Goal: Task Accomplishment & Management: Manage account settings

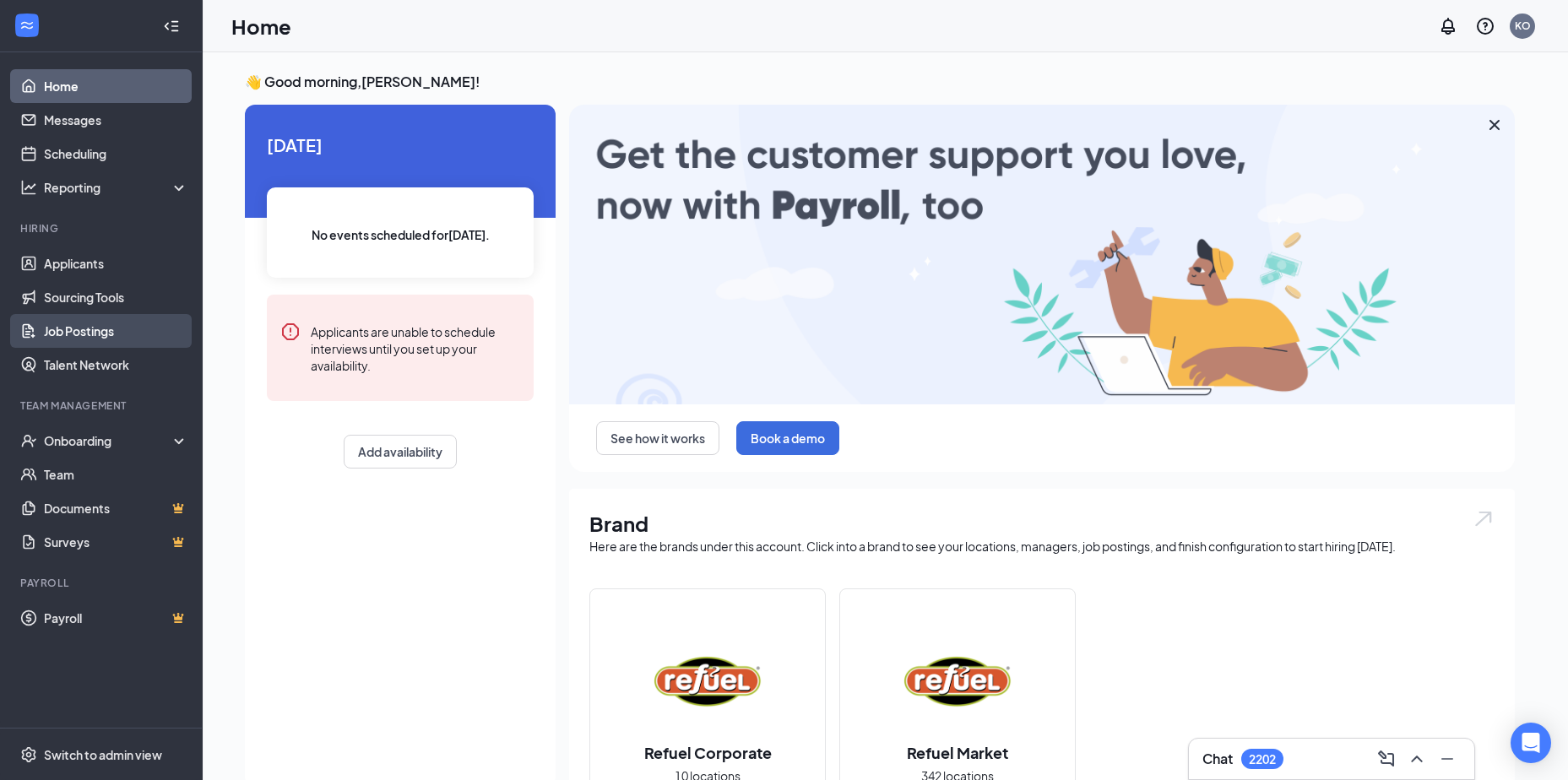
click at [58, 323] on link "Job Postings" at bounding box center [116, 330] width 144 height 34
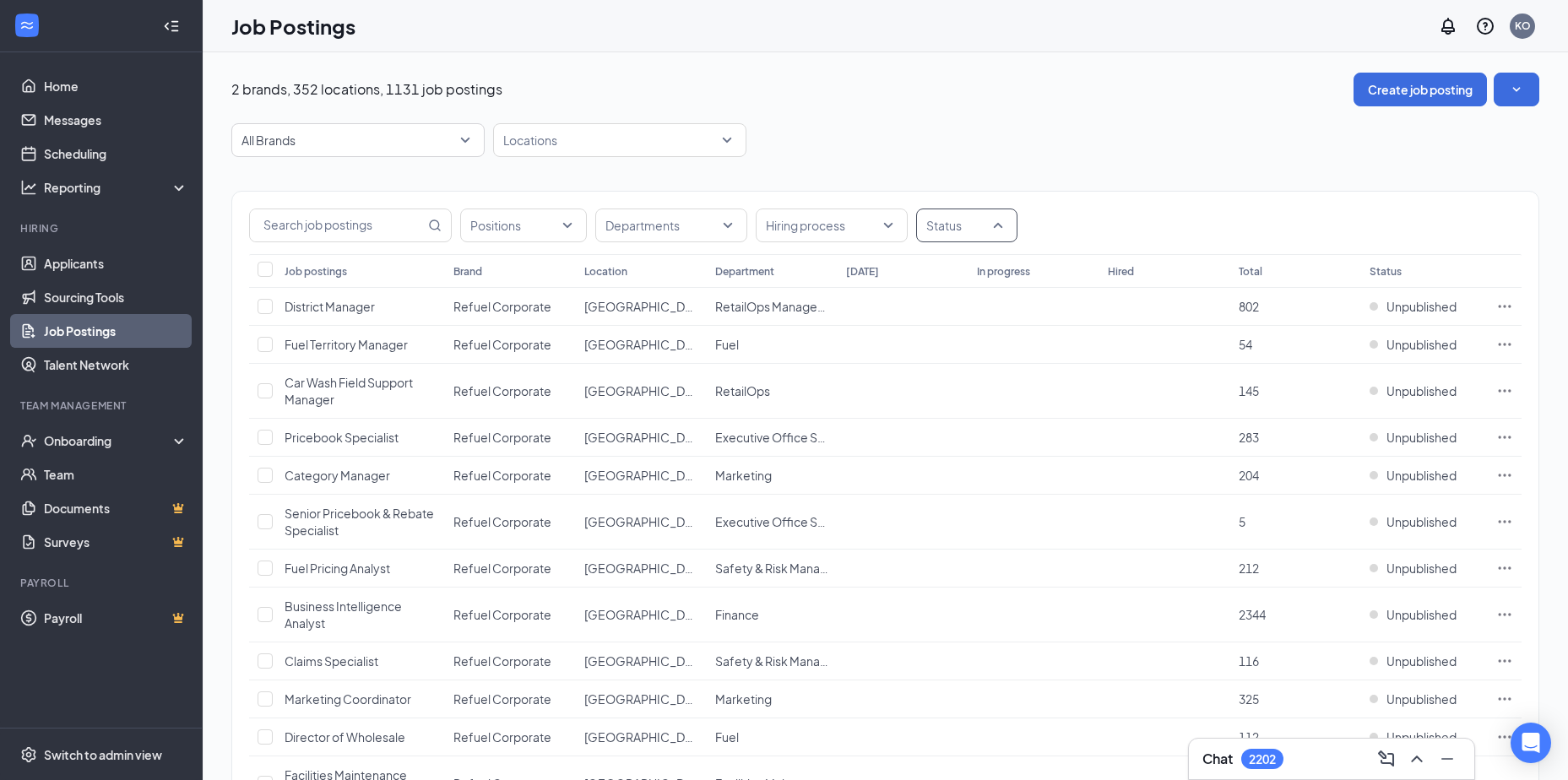
click at [997, 219] on div "Status" at bounding box center [967, 225] width 101 height 34
click at [940, 308] on div at bounding box center [937, 310] width 16 height 16
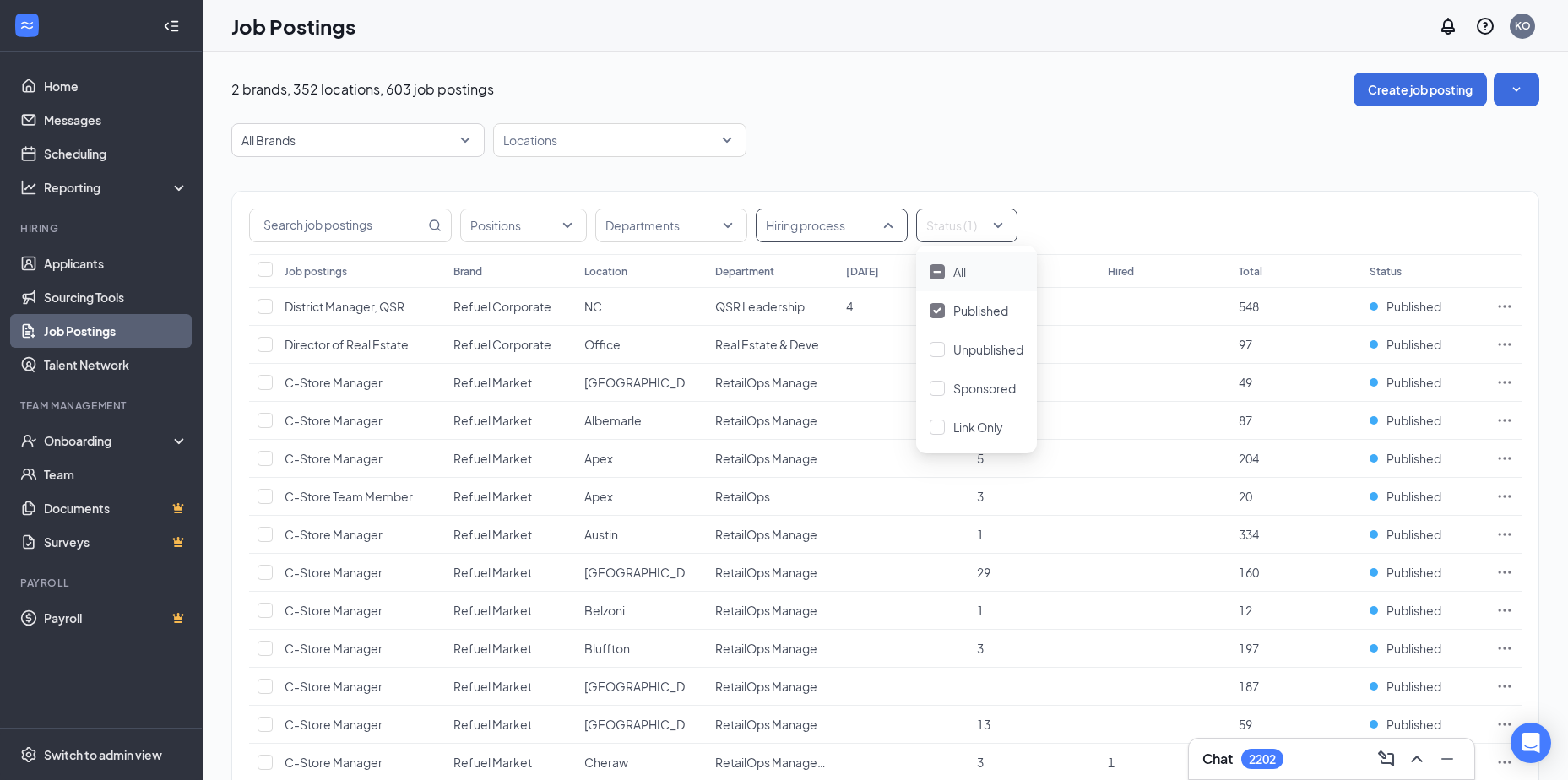
click at [887, 225] on div "Hiring process" at bounding box center [831, 225] width 152 height 34
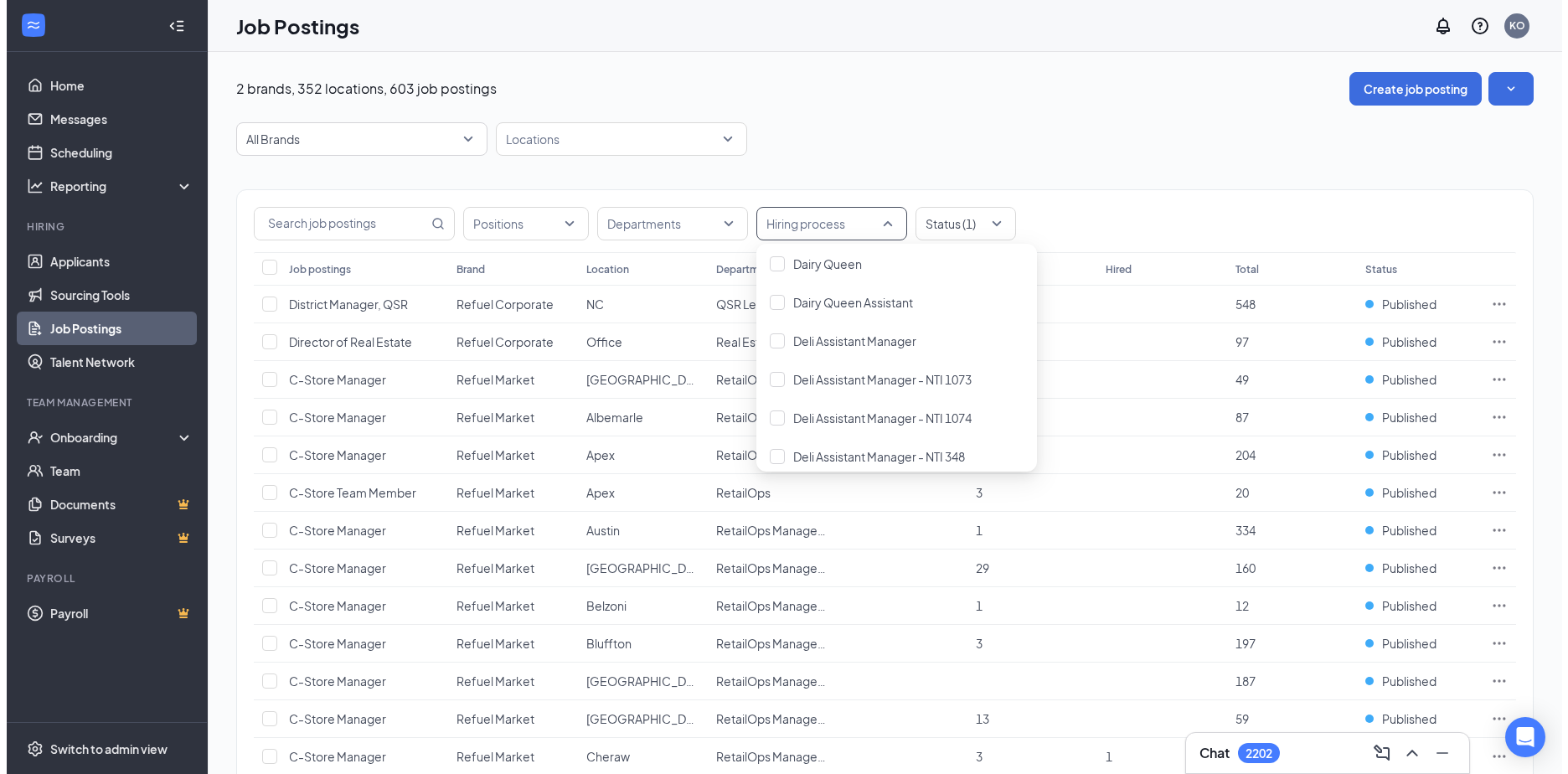
scroll to position [1005, 0]
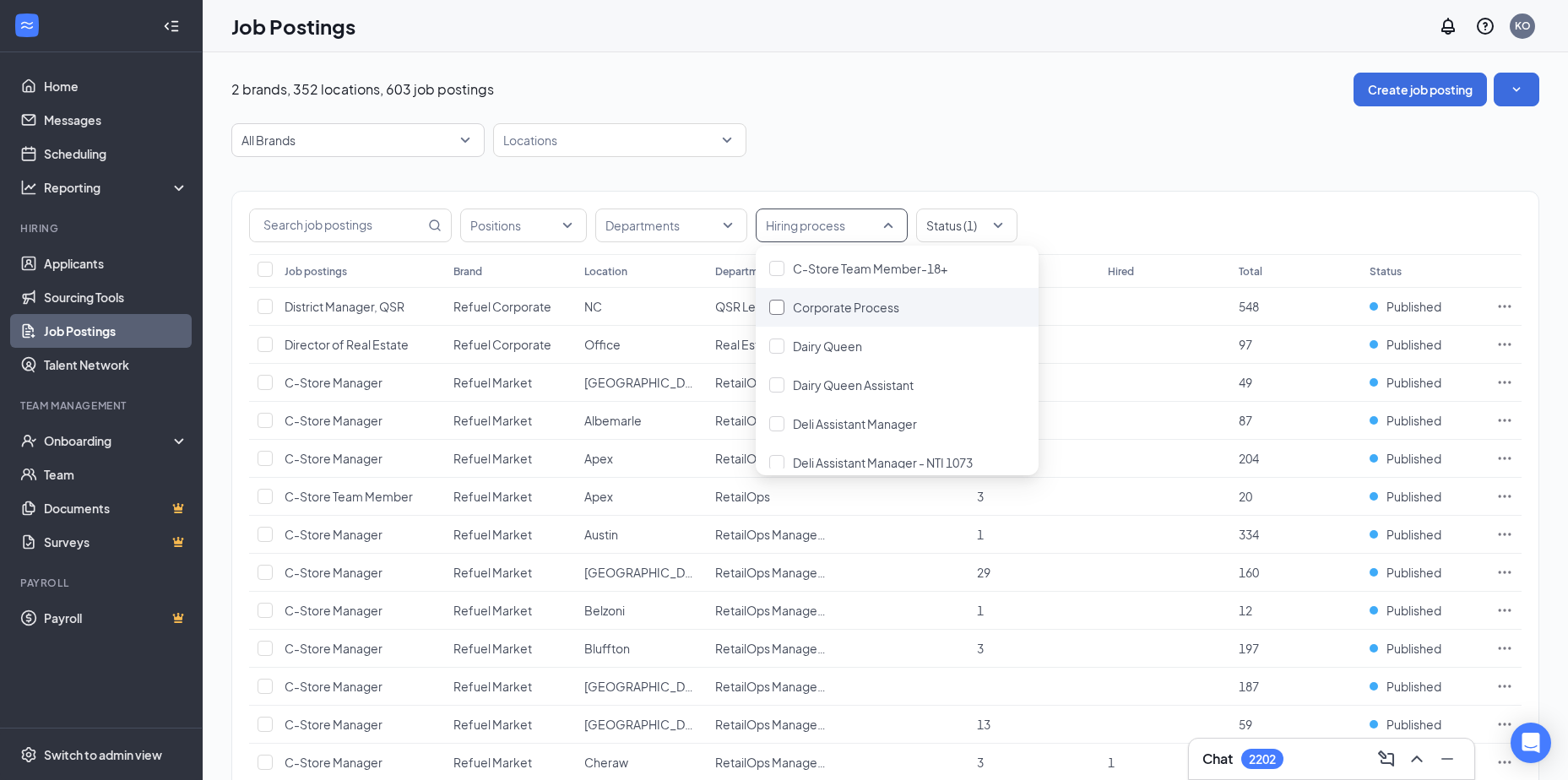
click at [778, 303] on div at bounding box center [777, 307] width 16 height 16
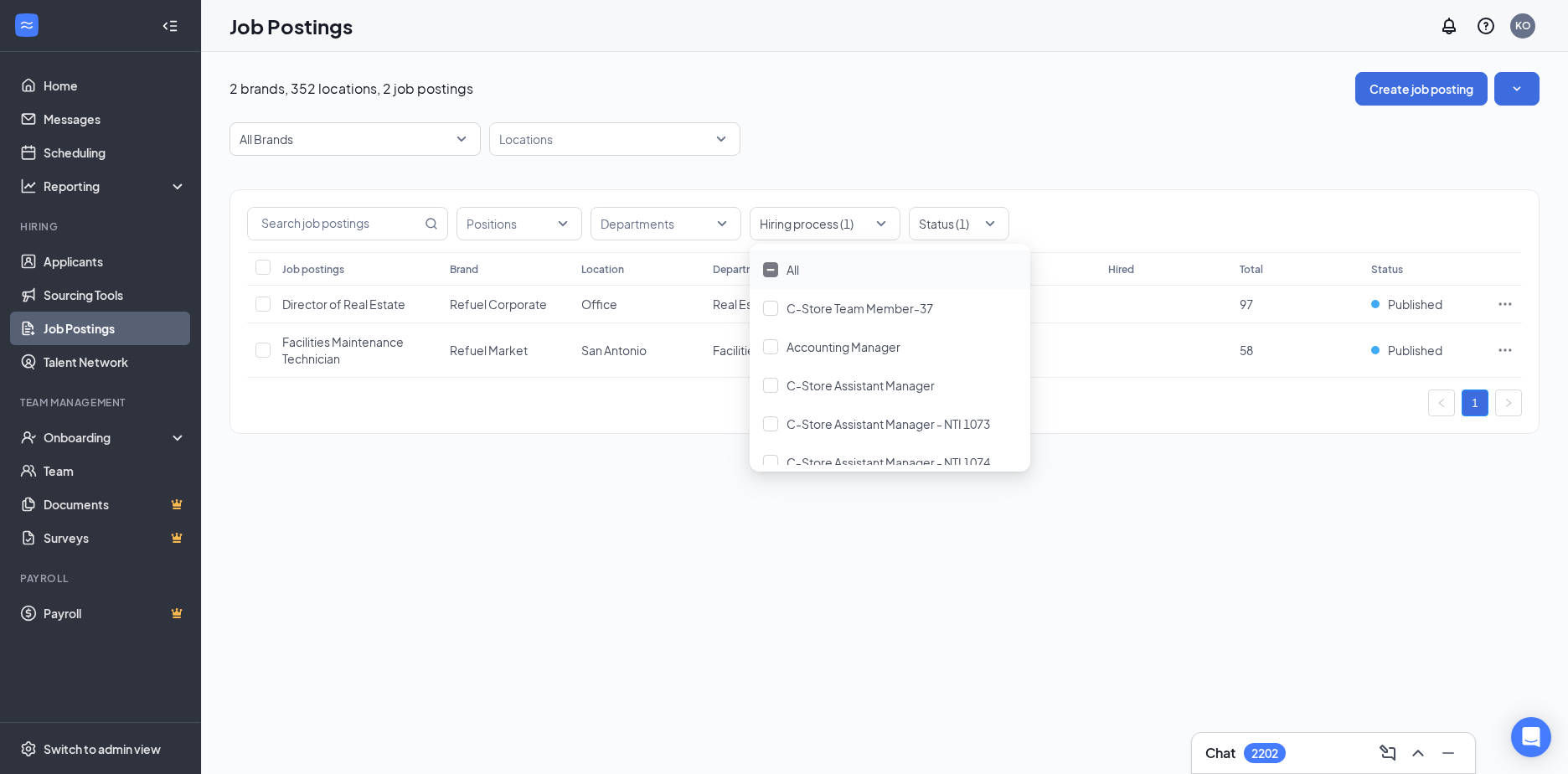
click at [626, 447] on div "Positions Departments Hiring process (1) Status (1) Job postings Brand Location…" at bounding box center [883, 303] width 1310 height 295
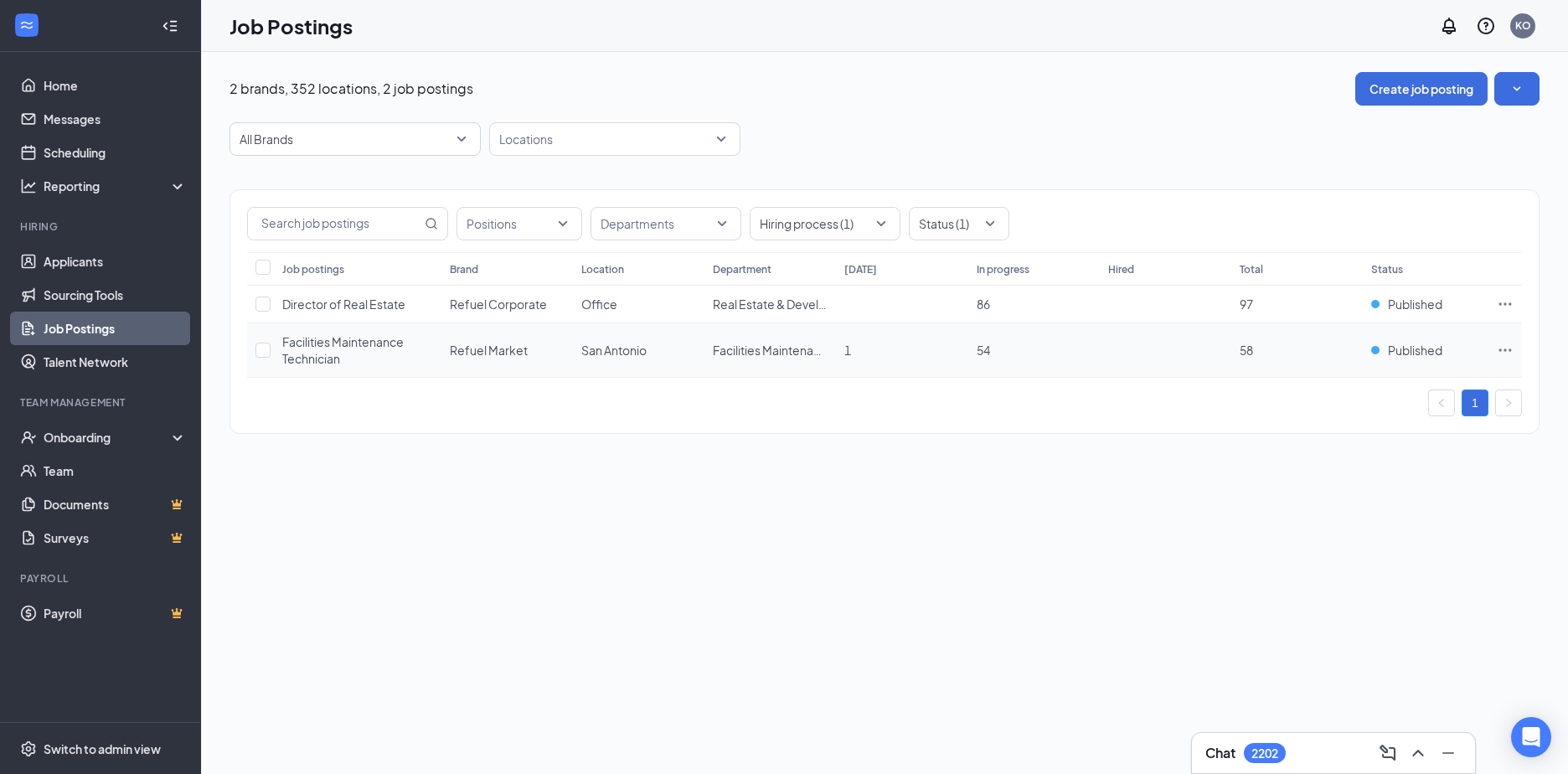
click at [1507, 349] on icon "Ellipses" at bounding box center [1505, 350] width 16 height 16
click at [1312, 533] on span "View applicants" at bounding box center [1319, 532] width 86 height 16
click at [1508, 301] on icon "Ellipses" at bounding box center [1505, 304] width 16 height 16
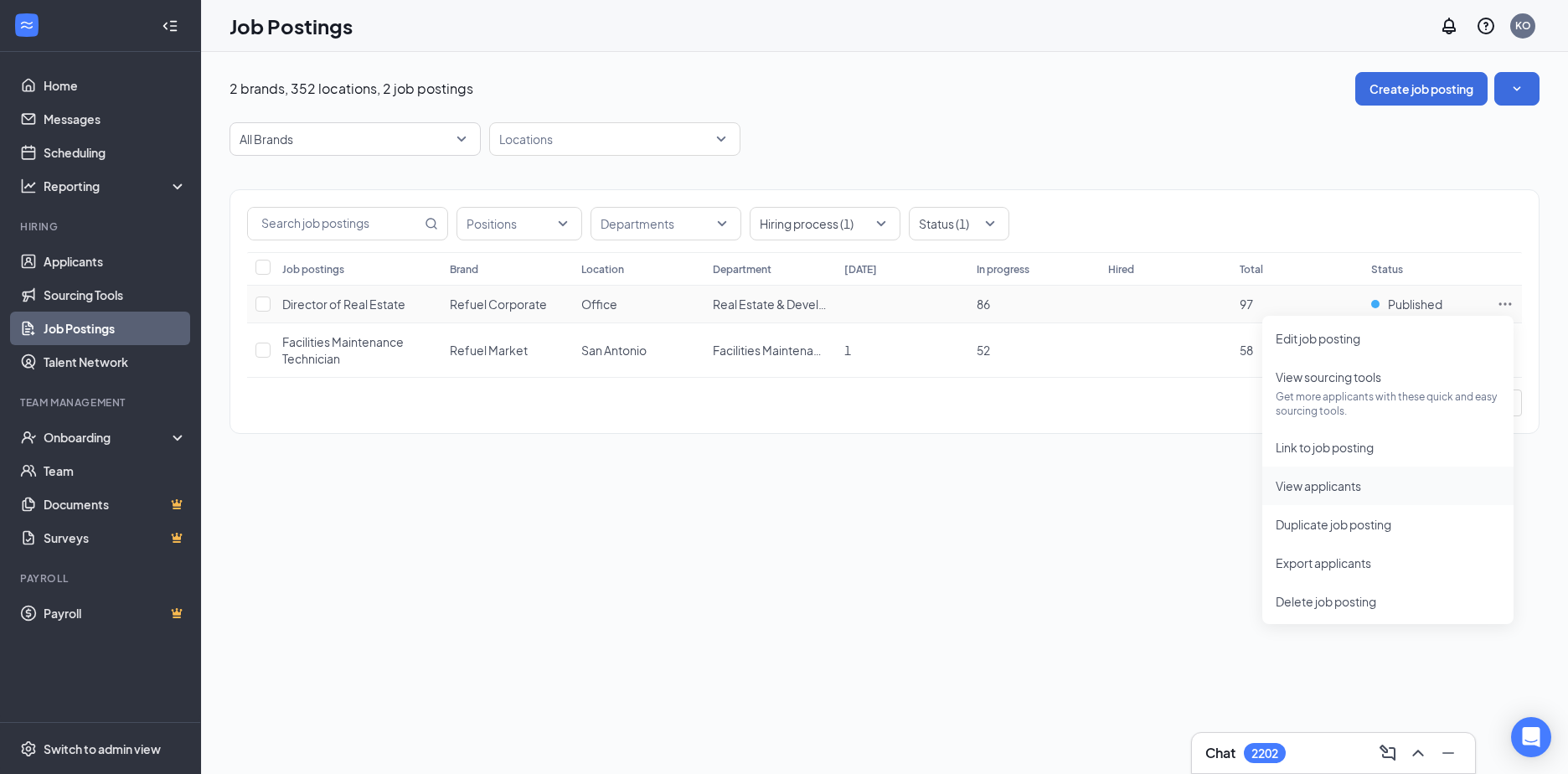
click at [1314, 484] on span "View applicants" at bounding box center [1319, 486] width 86 height 16
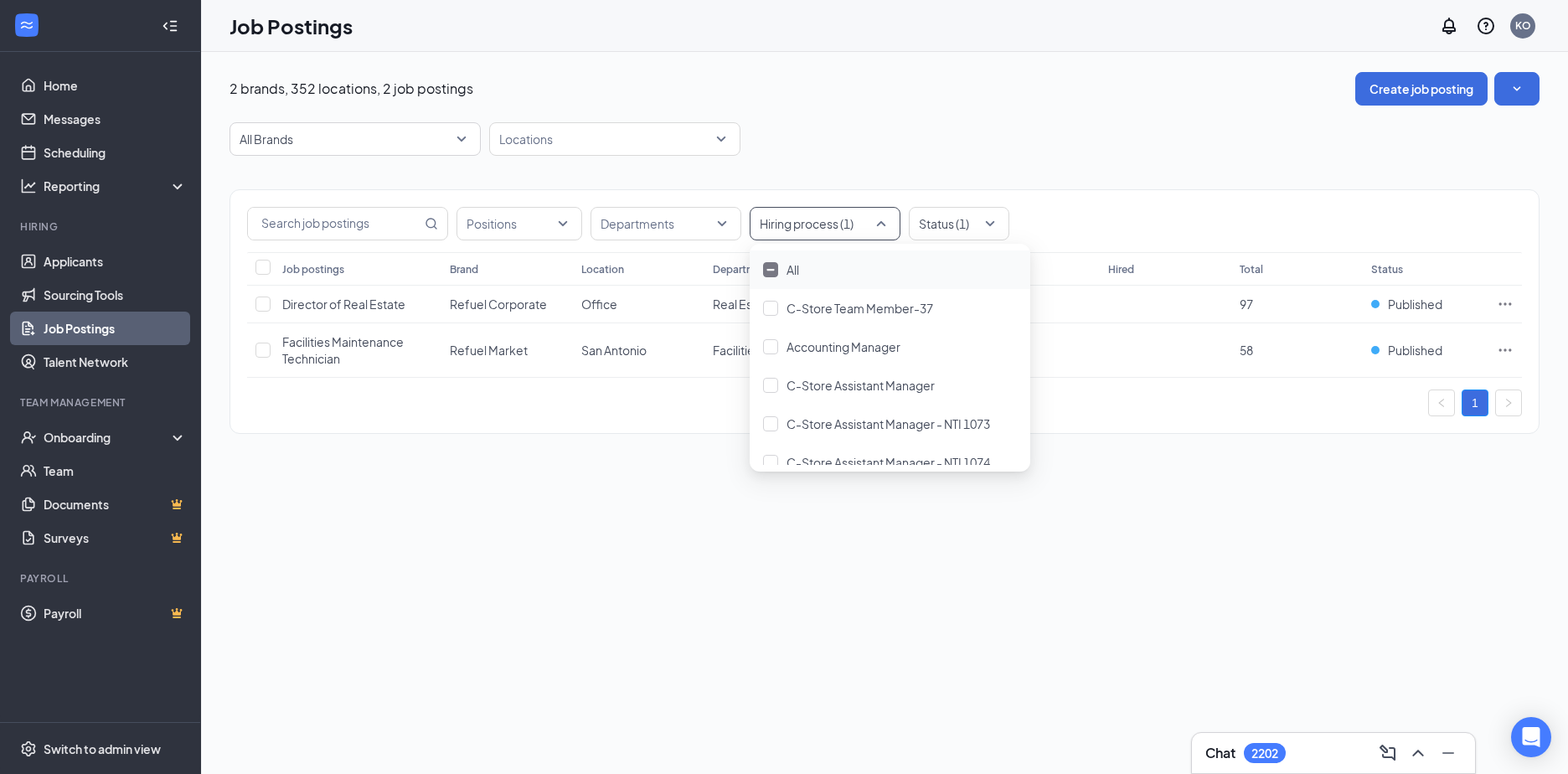
click at [882, 225] on div "Hiring process (1)" at bounding box center [824, 224] width 151 height 34
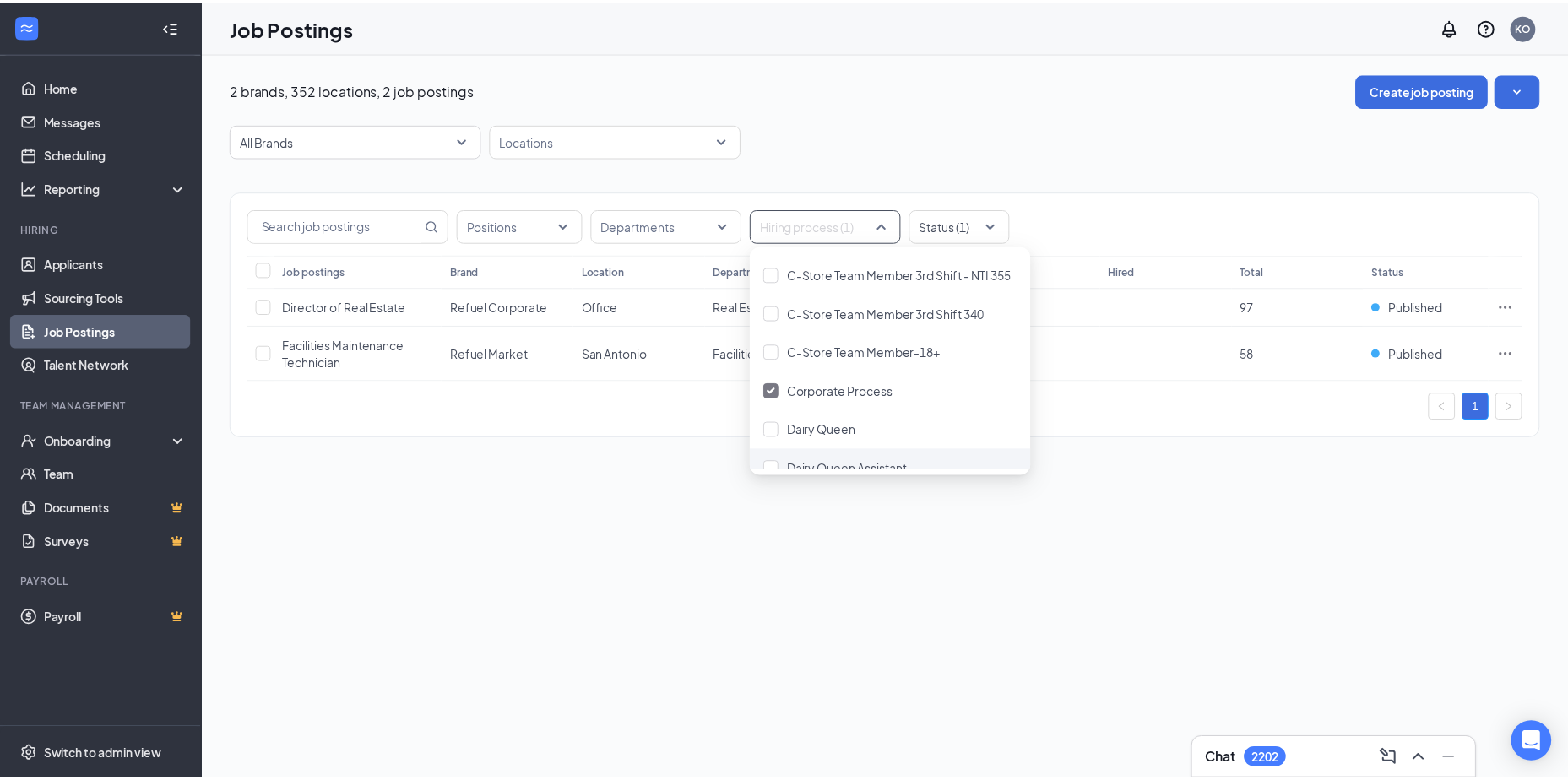
scroll to position [929, 0]
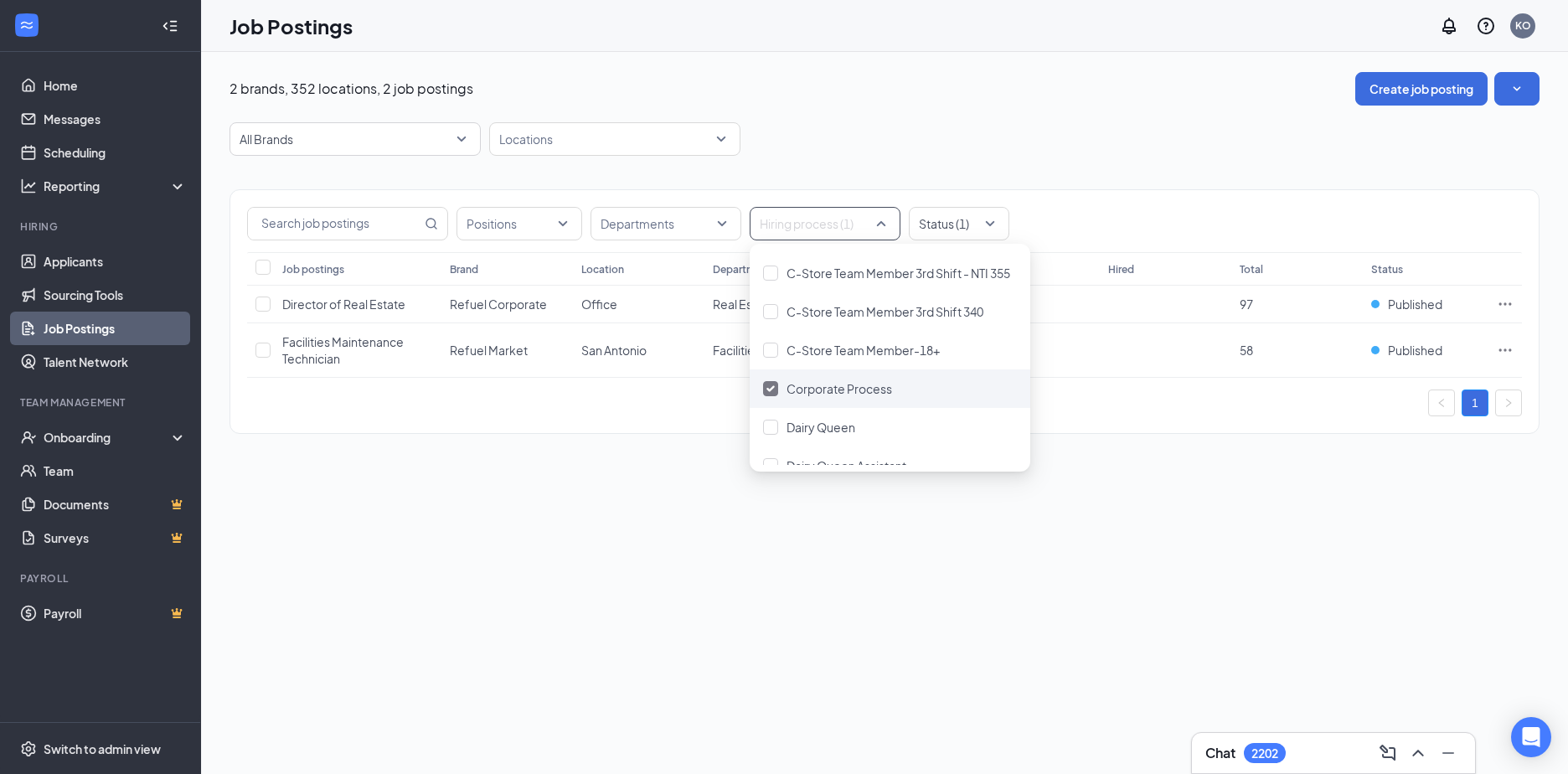
click at [772, 389] on img at bounding box center [770, 388] width 8 height 6
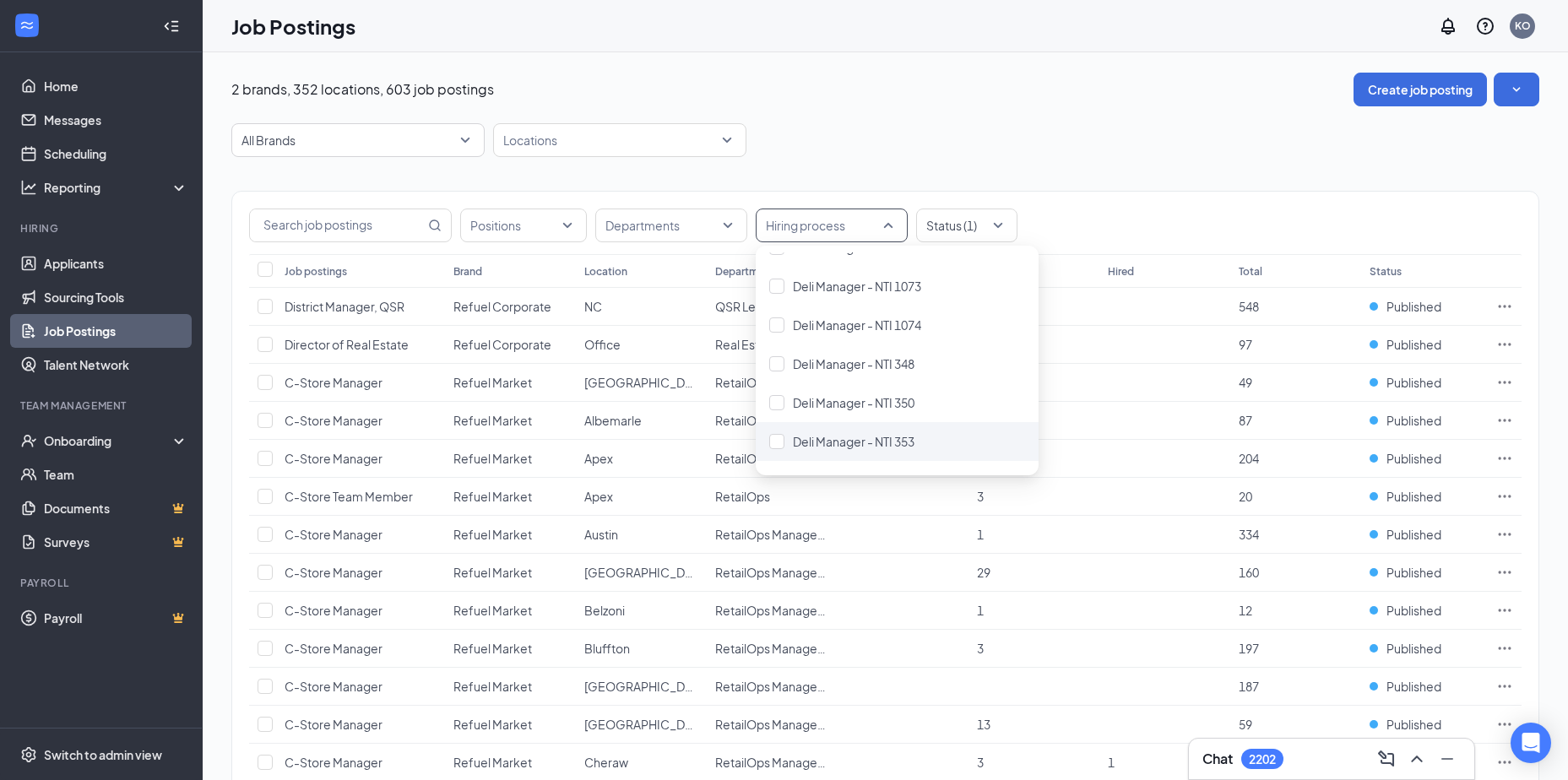
scroll to position [1520, 0]
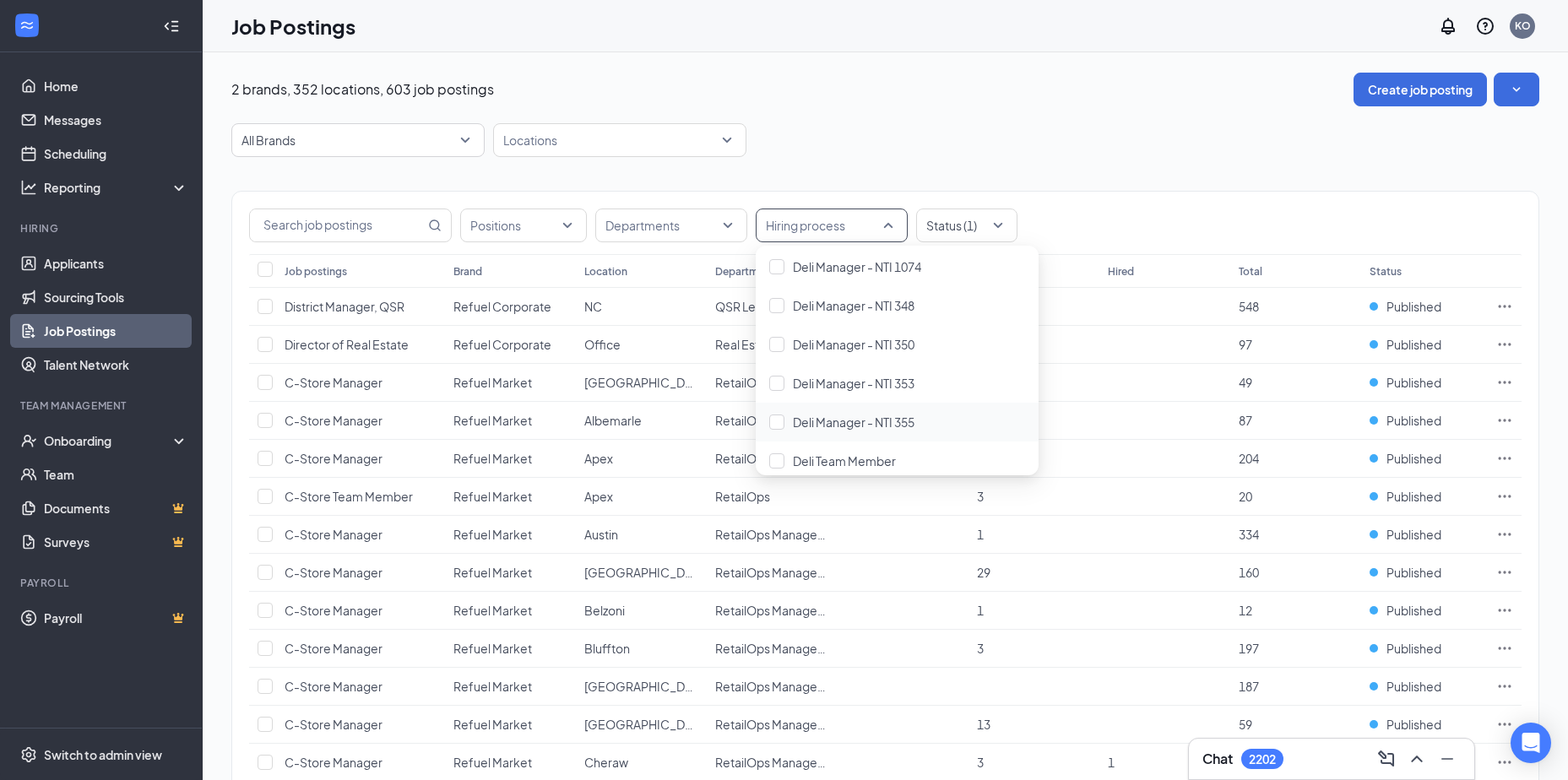
click at [744, 77] on div "2 brands, 352 locations, 603 job postings Create job posting" at bounding box center [885, 89] width 1309 height 34
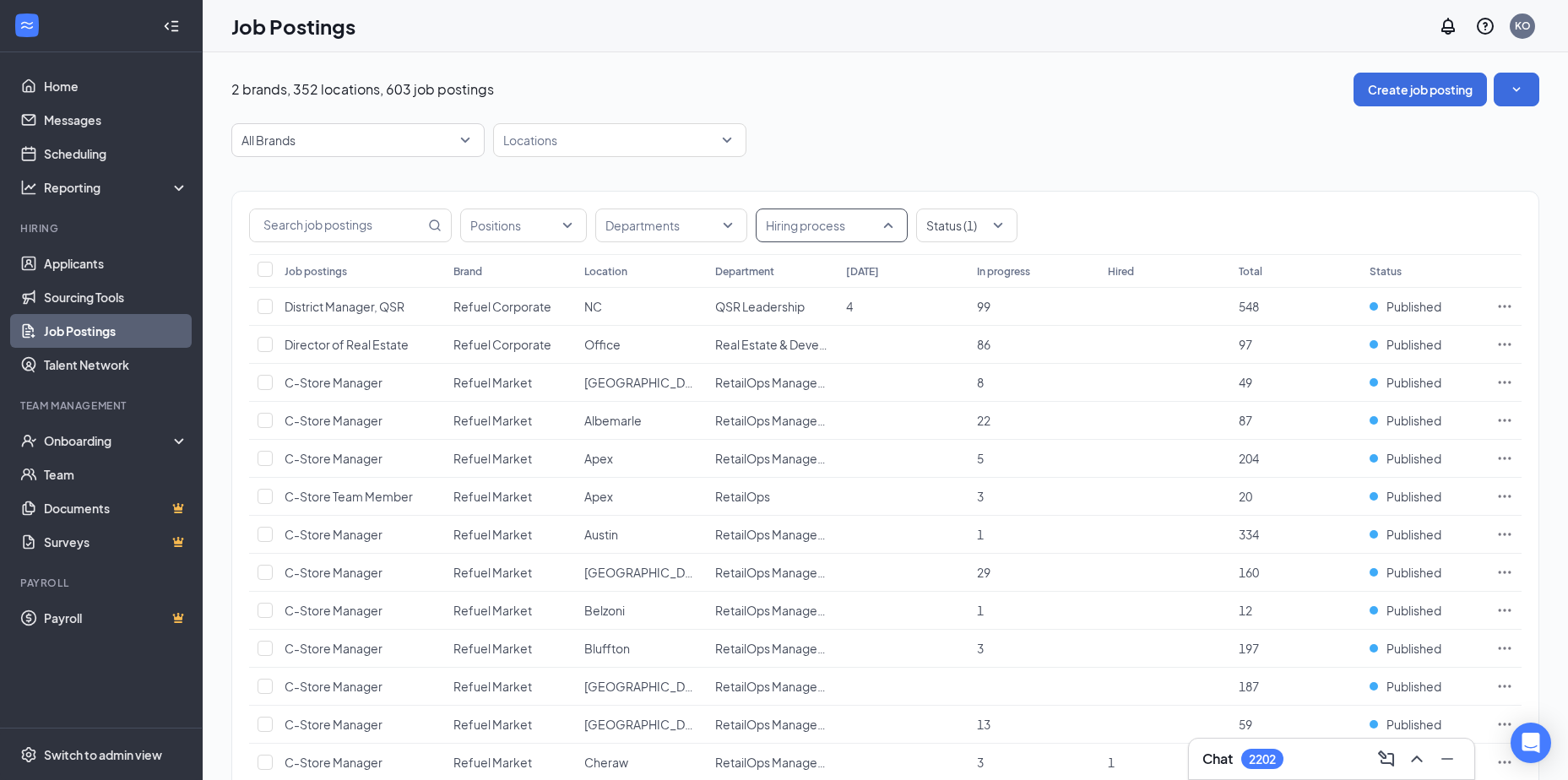
click at [892, 222] on div "Hiring process" at bounding box center [831, 225] width 152 height 34
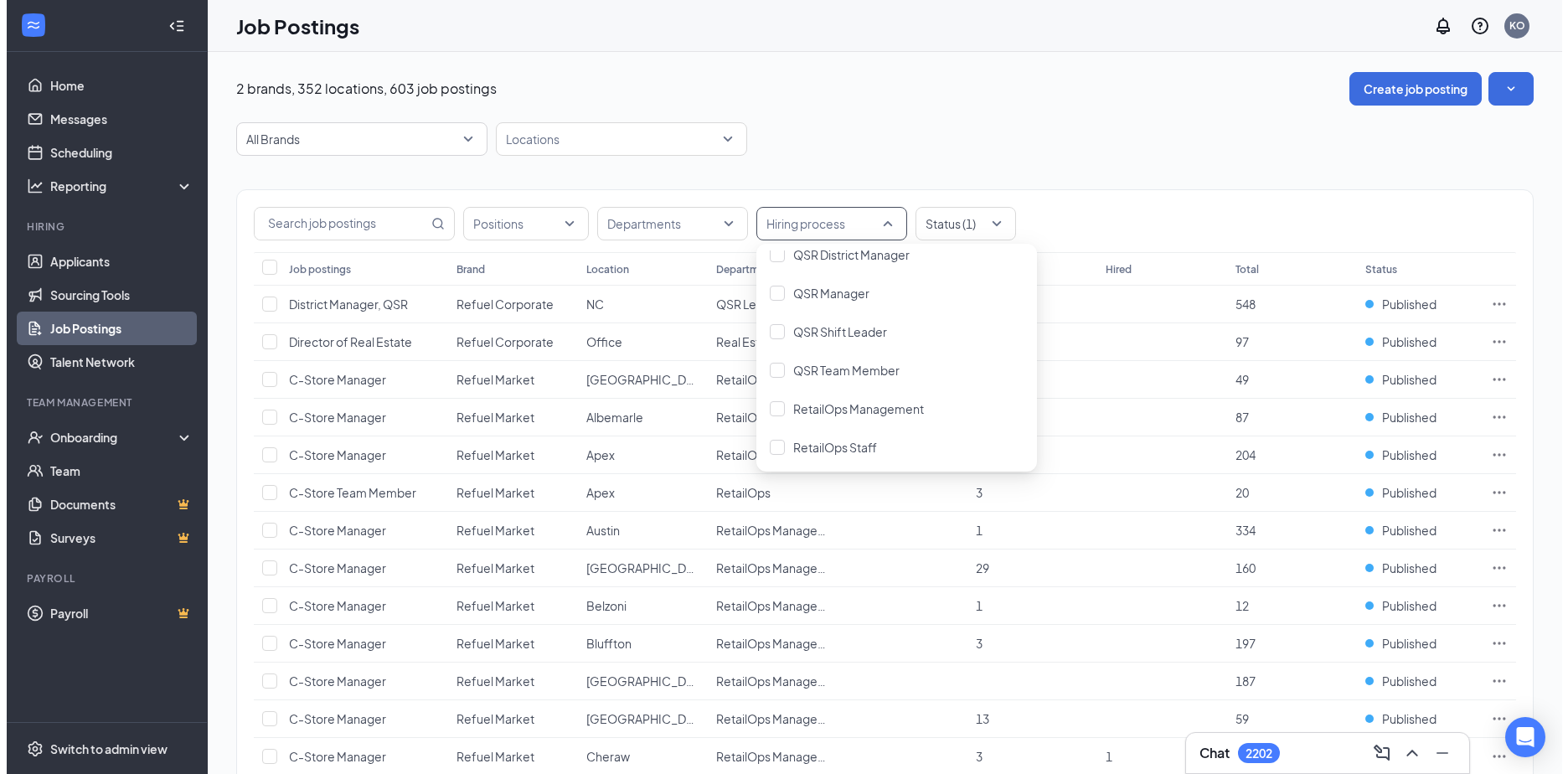
scroll to position [2513, 0]
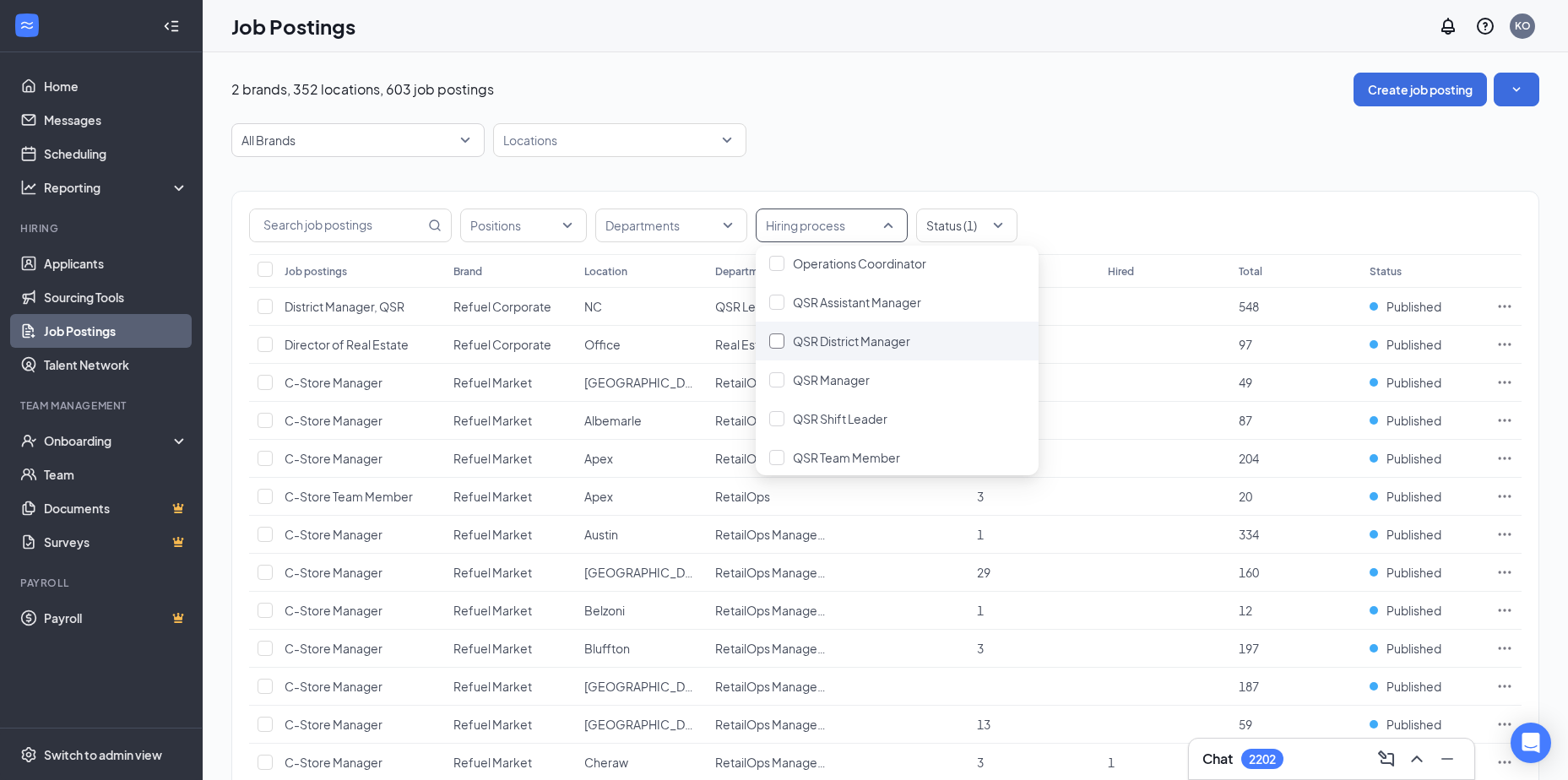
click at [776, 336] on div at bounding box center [777, 341] width 16 height 16
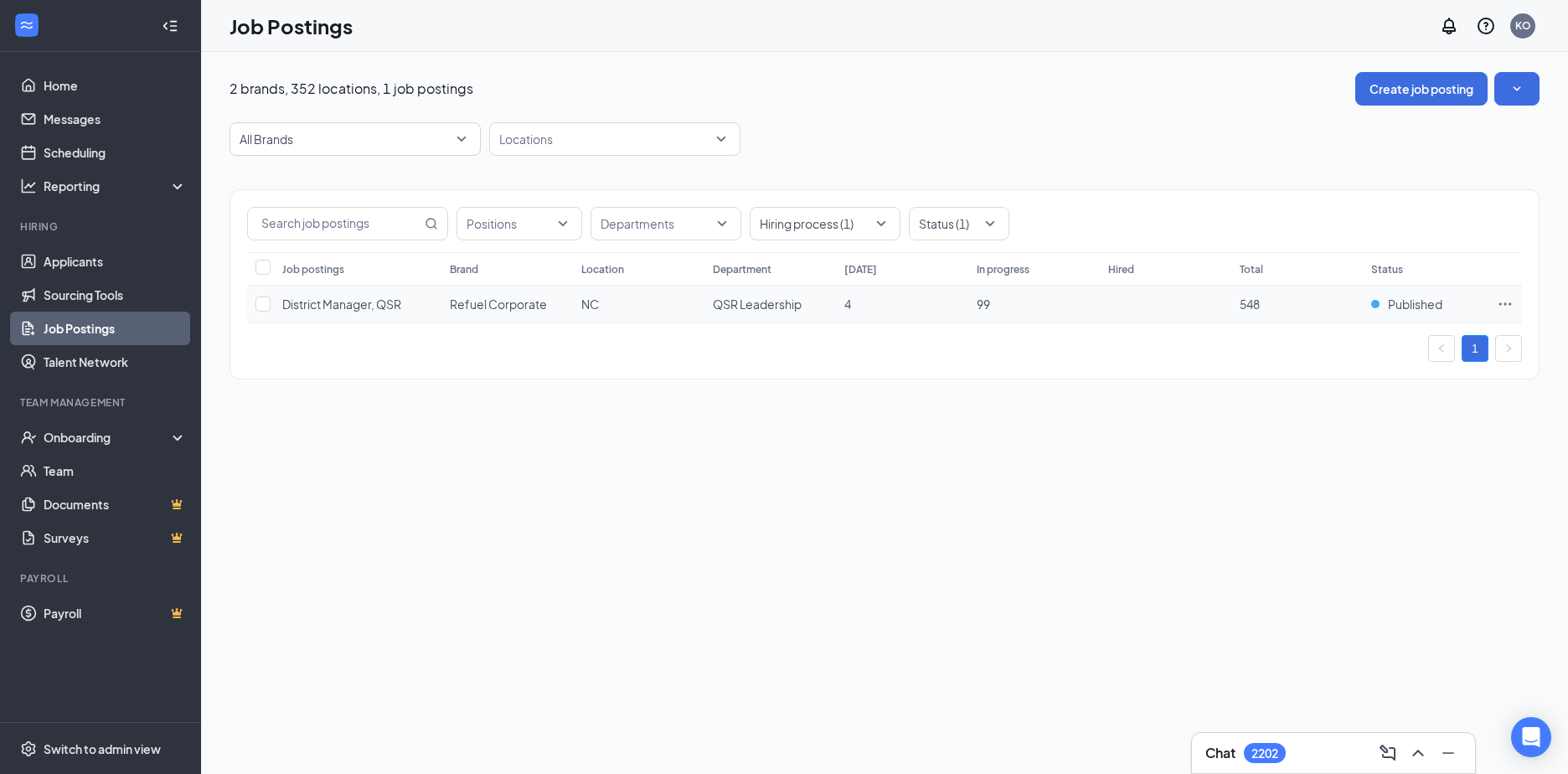
click at [1510, 306] on icon "Ellipses" at bounding box center [1505, 304] width 16 height 16
click at [1301, 489] on span "View applicants" at bounding box center [1319, 486] width 86 height 16
click at [877, 224] on div at bounding box center [817, 223] width 126 height 26
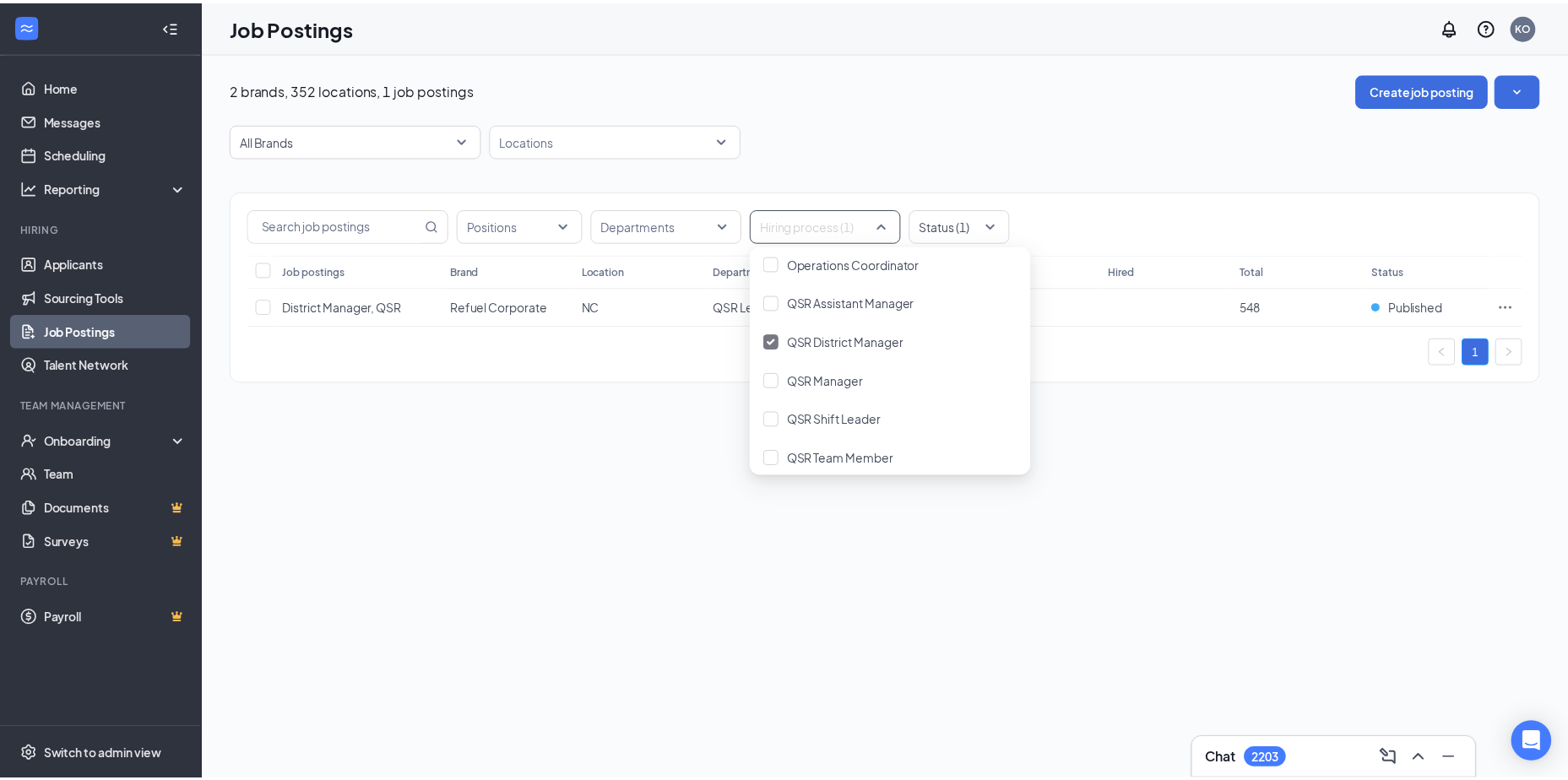
scroll to position [2617, 0]
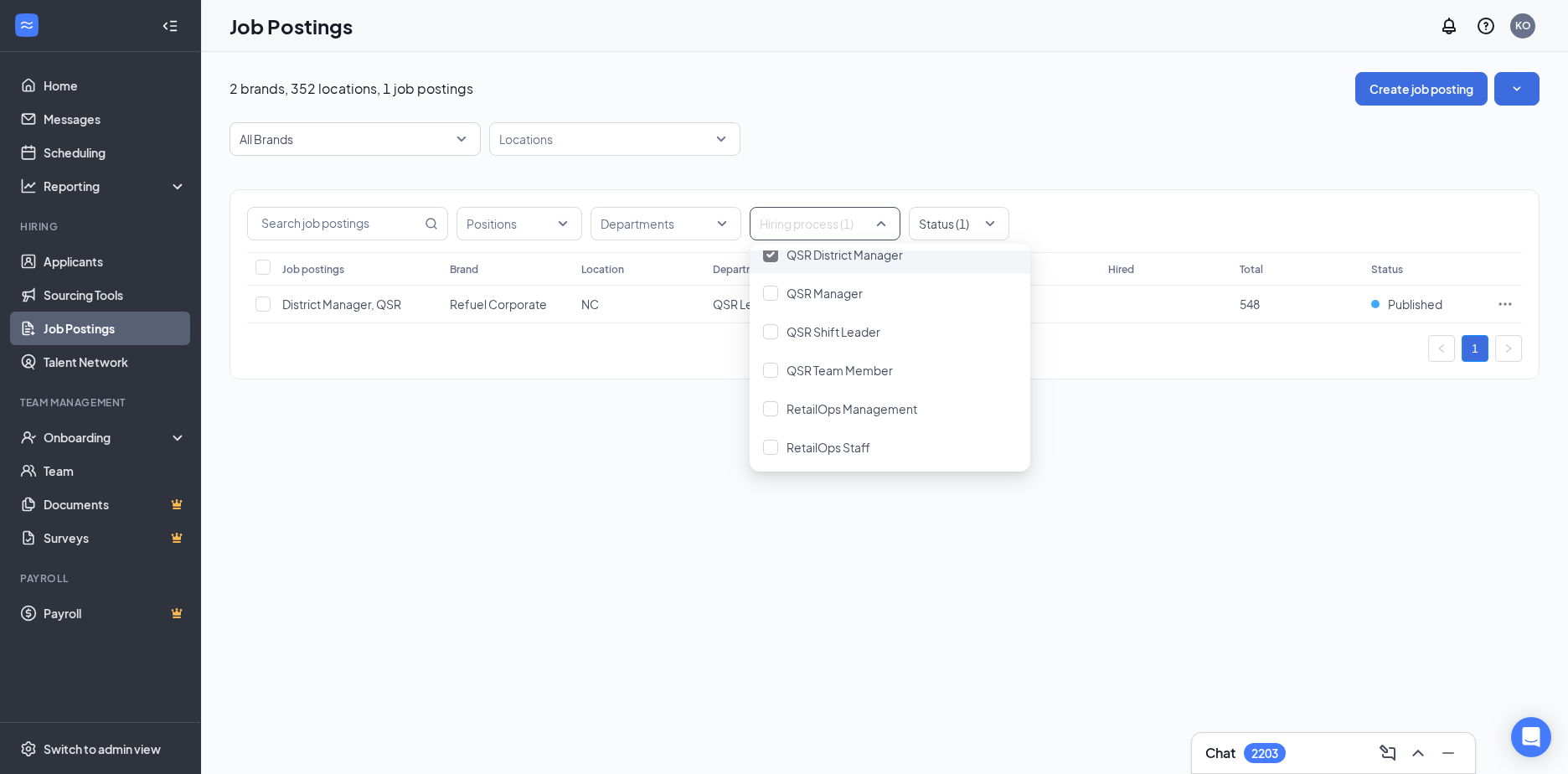
click at [774, 252] on img at bounding box center [770, 254] width 8 height 6
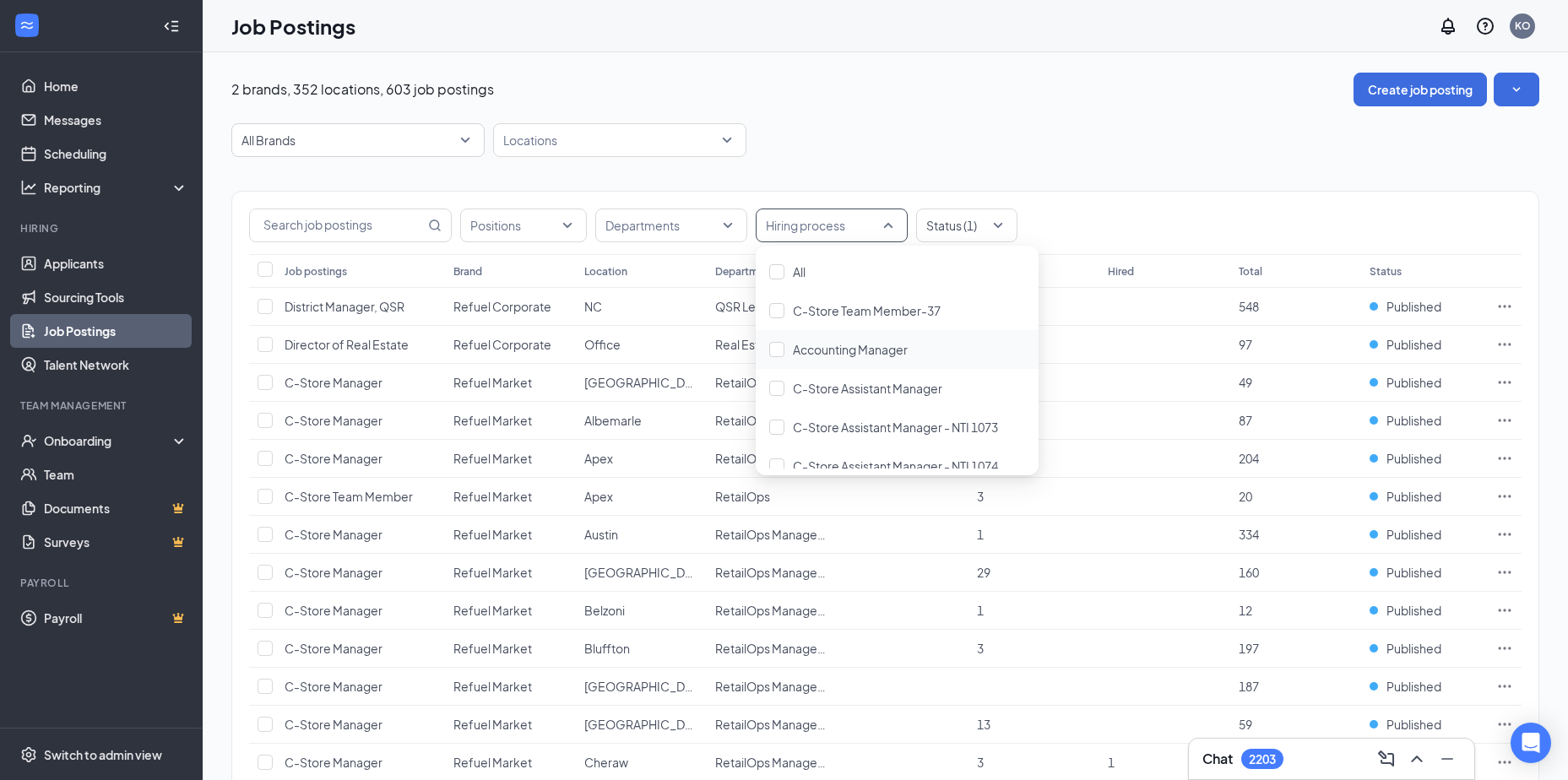
click at [885, 222] on div at bounding box center [824, 224] width 127 height 27
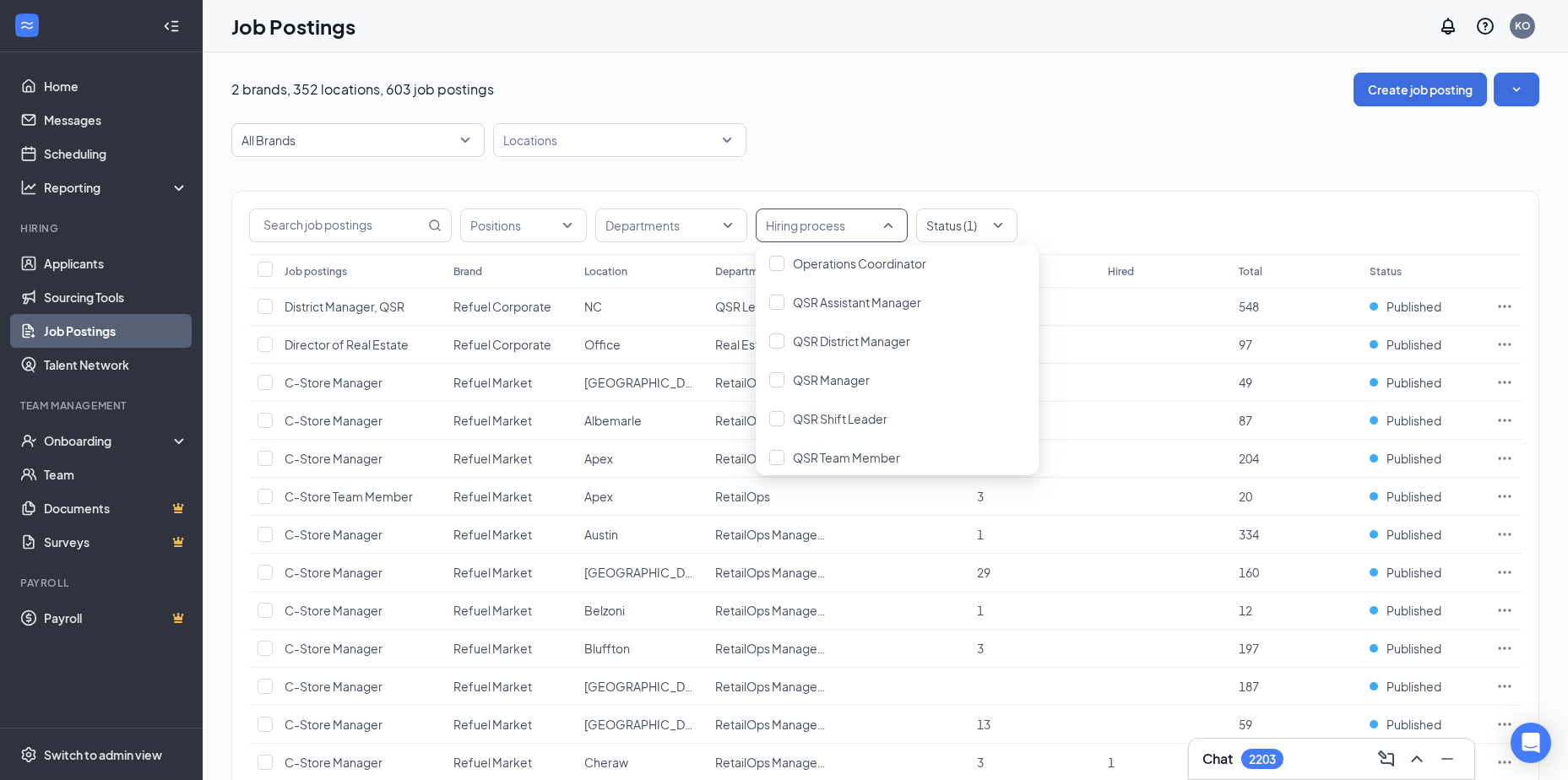
scroll to position [2617, 0]
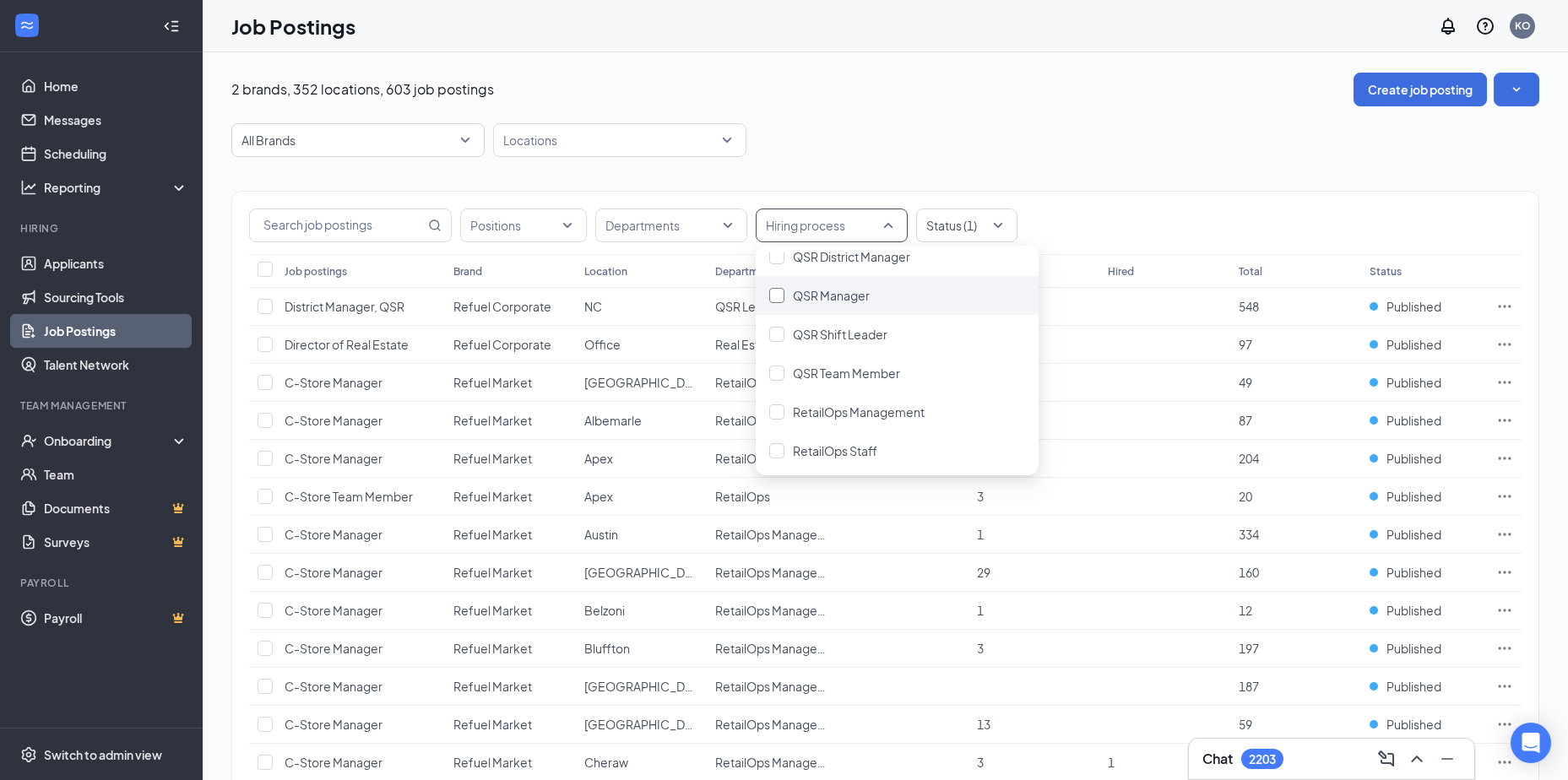
click at [776, 292] on div at bounding box center [777, 295] width 16 height 16
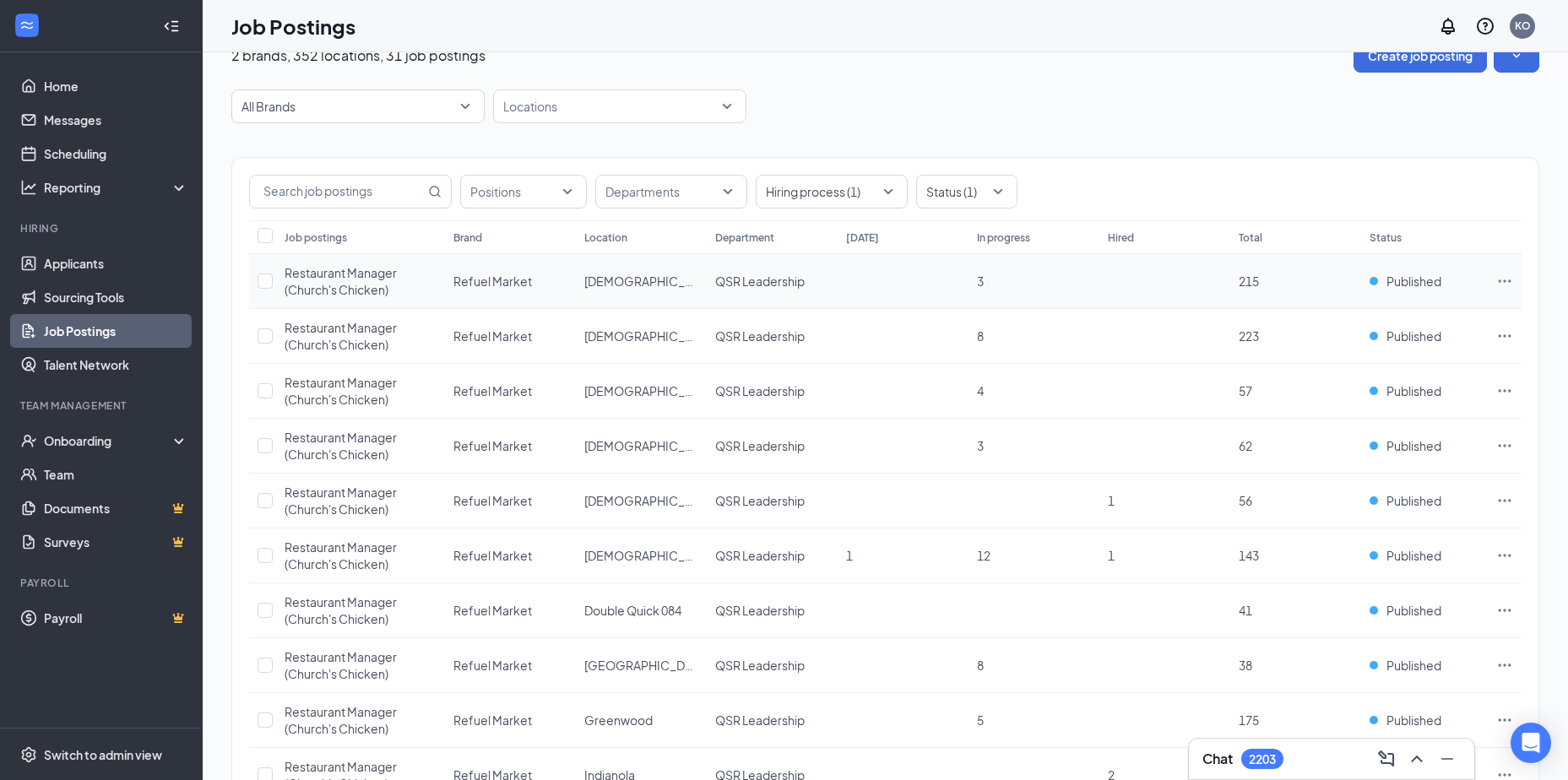
scroll to position [19, 0]
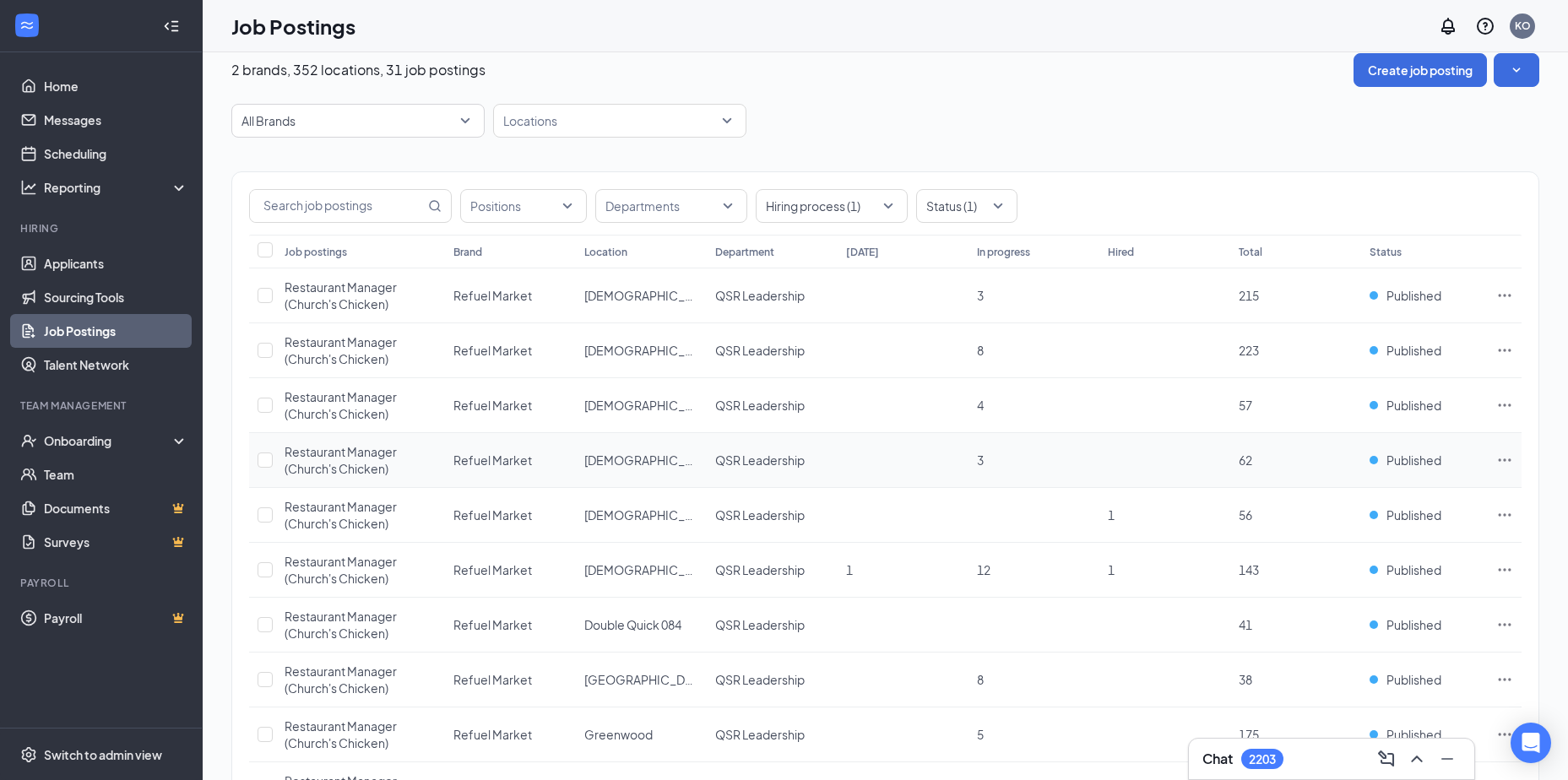
click at [1505, 453] on icon "Ellipses" at bounding box center [1505, 460] width 17 height 17
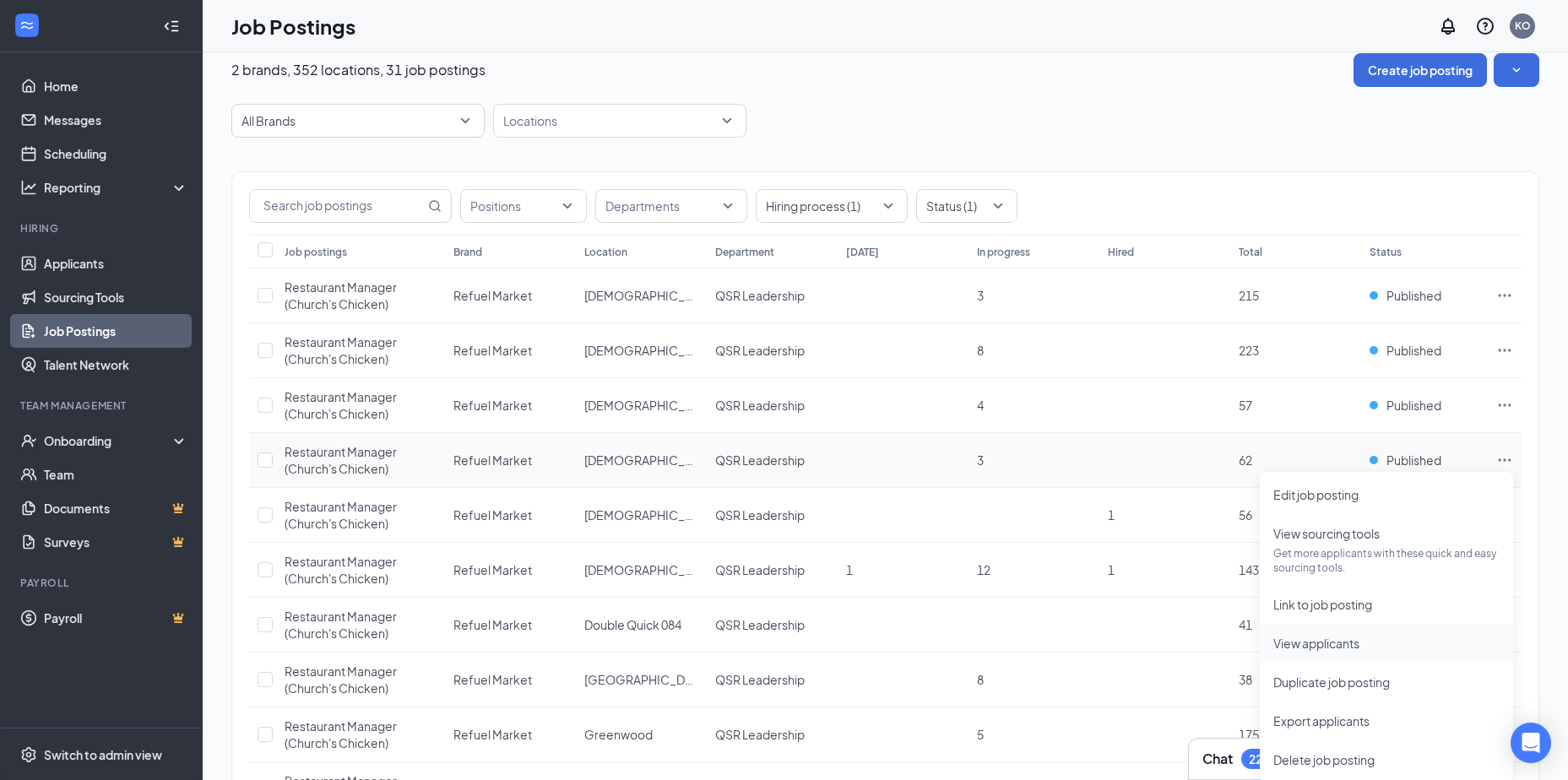
click at [1284, 646] on span "View applicants" at bounding box center [1317, 643] width 86 height 16
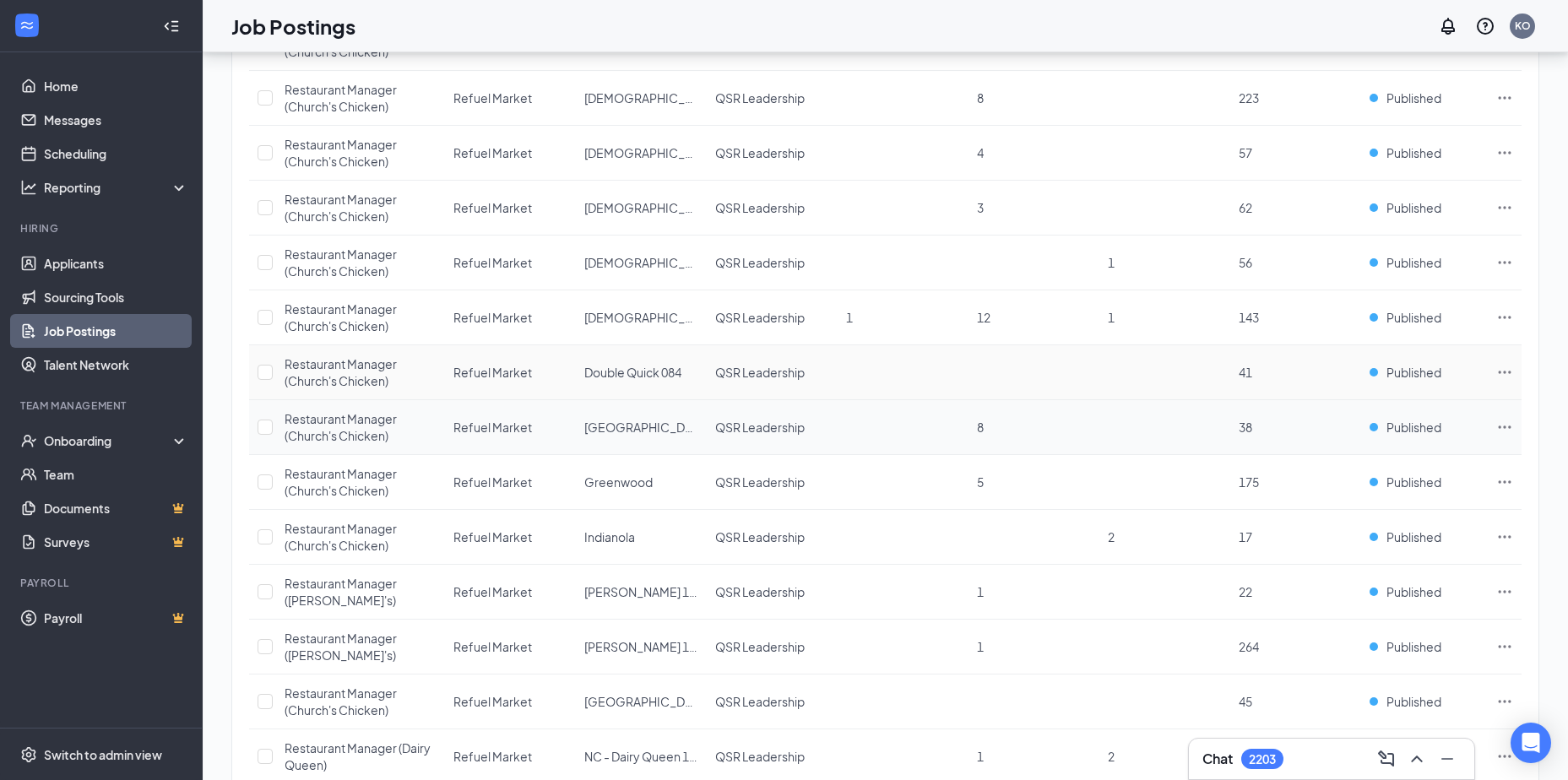
scroll to position [272, 0]
click at [1504, 316] on icon "Ellipses" at bounding box center [1505, 316] width 17 height 17
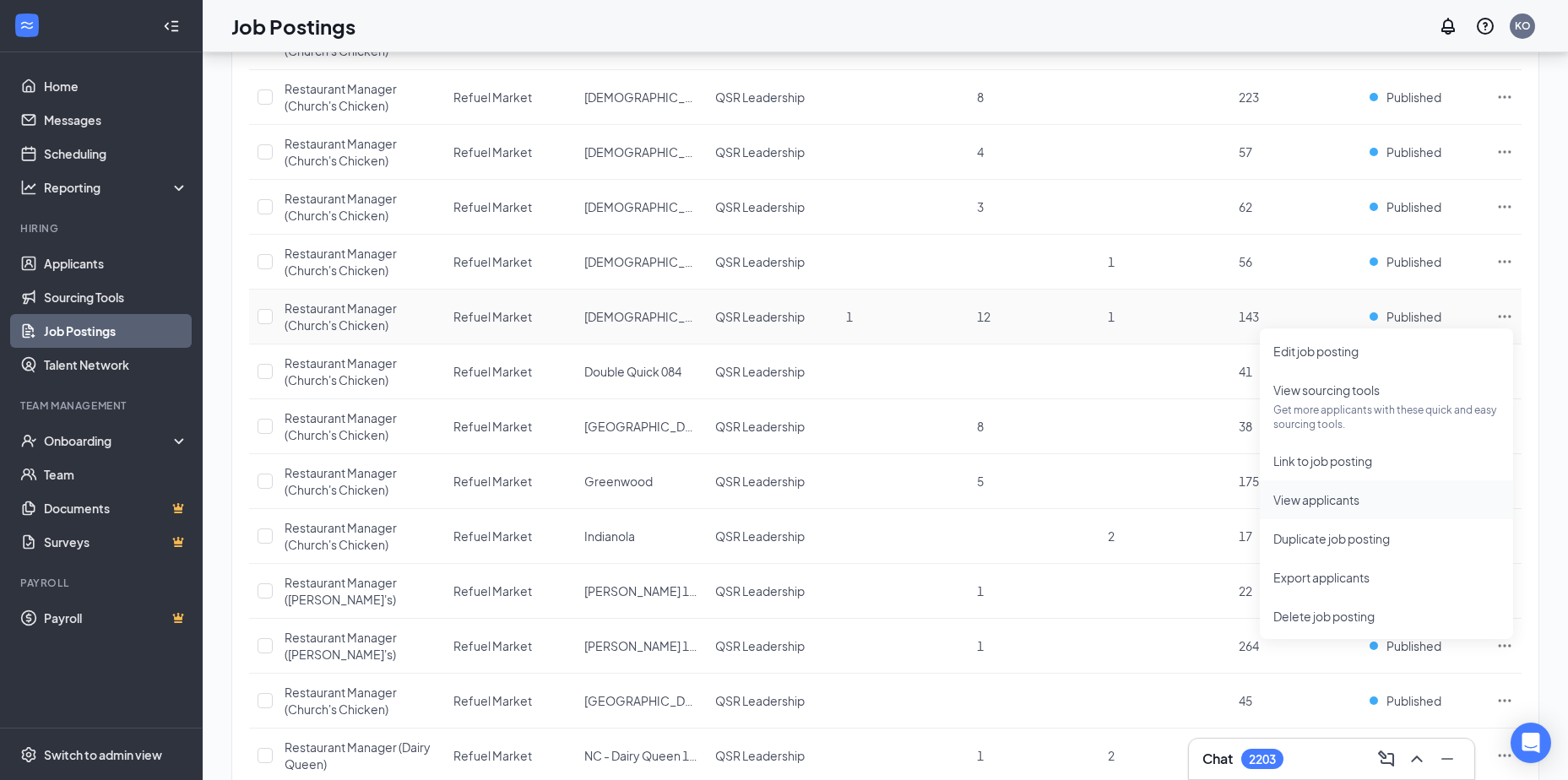
click at [1297, 495] on span "View applicants" at bounding box center [1317, 499] width 86 height 16
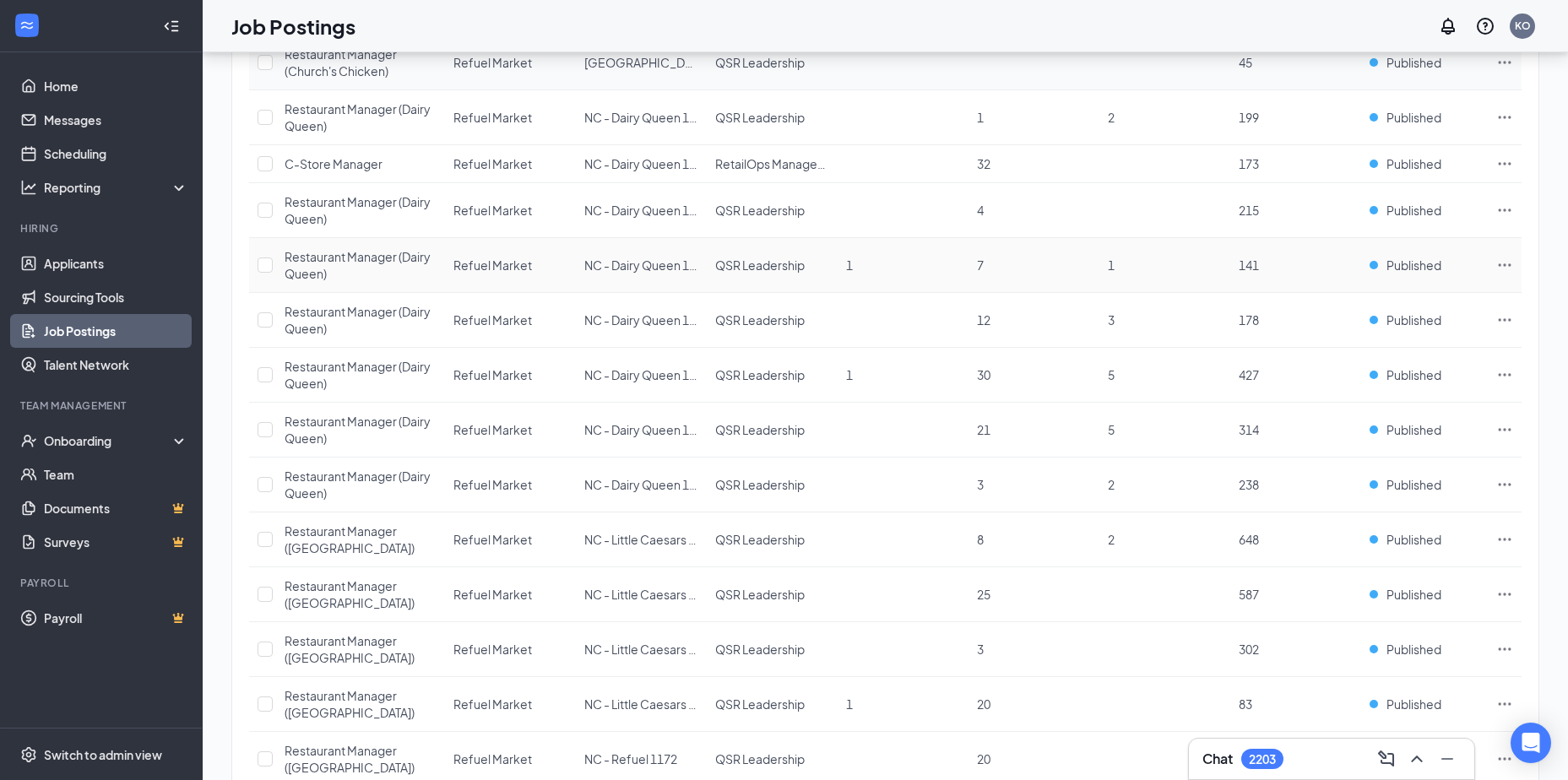
scroll to position [948, 0]
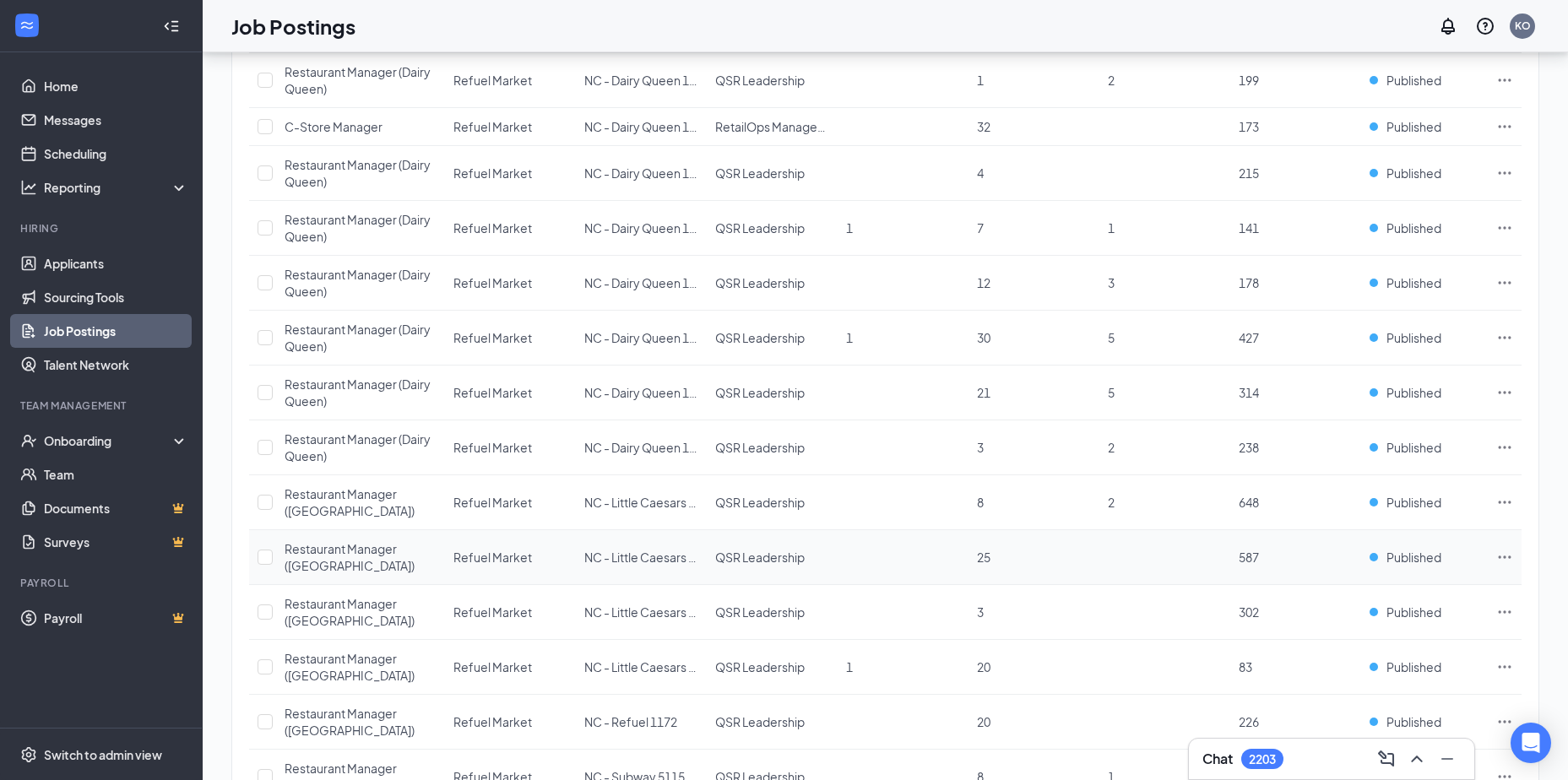
click at [1507, 554] on icon "Ellipses" at bounding box center [1505, 557] width 17 height 17
click at [1308, 592] on span "Edit job posting" at bounding box center [1316, 591] width 86 height 16
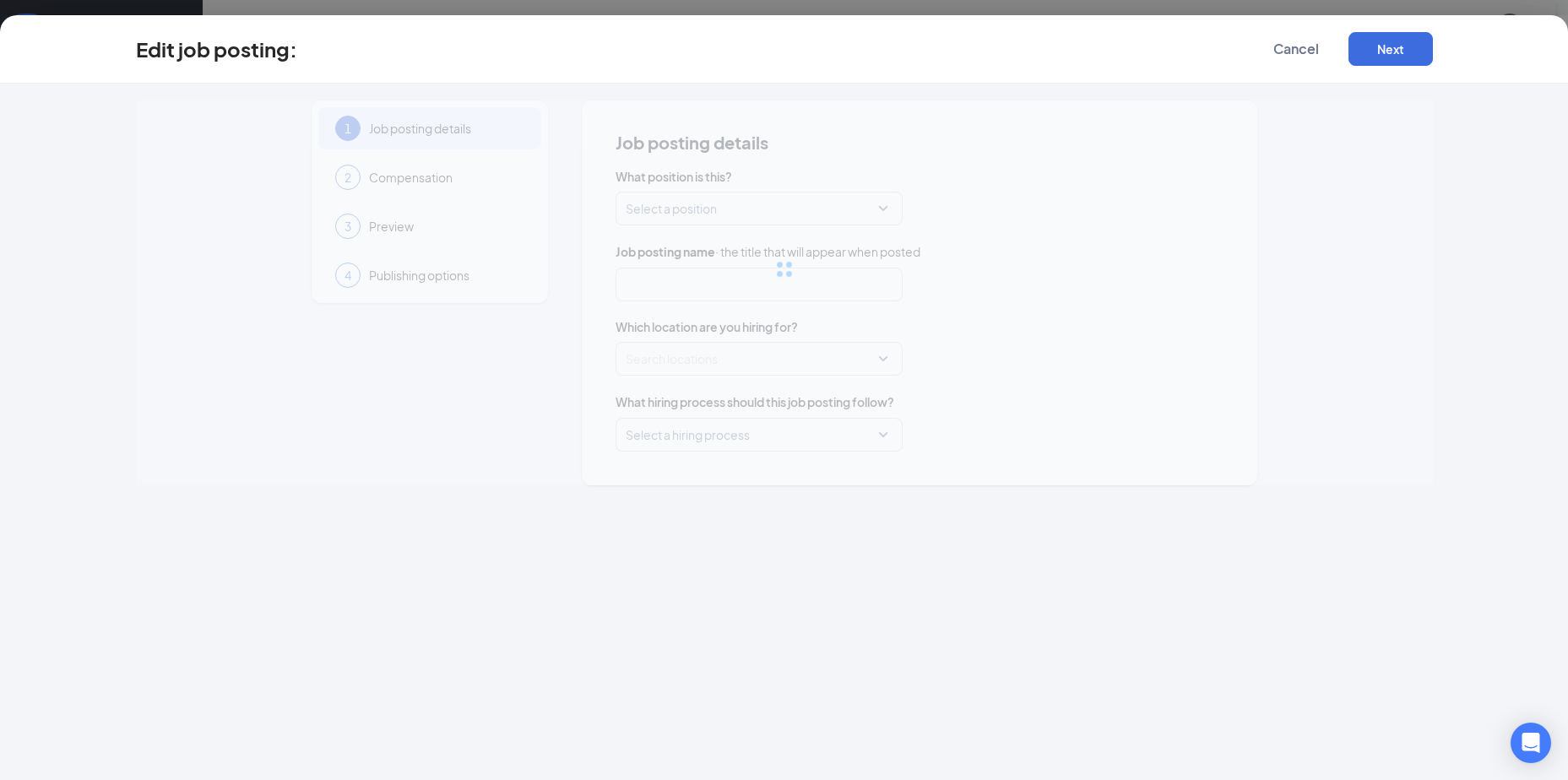
type input "Restaurant Manager (Little Caesars)"
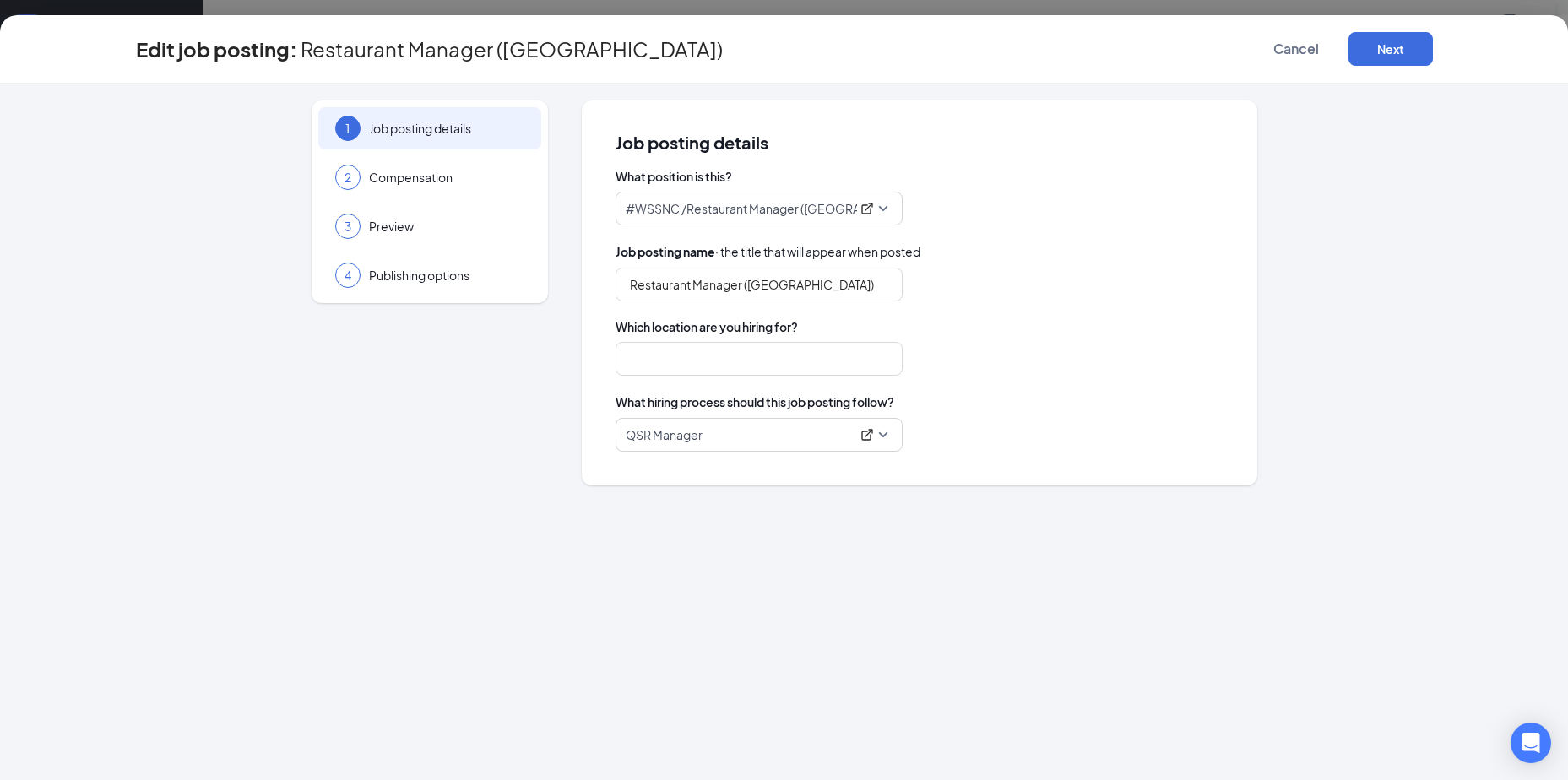
type input "NC - Little Caesars 170"
click at [1317, 48] on span "Cancel" at bounding box center [1297, 49] width 46 height 17
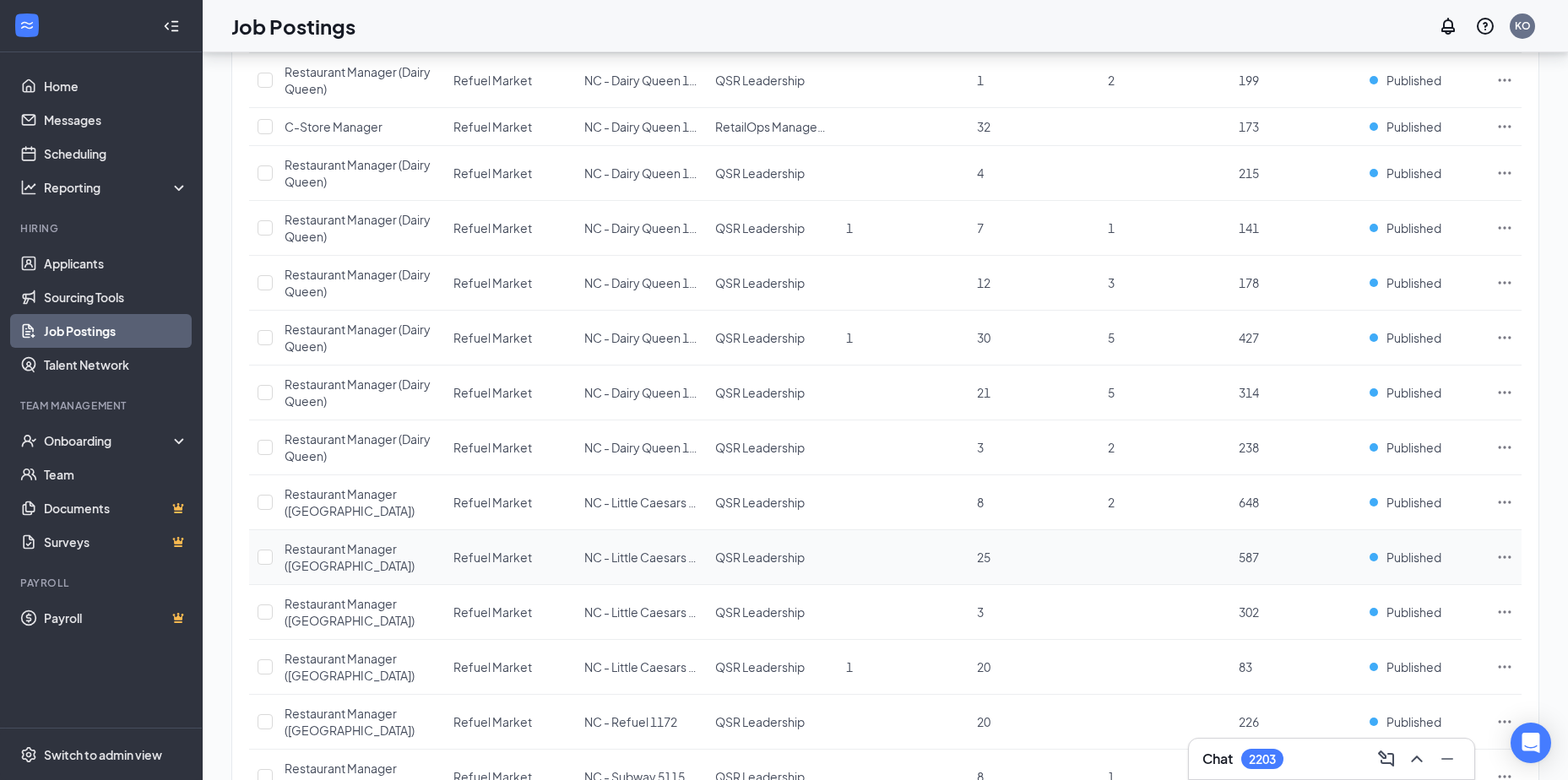
click at [1509, 551] on icon "Ellipses" at bounding box center [1505, 557] width 17 height 17
click at [1297, 738] on span "View applicants" at bounding box center [1317, 740] width 86 height 16
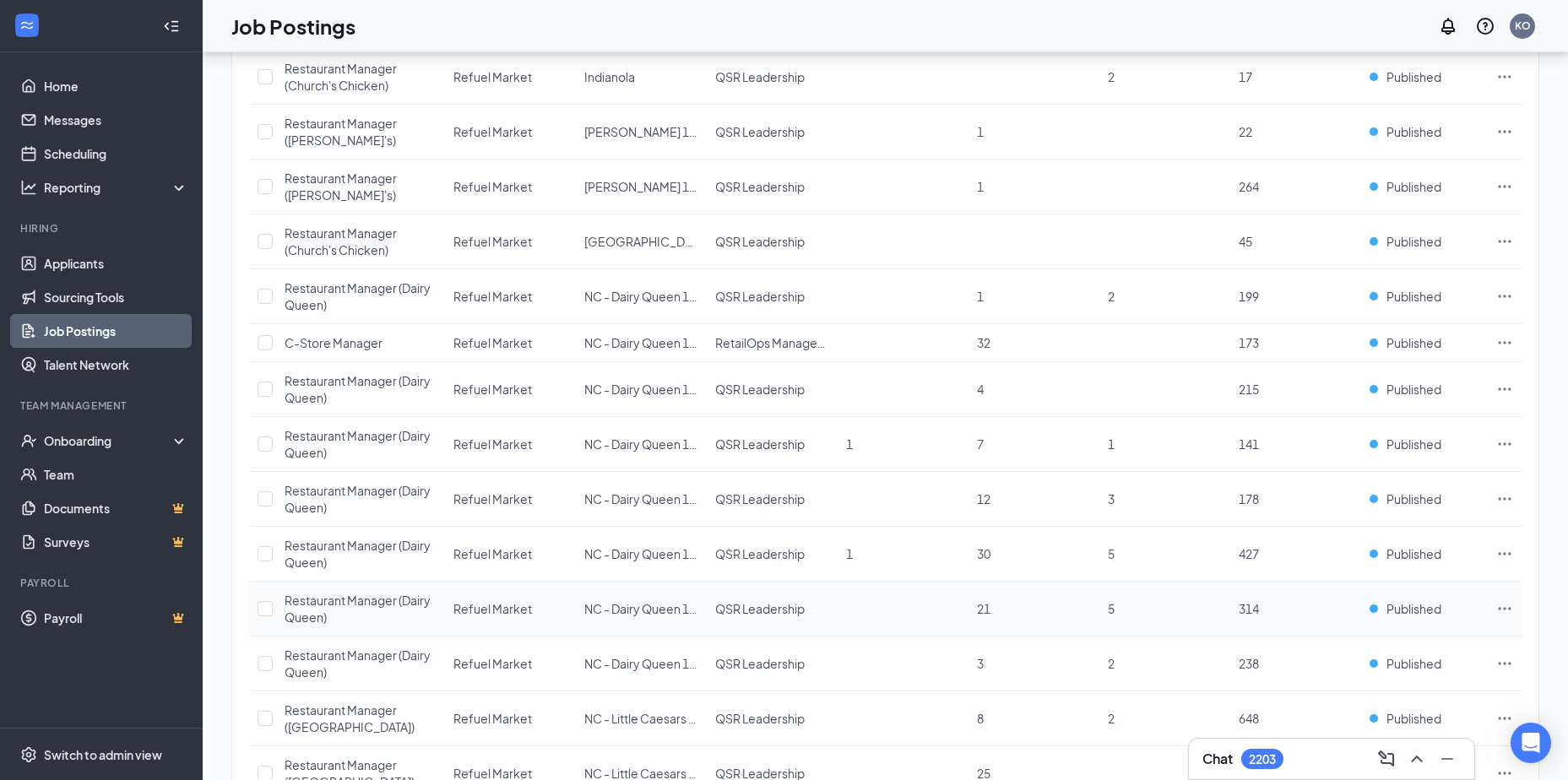
scroll to position [694, 0]
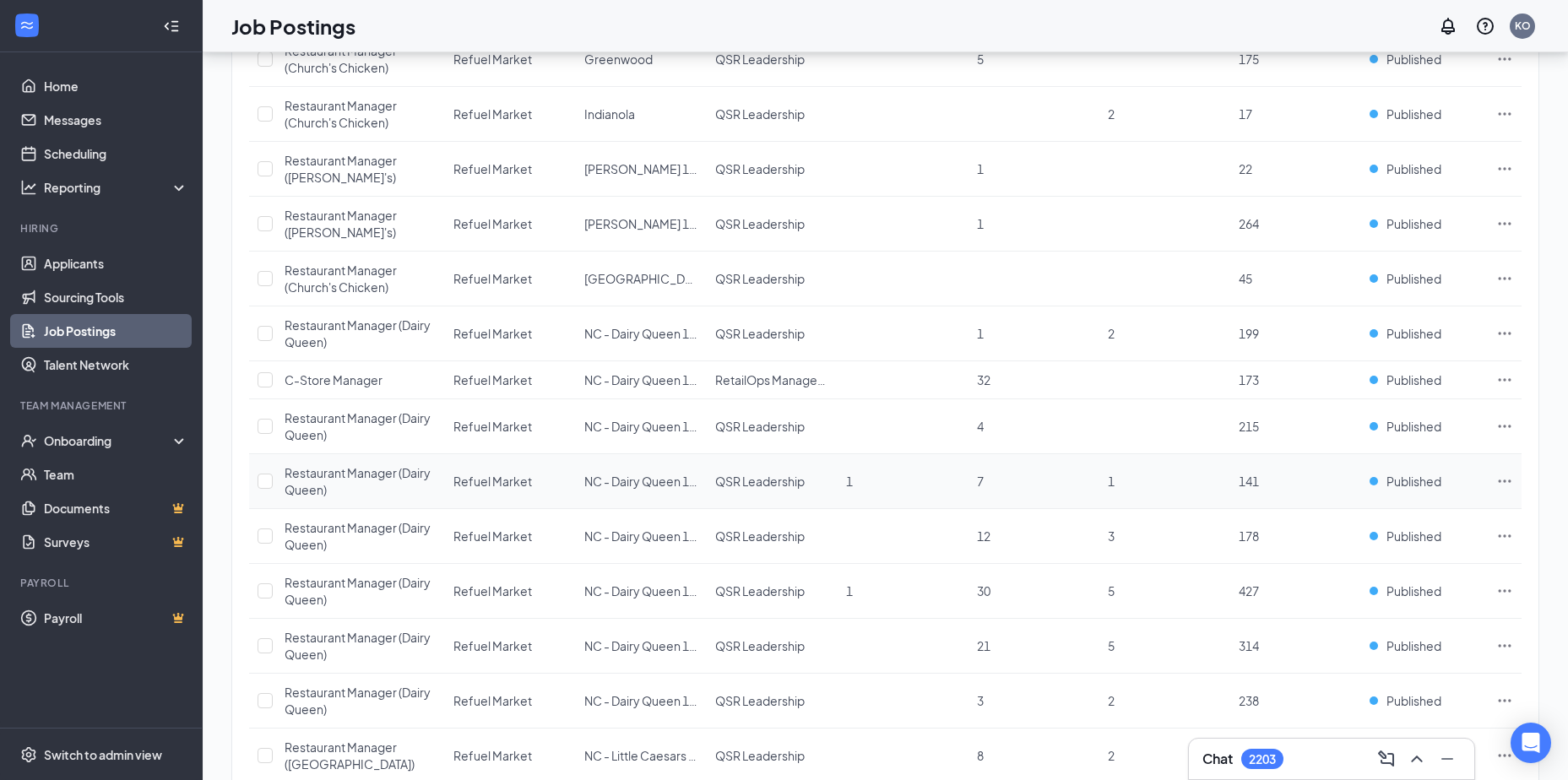
click at [1505, 480] on icon "Ellipses" at bounding box center [1505, 480] width 13 height 3
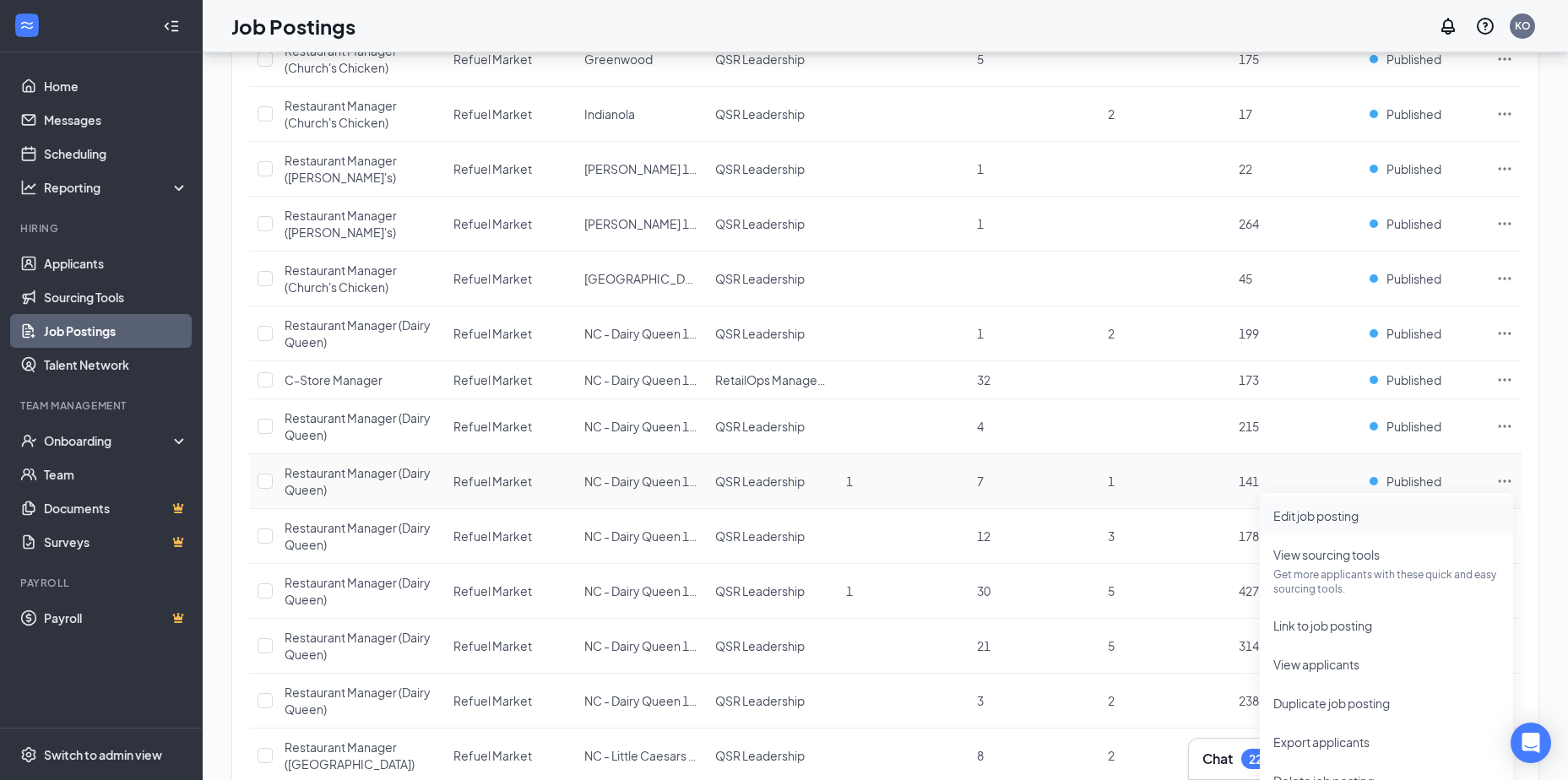
click at [1325, 519] on span "Edit job posting" at bounding box center [1316, 516] width 86 height 16
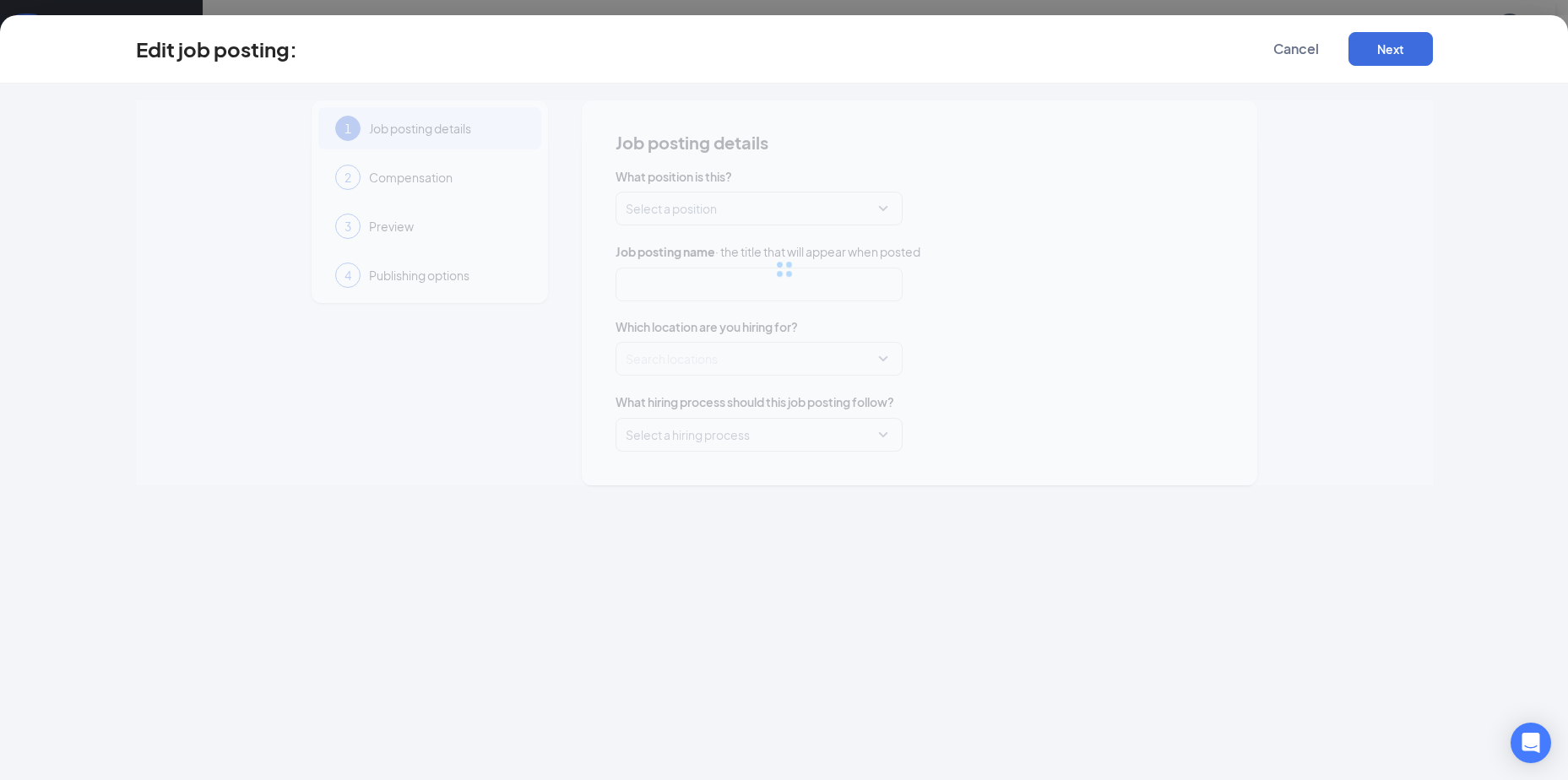
type input "Restaurant Manager (Dairy Queen)"
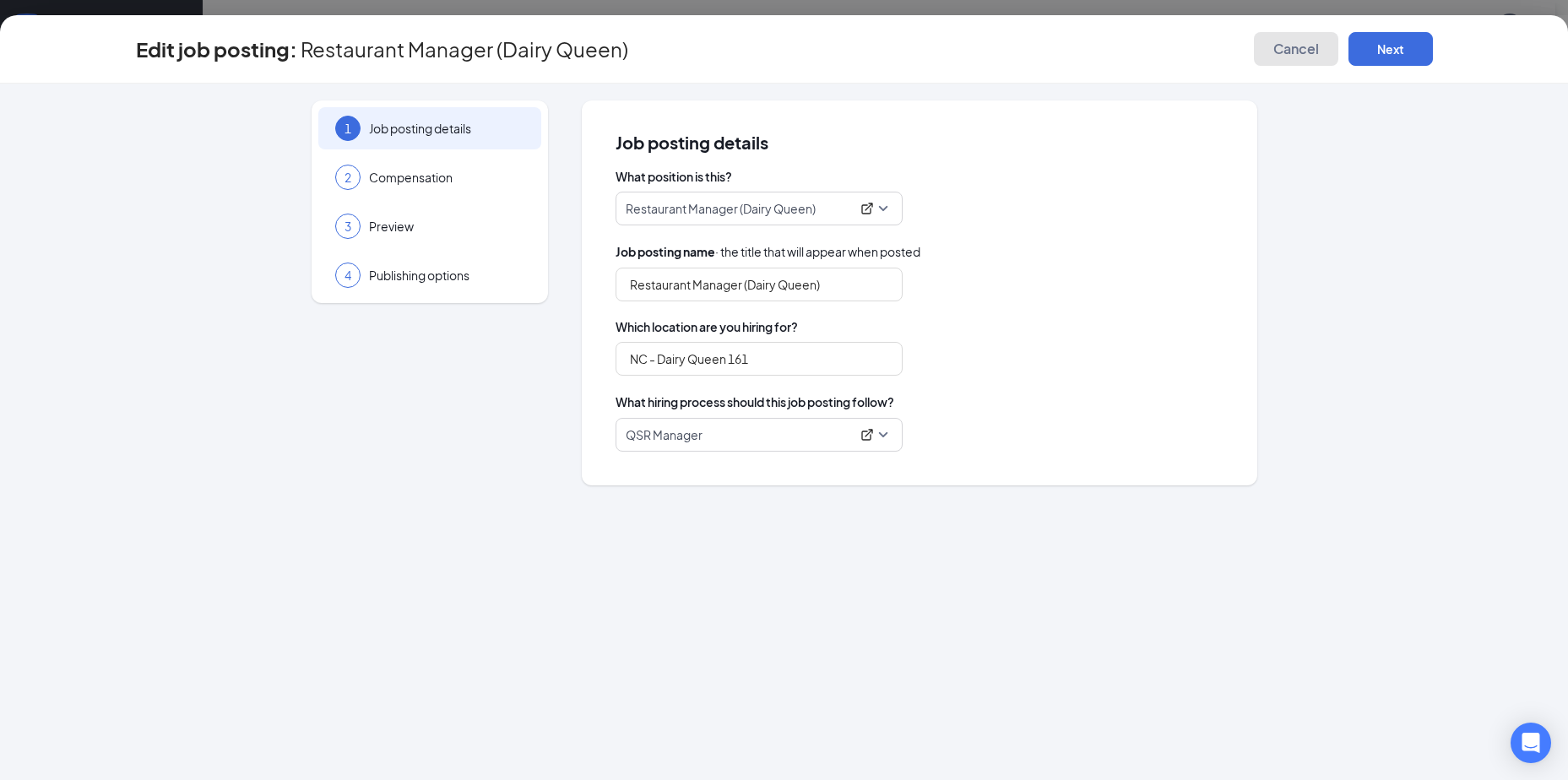
click at [1293, 45] on span "Cancel" at bounding box center [1297, 49] width 46 height 17
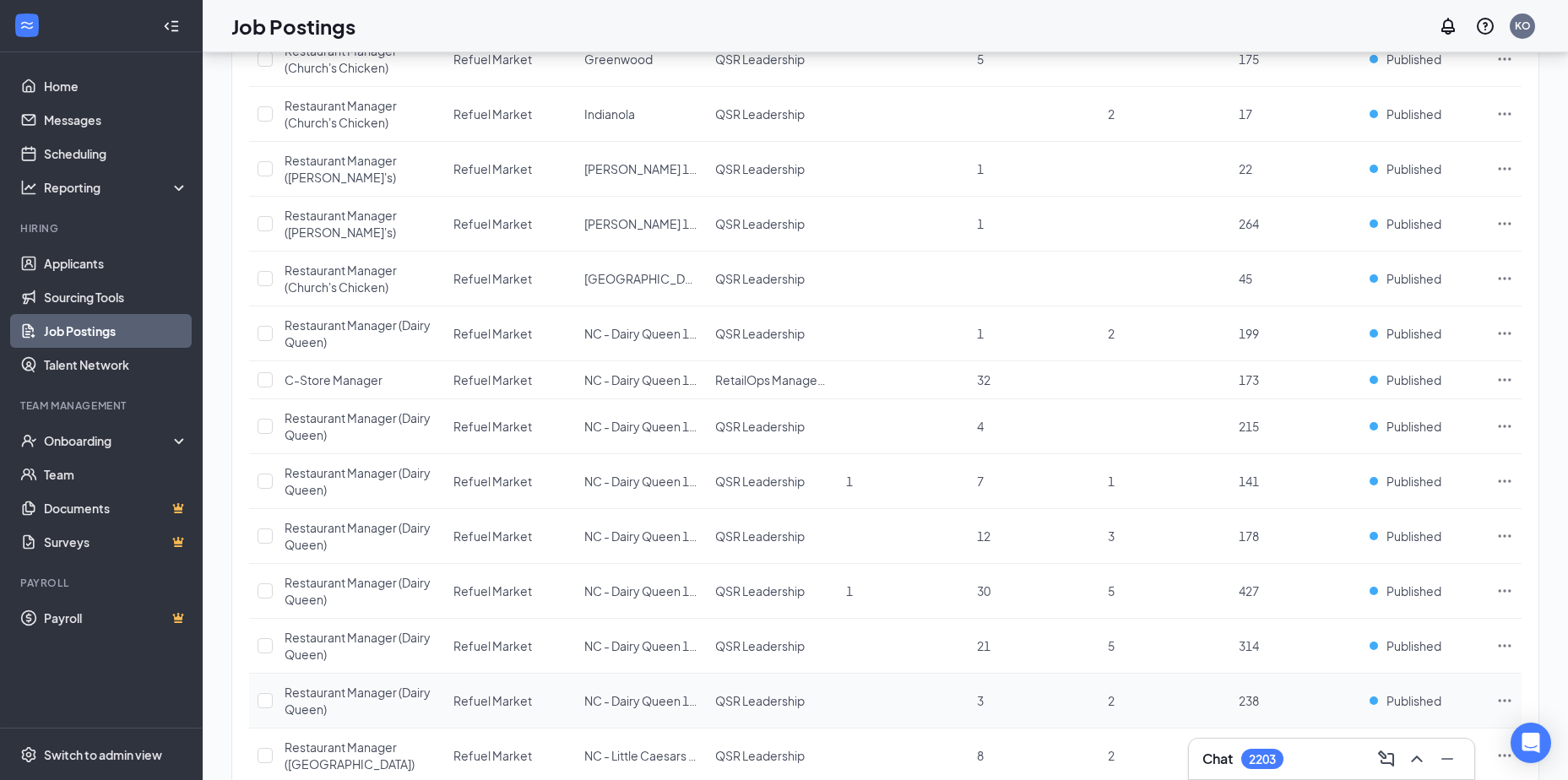
click at [1499, 699] on icon "Ellipses" at bounding box center [1505, 701] width 17 height 17
click at [1306, 734] on span "Edit job posting" at bounding box center [1316, 735] width 86 height 16
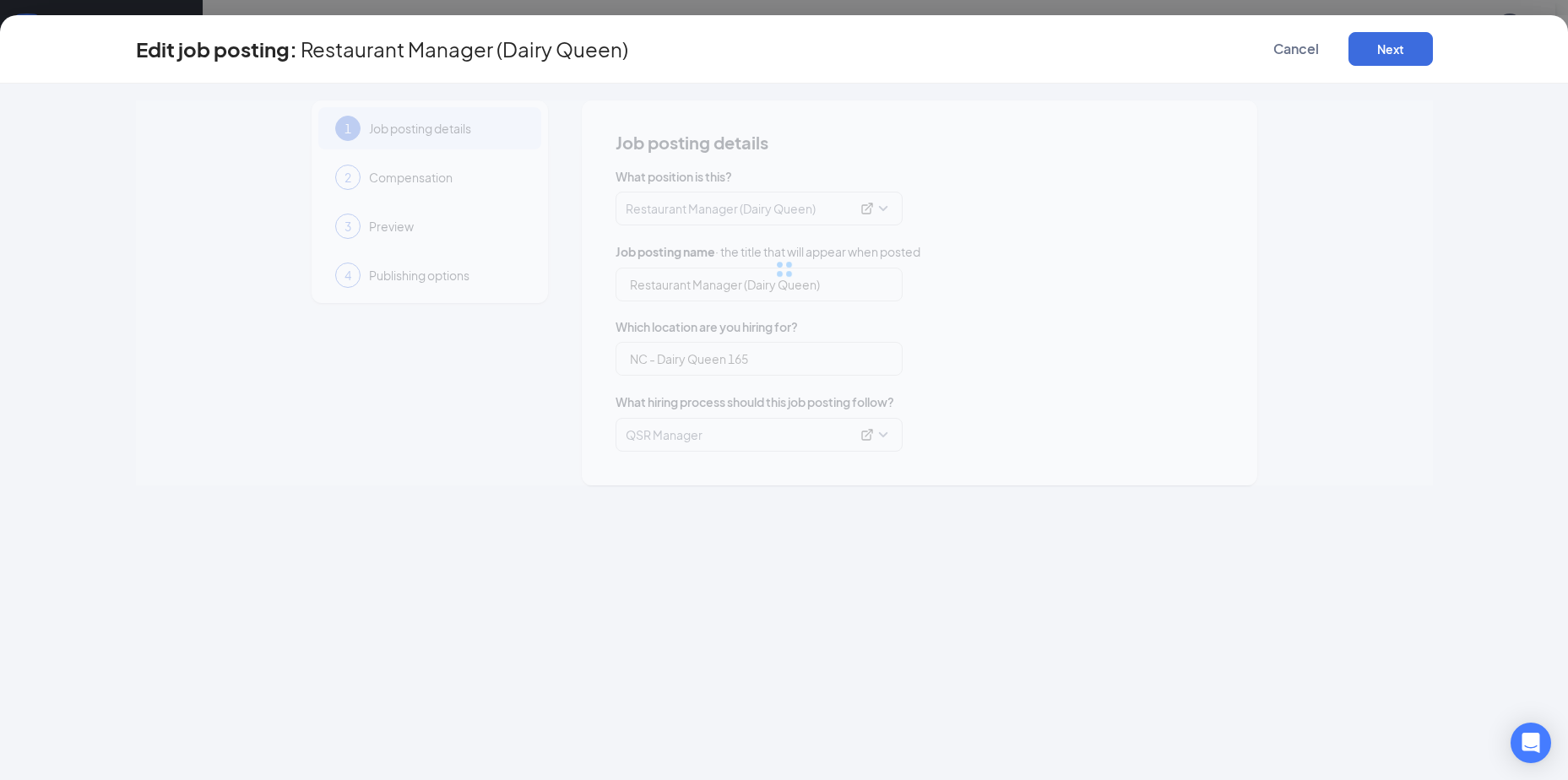
type input "Restaurant Manager (Dairy Queen)"
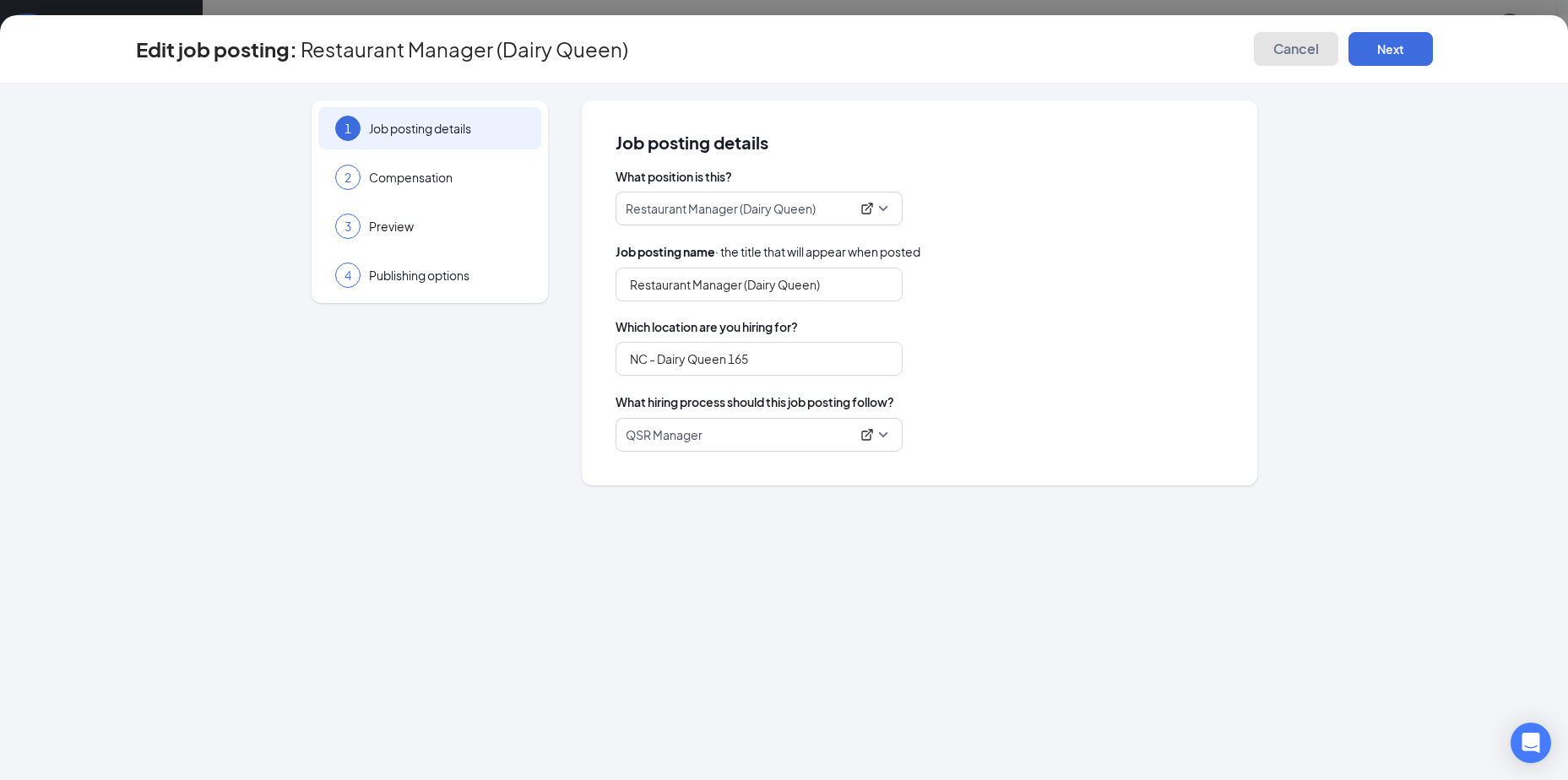
drag, startPoint x: 1289, startPoint y: 52, endPoint x: 663, endPoint y: 473, distance: 754.4
click at [1289, 52] on span "Cancel" at bounding box center [1297, 49] width 46 height 17
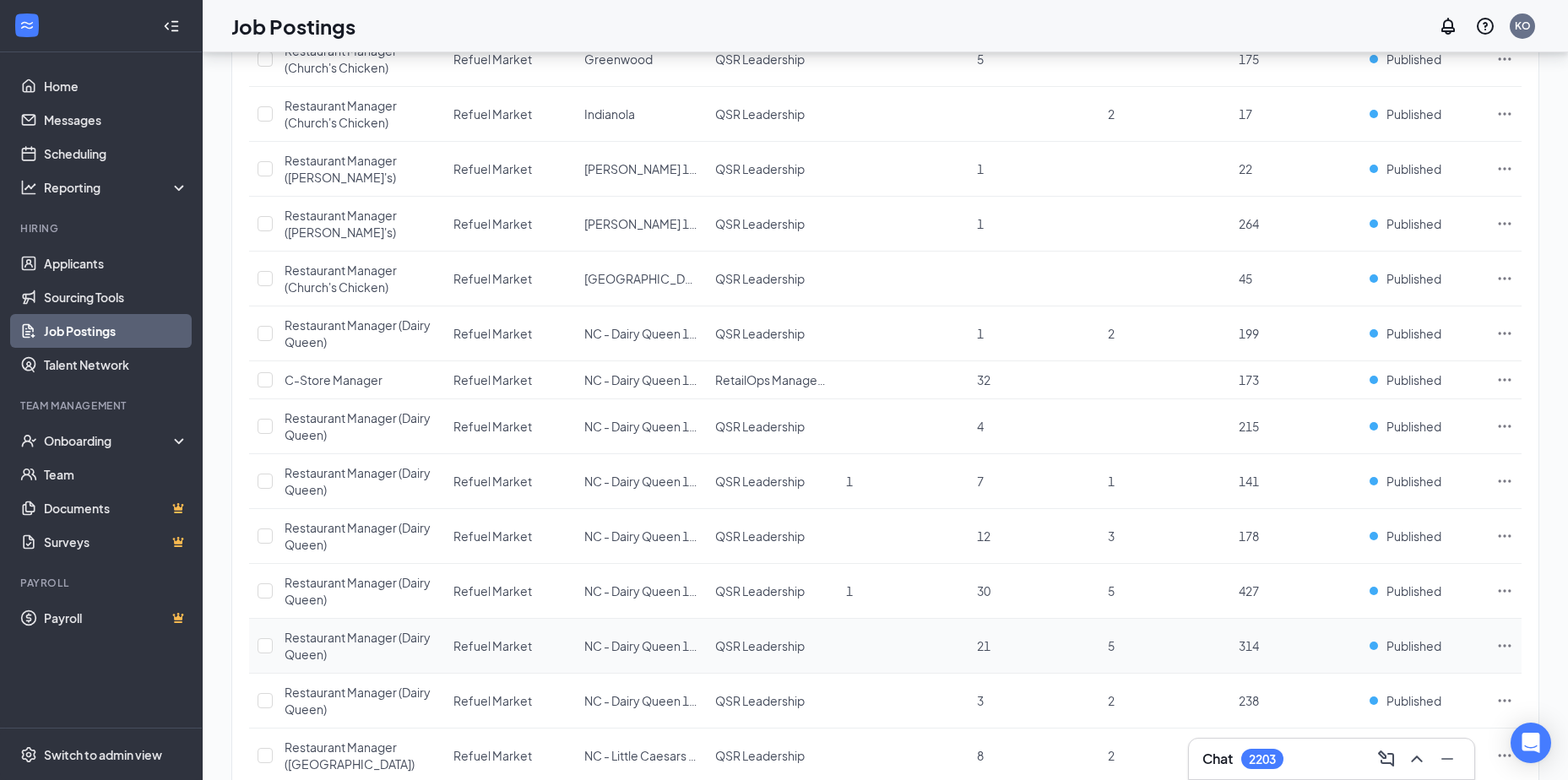
click at [1510, 642] on icon "Ellipses" at bounding box center [1505, 646] width 17 height 17
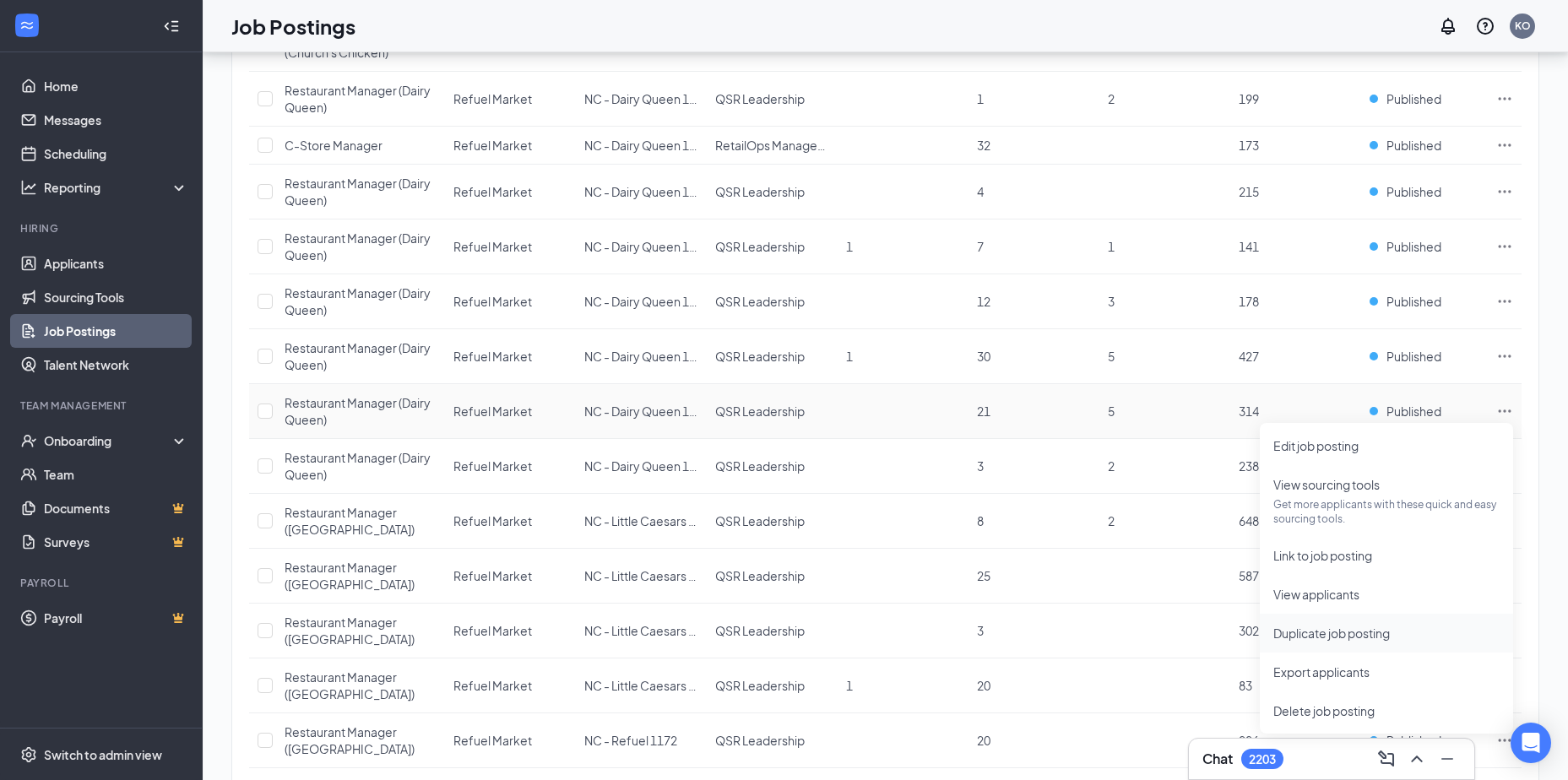
scroll to position [948, 0]
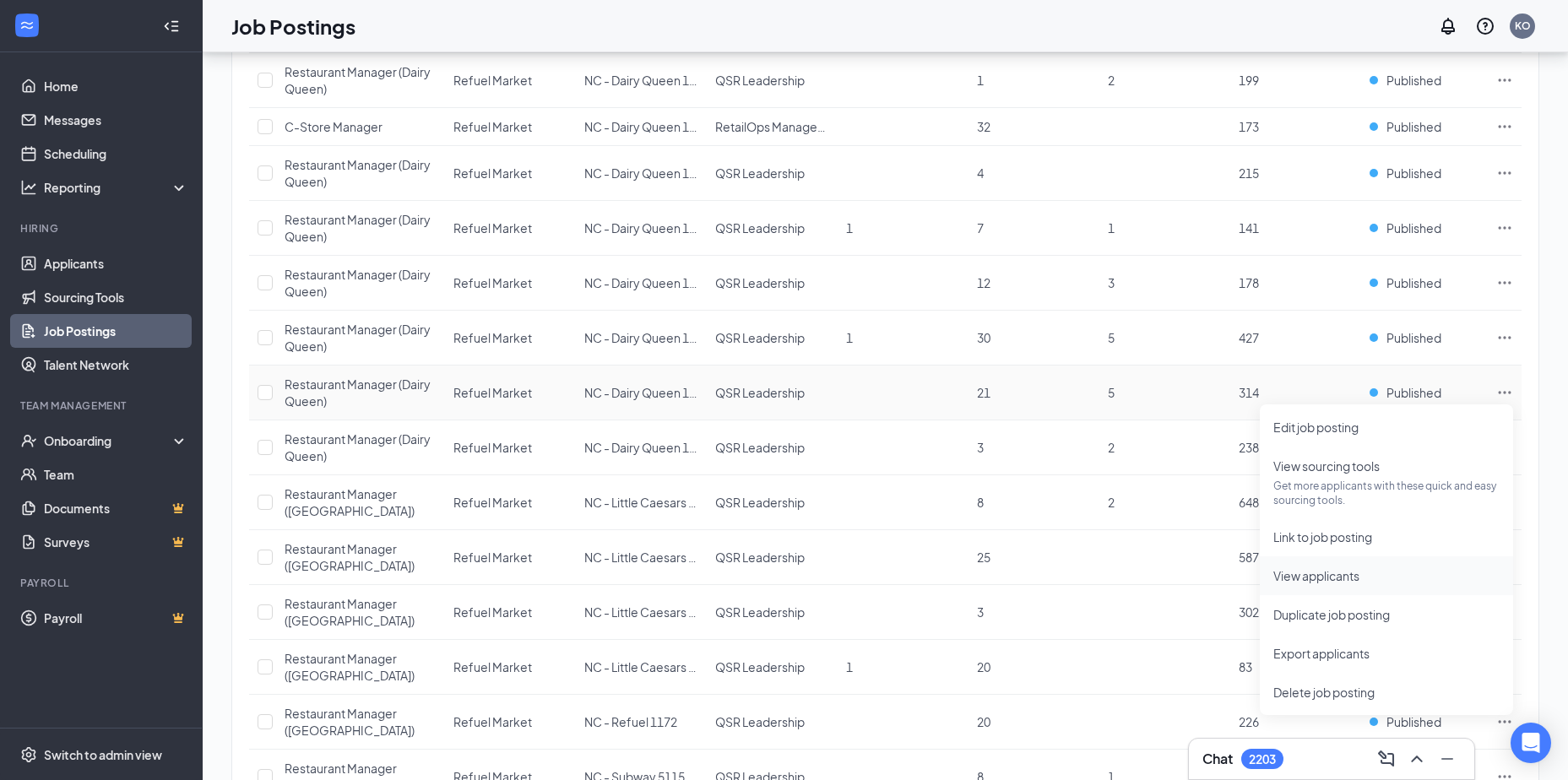
click at [1292, 578] on span "View applicants" at bounding box center [1317, 576] width 86 height 16
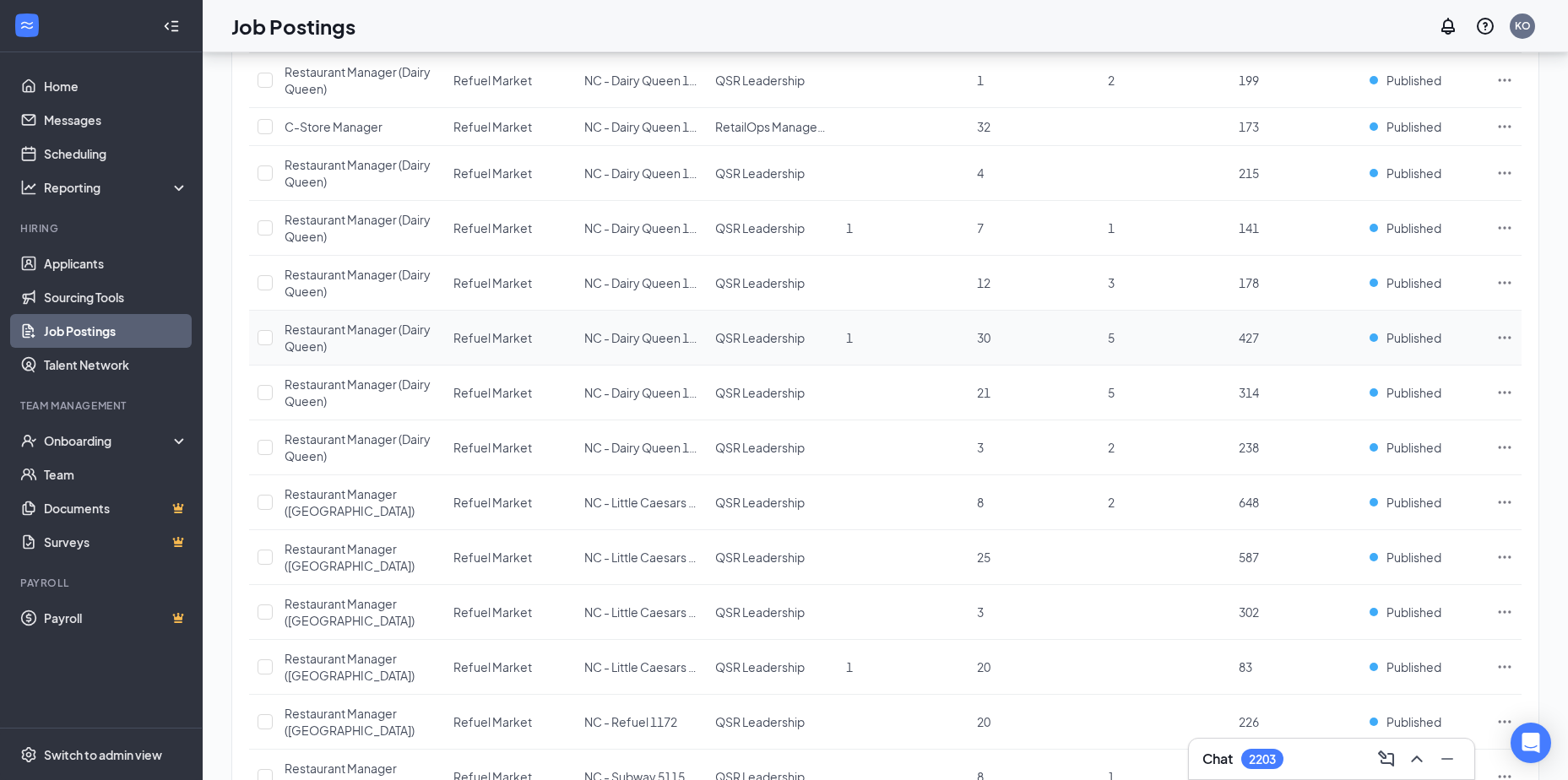
click at [1505, 334] on icon "Ellipses" at bounding box center [1505, 338] width 17 height 17
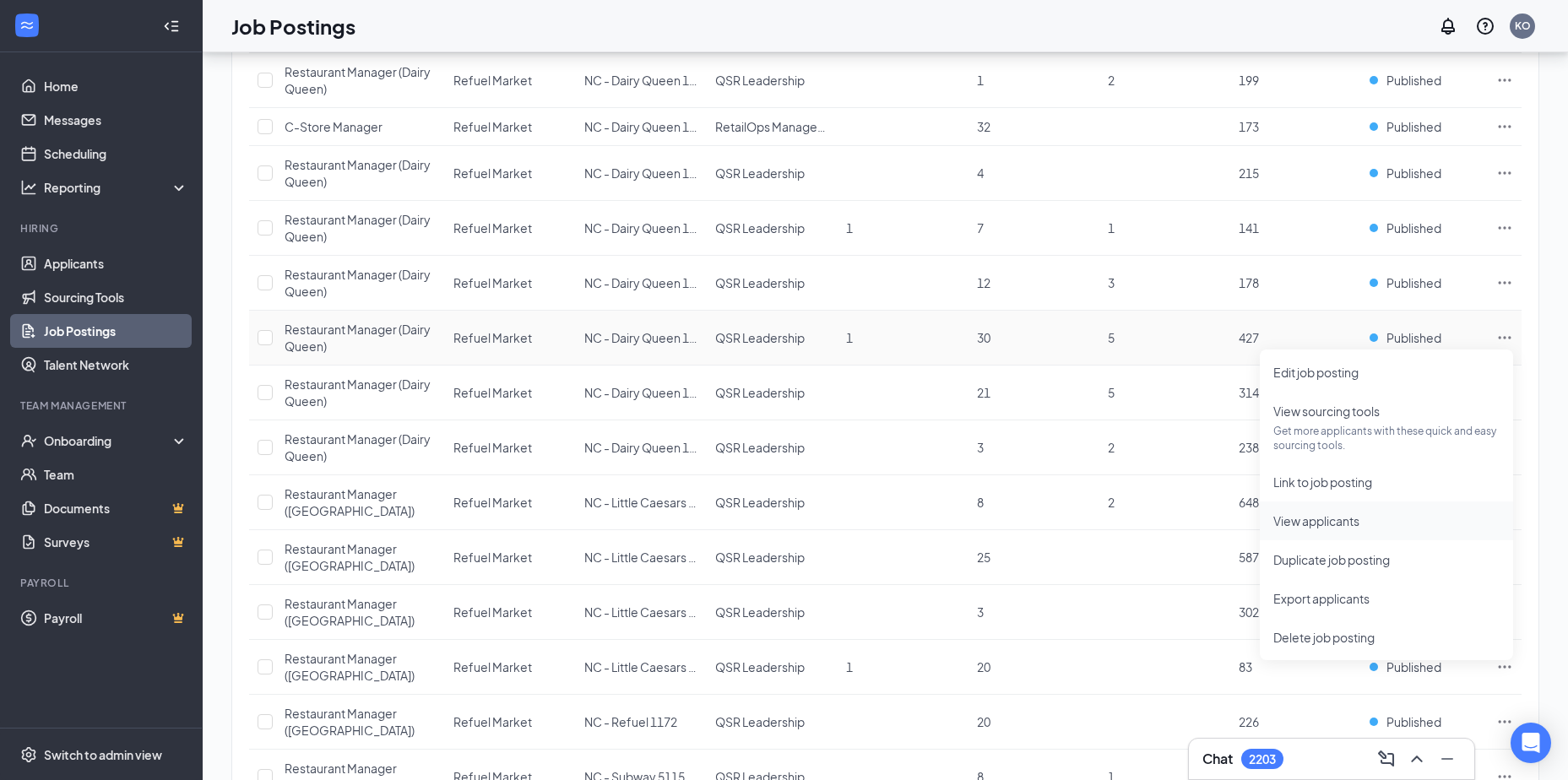
click at [1309, 521] on span "View applicants" at bounding box center [1317, 521] width 86 height 16
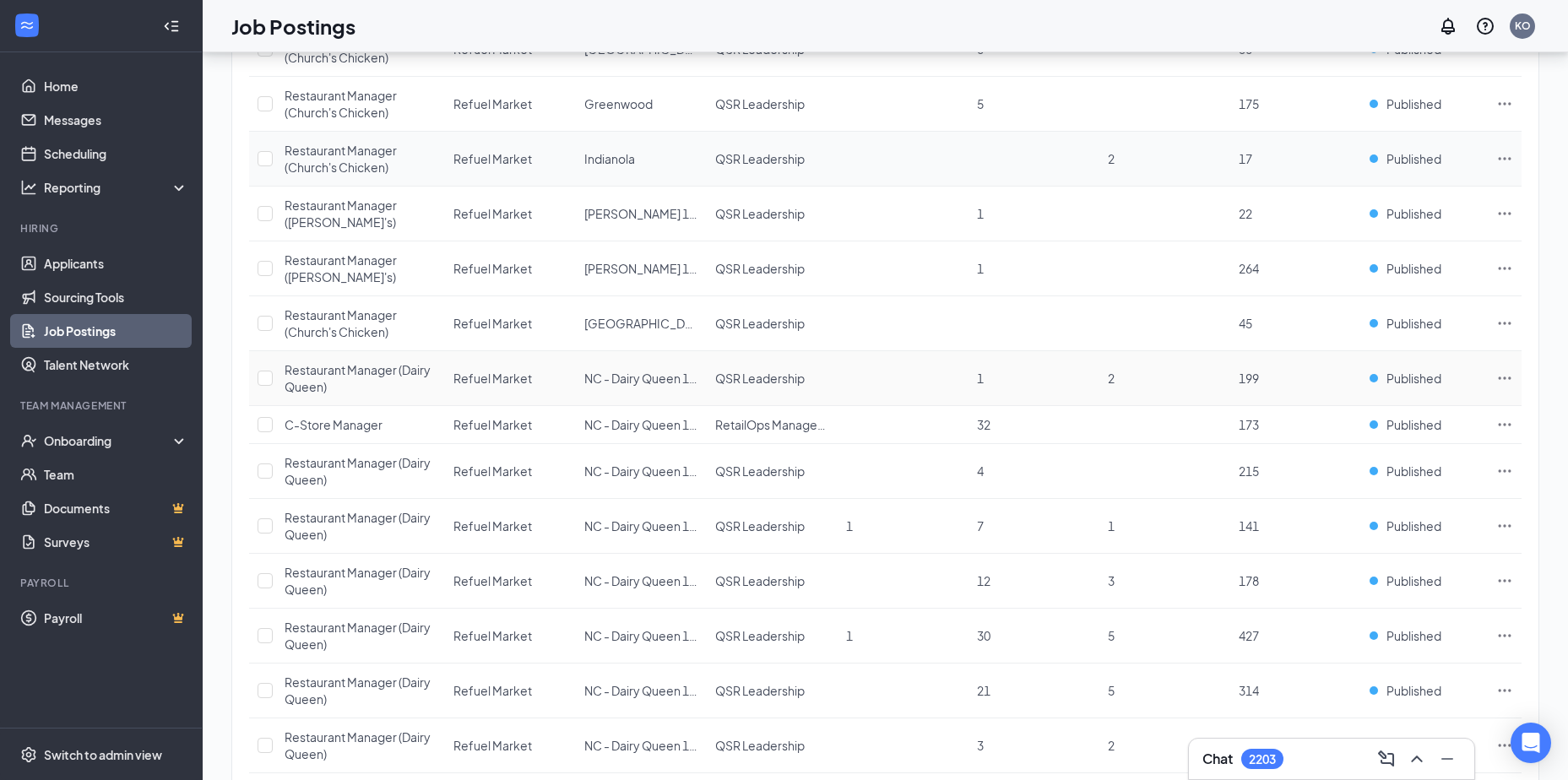
scroll to position [611, 0]
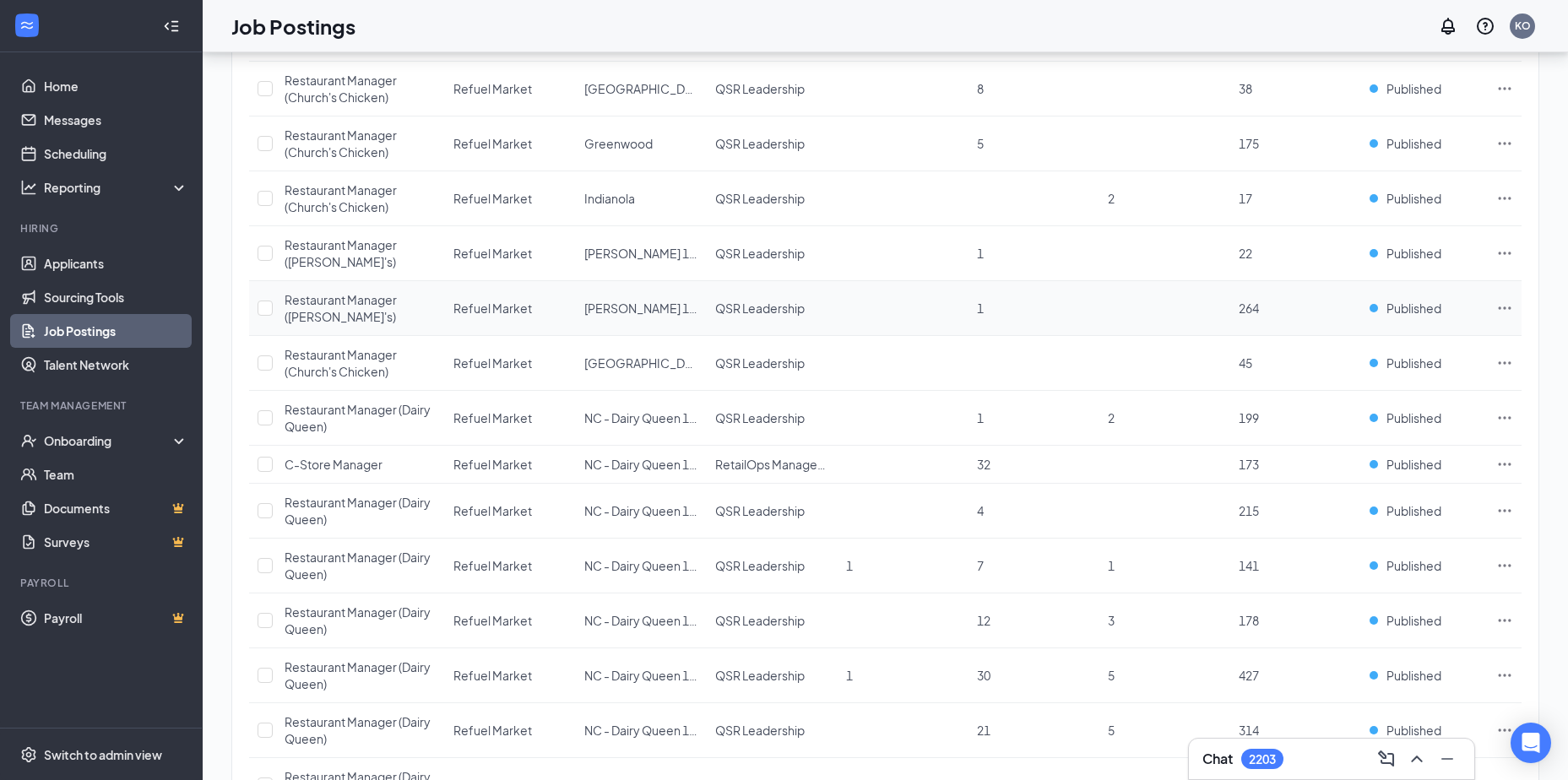
click at [1502, 305] on icon "Ellipses" at bounding box center [1505, 308] width 17 height 17
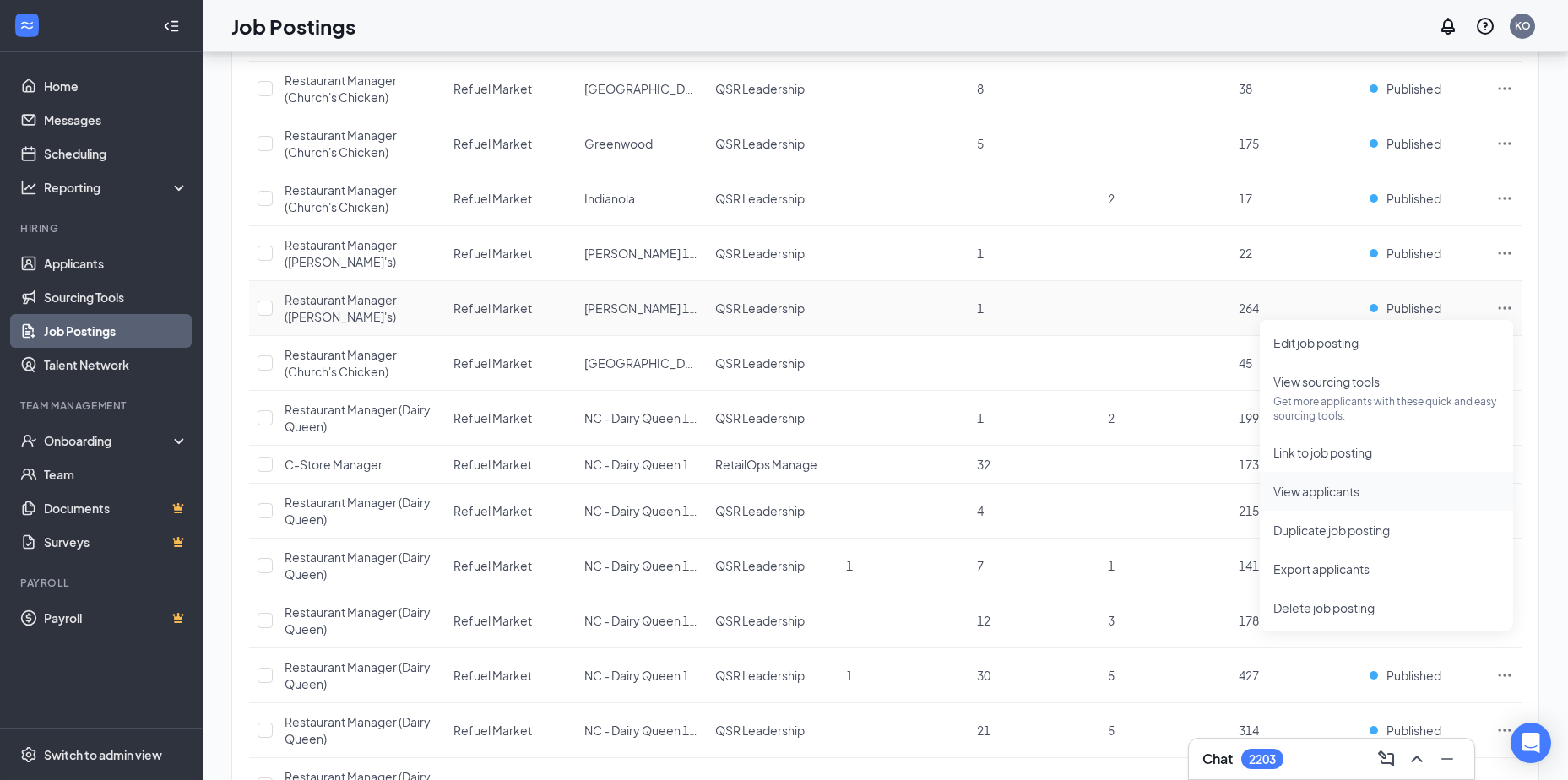
click at [1306, 492] on span "View applicants" at bounding box center [1317, 491] width 86 height 16
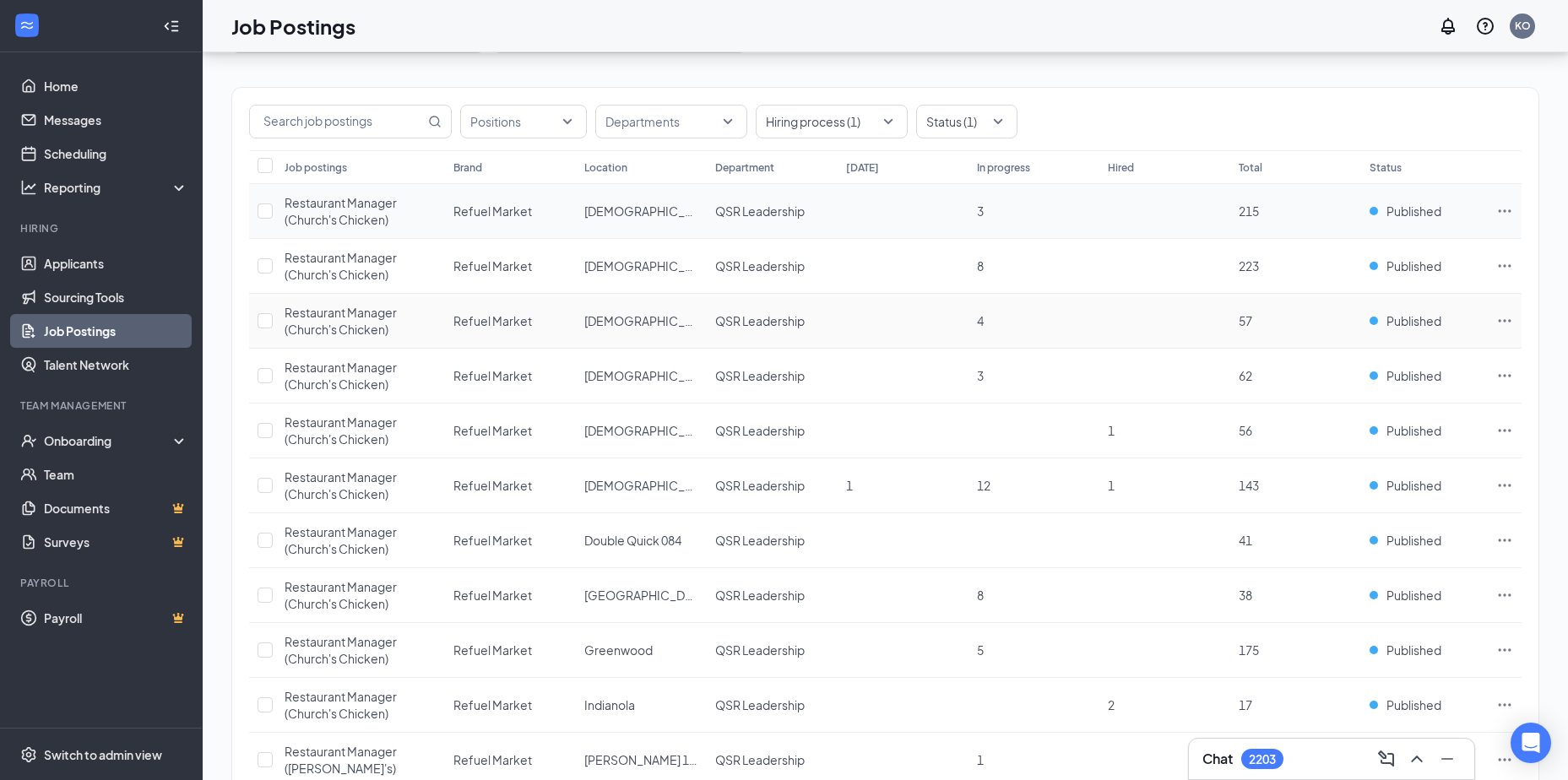
scroll to position [0, 0]
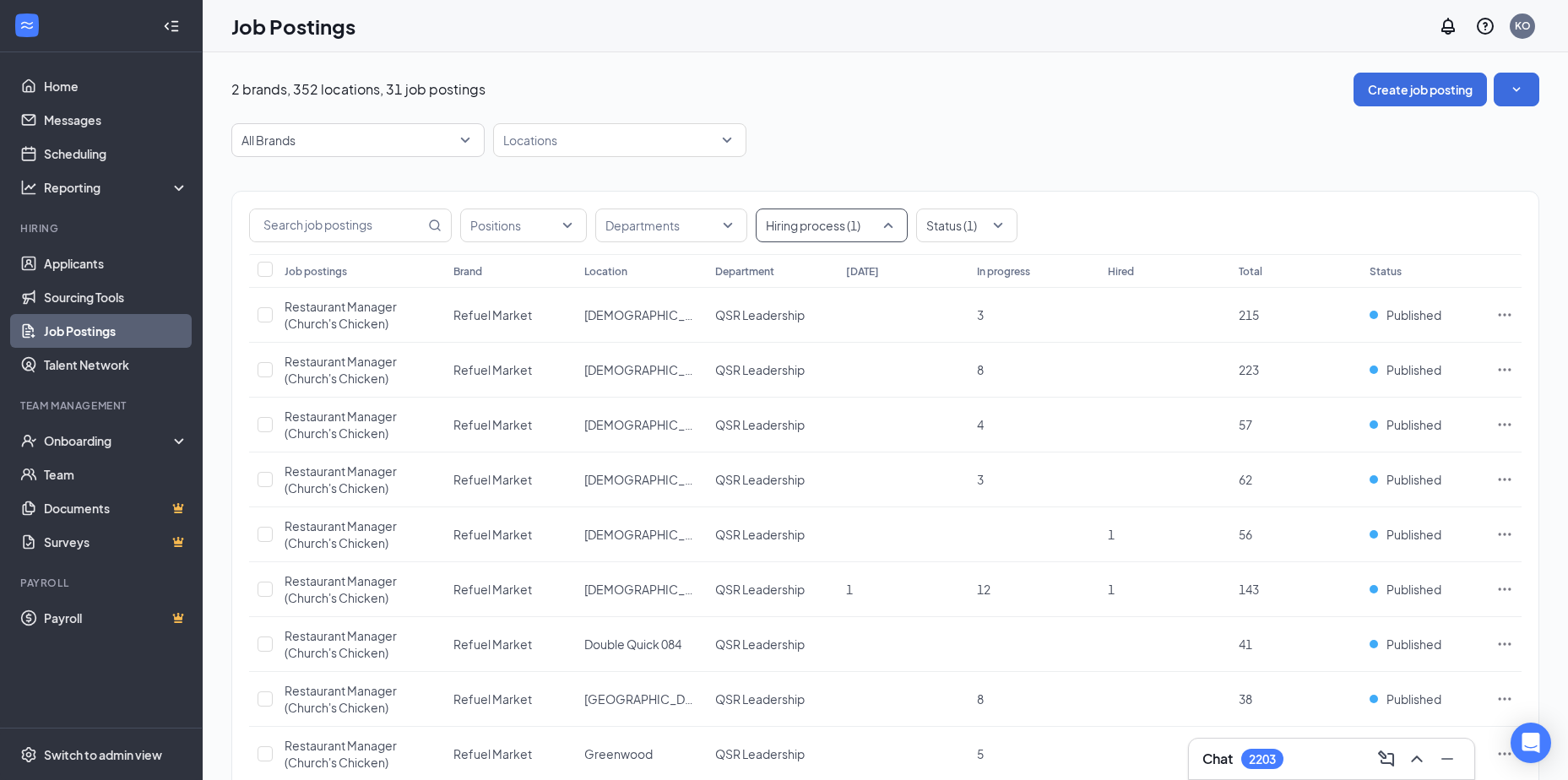
click at [881, 228] on div at bounding box center [824, 224] width 127 height 27
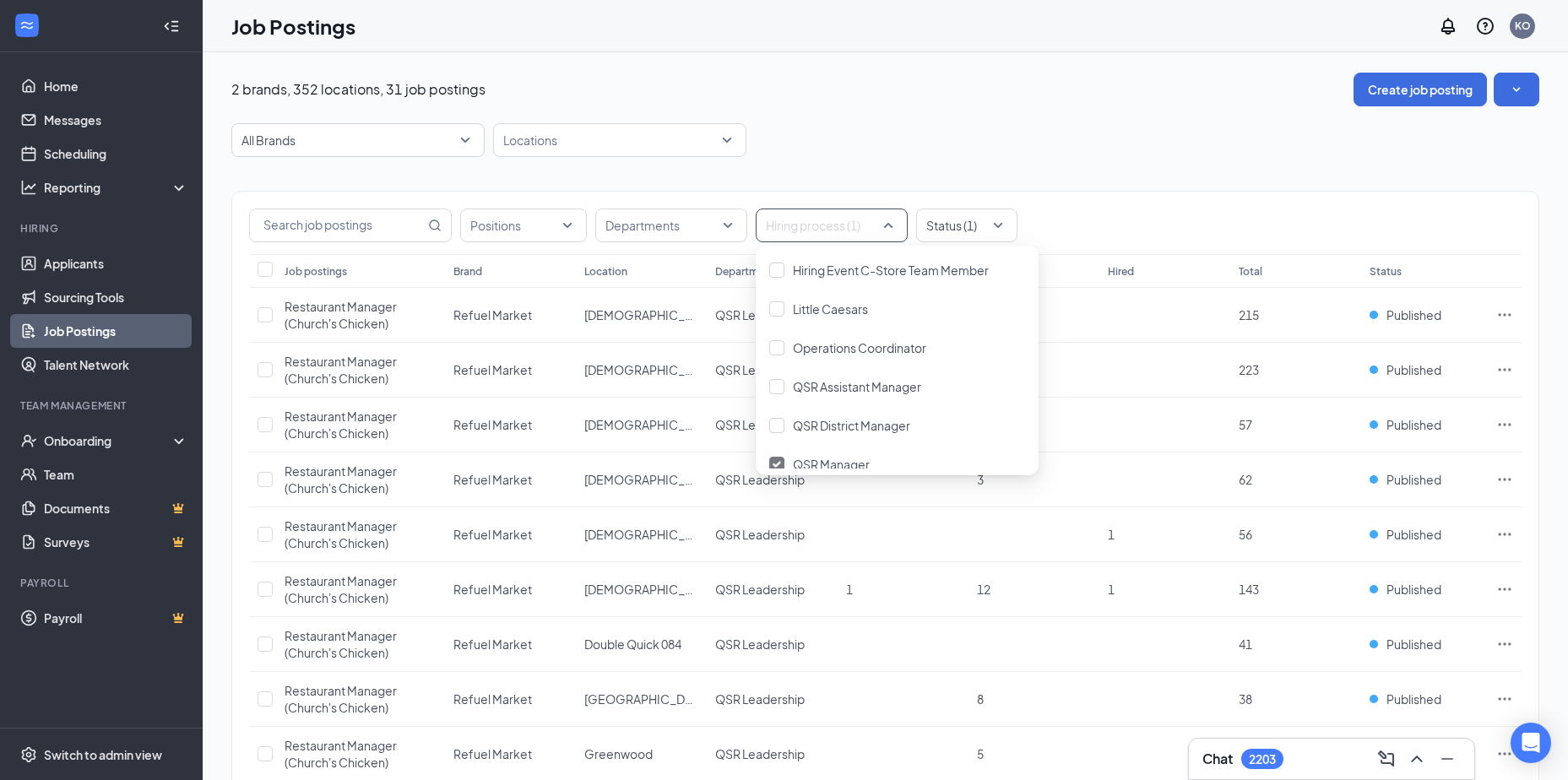
scroll to position [2532, 0]
click at [776, 379] on img at bounding box center [777, 379] width 8 height 6
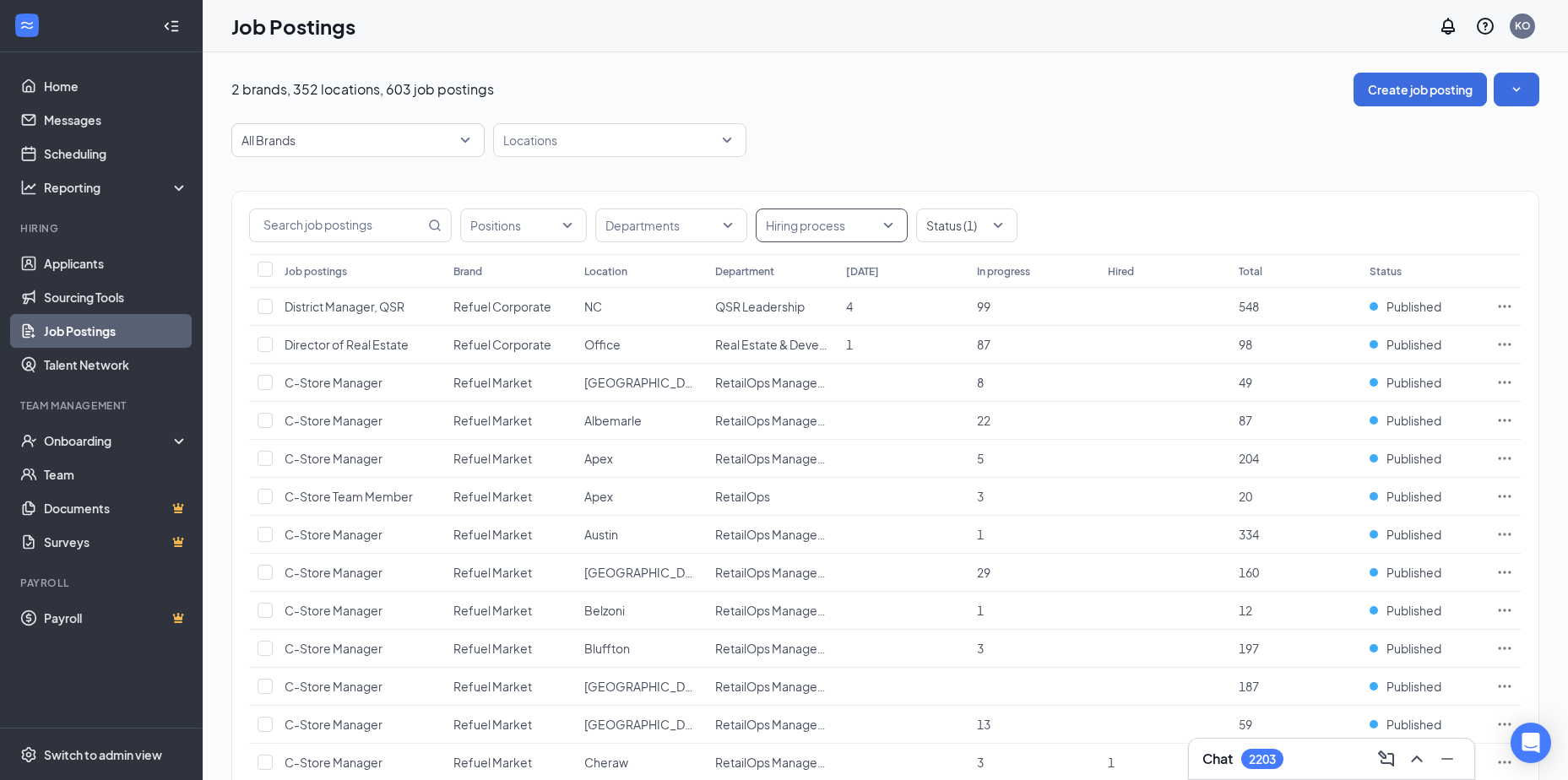
click at [894, 224] on div "Hiring process" at bounding box center [831, 225] width 152 height 34
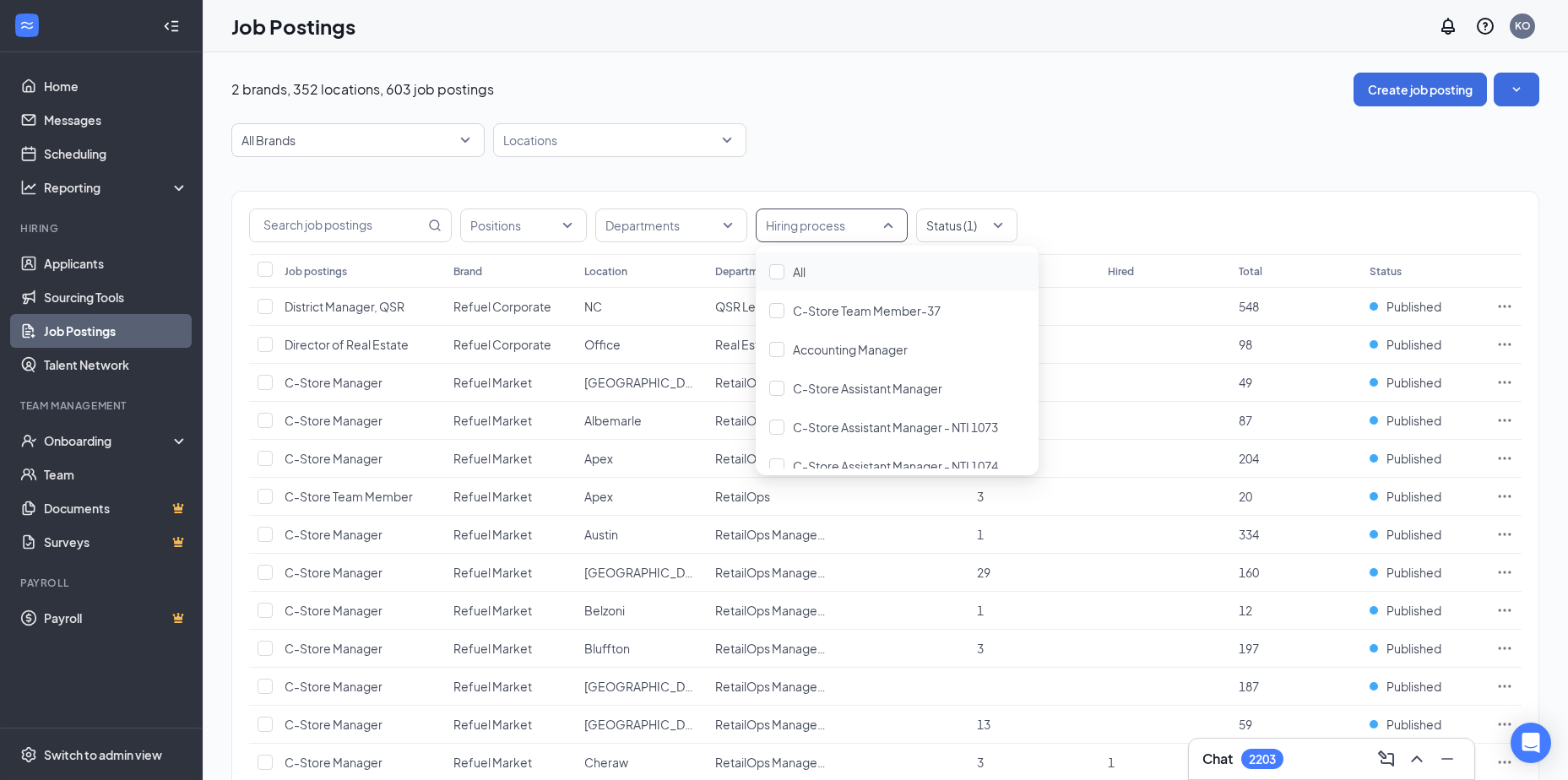
click at [889, 223] on div "Hiring process" at bounding box center [831, 225] width 152 height 34
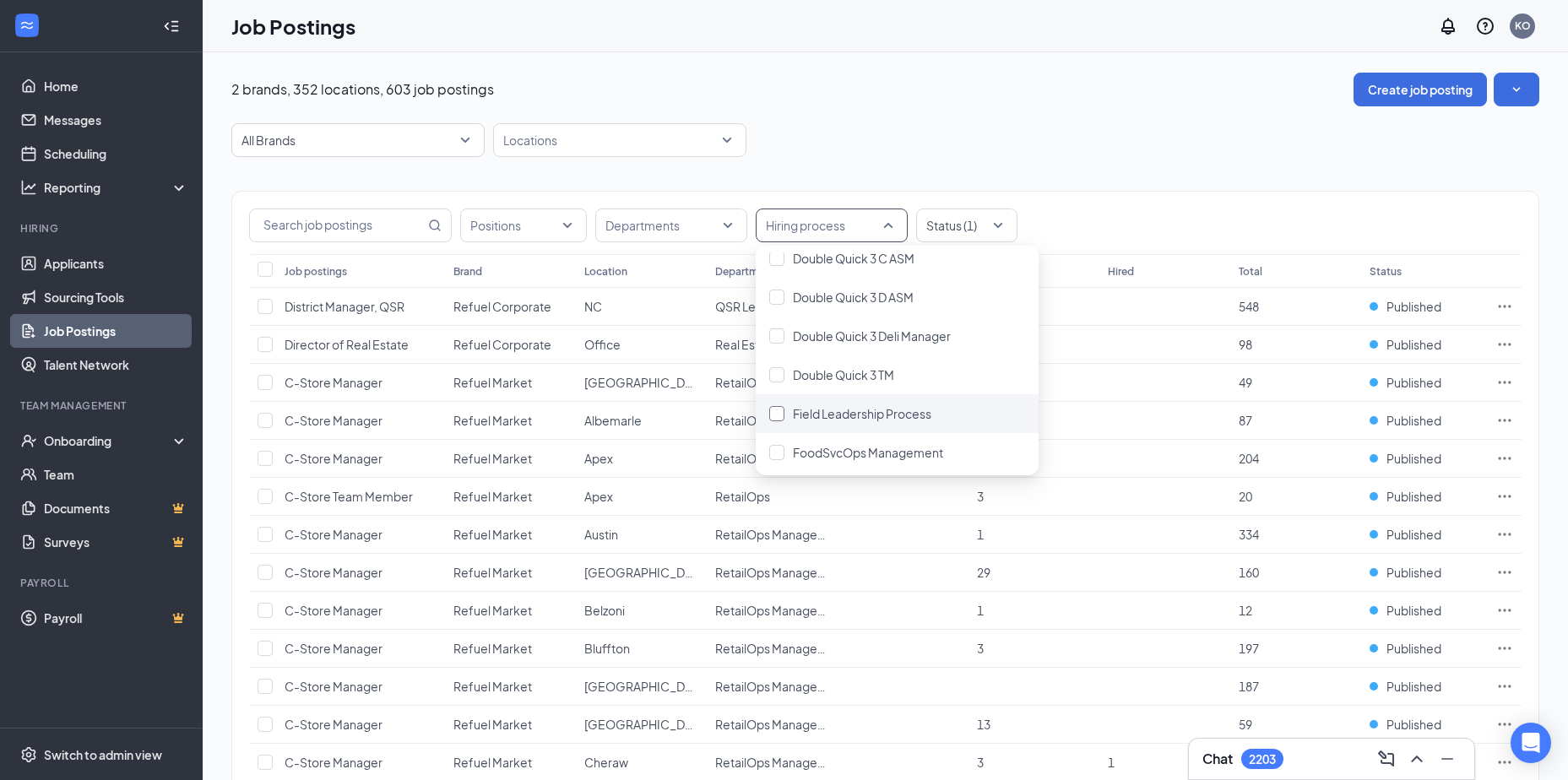
click at [779, 412] on div at bounding box center [777, 413] width 16 height 16
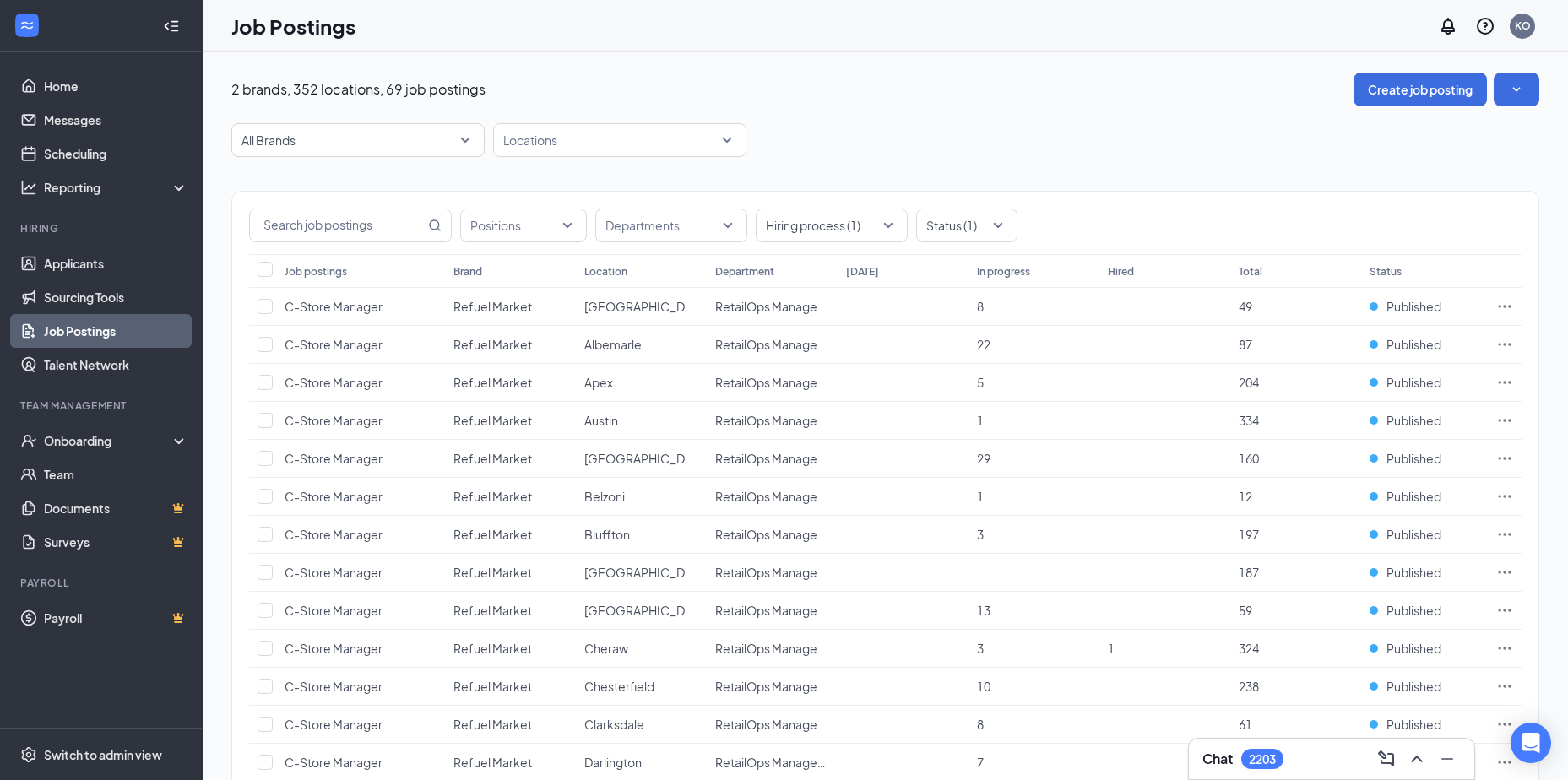
click at [559, 229] on div at bounding box center [515, 224] width 101 height 27
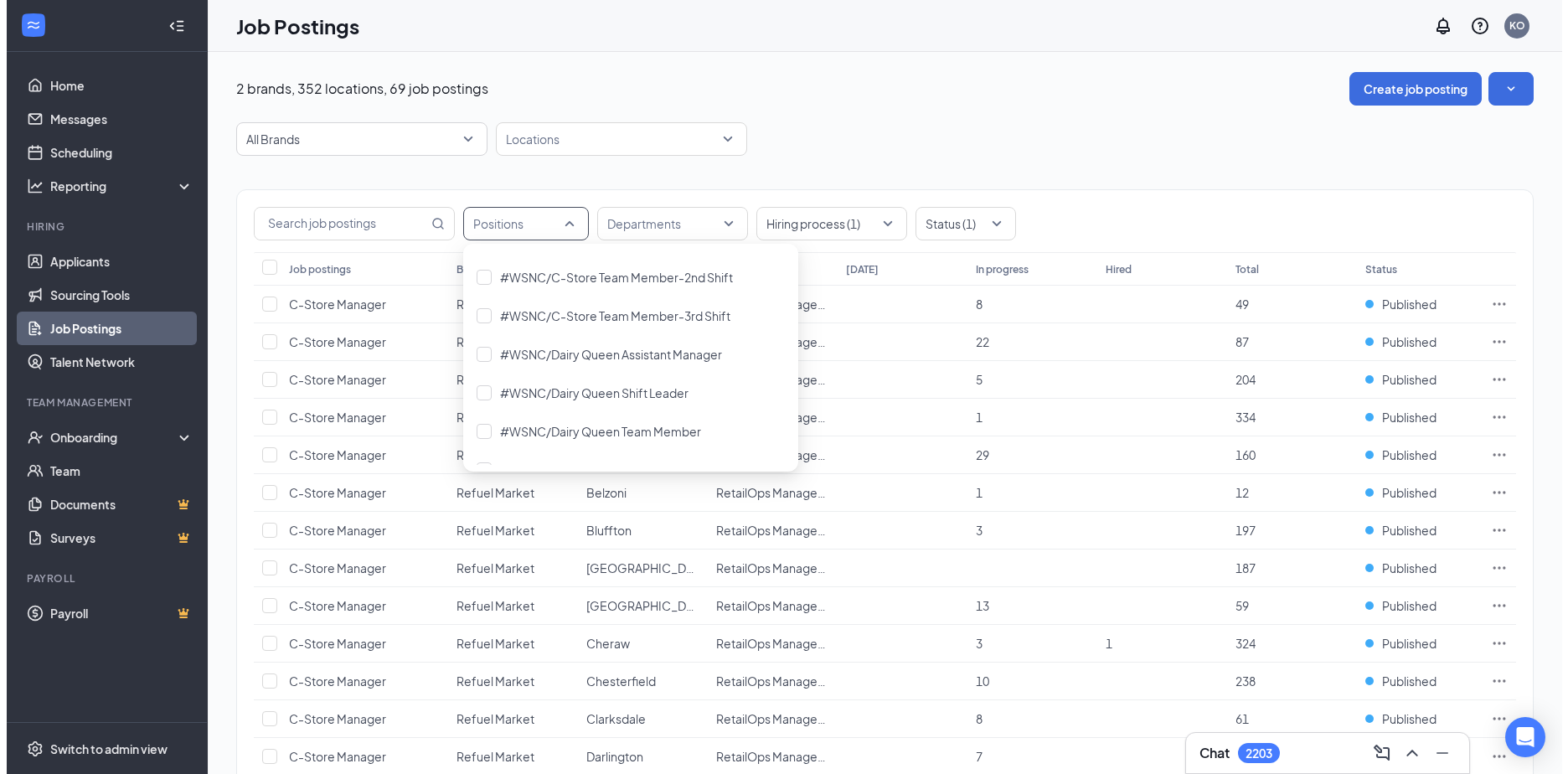
scroll to position [838, 0]
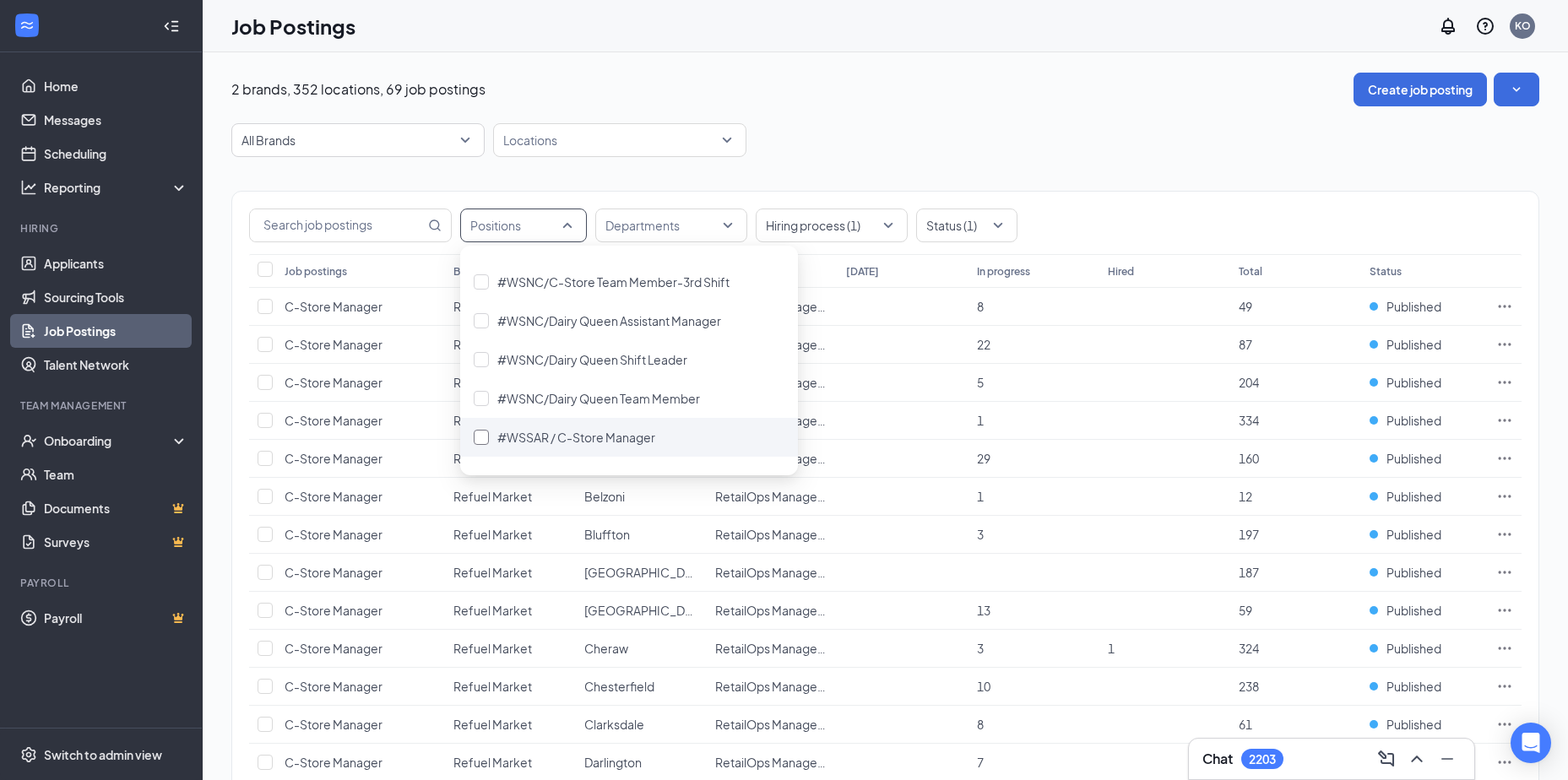
click at [481, 438] on div at bounding box center [481, 437] width 16 height 16
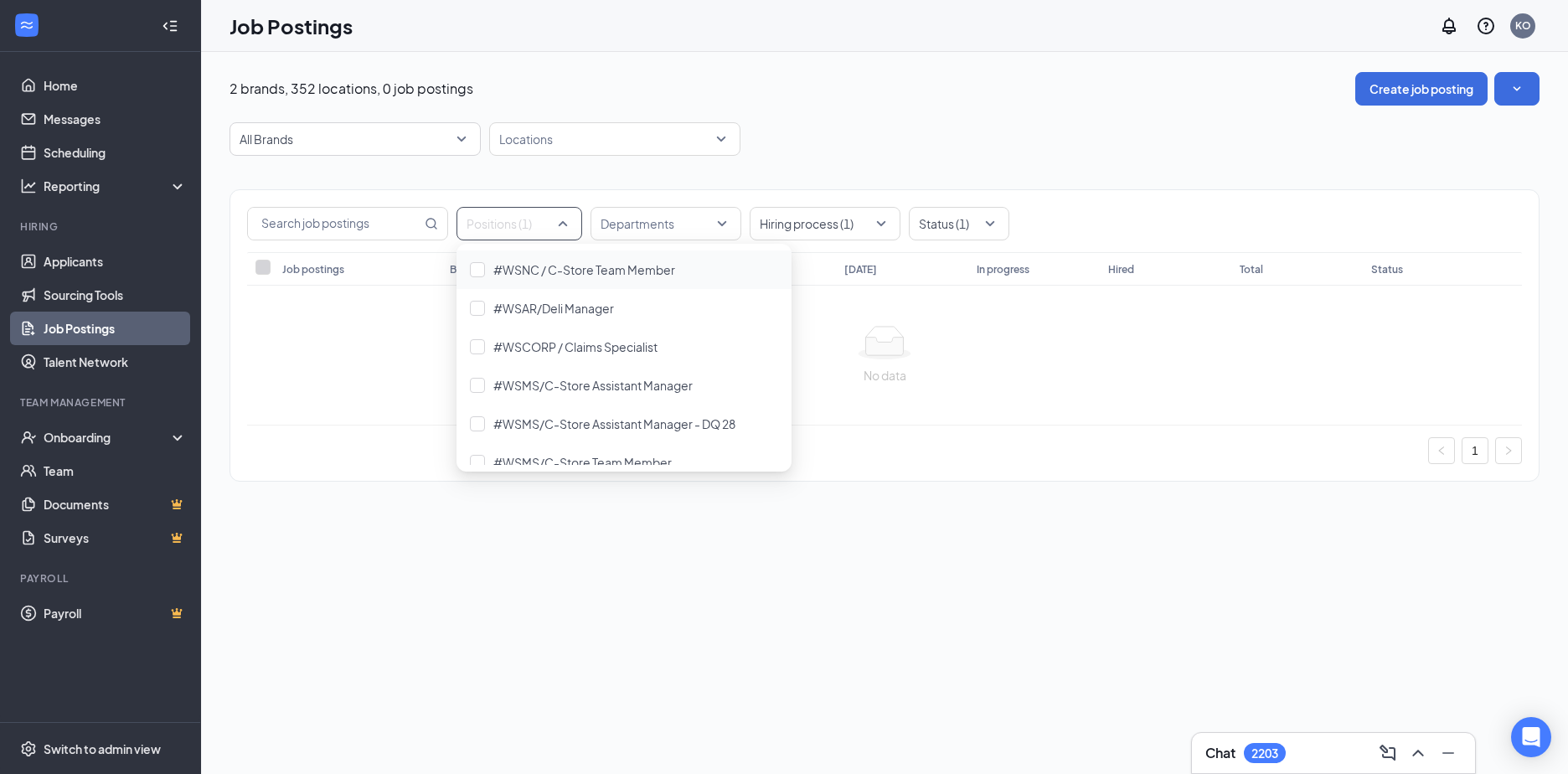
click at [565, 222] on div "Positions (1)" at bounding box center [519, 224] width 126 height 34
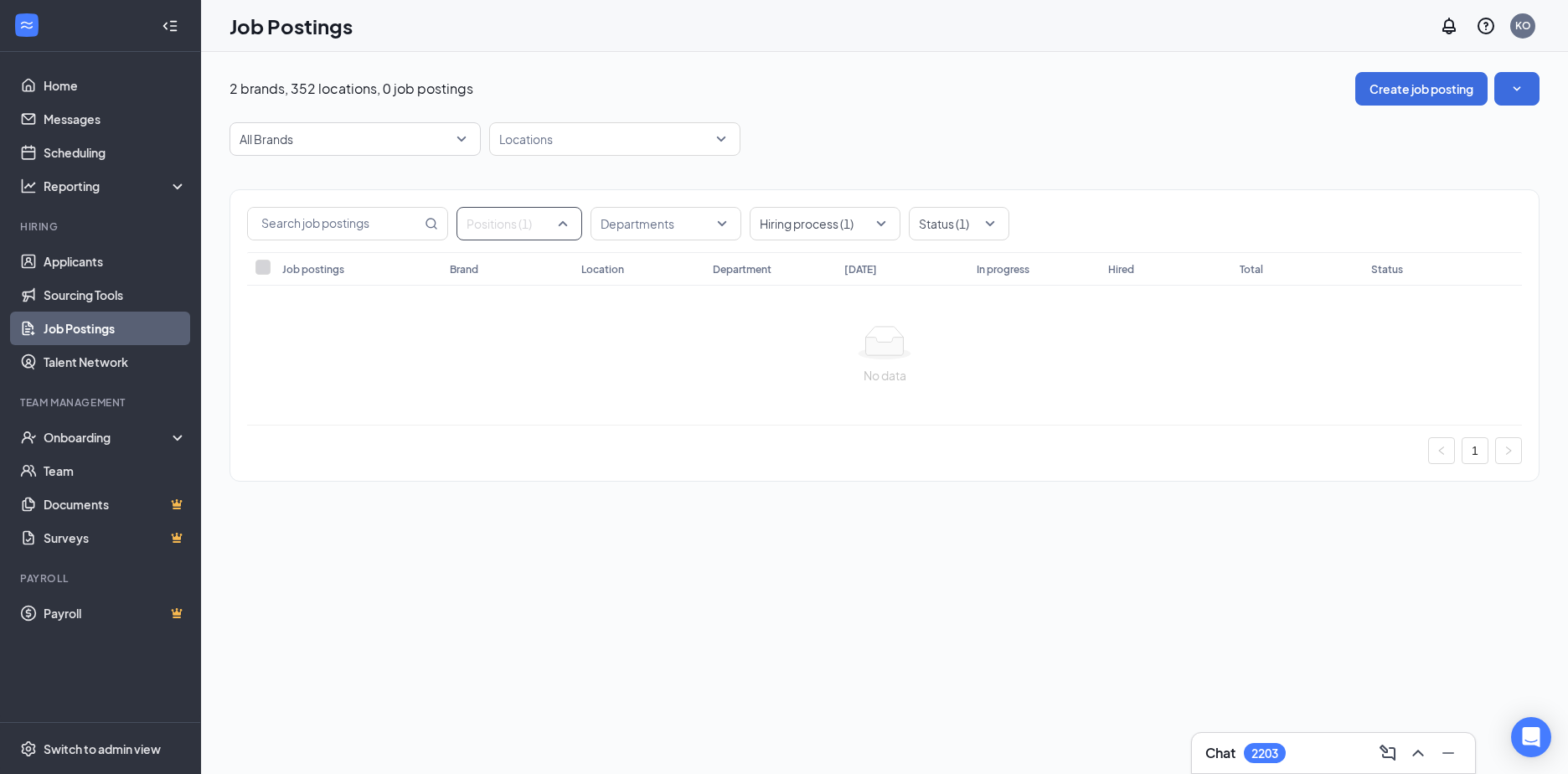
click at [571, 226] on div "Positions (1)" at bounding box center [519, 224] width 126 height 34
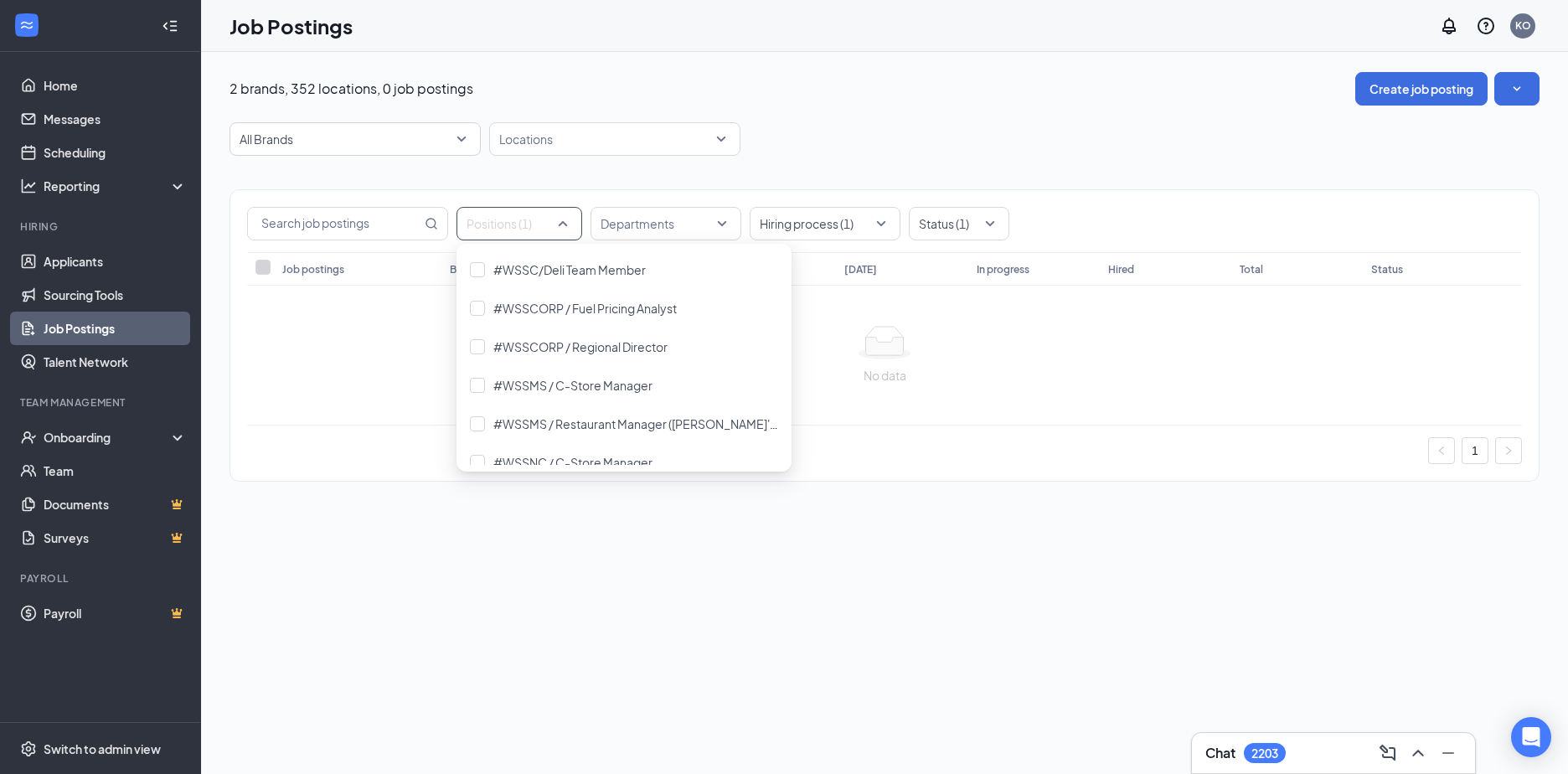
scroll to position [1340, 0]
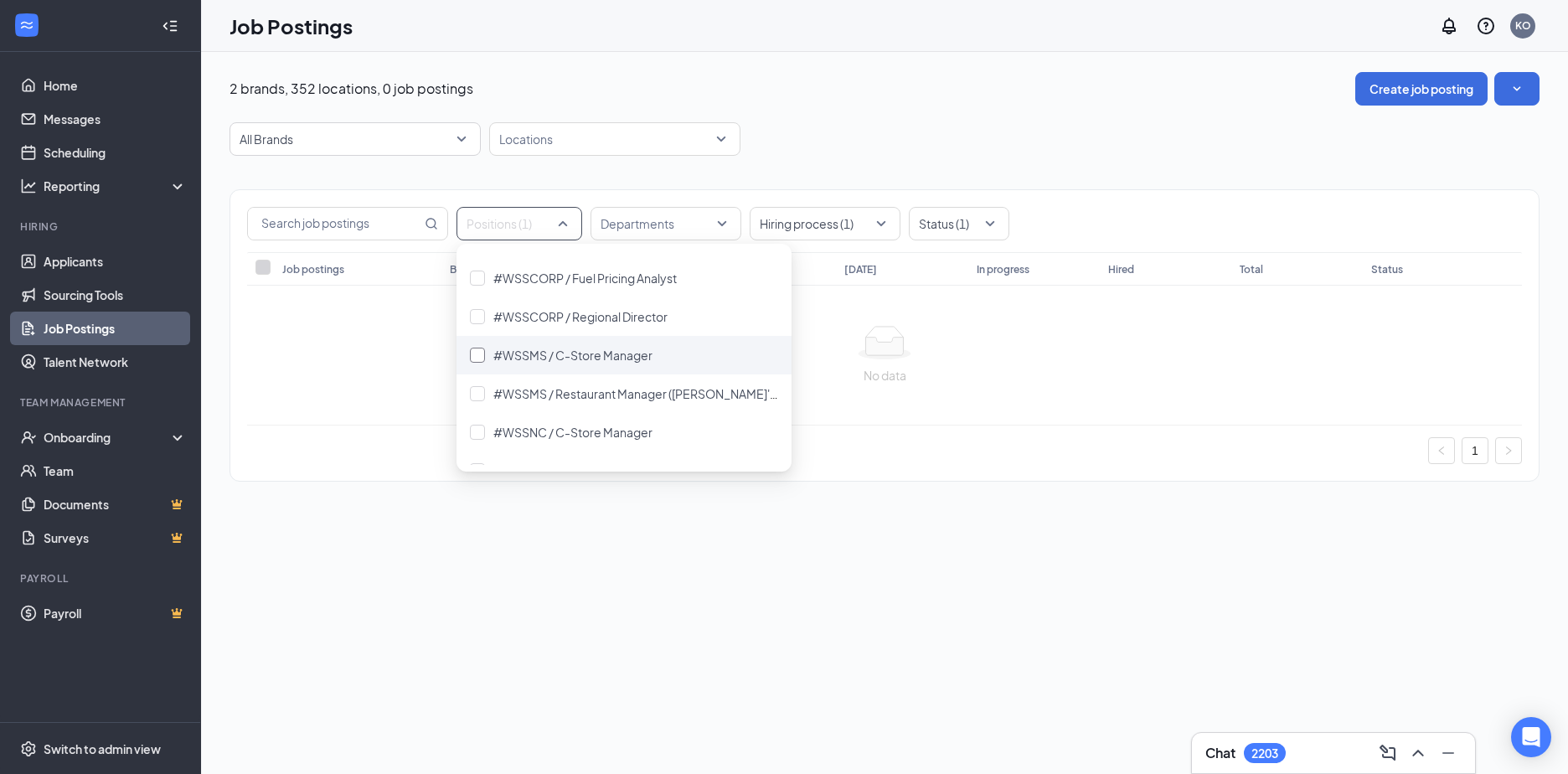
click at [475, 352] on div at bounding box center [477, 355] width 16 height 16
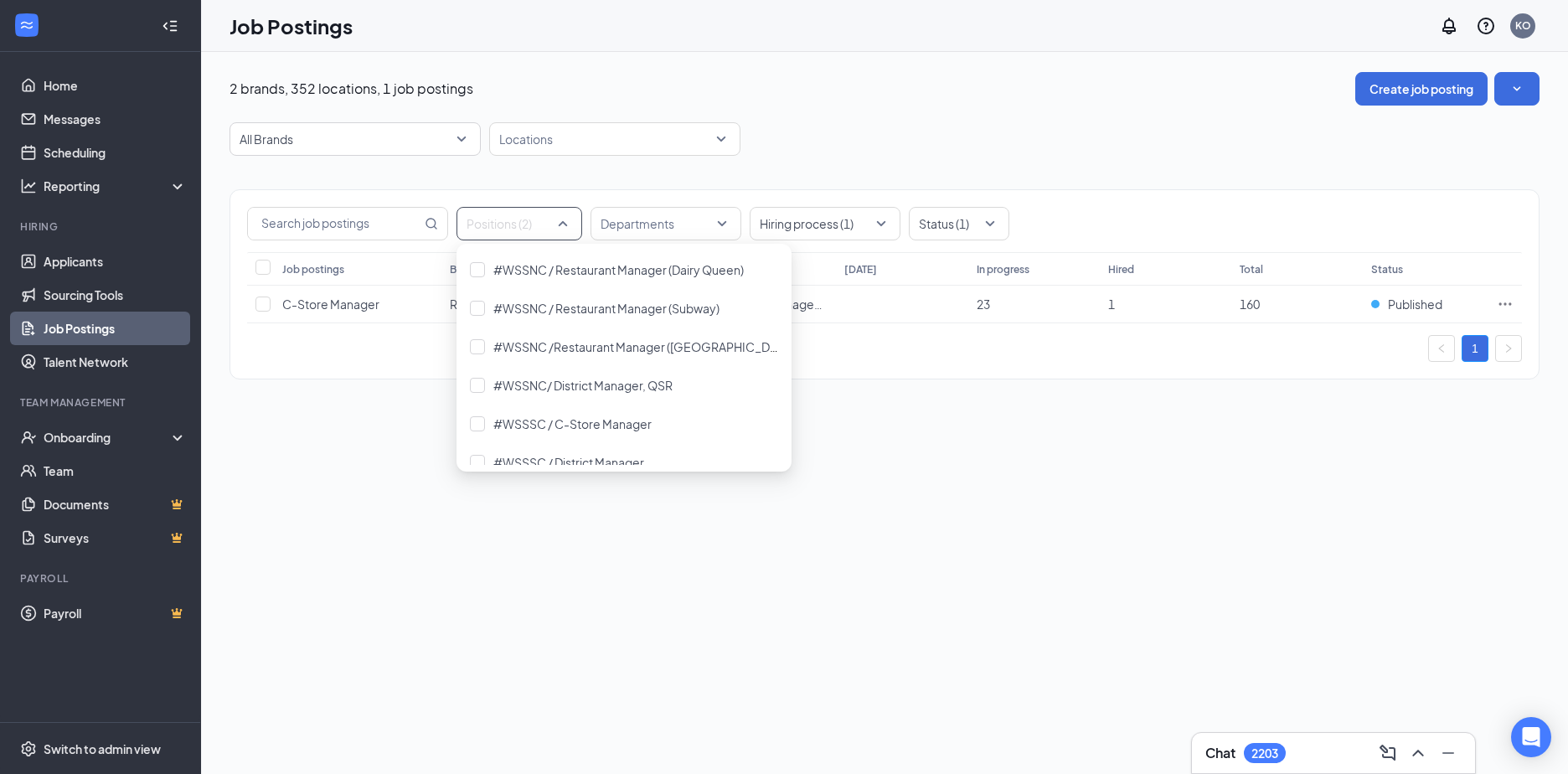
scroll to position [1592, 0]
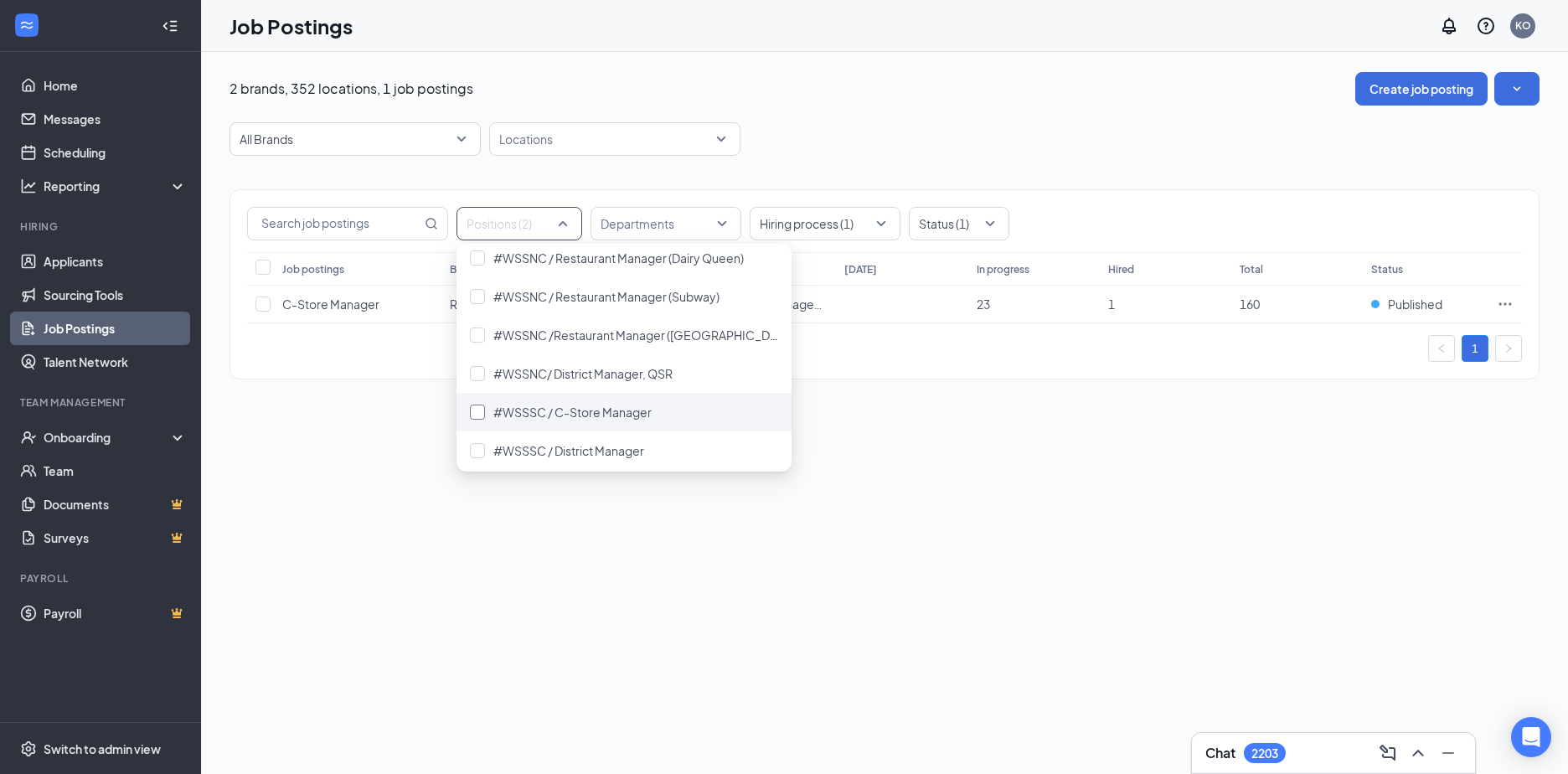
click at [477, 412] on div at bounding box center [477, 412] width 16 height 16
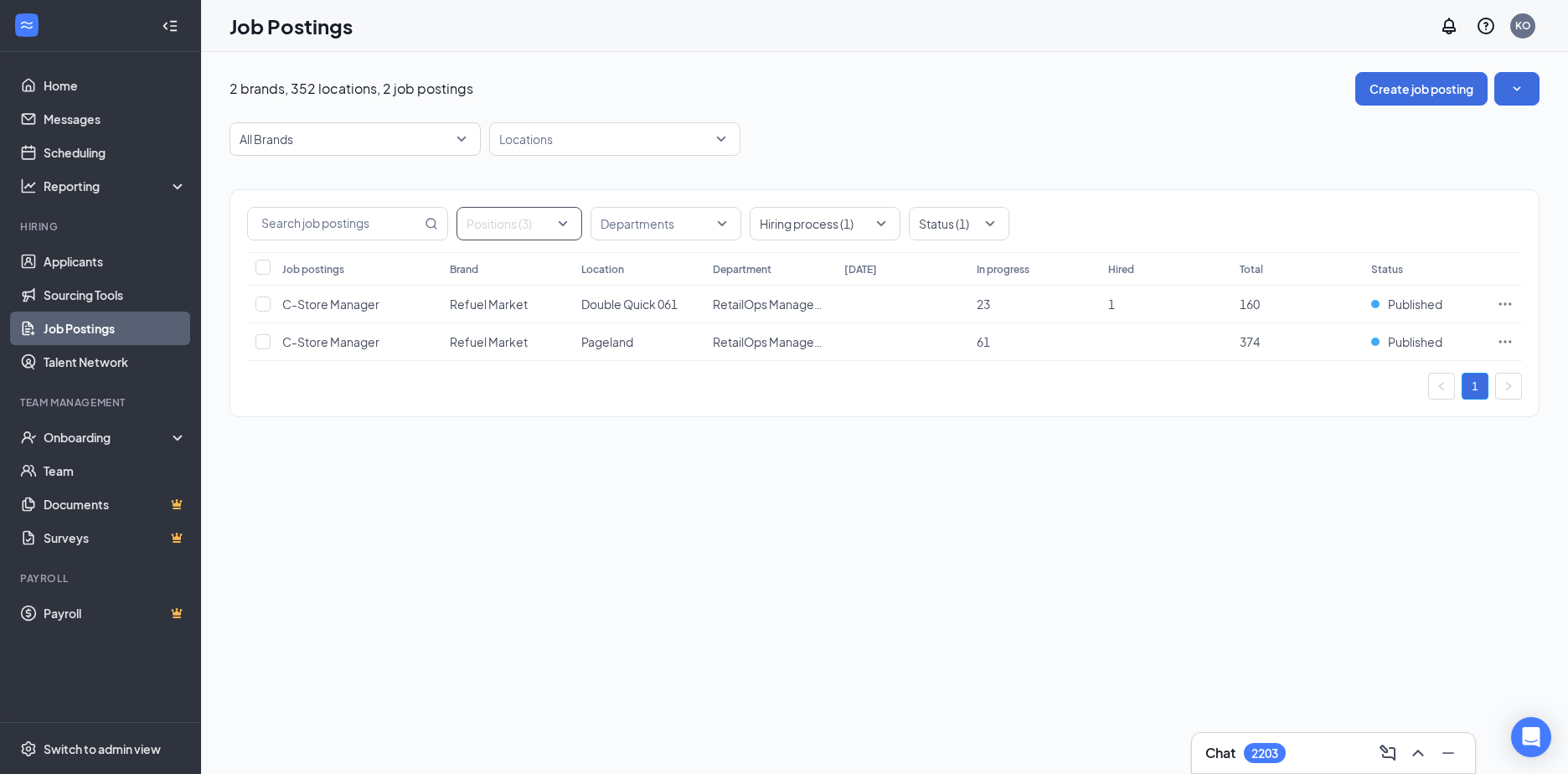
click at [555, 219] on div at bounding box center [511, 223] width 100 height 26
click at [557, 219] on div at bounding box center [511, 223] width 100 height 26
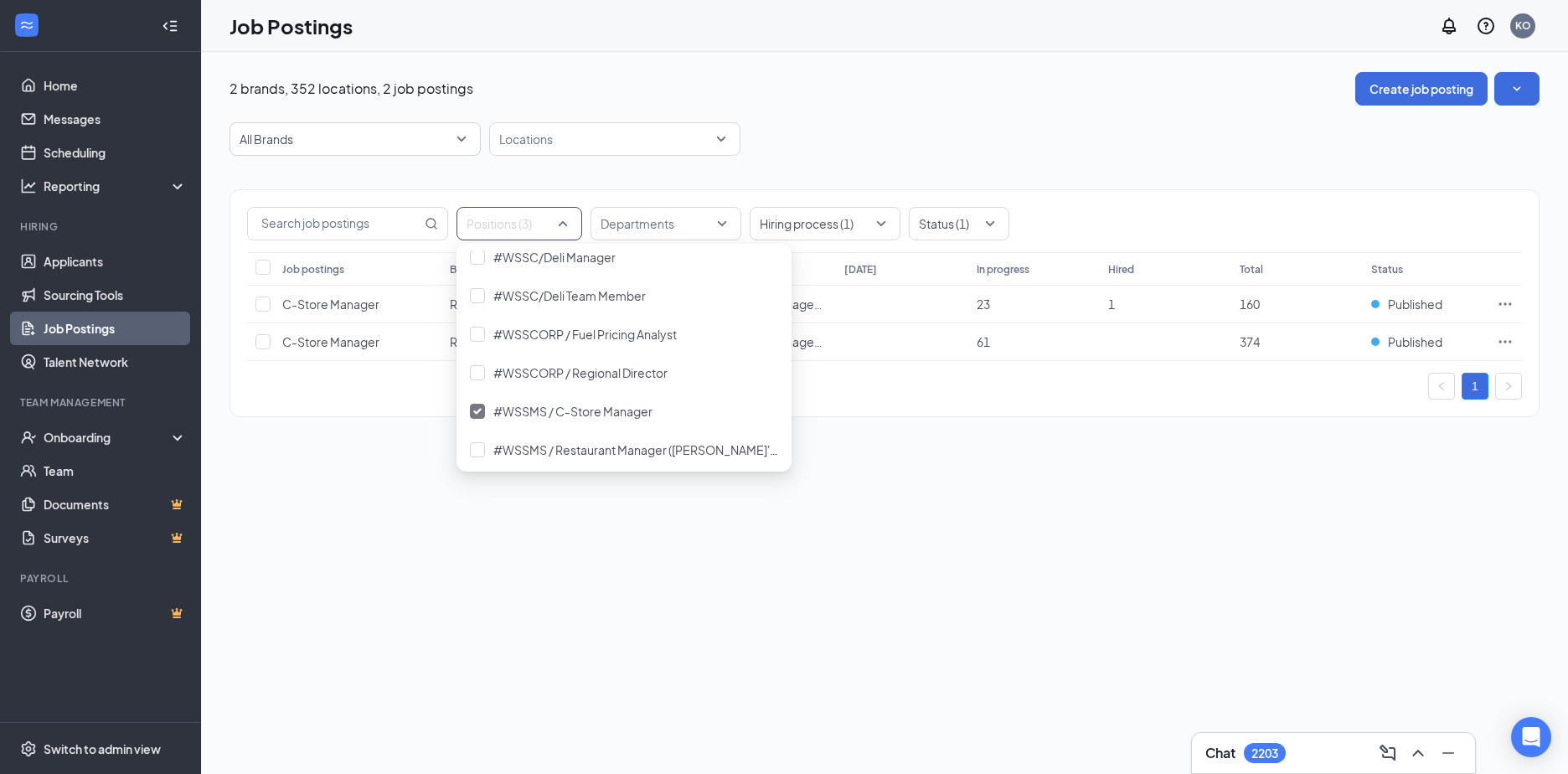
scroll to position [1340, 0]
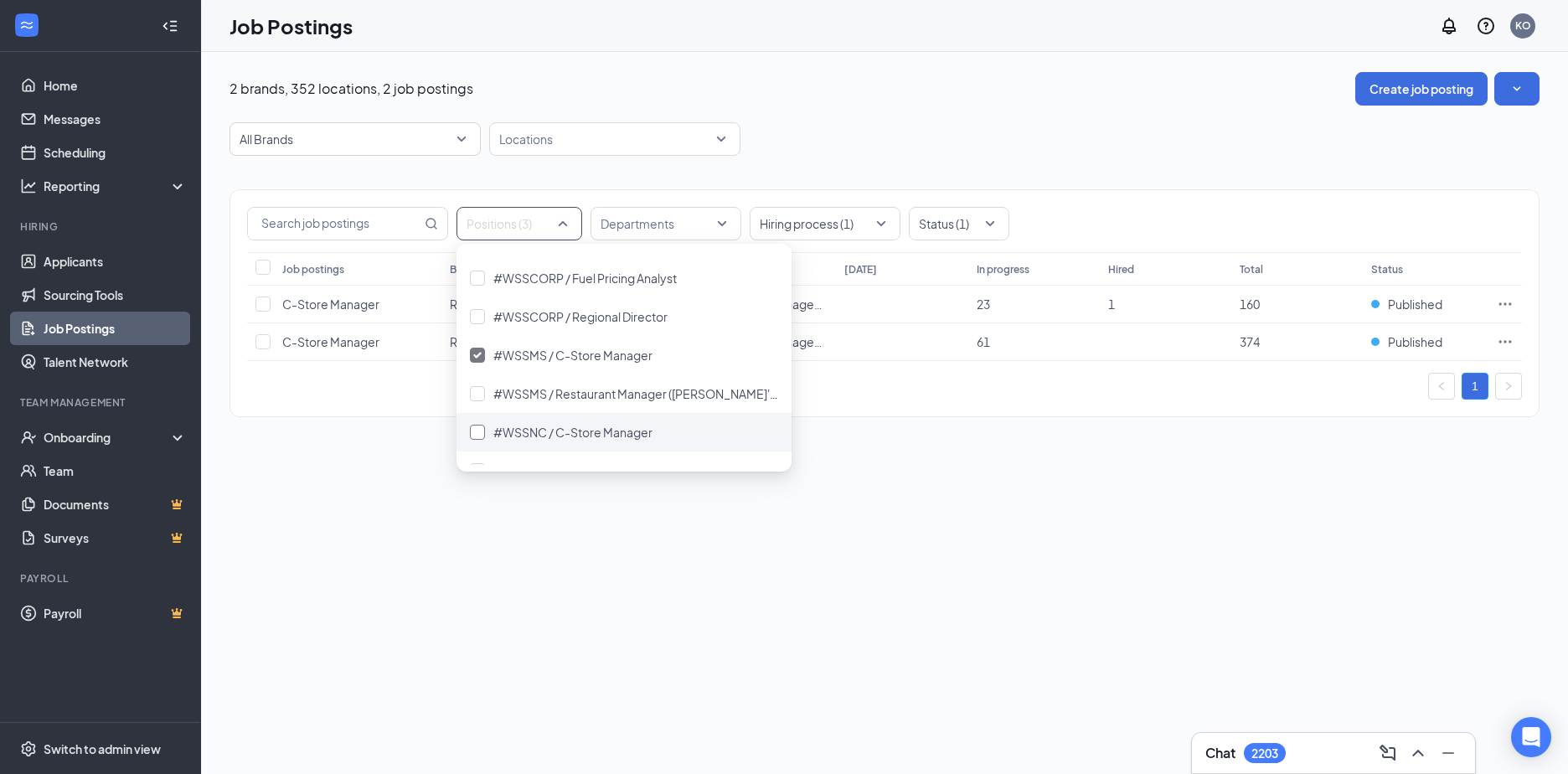
click at [476, 430] on div at bounding box center [477, 432] width 16 height 16
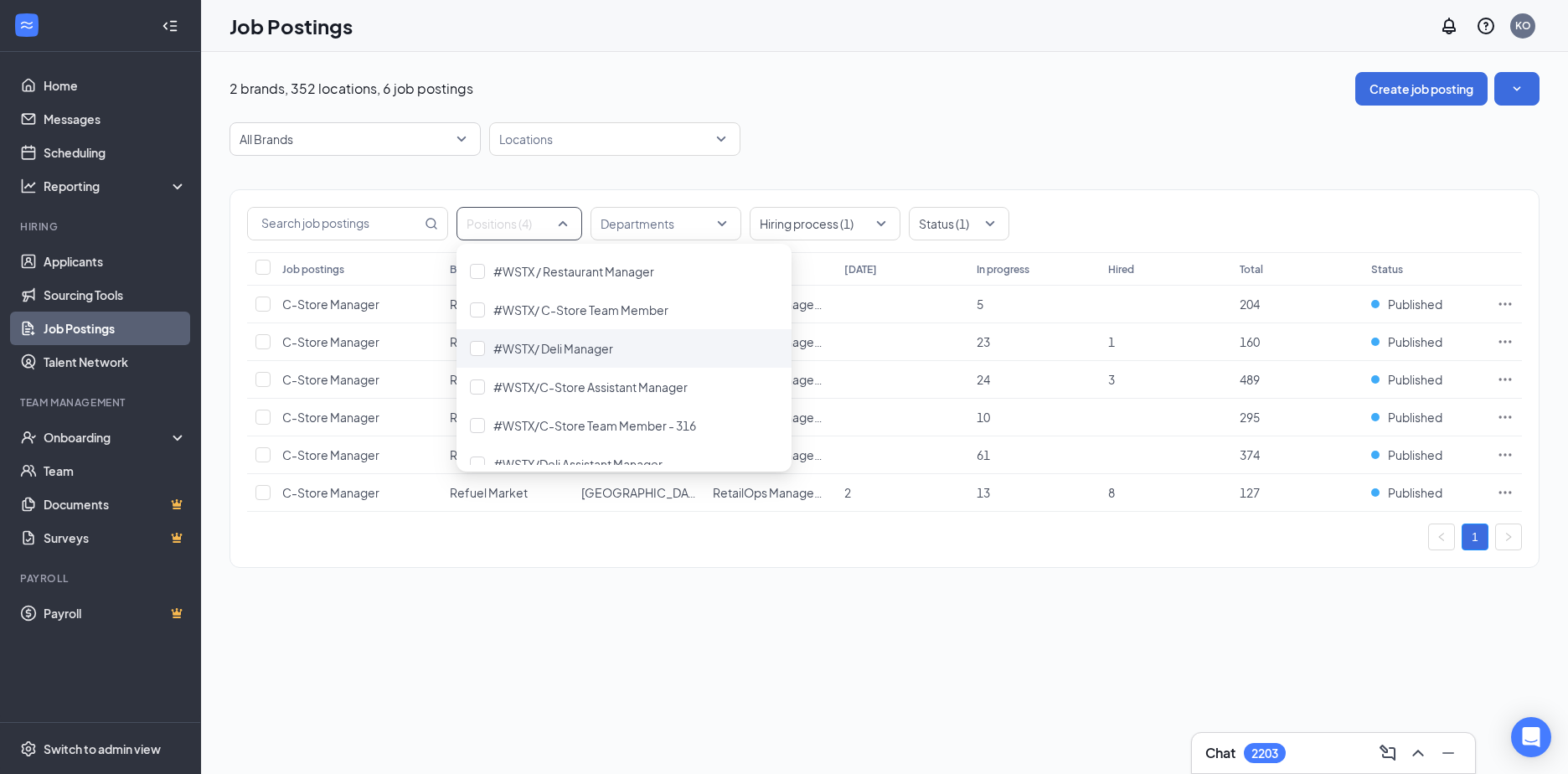
scroll to position [1879, 0]
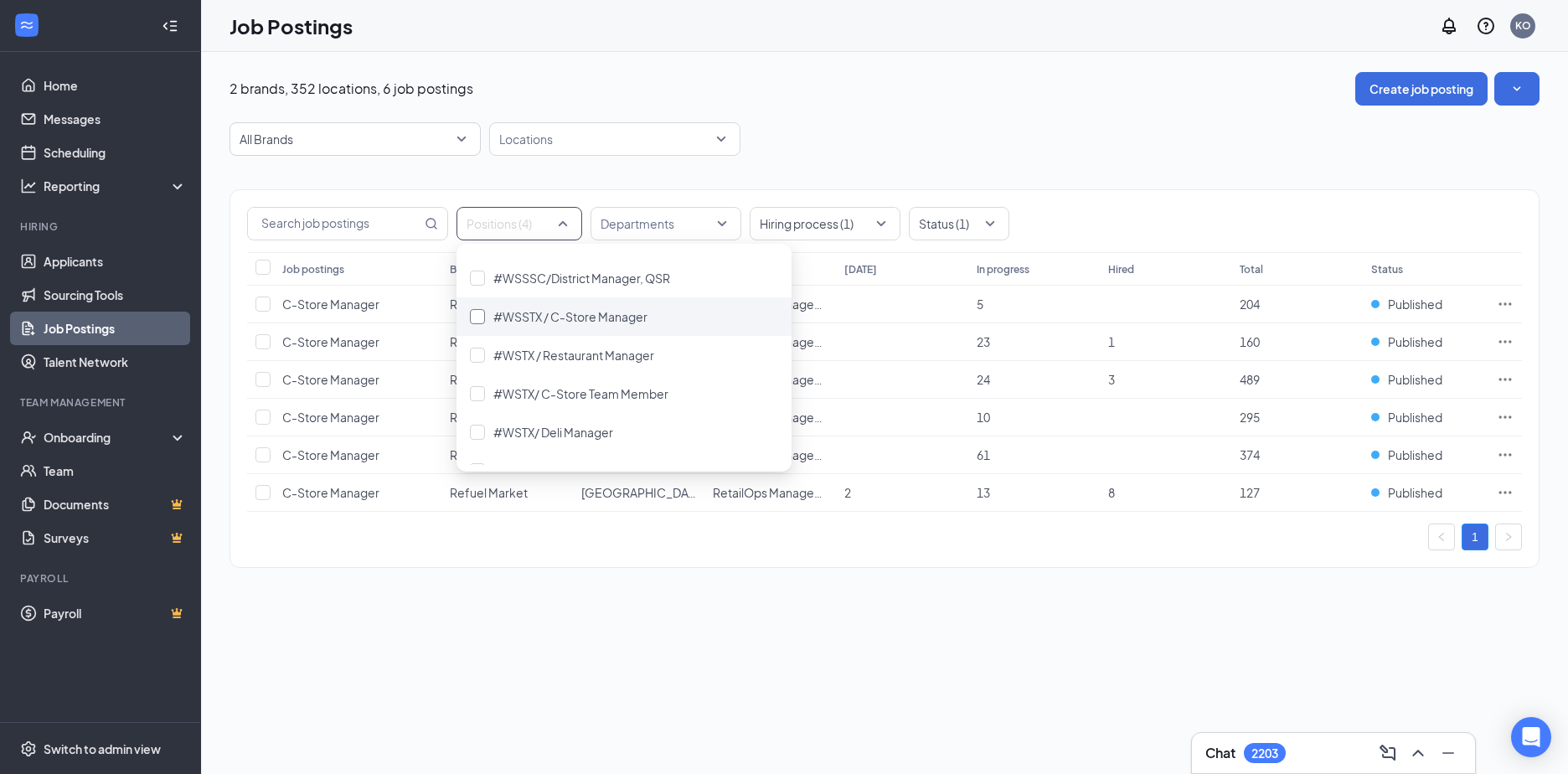
click at [475, 317] on div at bounding box center [477, 317] width 16 height 16
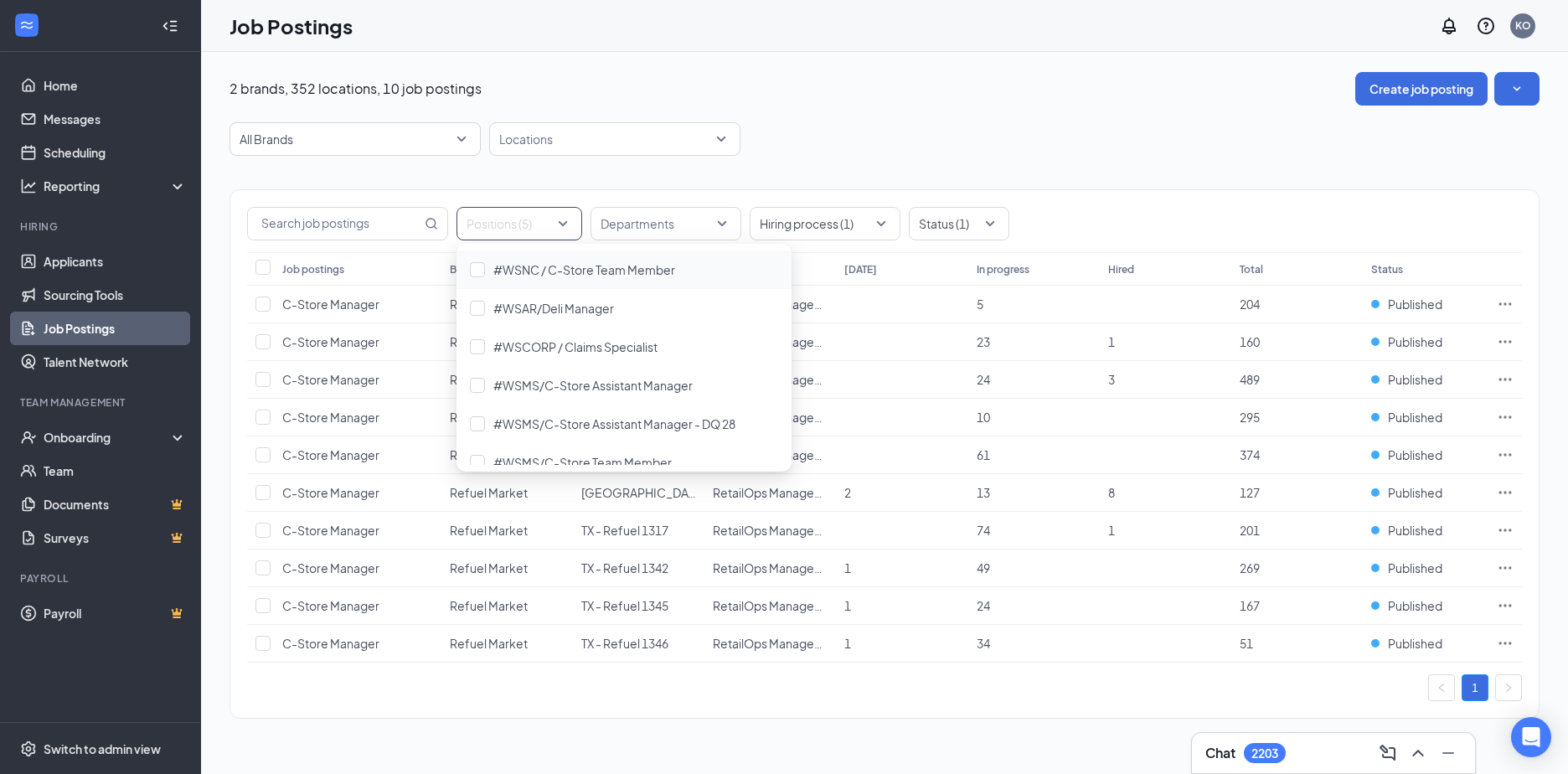
click at [1195, 155] on div "All Brands Locations" at bounding box center [883, 139] width 1310 height 34
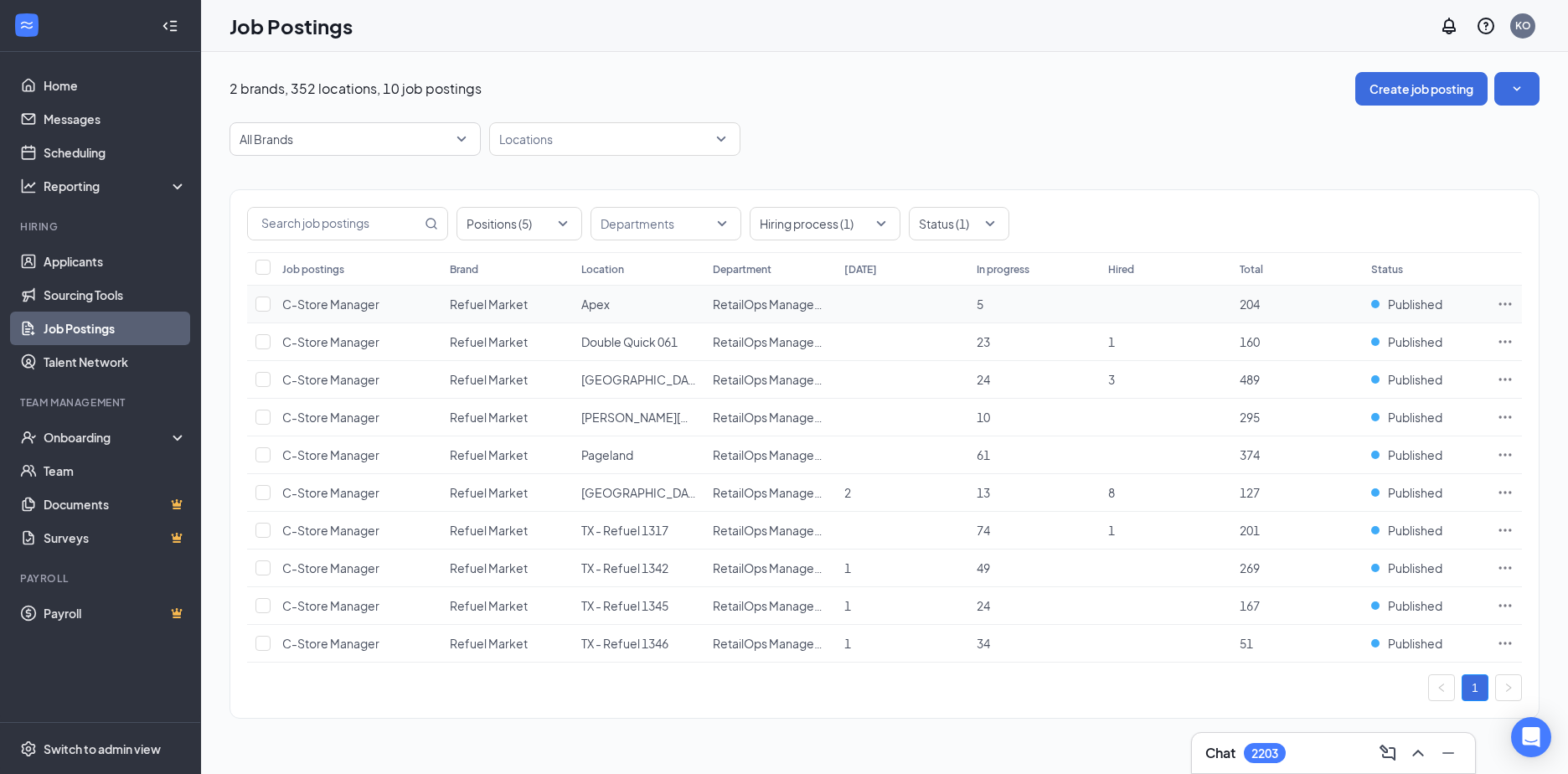
click at [1502, 302] on icon "Ellipses" at bounding box center [1505, 304] width 16 height 16
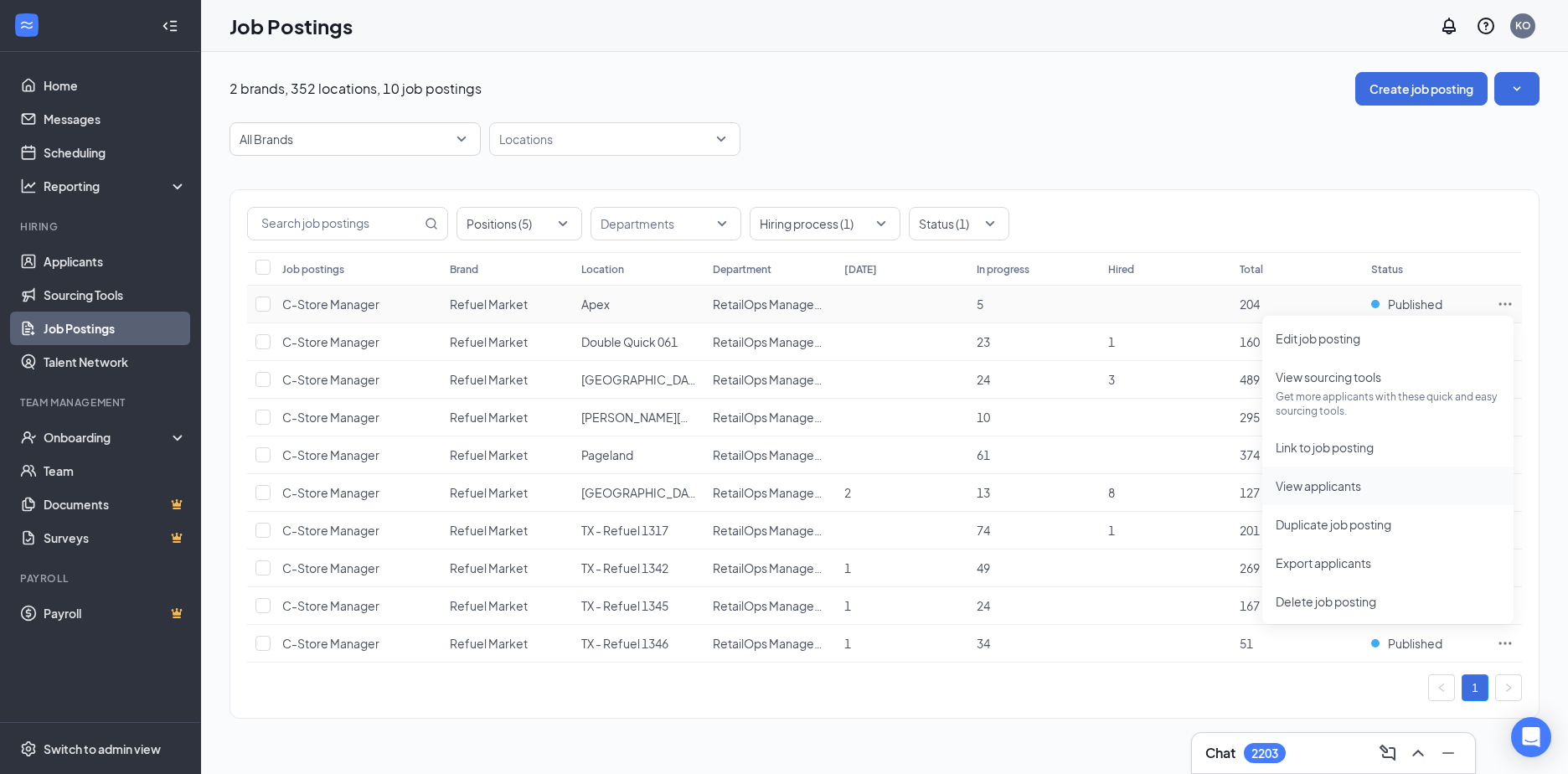
click at [1314, 489] on span "View applicants" at bounding box center [1319, 486] width 86 height 16
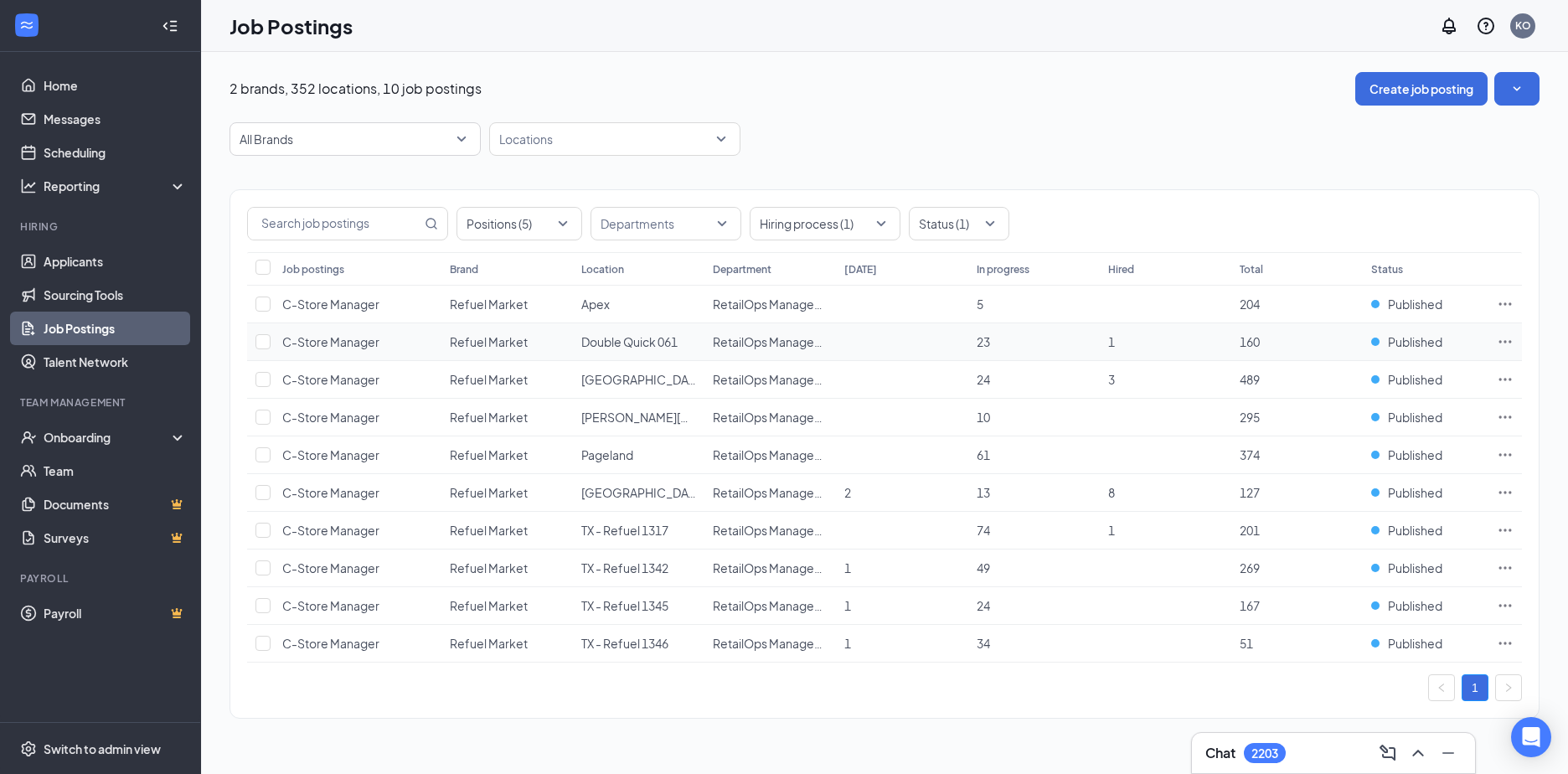
click at [1503, 342] on icon "Ellipses" at bounding box center [1505, 341] width 16 height 16
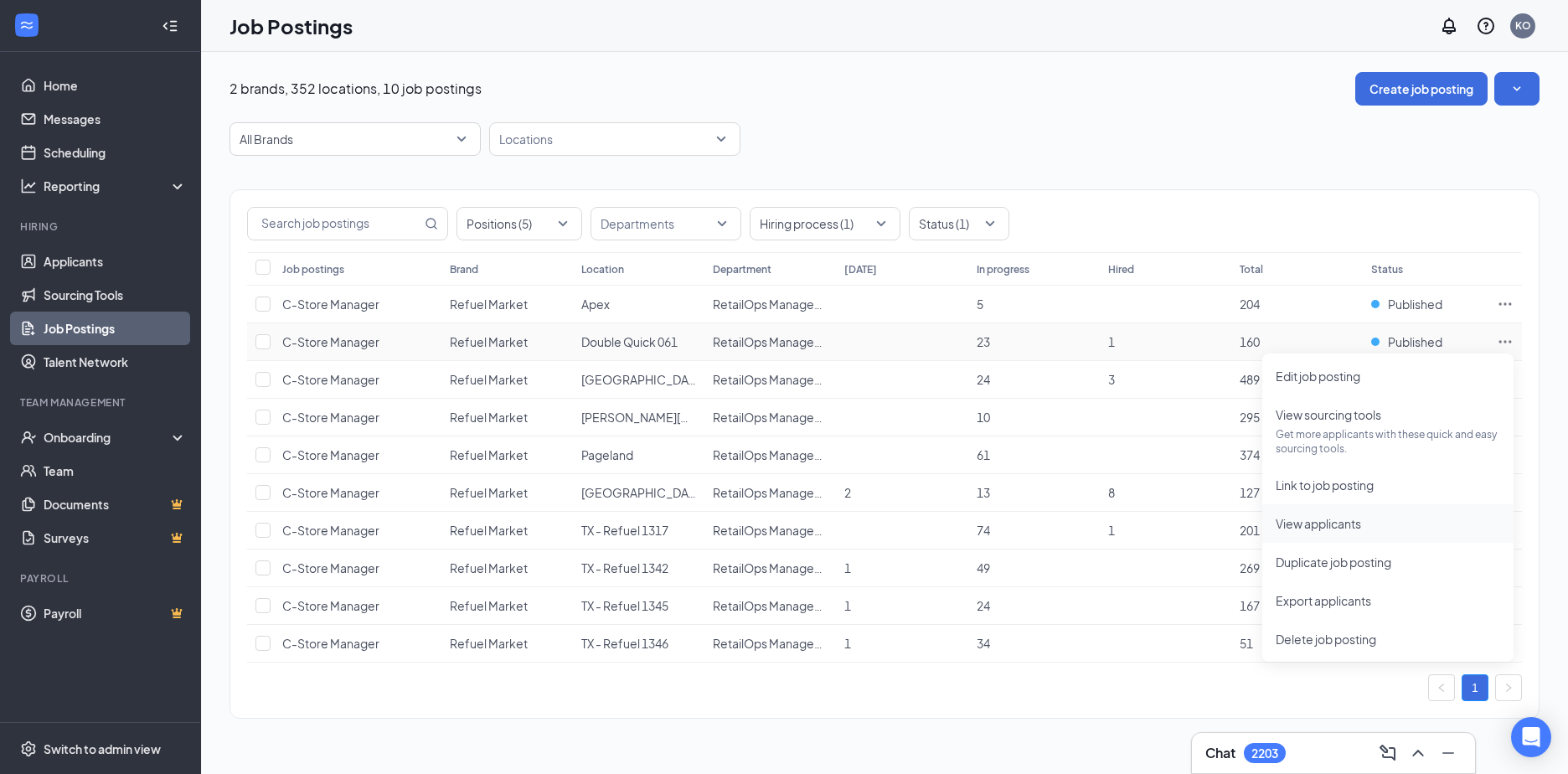
click at [1296, 526] on span "View applicants" at bounding box center [1319, 523] width 86 height 16
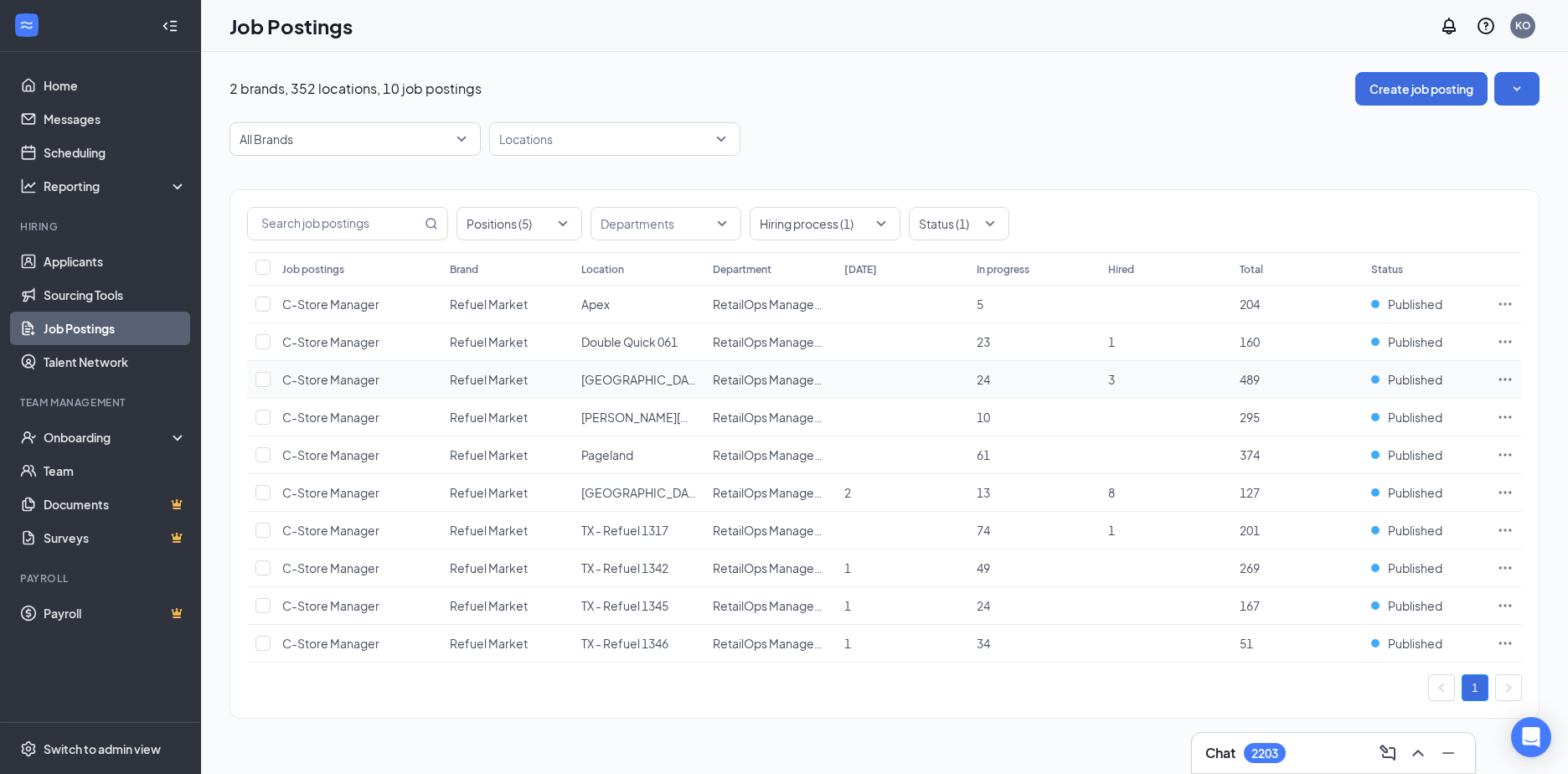
click at [1507, 379] on icon "Ellipses" at bounding box center [1505, 380] width 16 height 16
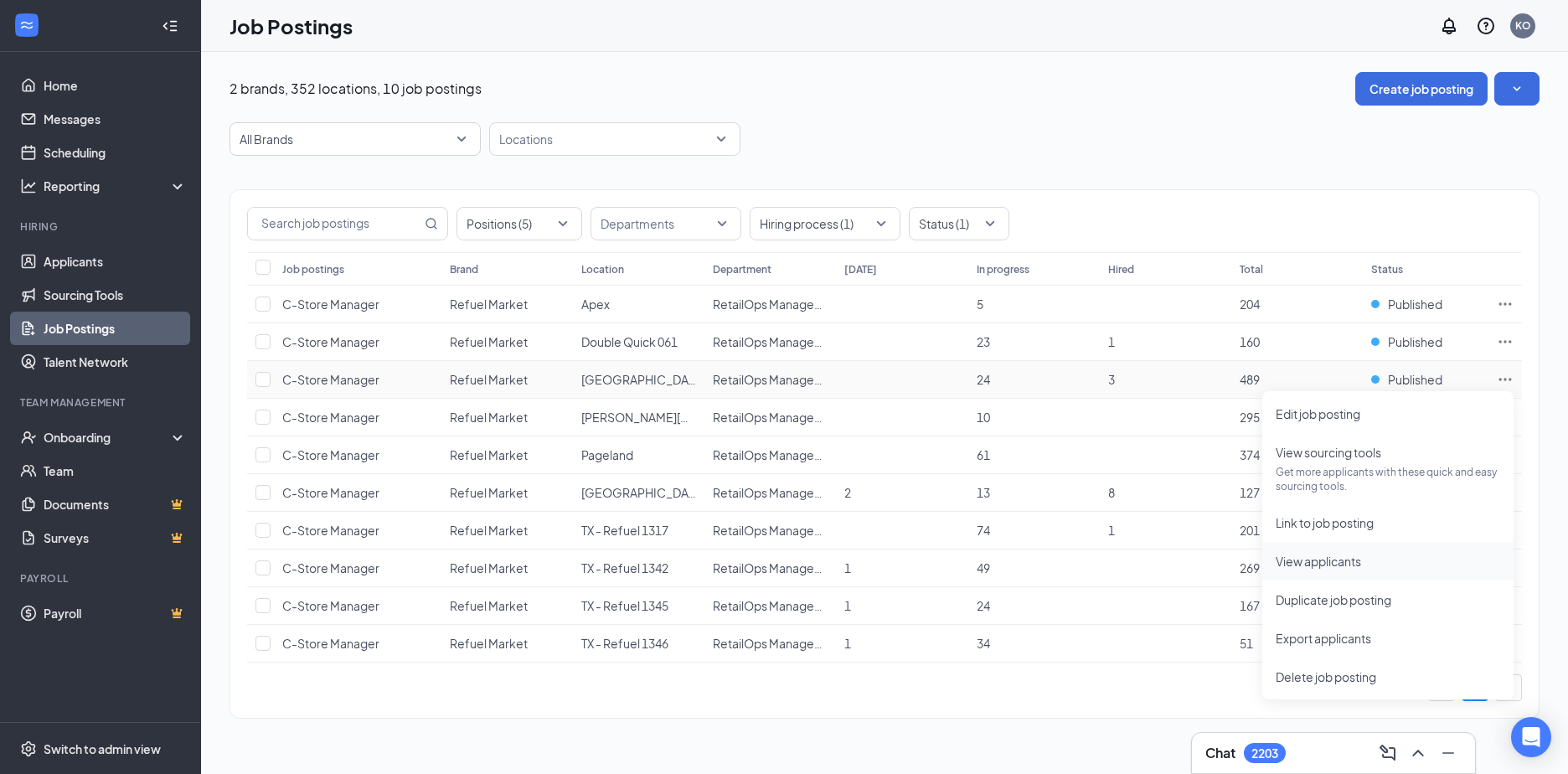
click at [1308, 561] on span "View applicants" at bounding box center [1319, 561] width 86 height 16
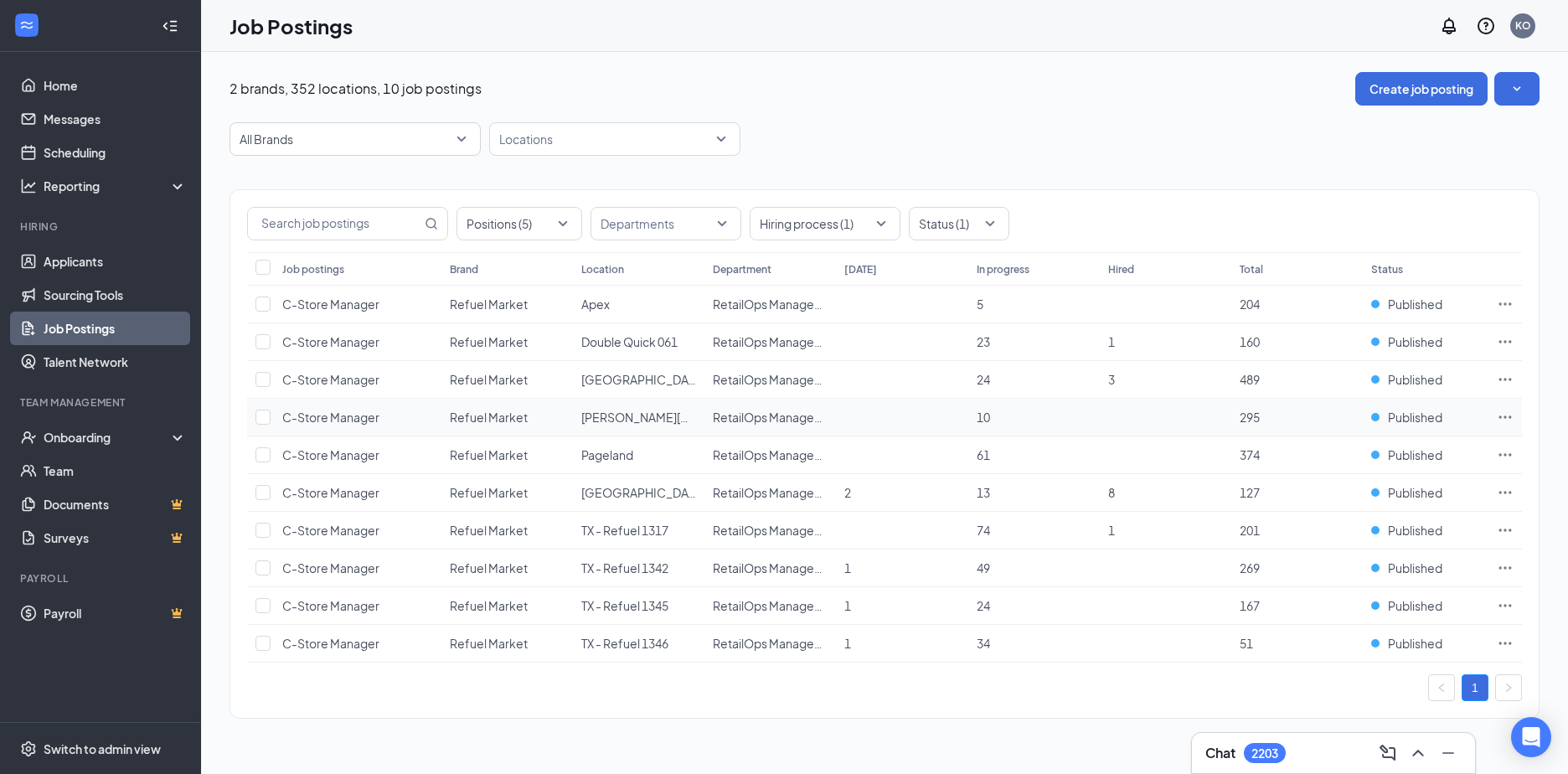
click at [1500, 413] on icon "Ellipses" at bounding box center [1505, 417] width 16 height 16
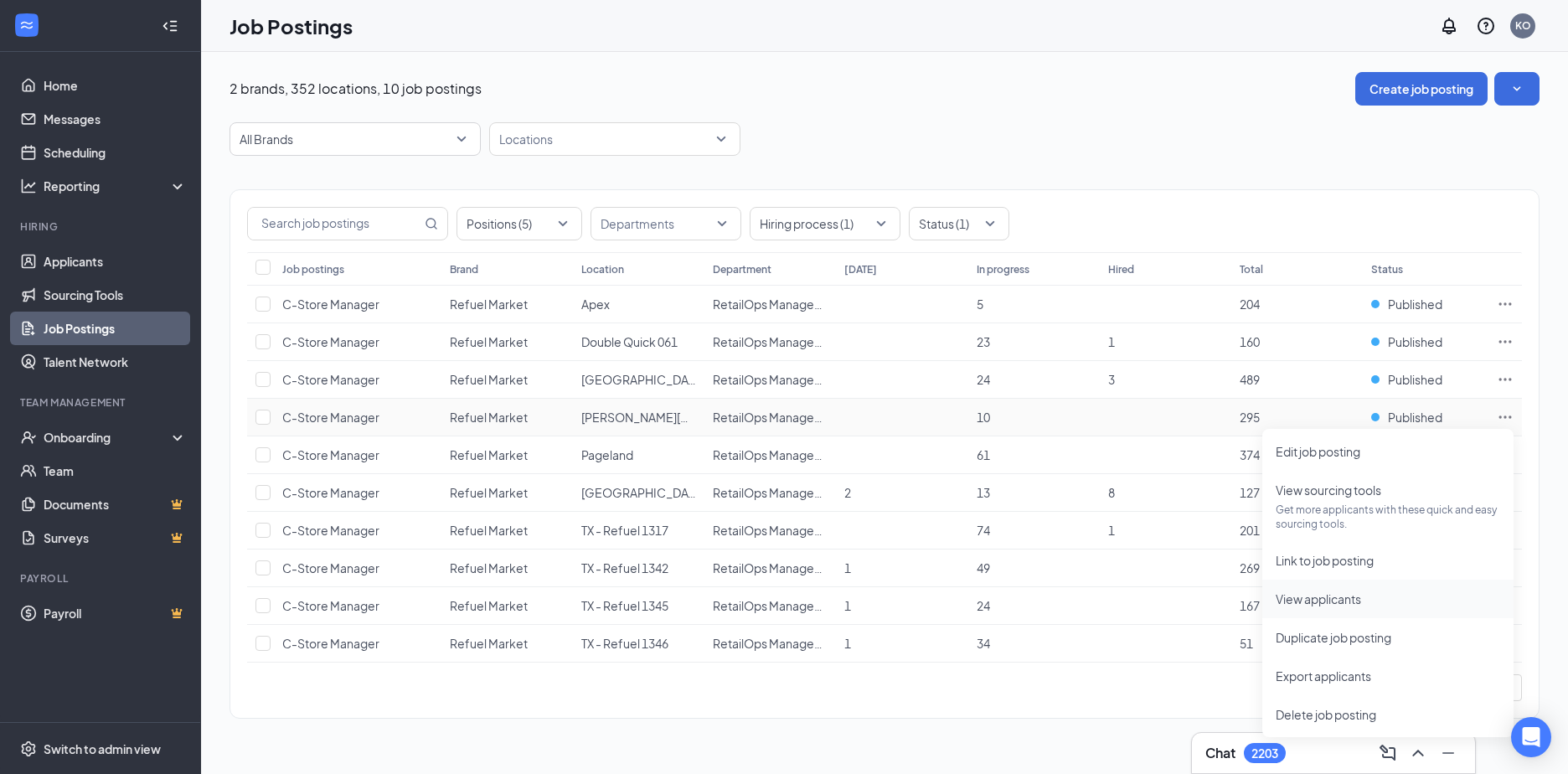
click at [1326, 602] on span "View applicants" at bounding box center [1319, 599] width 86 height 16
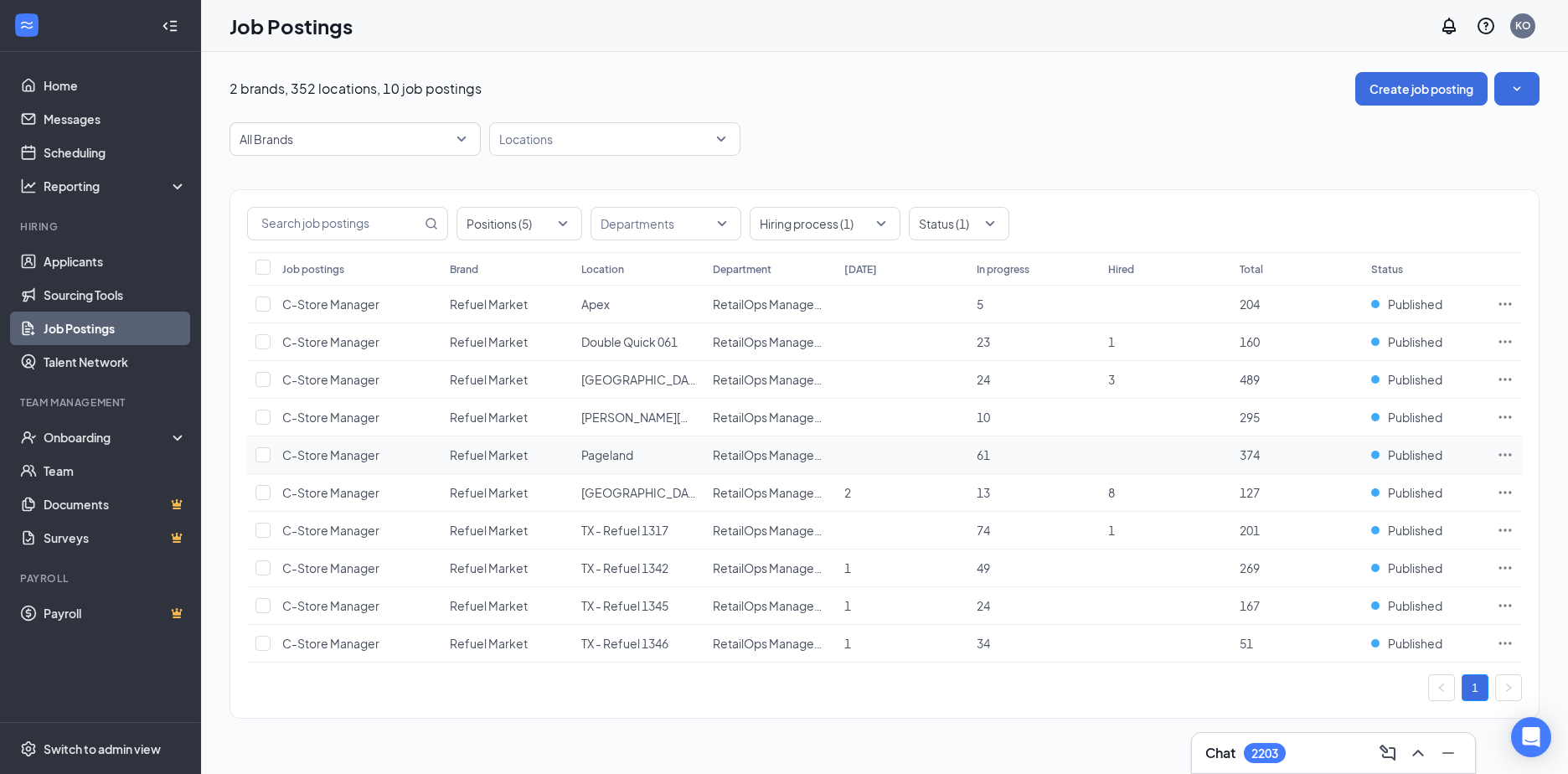
click at [1503, 454] on icon "Ellipses" at bounding box center [1505, 455] width 16 height 16
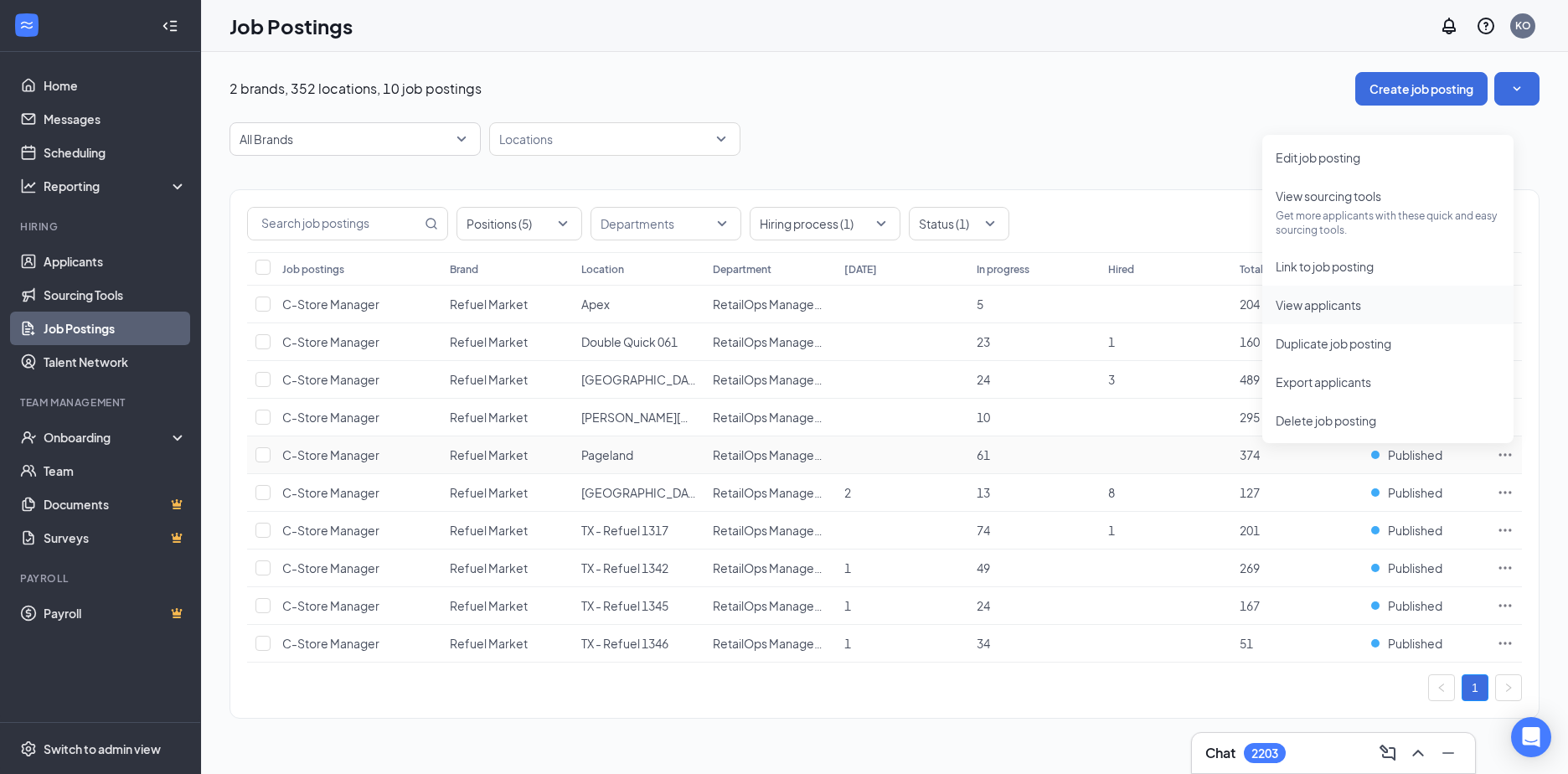
click at [1308, 306] on span "View applicants" at bounding box center [1319, 305] width 86 height 16
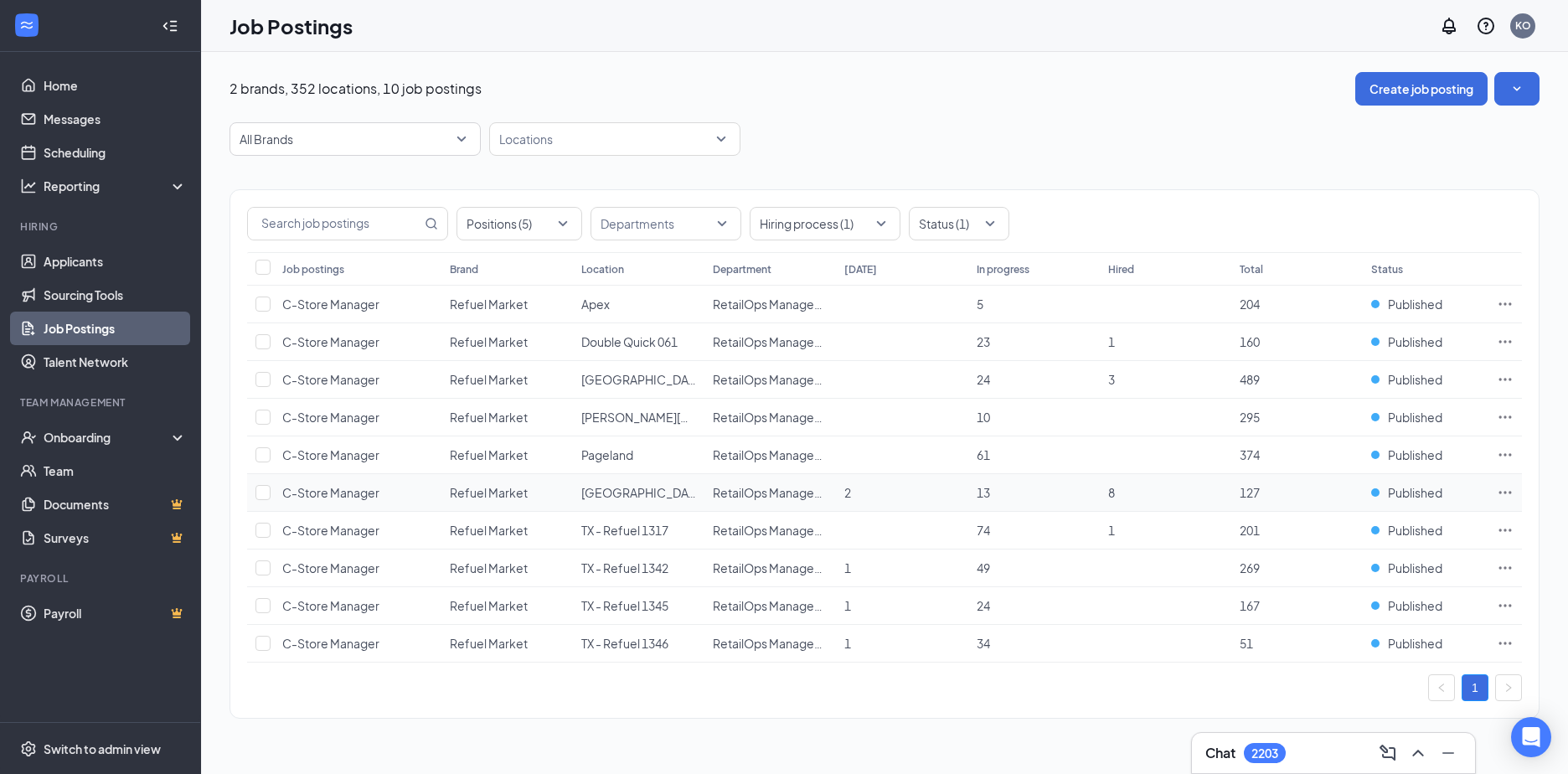
click at [1508, 488] on icon "Ellipses" at bounding box center [1505, 492] width 16 height 16
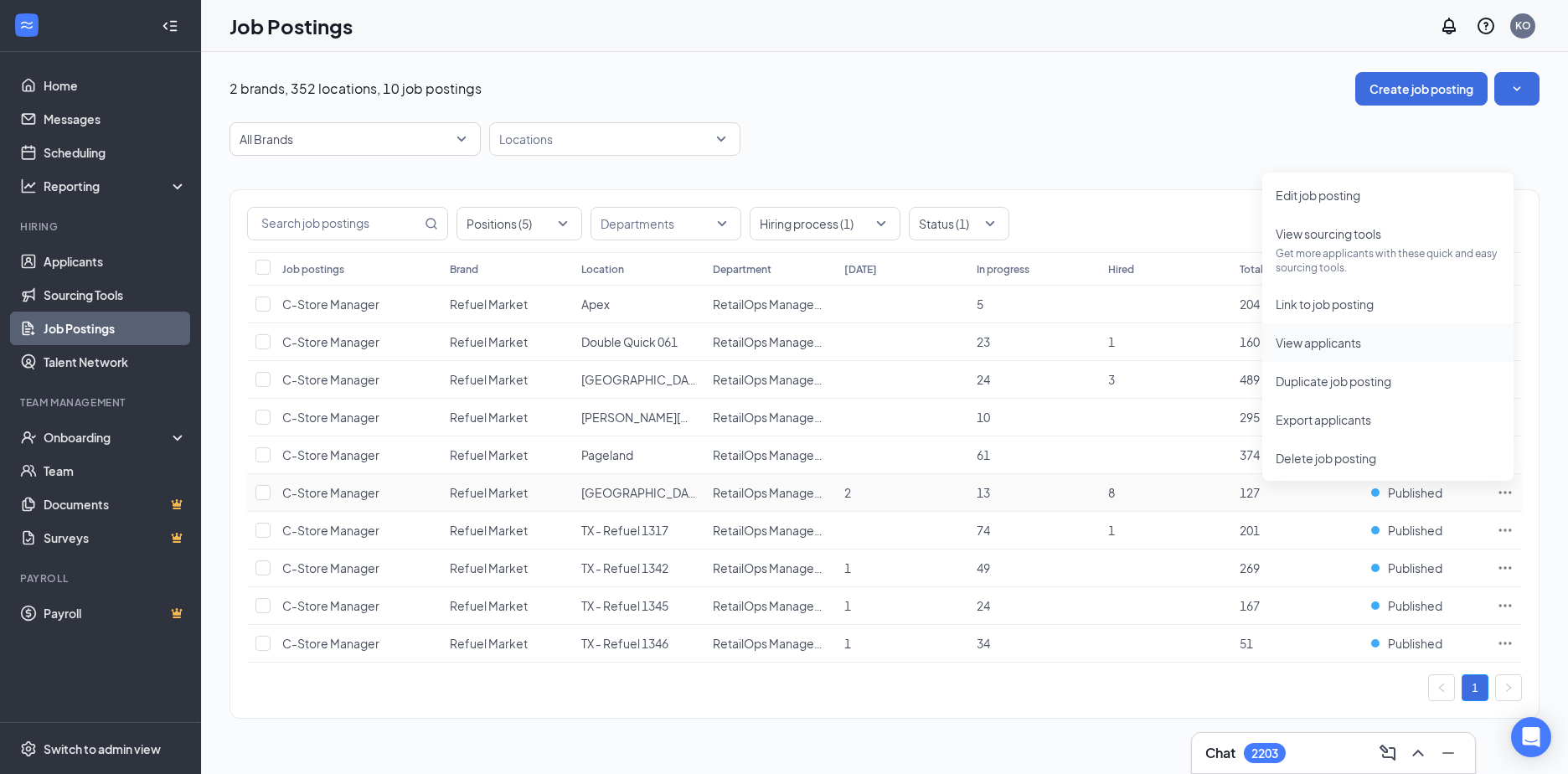
click at [1321, 338] on span "View applicants" at bounding box center [1319, 342] width 86 height 16
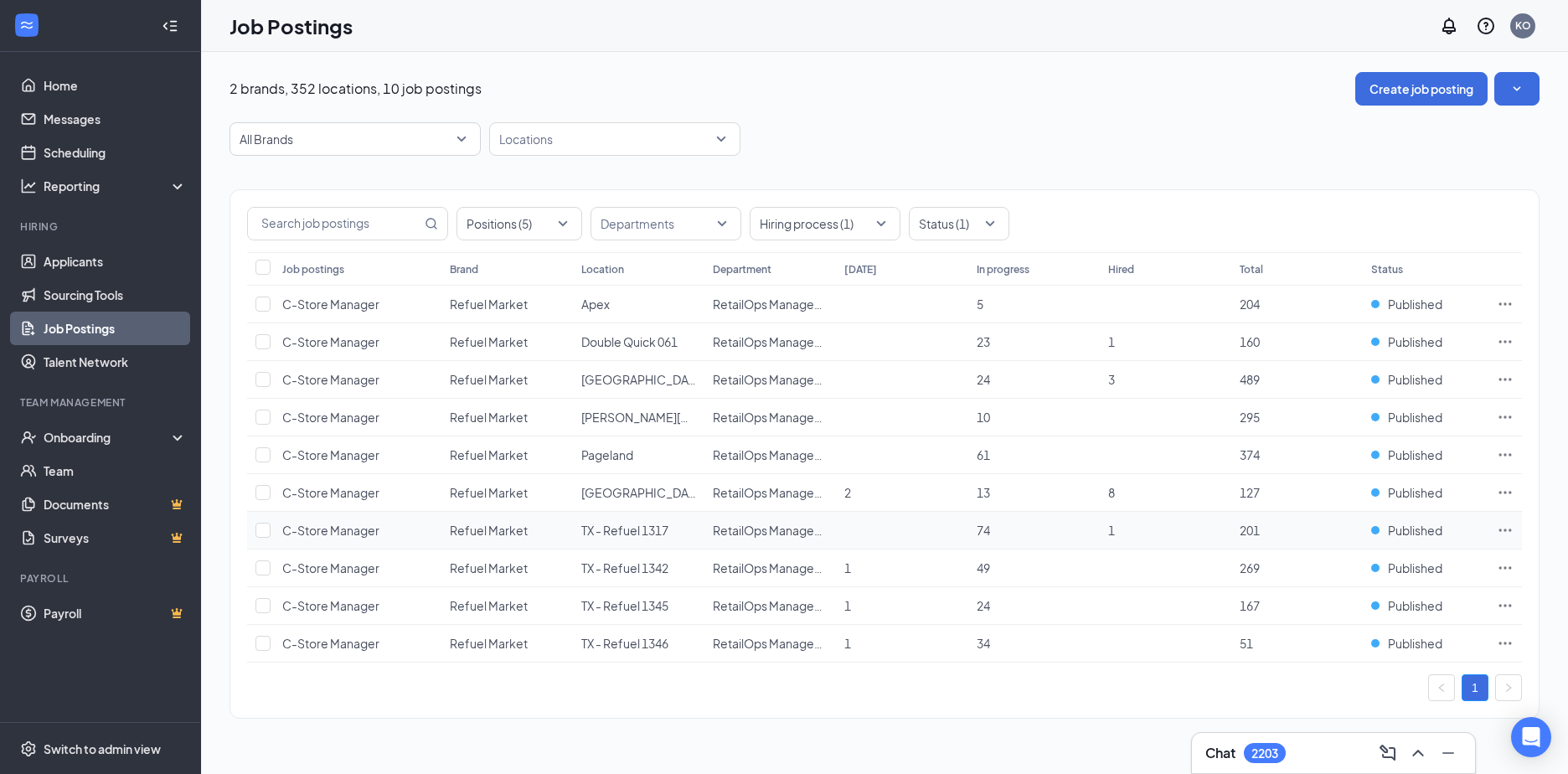
click at [1500, 528] on icon "Ellipses" at bounding box center [1505, 530] width 16 height 16
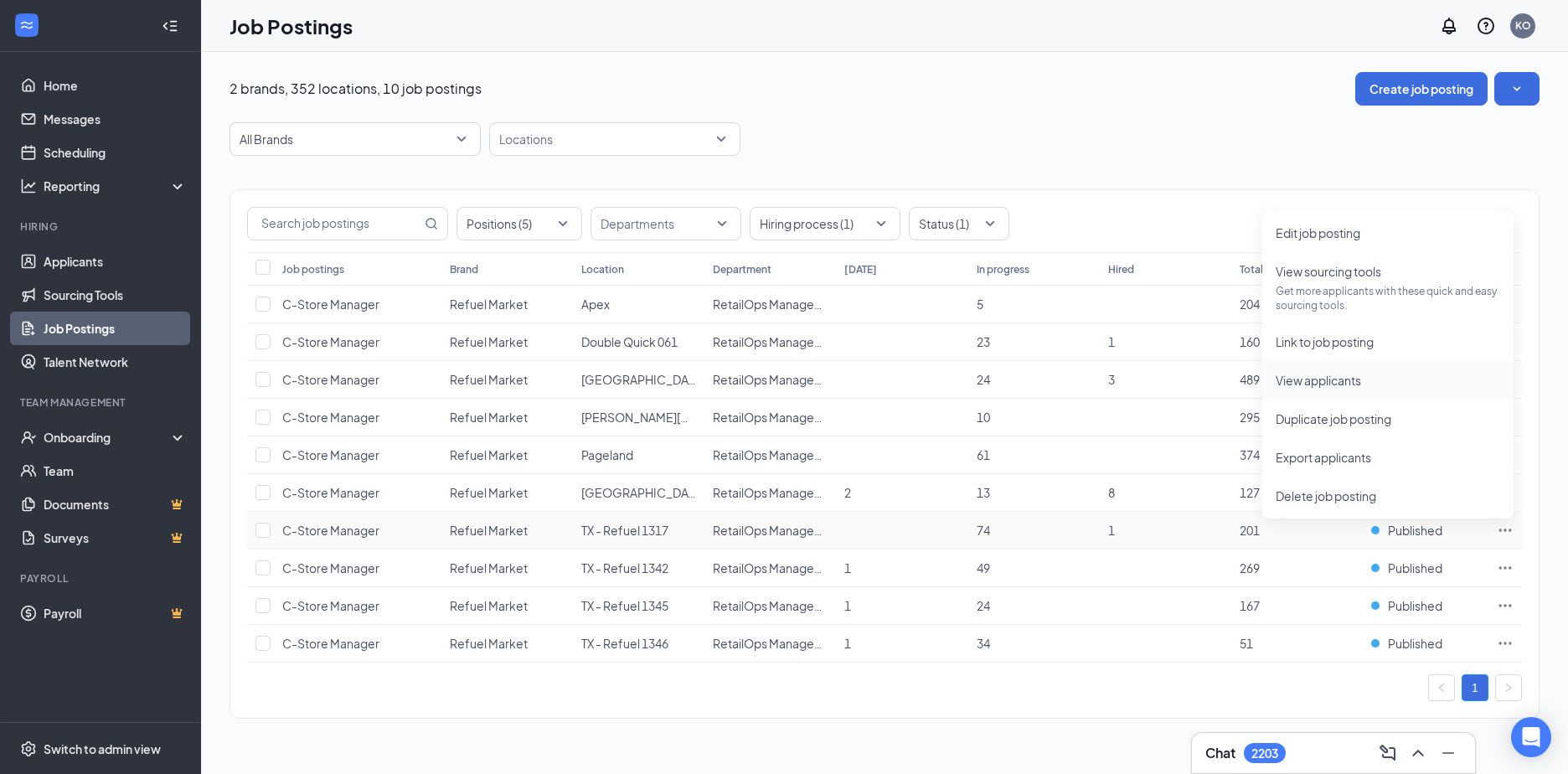
click at [1309, 385] on span "View applicants" at bounding box center [1319, 380] width 86 height 16
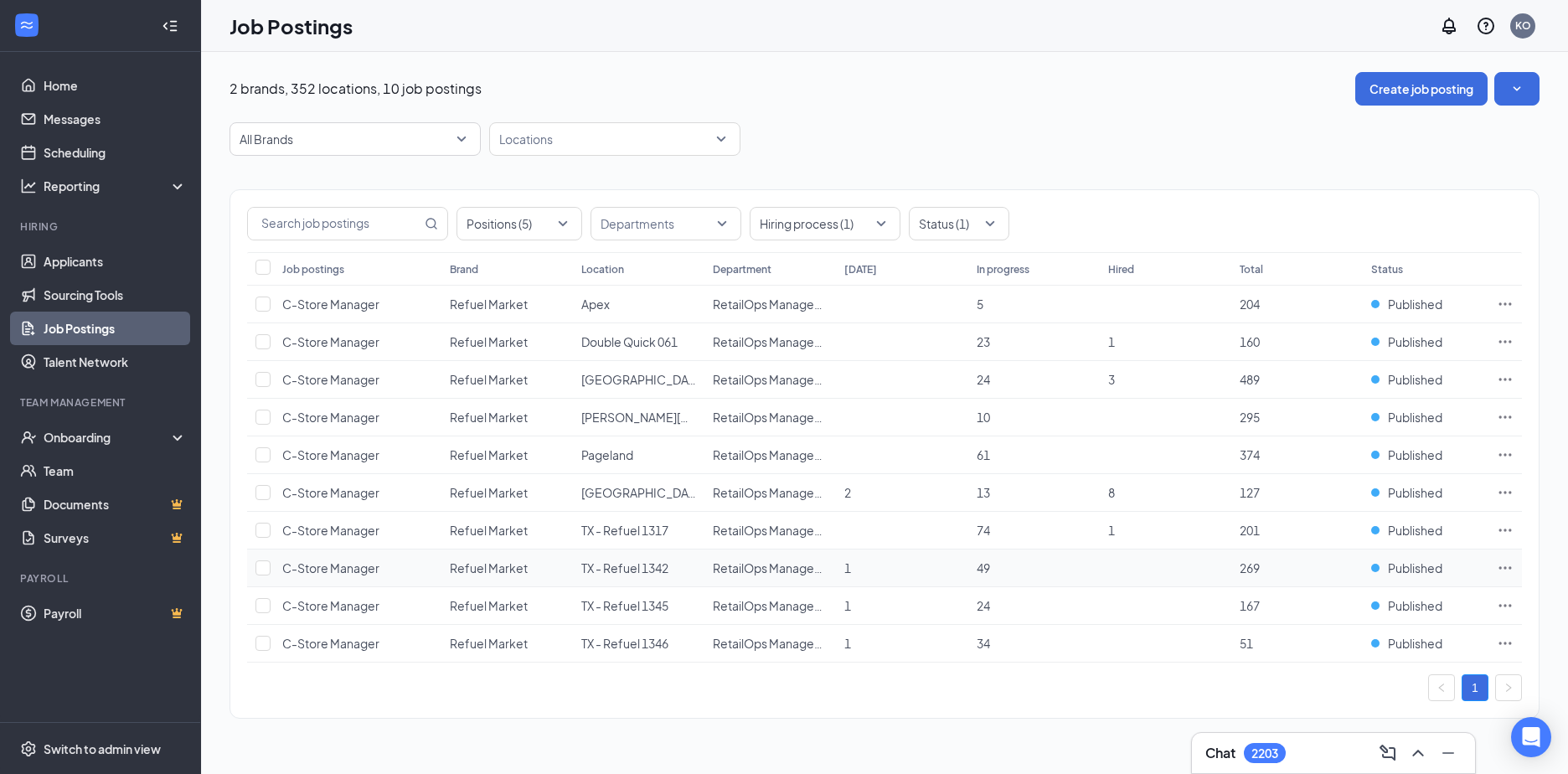
click at [1504, 567] on icon "Ellipses" at bounding box center [1506, 567] width 13 height 3
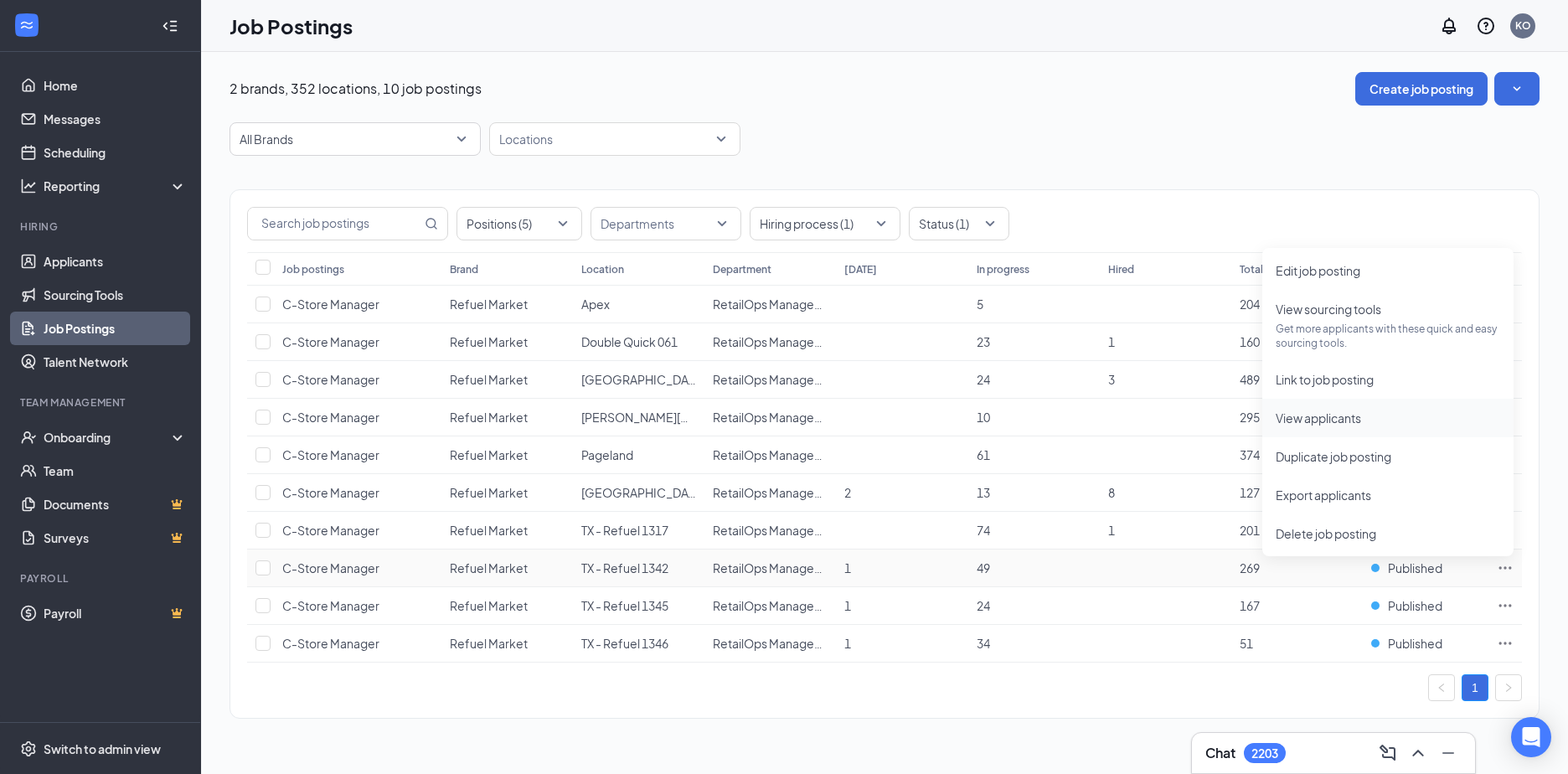
click at [1299, 417] on span "View applicants" at bounding box center [1319, 418] width 86 height 16
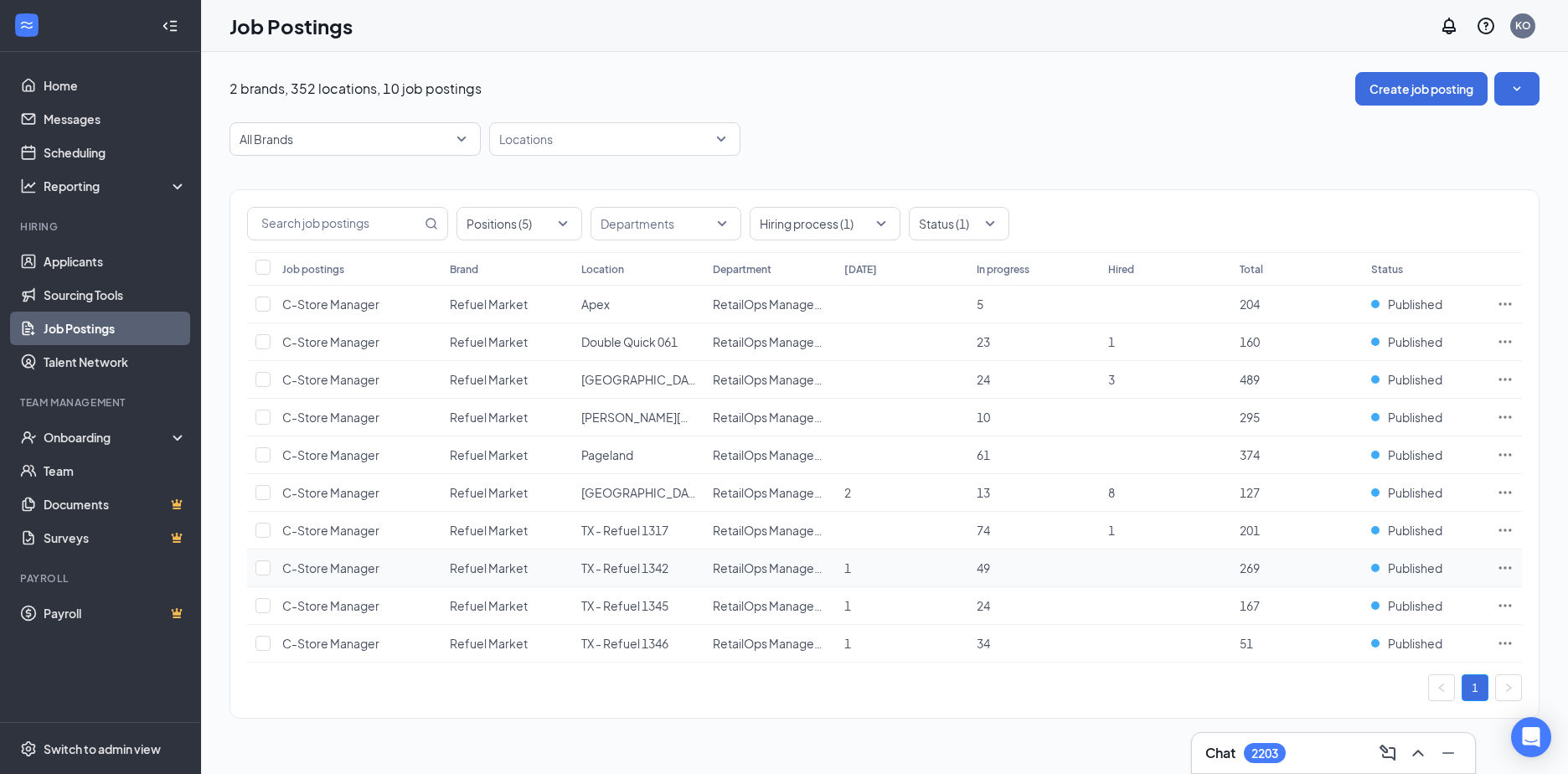
click at [1514, 565] on td at bounding box center [1505, 568] width 34 height 37
click at [1504, 565] on icon "Ellipses" at bounding box center [1505, 568] width 16 height 16
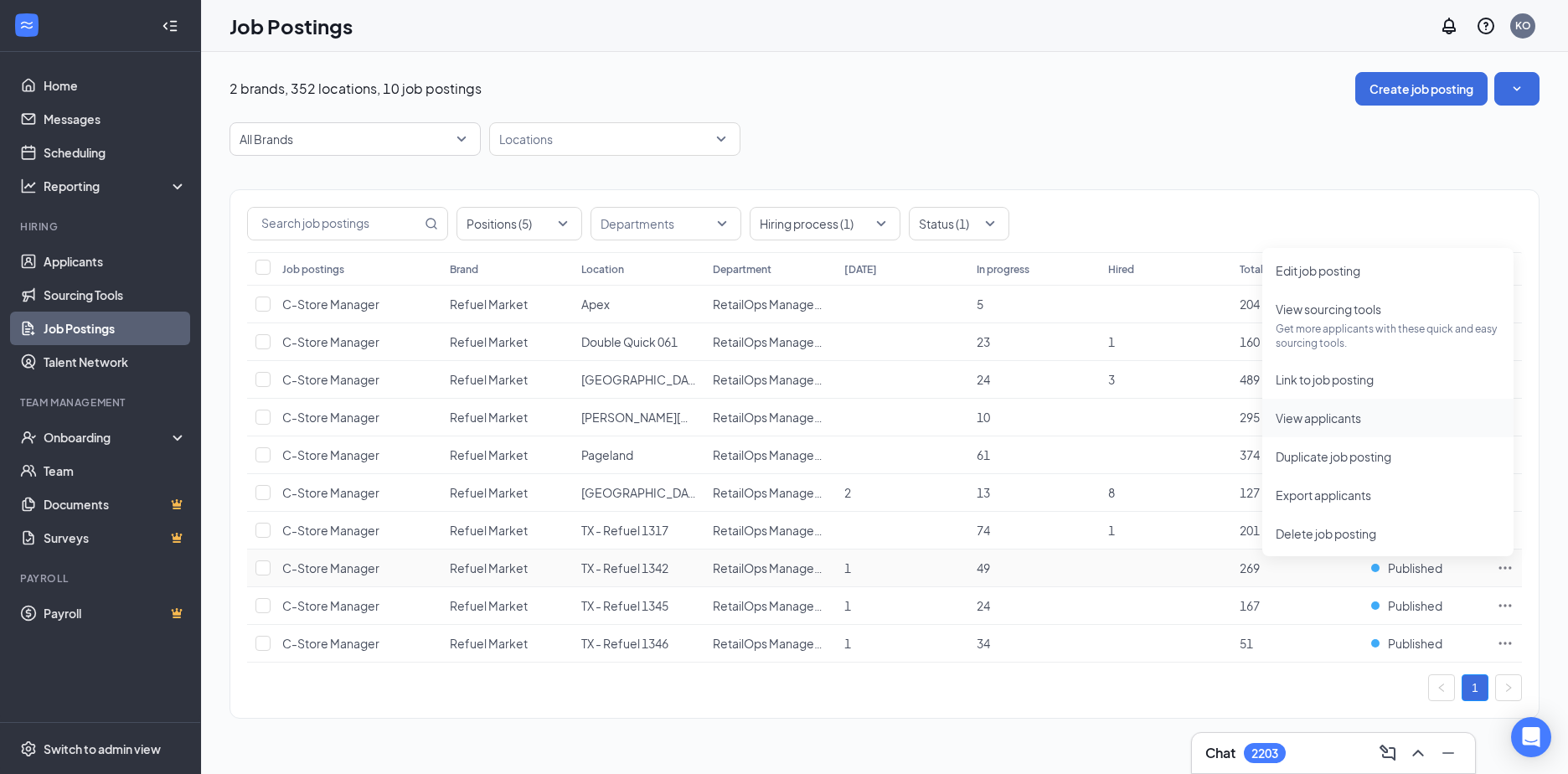
click at [1295, 413] on span "View applicants" at bounding box center [1319, 418] width 86 height 16
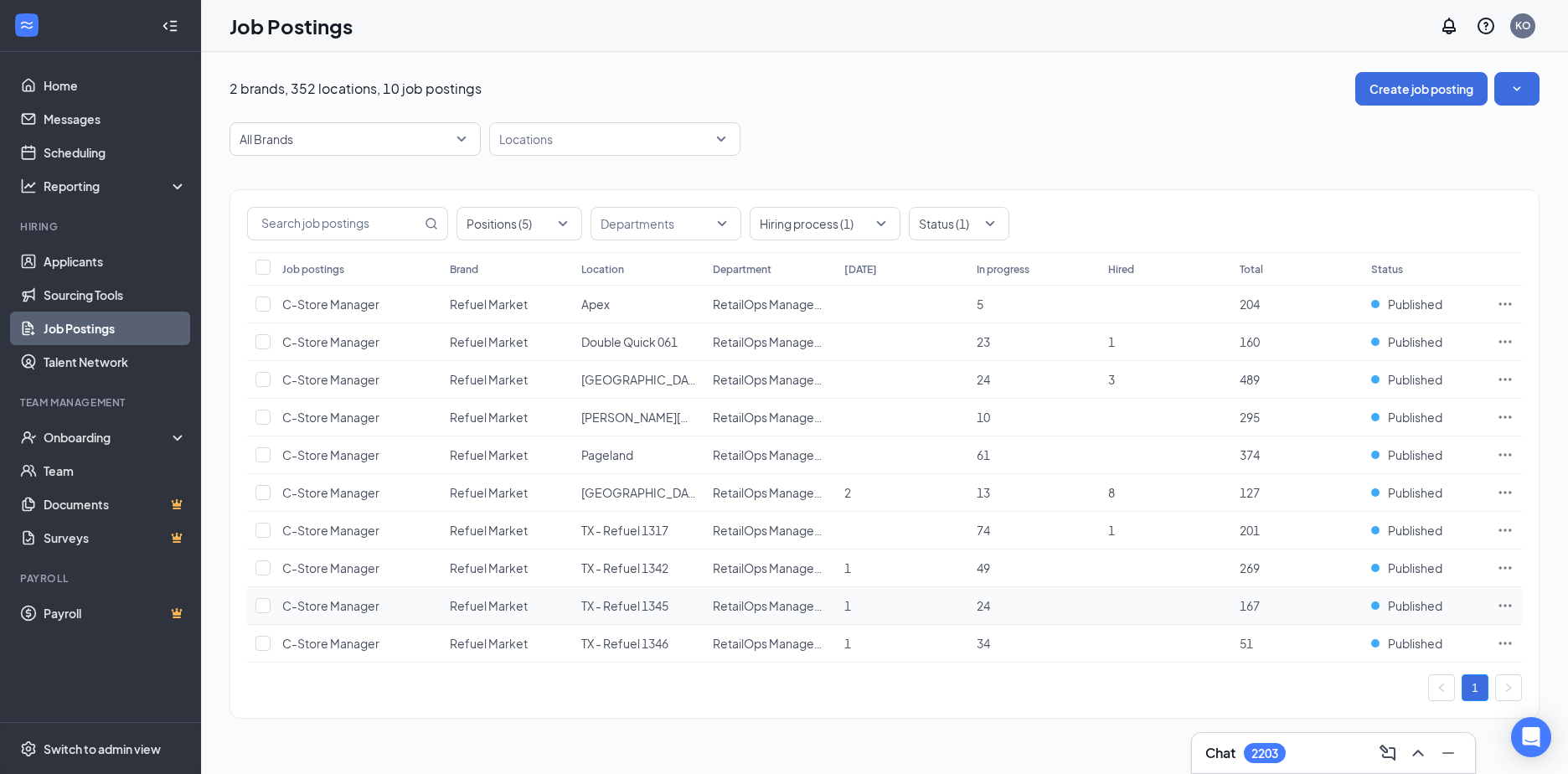
click at [1504, 604] on icon "Ellipses" at bounding box center [1505, 605] width 16 height 16
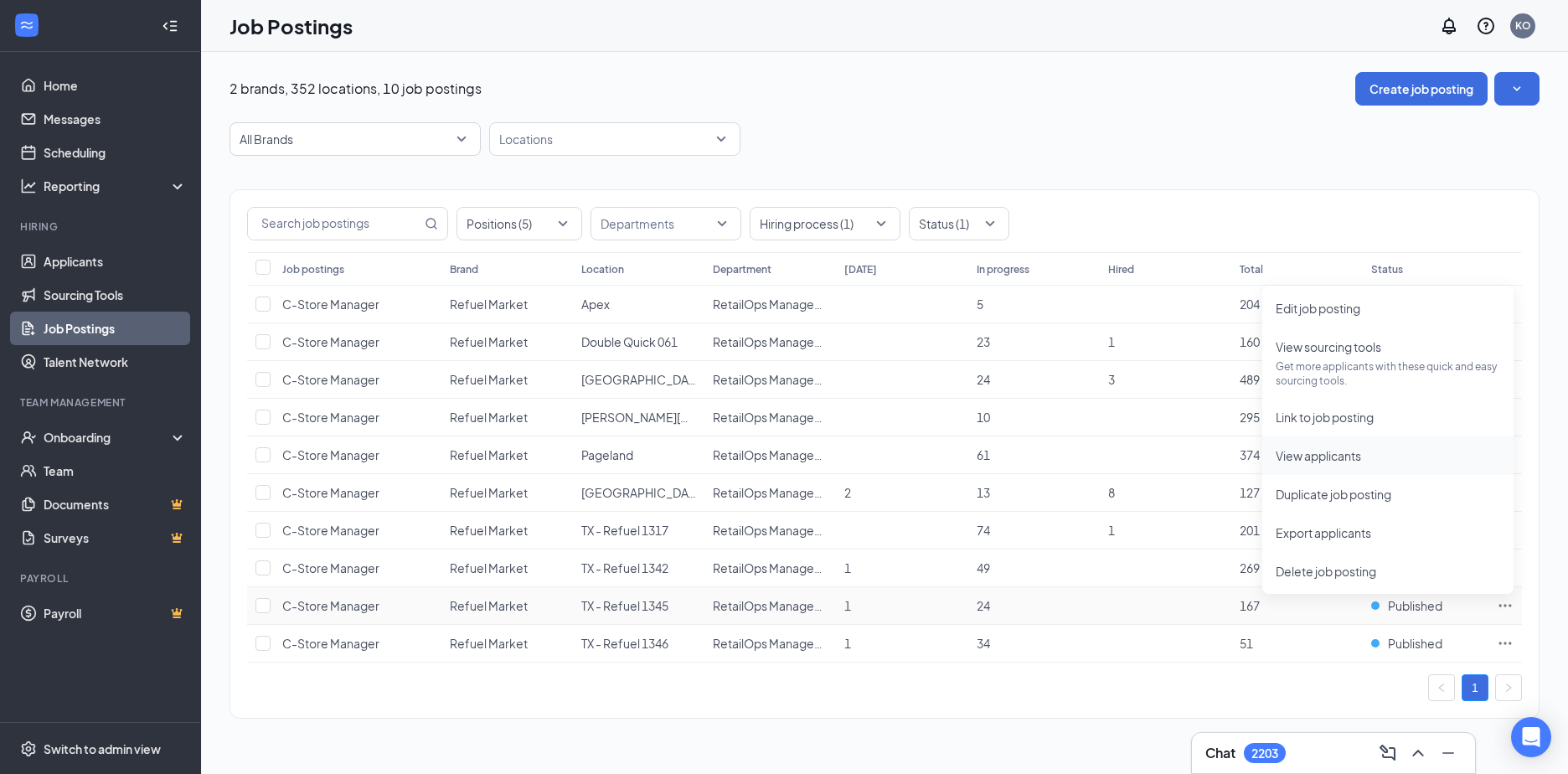
click at [1303, 454] on span "View applicants" at bounding box center [1319, 455] width 86 height 16
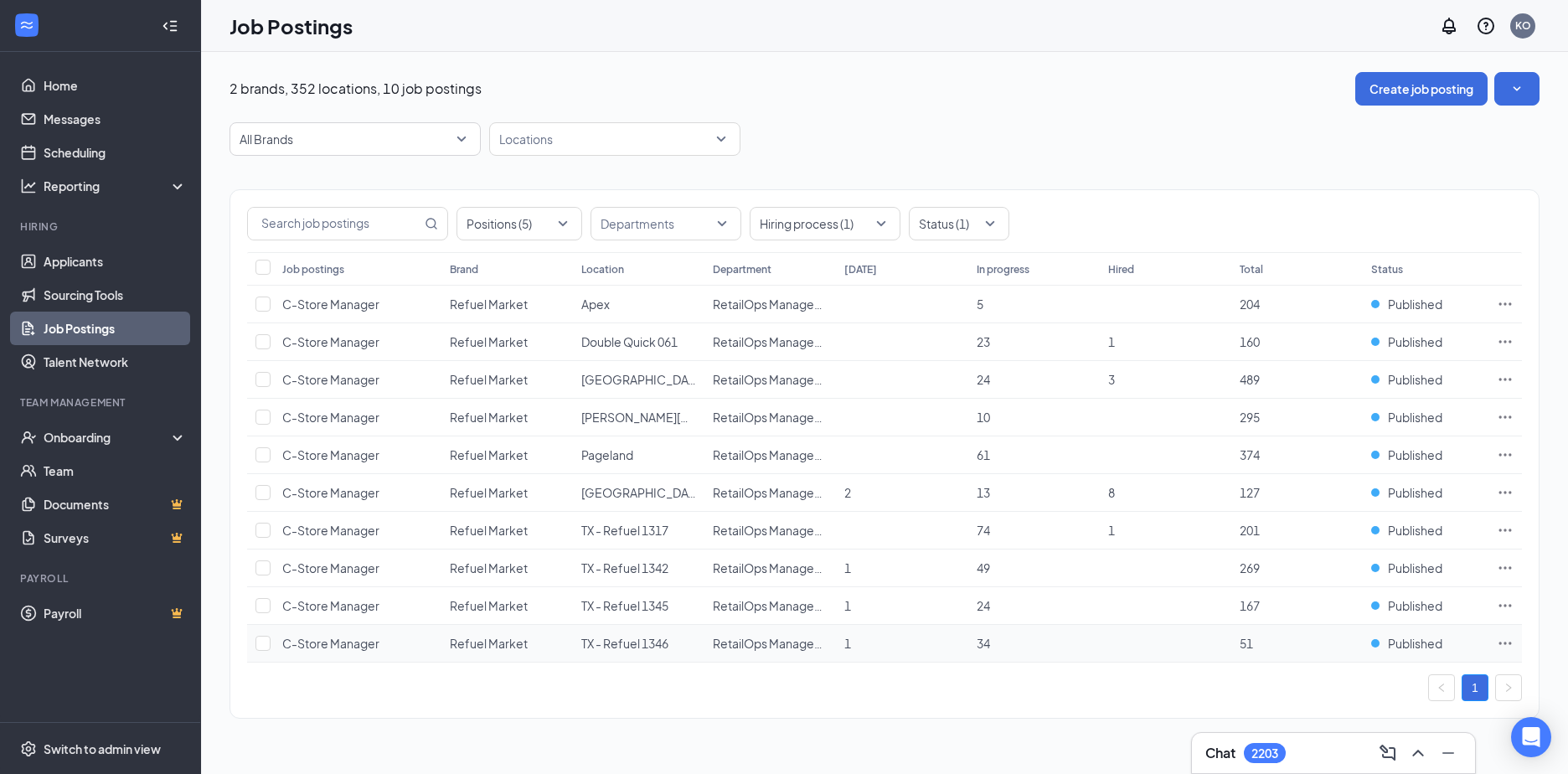
click at [1504, 637] on icon "Ellipses" at bounding box center [1505, 643] width 16 height 16
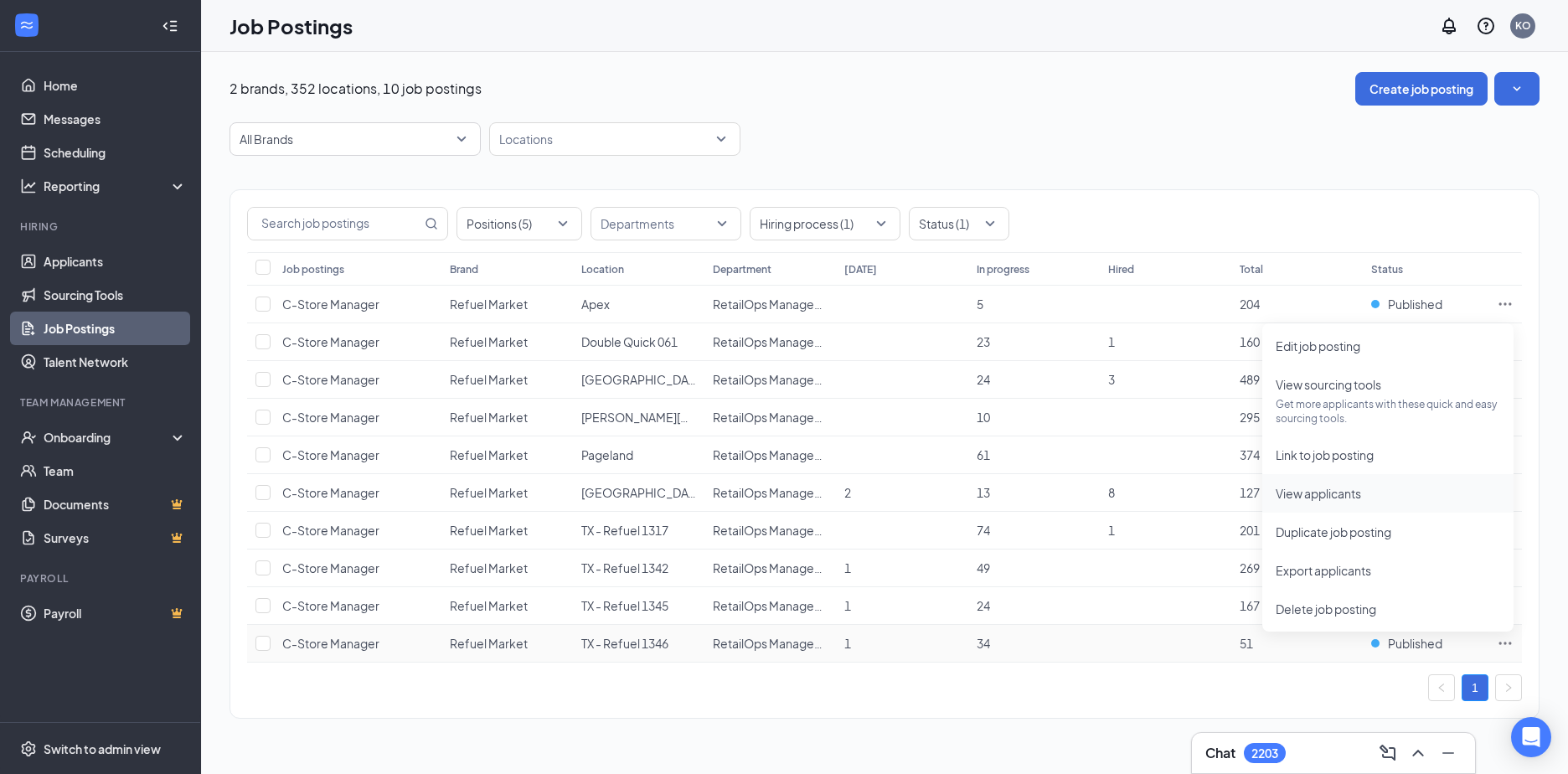
click at [1309, 490] on span "View applicants" at bounding box center [1319, 493] width 86 height 16
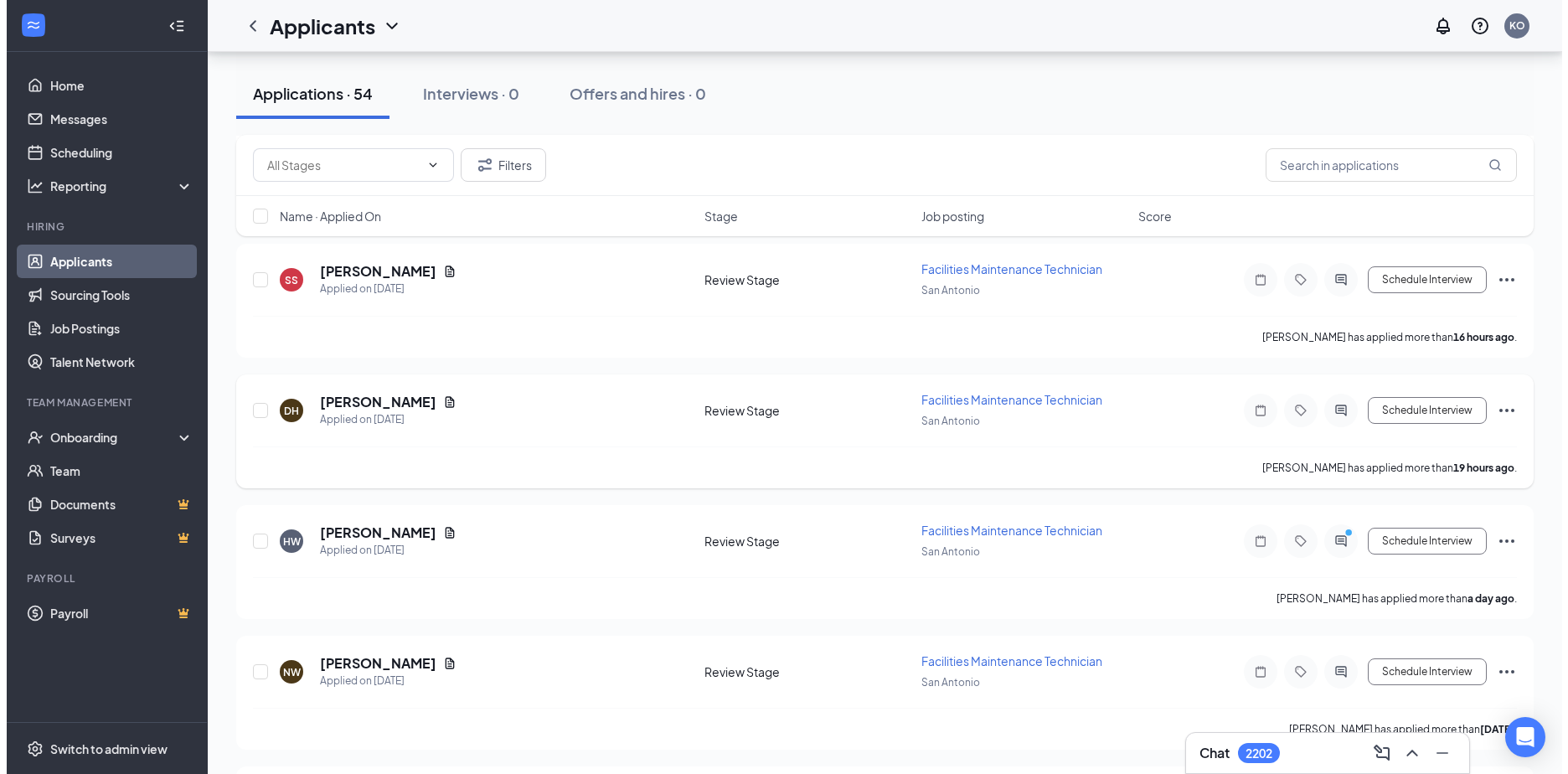
scroll to position [419, 0]
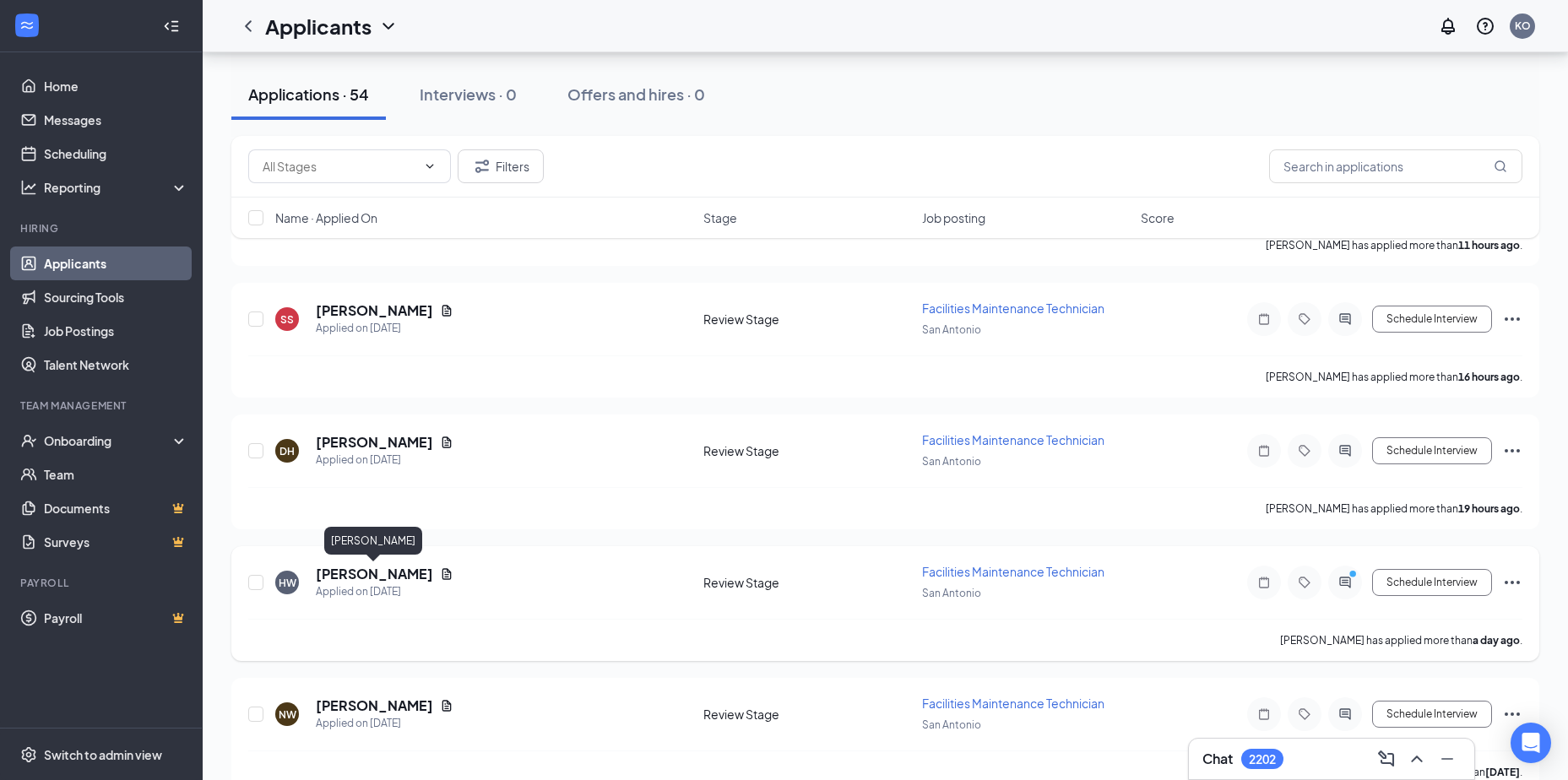
click at [372, 577] on h5 "Hobbert Williams" at bounding box center [375, 574] width 118 height 18
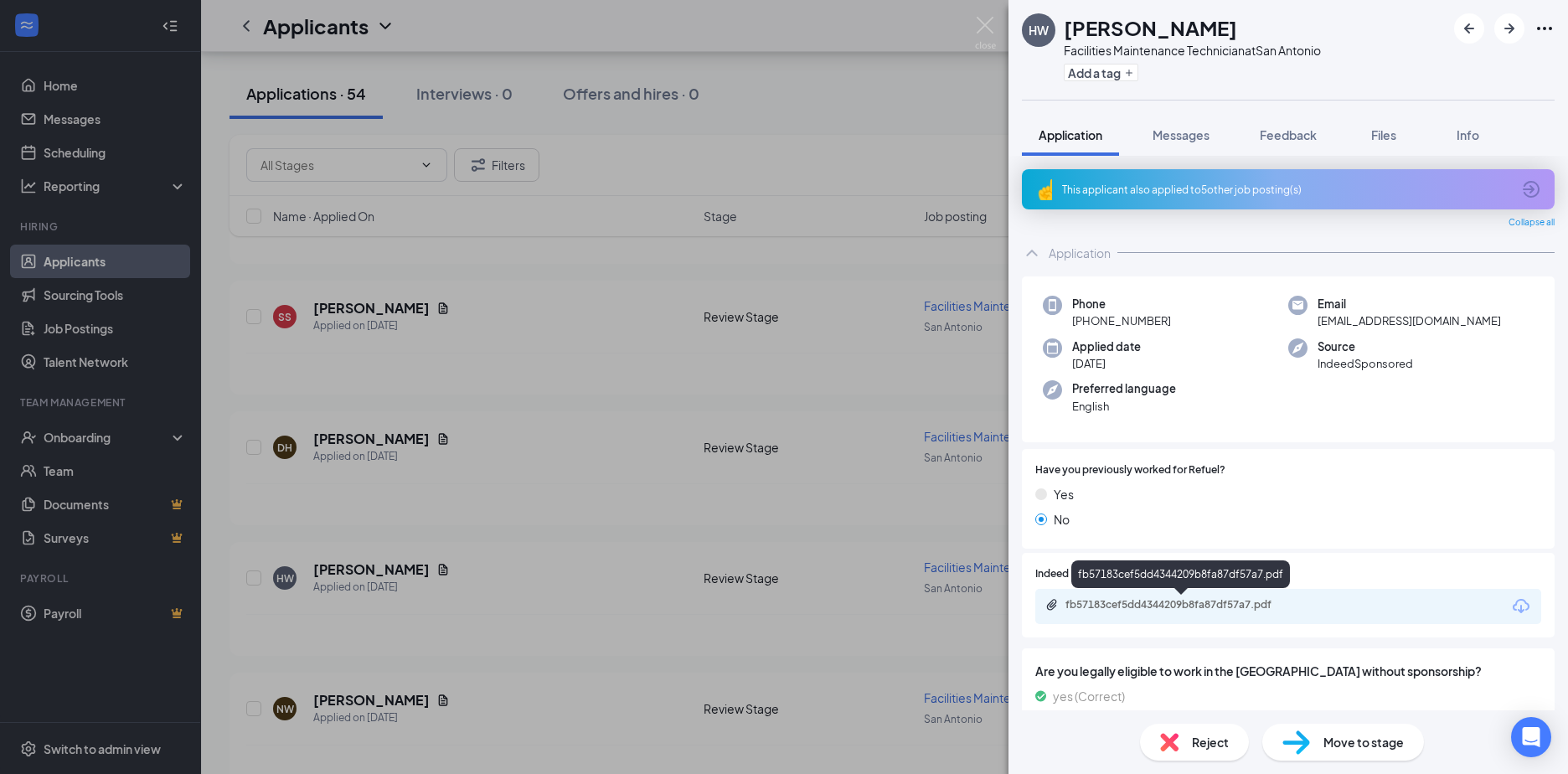
click at [1107, 598] on div "fb57183cef5dd4344209b8fa87df57a7.pdf" at bounding box center [1182, 604] width 235 height 14
click at [1198, 743] on span "Reject" at bounding box center [1210, 742] width 37 height 18
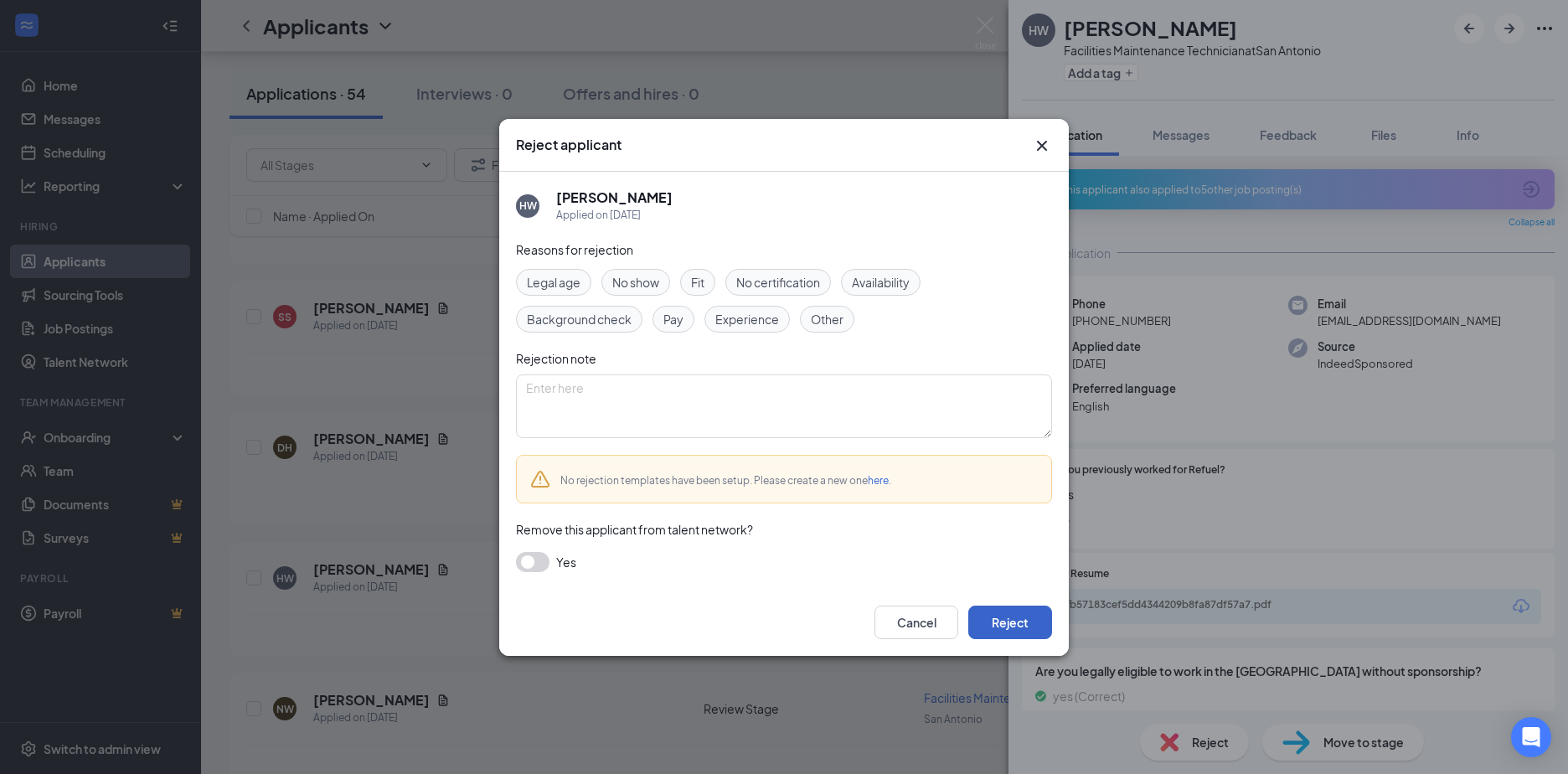
click at [1010, 619] on button "Reject" at bounding box center [1010, 622] width 84 height 34
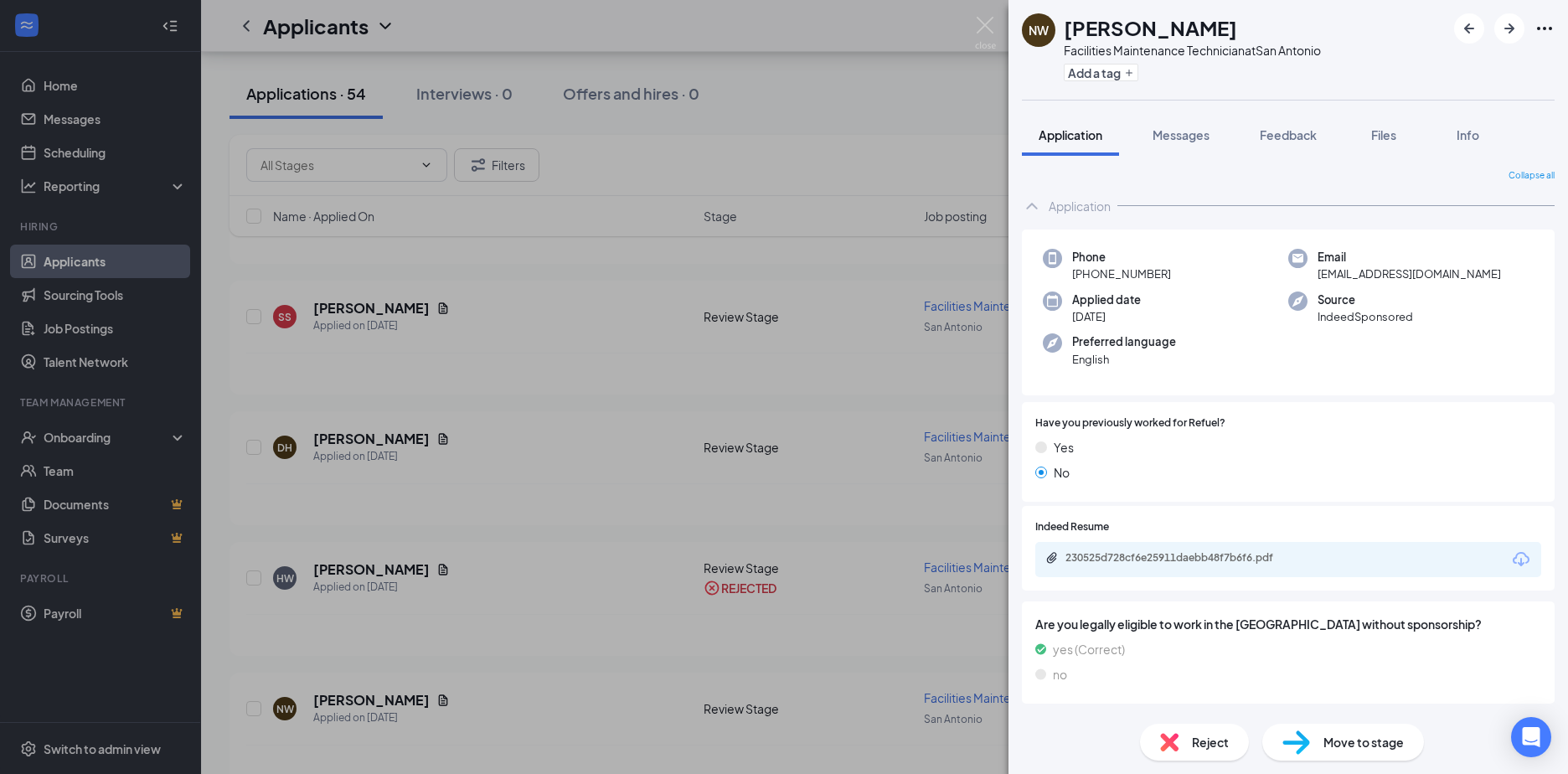
click at [355, 437] on div "NW Nicole Wright Facilities Maintenance Technician at San Antonio Add a tag App…" at bounding box center [784, 387] width 1568 height 774
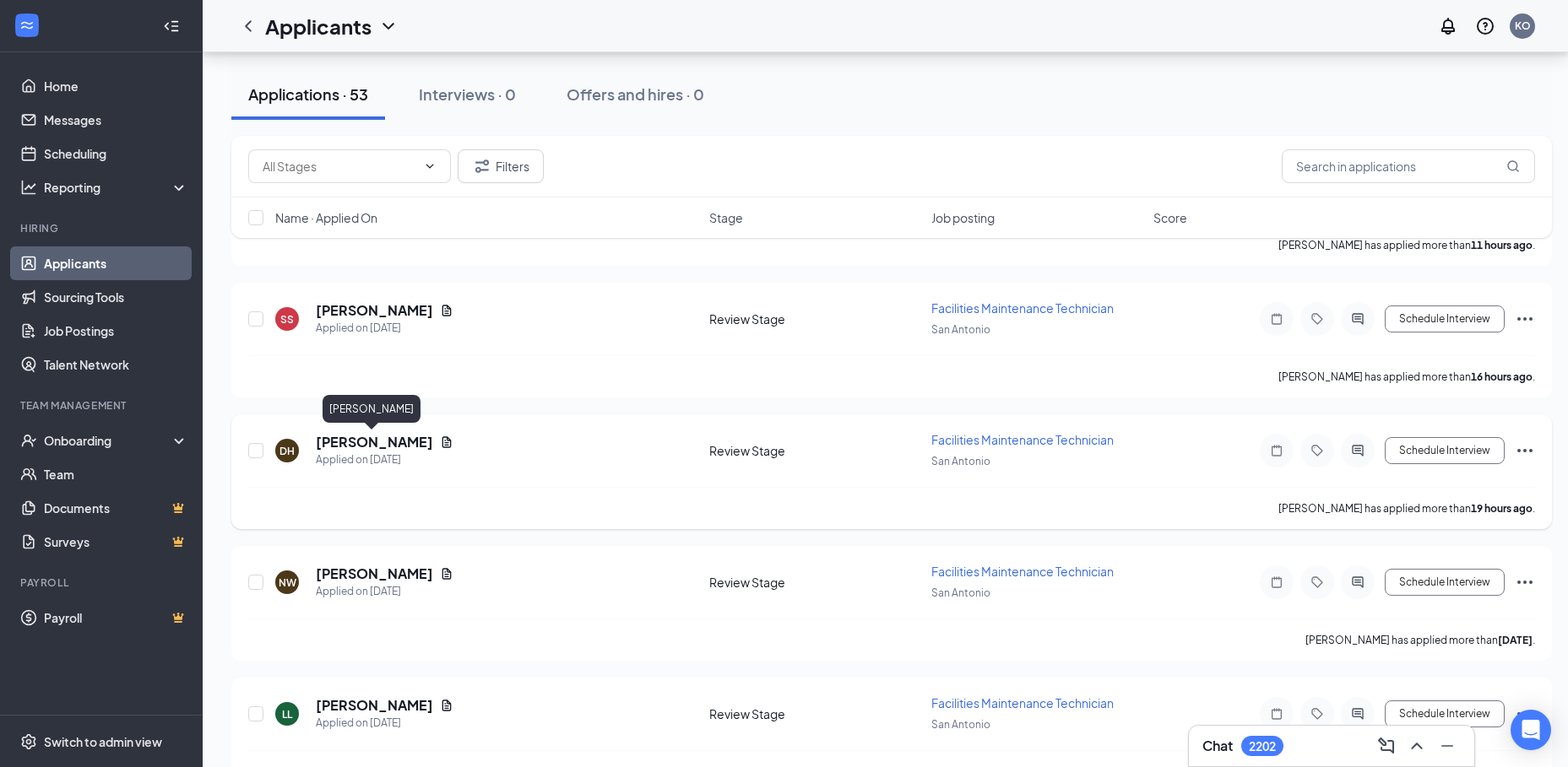
click at [377, 442] on h5 "David Hawkins" at bounding box center [375, 442] width 118 height 18
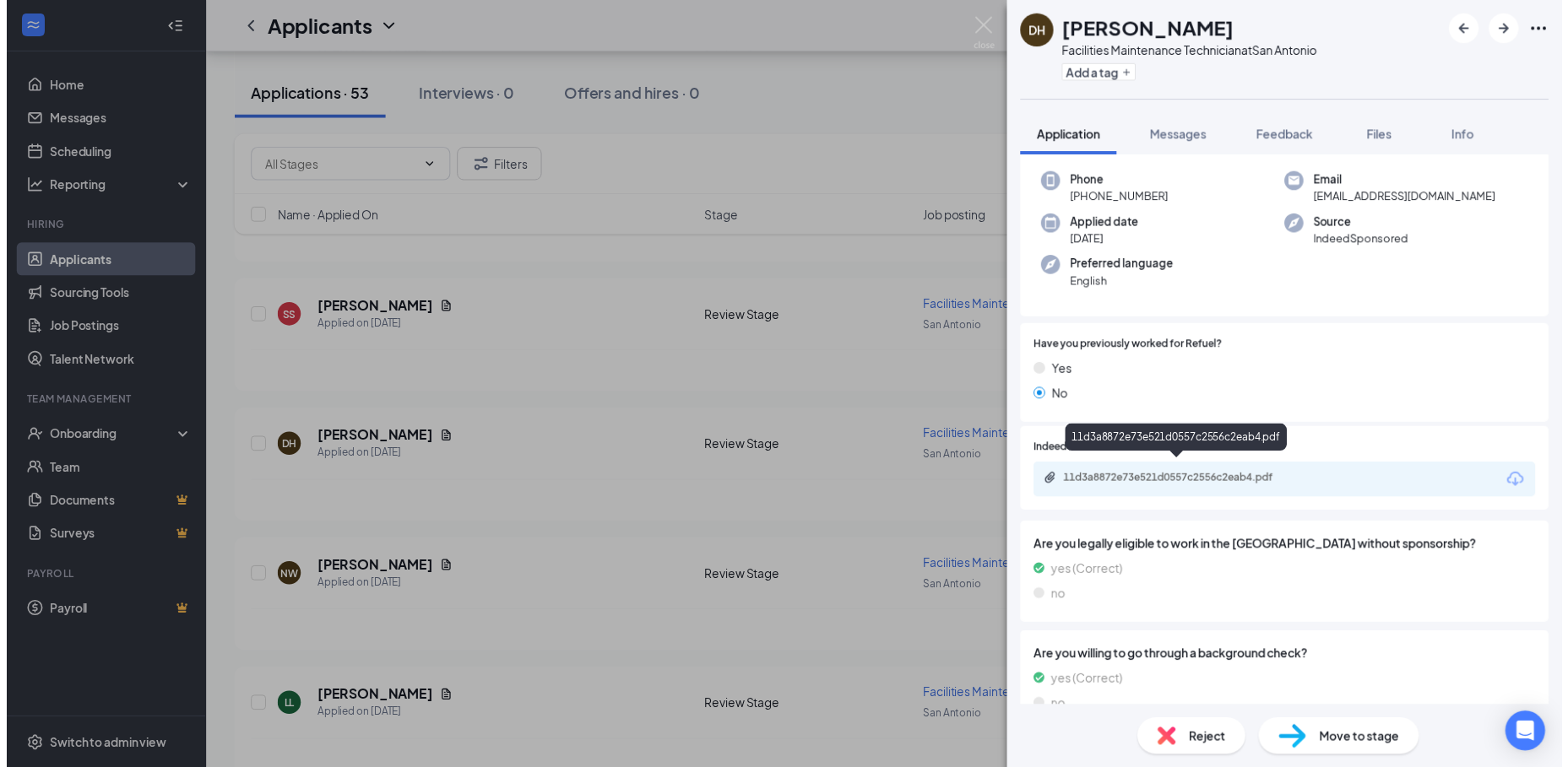
scroll to position [87, 0]
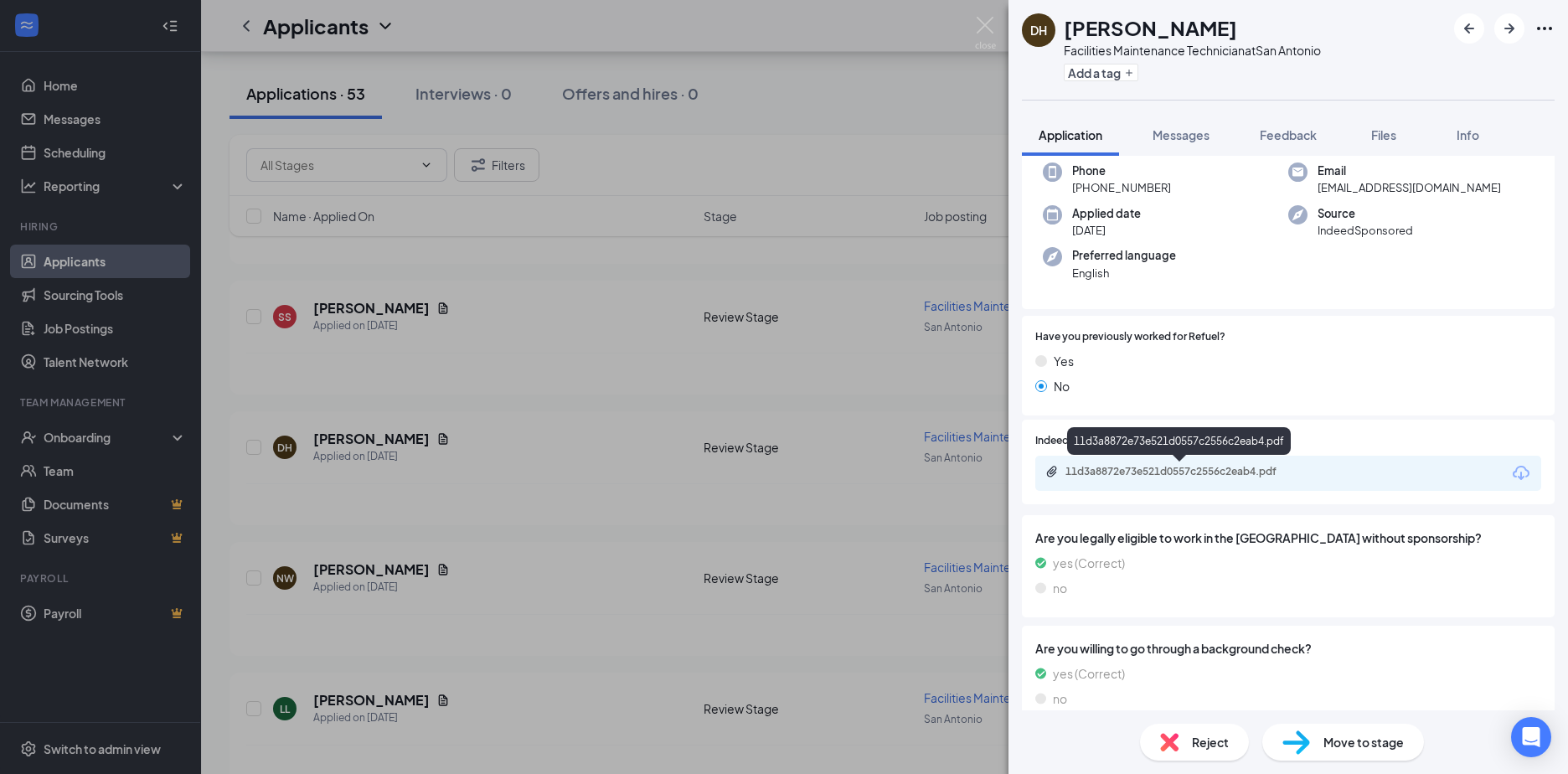
click at [1119, 473] on div "11d3a8872e73e521d0557c2556c2eab4.pdf" at bounding box center [1182, 471] width 235 height 14
click at [351, 304] on div "DH David Hawkins Facilities Maintenance Technician at San Antonio Add a tag App…" at bounding box center [784, 387] width 1568 height 774
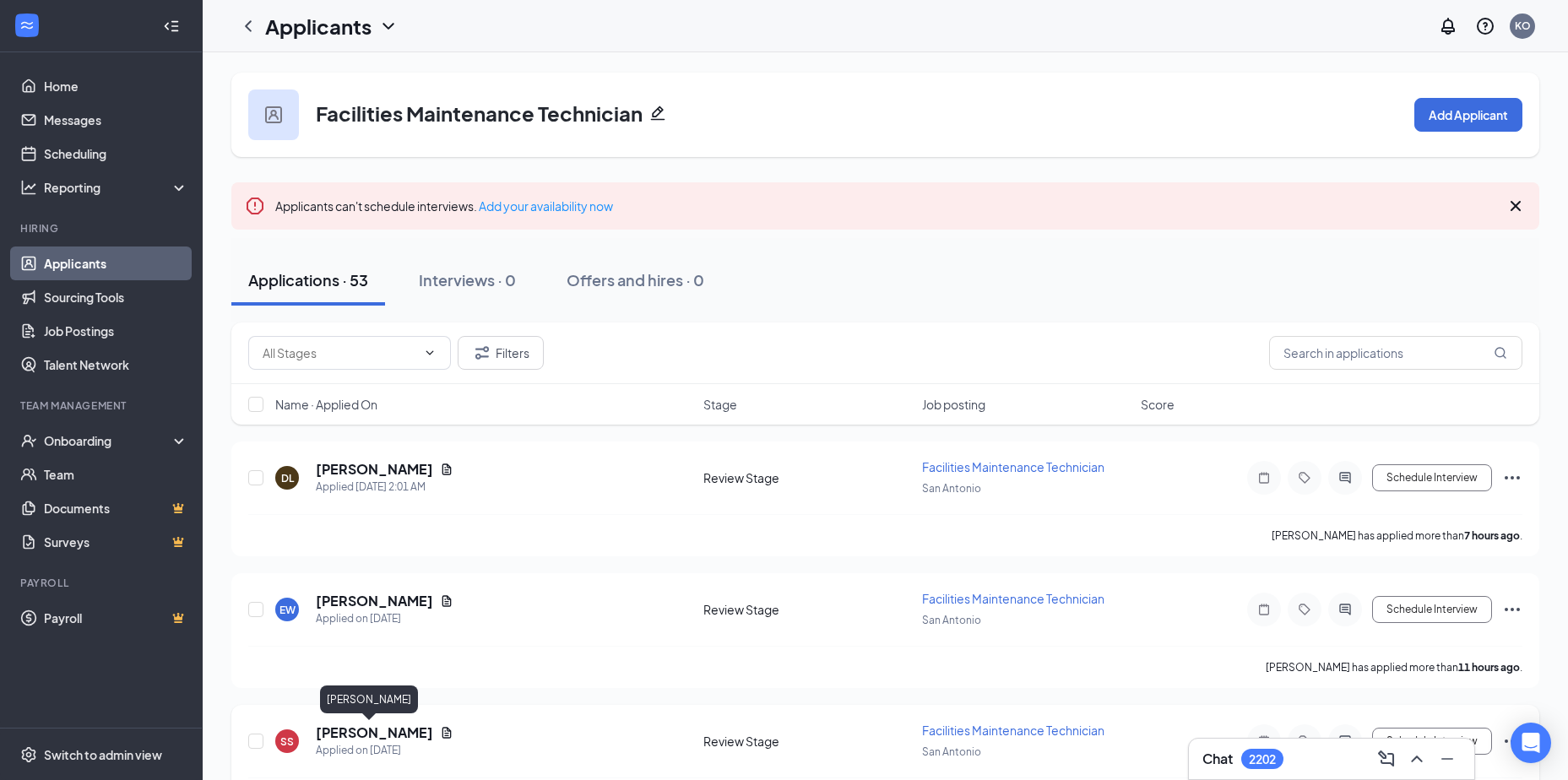
click at [354, 732] on h5 "Shellie Salas" at bounding box center [375, 733] width 118 height 18
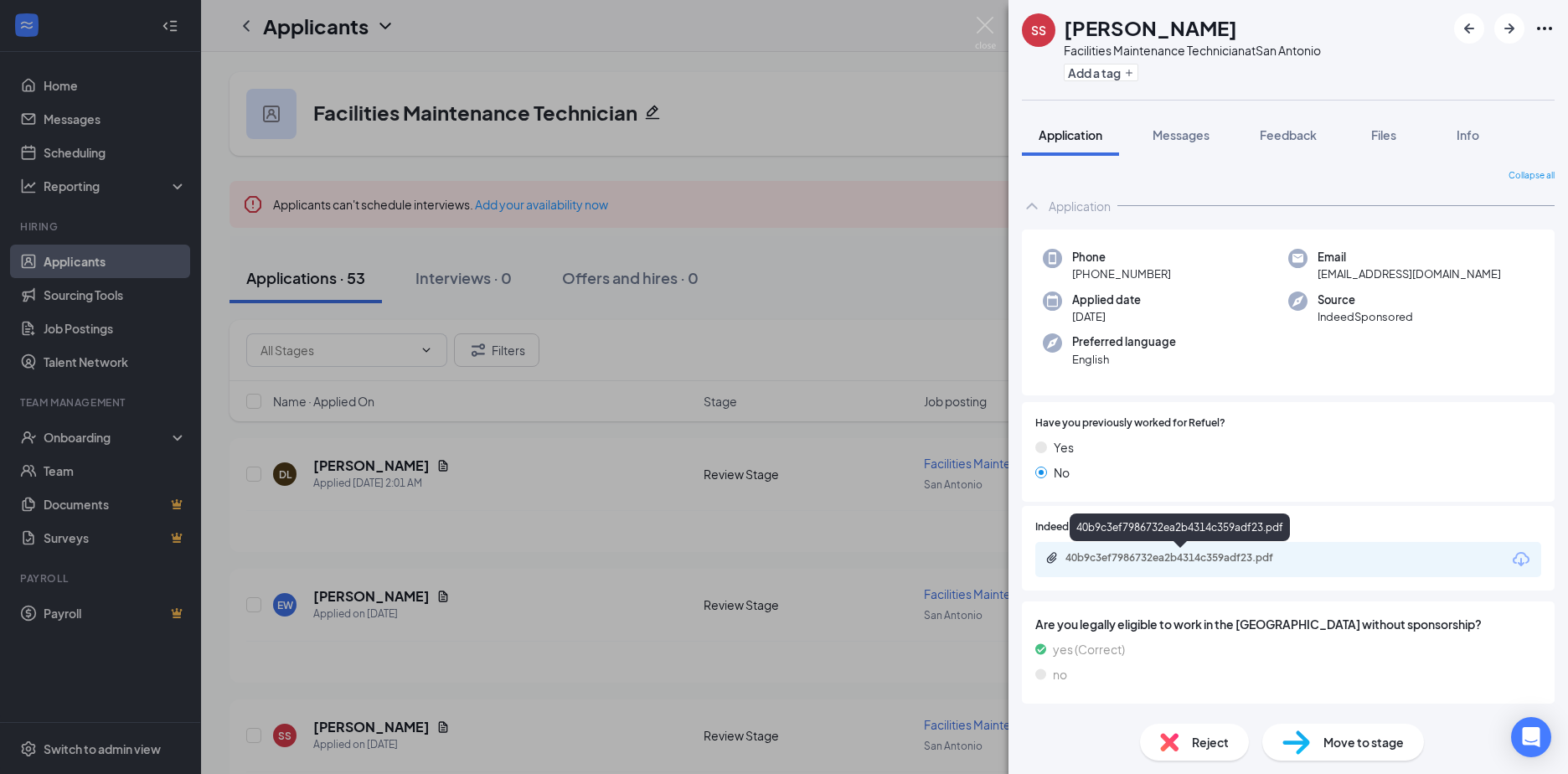
click at [1150, 555] on div "40b9c3ef7986732ea2b4314c359adf23.pdf" at bounding box center [1182, 558] width 235 height 14
click at [1203, 745] on span "Reject" at bounding box center [1210, 742] width 37 height 18
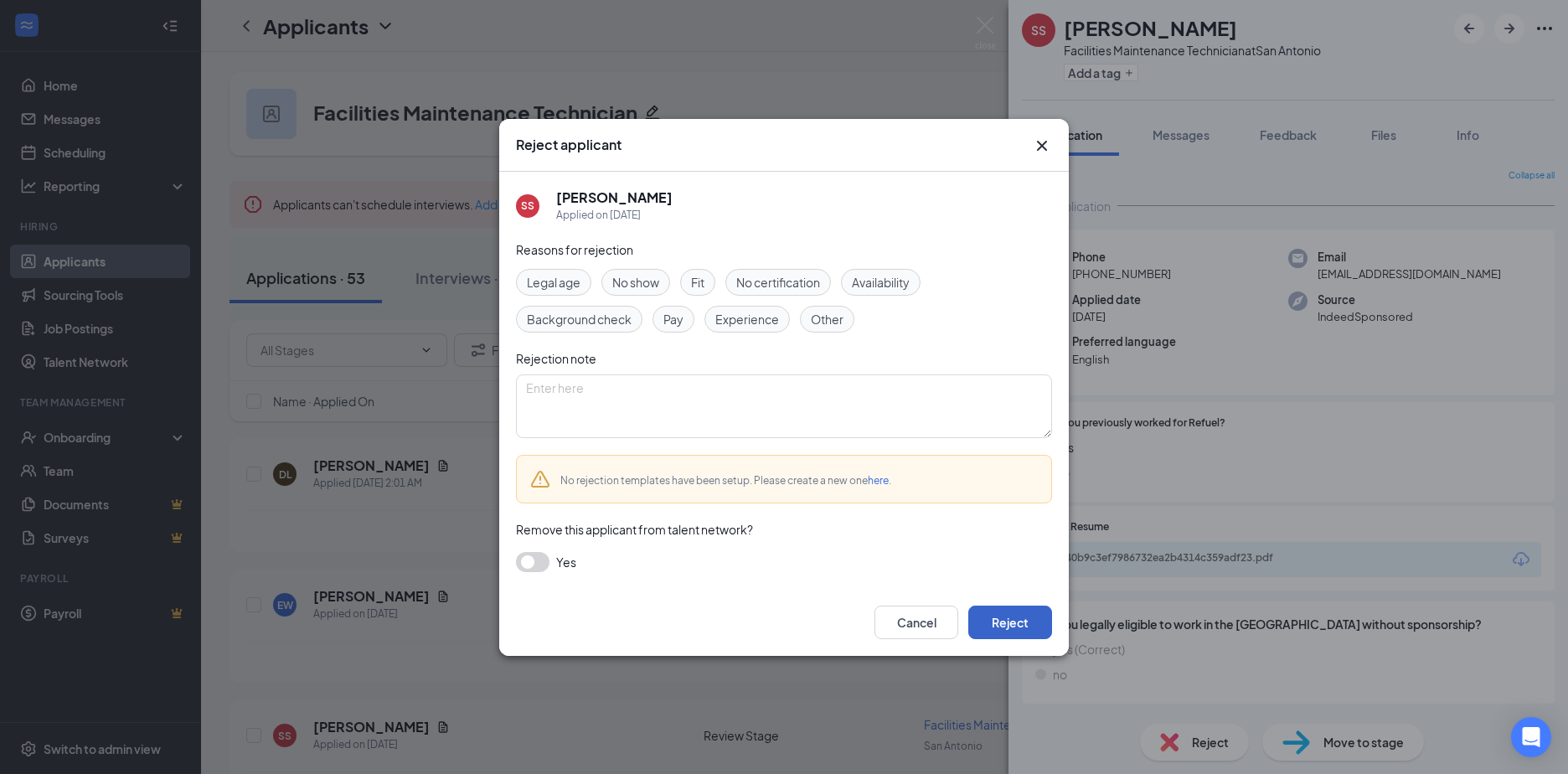
click at [996, 622] on button "Reject" at bounding box center [1010, 622] width 84 height 34
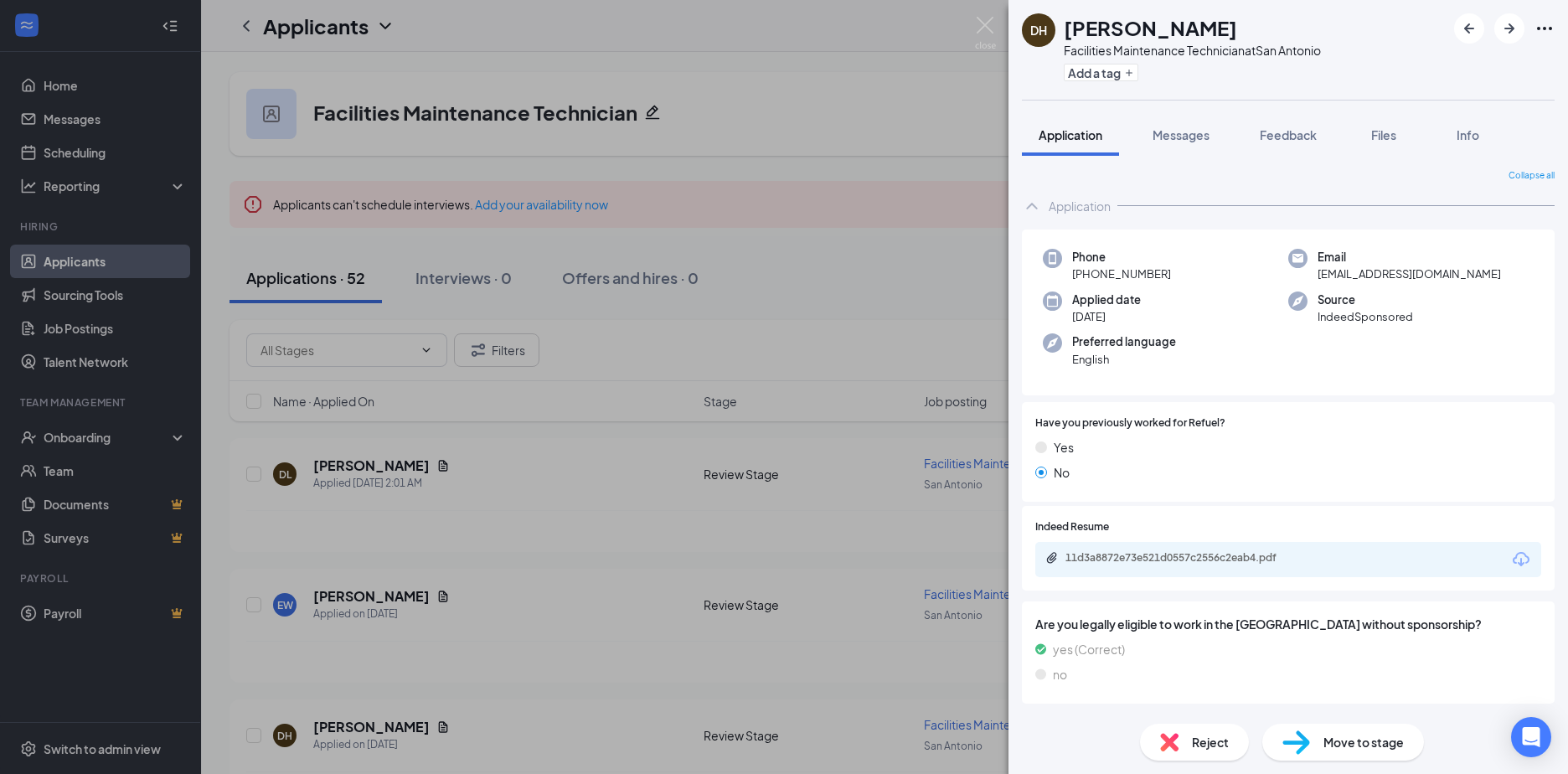
click at [361, 597] on div "DH David Hawkins Facilities Maintenance Technician at San Antonio Add a tag App…" at bounding box center [784, 387] width 1568 height 774
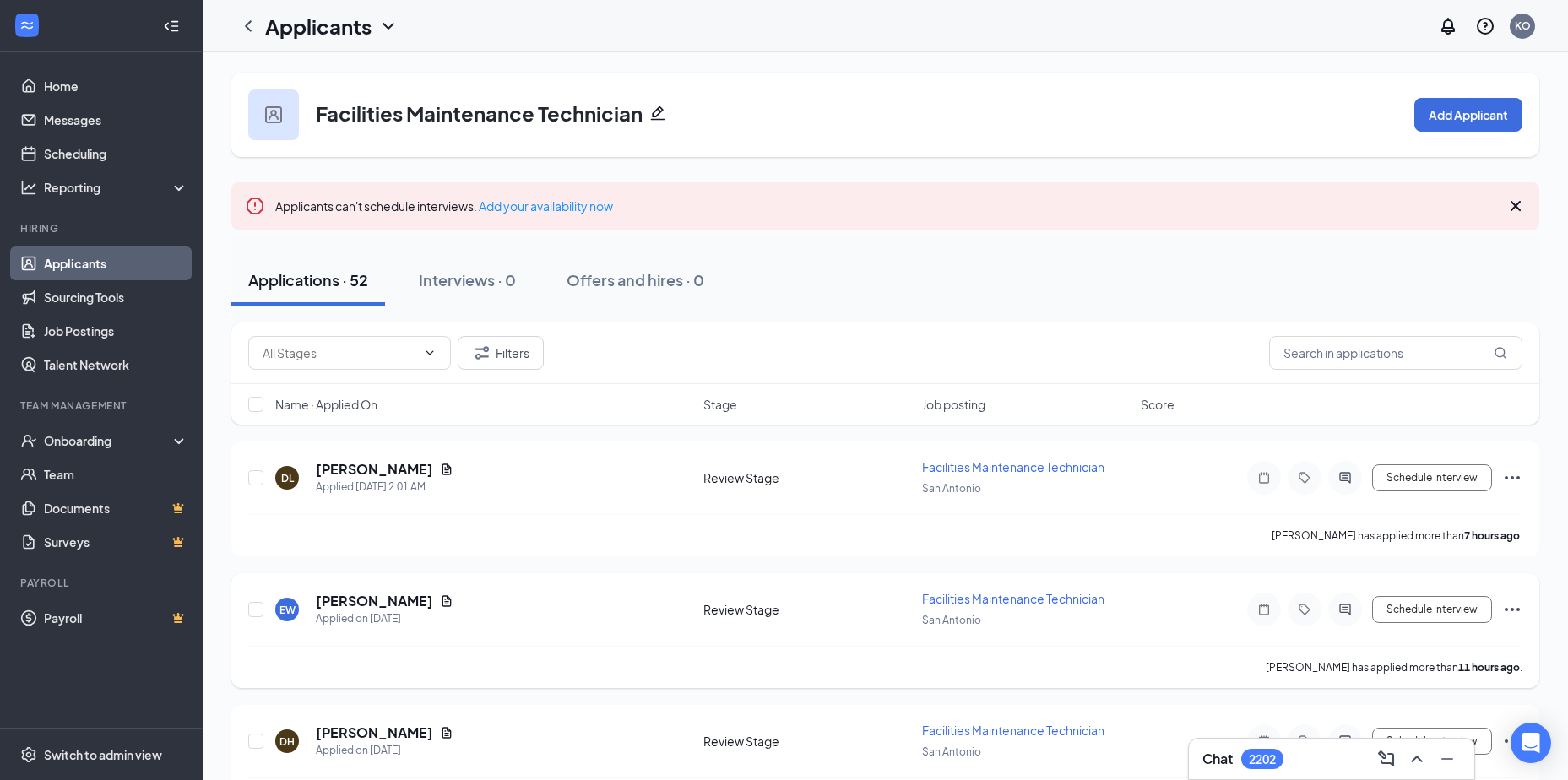
click at [364, 602] on h5 "Eric Wagner" at bounding box center [375, 601] width 118 height 18
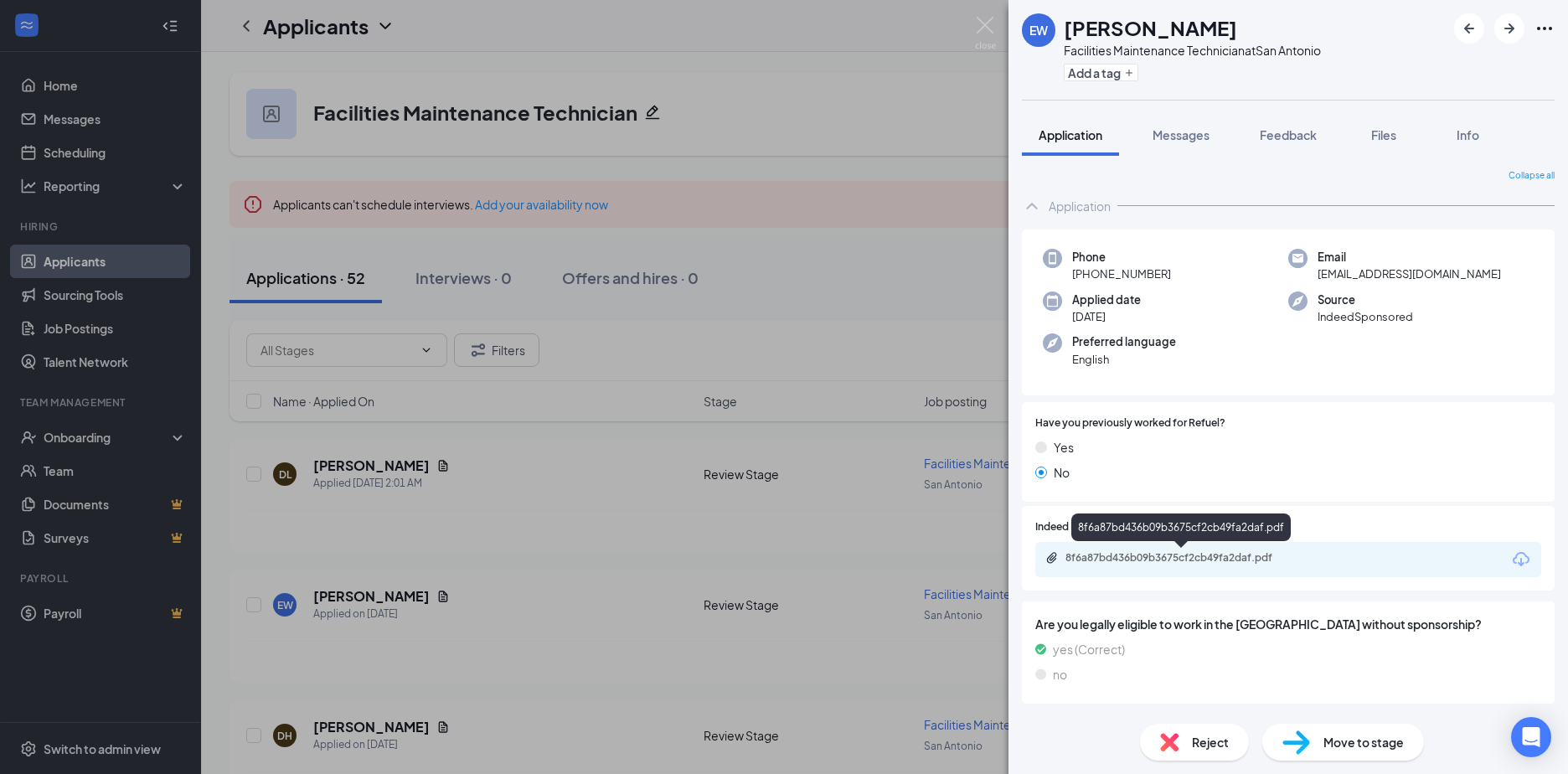
click at [1115, 558] on div "8f6a87bd436b09b3675cf2cb49fa2daf.pdf" at bounding box center [1182, 558] width 235 height 14
click at [357, 460] on div "EW Eric Wagner Facilities Maintenance Technician at San Antonio Add a tag Appli…" at bounding box center [784, 387] width 1568 height 774
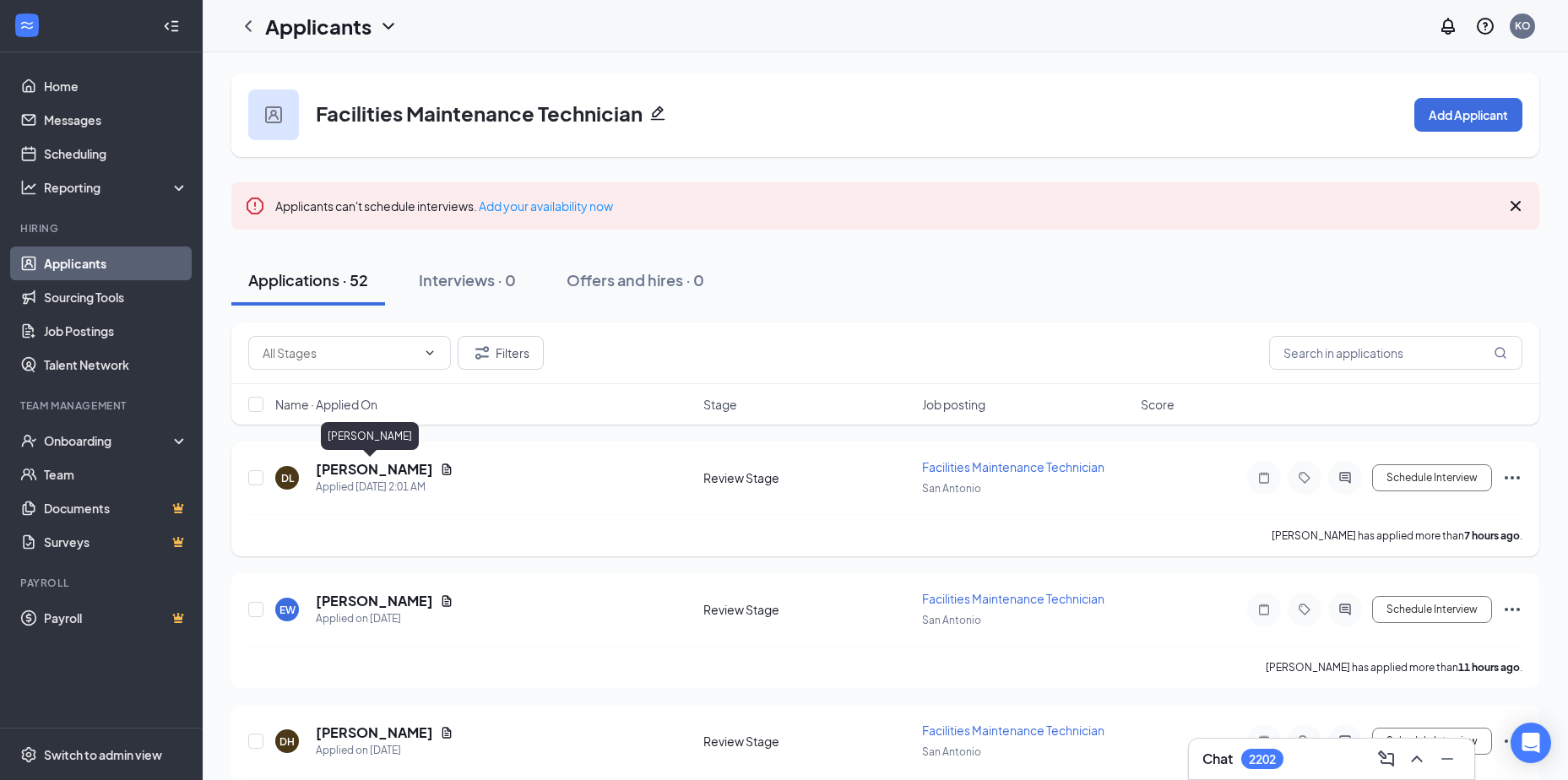
click at [334, 470] on h5 "Duane Lopez" at bounding box center [375, 469] width 118 height 18
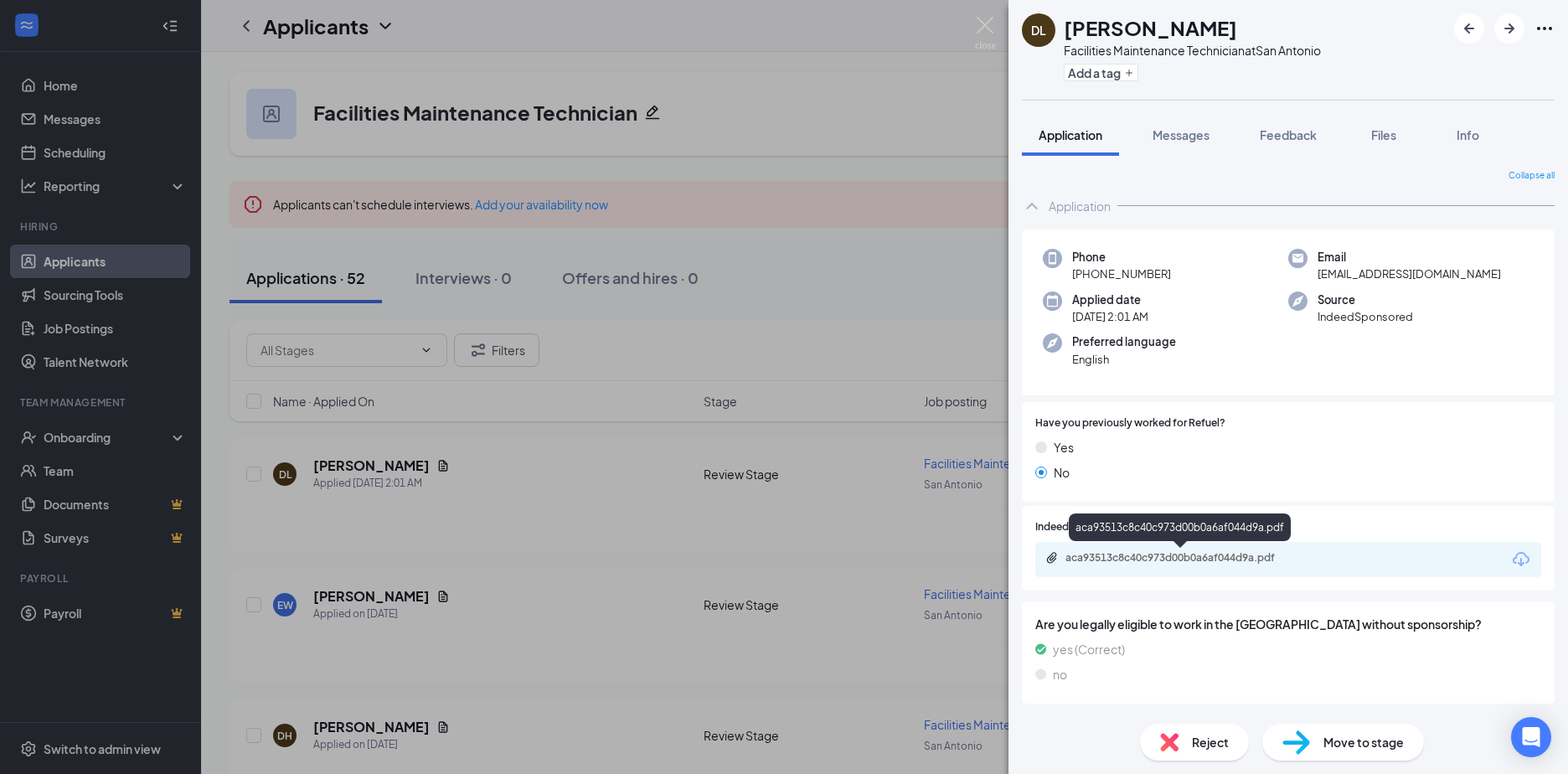
click at [1142, 560] on div "aca93513c8c40c973d00b0a6af044d9a.pdf" at bounding box center [1182, 558] width 235 height 14
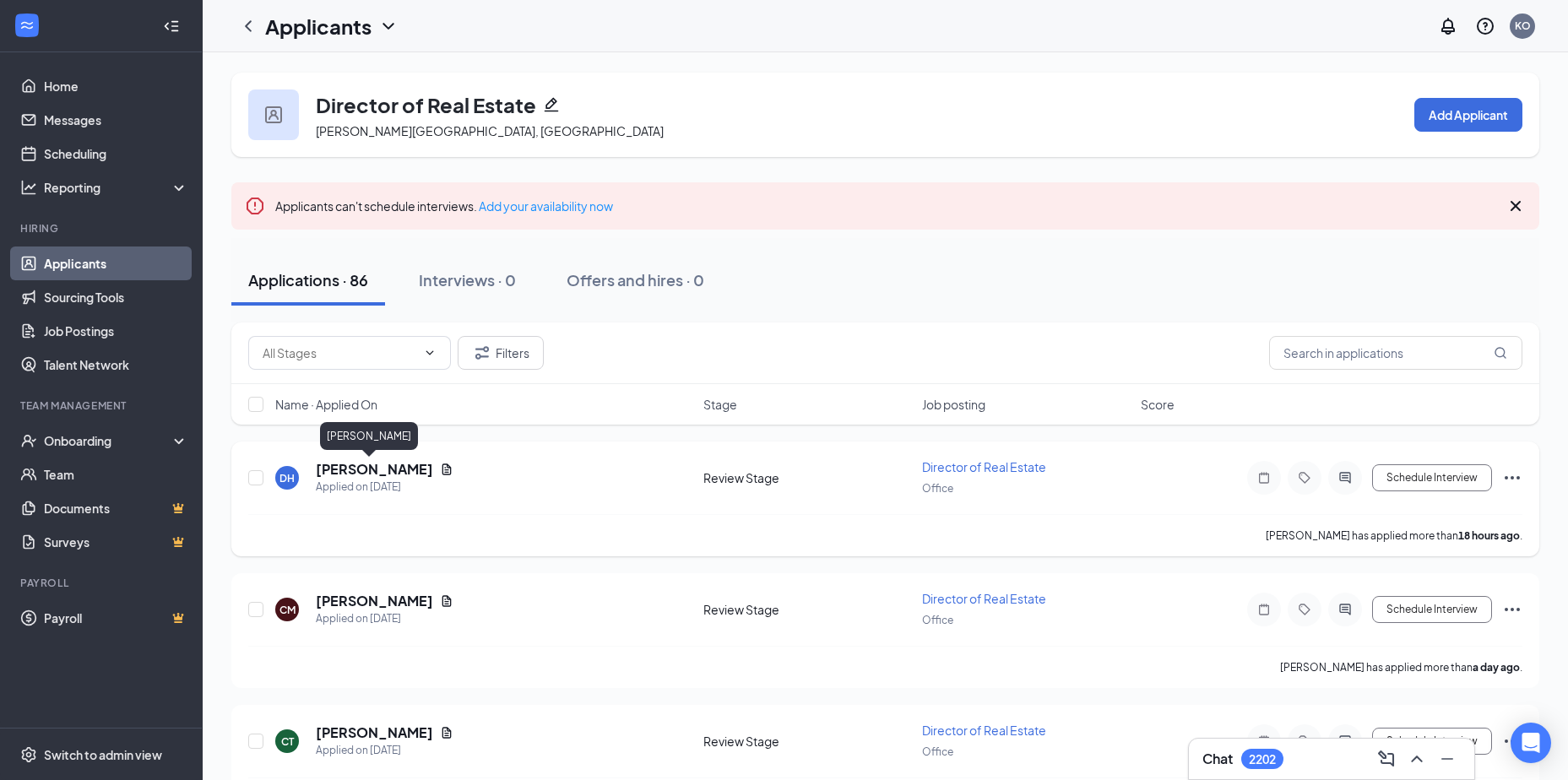
click at [345, 467] on h5 "David Harris" at bounding box center [375, 469] width 118 height 18
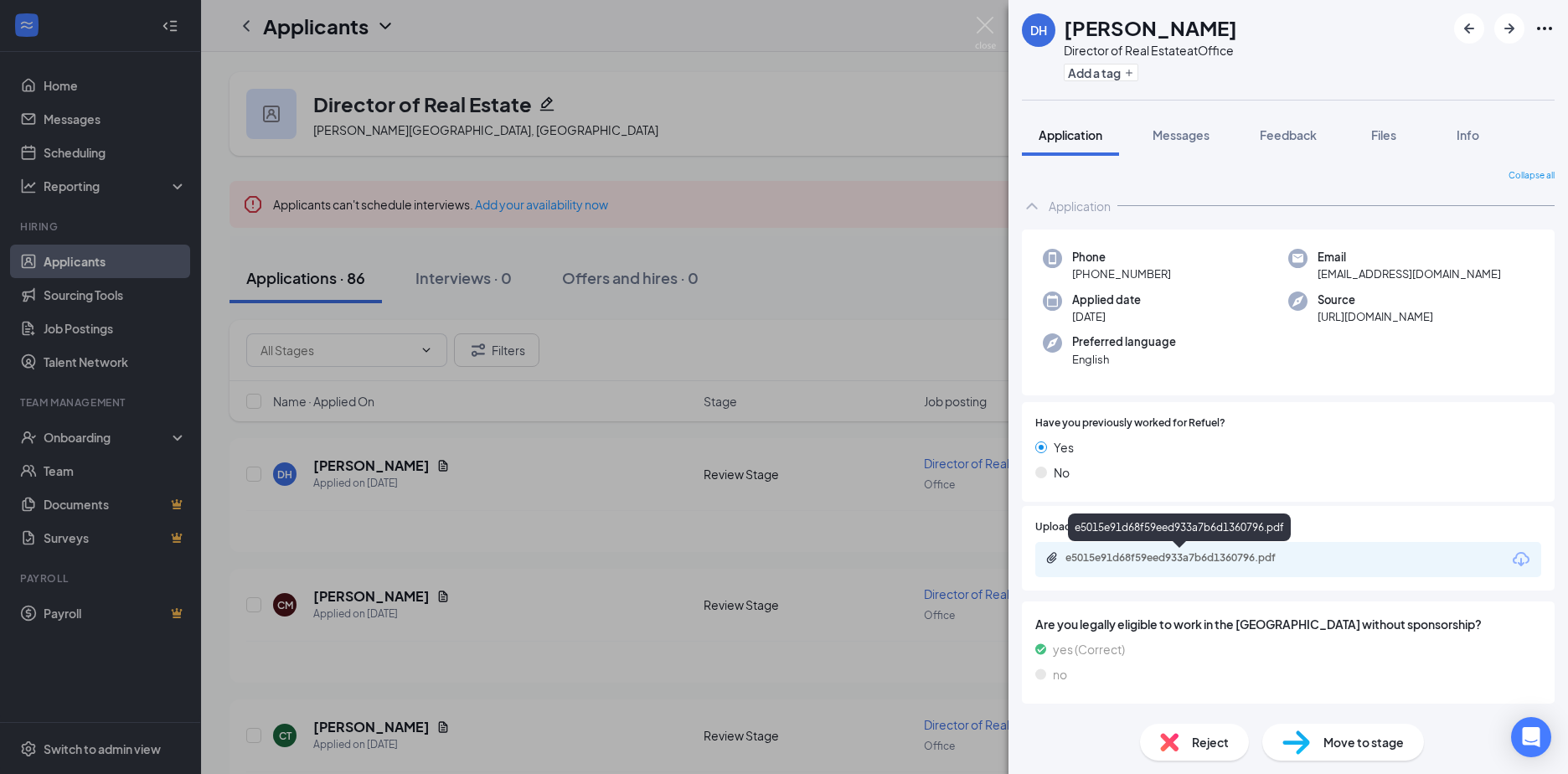
click at [1121, 550] on div "e5015e91d68f59eed933a7b6d1360796.pdf" at bounding box center [1288, 560] width 506 height 36
click at [1158, 553] on div "e5015e91d68f59eed933a7b6d1360796.pdf" at bounding box center [1182, 558] width 235 height 14
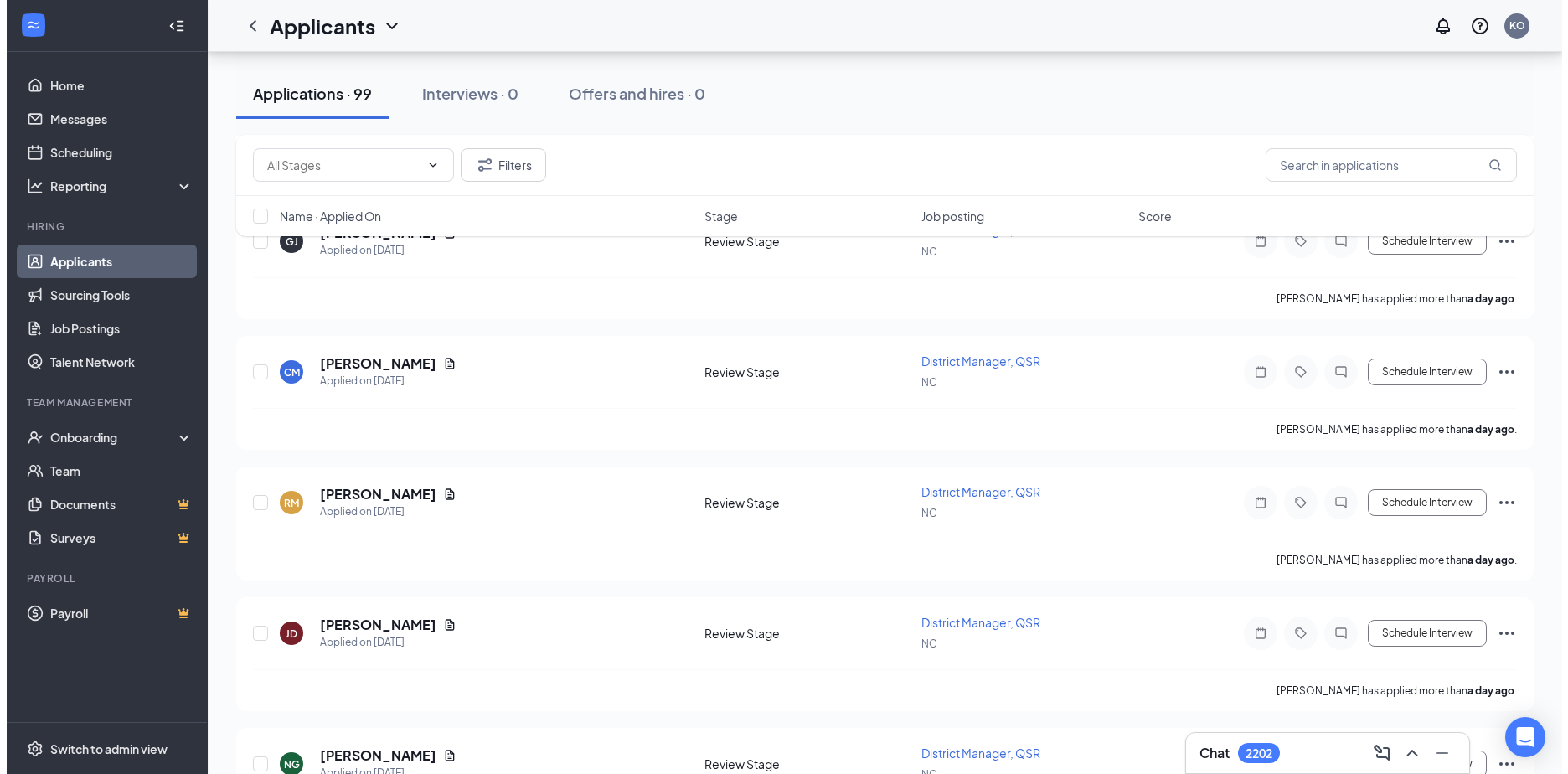
scroll to position [1005, 0]
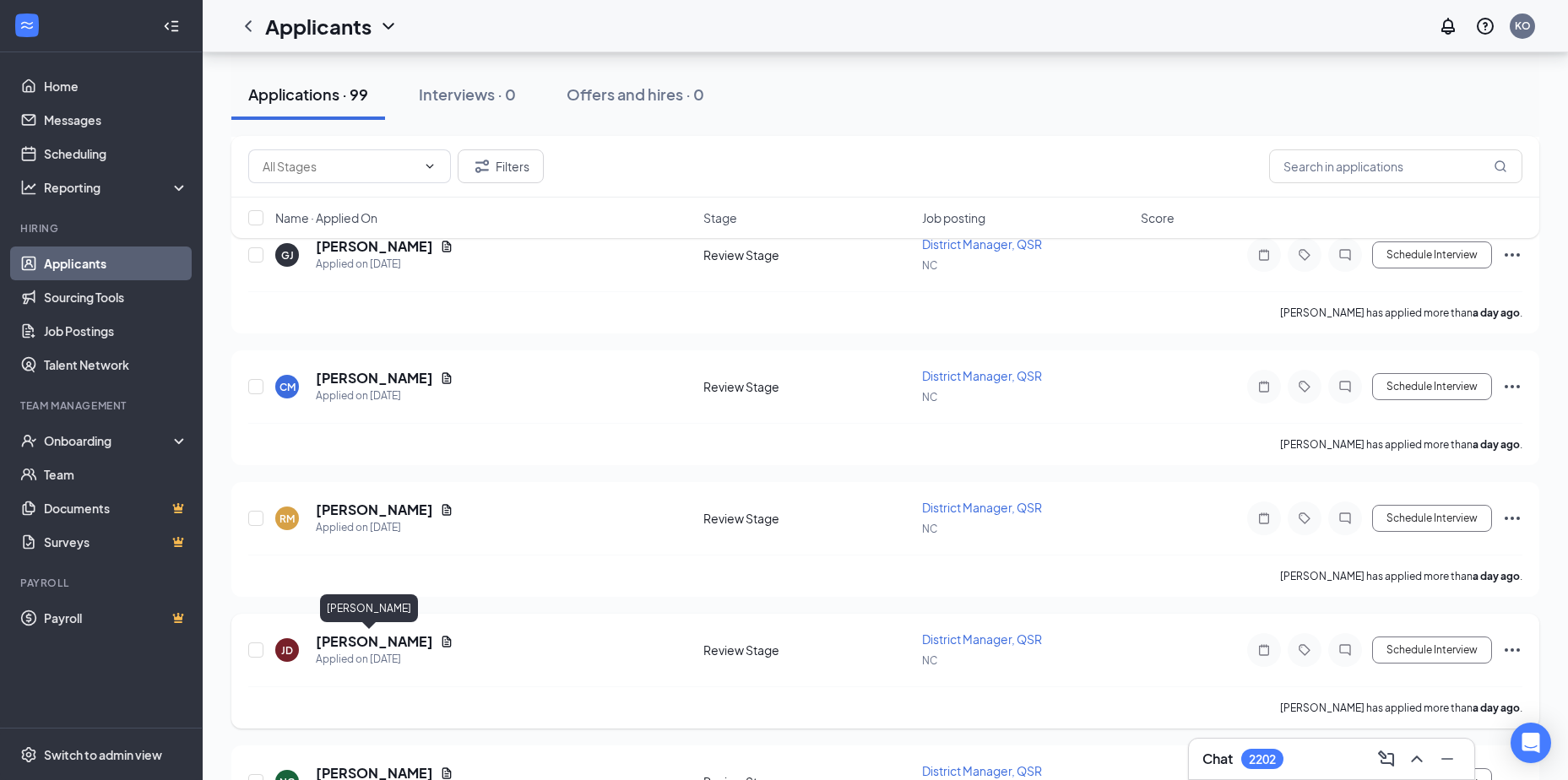
click at [354, 641] on h5 "Joseph Dean" at bounding box center [375, 641] width 118 height 18
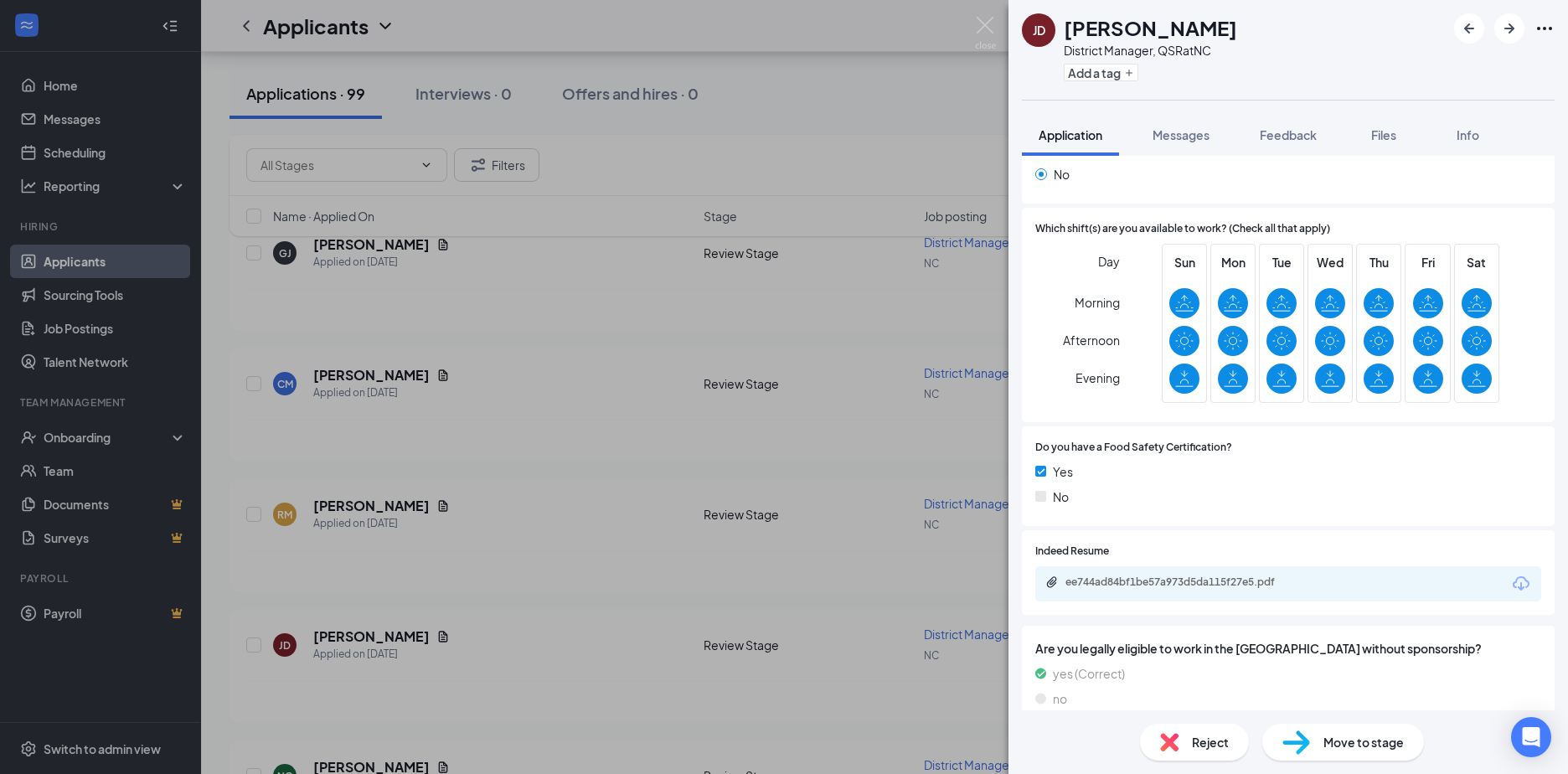
scroll to position [335, 0]
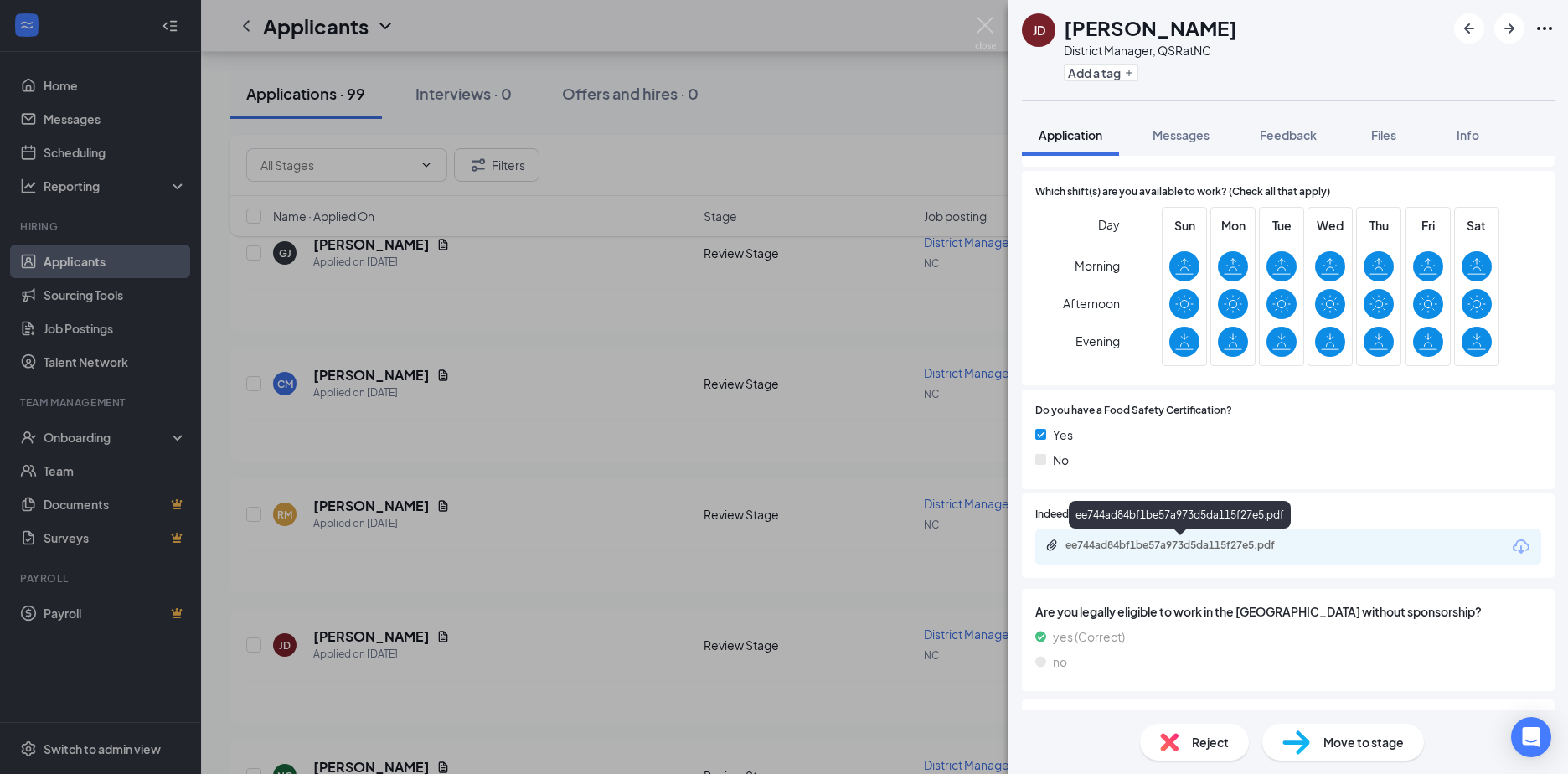
click at [1101, 542] on div "ee744ad84bf1be57a973d5da115f27e5.pdf" at bounding box center [1182, 545] width 235 height 14
click at [355, 504] on div "JD Joseph Dean District Manager, QSR at NC Add a tag Application Messages Feedb…" at bounding box center [784, 387] width 1568 height 774
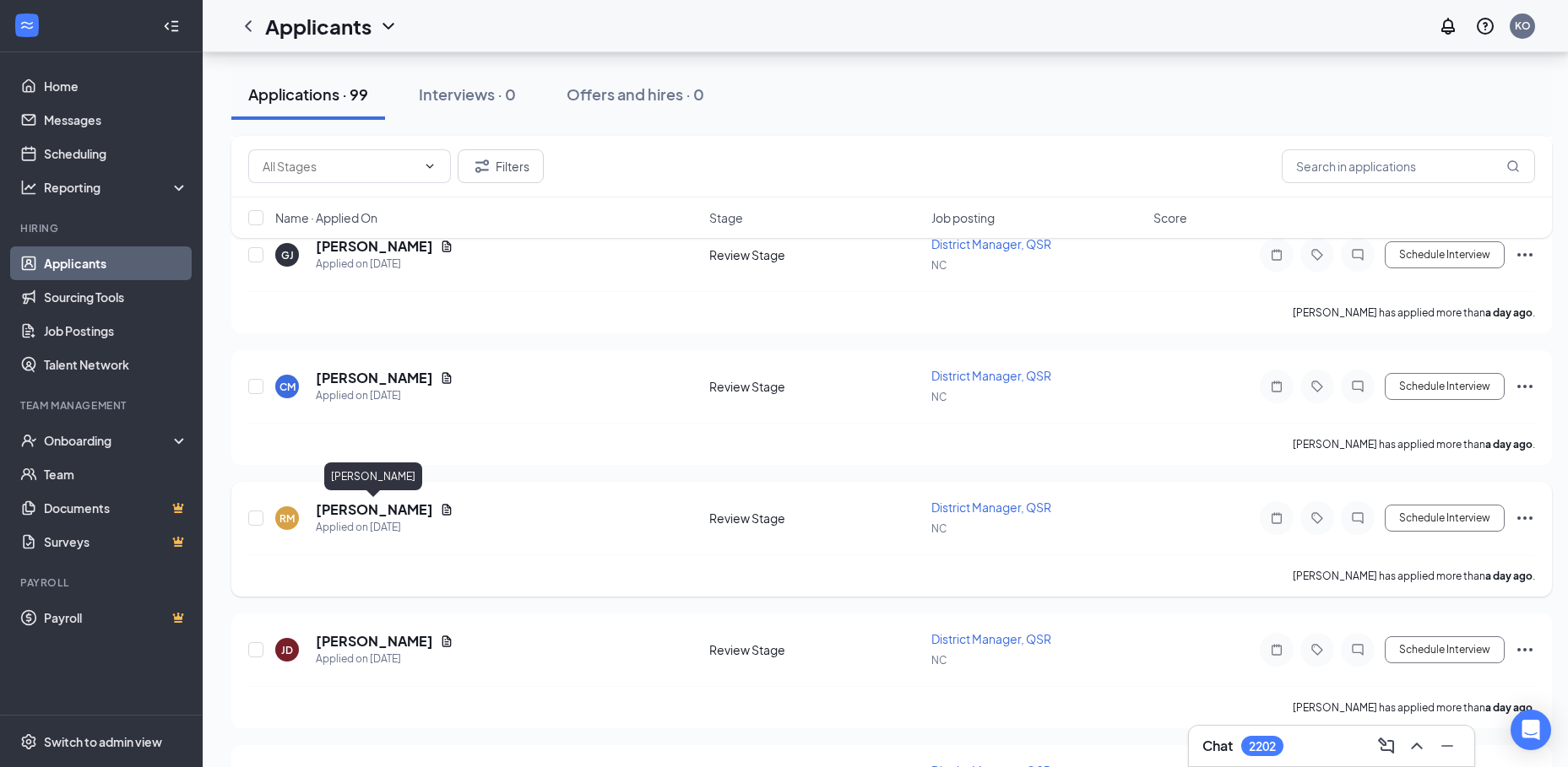
click at [364, 509] on h5 "Richard Marguin" at bounding box center [375, 509] width 118 height 18
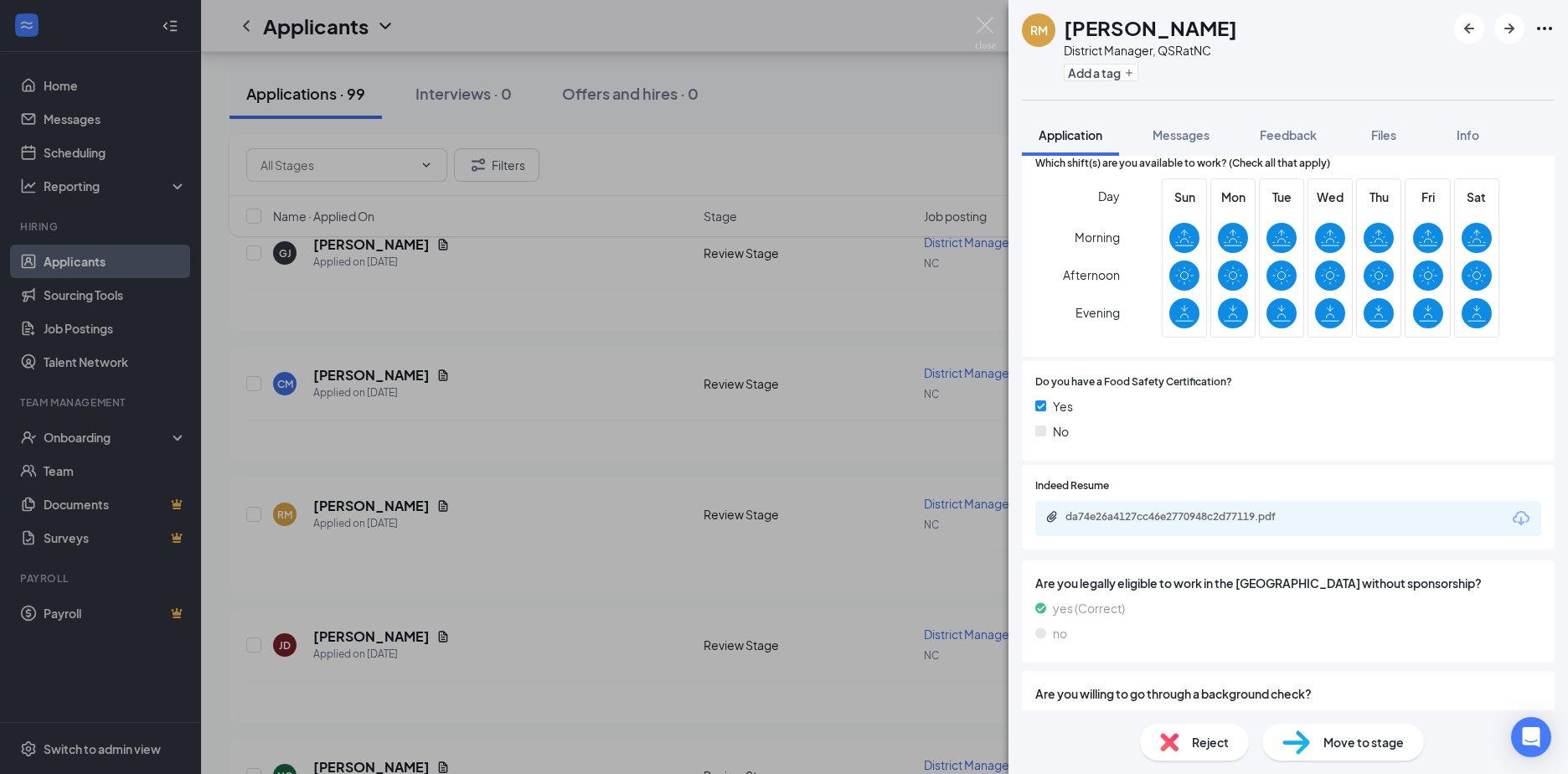
scroll to position [419, 0]
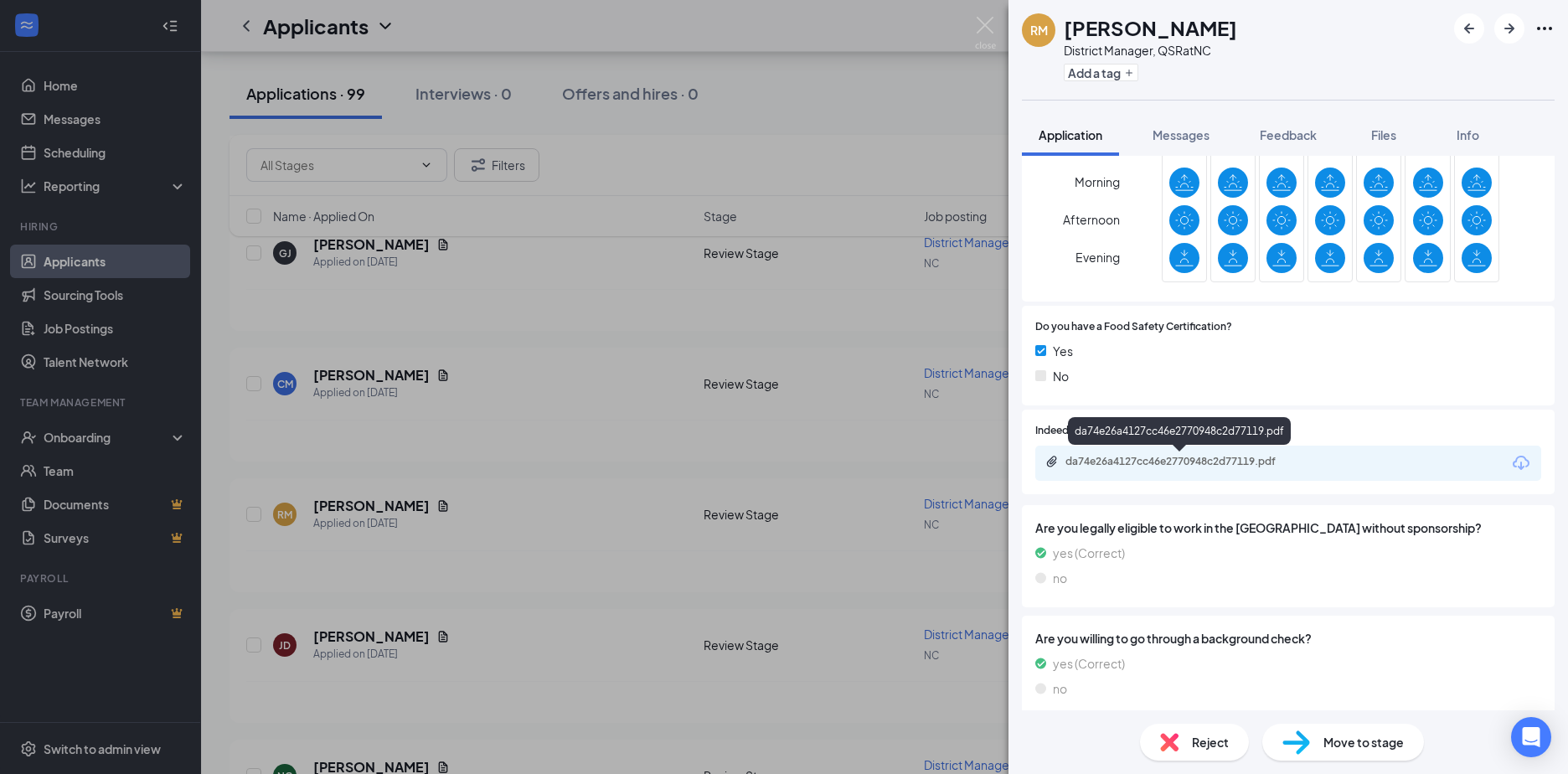
click at [1135, 455] on div "da74e26a4127cc46e2770948c2d77119.pdf" at bounding box center [1182, 461] width 235 height 14
click at [361, 373] on div "RM Richard Marguin District Manager, QSR at NC Add a tag Application Messages F…" at bounding box center [784, 387] width 1568 height 774
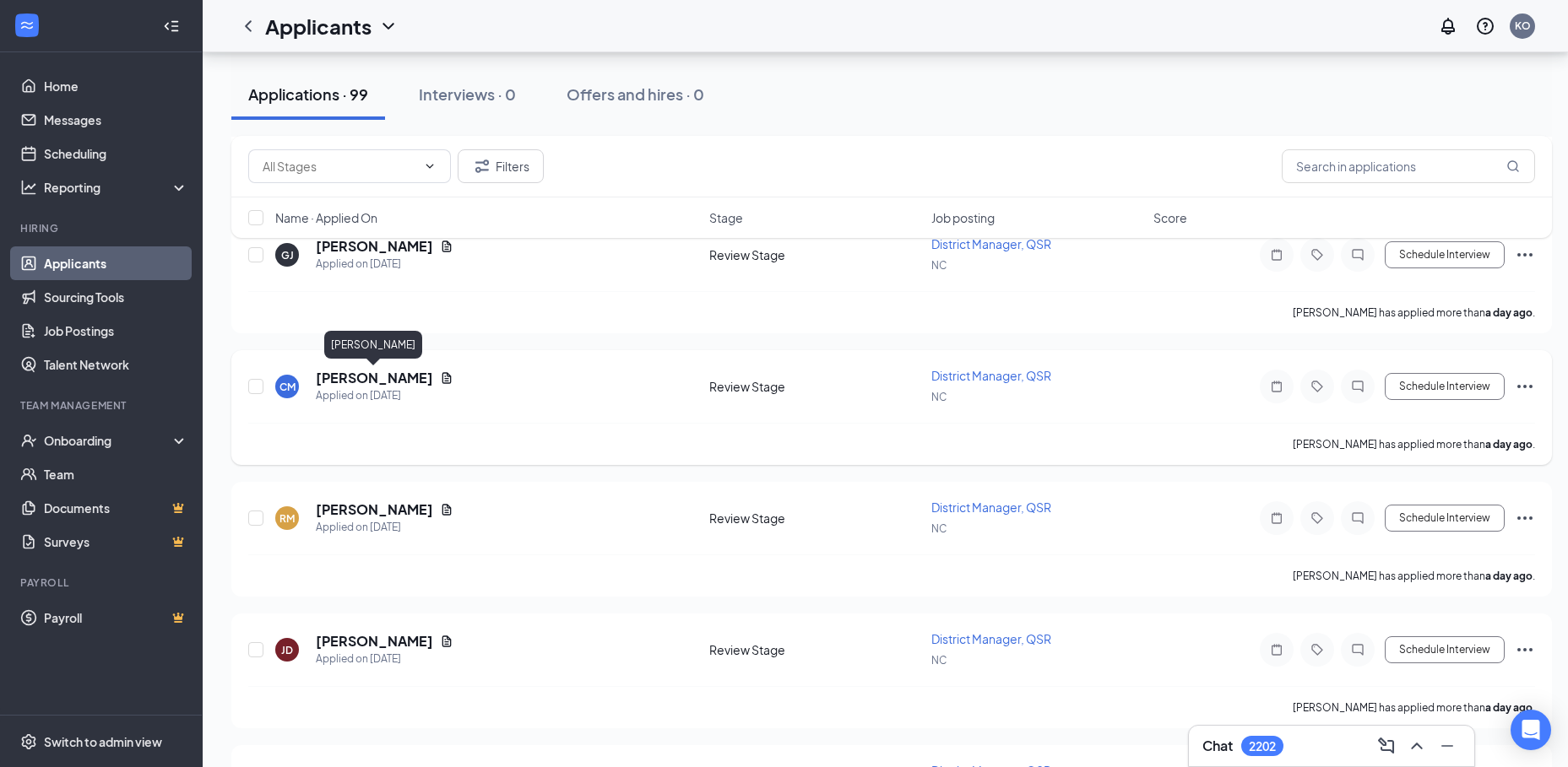
click at [359, 382] on h5 "Carolyn Mitchell" at bounding box center [375, 378] width 118 height 18
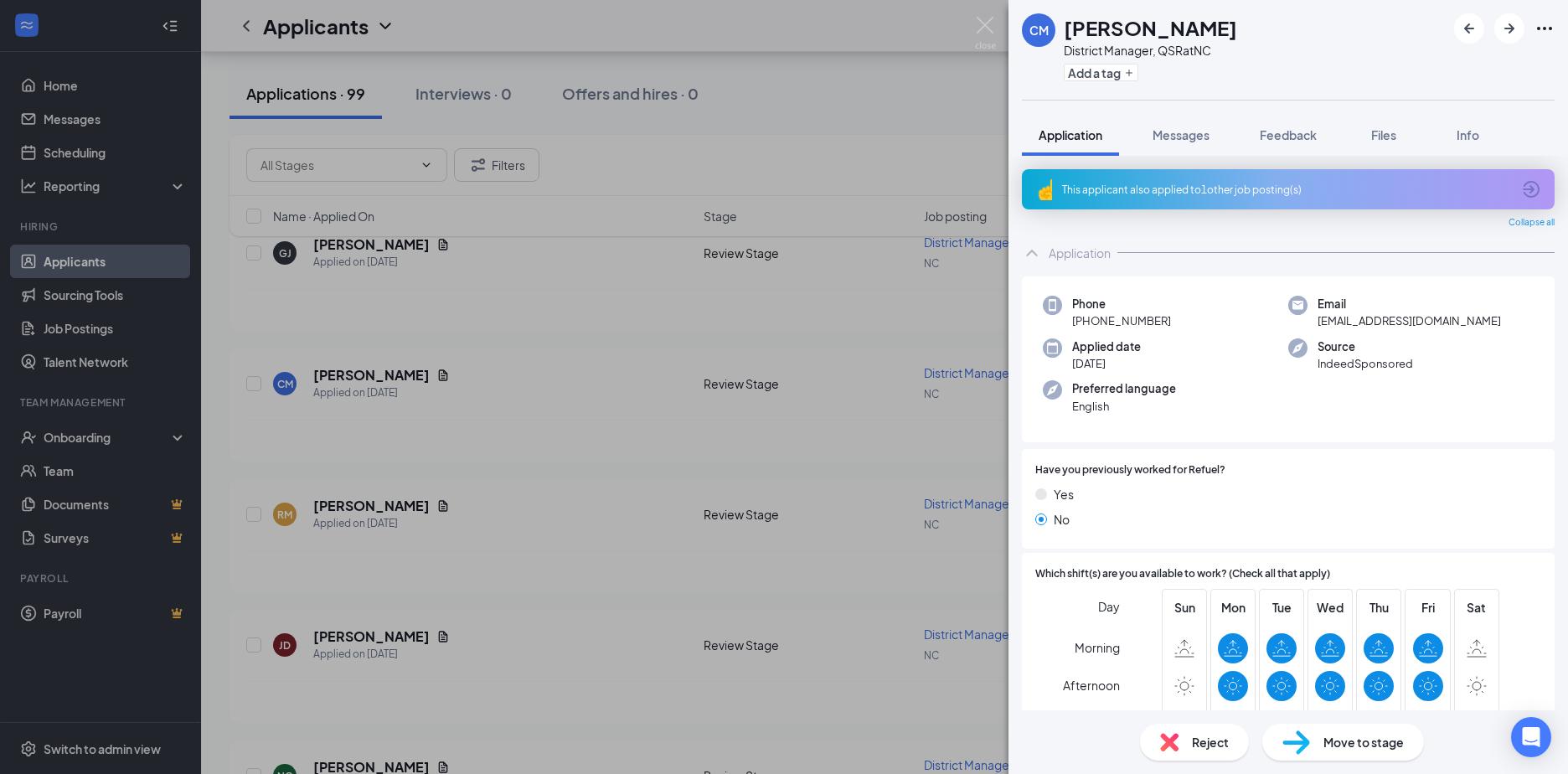
click at [363, 502] on div "CM Carolyn Mitchell District Manager, QSR at NC Add a tag Application Messages …" at bounding box center [784, 387] width 1568 height 774
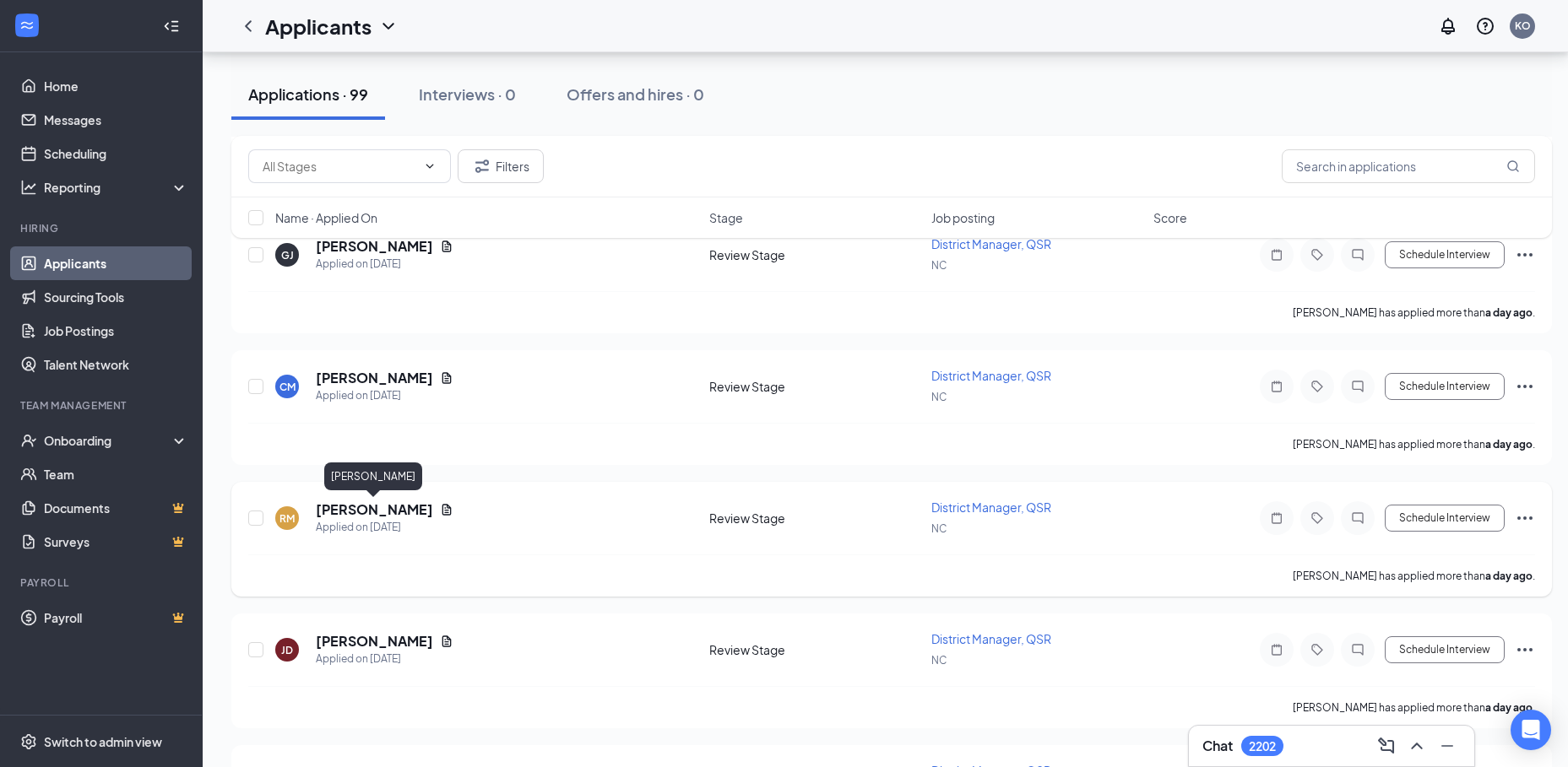
click at [370, 508] on h5 "Richard Marguin" at bounding box center [375, 509] width 118 height 18
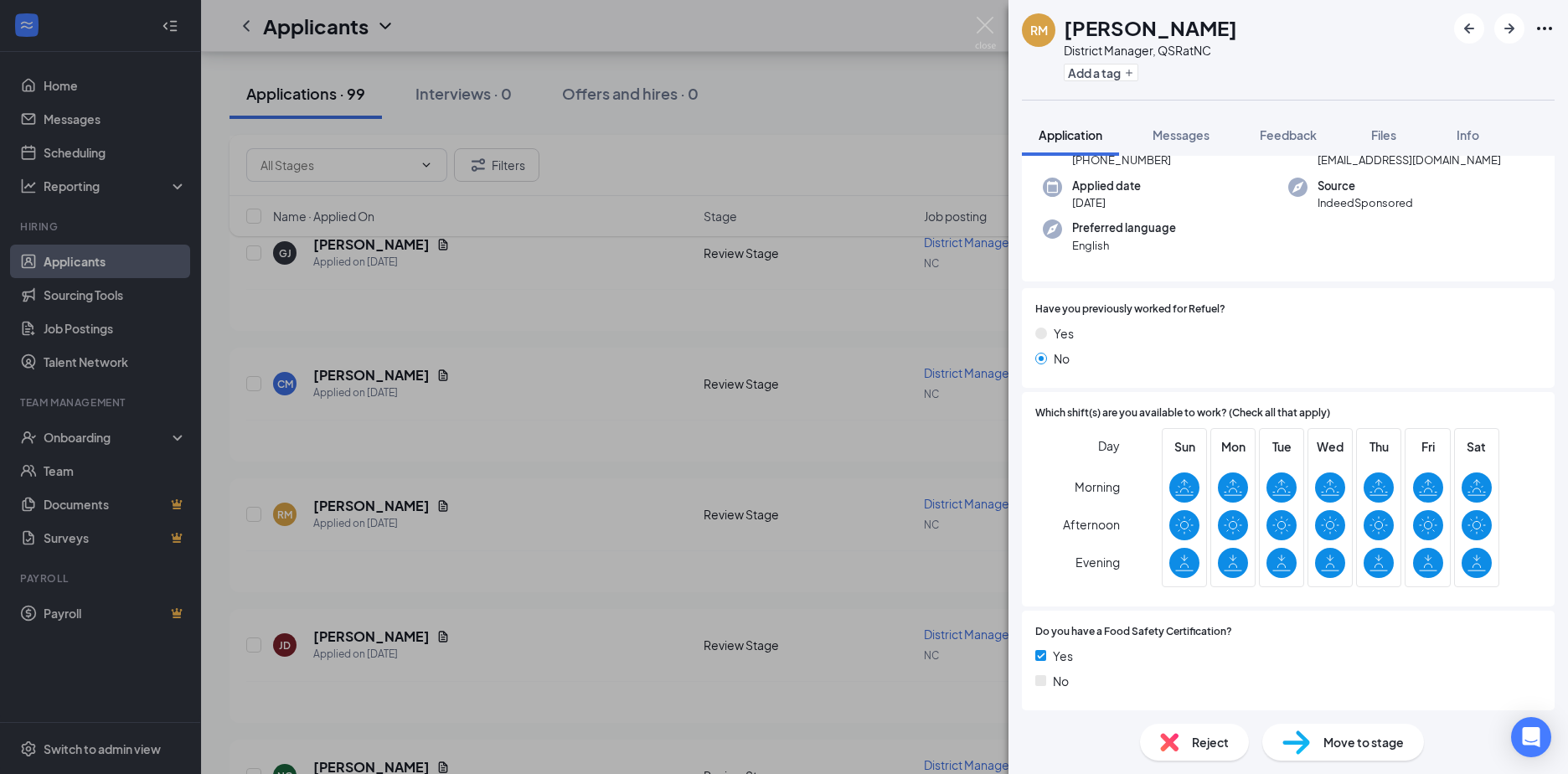
scroll to position [419, 0]
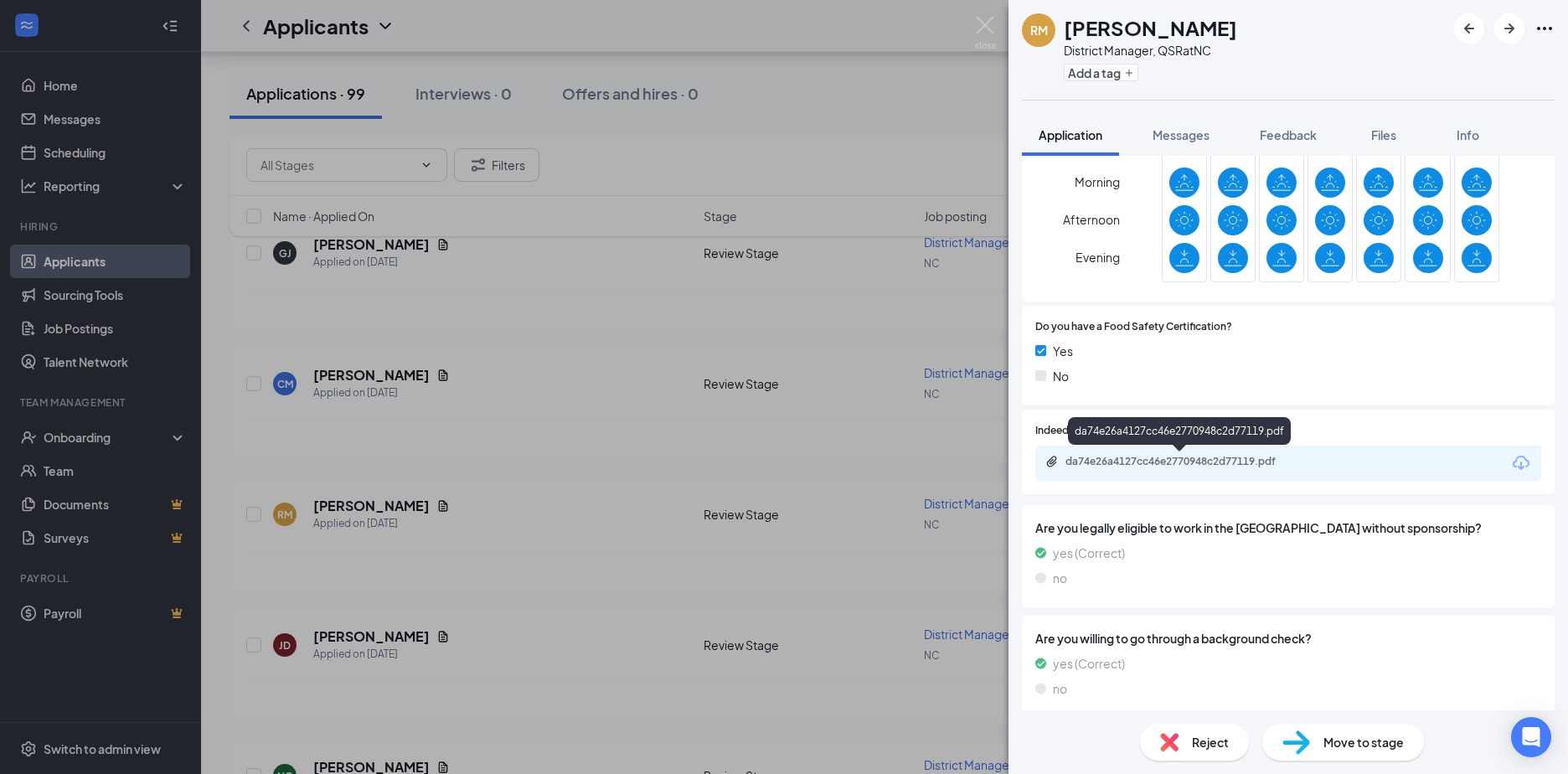
drag, startPoint x: 1120, startPoint y: 465, endPoint x: 521, endPoint y: 208, distance: 651.8
click at [1121, 464] on div "da74e26a4127cc46e2770948c2d77119.pdf" at bounding box center [1182, 461] width 235 height 14
click at [371, 372] on div "RM Richard Marguin District Manager, QSR at NC Add a tag Application Messages F…" at bounding box center [784, 387] width 1568 height 774
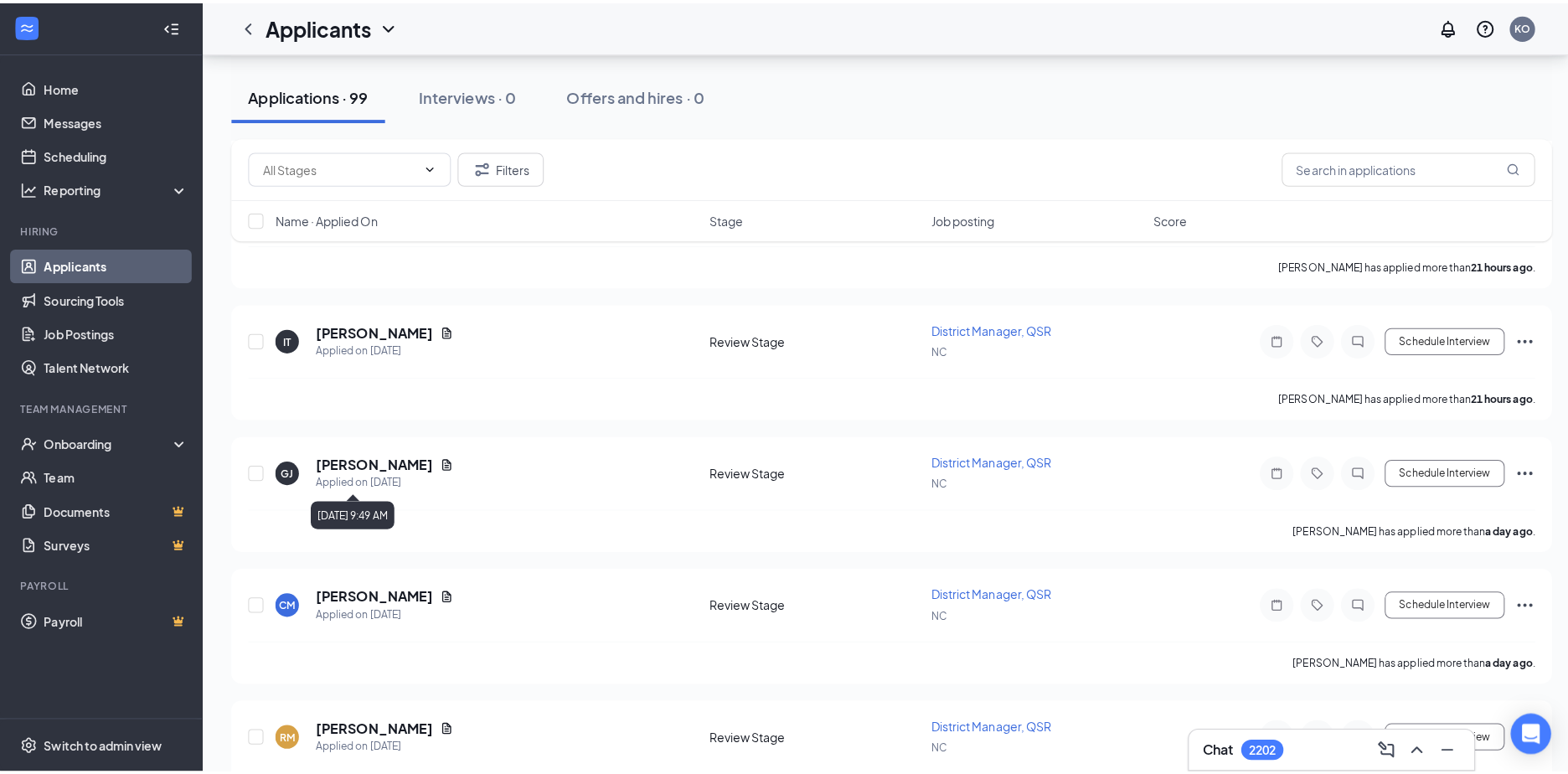
scroll to position [754, 0]
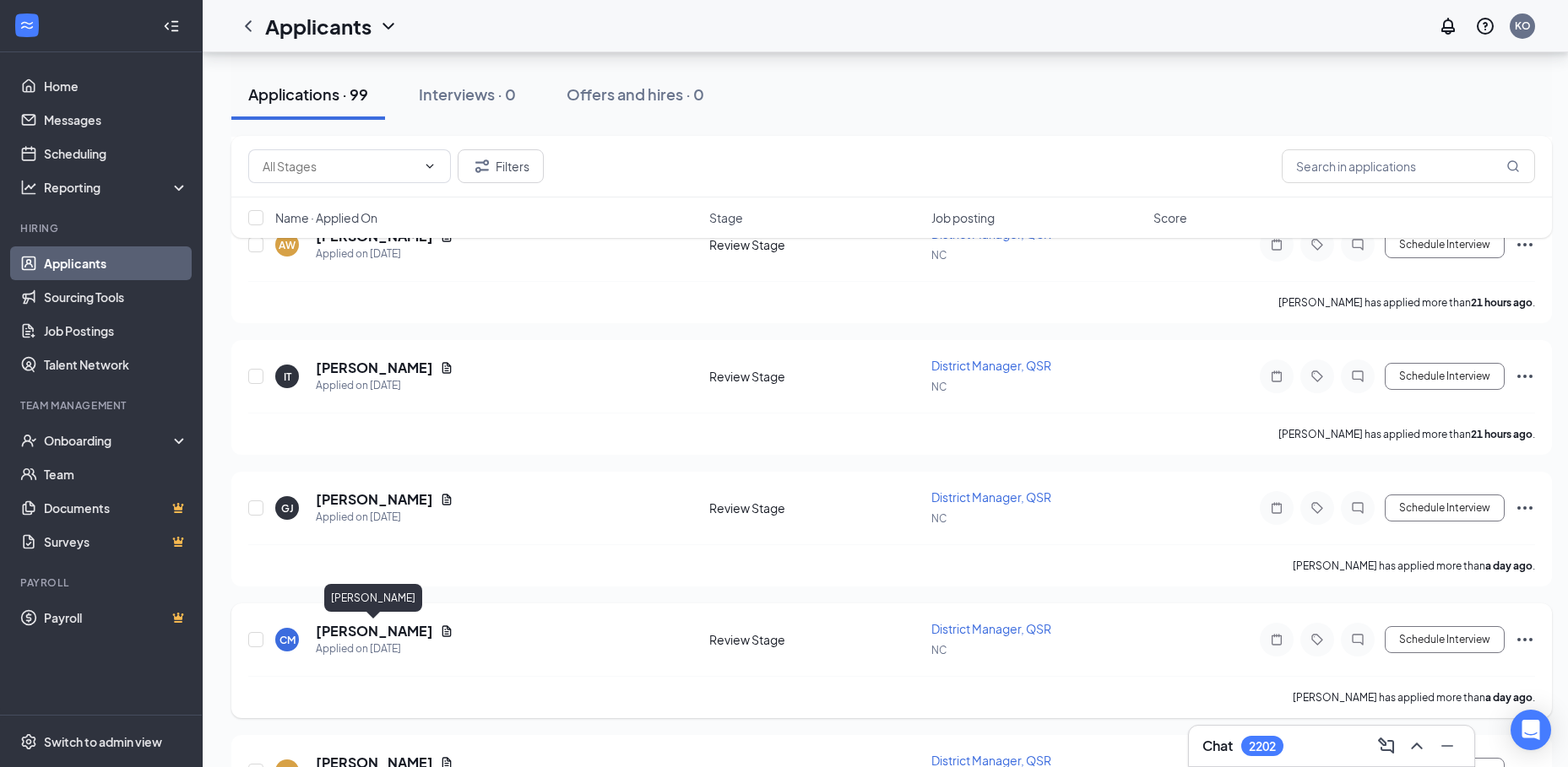
click at [360, 632] on h5 "Carolyn Mitchell" at bounding box center [375, 631] width 118 height 18
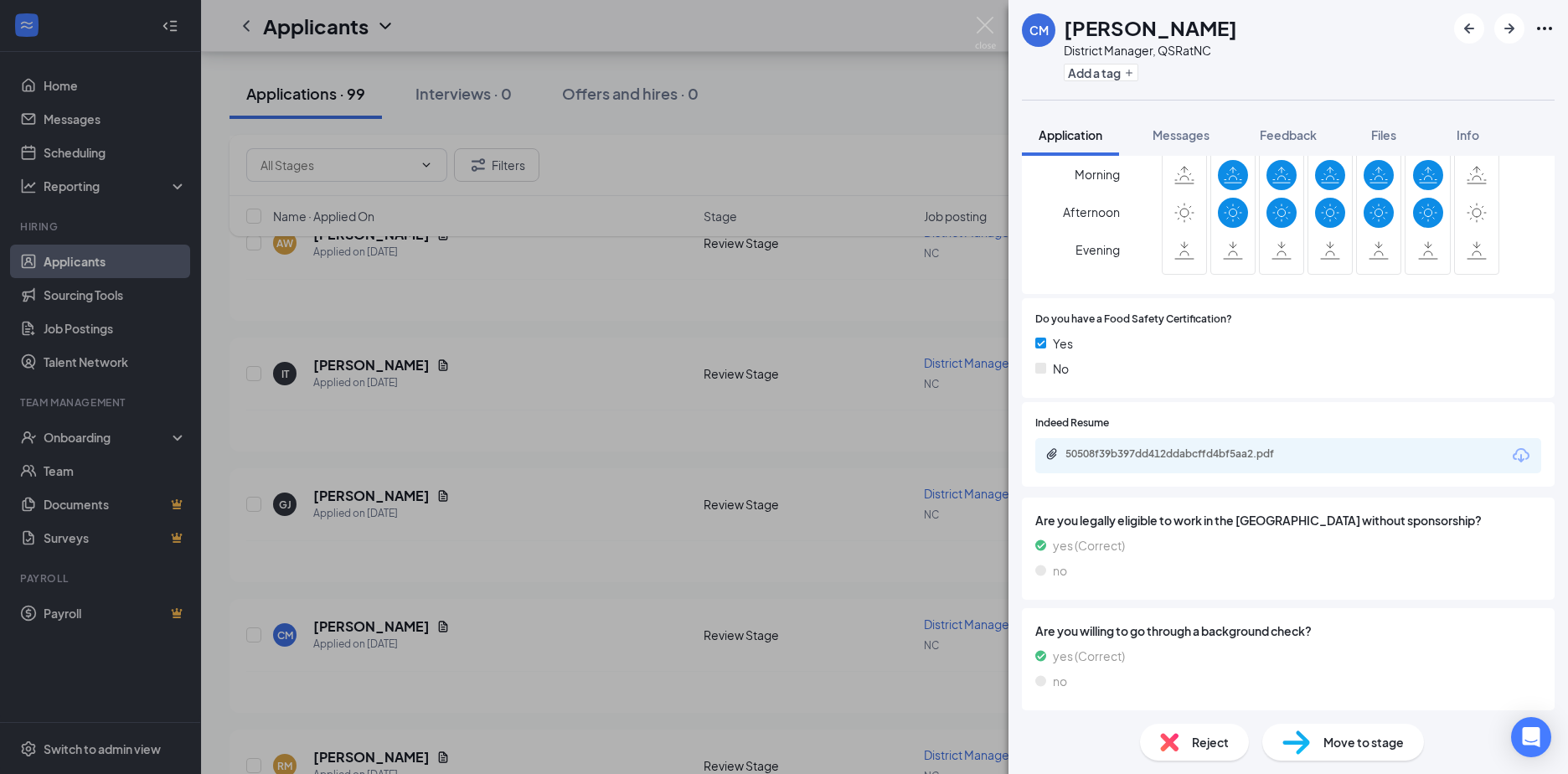
scroll to position [503, 0]
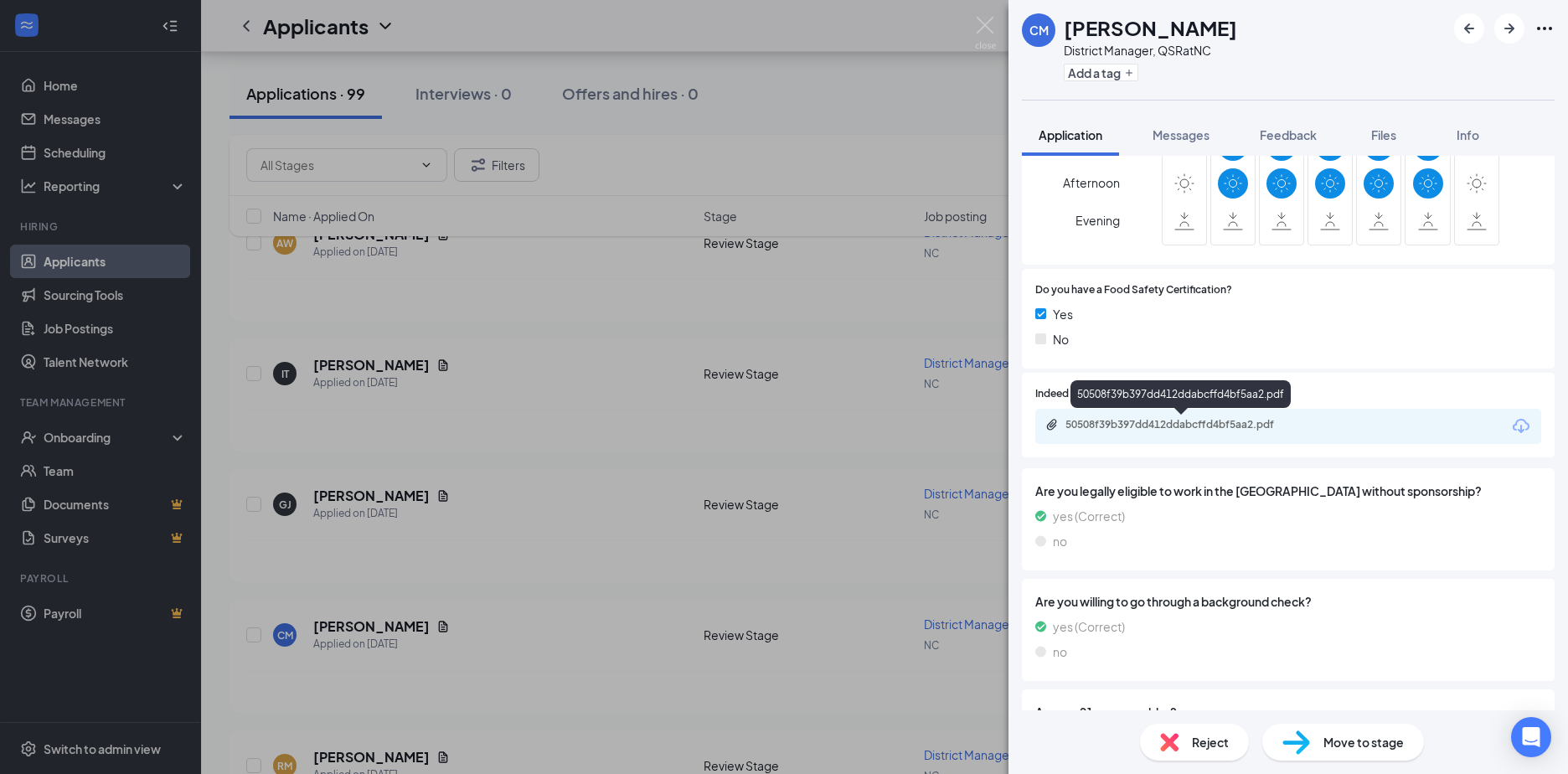
click at [1129, 424] on div "50508f39b397dd412ddabcffd4bf5aa2.pdf" at bounding box center [1182, 424] width 235 height 14
click at [355, 497] on div "CM Carolyn Mitchell District Manager, QSR at NC Add a tag Application Messages …" at bounding box center [784, 387] width 1568 height 774
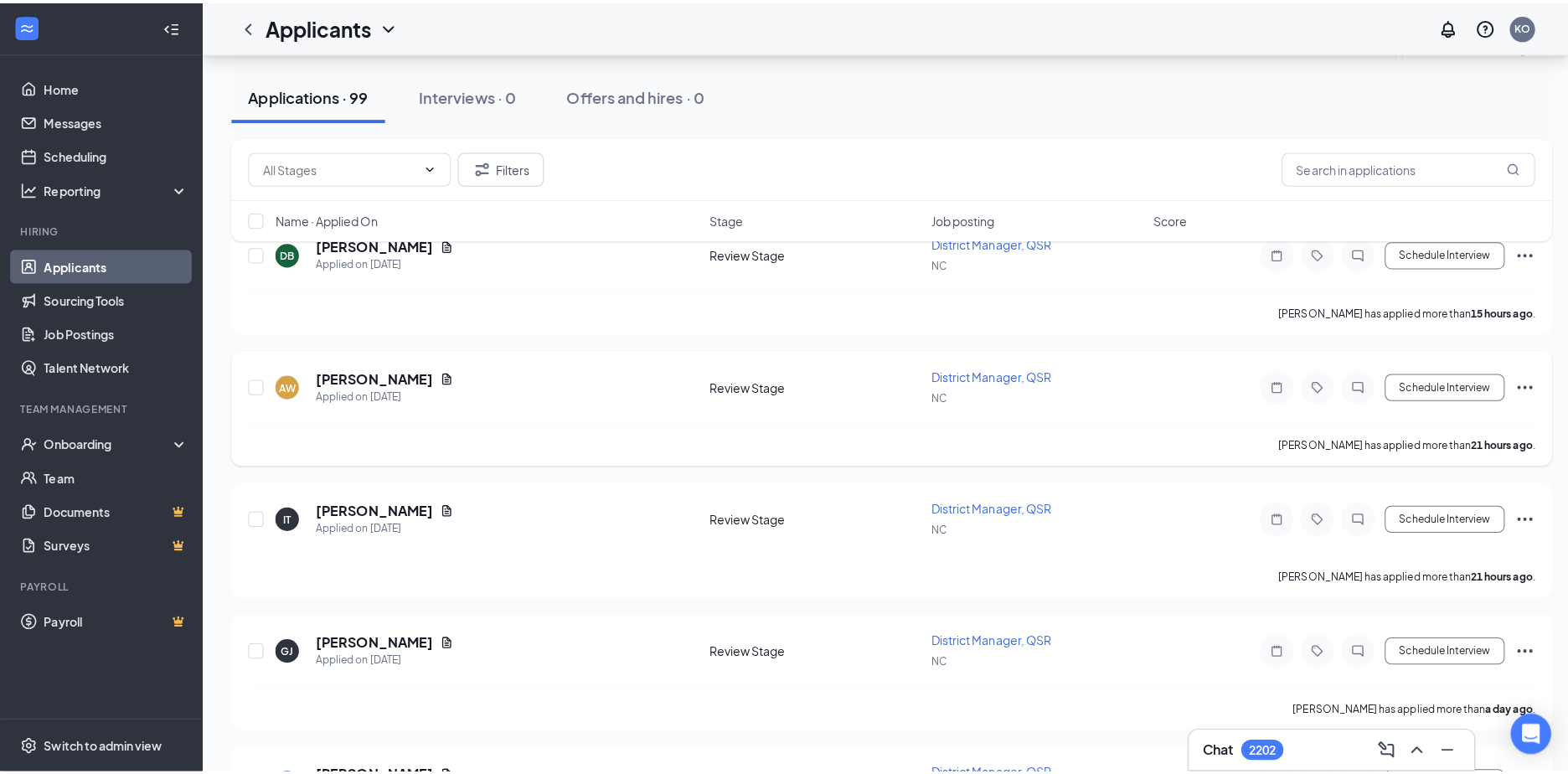
scroll to position [586, 0]
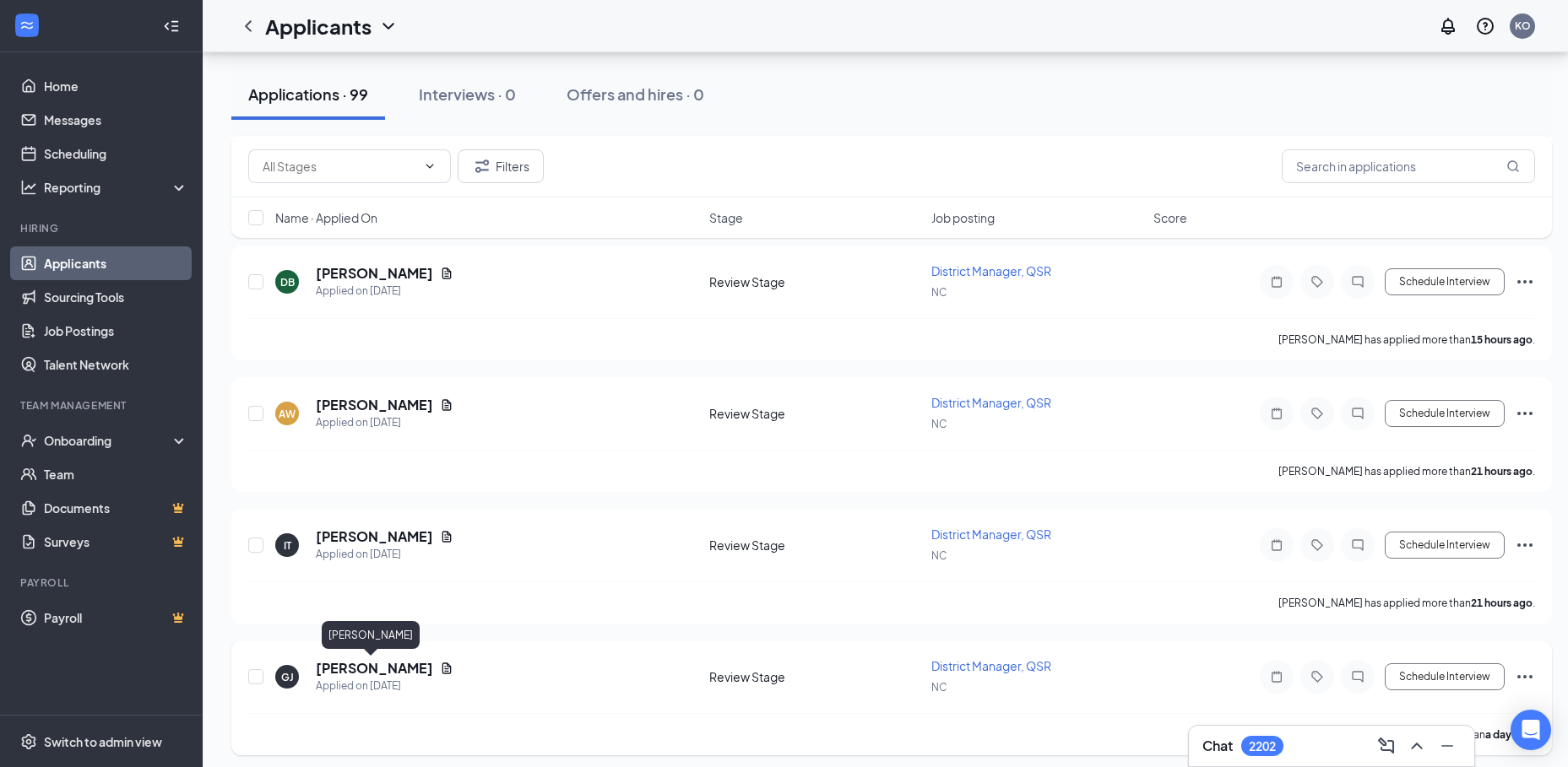
click at [345, 666] on h5 "Gregg Johnson" at bounding box center [375, 669] width 118 height 18
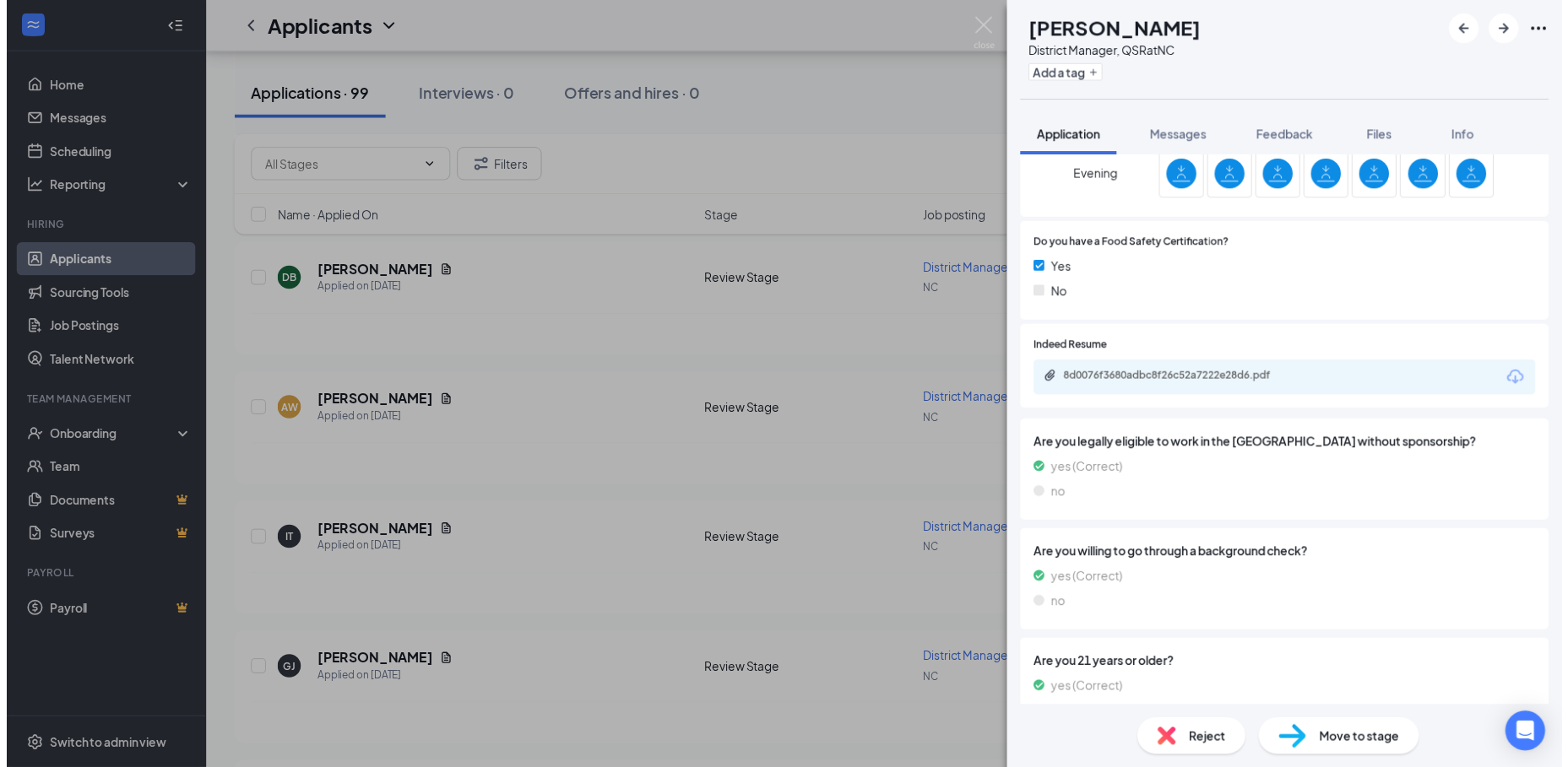
scroll to position [507, 0]
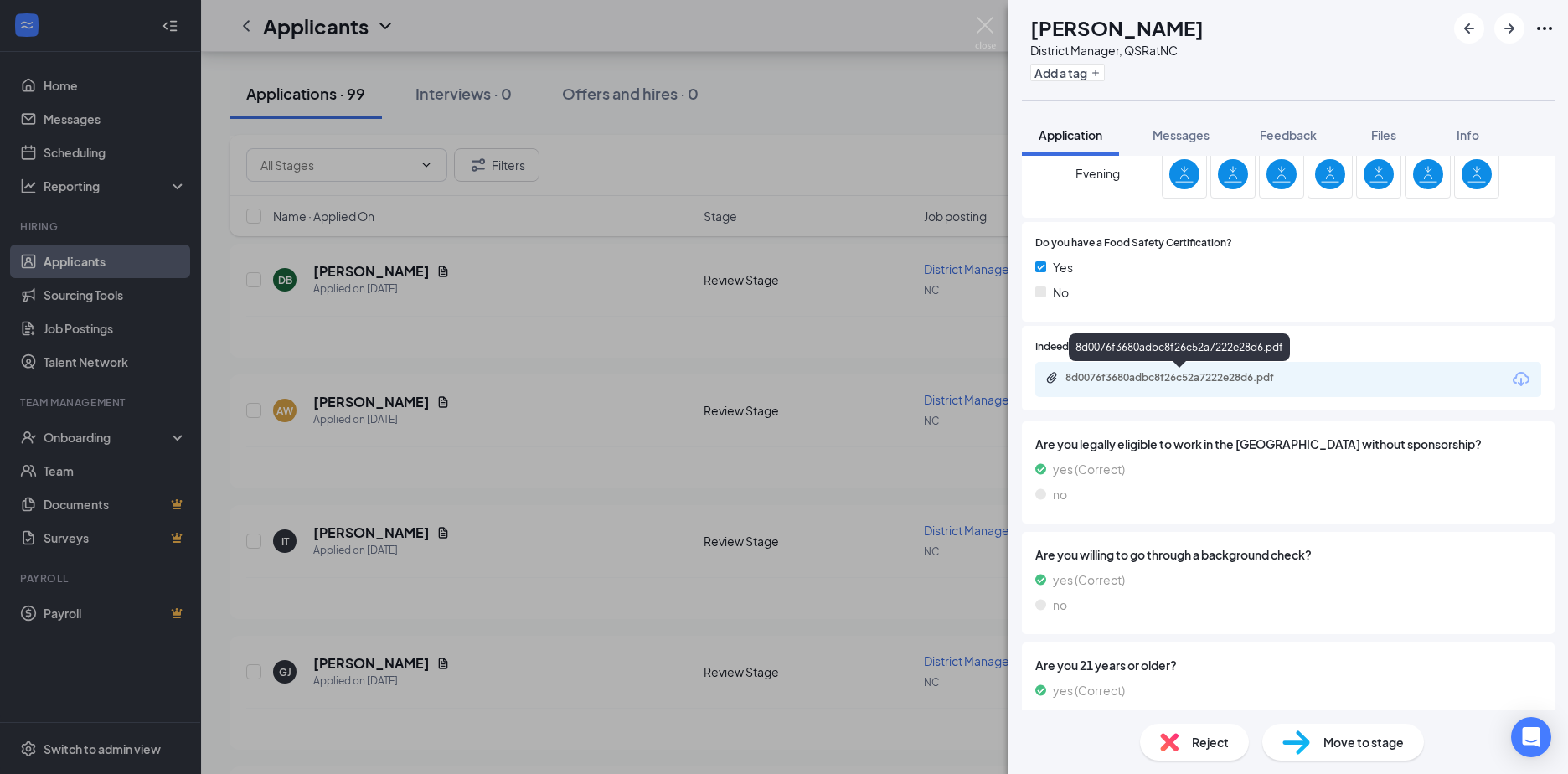
click at [1124, 371] on div "8d0076f3680adbc8f26c52a7222e28d6.pdf" at bounding box center [1182, 378] width 235 height 14
click at [358, 533] on div "GJ Gregg Johnson District Manager, QSR at NC Add a tag Application Messages Fee…" at bounding box center [784, 387] width 1568 height 774
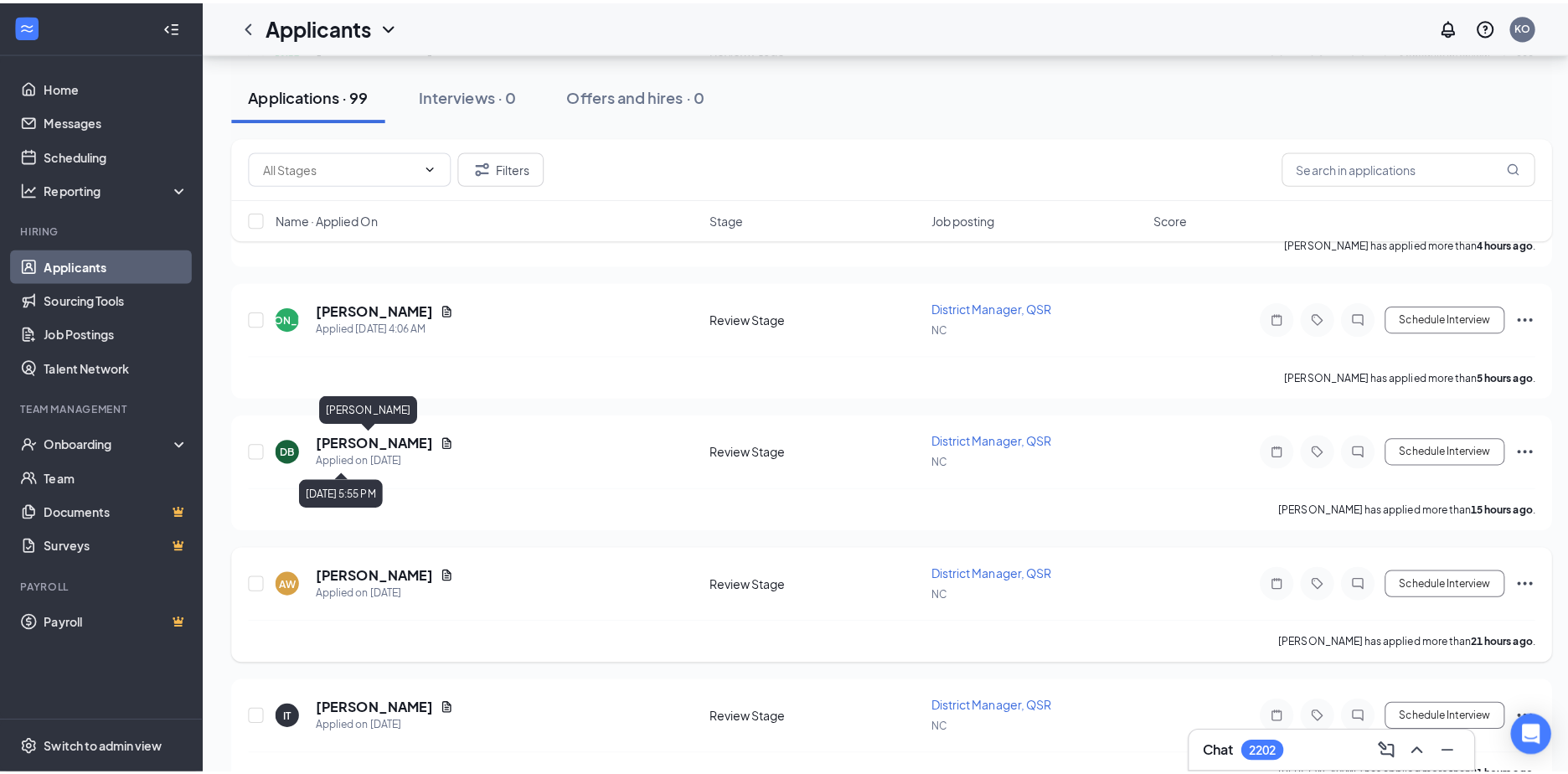
scroll to position [419, 0]
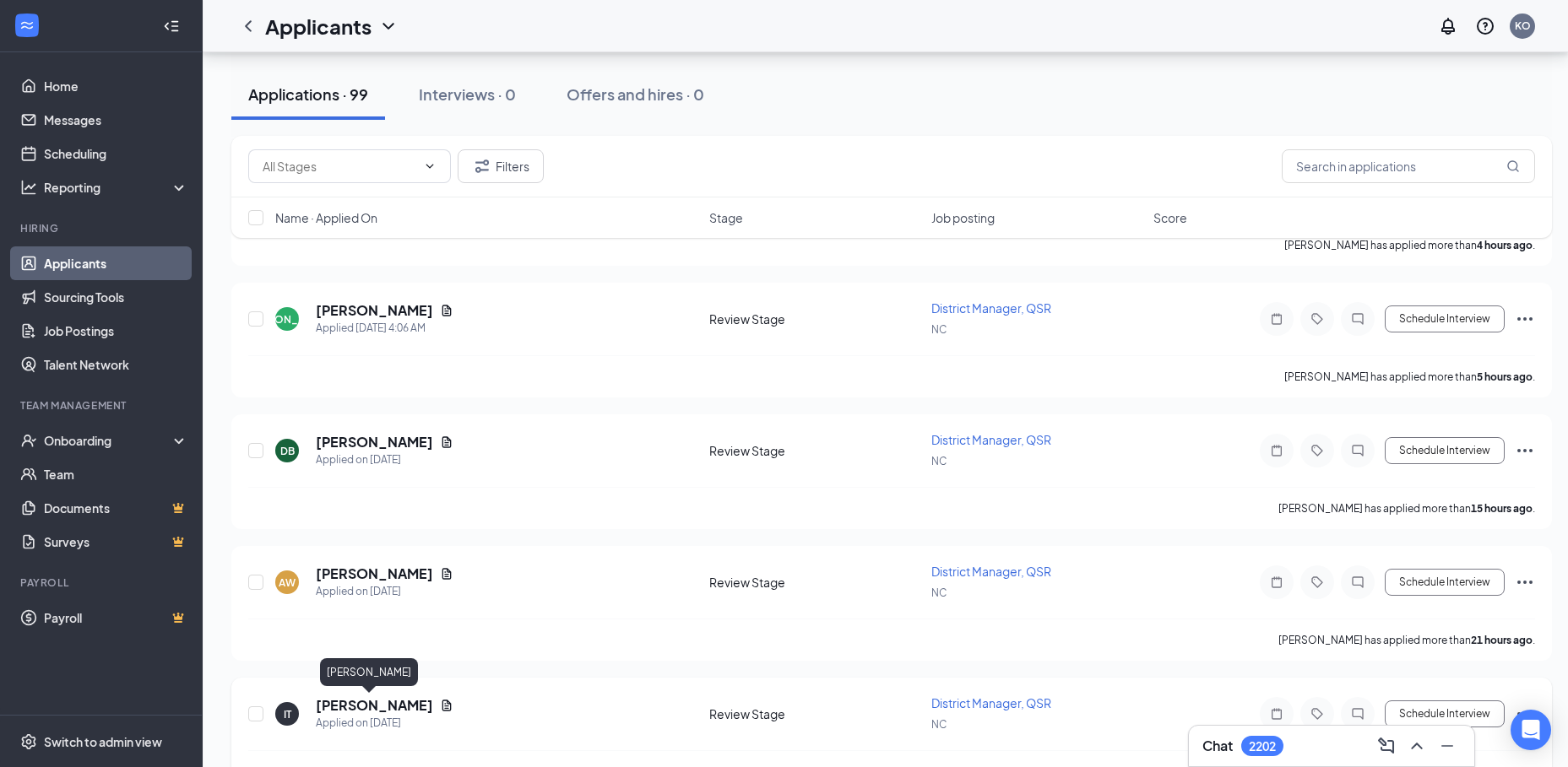
click at [358, 704] on h5 "Israel Torres" at bounding box center [375, 705] width 118 height 18
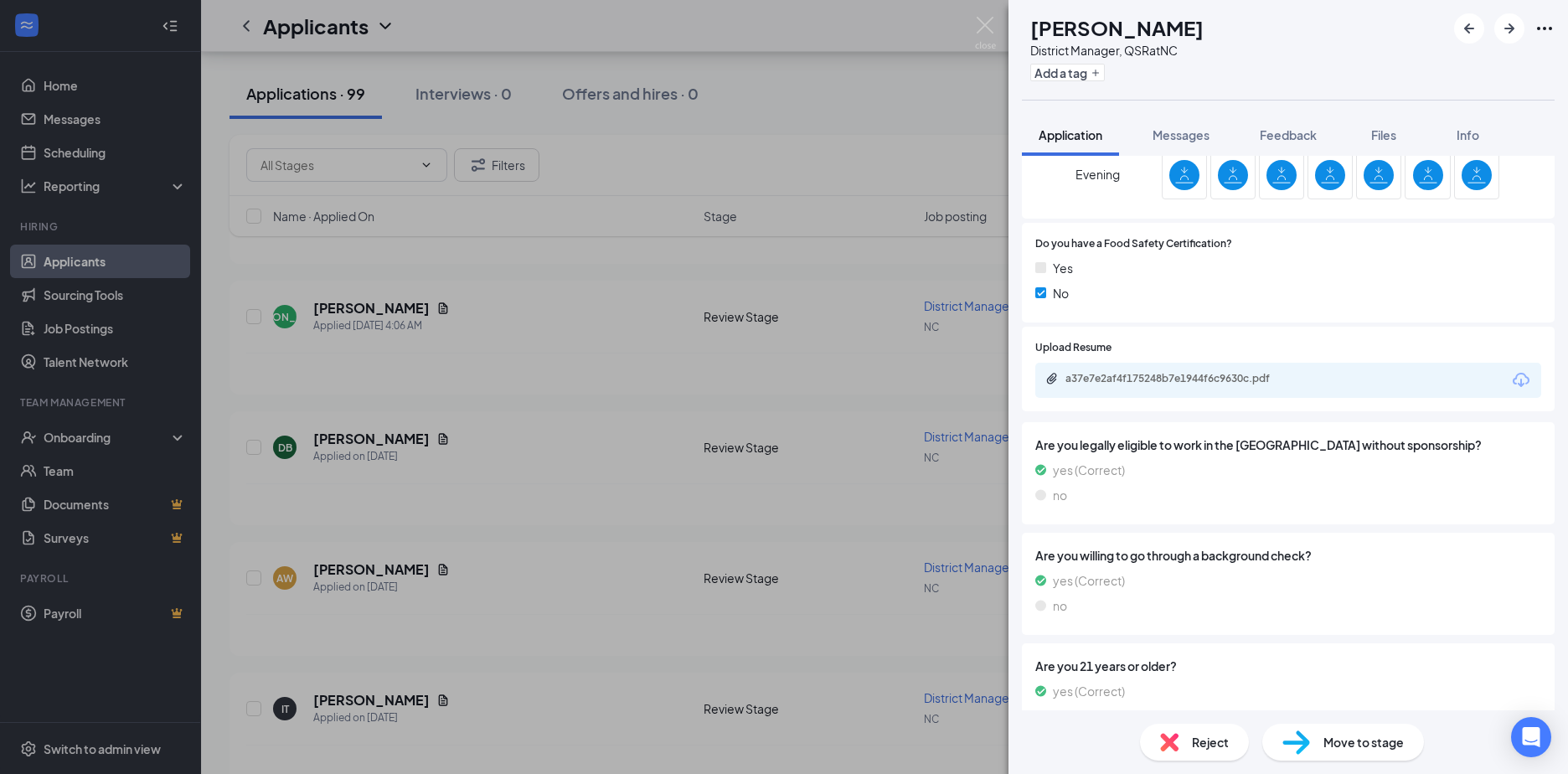
scroll to position [503, 0]
click at [1145, 376] on div "a37e7e2af4f175248b7e1944f6c9630c.pdf" at bounding box center [1182, 378] width 235 height 14
click at [361, 570] on div "IT Israel Torres District Manager, QSR at NC Add a tag Application Messages Fee…" at bounding box center [784, 387] width 1568 height 774
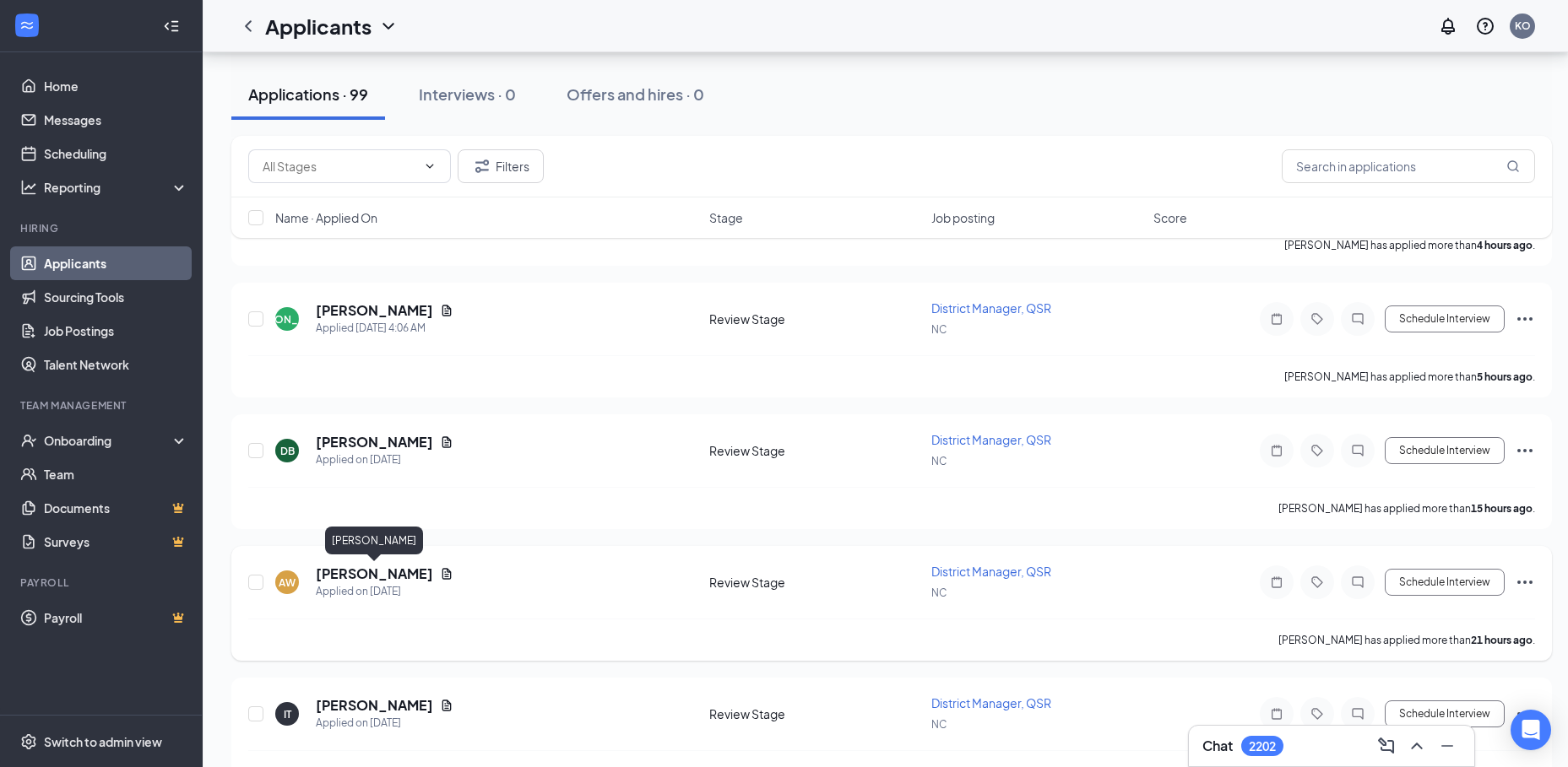
click at [353, 574] on h5 "Anthony Williams" at bounding box center [375, 574] width 118 height 18
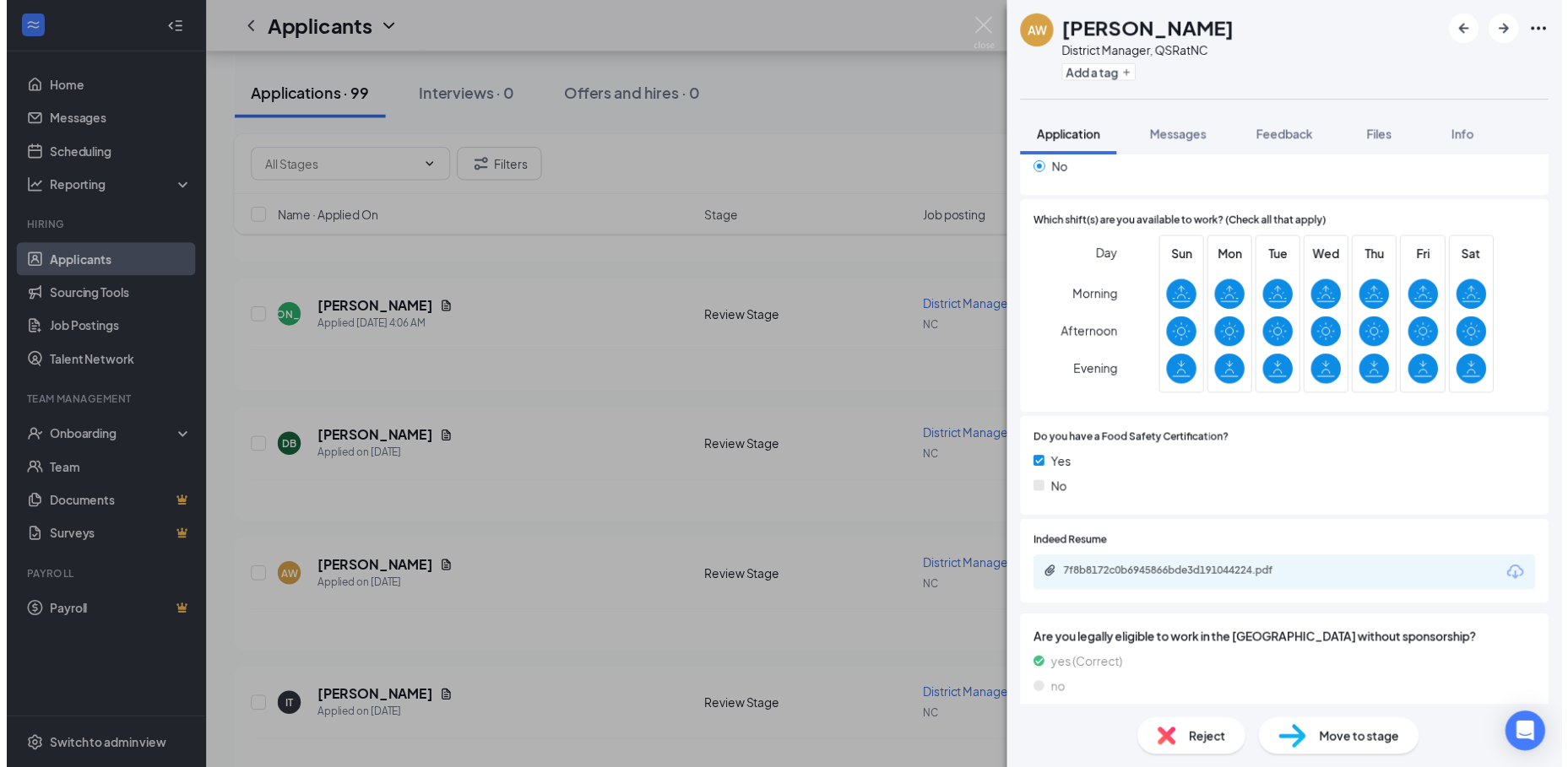
scroll to position [338, 0]
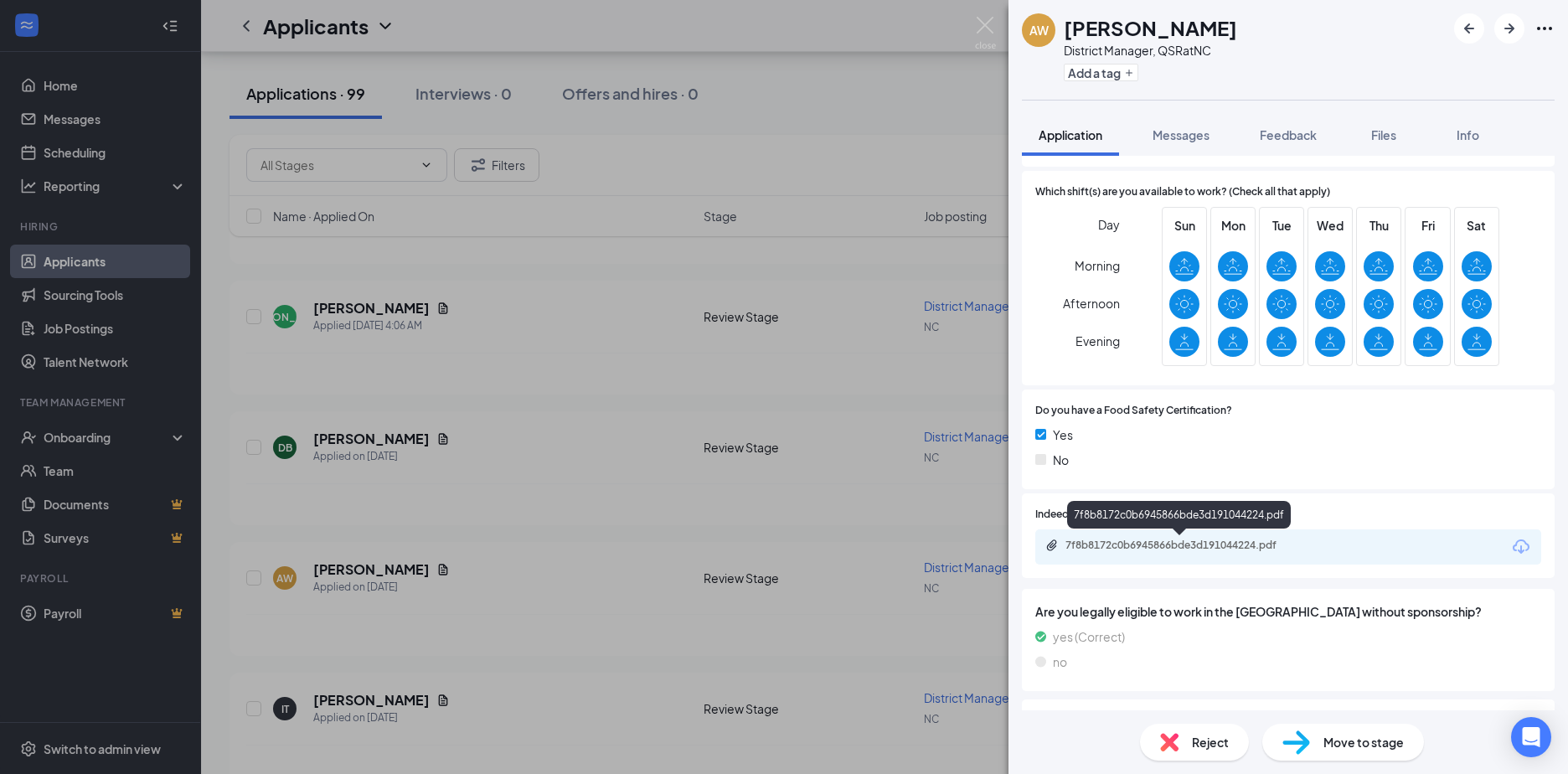
click at [1130, 539] on div "7f8b8172c0b6945866bde3d191044224.pdf" at bounding box center [1182, 545] width 235 height 14
click at [335, 437] on div "AW Anthony Williams District Manager, QSR at NC Add a tag Application Messages …" at bounding box center [784, 387] width 1568 height 774
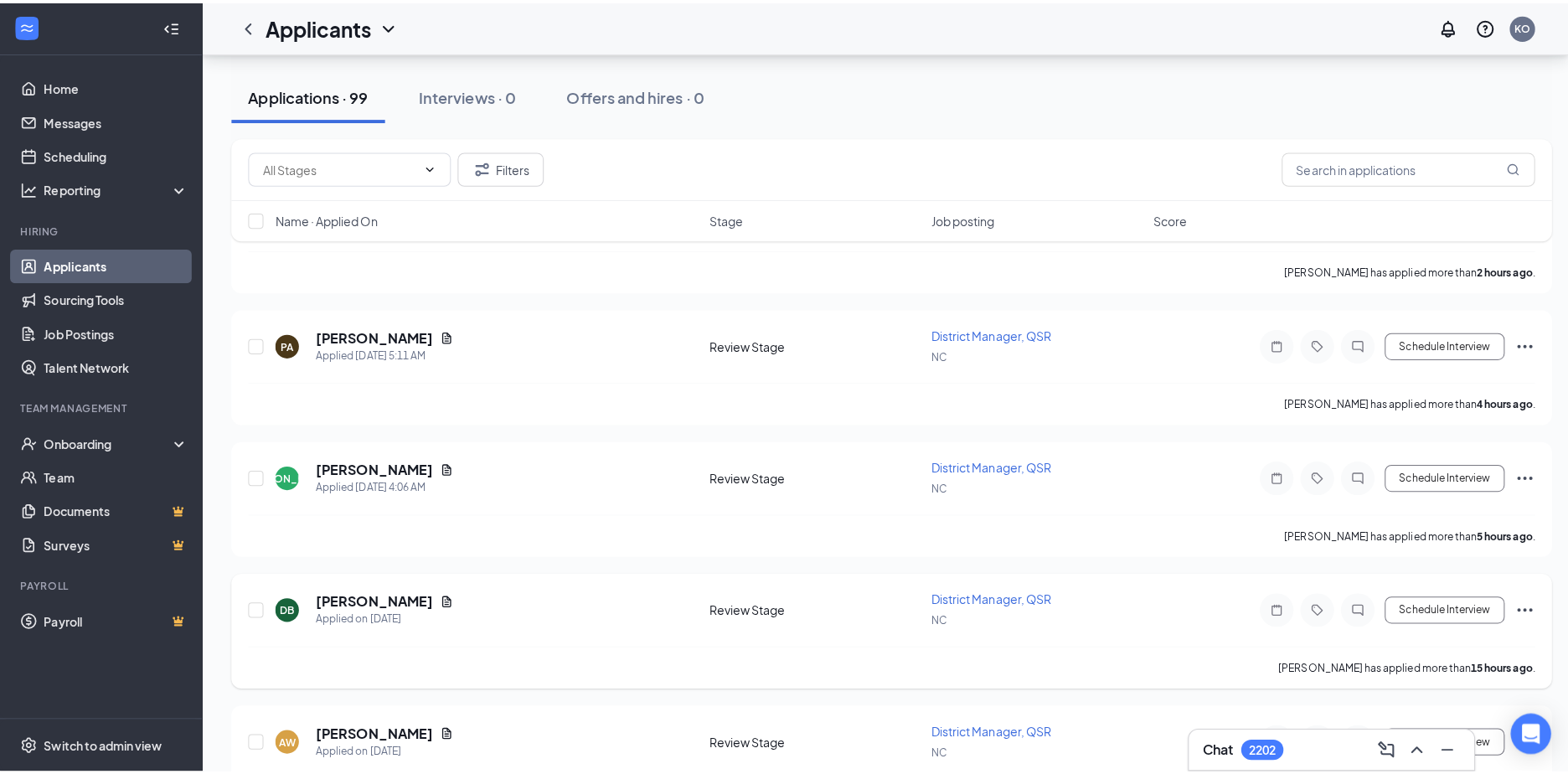
scroll to position [251, 0]
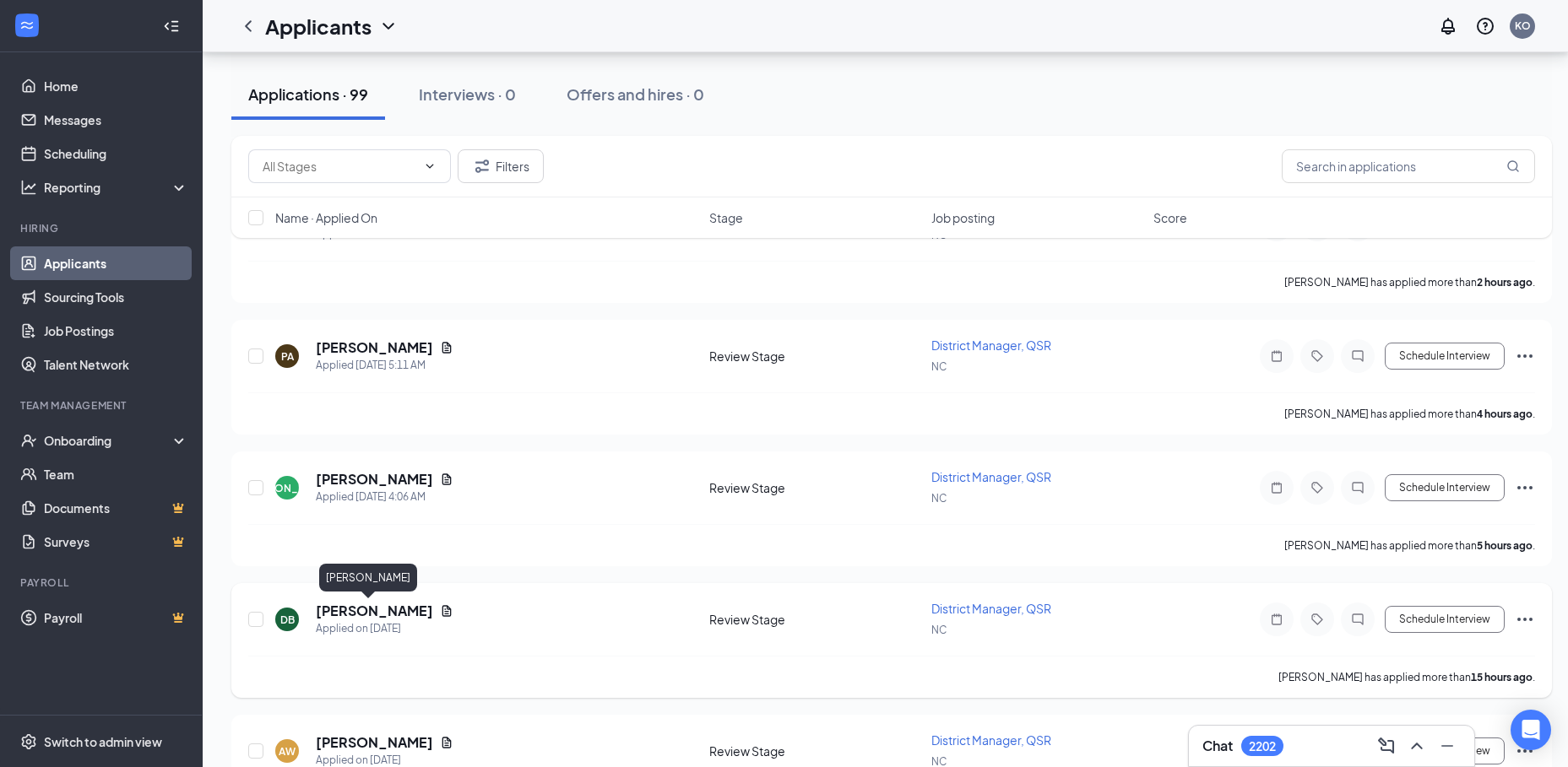
click at [357, 613] on h5 "Dan Bourne" at bounding box center [375, 611] width 118 height 18
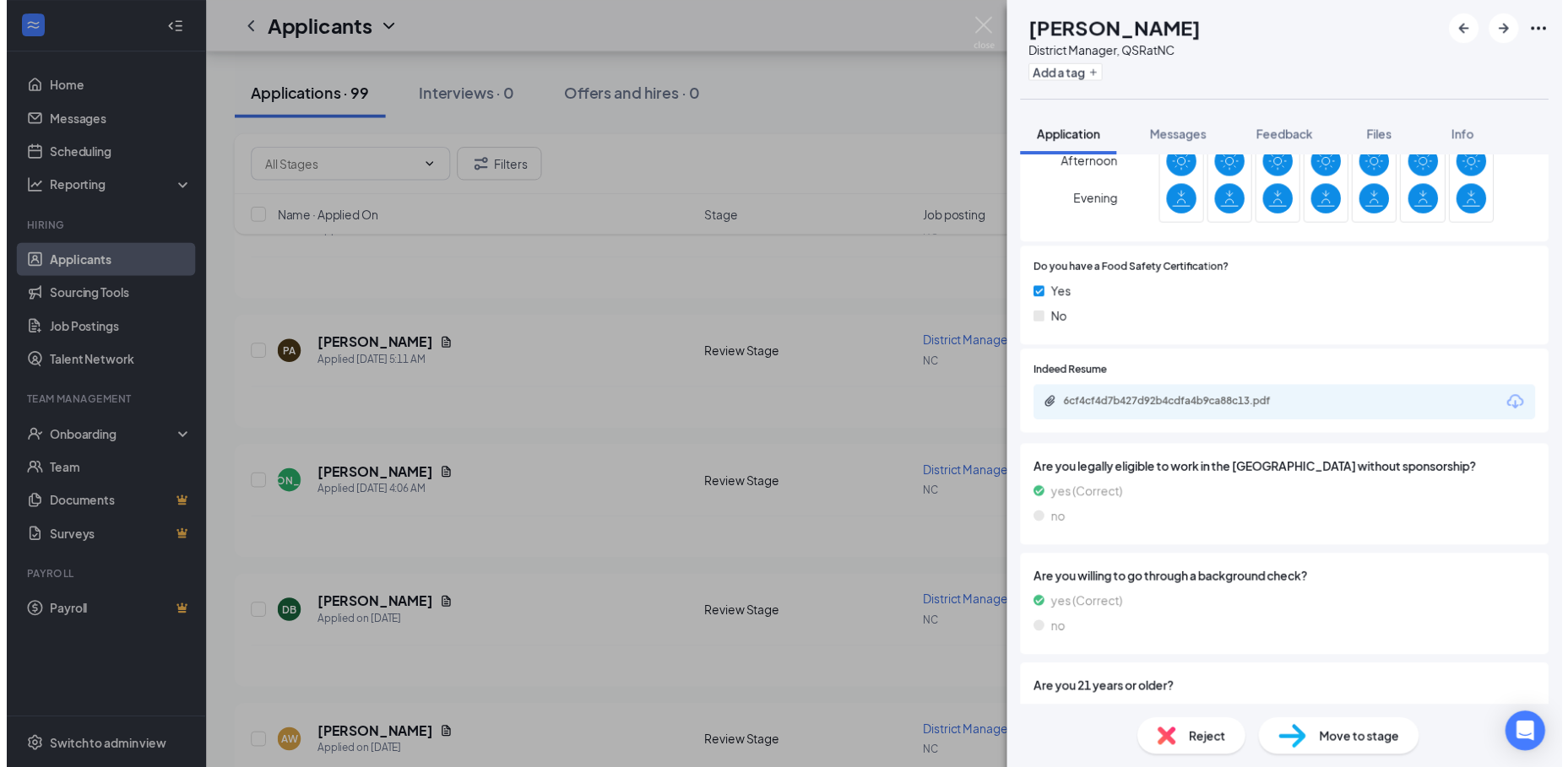
scroll to position [507, 0]
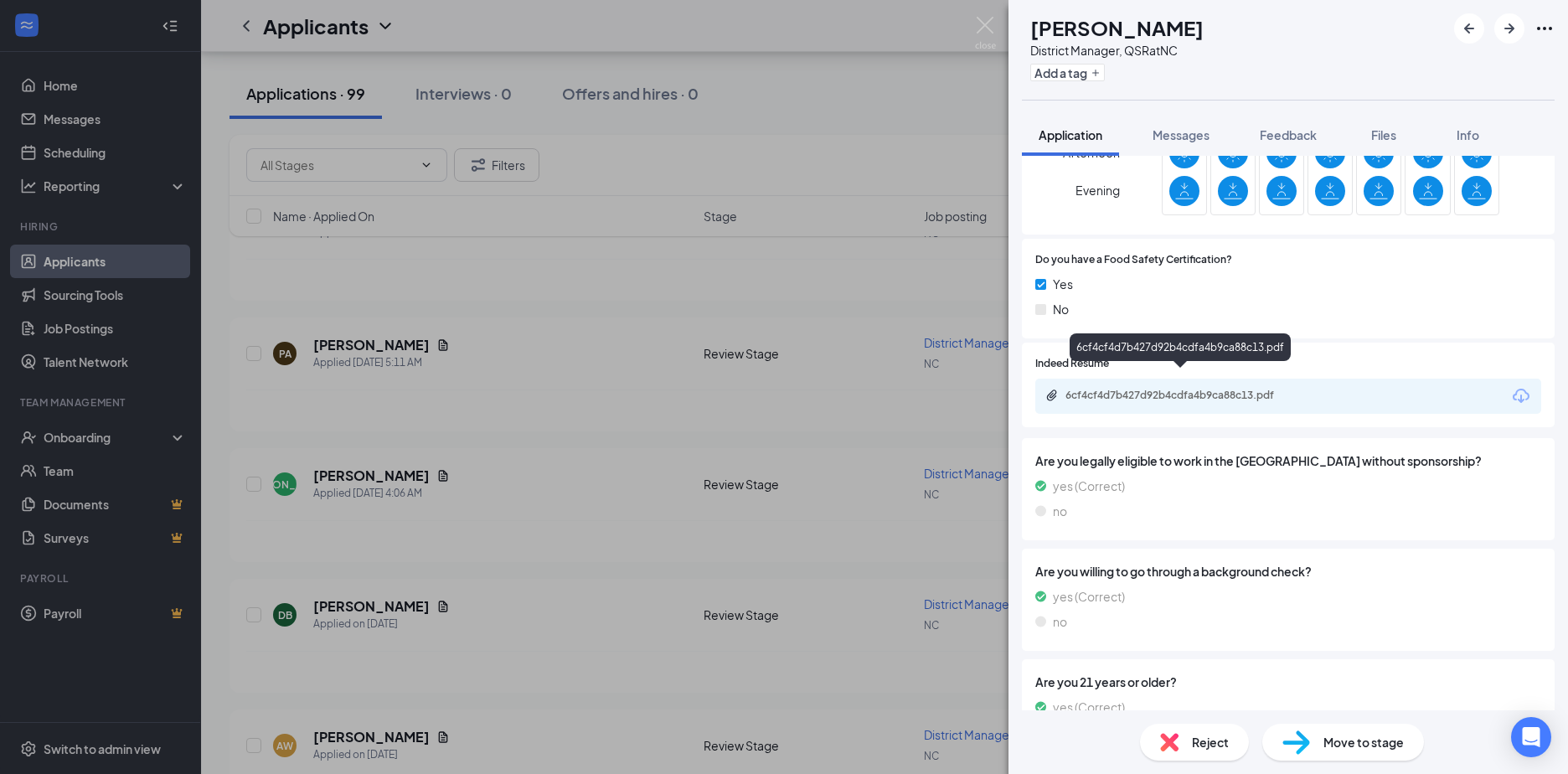
click at [1117, 389] on div "6cf4cf4d7b427d92b4cdfa4b9ca88c13.pdf" at bounding box center [1182, 395] width 235 height 14
click at [371, 473] on div "DB Dan Bourne District Manager, QSR at NC Add a tag Application Messages Feedba…" at bounding box center [784, 387] width 1568 height 774
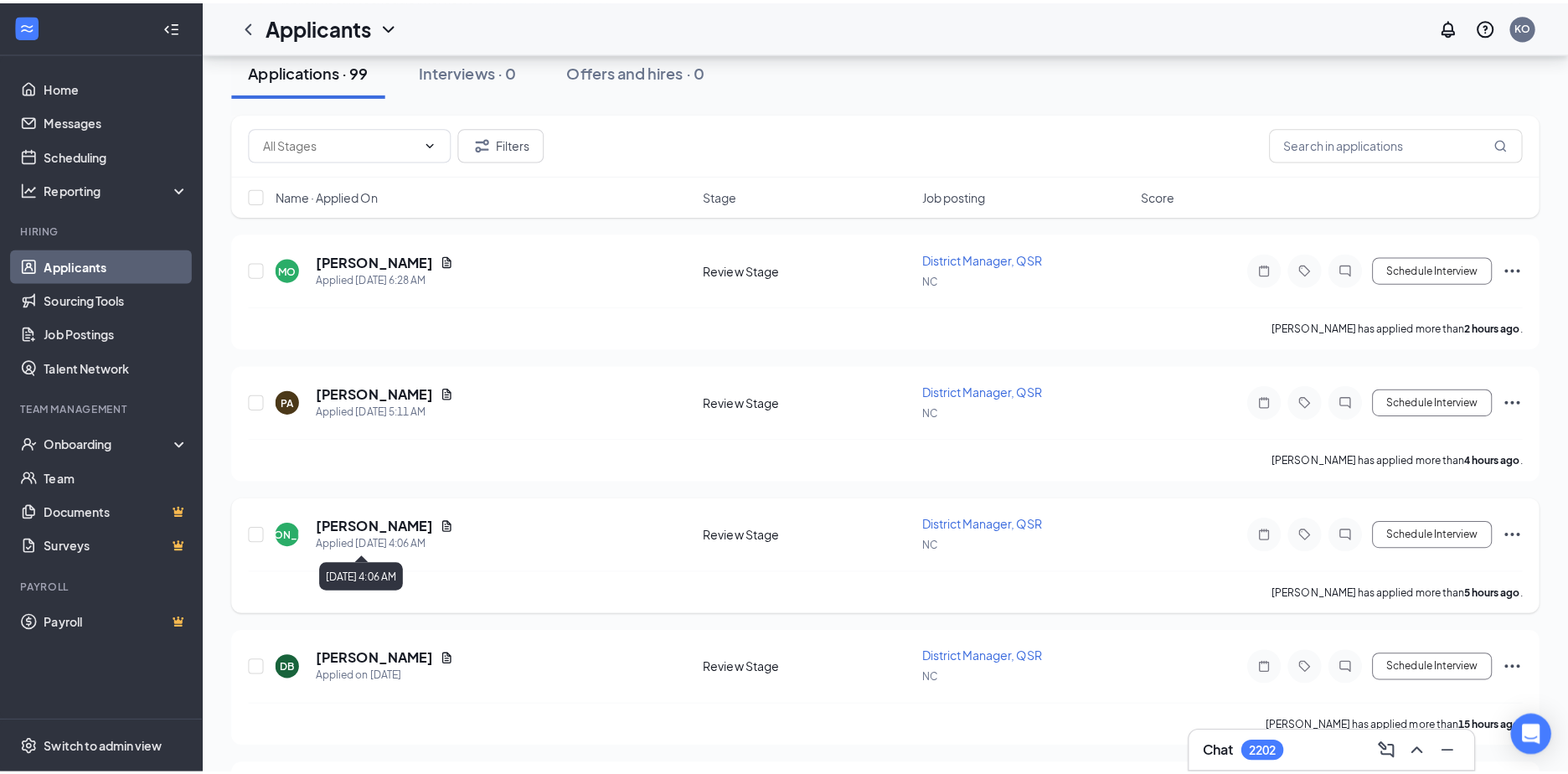
scroll to position [84, 0]
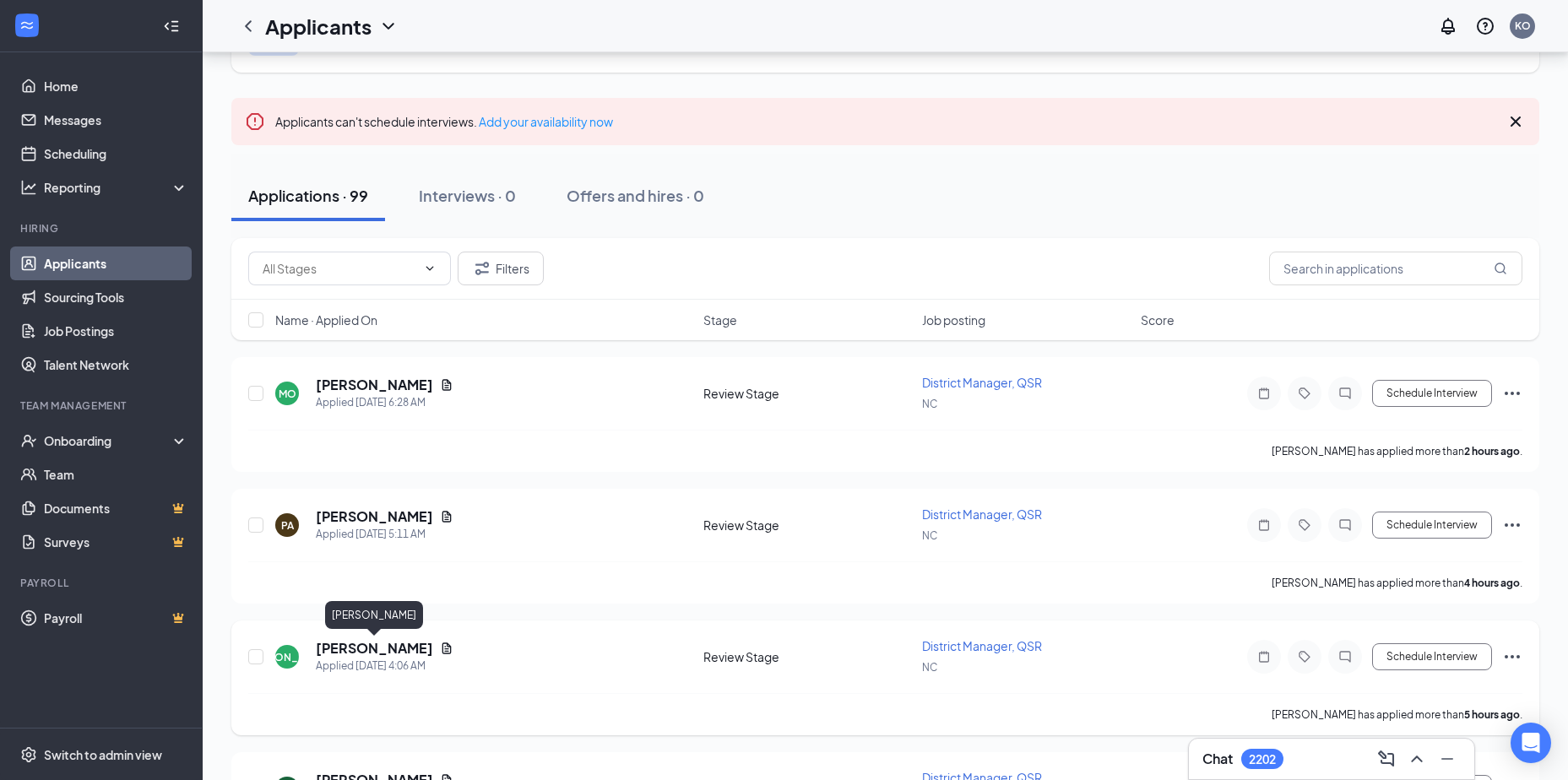
click at [372, 645] on h5 "Joseph Abrahams" at bounding box center [375, 648] width 118 height 18
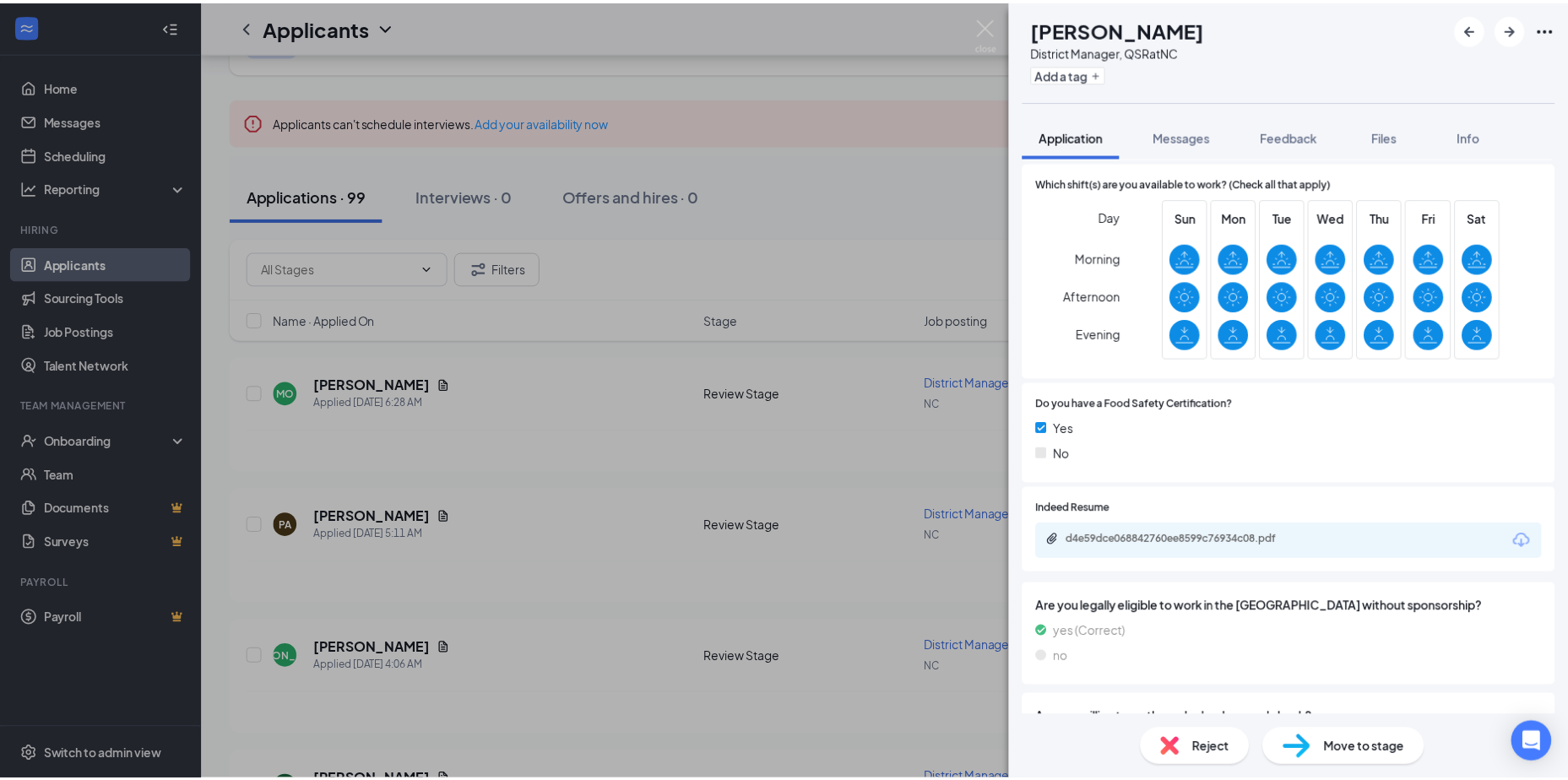
scroll to position [422, 0]
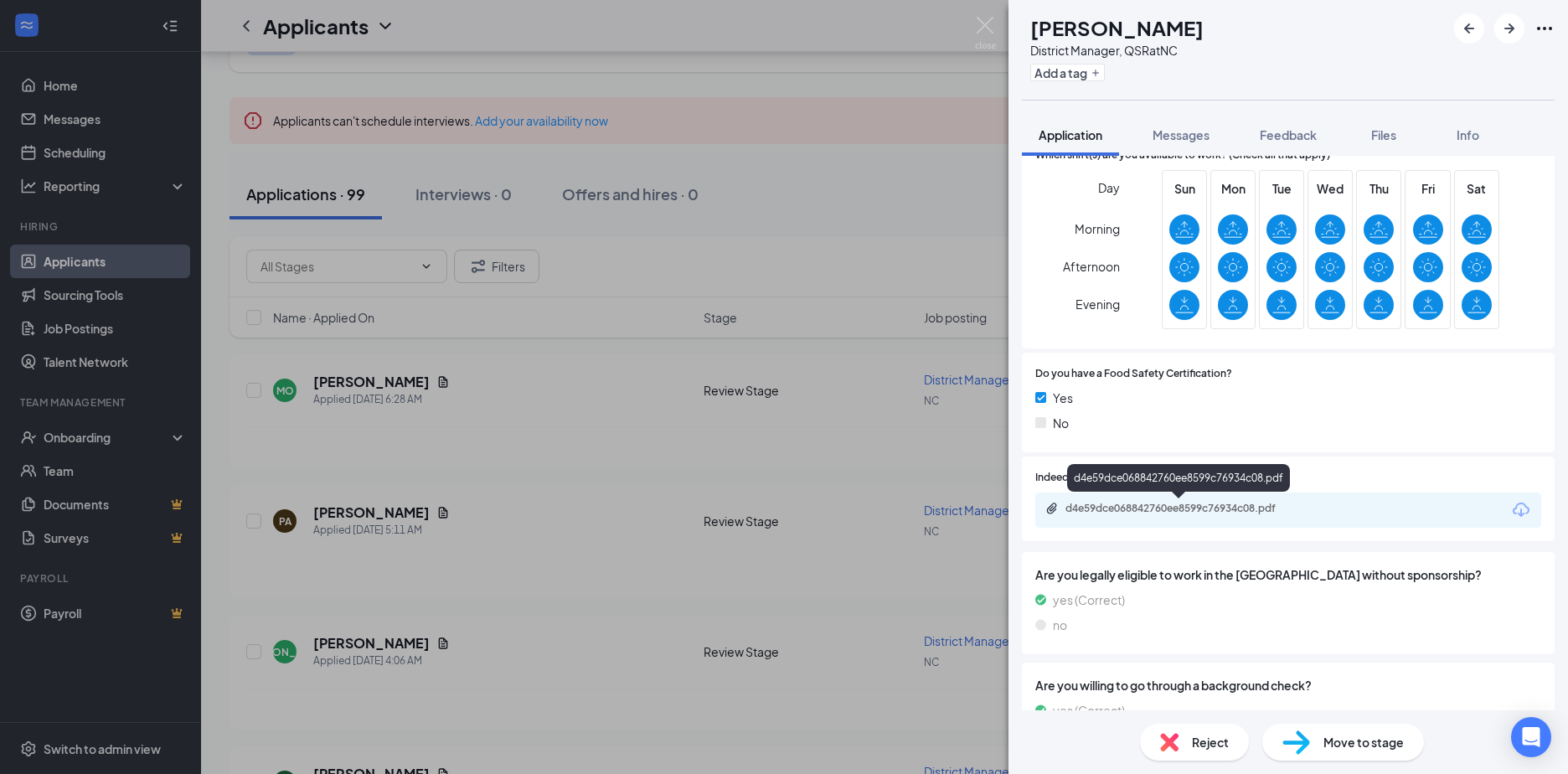
click at [1137, 507] on div "d4e59dce068842760ee8599c76934c08.pdf" at bounding box center [1182, 508] width 235 height 14
click at [353, 514] on div "JA Joseph Abrahams District Manager, QSR at NC Add a tag Application Messages F…" at bounding box center [784, 387] width 1568 height 774
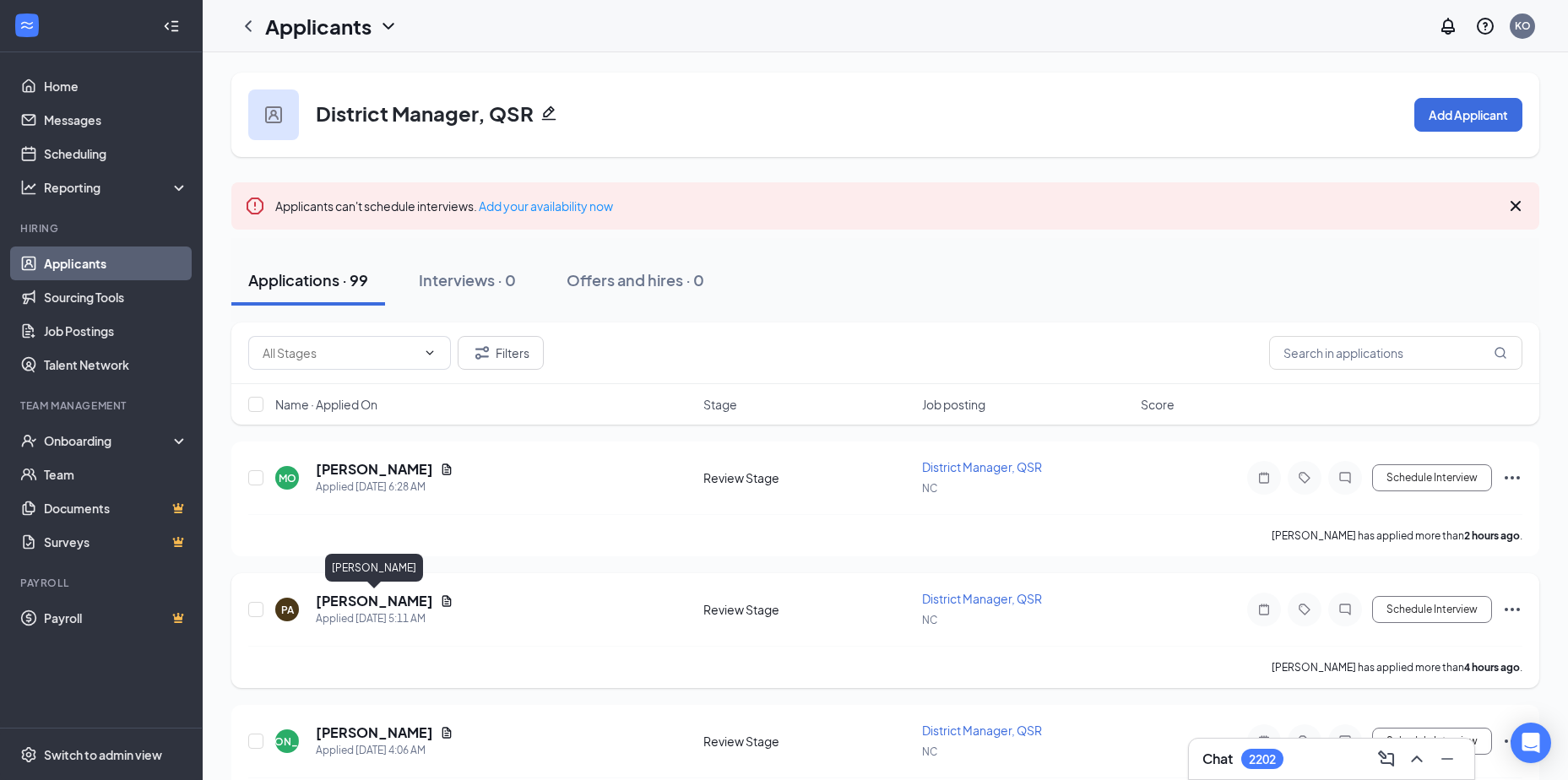
click at [374, 601] on h5 "PATRICIA ADAMS" at bounding box center [375, 601] width 118 height 18
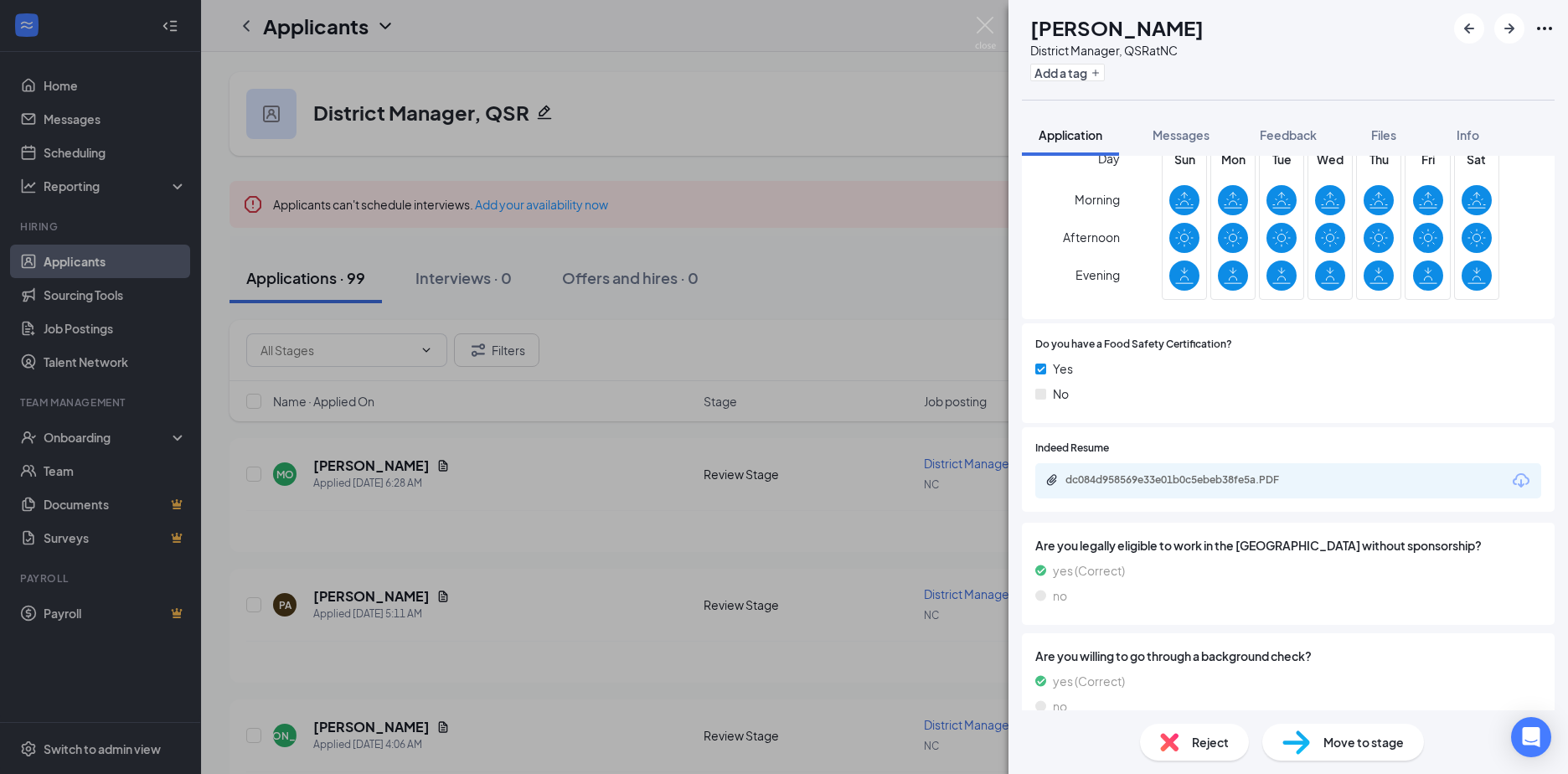
scroll to position [419, 0]
click at [1116, 473] on div "dc084d958569e33e01b0c5ebeb38fe5a.PDF" at bounding box center [1182, 479] width 235 height 14
click at [341, 466] on div "PA PATRICIA ADAMS District Manager, QSR at NC Add a tag Application Messages Fe…" at bounding box center [784, 387] width 1568 height 774
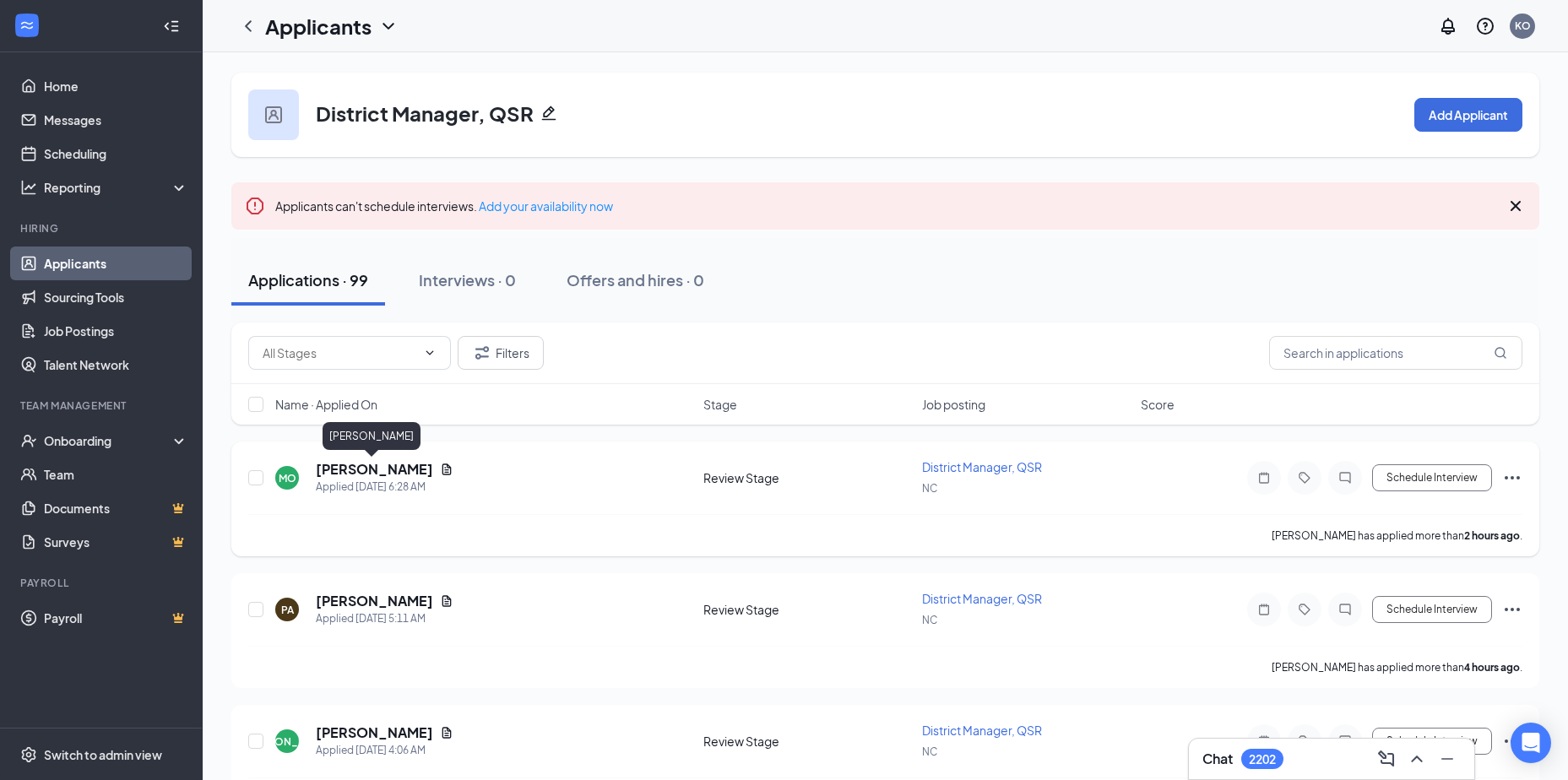
click at [389, 465] on h5 "Michael Ondish" at bounding box center [375, 469] width 118 height 18
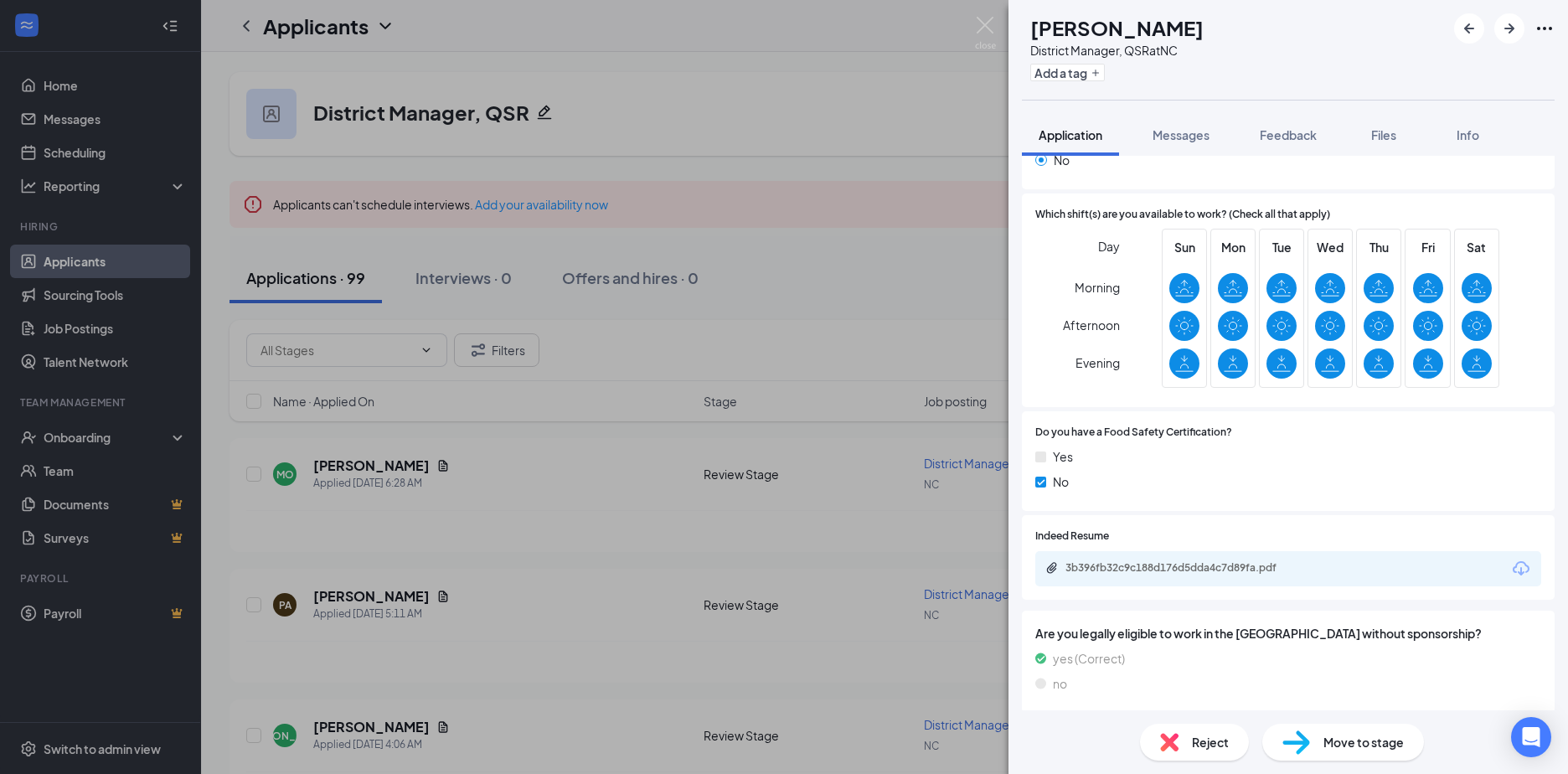
scroll to position [335, 0]
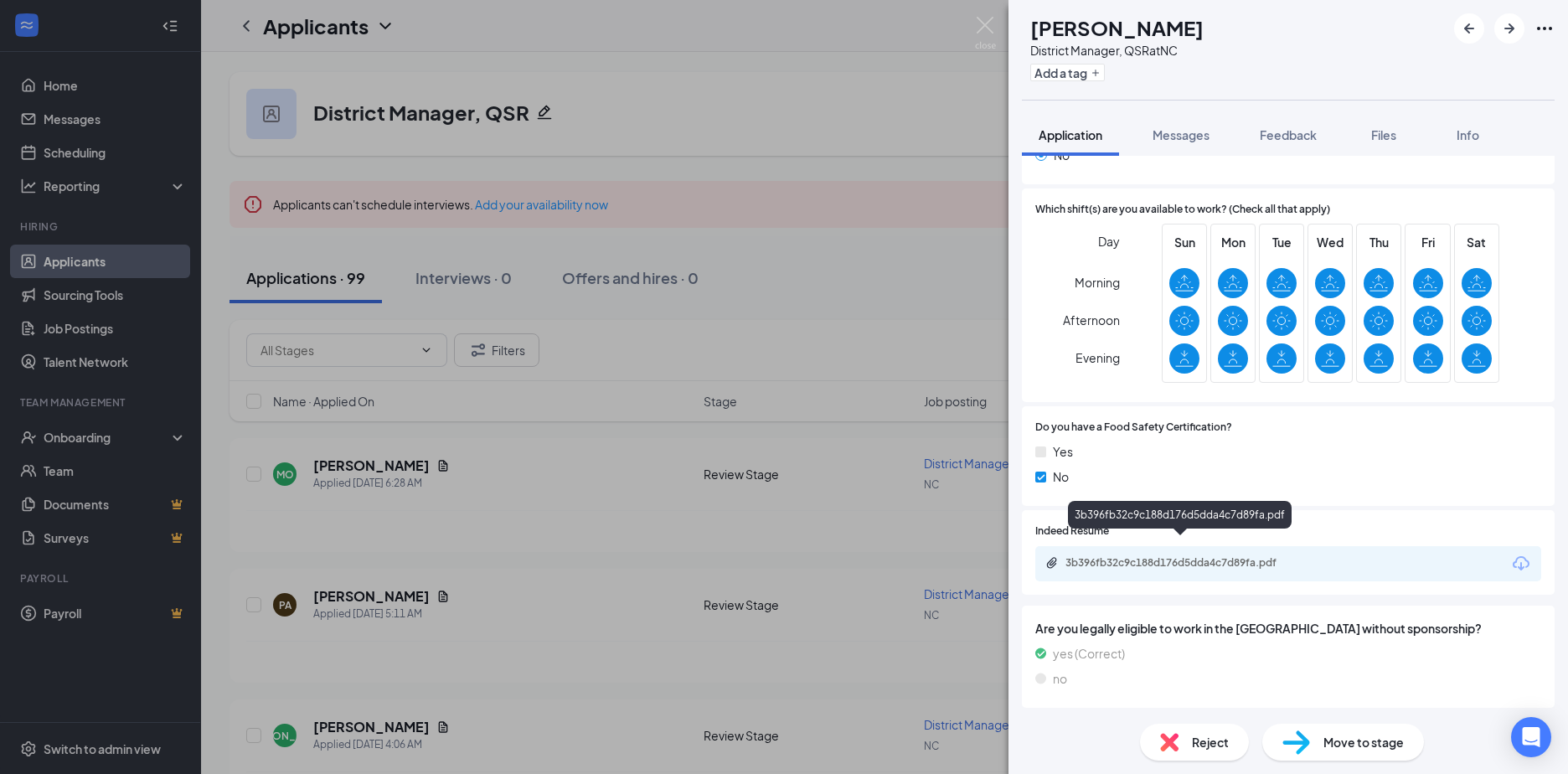
click at [1096, 556] on div "3b396fb32c9c188d176d5dda4c7d89fa.pdf" at bounding box center [1182, 562] width 235 height 14
click at [1092, 70] on button "Add a tag" at bounding box center [1068, 72] width 75 height 17
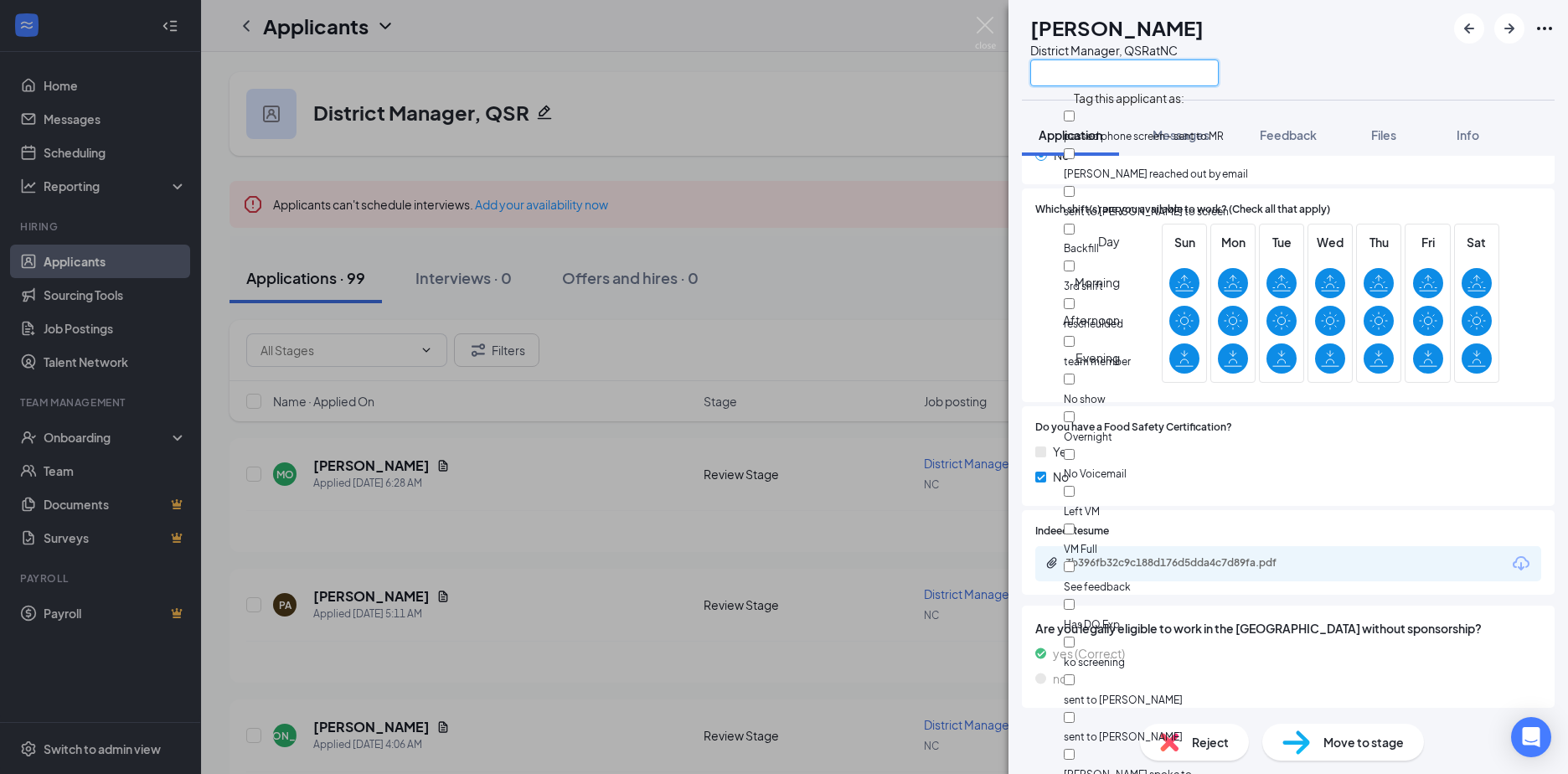
click at [1092, 70] on input "text" at bounding box center [1124, 72] width 188 height 26
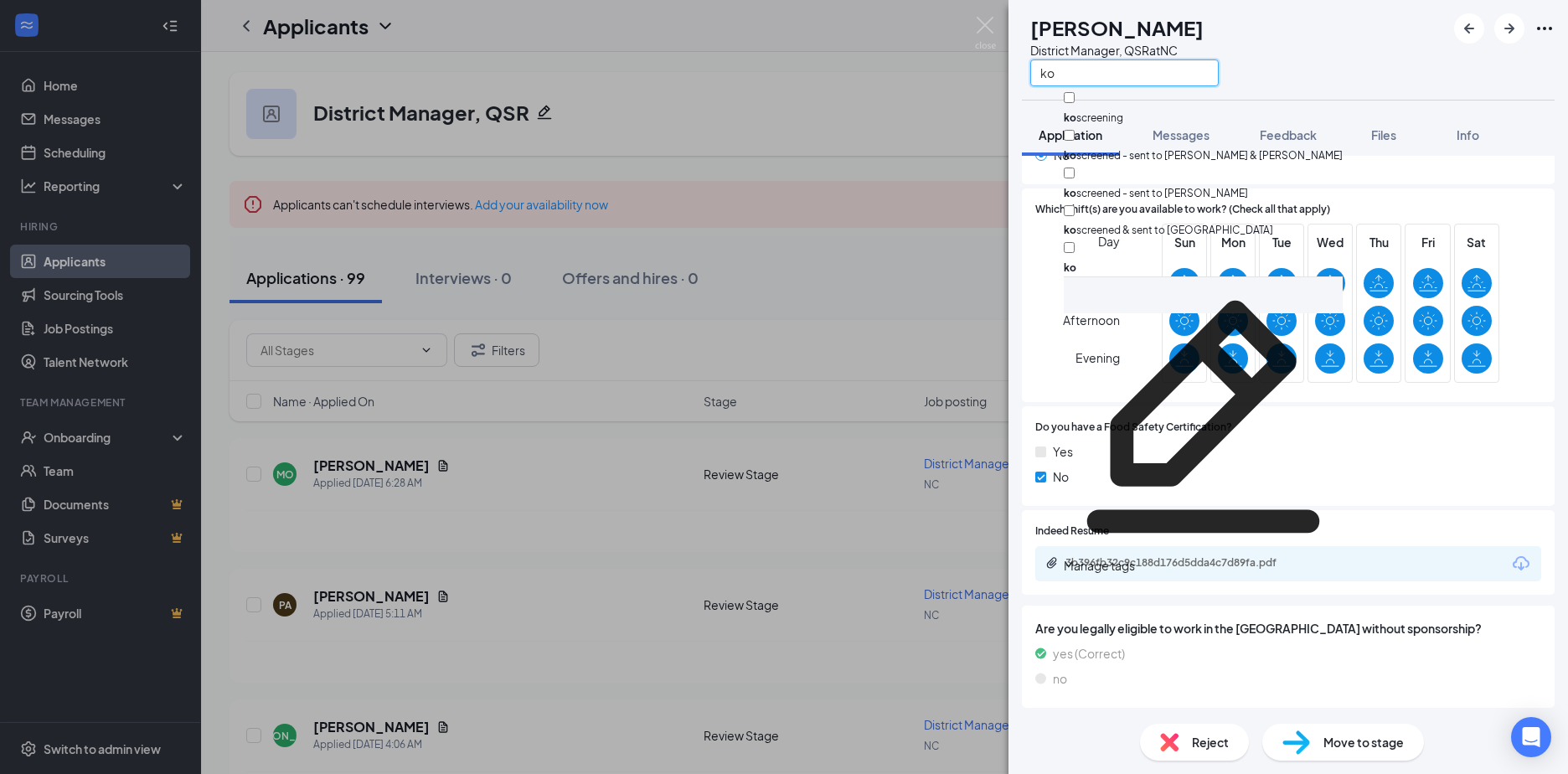
type input "ko"
click at [1075, 99] on input "ko screening" at bounding box center [1070, 98] width 11 height 11
checkbox input "true"
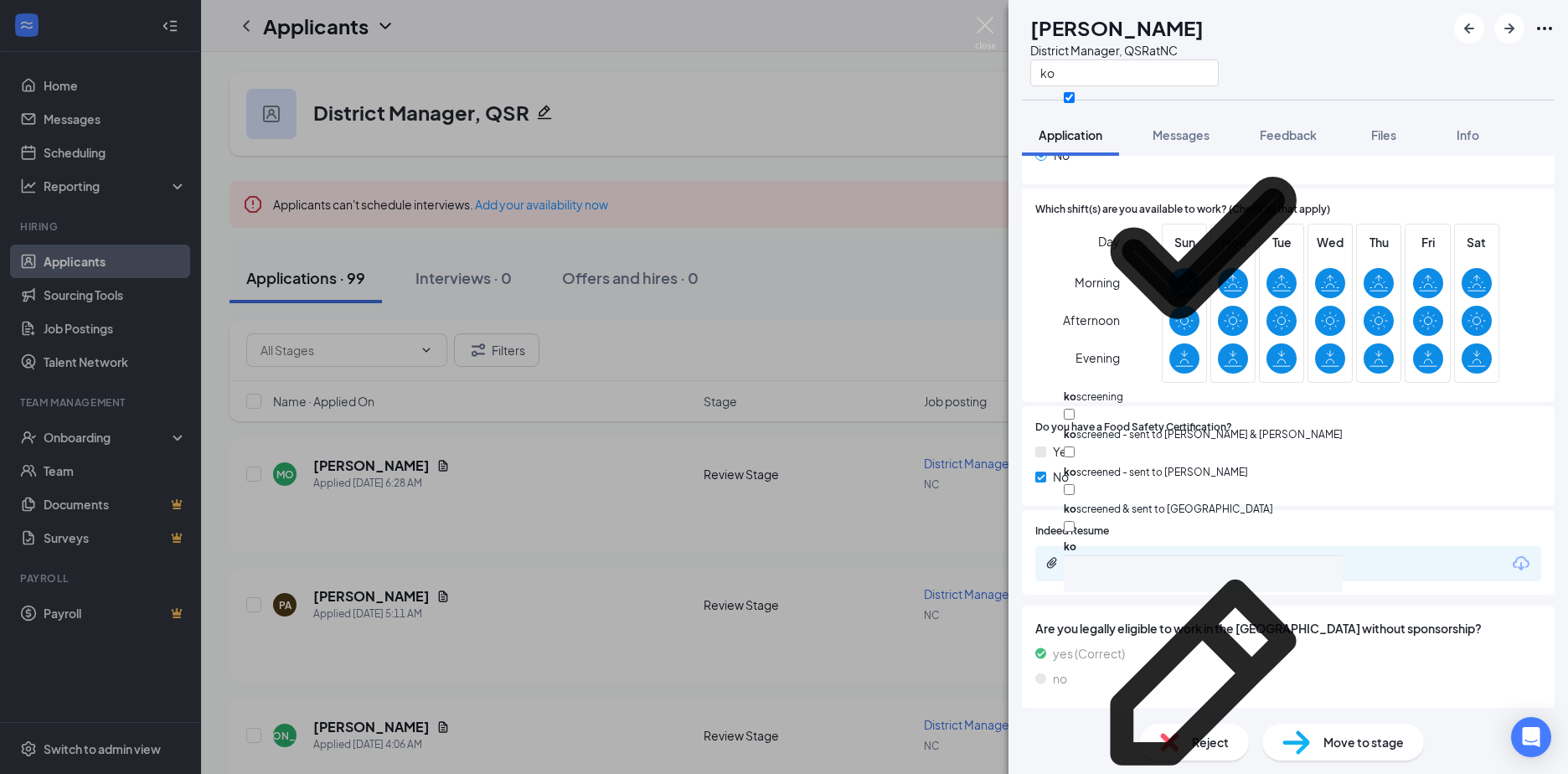
click at [1358, 94] on div "MO Michael Ondish District Manager, QSR at NC ko" at bounding box center [1288, 49] width 559 height 99
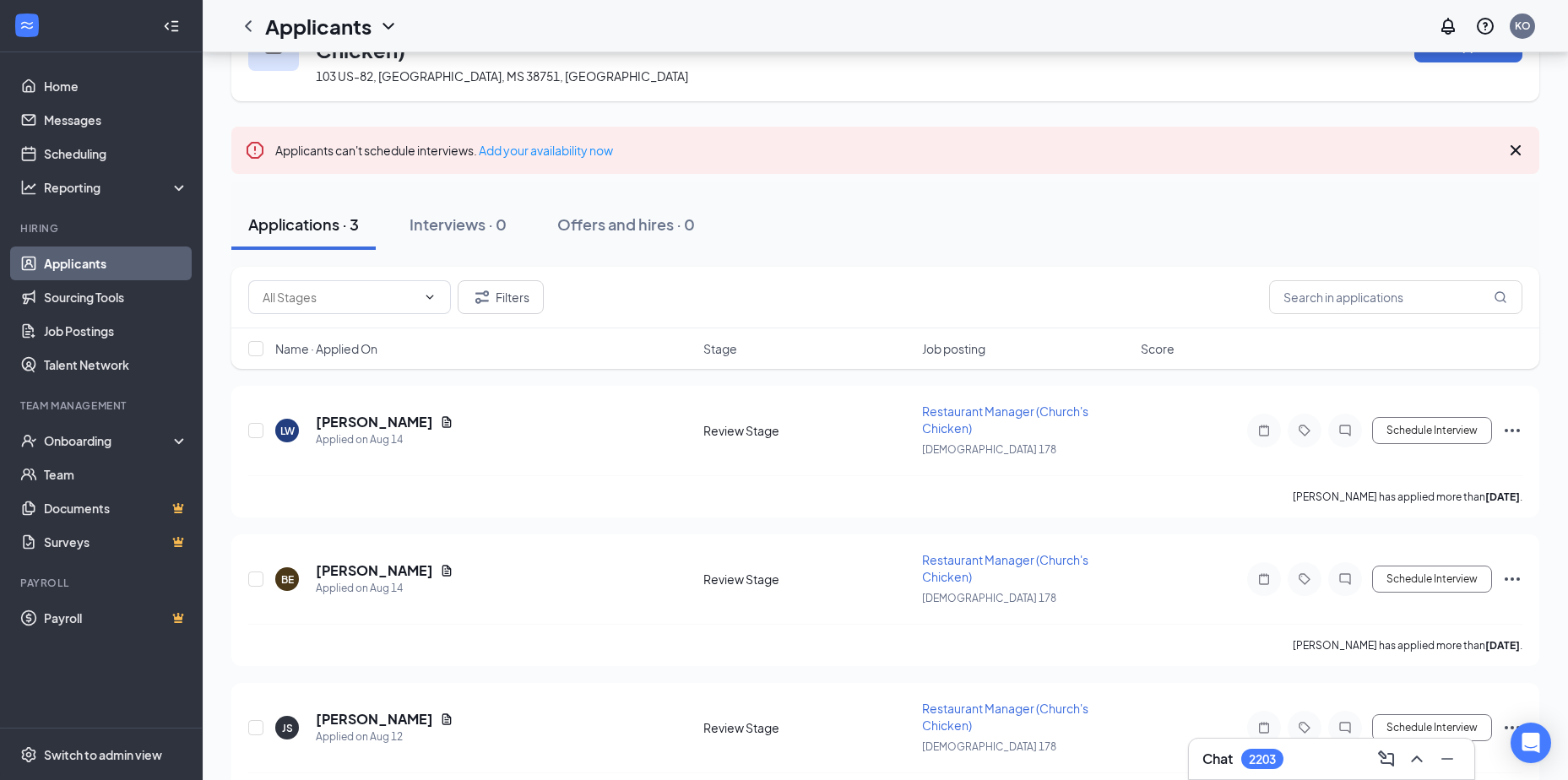
scroll to position [53, 0]
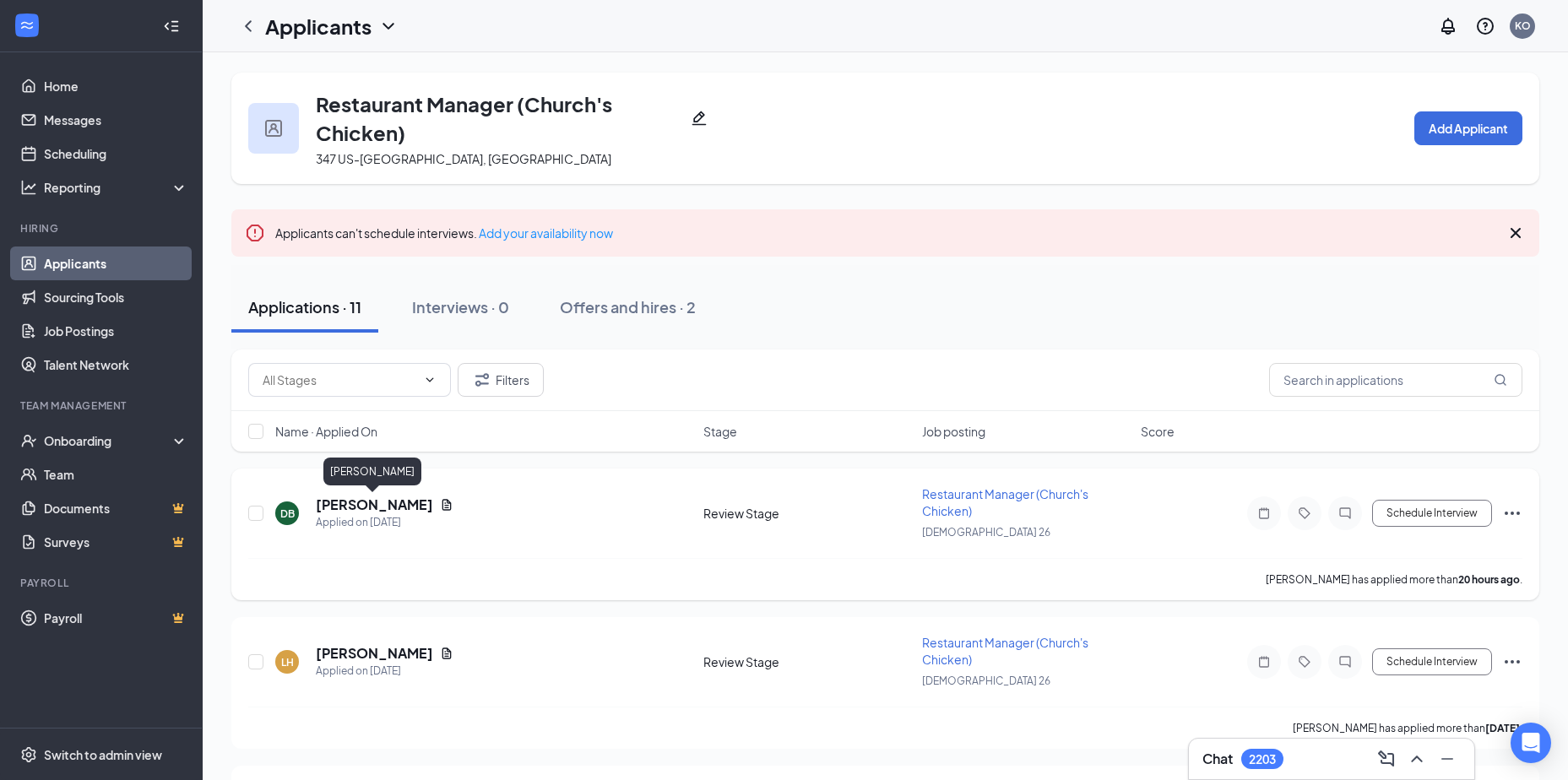
click at [362, 501] on h5 "[PERSON_NAME]" at bounding box center [375, 505] width 118 height 18
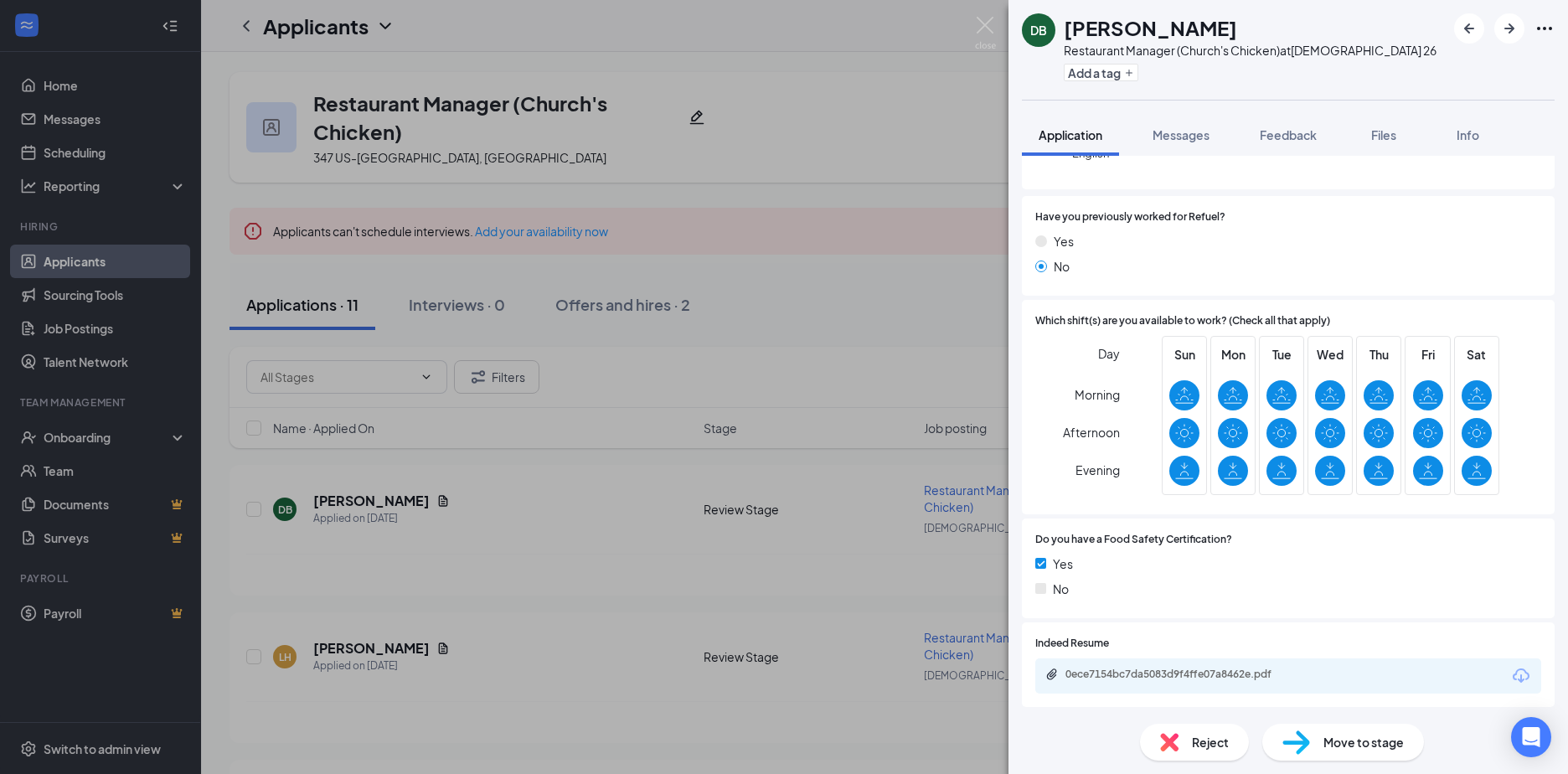
scroll to position [335, 0]
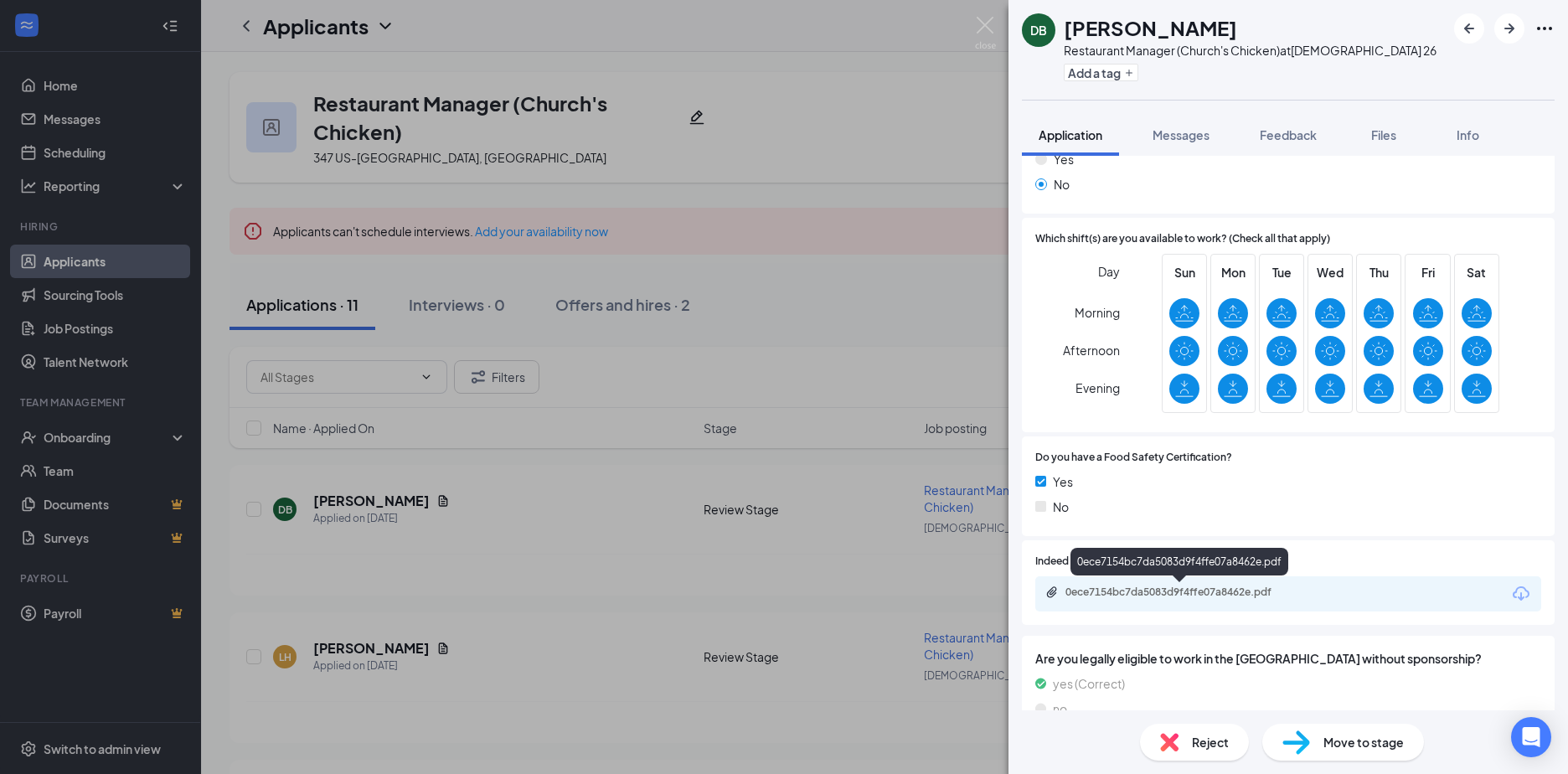
click at [1113, 596] on div "0ece7154bc7da5083d9f4ffe07a8462e.pdf" at bounding box center [1182, 592] width 235 height 14
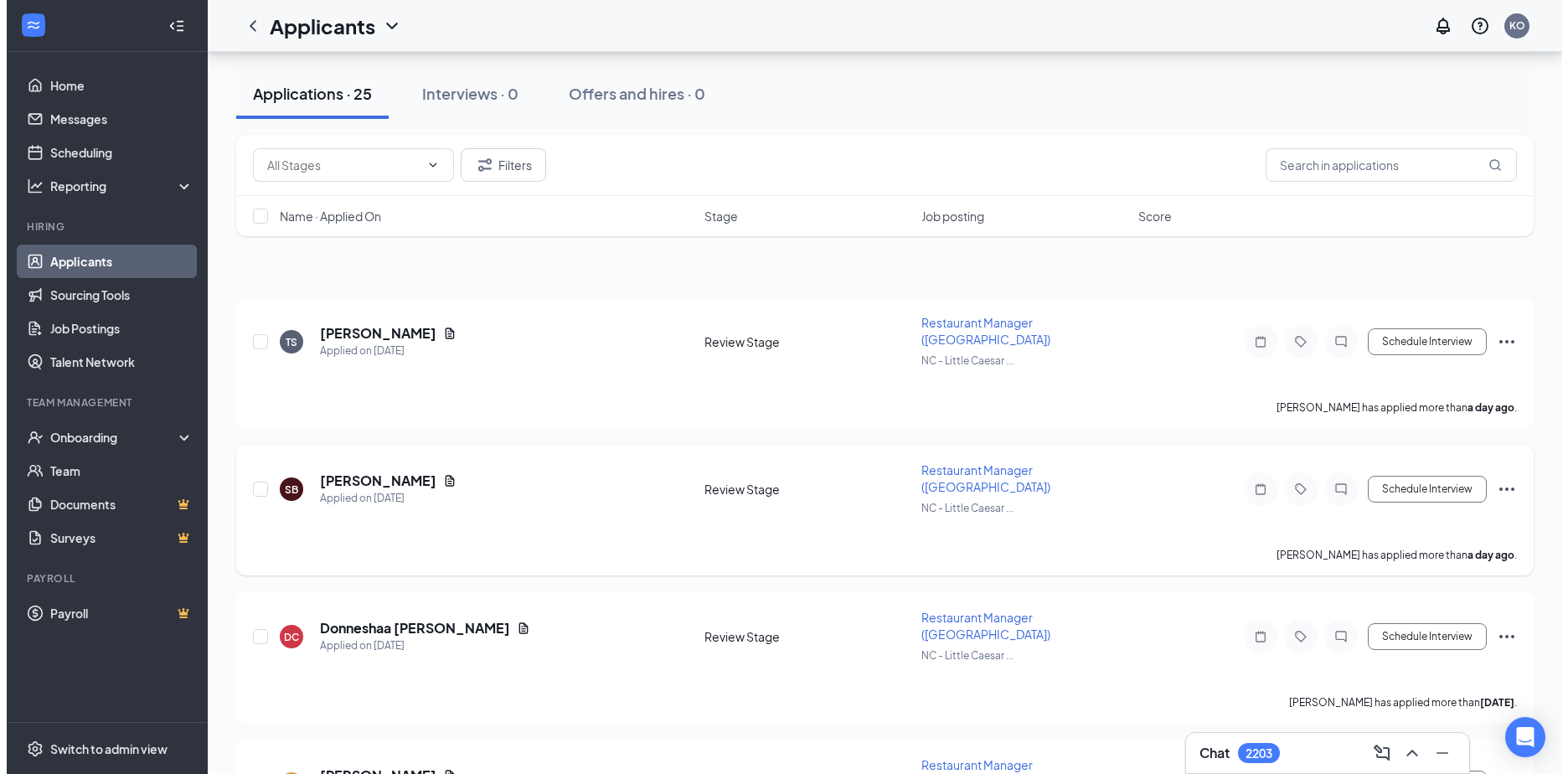
scroll to position [251, 0]
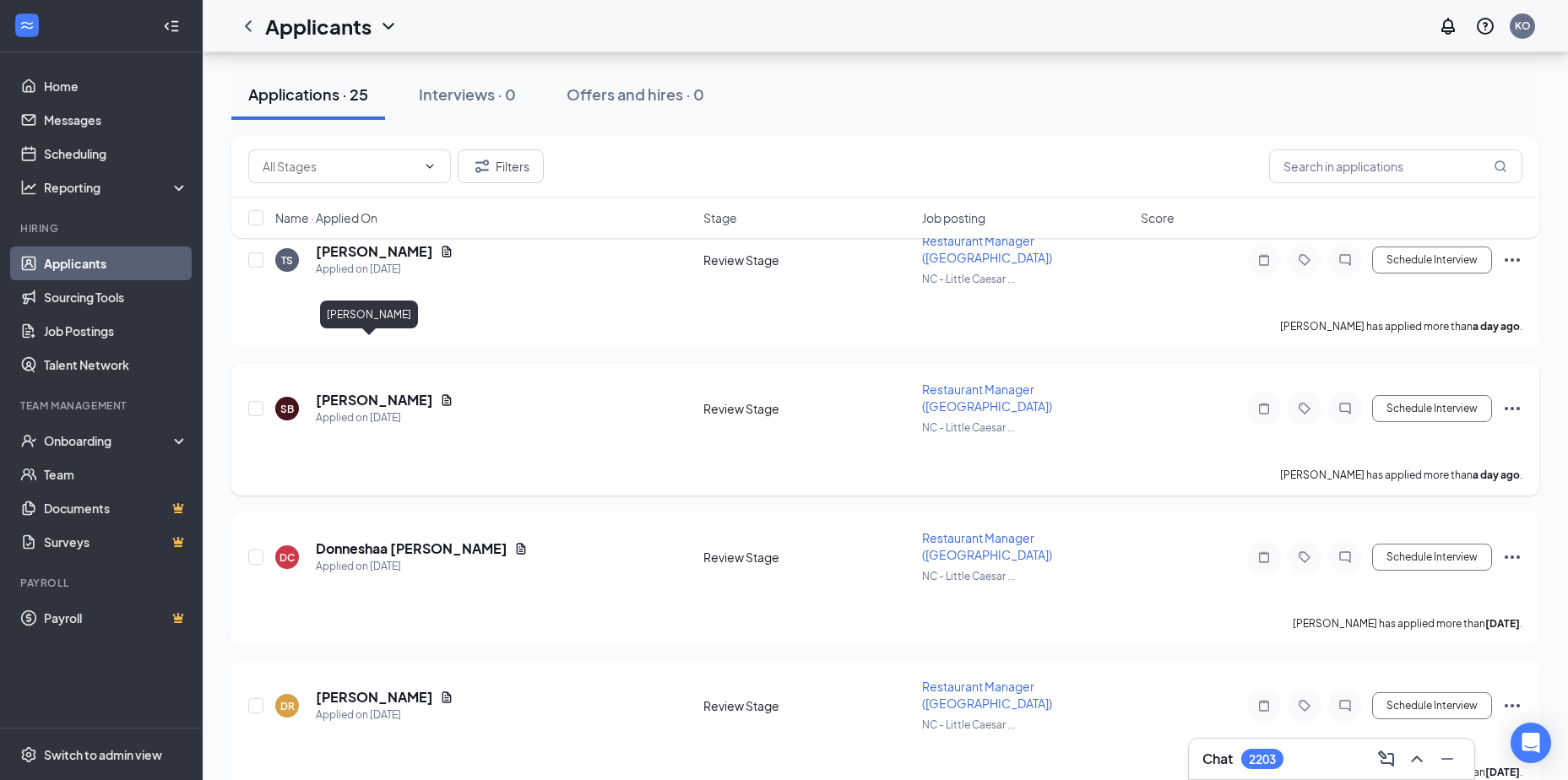
click at [343, 391] on h5 "[PERSON_NAME]" at bounding box center [375, 400] width 118 height 18
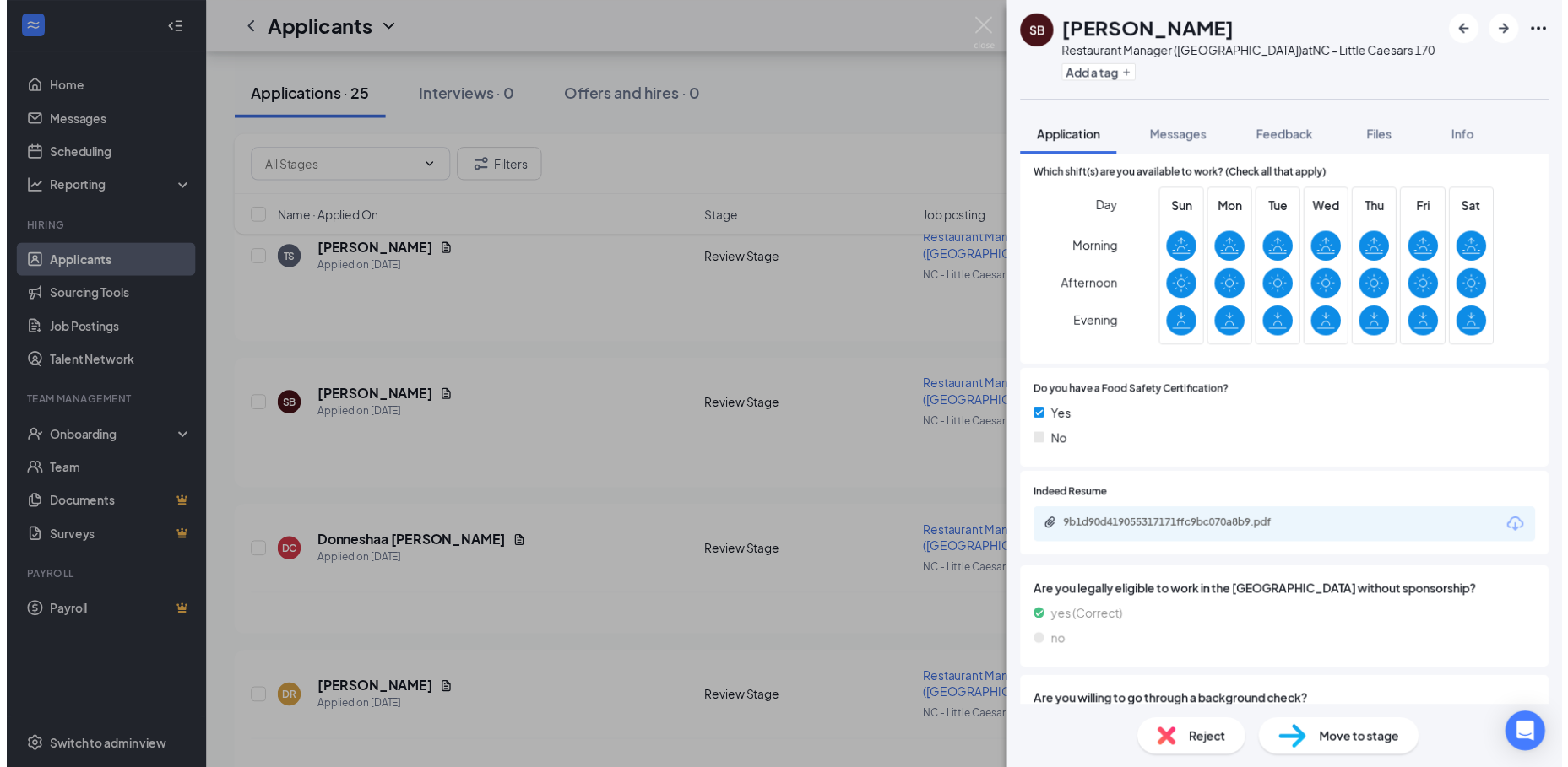
scroll to position [422, 0]
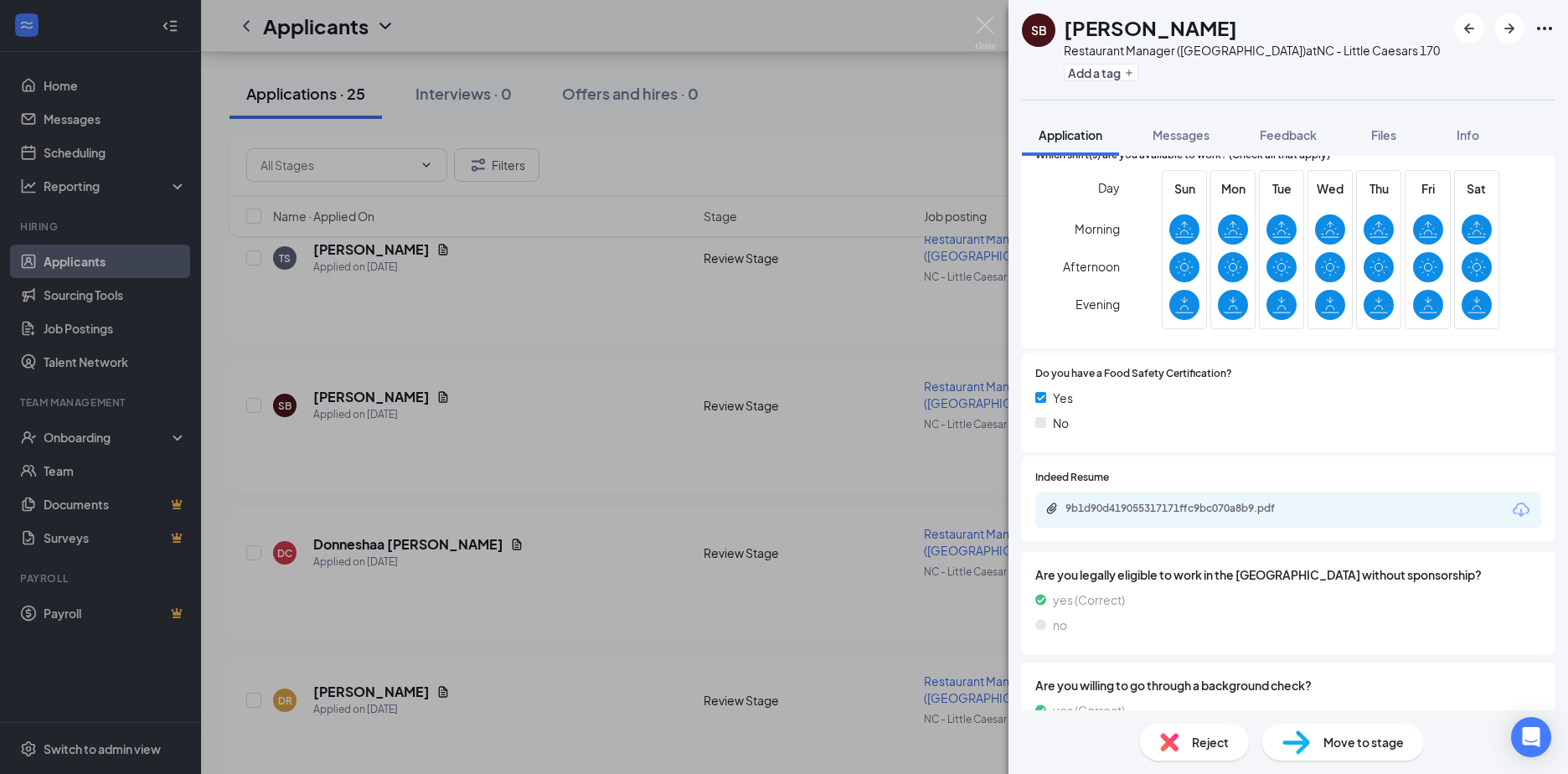
click at [1104, 501] on div "9b1d90d419055317171ffc9bc070a8b9.pdf" at bounding box center [1288, 510] width 506 height 36
click at [1115, 510] on div "9b1d90d419055317171ffc9bc070a8b9.pdf" at bounding box center [1182, 508] width 235 height 14
click at [418, 403] on div "SB [PERSON_NAME] Restaurant Manager (Little Caesars) at [GEOGRAPHIC_DATA] - Lit…" at bounding box center [784, 387] width 1568 height 774
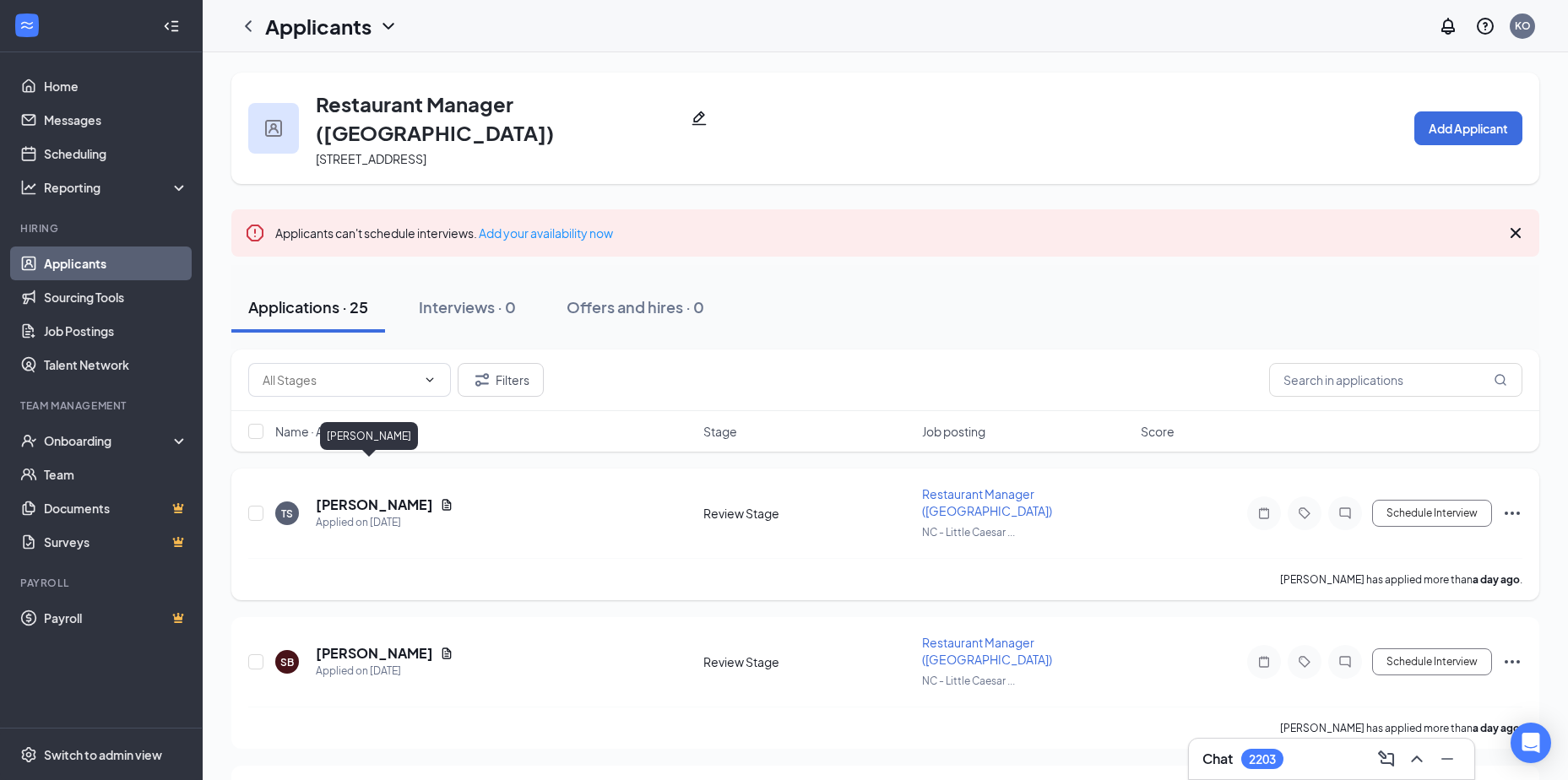
click at [340, 496] on h5 "[PERSON_NAME]" at bounding box center [375, 505] width 118 height 18
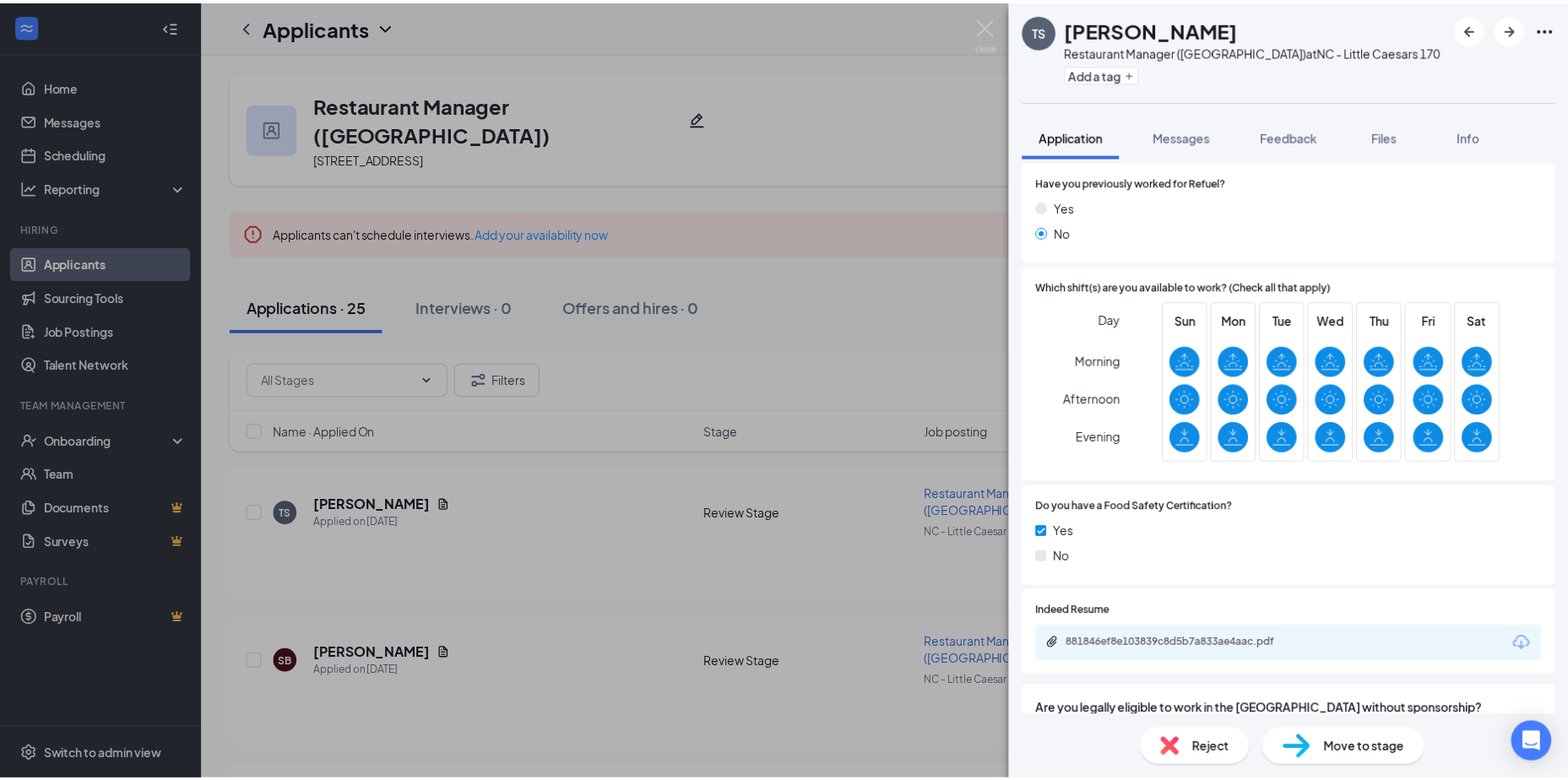
scroll to position [338, 0]
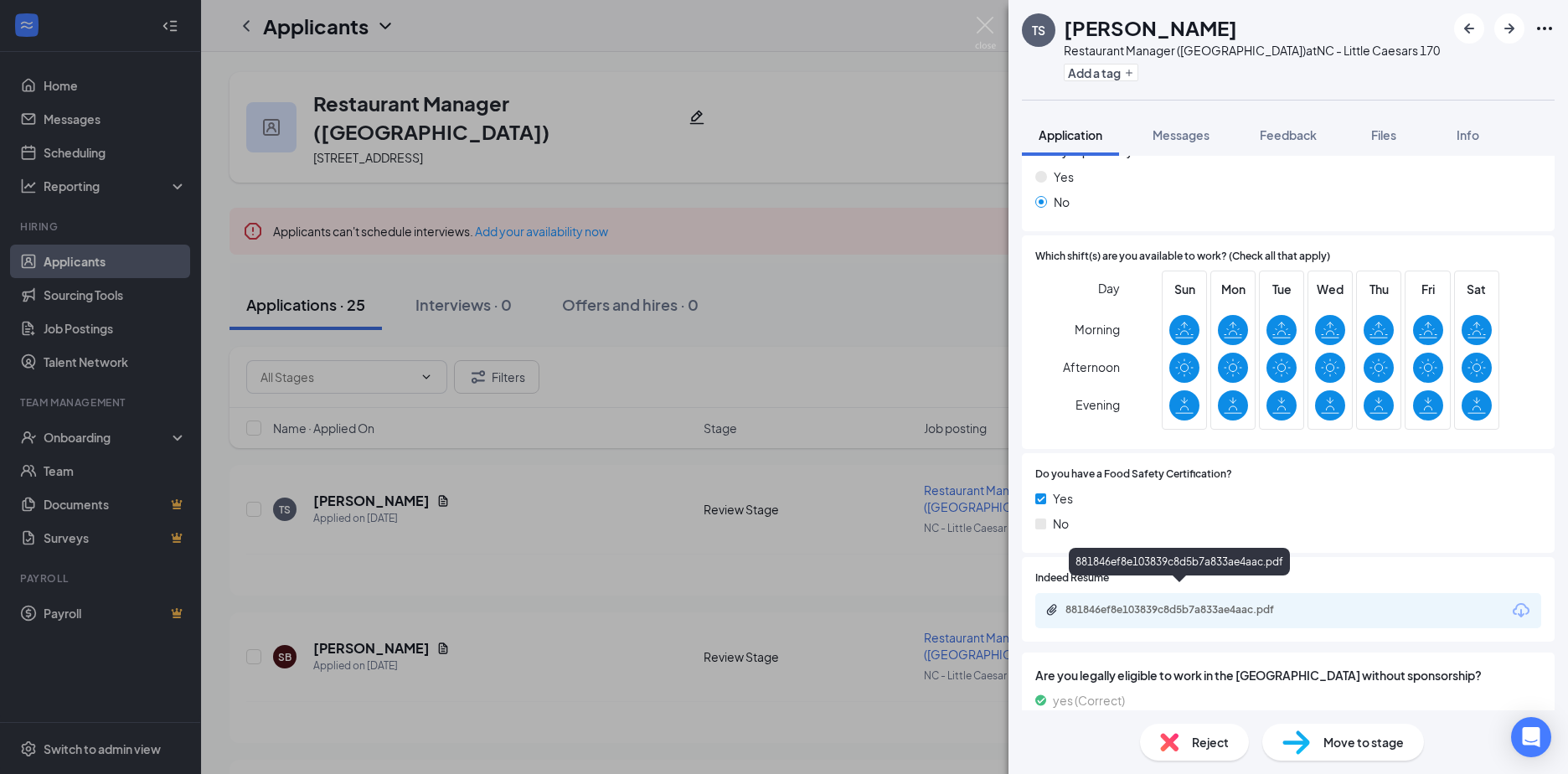
click at [1157, 603] on div "881846ef8e103839c8d5b7a833ae4aac.pdf" at bounding box center [1182, 610] width 235 height 14
click at [368, 568] on div "TS [PERSON_NAME] Restaurant Manager (Little Caesars) at [GEOGRAPHIC_DATA] - Lit…" at bounding box center [784, 387] width 1568 height 774
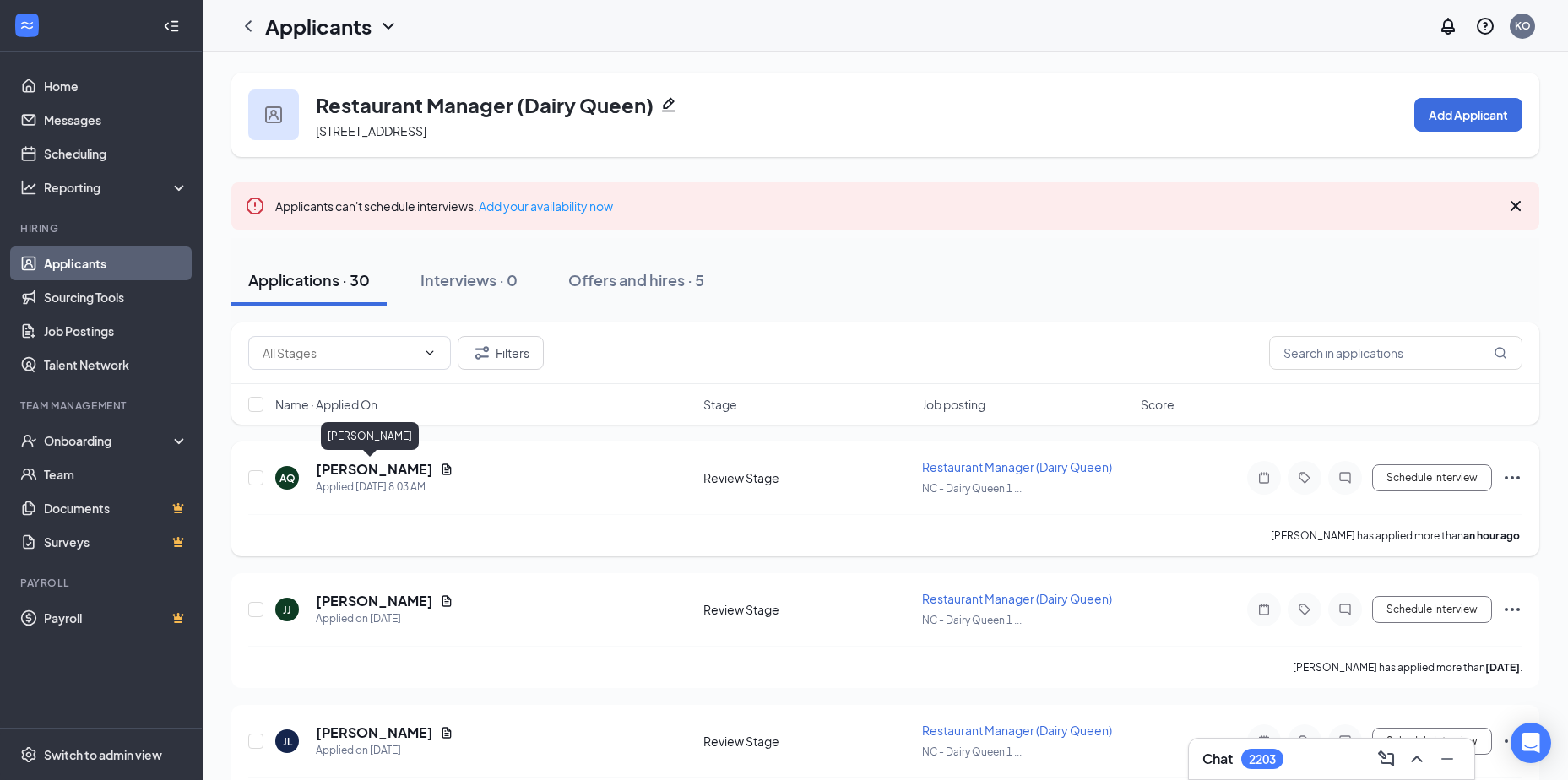
click at [357, 470] on h5 "Amber Quick" at bounding box center [375, 469] width 118 height 18
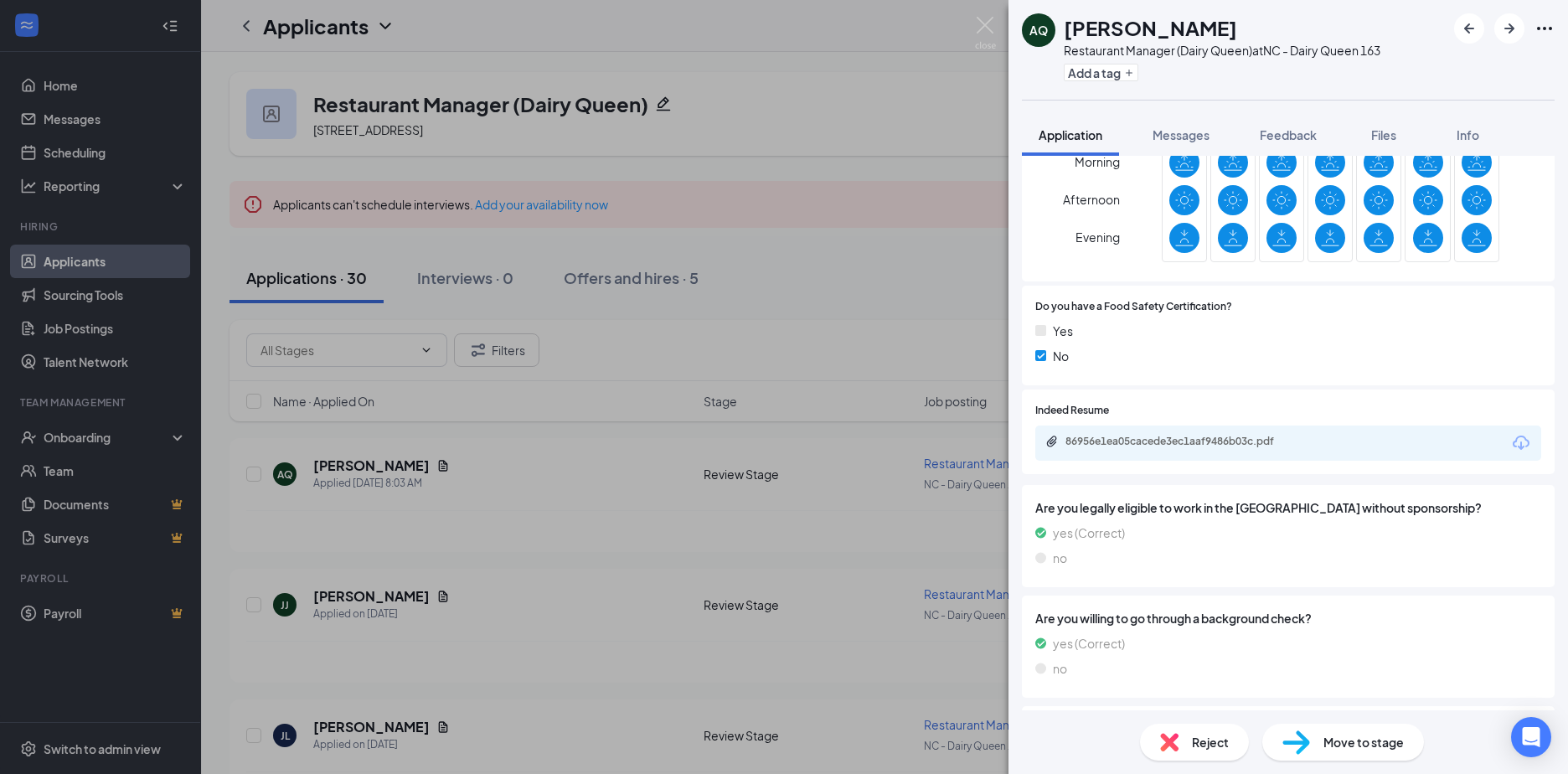
scroll to position [503, 0]
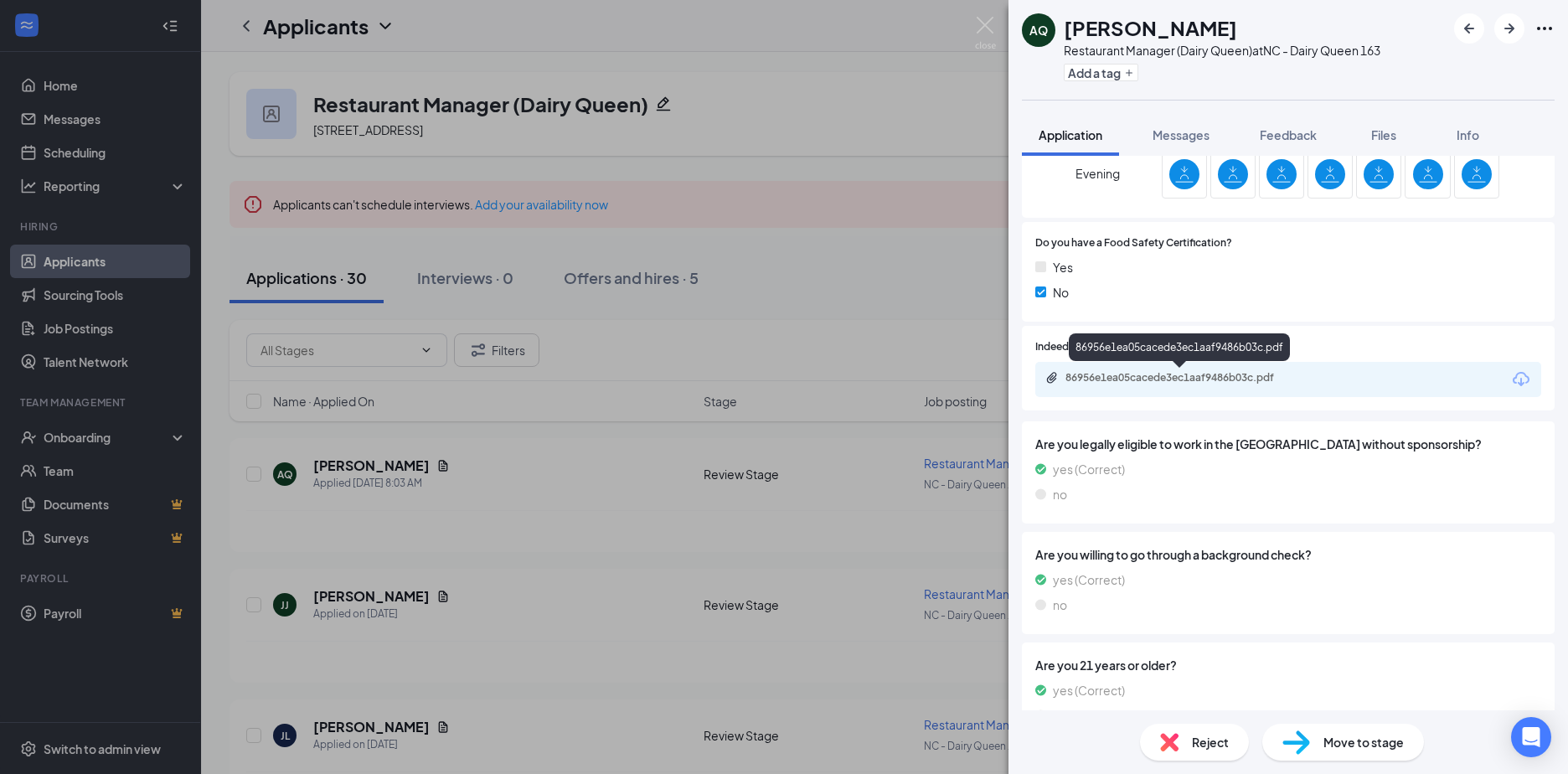
click at [1123, 375] on div "86956e1ea05cacede3ec1aaf9486b03c.pdf" at bounding box center [1182, 378] width 235 height 14
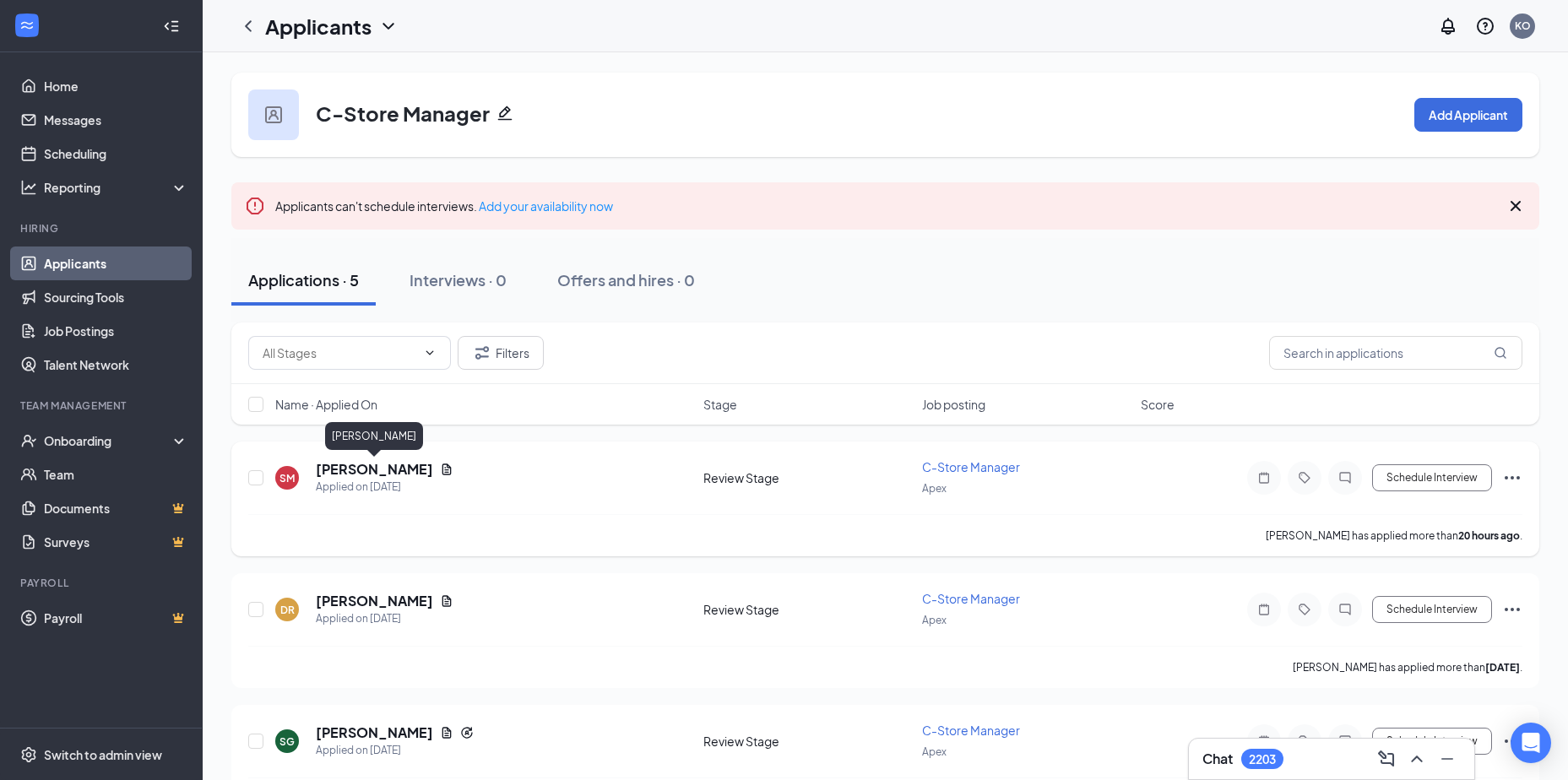
click at [360, 466] on h5 "[PERSON_NAME]" at bounding box center [375, 469] width 118 height 18
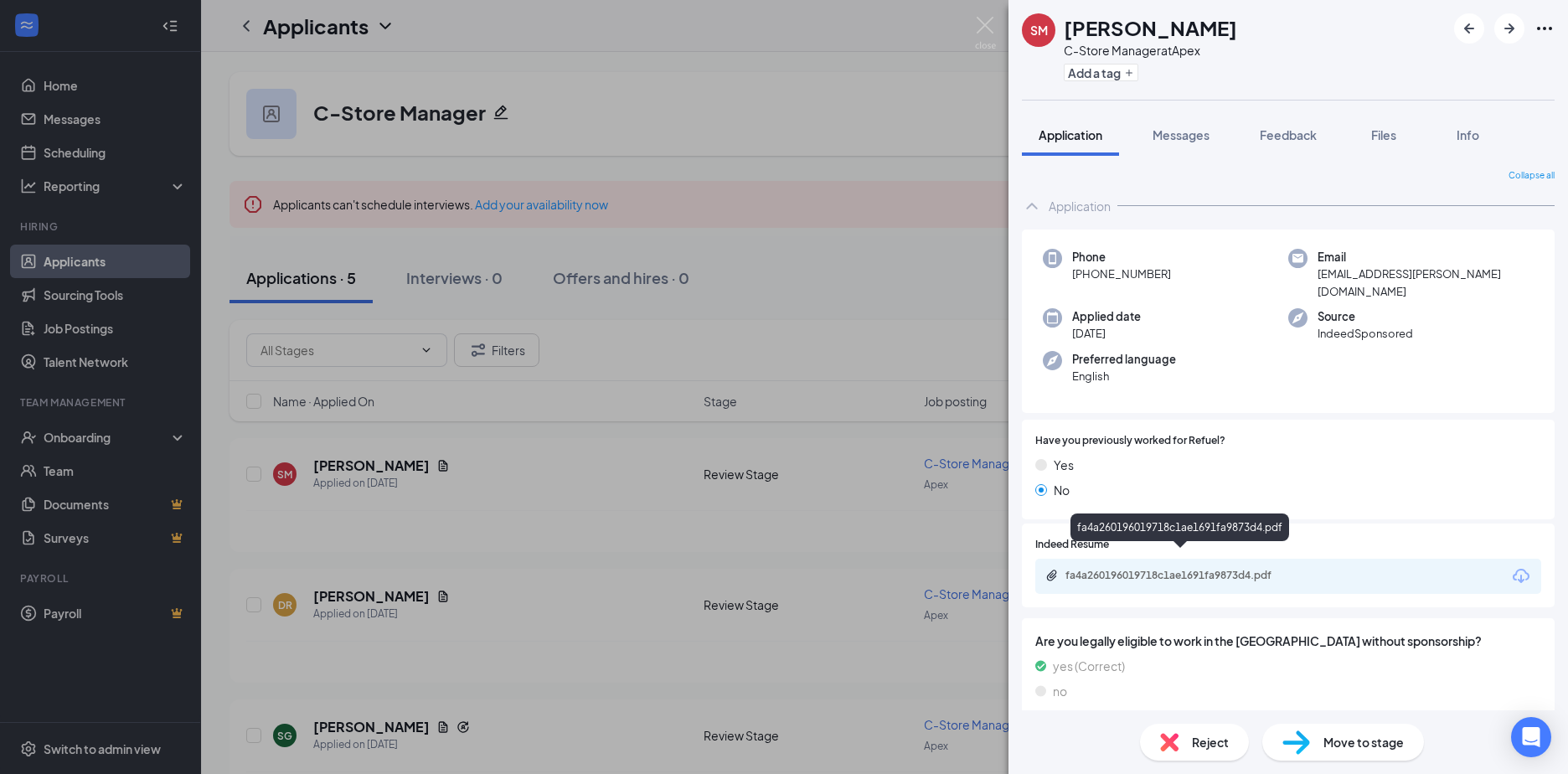
click at [1115, 569] on div "fa4a260196019718c1ae1691fa9873d4.pdf" at bounding box center [1182, 575] width 235 height 14
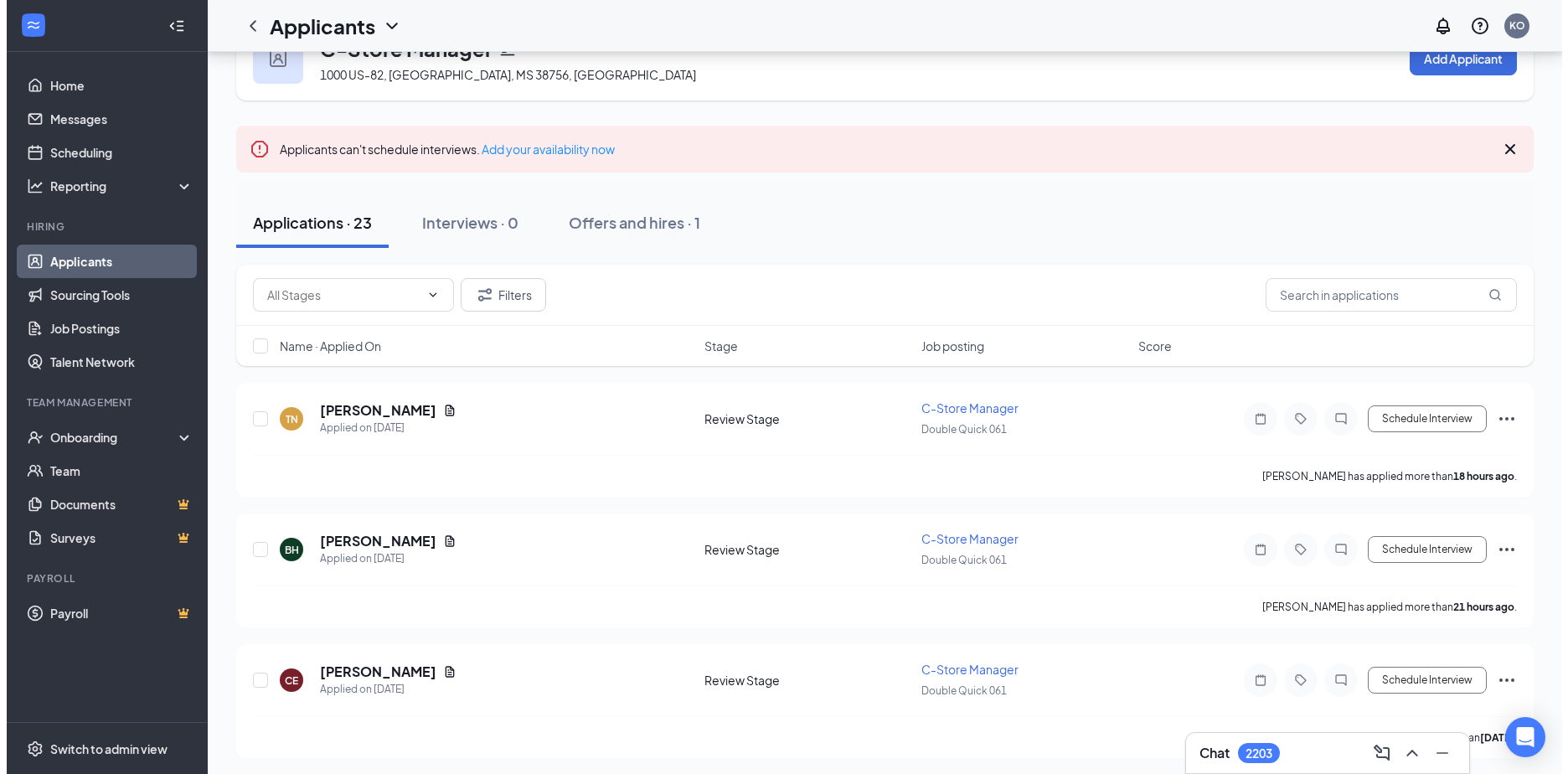
scroll to position [84, 0]
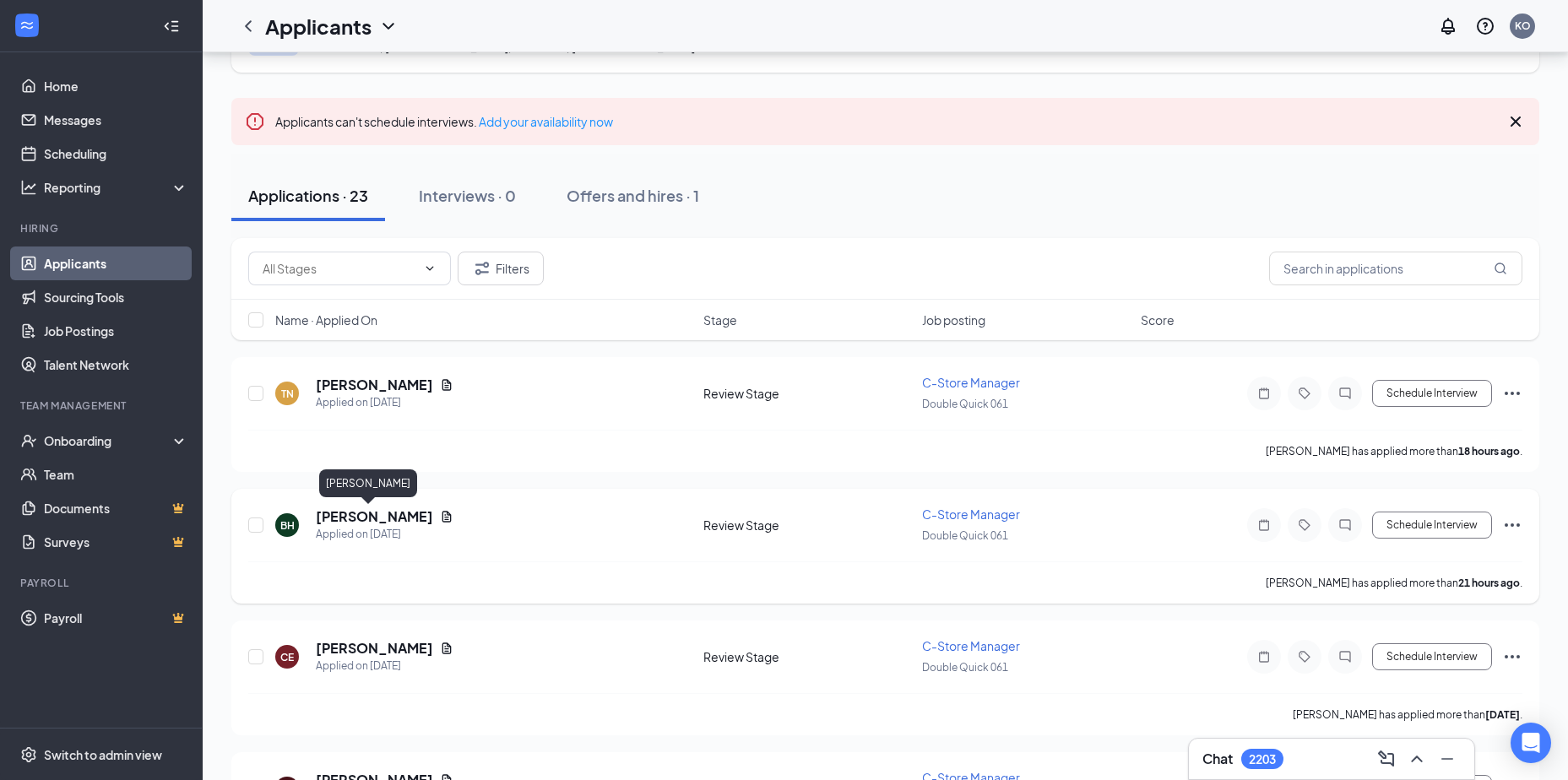
click at [352, 521] on h5 "Briana Hart" at bounding box center [375, 517] width 118 height 18
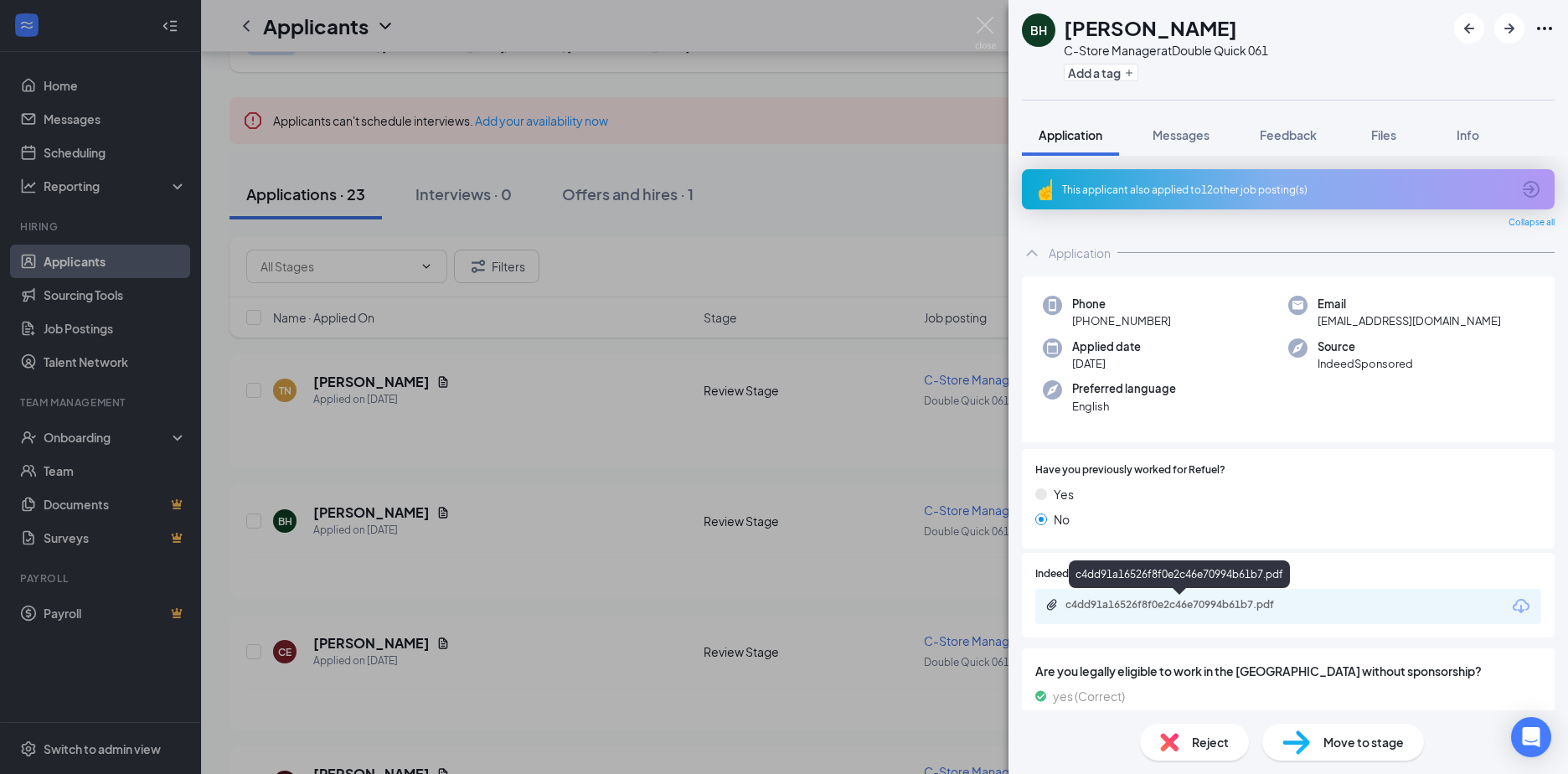
click at [1144, 602] on div "c4dd91a16526f8f0e2c46e70994b61b7.pdf" at bounding box center [1182, 604] width 235 height 14
click at [360, 382] on div "BH Briana Hart C-Store Manager at Double Quick 061 Add a tag Application Messag…" at bounding box center [784, 387] width 1568 height 774
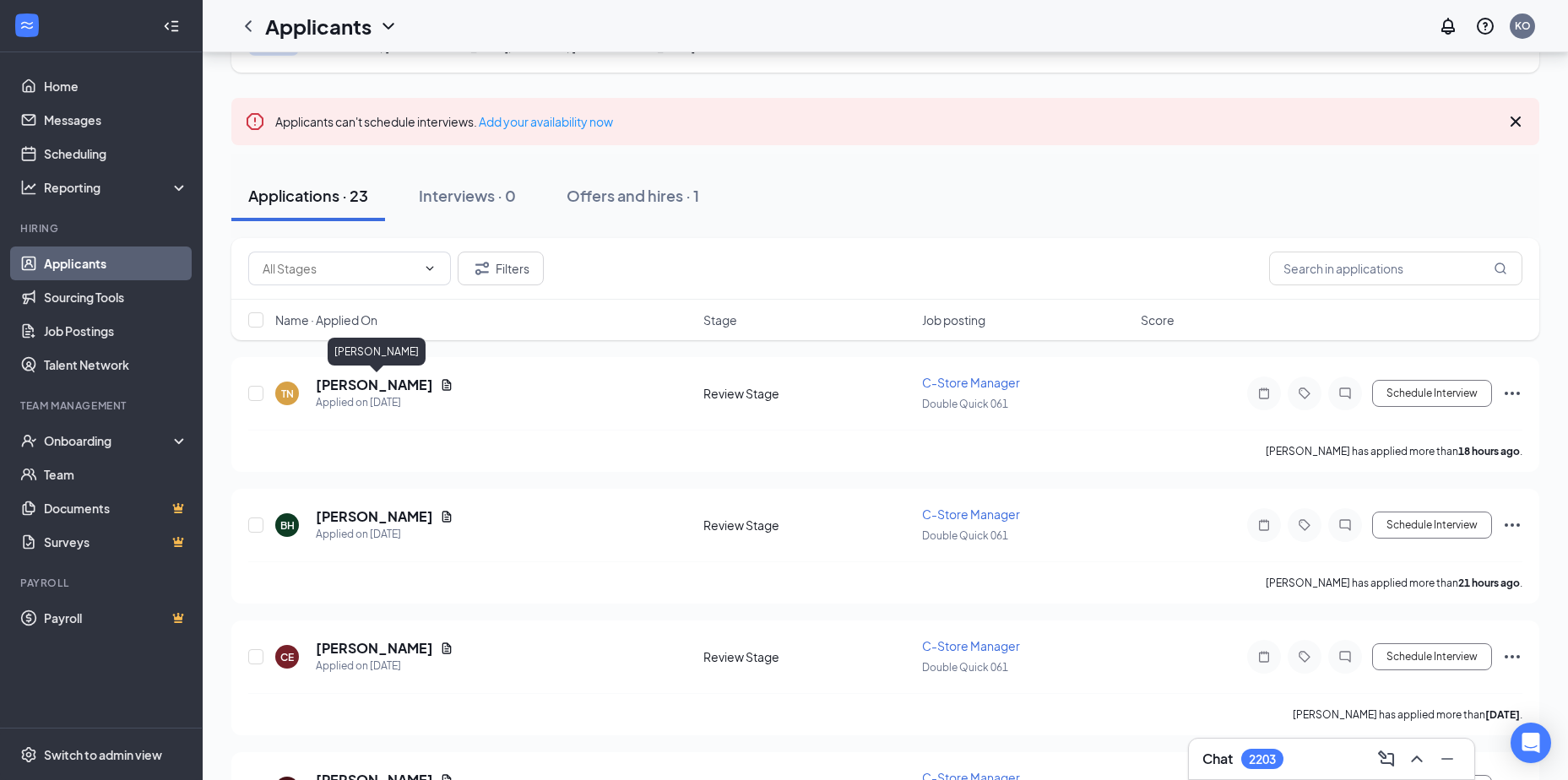
click at [363, 384] on h5 "Tambernesher Nelson" at bounding box center [375, 384] width 118 height 18
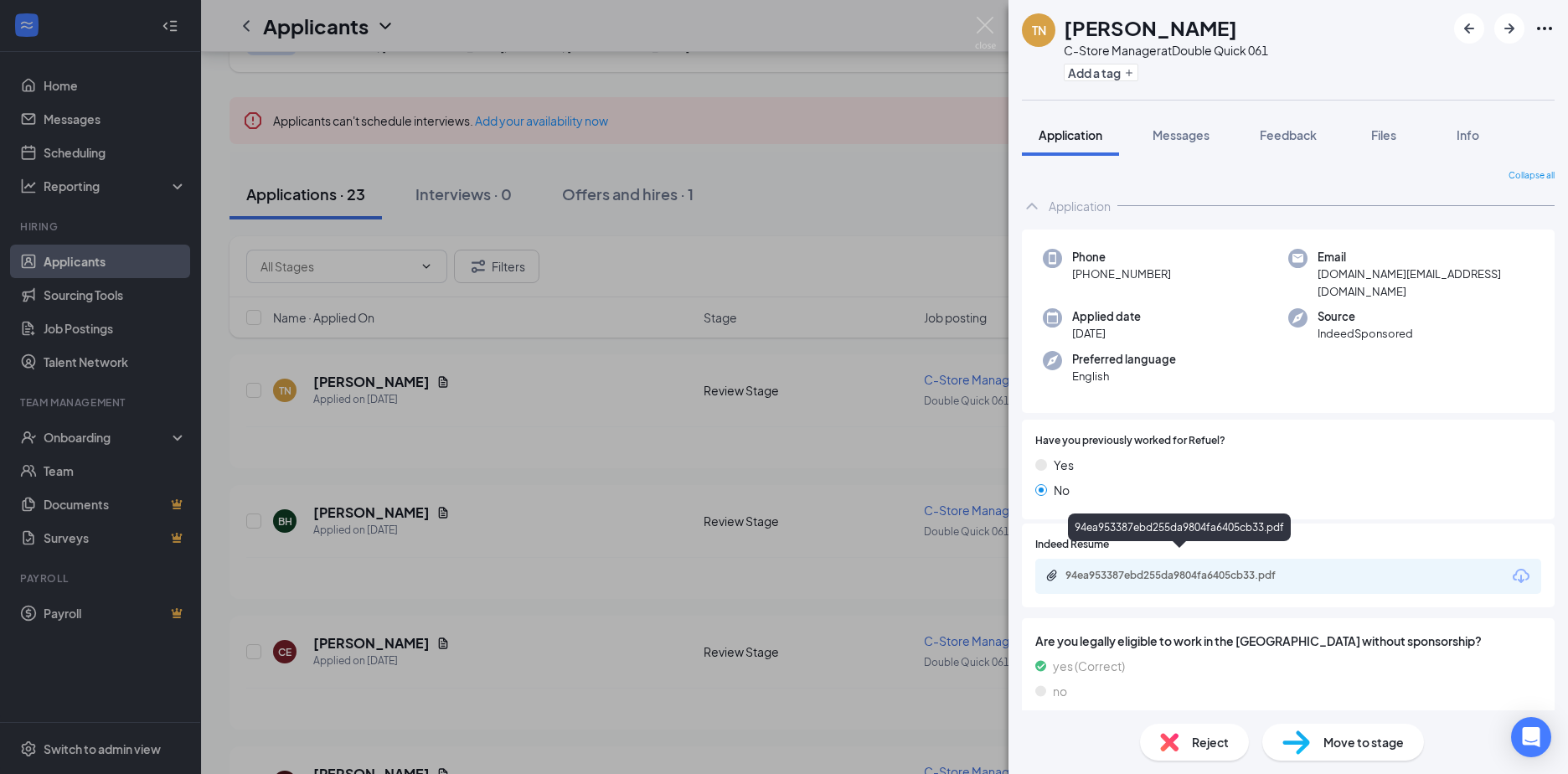
click at [1118, 569] on div "94ea953387ebd255da9804fa6405cb33.pdf" at bounding box center [1182, 575] width 235 height 14
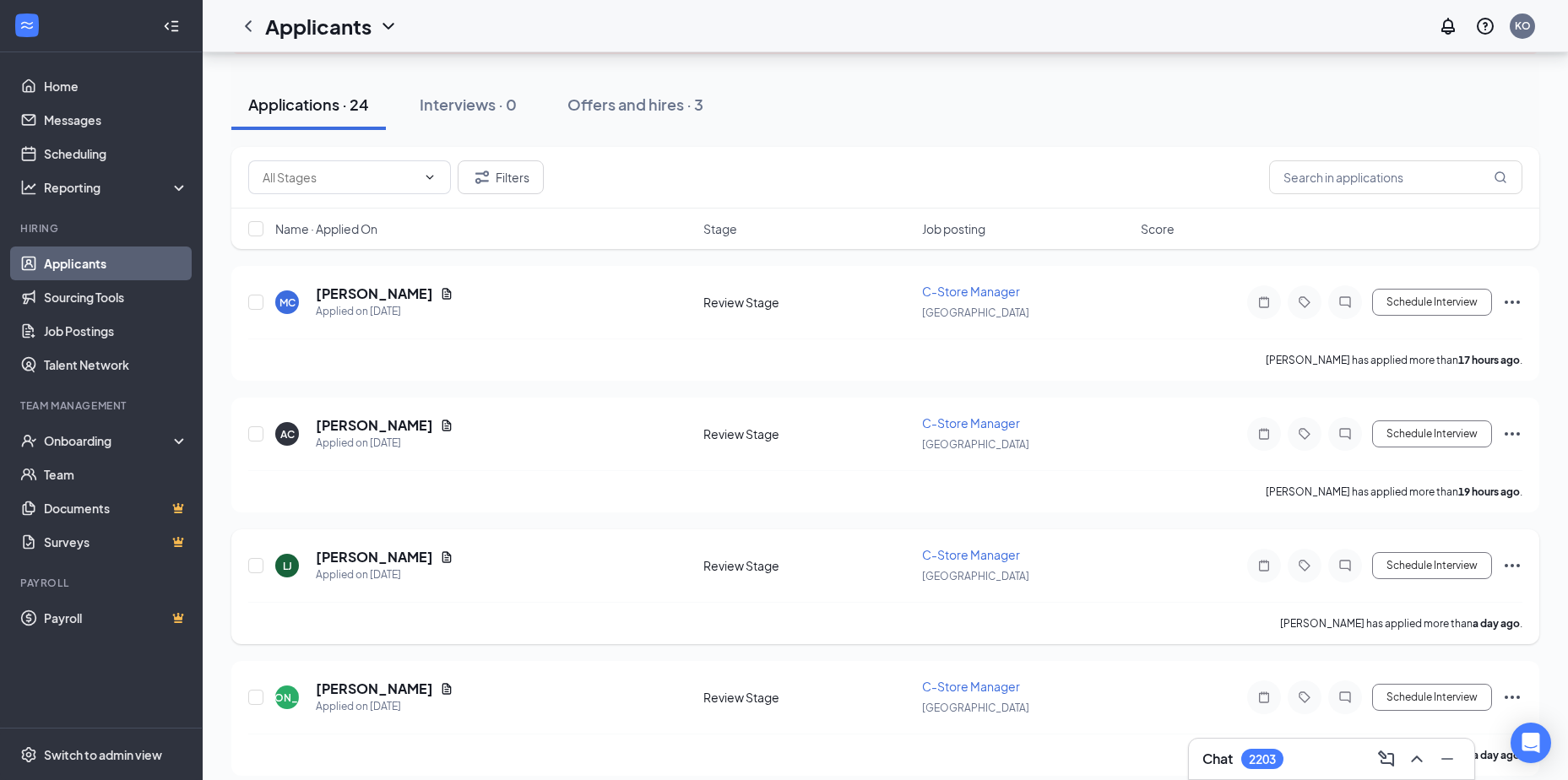
scroll to position [169, 0]
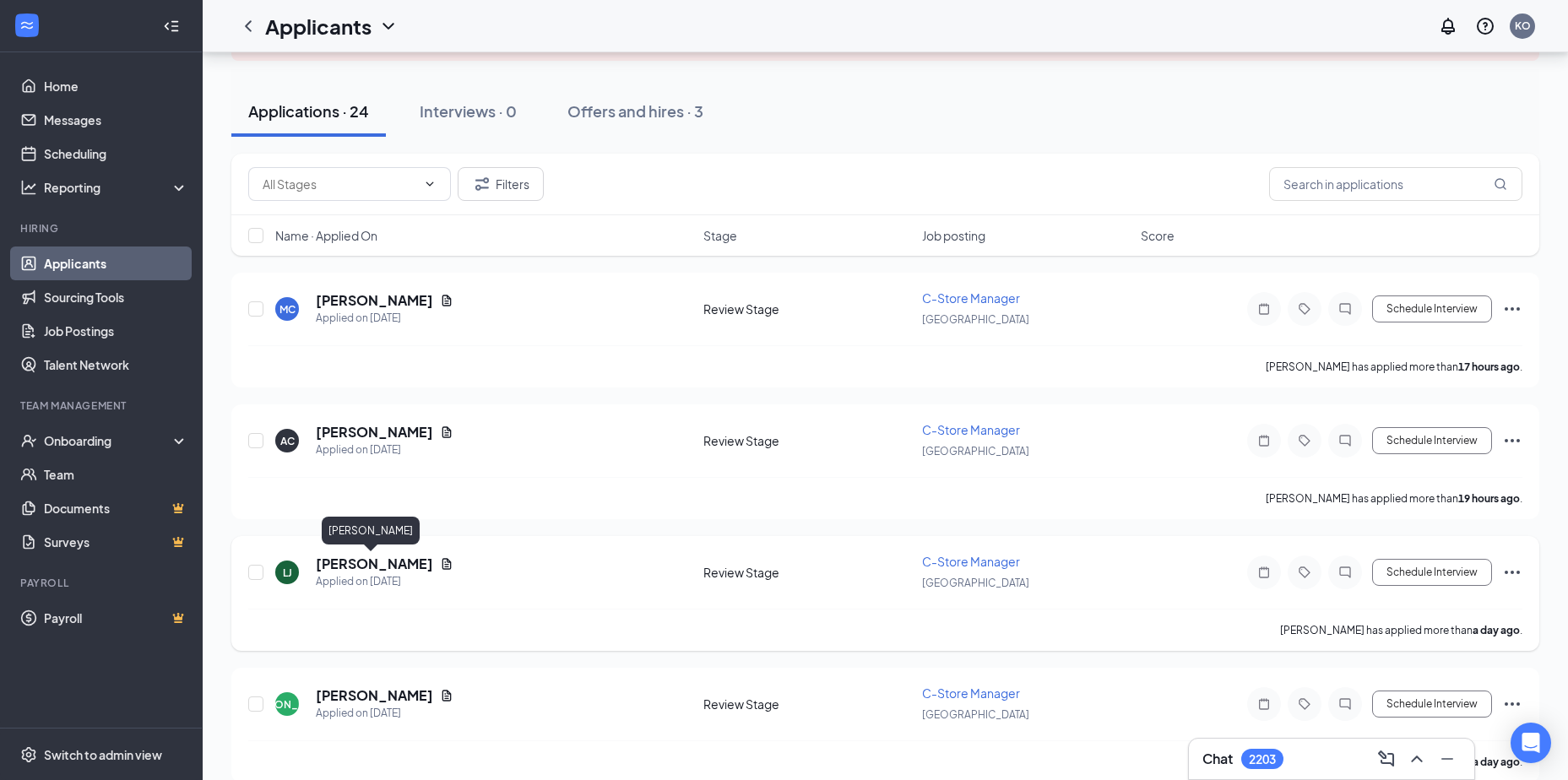
click at [349, 562] on h5 "[PERSON_NAME]" at bounding box center [375, 564] width 118 height 18
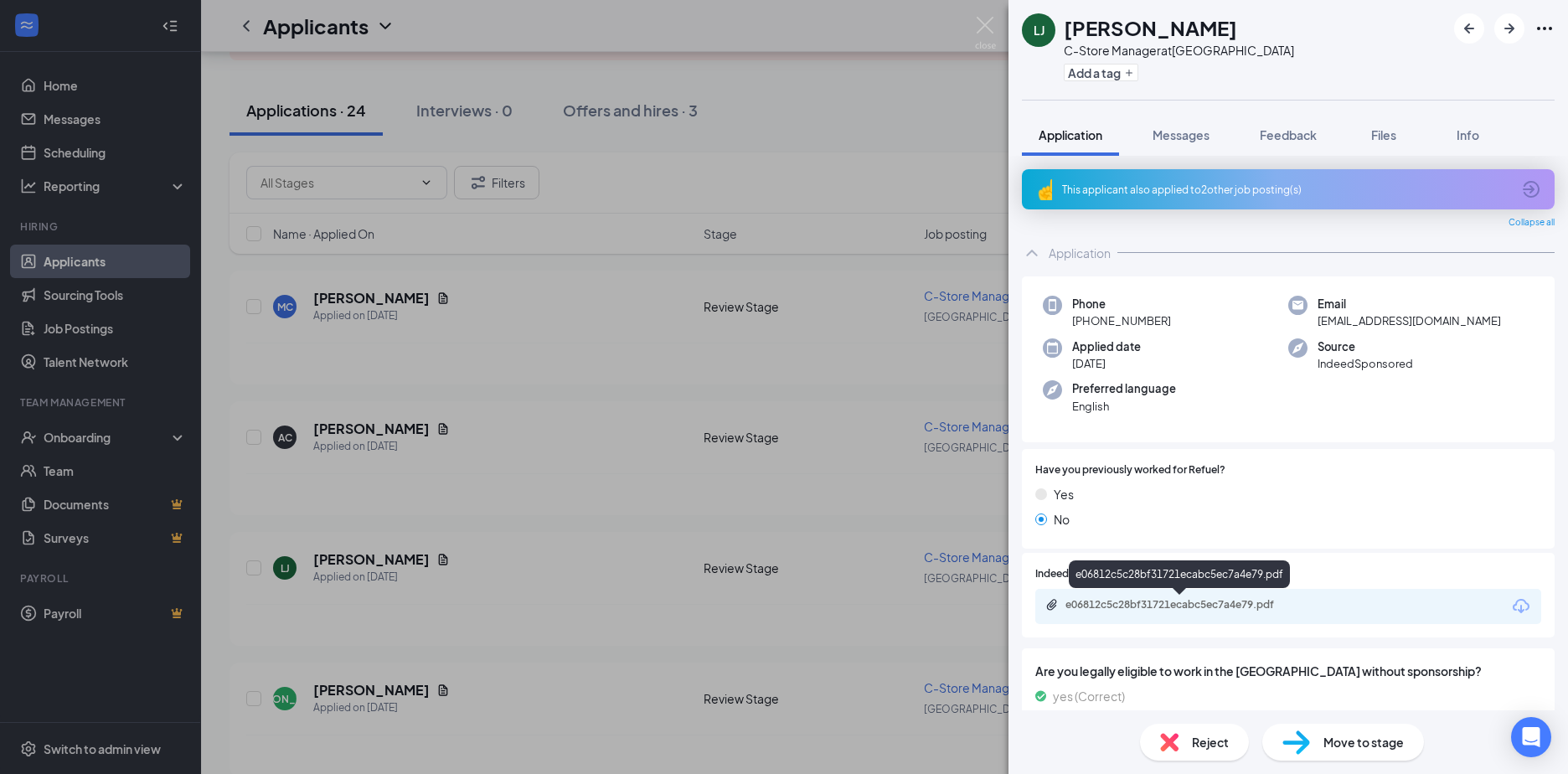
click at [1166, 606] on div "e06812c5c28bf31721ecabc5ec7a4e79.pdf" at bounding box center [1182, 604] width 235 height 14
click at [340, 424] on div "[PERSON_NAME] C-Store Manager at [GEOGRAPHIC_DATA] Add a tag Application Messag…" at bounding box center [784, 387] width 1568 height 774
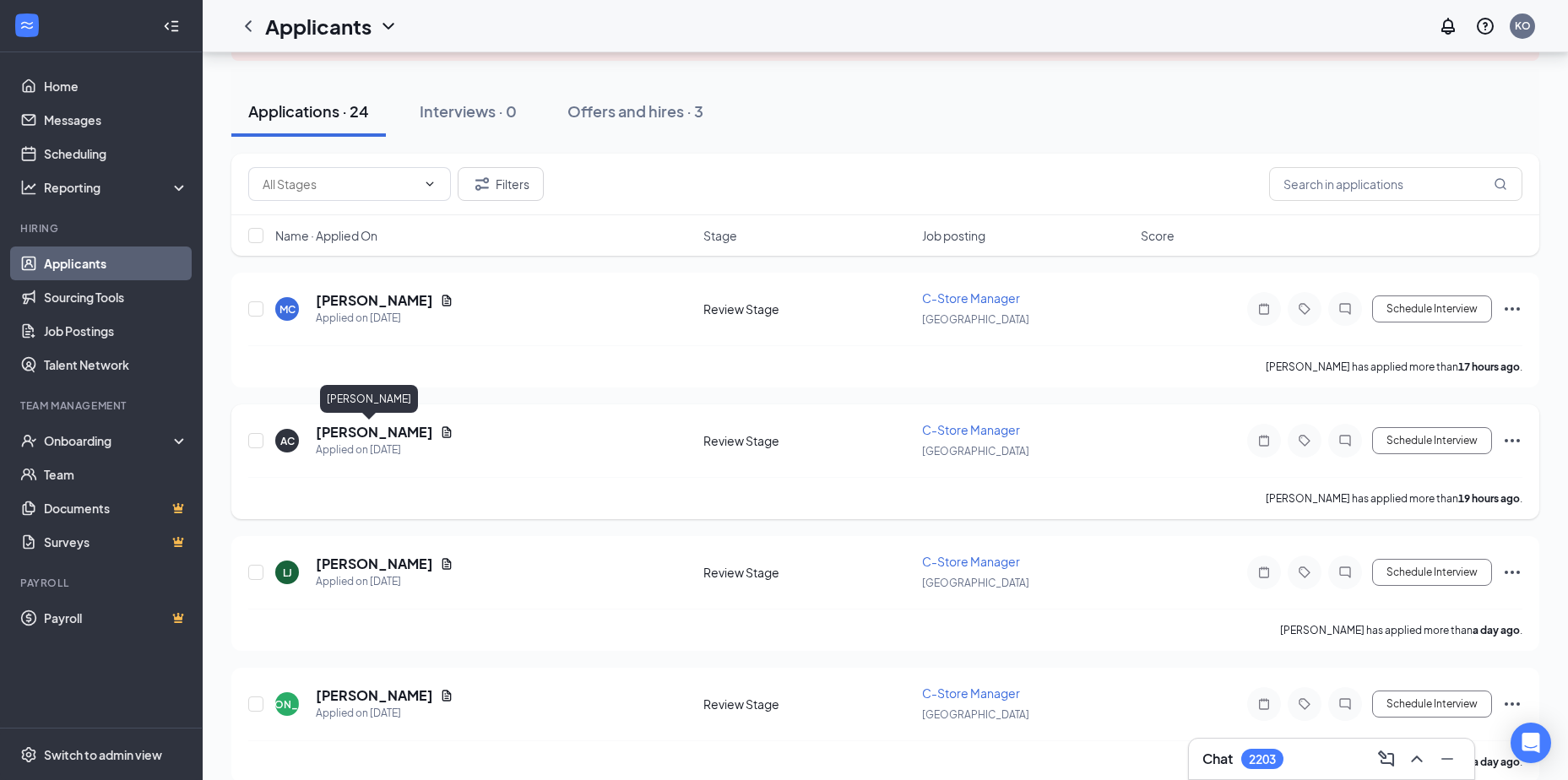
click at [352, 430] on h5 "[PERSON_NAME]" at bounding box center [375, 432] width 118 height 18
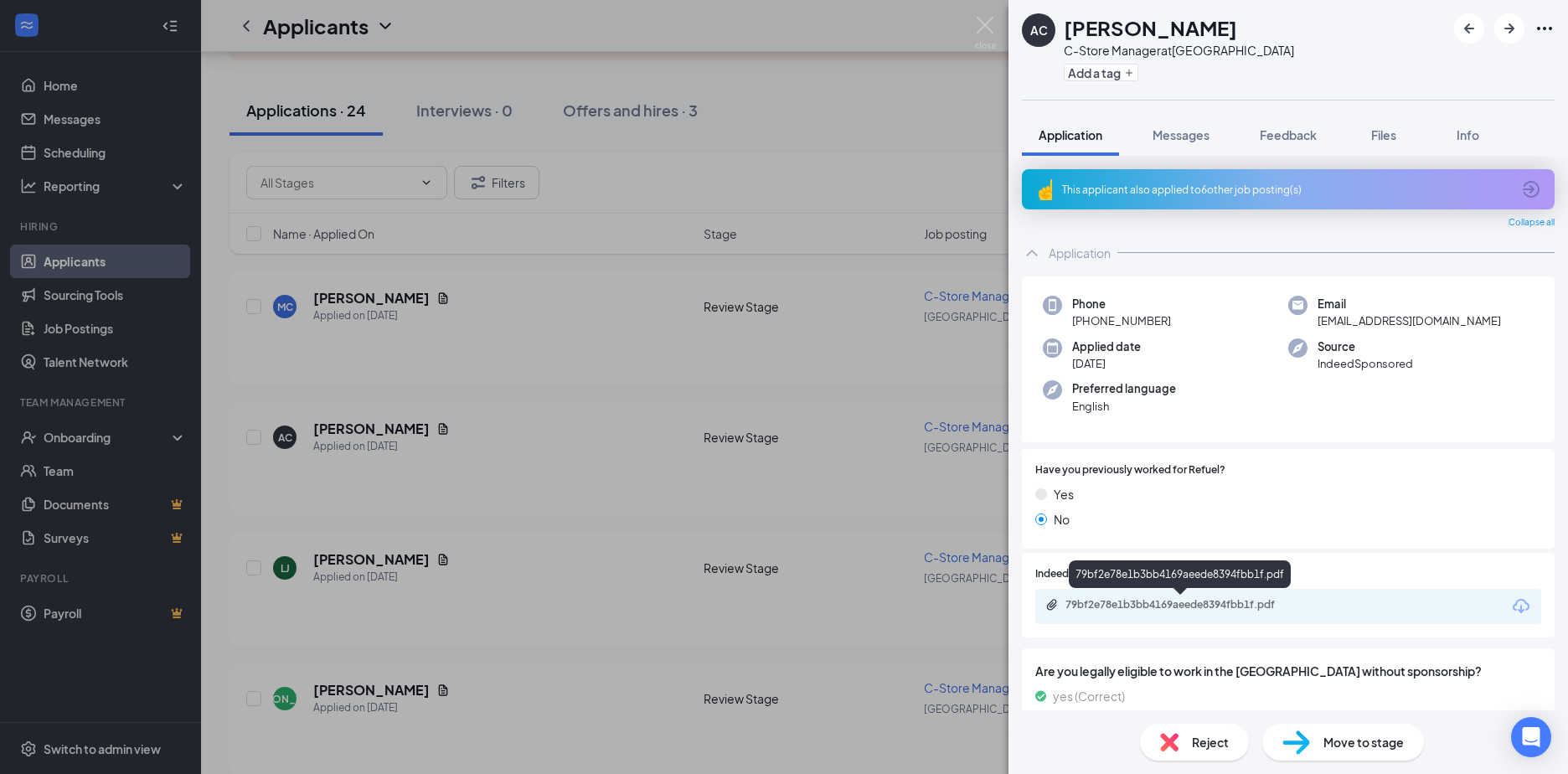
click at [1131, 602] on div "79bf2e78e1b3bb4169aeede8394fbb1f.pdf" at bounding box center [1182, 604] width 235 height 14
click at [341, 297] on div "AC Aviana Cox C-Store Manager at Durham Add a tag Application Messages Feedback…" at bounding box center [784, 387] width 1568 height 774
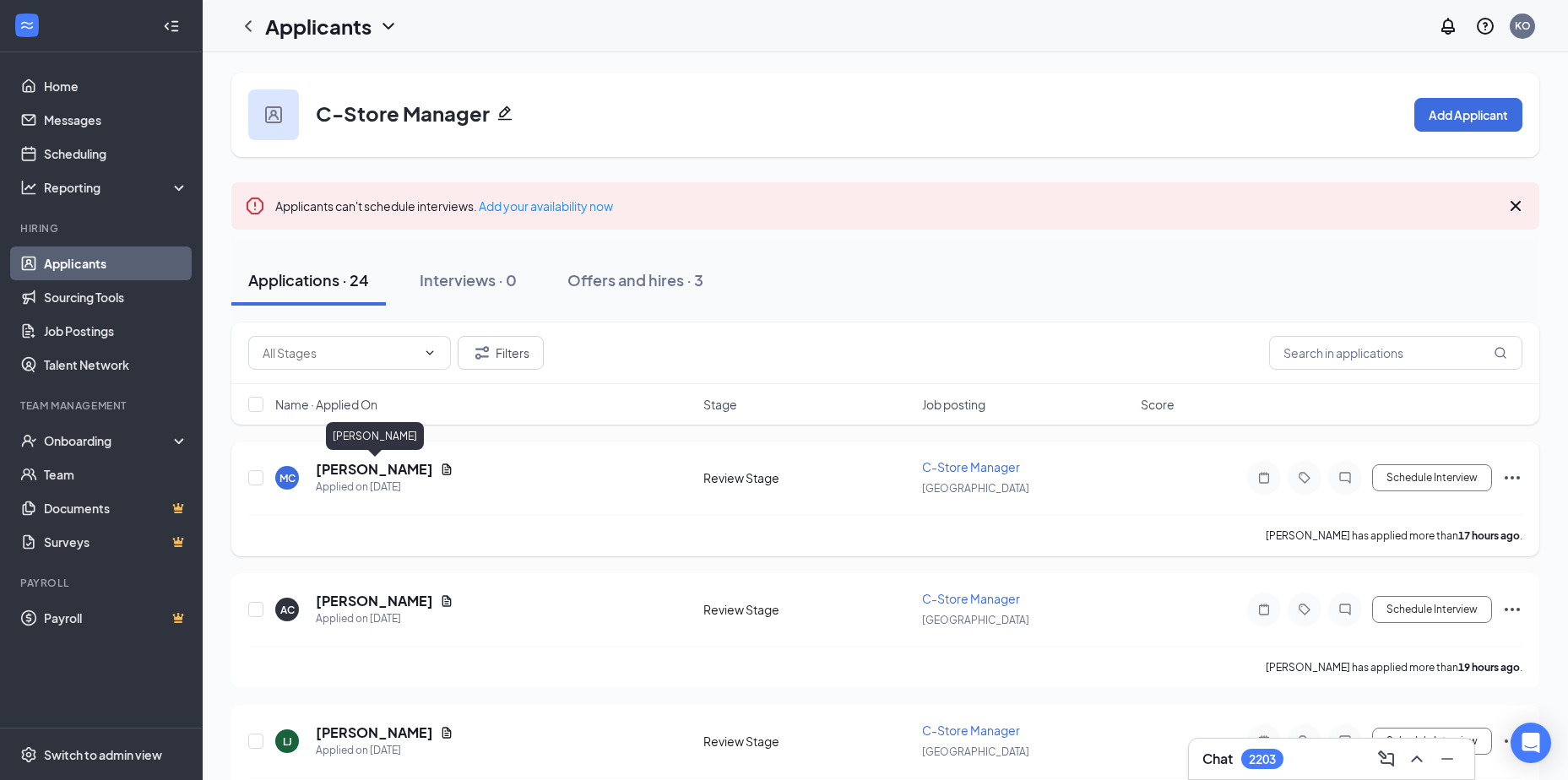
click at [352, 474] on h5 "Ma’Shell Chandler" at bounding box center [375, 469] width 118 height 18
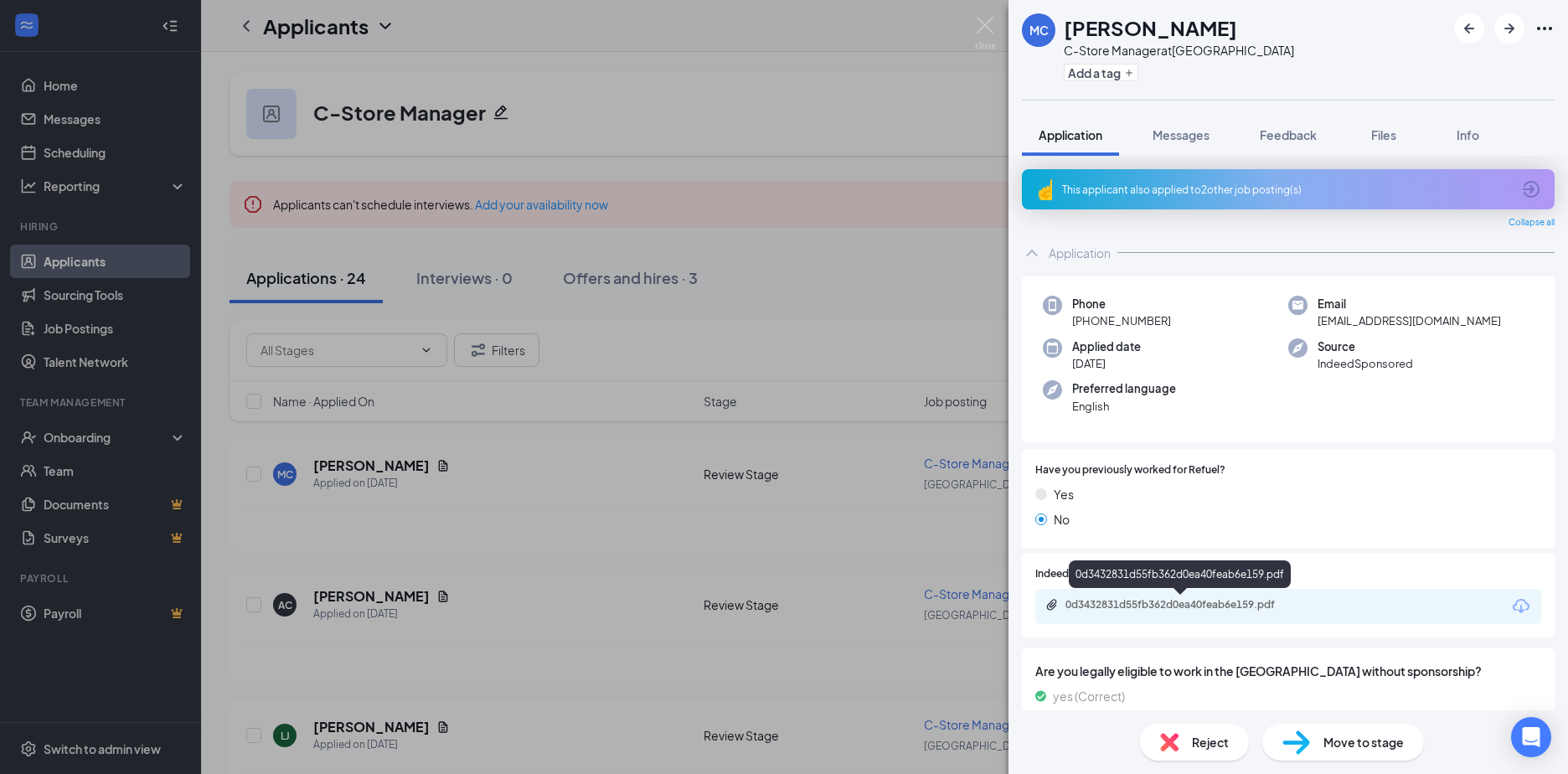
click at [1137, 598] on div "0d3432831d55fb362d0ea40feab6e159.pdf" at bounding box center [1182, 604] width 235 height 14
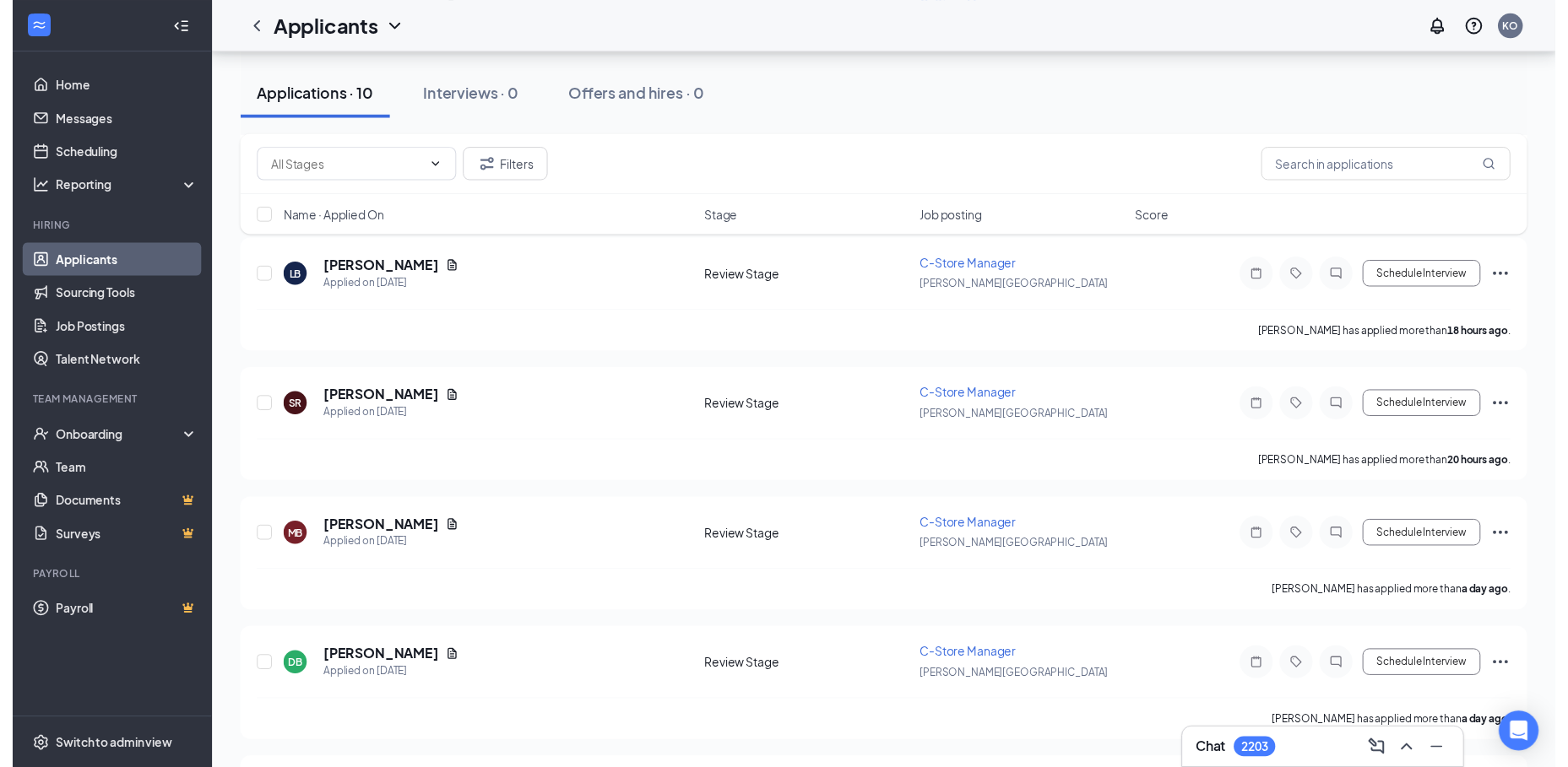
scroll to position [422, 0]
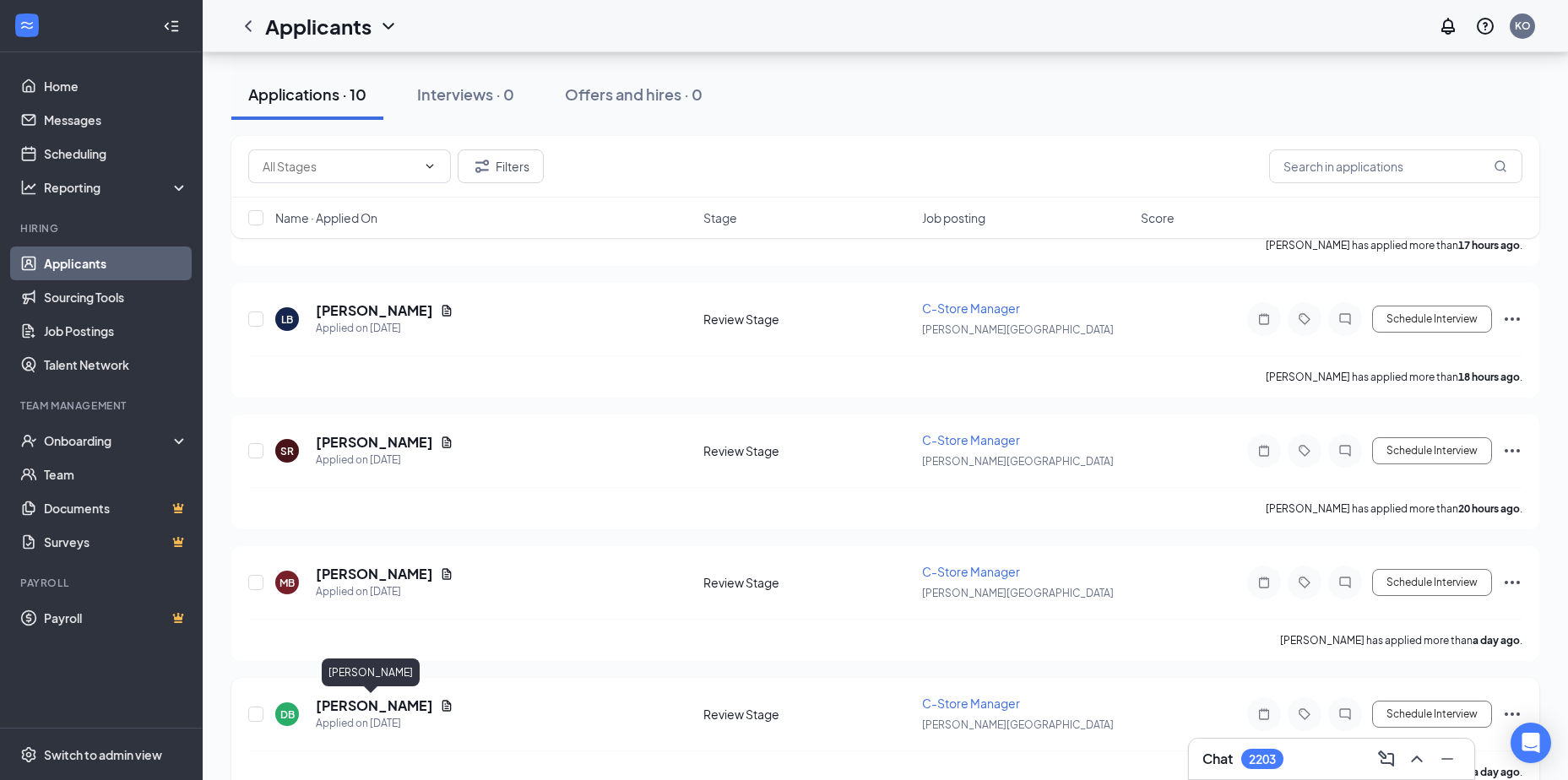
click at [348, 706] on h5 "[PERSON_NAME]" at bounding box center [375, 705] width 118 height 18
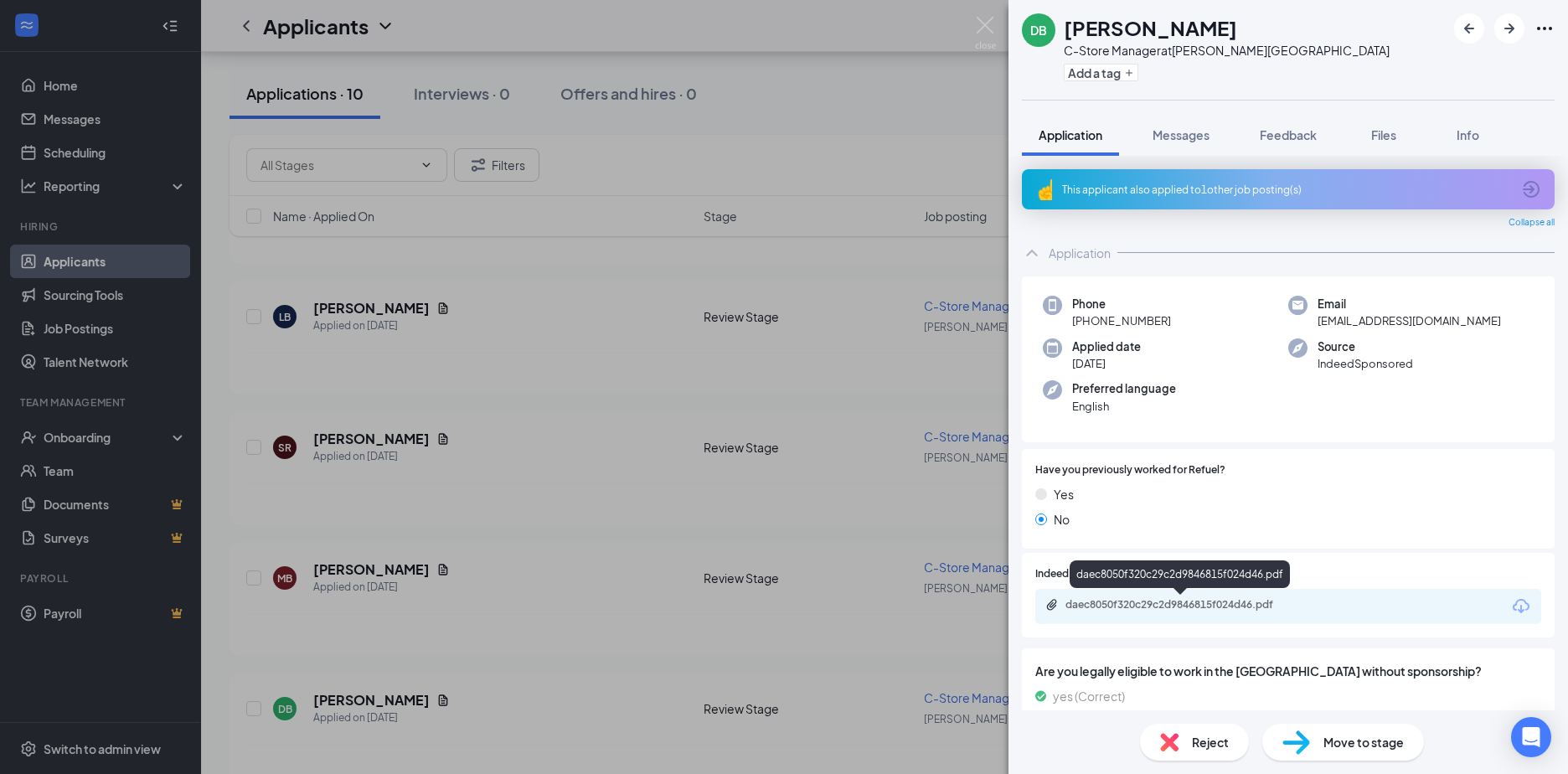
click at [1133, 606] on div "daec8050f320c29c2d9846815f024d46.pdf" at bounding box center [1182, 604] width 235 height 14
click at [359, 570] on div "DB [PERSON_NAME] C-Store Manager at [PERSON_NAME][GEOGRAPHIC_DATA] Add a tag Ap…" at bounding box center [784, 387] width 1568 height 774
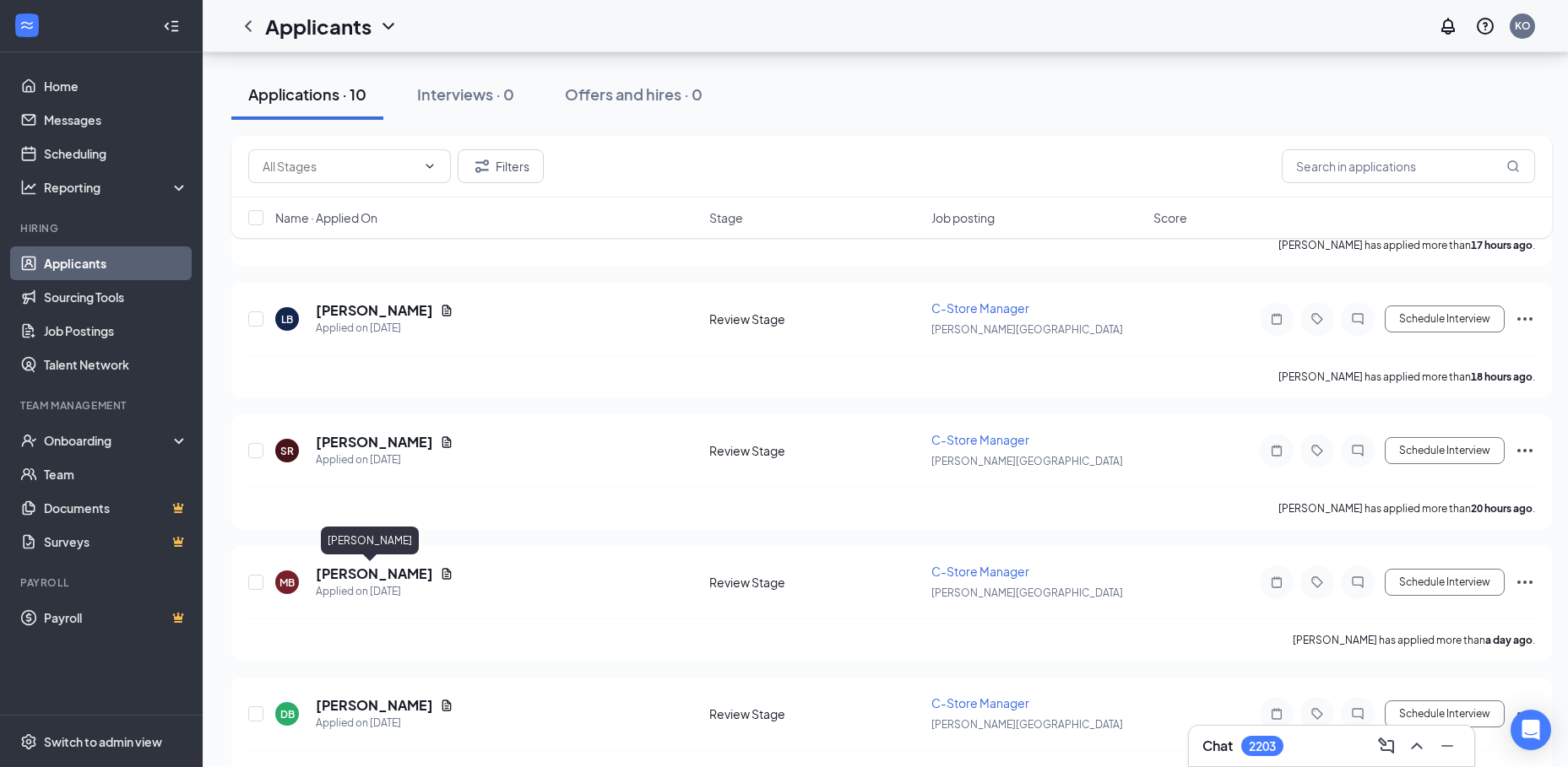
click at [362, 572] on h5 "[PERSON_NAME]" at bounding box center [375, 574] width 118 height 18
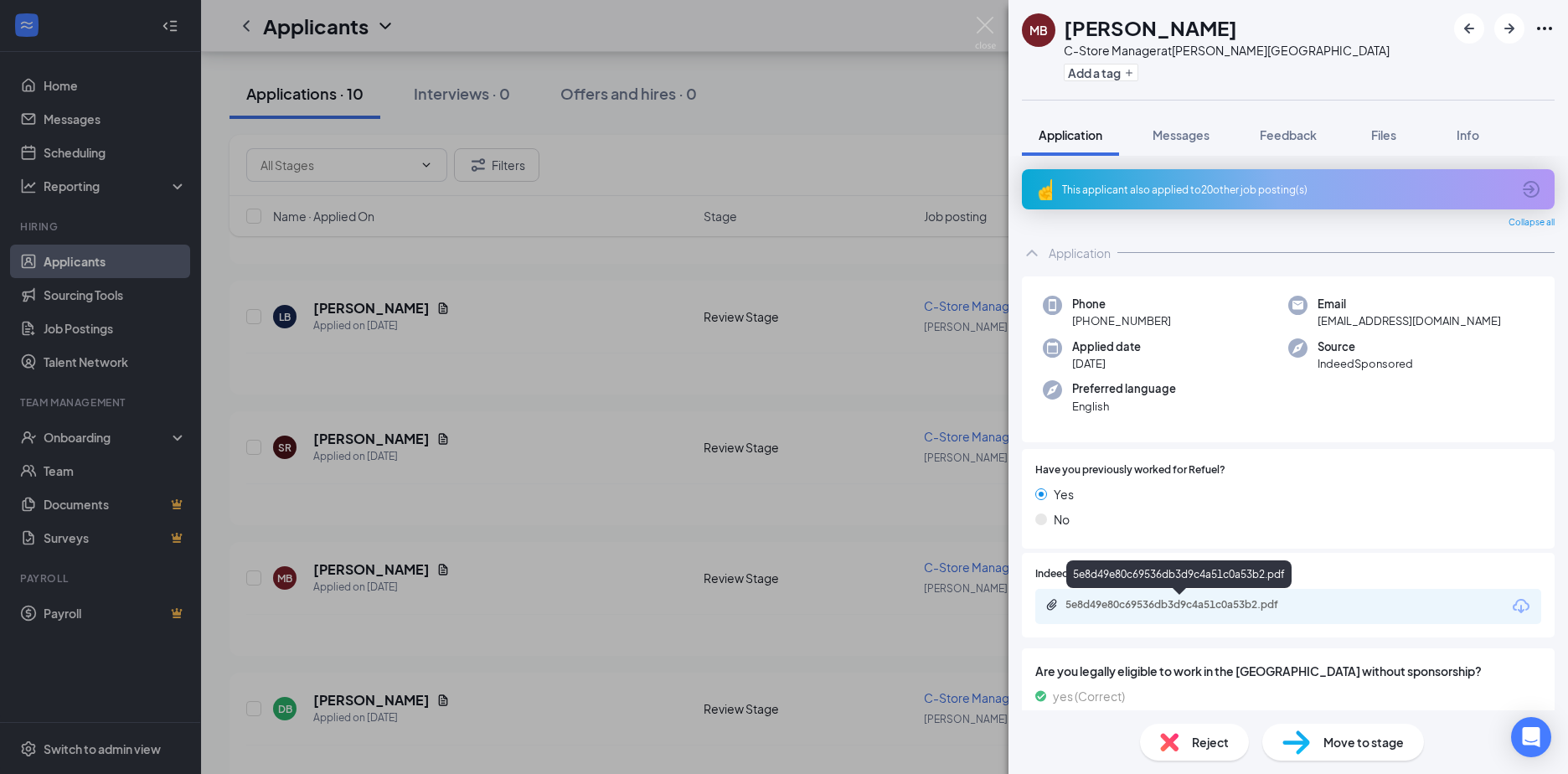
click at [1136, 604] on div "5e8d49e80c69536db3d9c4a51c0a53b2.pdf" at bounding box center [1182, 604] width 235 height 14
click at [350, 438] on div "MB [PERSON_NAME] C-Store Manager at [PERSON_NAME][GEOGRAPHIC_DATA] Add a tag Ap…" at bounding box center [784, 387] width 1568 height 774
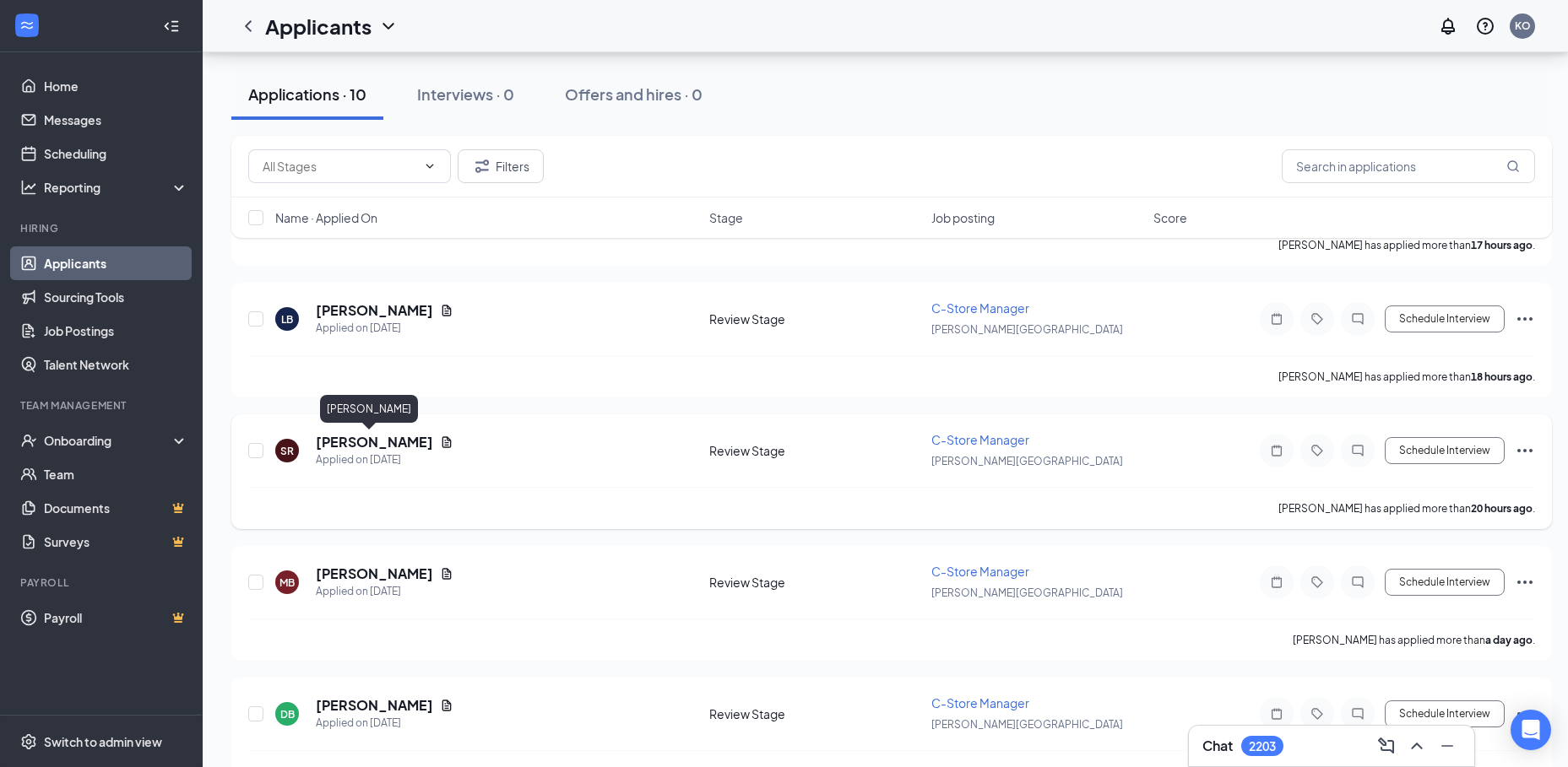
click at [353, 438] on h5 "Sandrea Ray" at bounding box center [375, 442] width 118 height 18
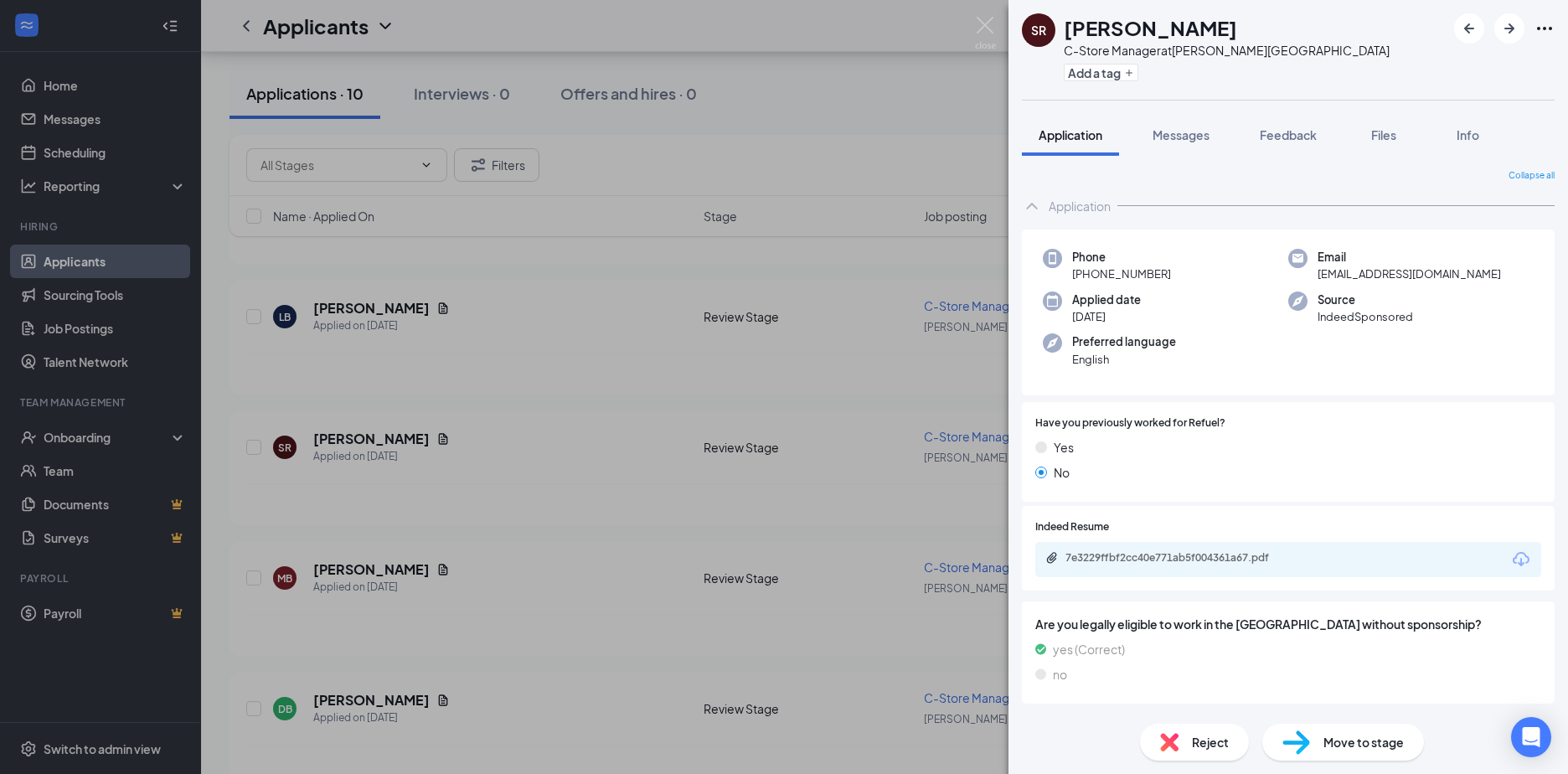
click at [354, 571] on div "SR Sandrea Ray C-Store Manager at Holly Springs Add a tag Application Messages …" at bounding box center [784, 387] width 1568 height 774
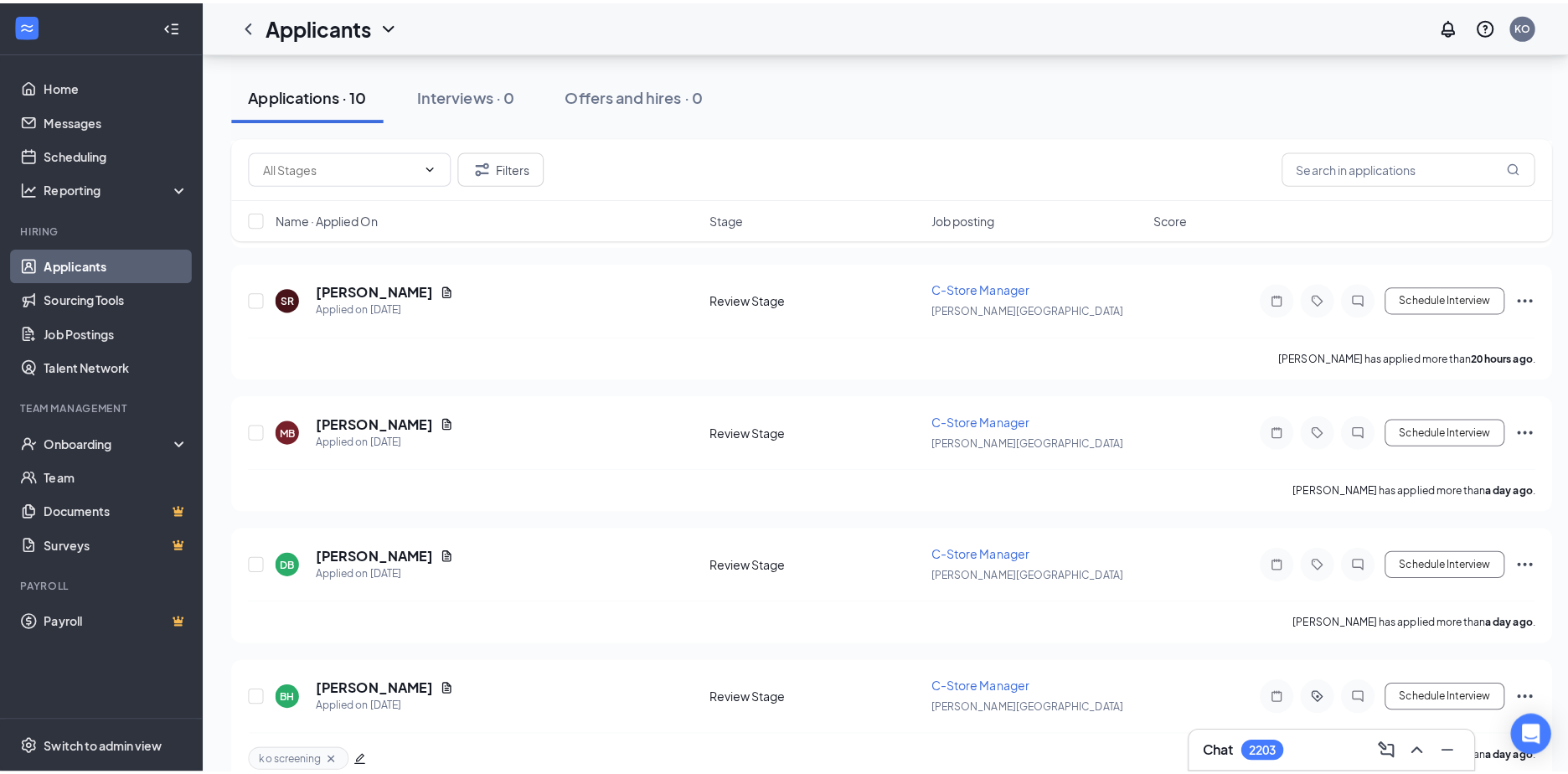
scroll to position [586, 0]
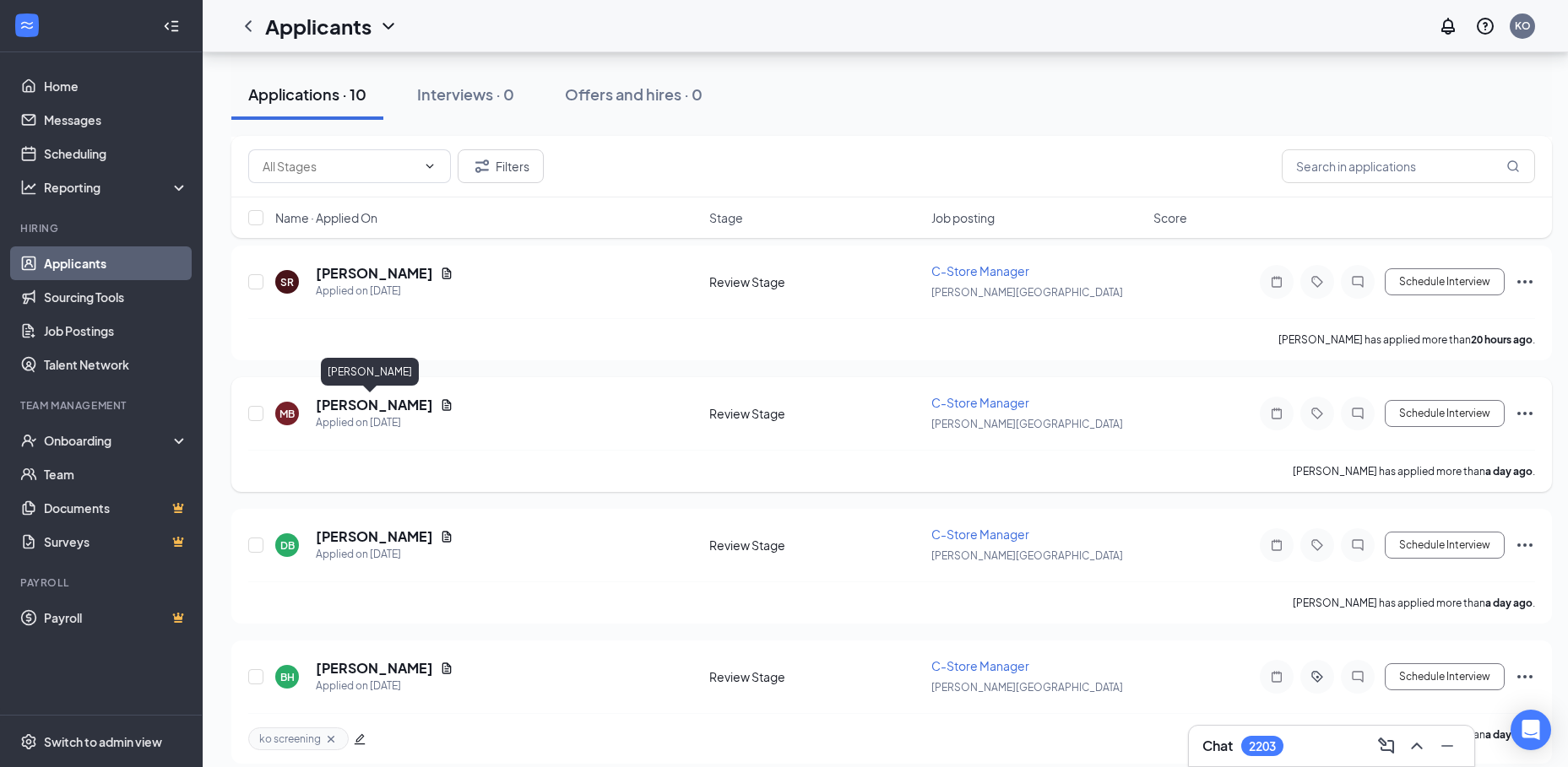
click at [342, 403] on h5 "Mary Burgess" at bounding box center [375, 405] width 118 height 18
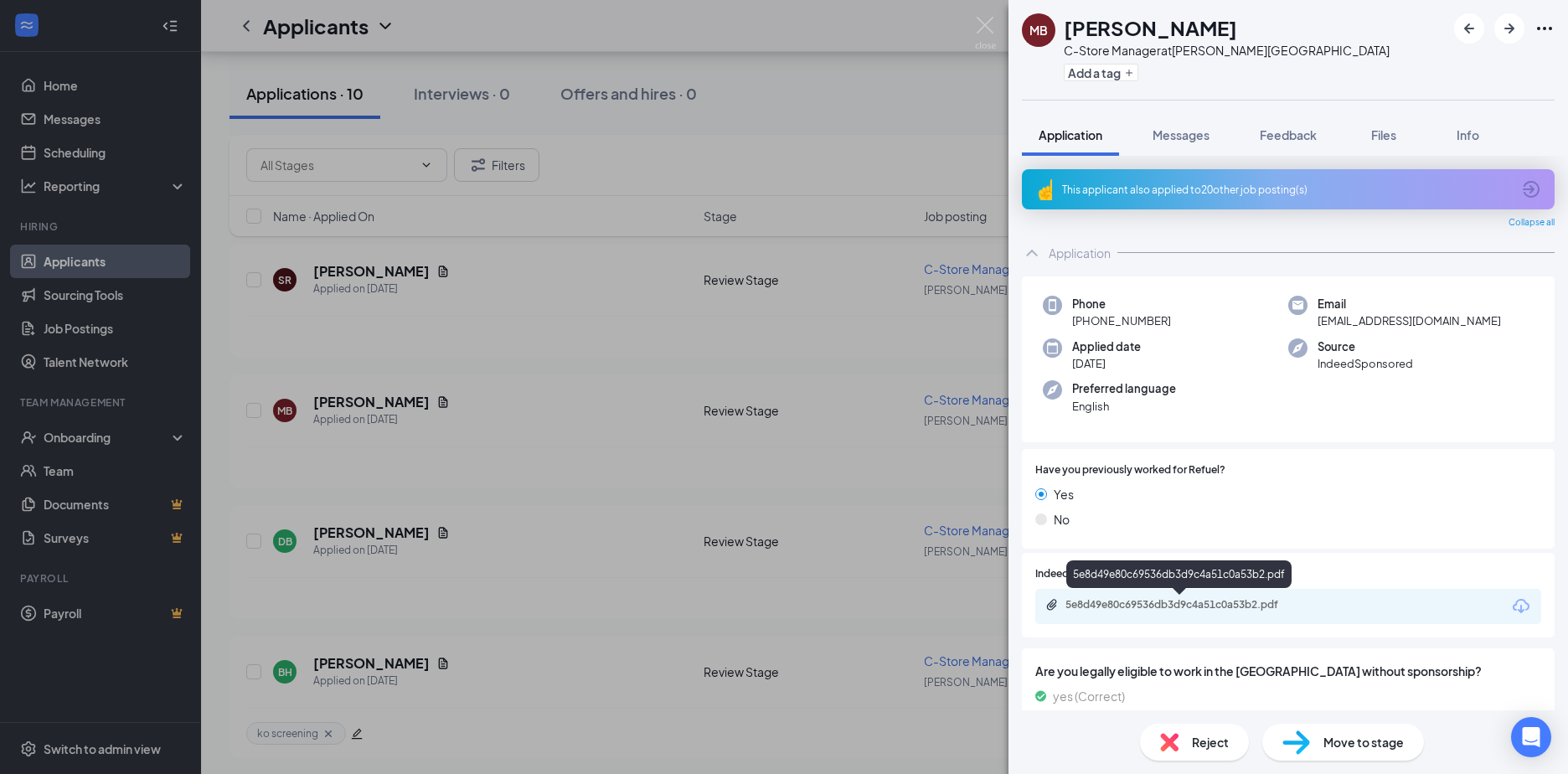
click at [1142, 609] on div "5e8d49e80c69536db3d9c4a51c0a53b2.pdf" at bounding box center [1182, 604] width 235 height 14
click at [355, 268] on div "MB Mary Burgess C-Store Manager at Holly Springs Add a tag Application Messages…" at bounding box center [784, 387] width 1568 height 774
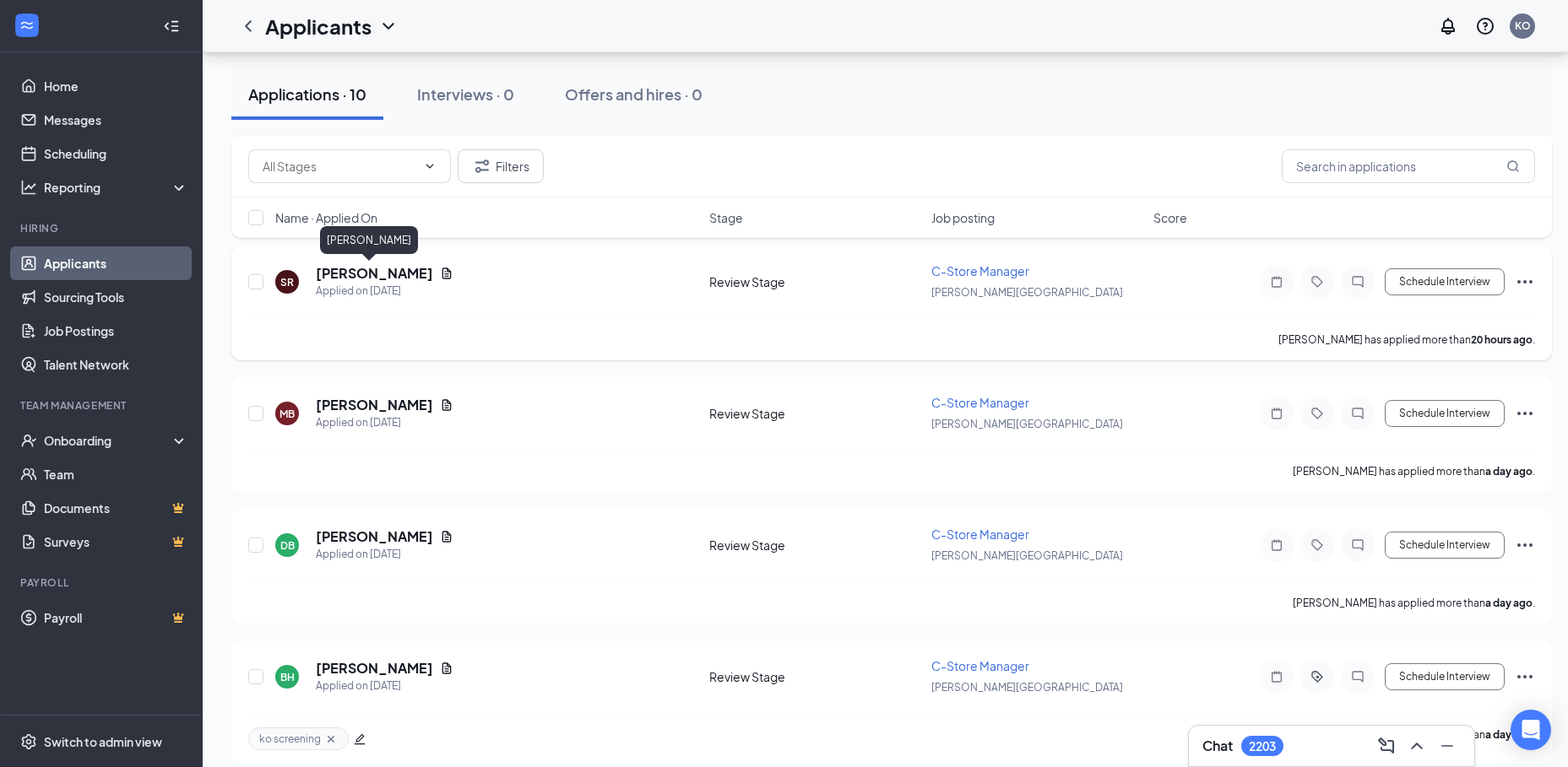
click at [357, 270] on h5 "Sandrea Ray" at bounding box center [375, 273] width 118 height 18
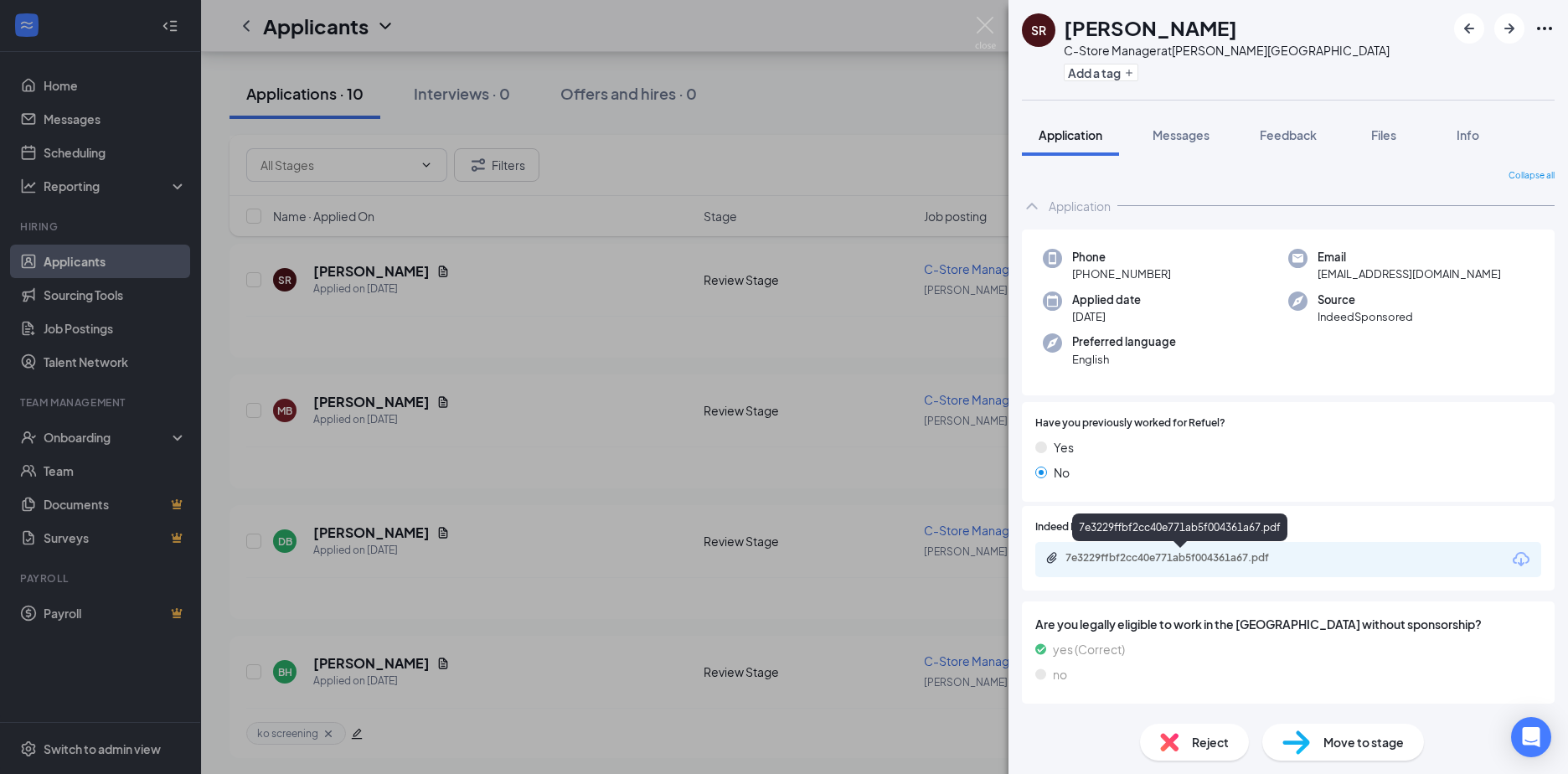
click at [1130, 554] on div "7e3229ffbf2cc40e771ab5f004361a67.pdf" at bounding box center [1182, 558] width 235 height 14
click at [394, 332] on div "SR Sandrea Ray C-Store Manager at Holly Springs Add a tag Application Messages …" at bounding box center [784, 387] width 1568 height 774
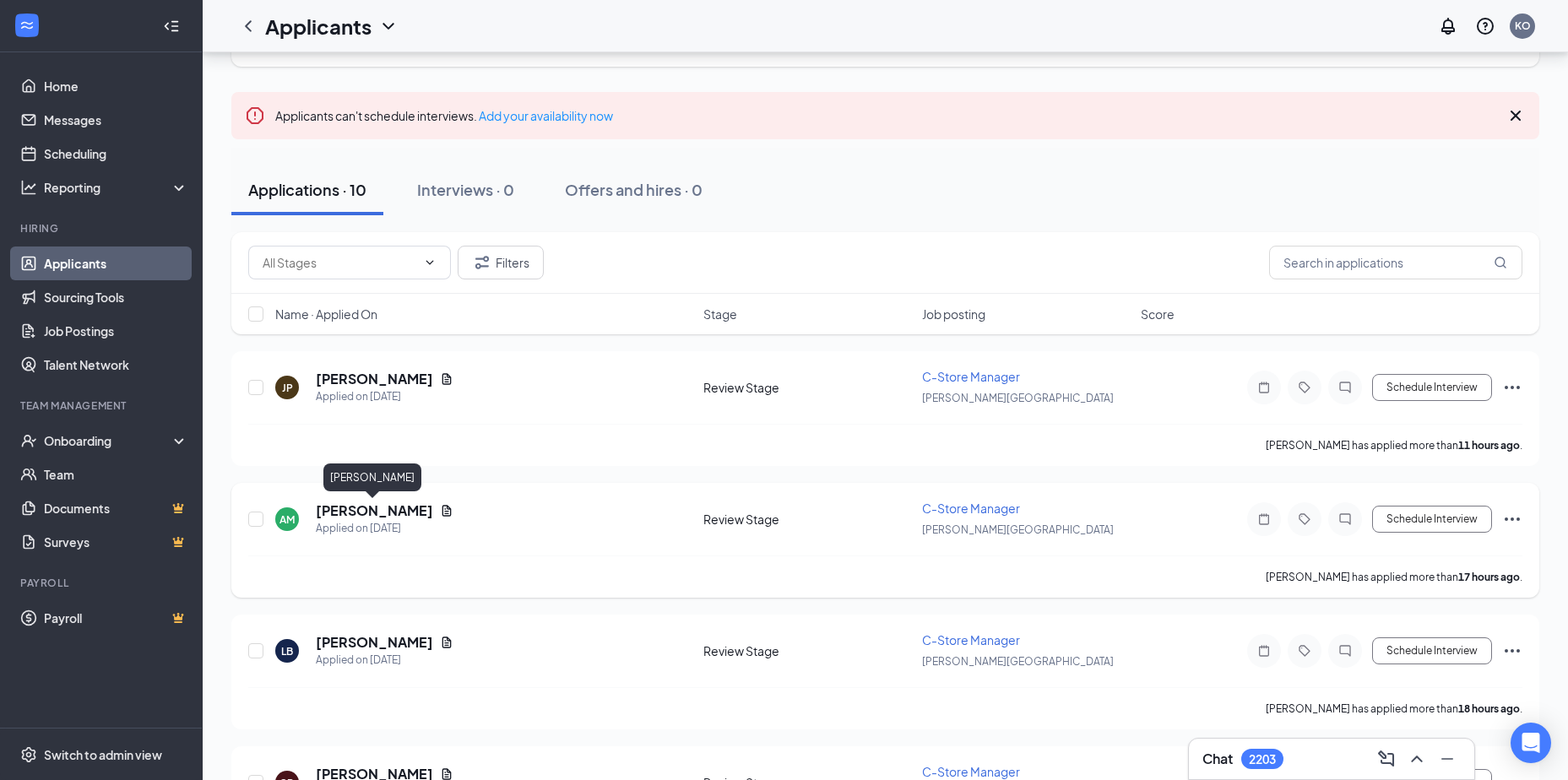
scroll to position [85, 0]
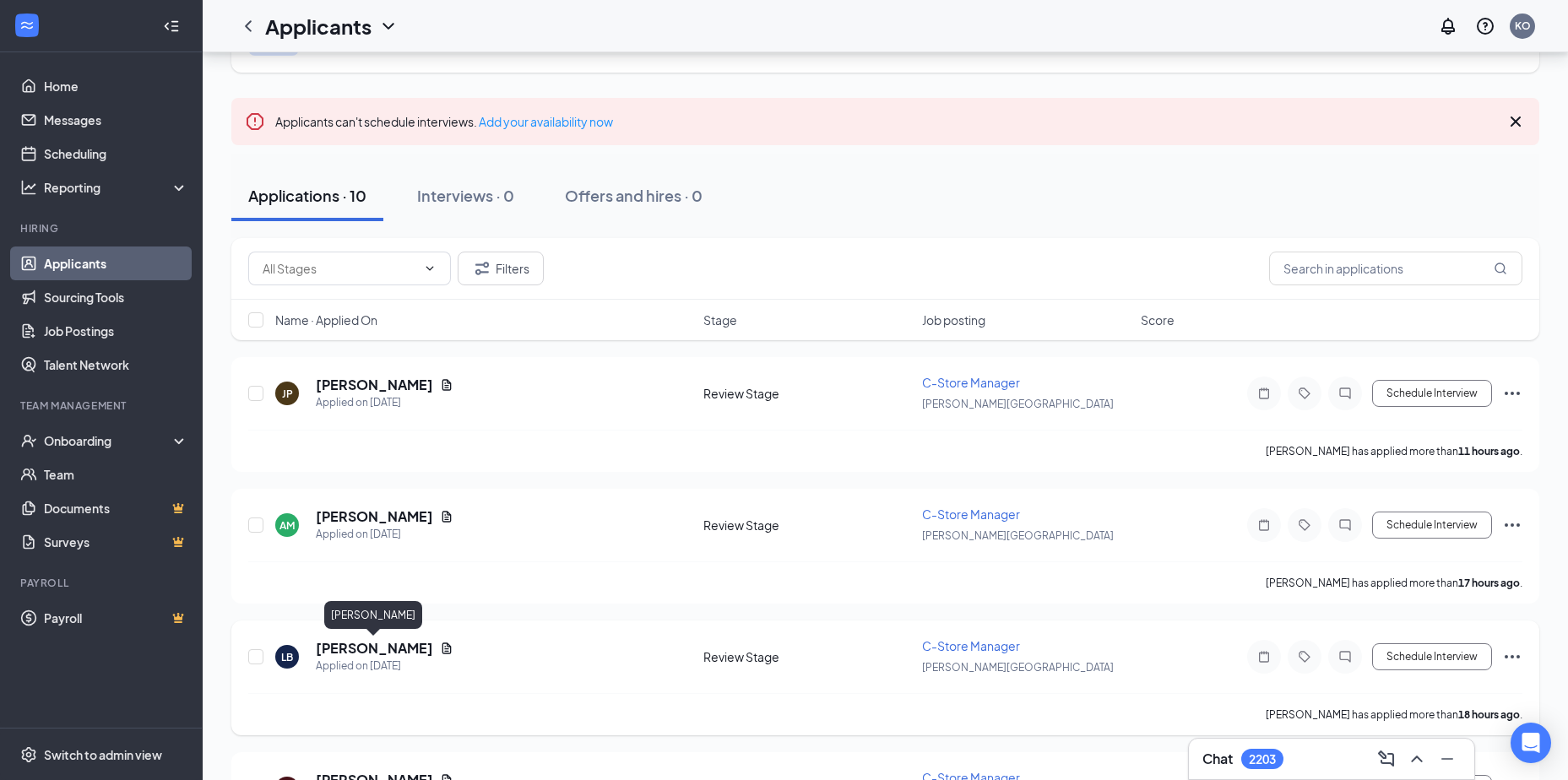
click at [361, 651] on h5 "LaKesha Baldwin" at bounding box center [375, 648] width 118 height 18
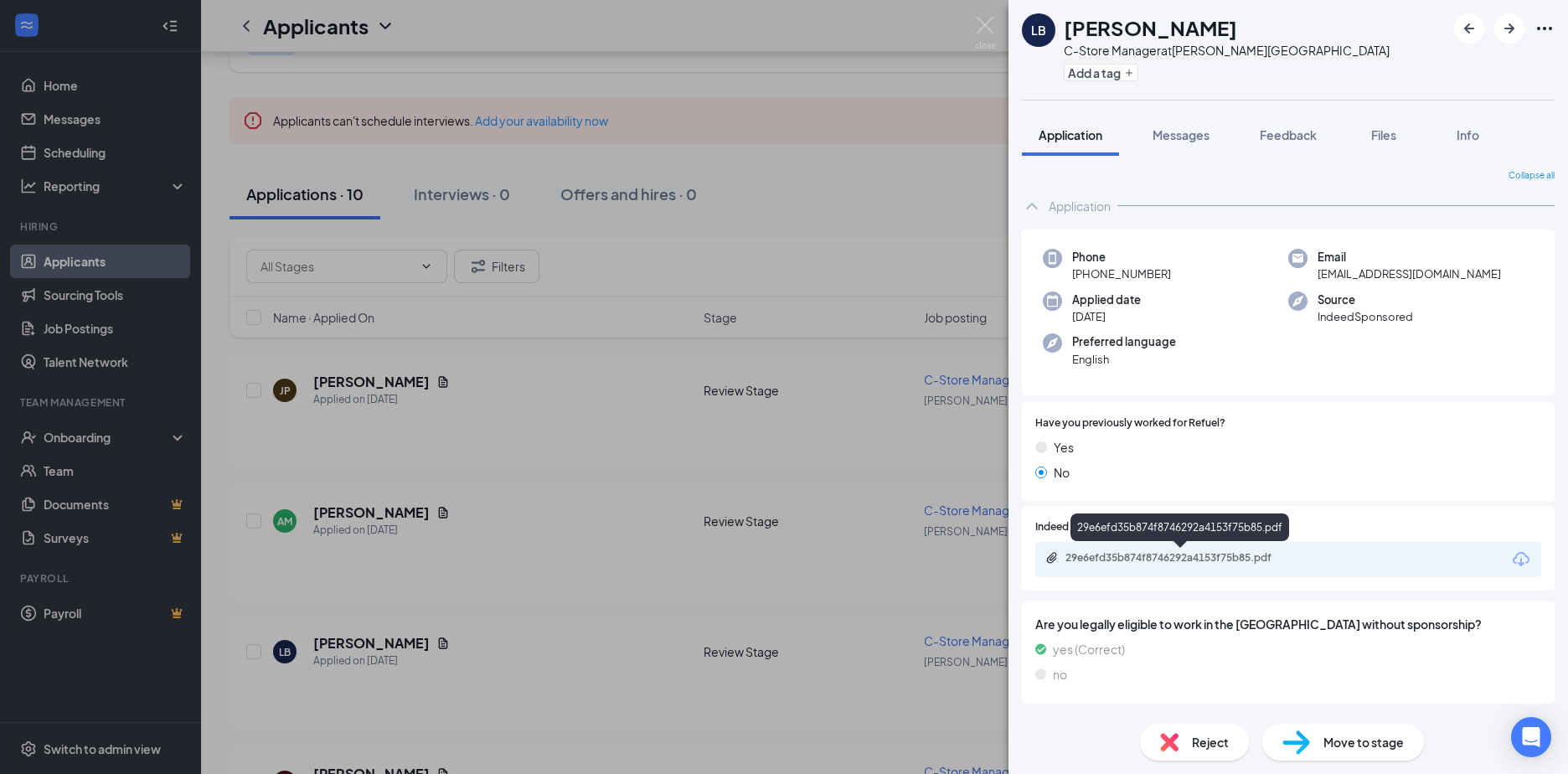
click at [1157, 554] on div "29e6efd35b874f8746292a4153f75b85.pdf" at bounding box center [1182, 558] width 235 height 14
click at [351, 516] on div "LB LaKesha Baldwin C-Store Manager at Holly Springs Add a tag Application Messa…" at bounding box center [784, 387] width 1568 height 774
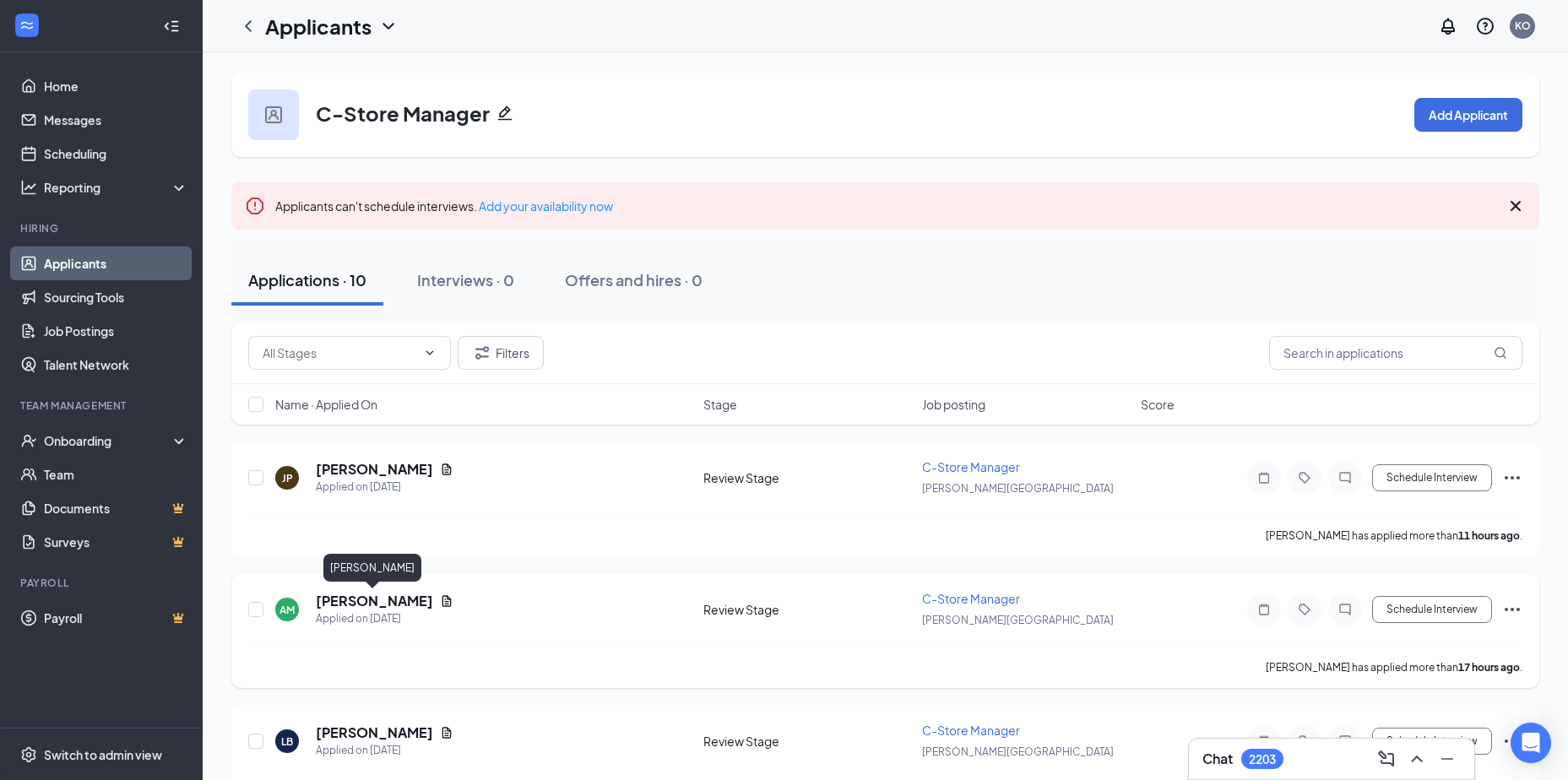
click at [341, 603] on h5 "Amanda Martin" at bounding box center [375, 601] width 118 height 18
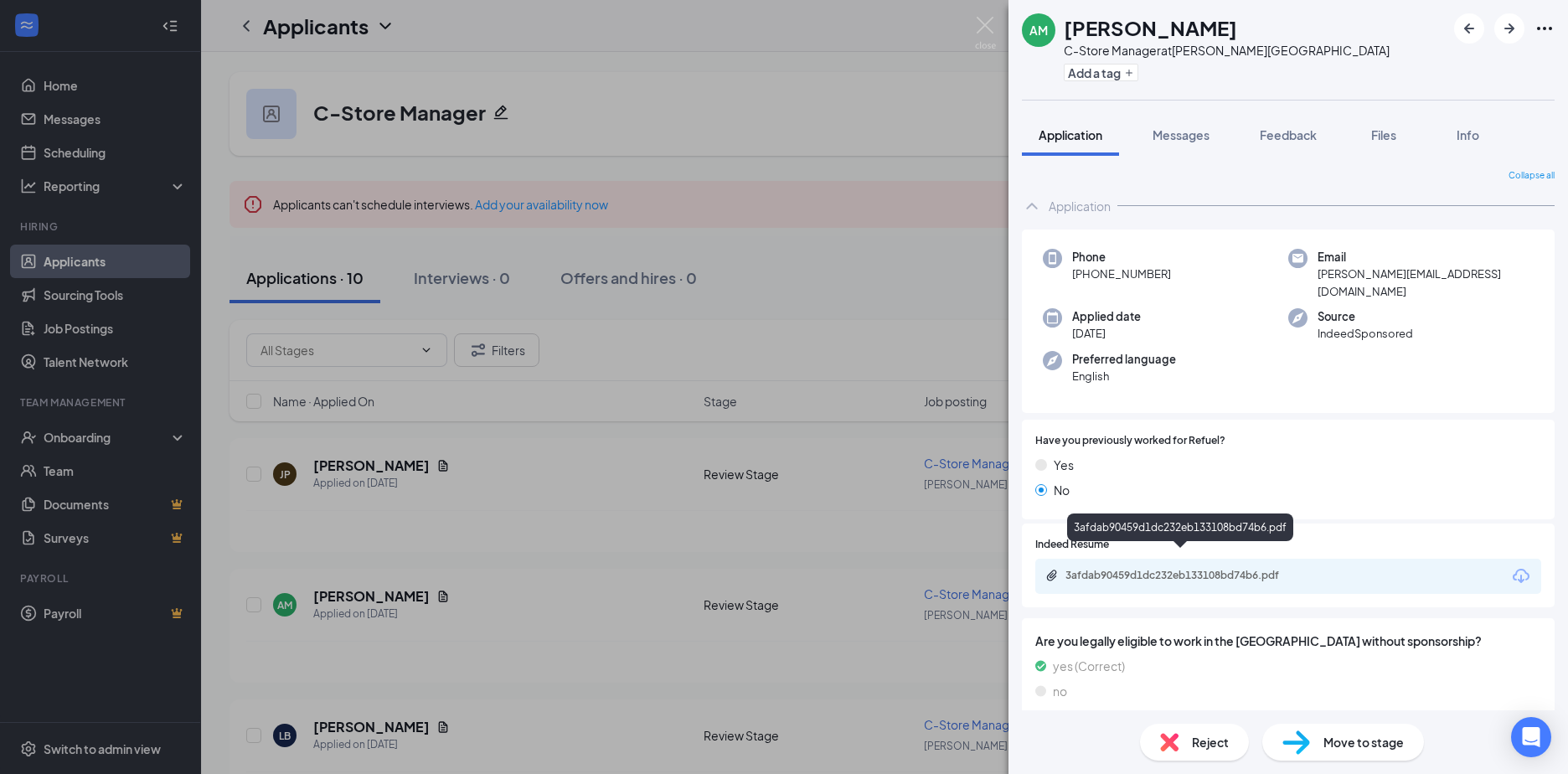
click at [1136, 569] on div "3afdab90459d1dc232eb133108bd74b6.pdf" at bounding box center [1182, 575] width 235 height 14
click at [347, 464] on div "AM Amanda Martin C-Store Manager at Holly Springs Add a tag Application Message…" at bounding box center [784, 387] width 1568 height 774
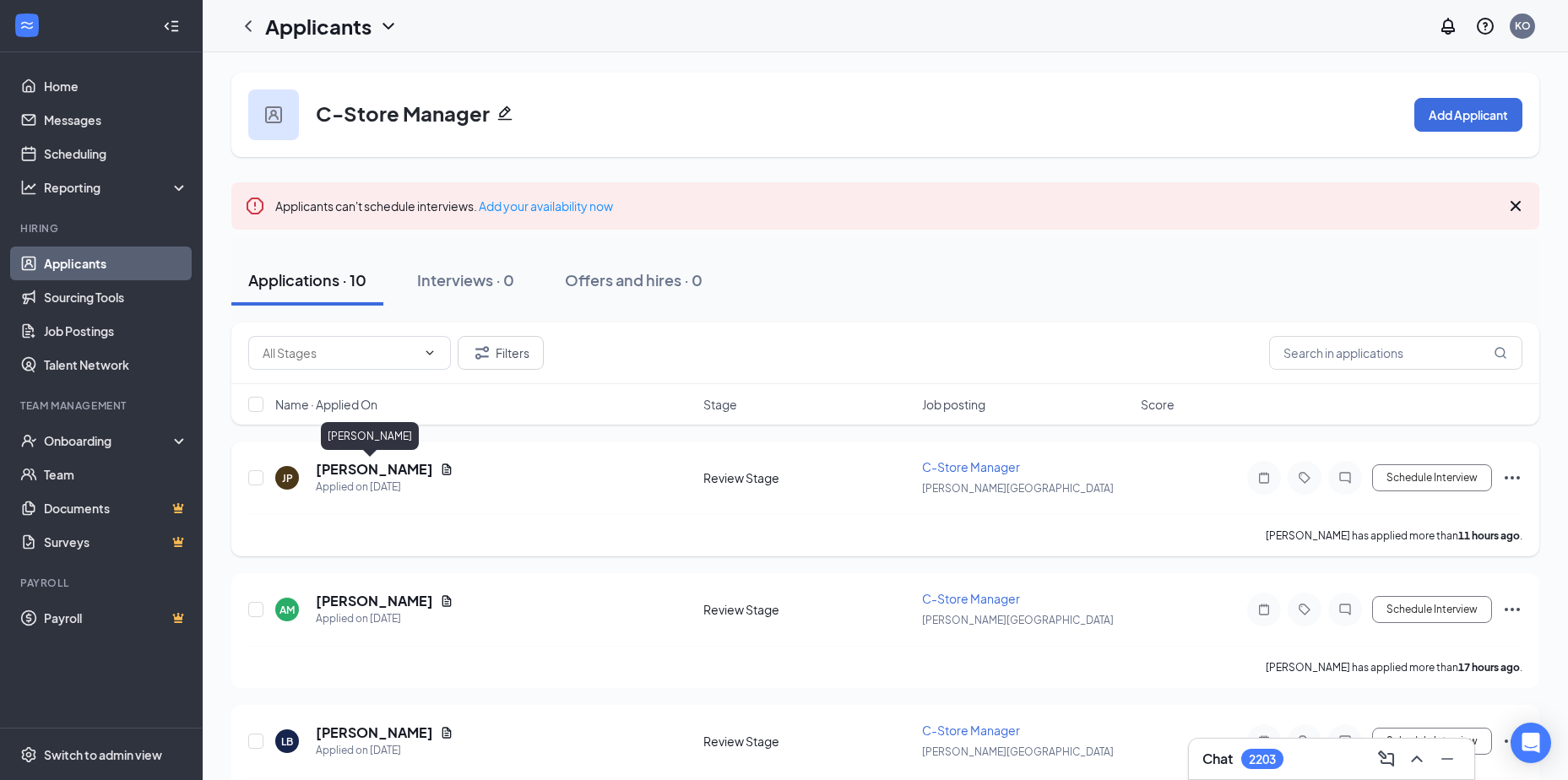
click at [359, 467] on h5 "John Paulson" at bounding box center [375, 469] width 118 height 18
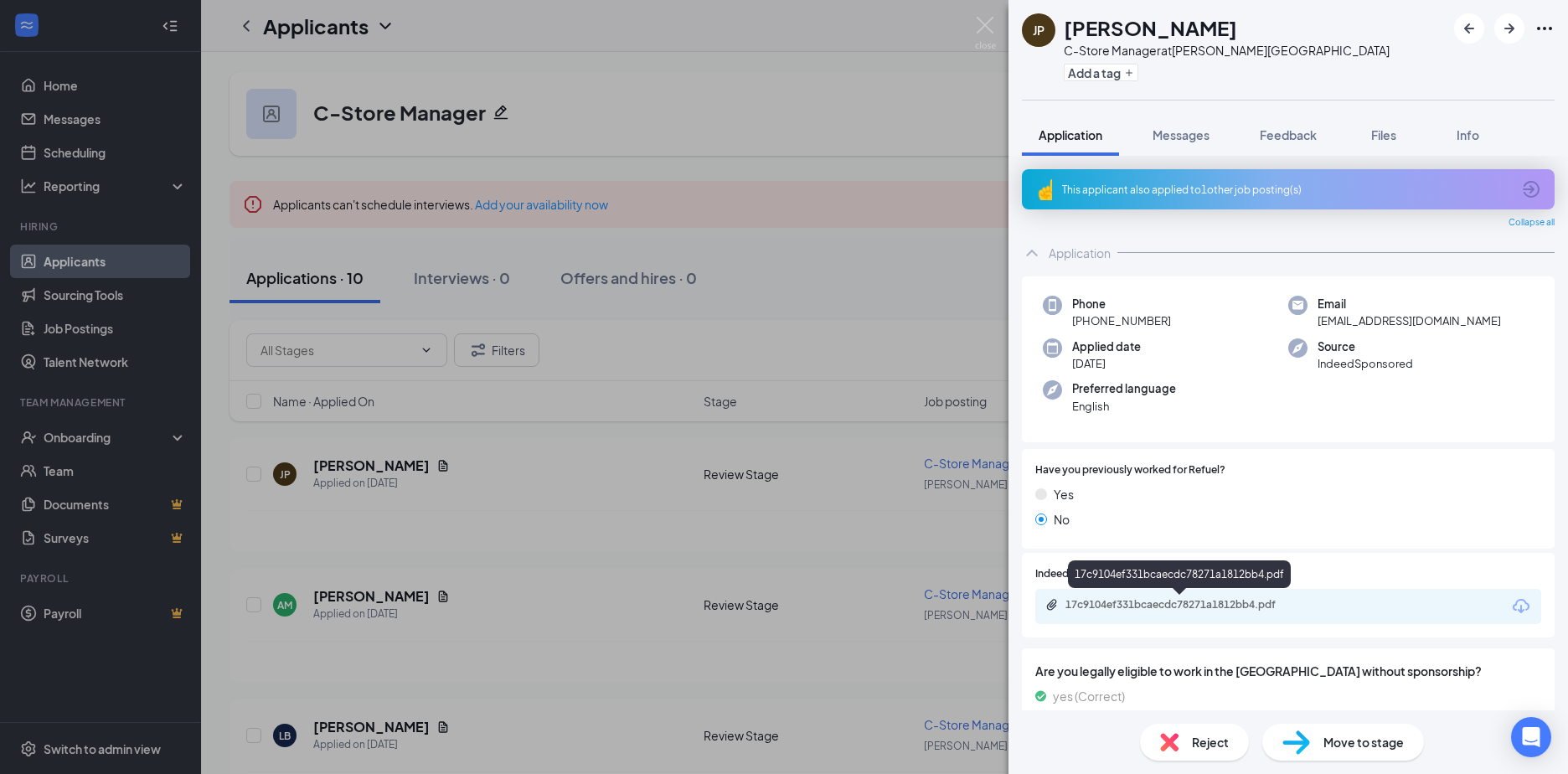
click at [1152, 606] on div "17c9104ef331bcaecdc78271a1812bb4.pdf" at bounding box center [1182, 604] width 235 height 14
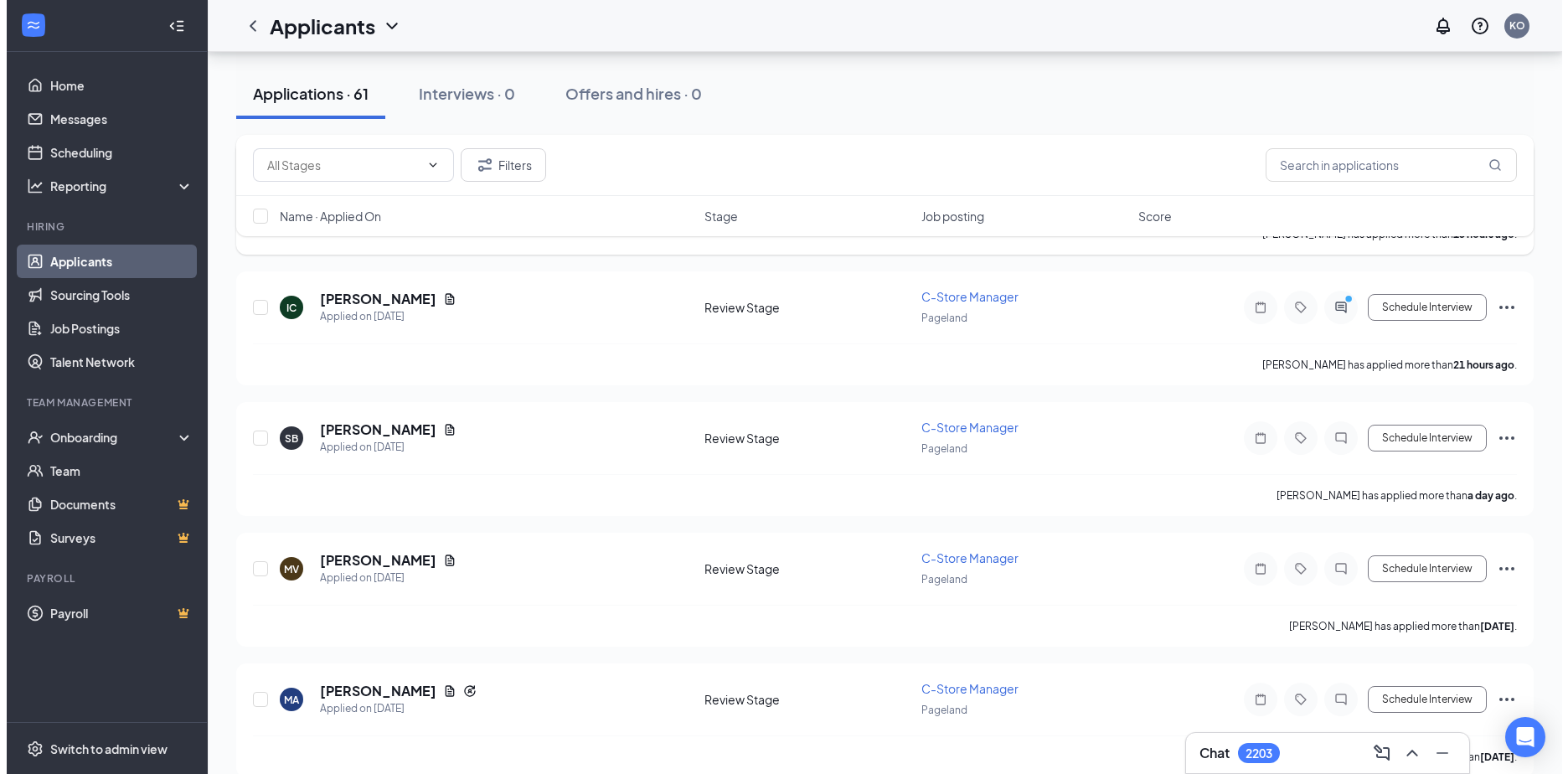
scroll to position [84, 0]
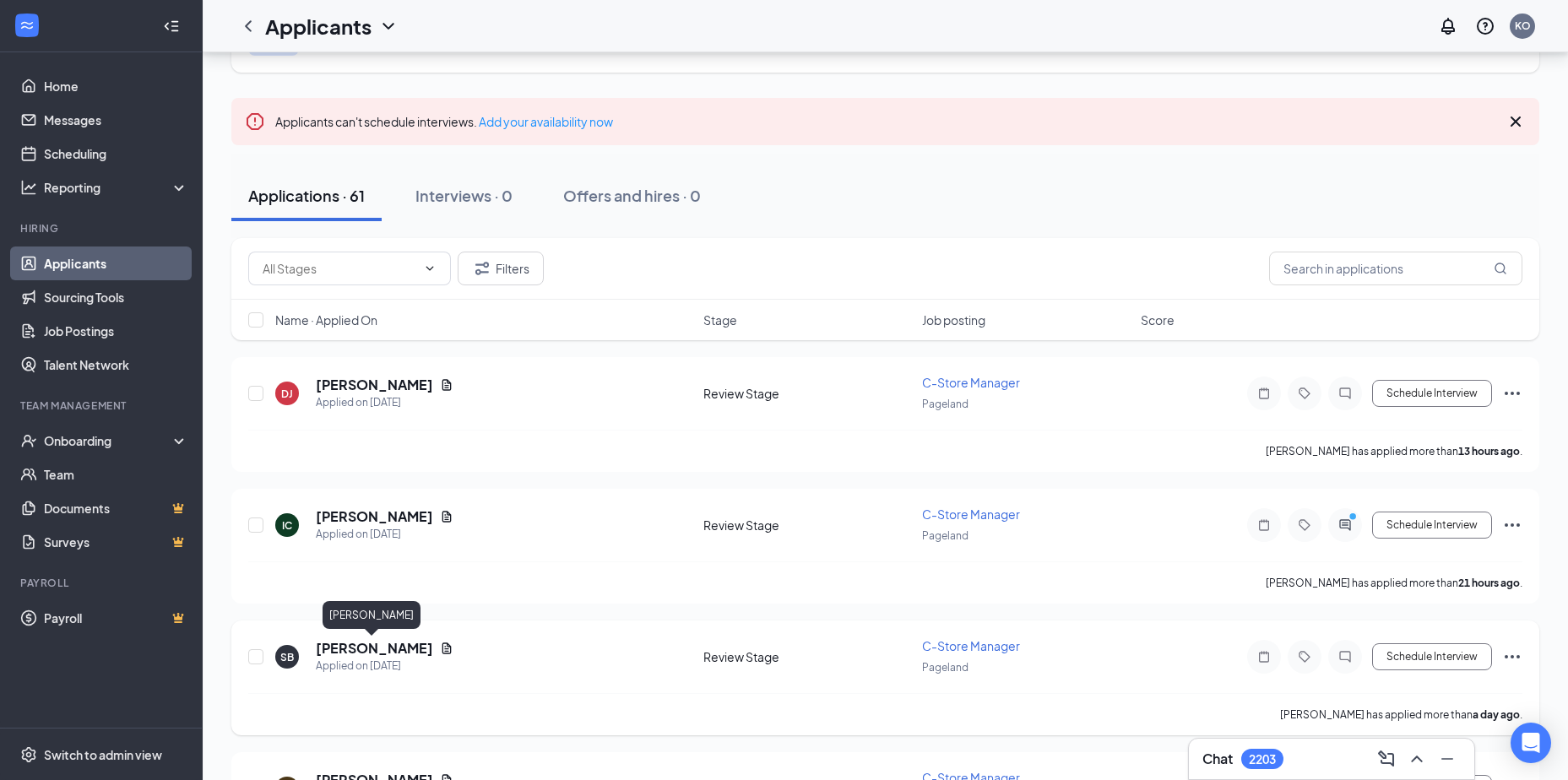
click at [348, 650] on h5 "[PERSON_NAME]" at bounding box center [375, 648] width 118 height 18
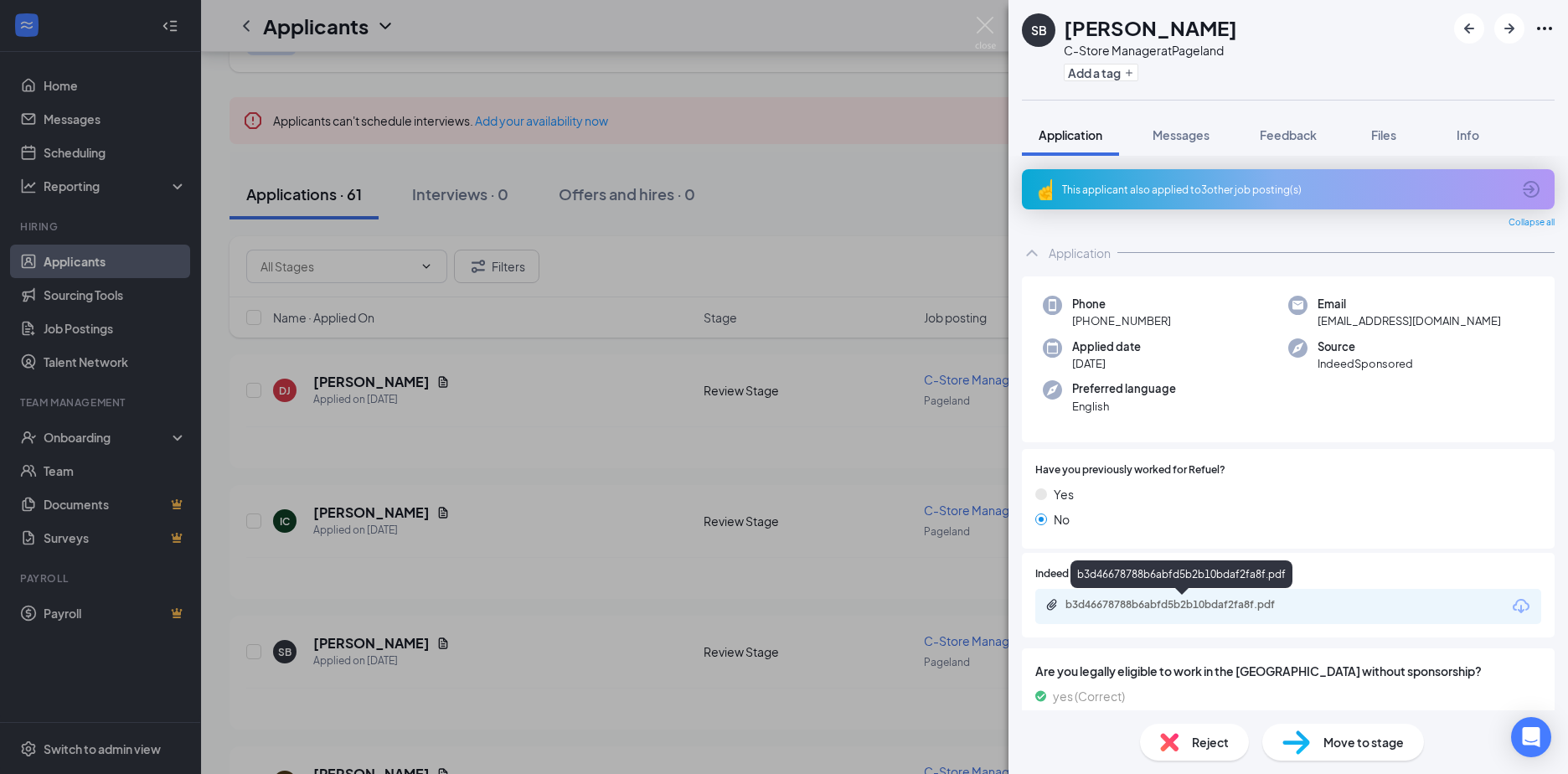
click at [1118, 606] on div "b3d46678788b6abfd5b2b10bdaf2fa8f.pdf" at bounding box center [1182, 604] width 235 height 14
click at [344, 512] on div "SB [PERSON_NAME] C-Store Manager at Pageland Add a tag Application Messages Fee…" at bounding box center [784, 387] width 1568 height 774
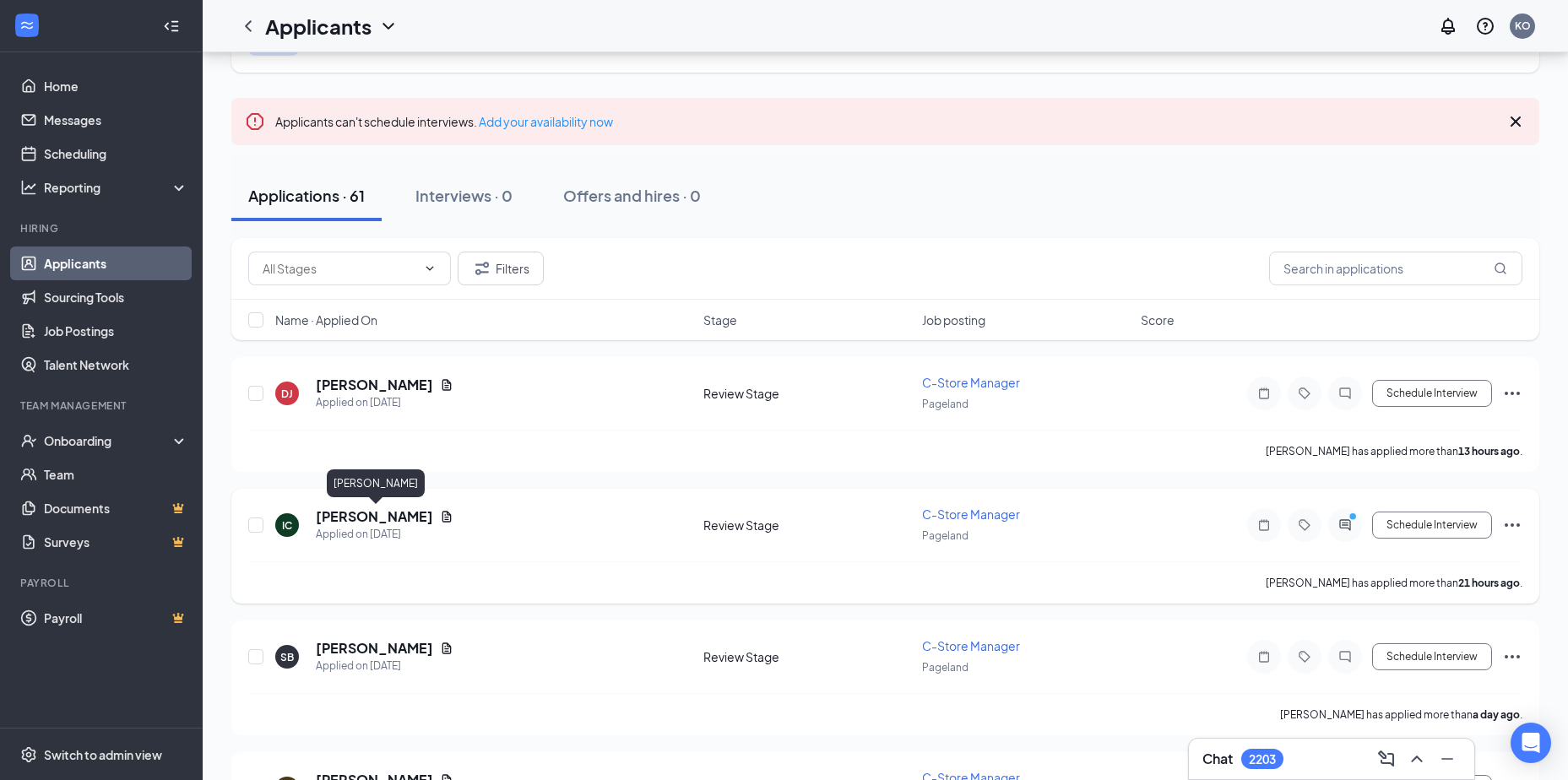
click at [378, 519] on h5 "[PERSON_NAME]" at bounding box center [375, 517] width 118 height 18
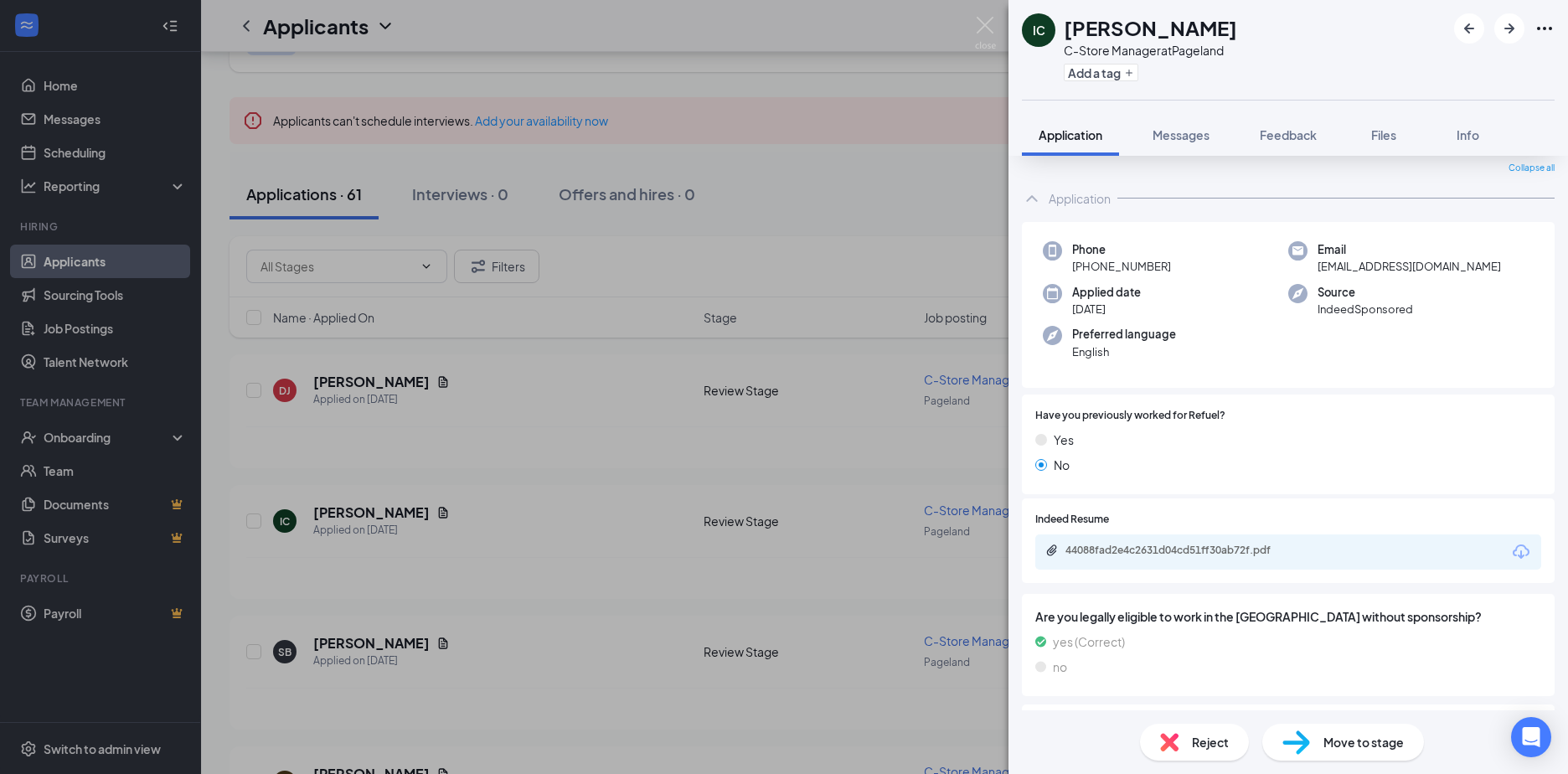
scroll to position [84, 0]
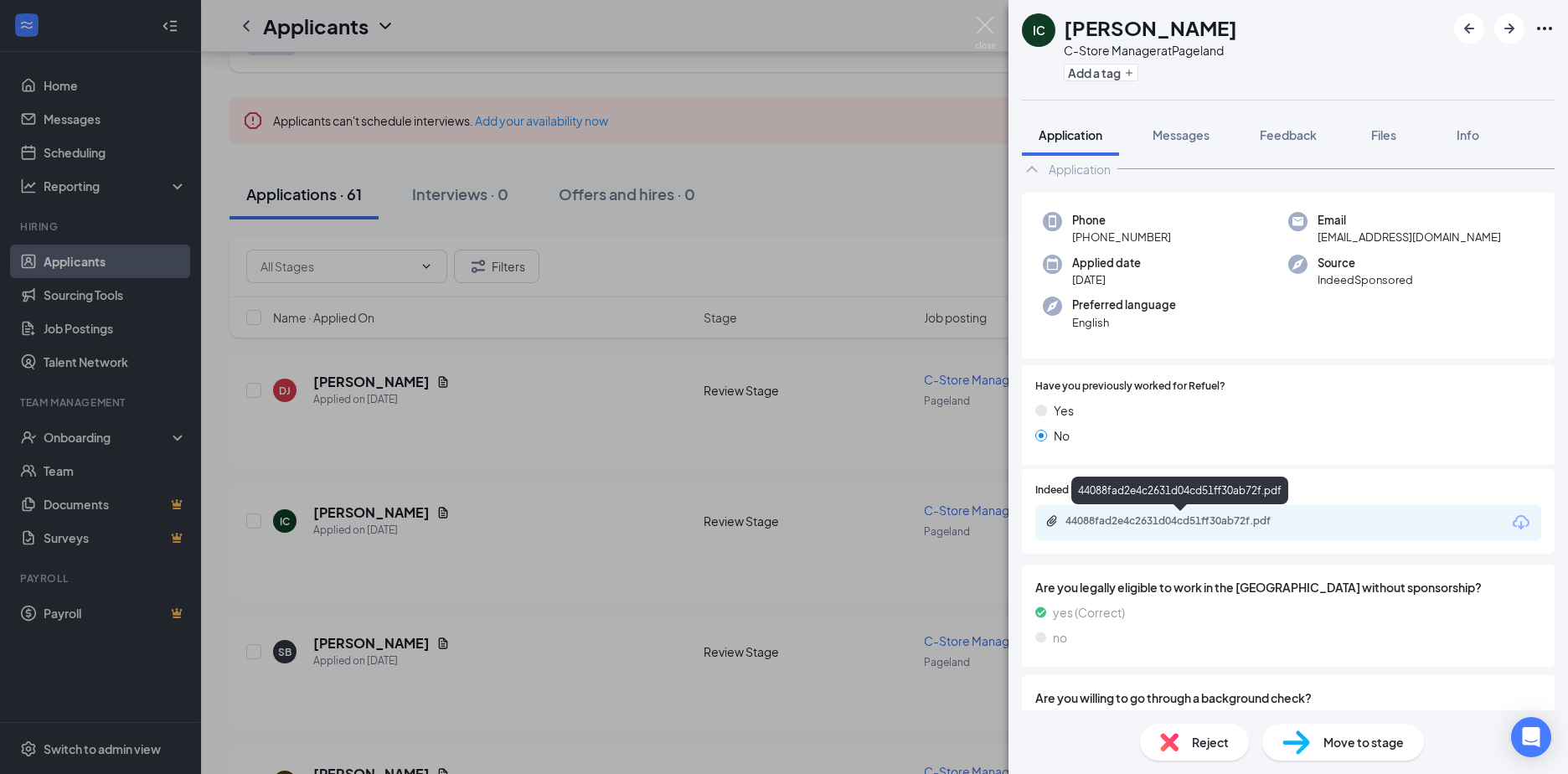
click at [1103, 521] on div "44088fad2e4c2631d04cd51ff30ab72f.pdf" at bounding box center [1182, 521] width 235 height 14
click at [341, 382] on div "IC [PERSON_NAME] C-Store Manager at Pageland Add a tag Application Messages Fee…" at bounding box center [784, 387] width 1568 height 774
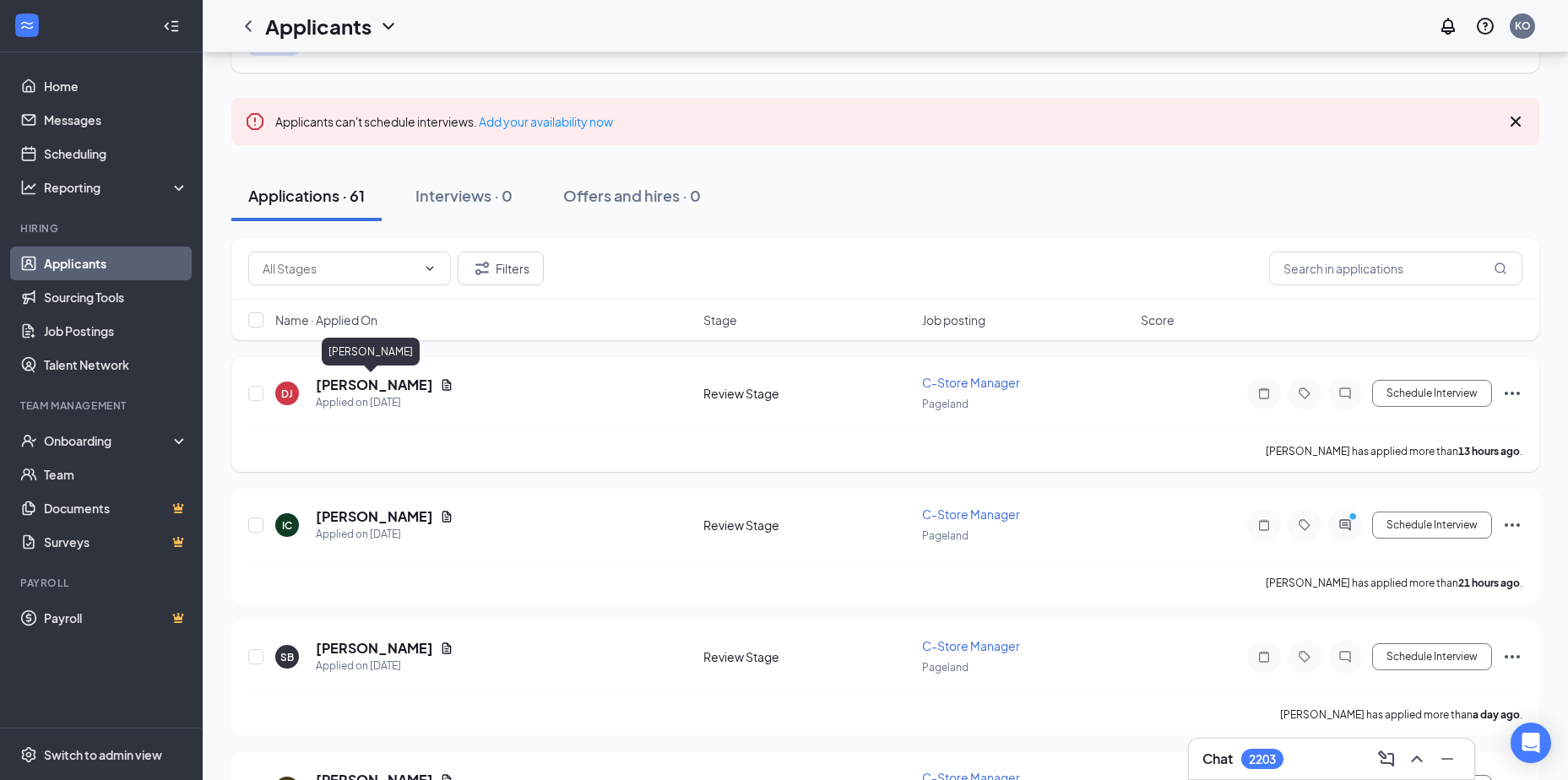
click at [365, 382] on h5 "[PERSON_NAME]" at bounding box center [375, 384] width 118 height 18
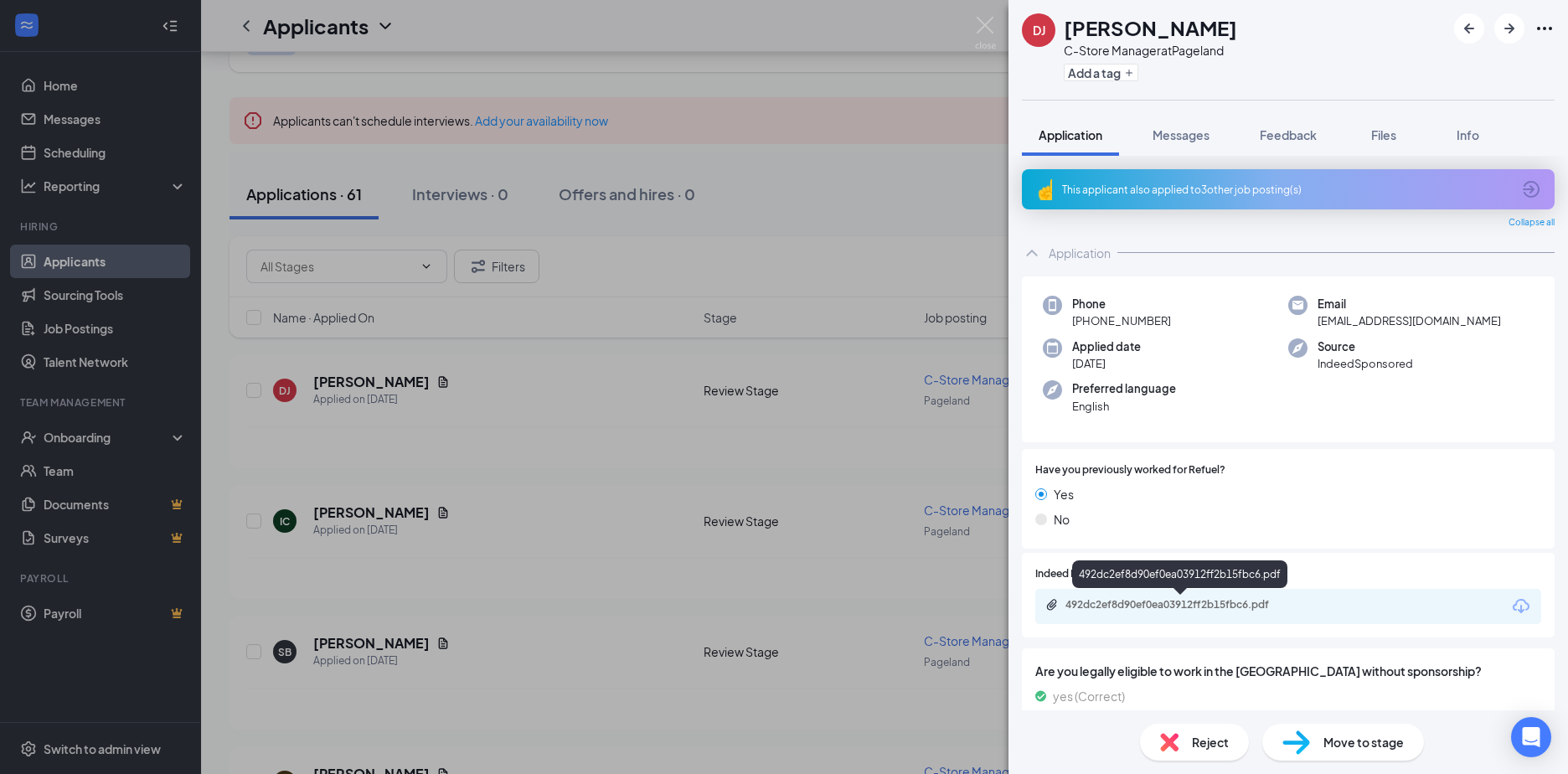
click at [1156, 601] on div "492dc2ef8d90ef0ea03912ff2b15fbc6.pdf" at bounding box center [1182, 604] width 235 height 14
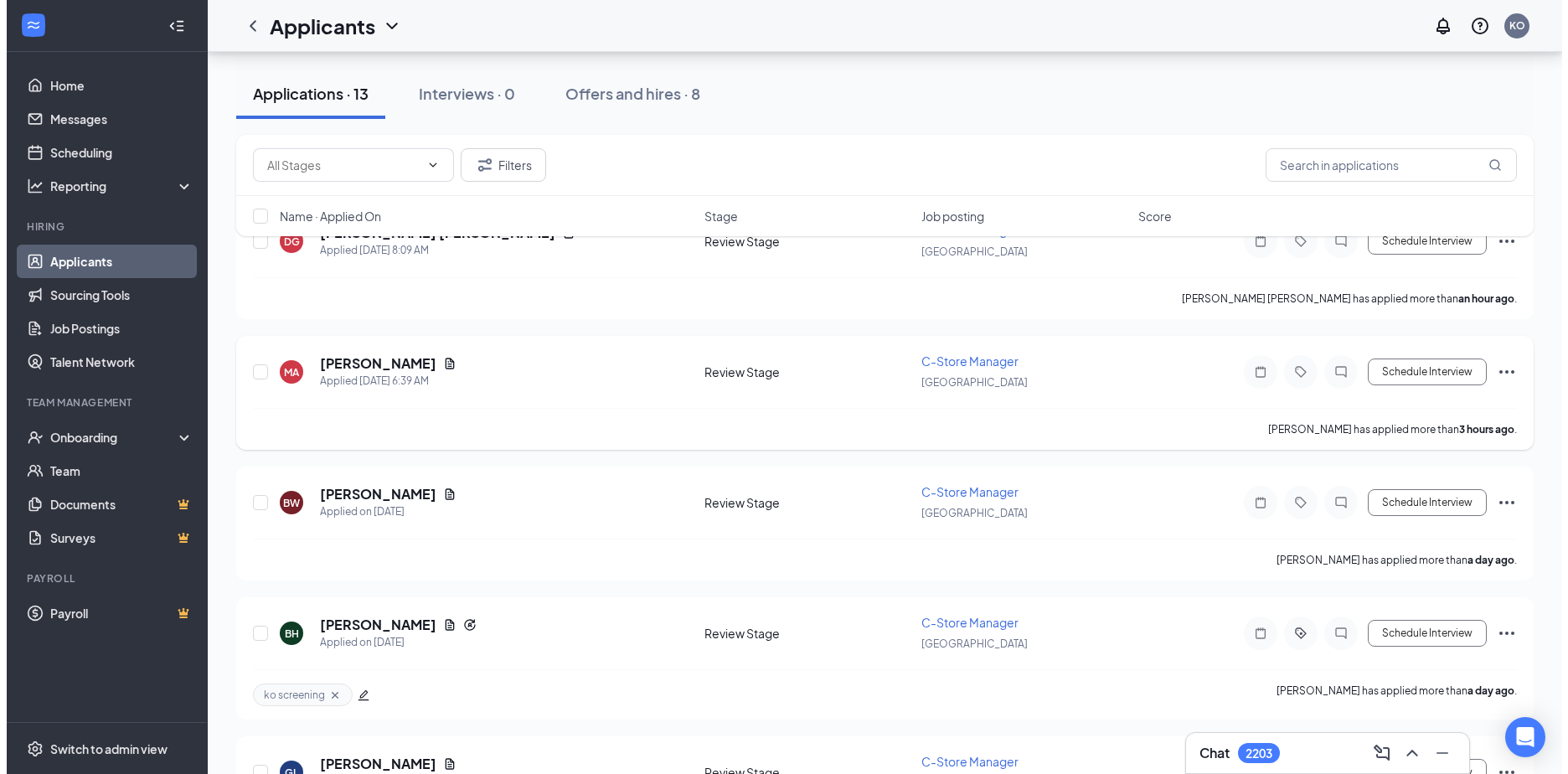
scroll to position [335, 0]
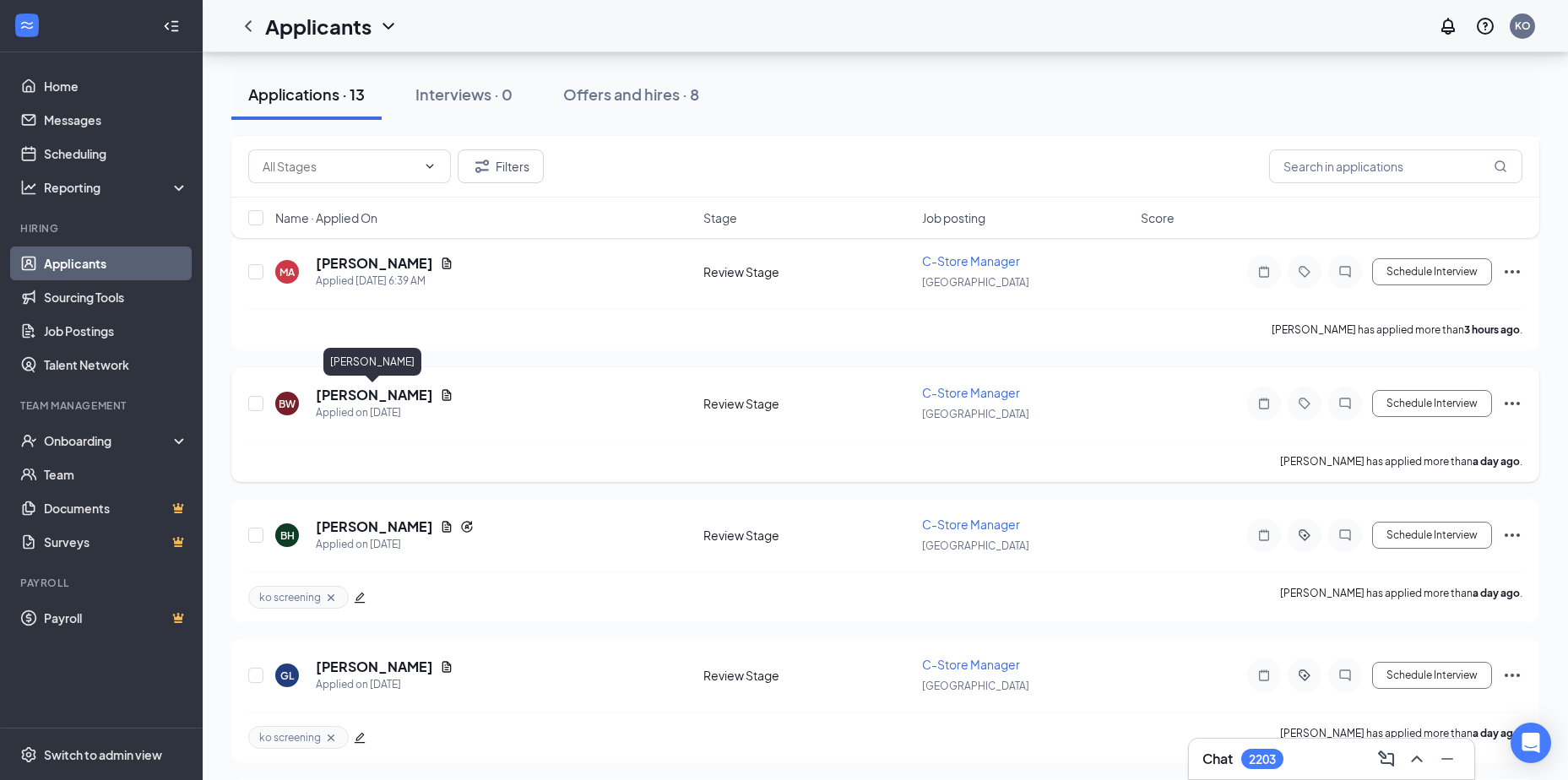
click at [364, 391] on h5 "[PERSON_NAME]" at bounding box center [375, 395] width 118 height 18
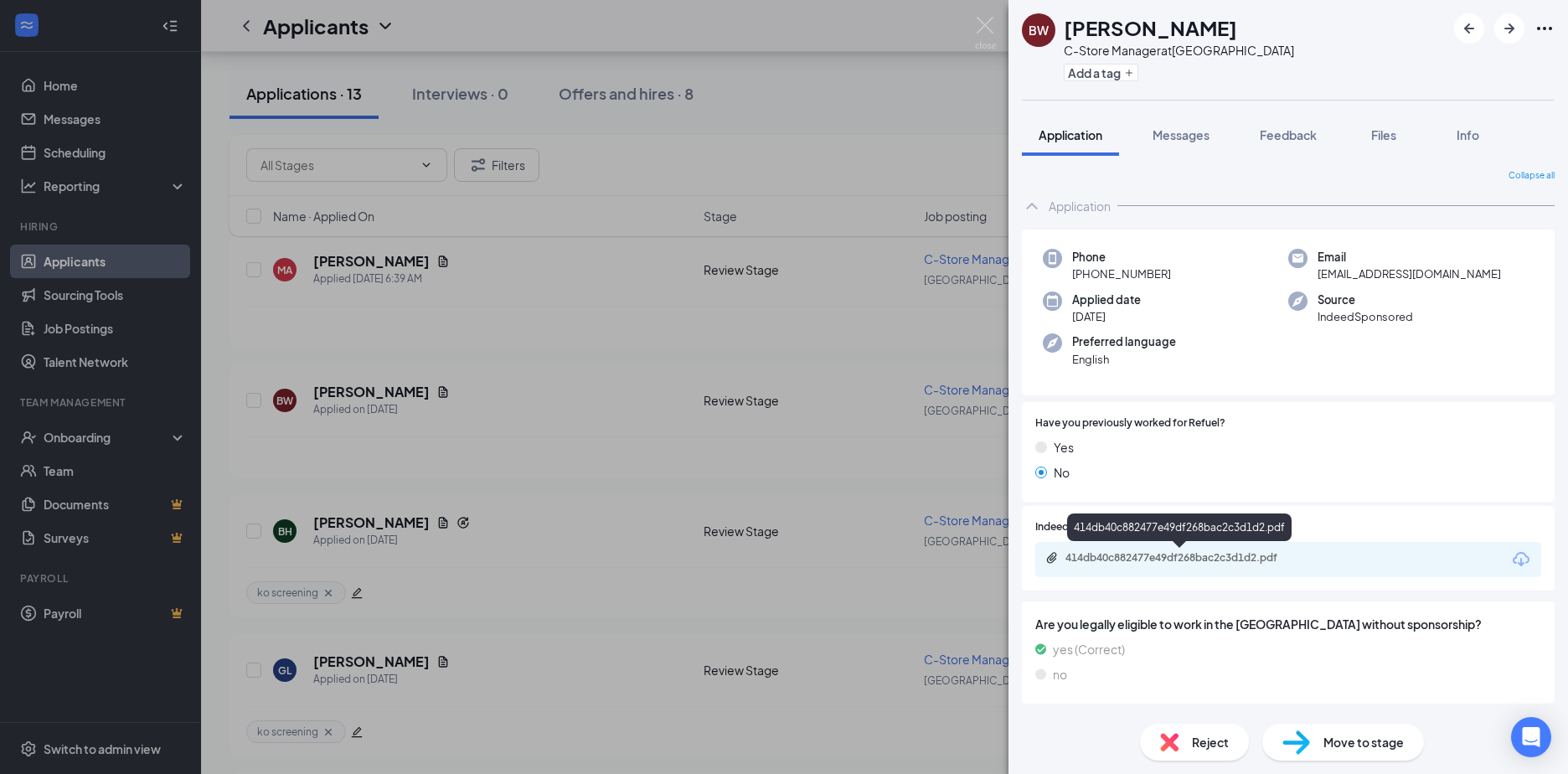
click at [1130, 552] on div "414db40c882477e49df268bac2c3d1d2.pdf" at bounding box center [1182, 558] width 235 height 14
click at [331, 257] on div "BW [PERSON_NAME] C-Store Manager at [GEOGRAPHIC_DATA] Add a tag Application Mes…" at bounding box center [784, 387] width 1568 height 774
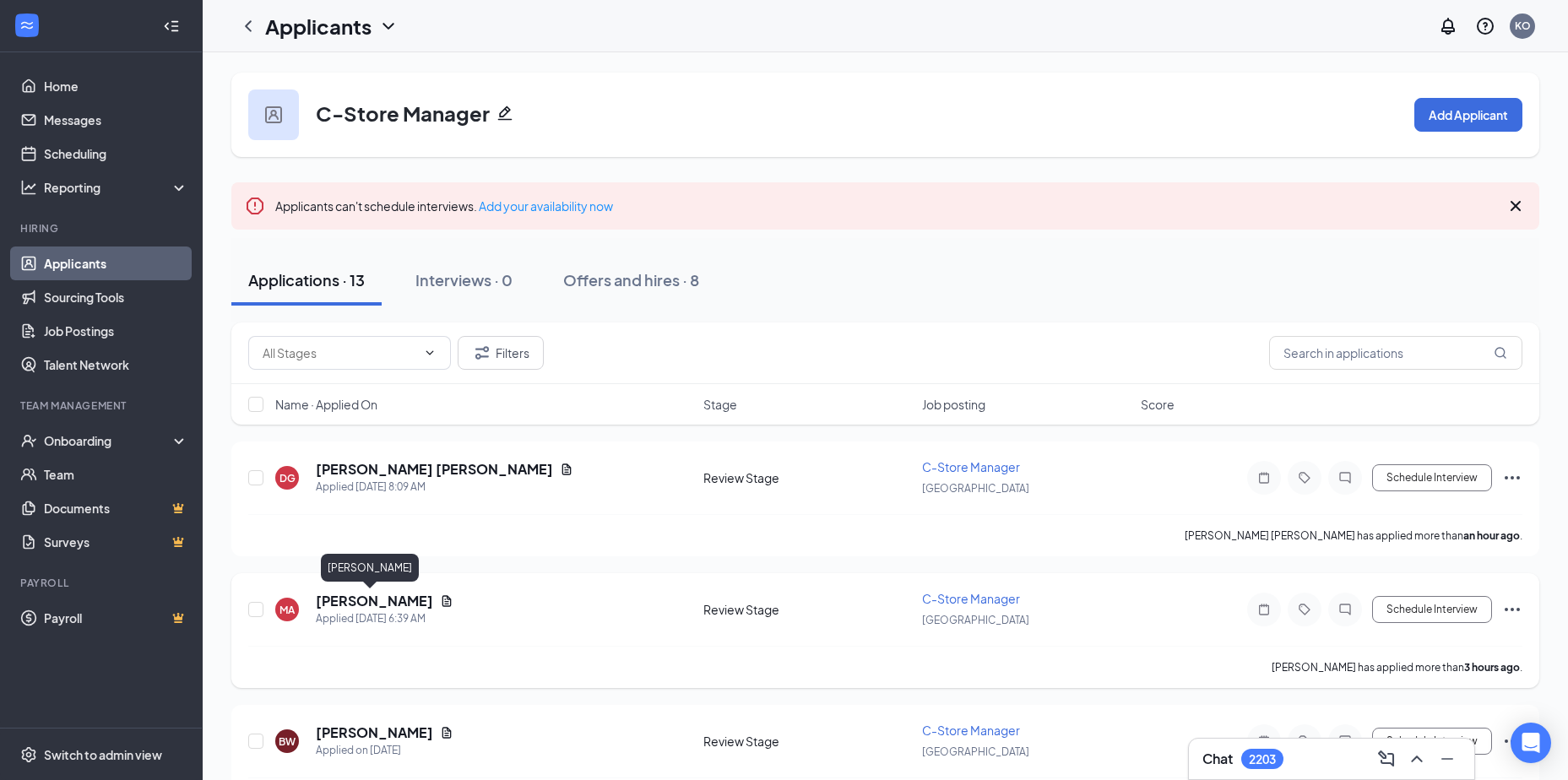
click at [362, 600] on h5 "Mike Anders" at bounding box center [375, 601] width 118 height 18
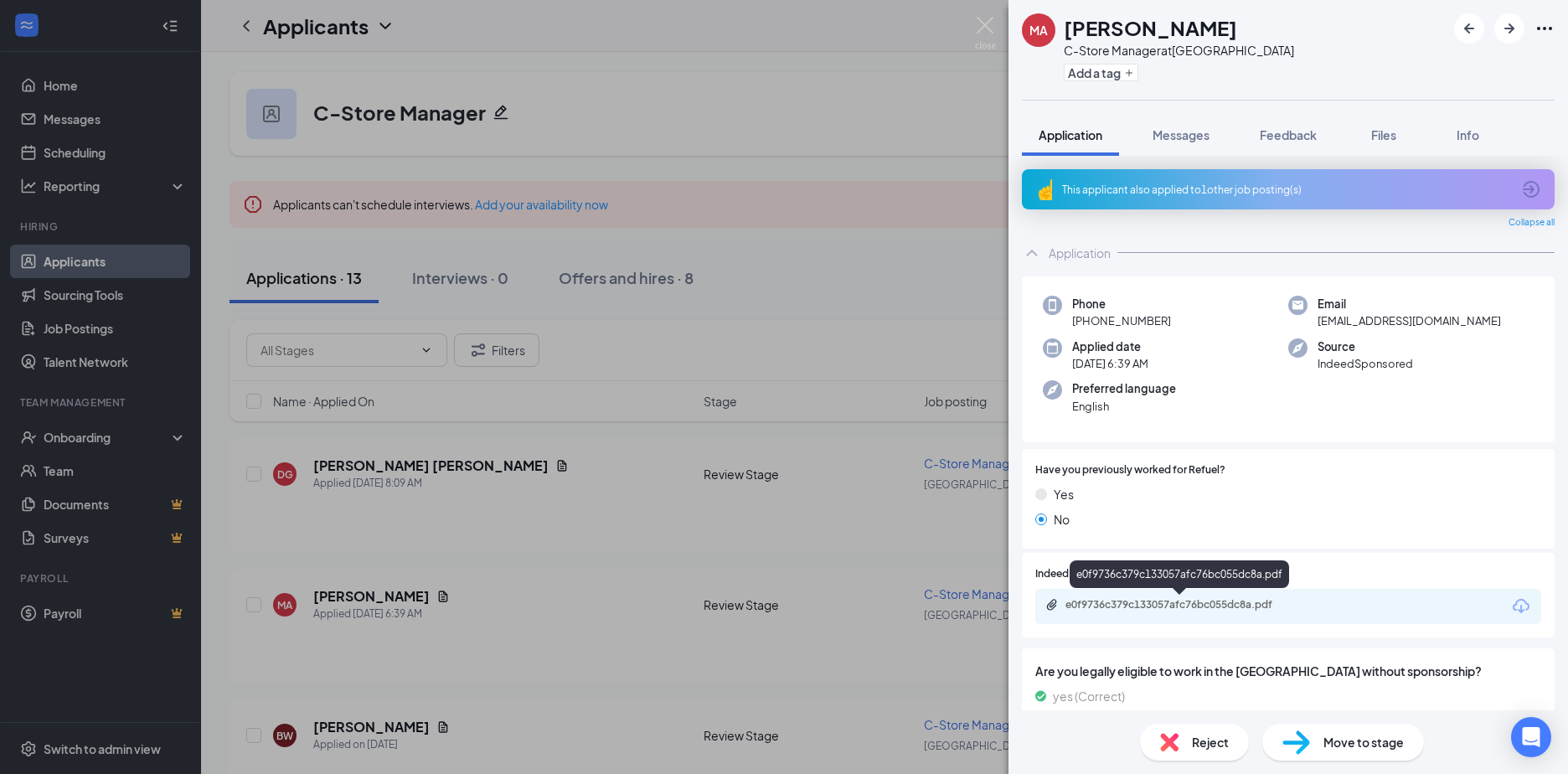
click at [1139, 604] on div "e0f9736c379c133057afc76bc055dc8a.pdf" at bounding box center [1182, 604] width 235 height 14
click at [1099, 75] on button "Add a tag" at bounding box center [1102, 72] width 75 height 17
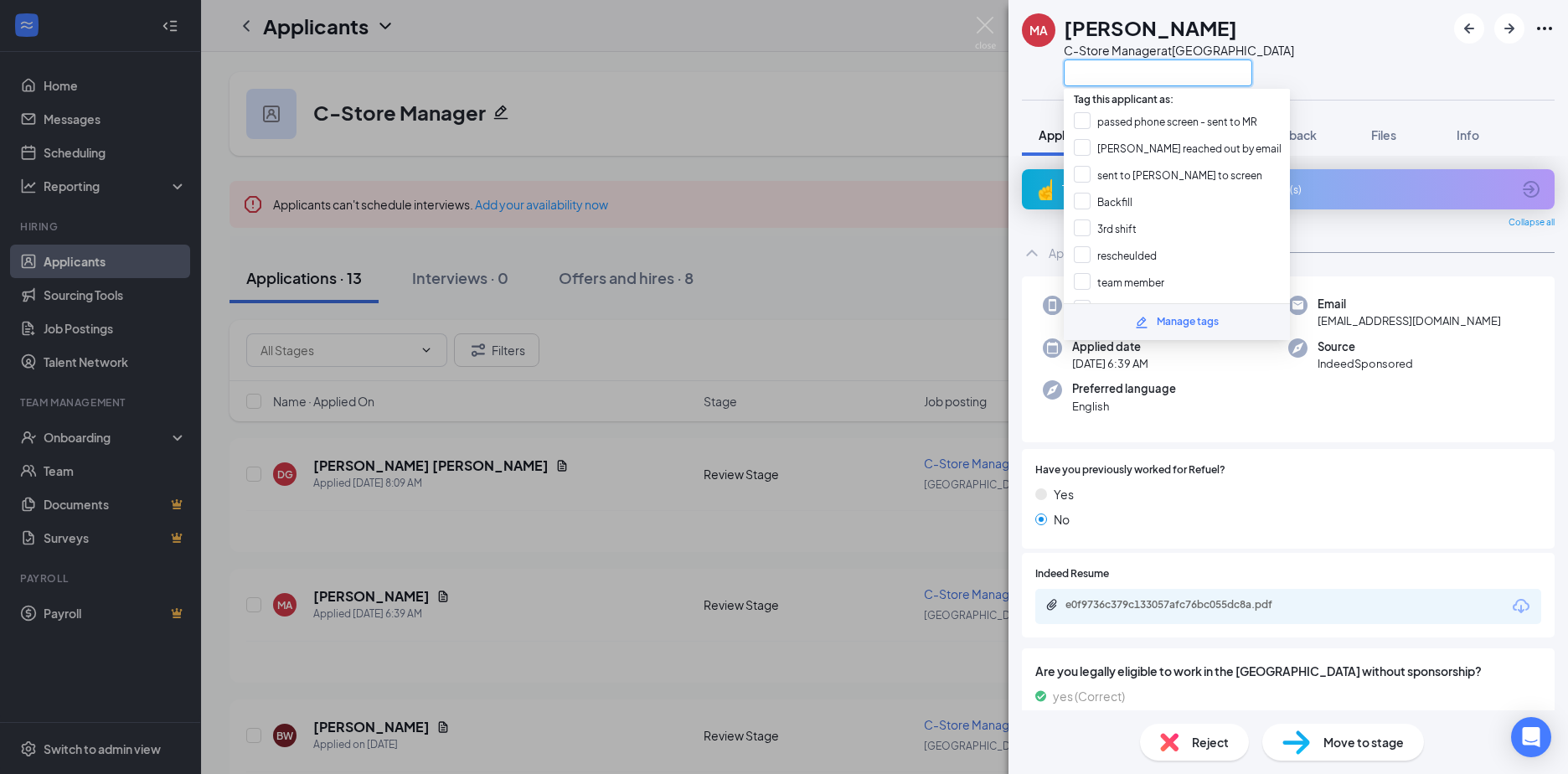
click at [1099, 75] on input "text" at bounding box center [1158, 72] width 188 height 26
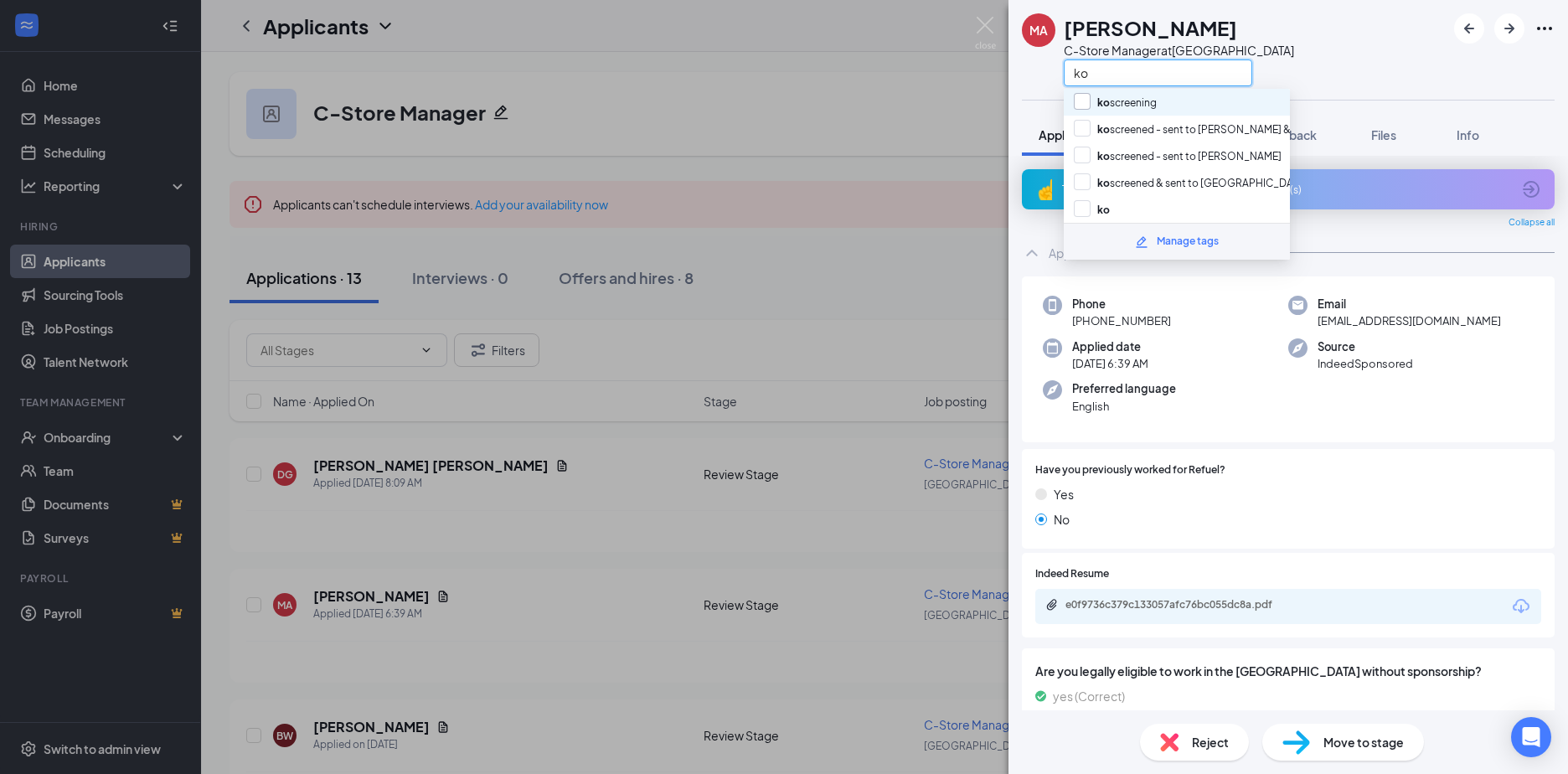
type input "ko"
click at [1085, 98] on input "ko screening" at bounding box center [1115, 102] width 83 height 18
checkbox input "true"
click at [1346, 56] on div "MA Mike Anders C-Store Manager at Raleigh Field ko" at bounding box center [1288, 49] width 559 height 99
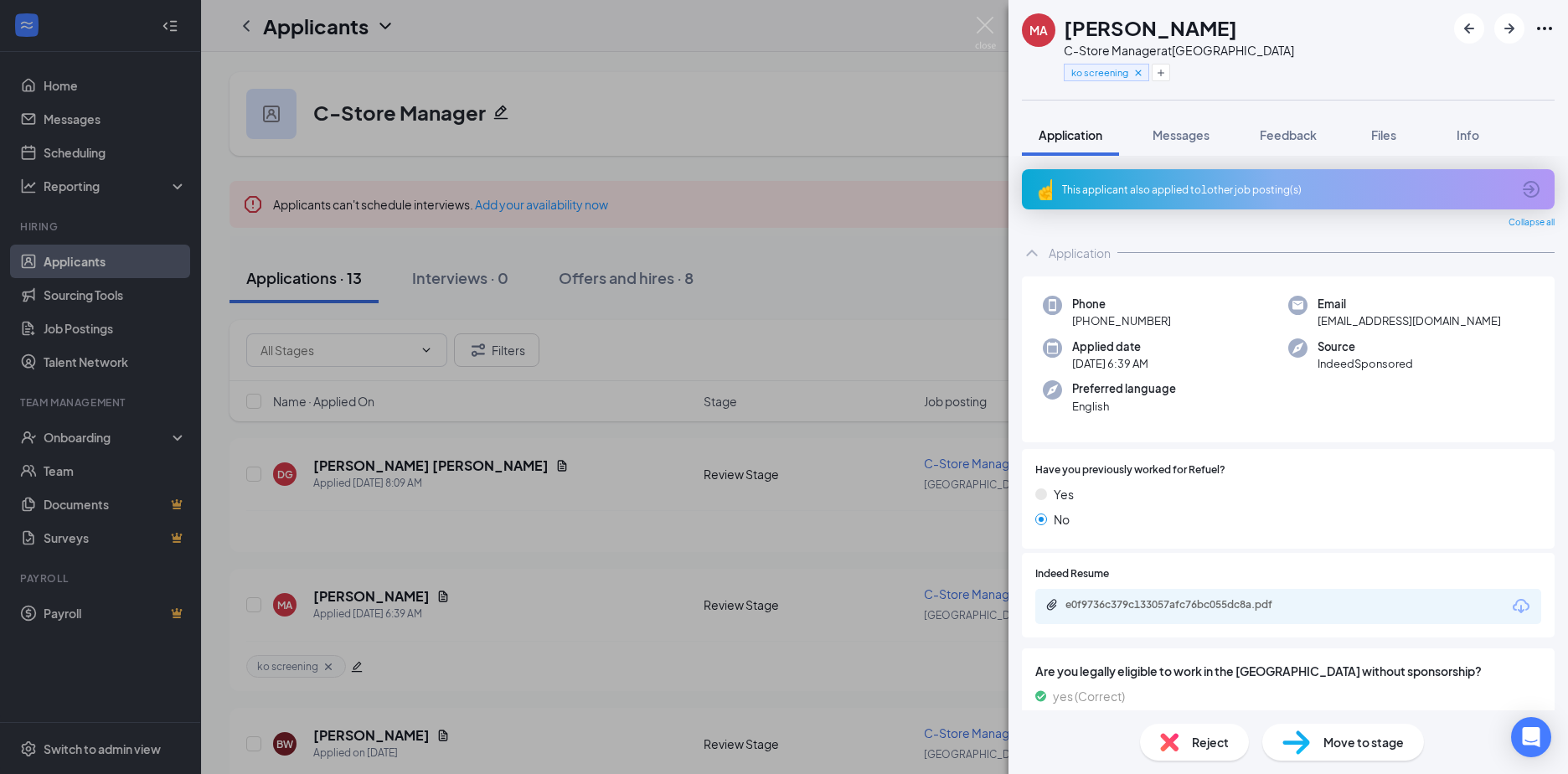
click at [351, 465] on div "MA Mike Anders C-Store Manager at Raleigh Field ko screening Application Messag…" at bounding box center [784, 387] width 1568 height 774
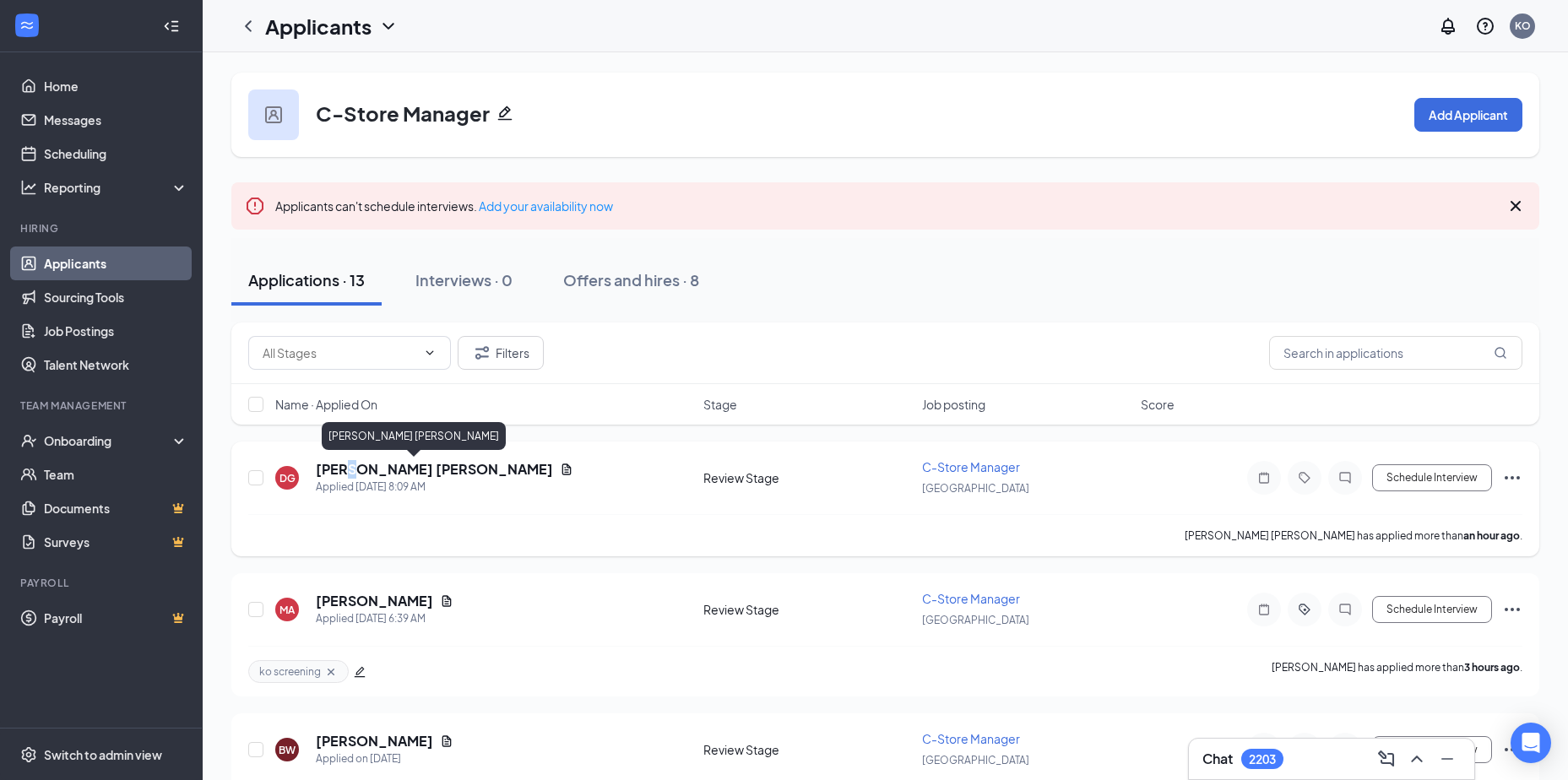
click at [352, 473] on h5 "Durant Gibson" at bounding box center [434, 469] width 237 height 18
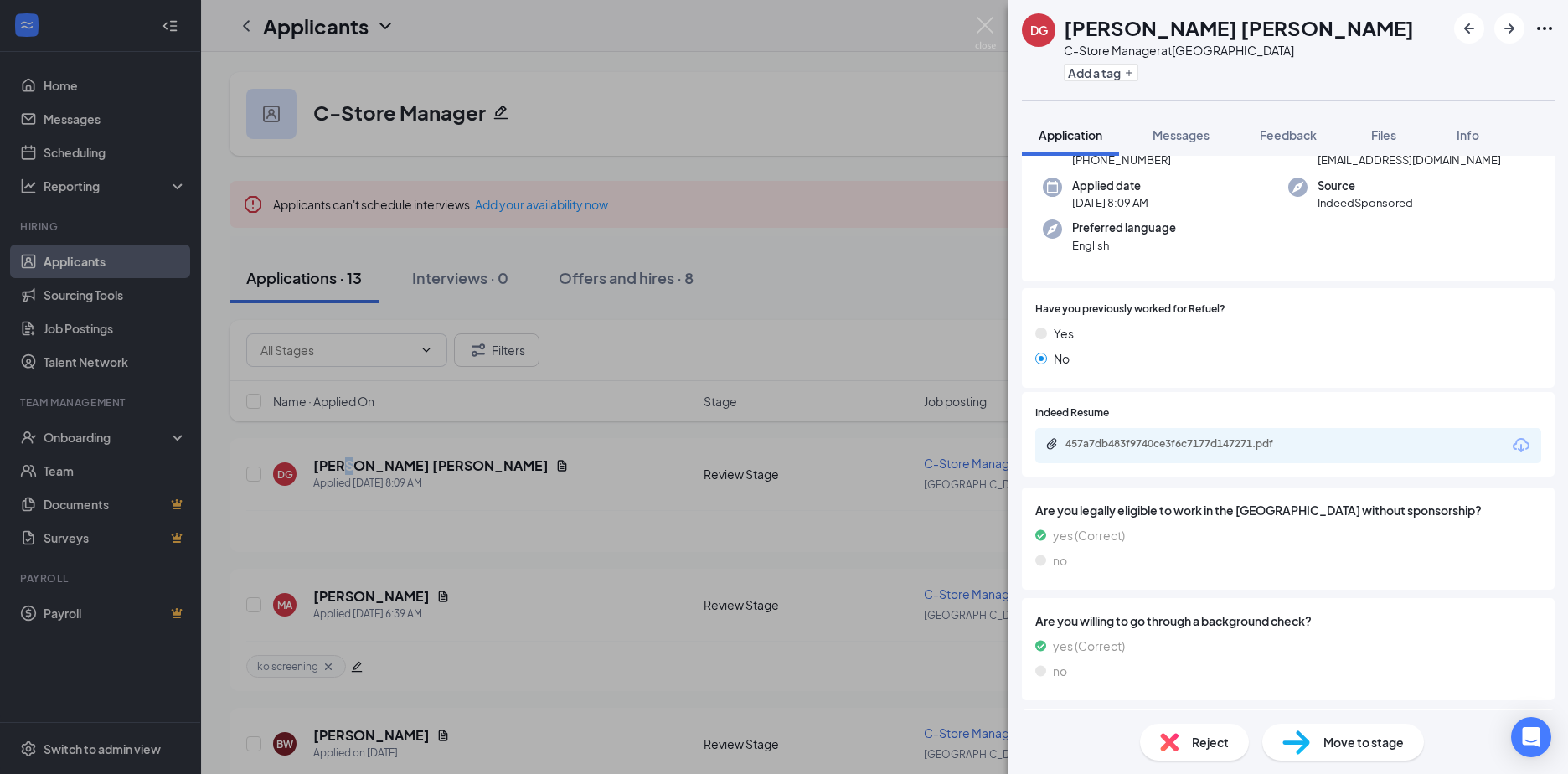
scroll to position [168, 0]
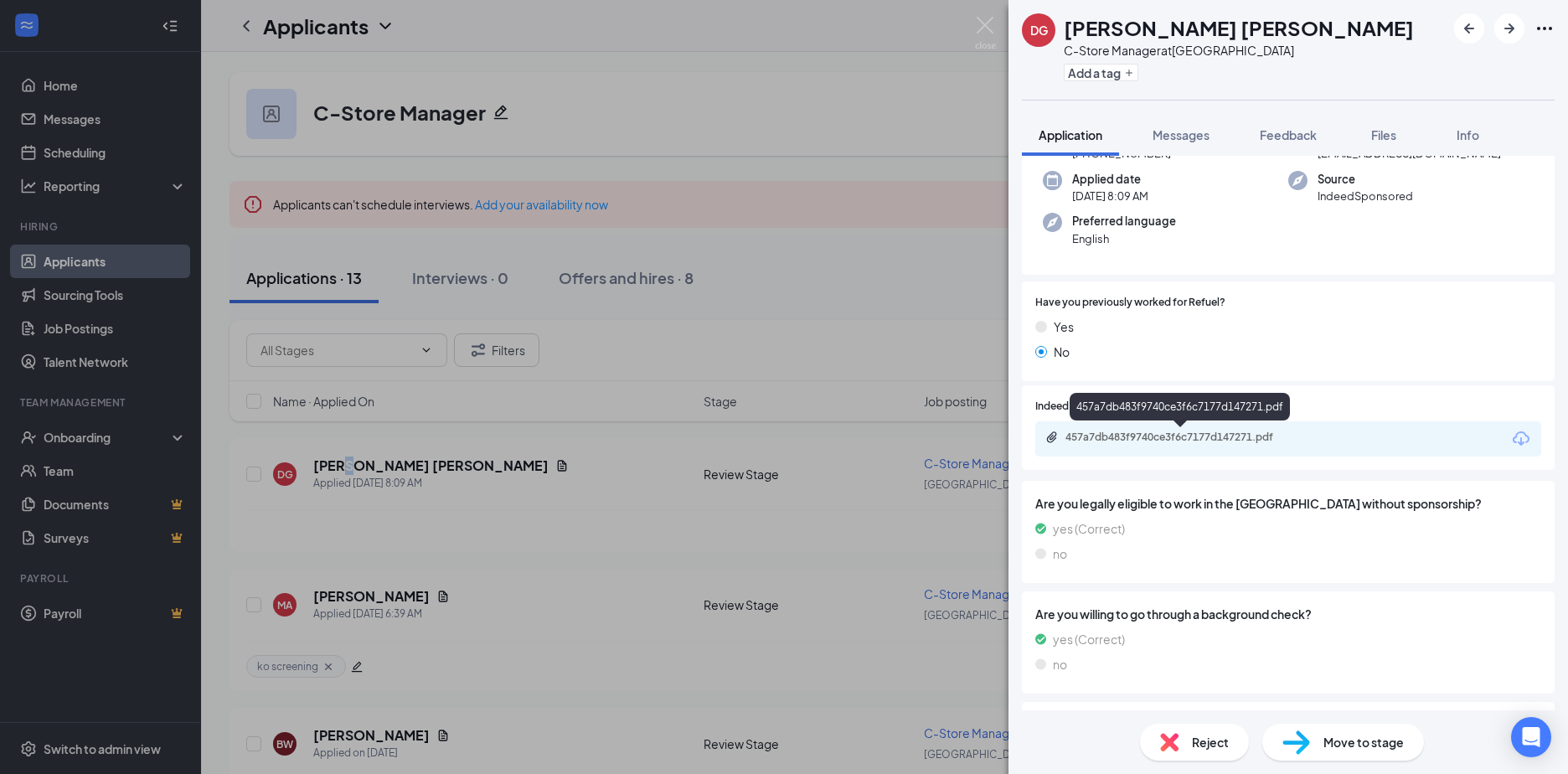
click at [1114, 439] on div "457a7db483f9740ce3f6c7177d147271.pdf" at bounding box center [1182, 437] width 235 height 14
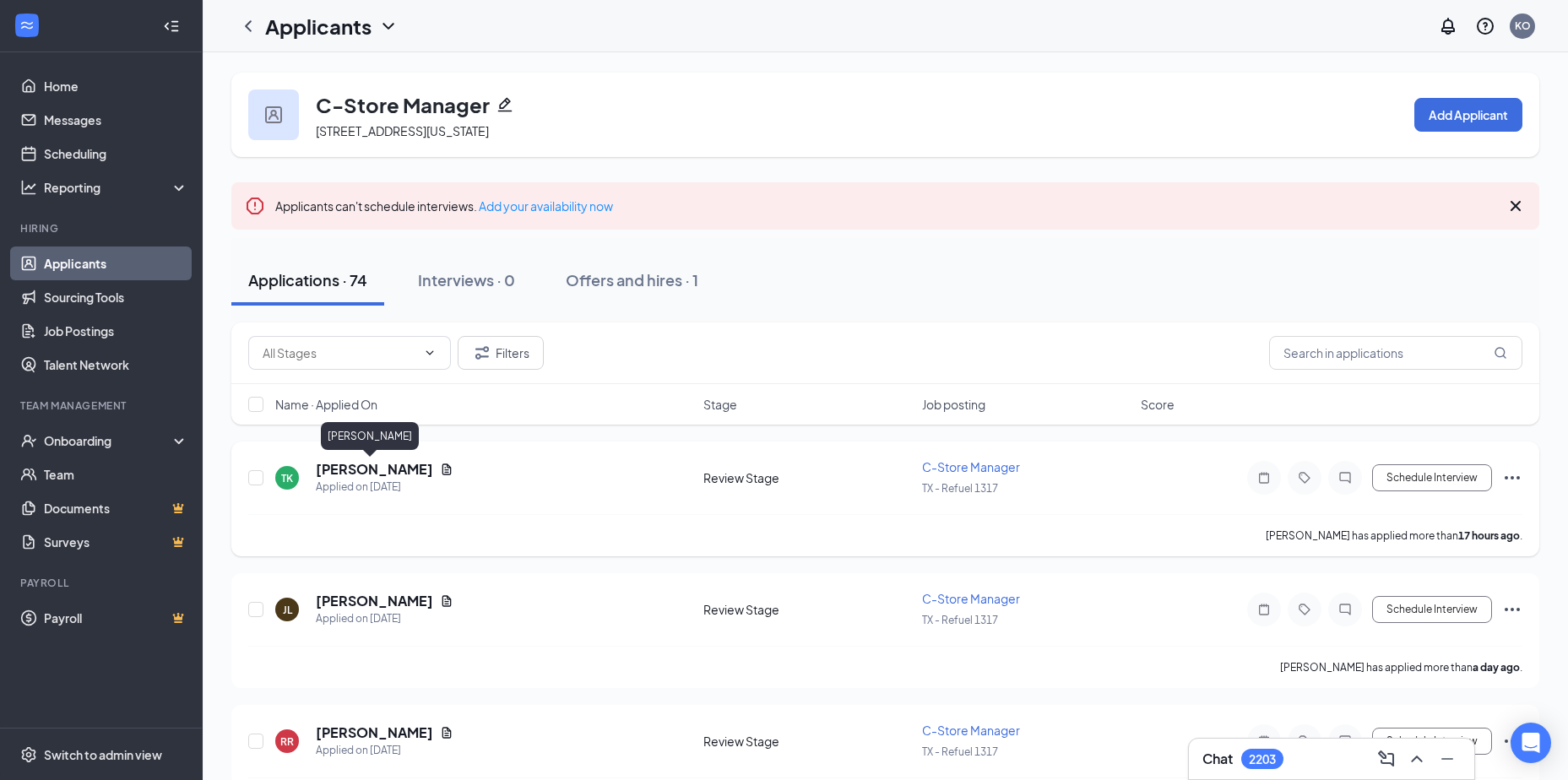
click at [353, 465] on h5 "[PERSON_NAME]" at bounding box center [375, 469] width 118 height 18
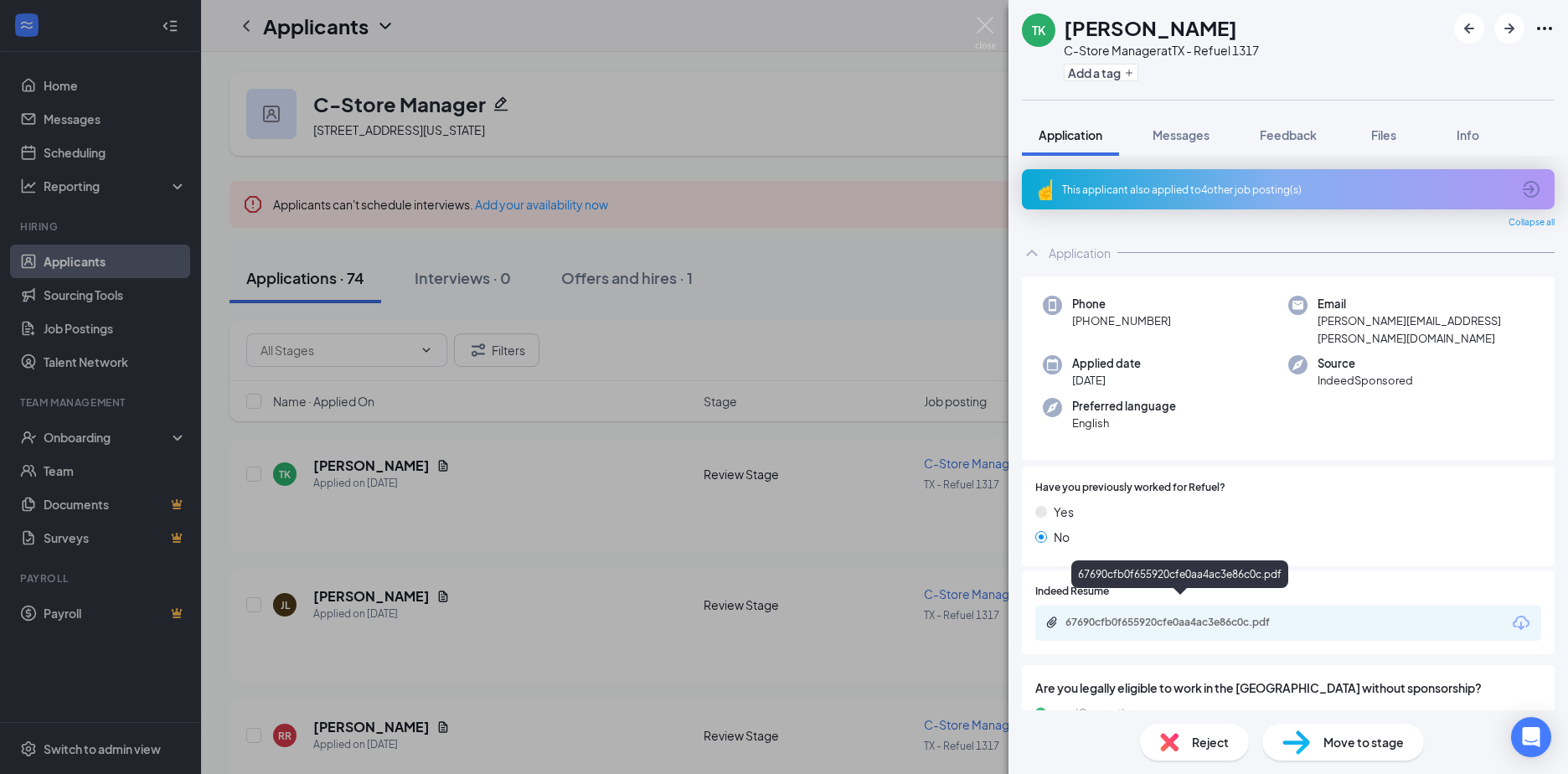
click at [1135, 616] on div "67690cfb0f655920cfe0aa4ac3e86c0c.pdf" at bounding box center [1182, 622] width 235 height 14
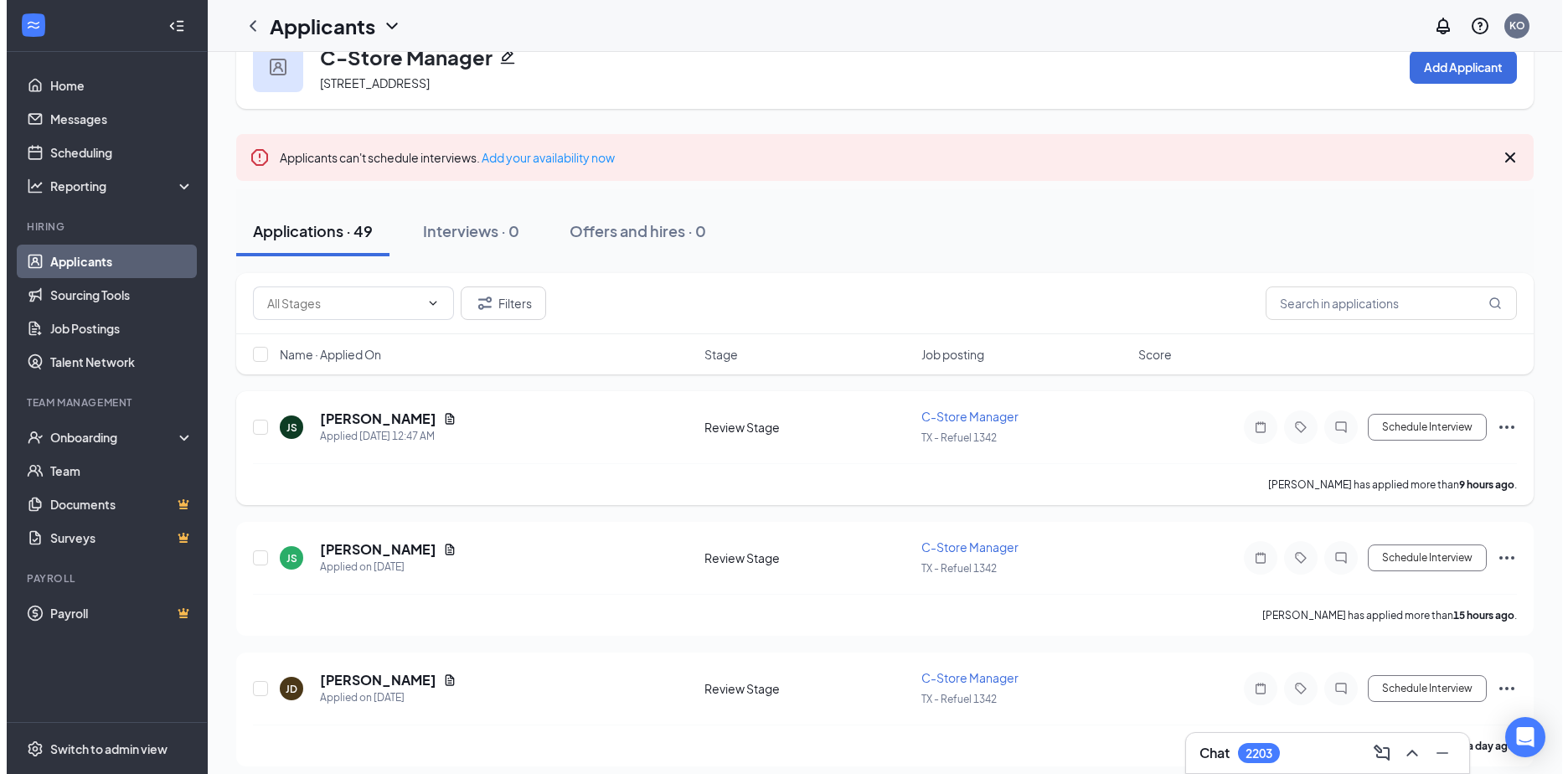
scroll to position [84, 0]
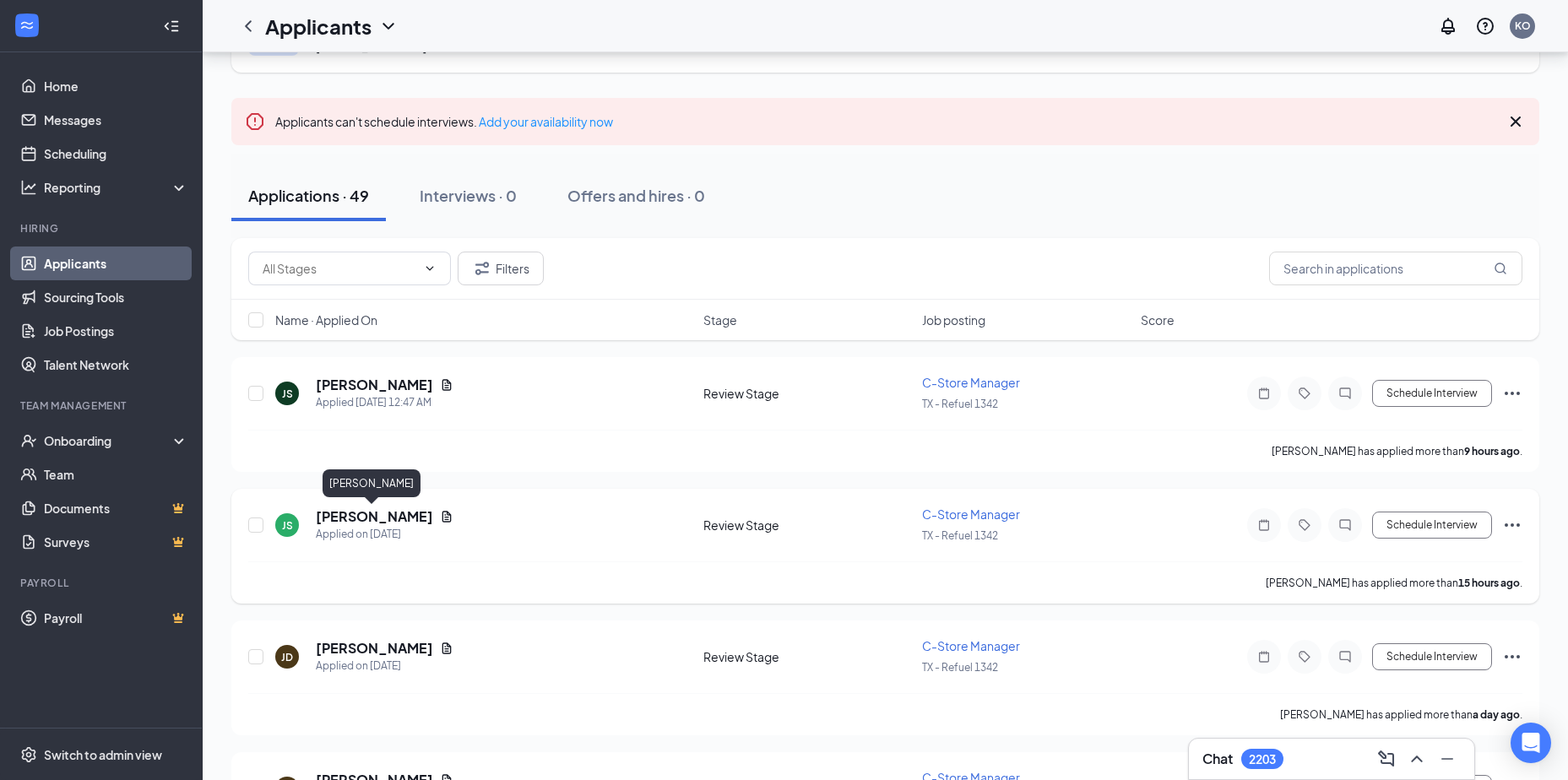
click at [353, 512] on h5 "[PERSON_NAME]" at bounding box center [375, 517] width 118 height 18
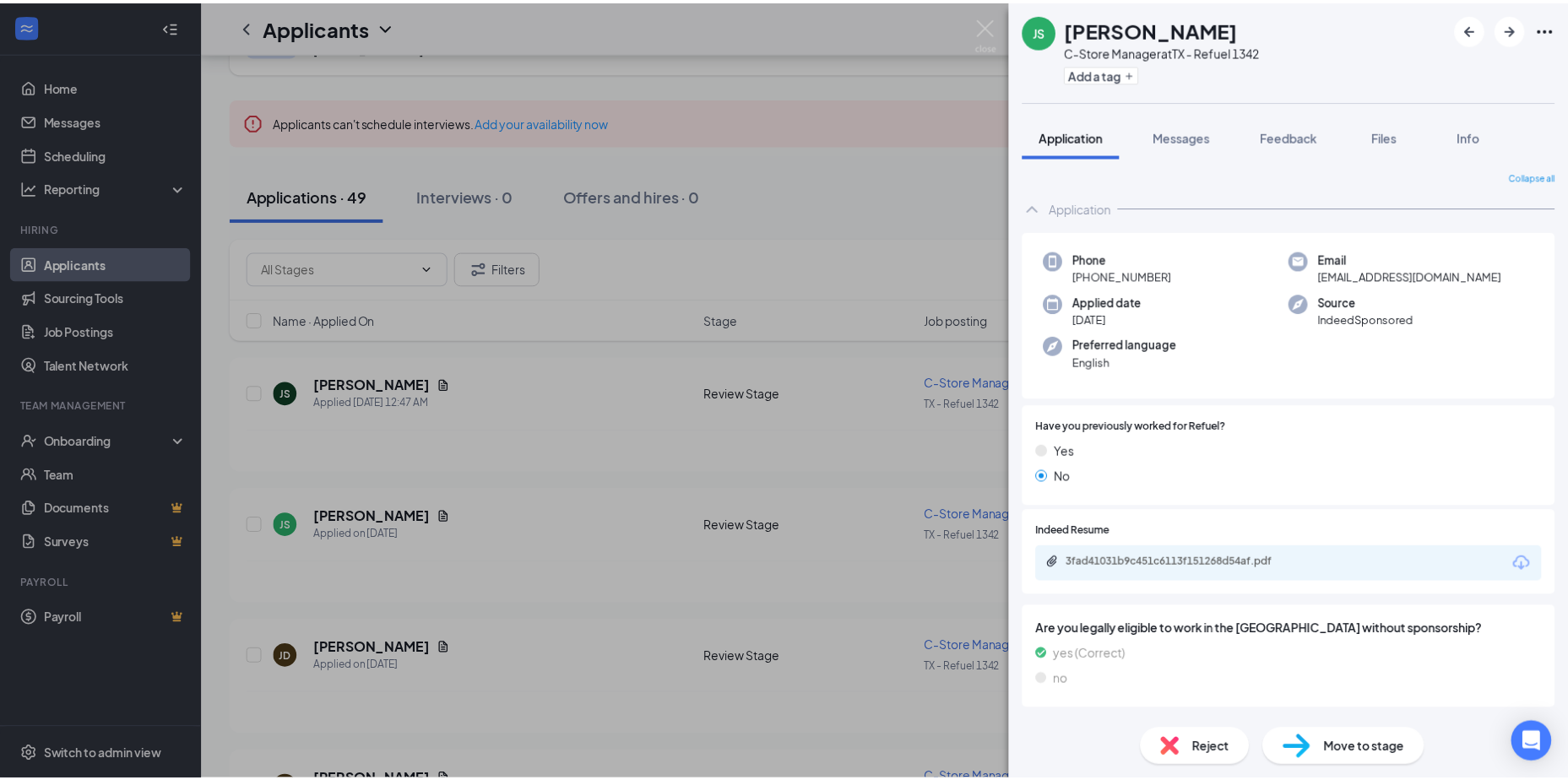
scroll to position [85, 0]
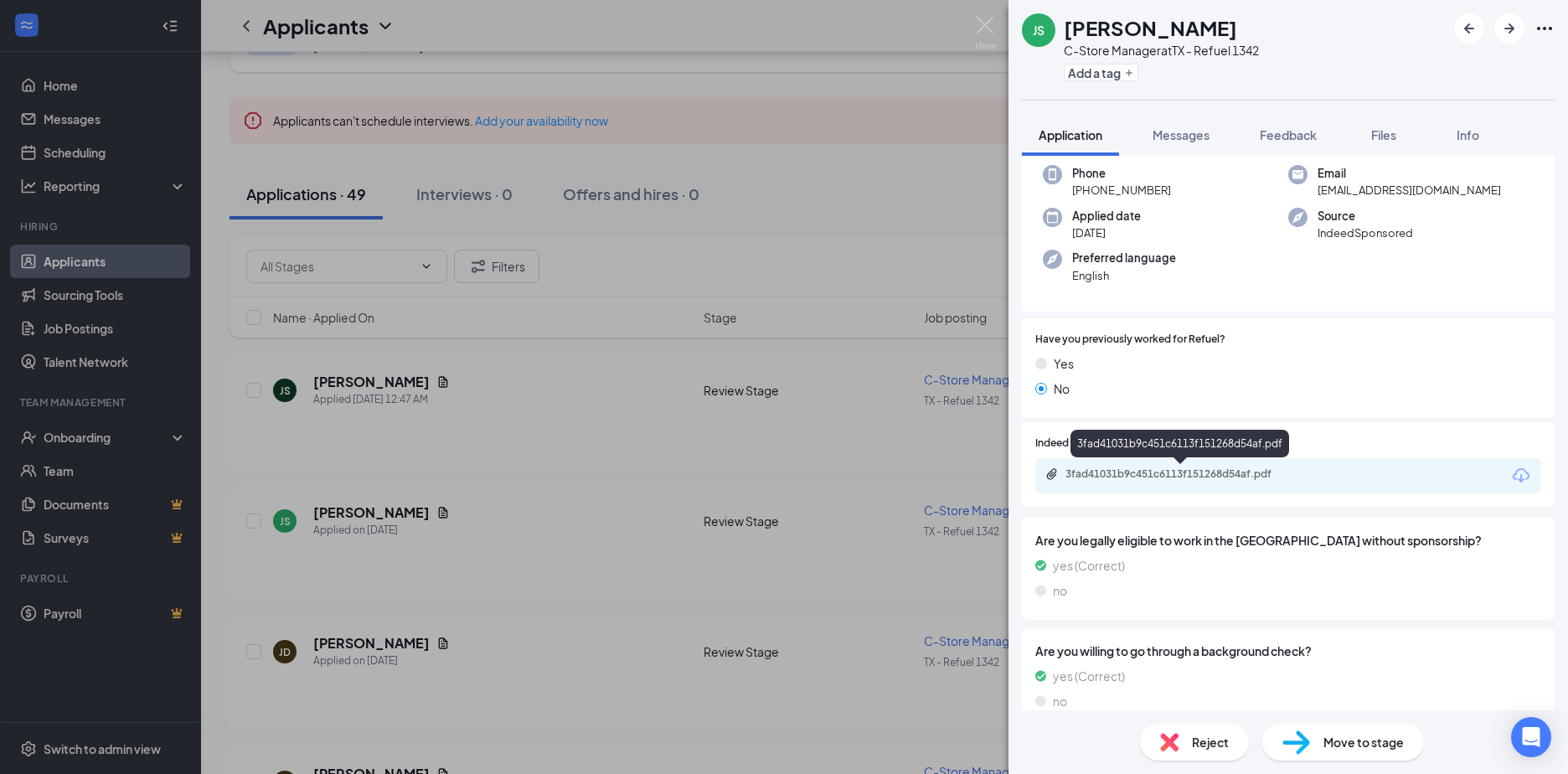
click at [1136, 474] on div "3fad41031b9c451c6113f151268d54af.pdf" at bounding box center [1182, 474] width 235 height 14
click at [361, 377] on div "JS [PERSON_NAME] C-Store Manager at [GEOGRAPHIC_DATA] - Refuel 1342 Add a tag A…" at bounding box center [784, 387] width 1568 height 774
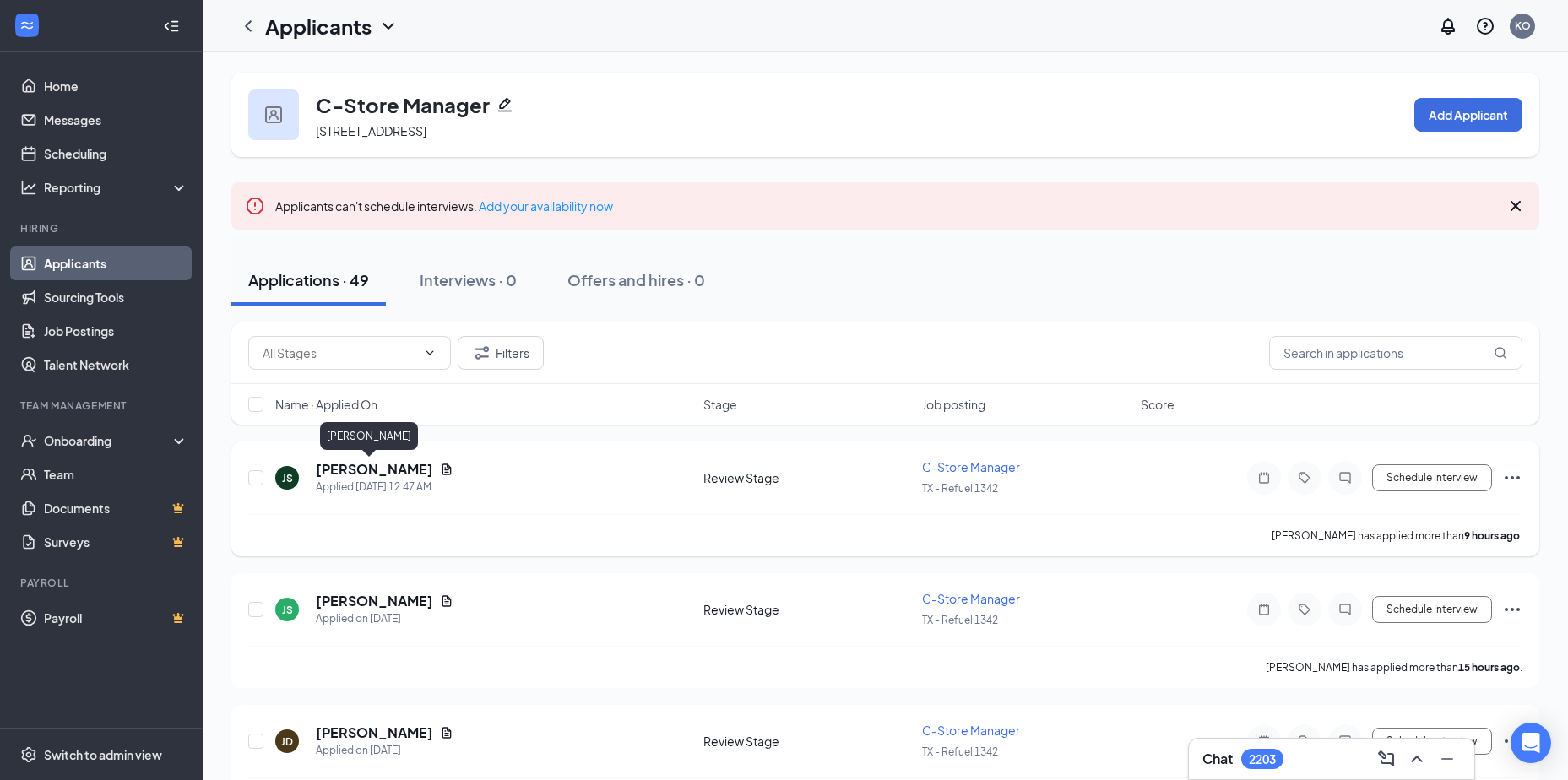
click at [333, 471] on h5 "[PERSON_NAME]" at bounding box center [375, 469] width 118 height 18
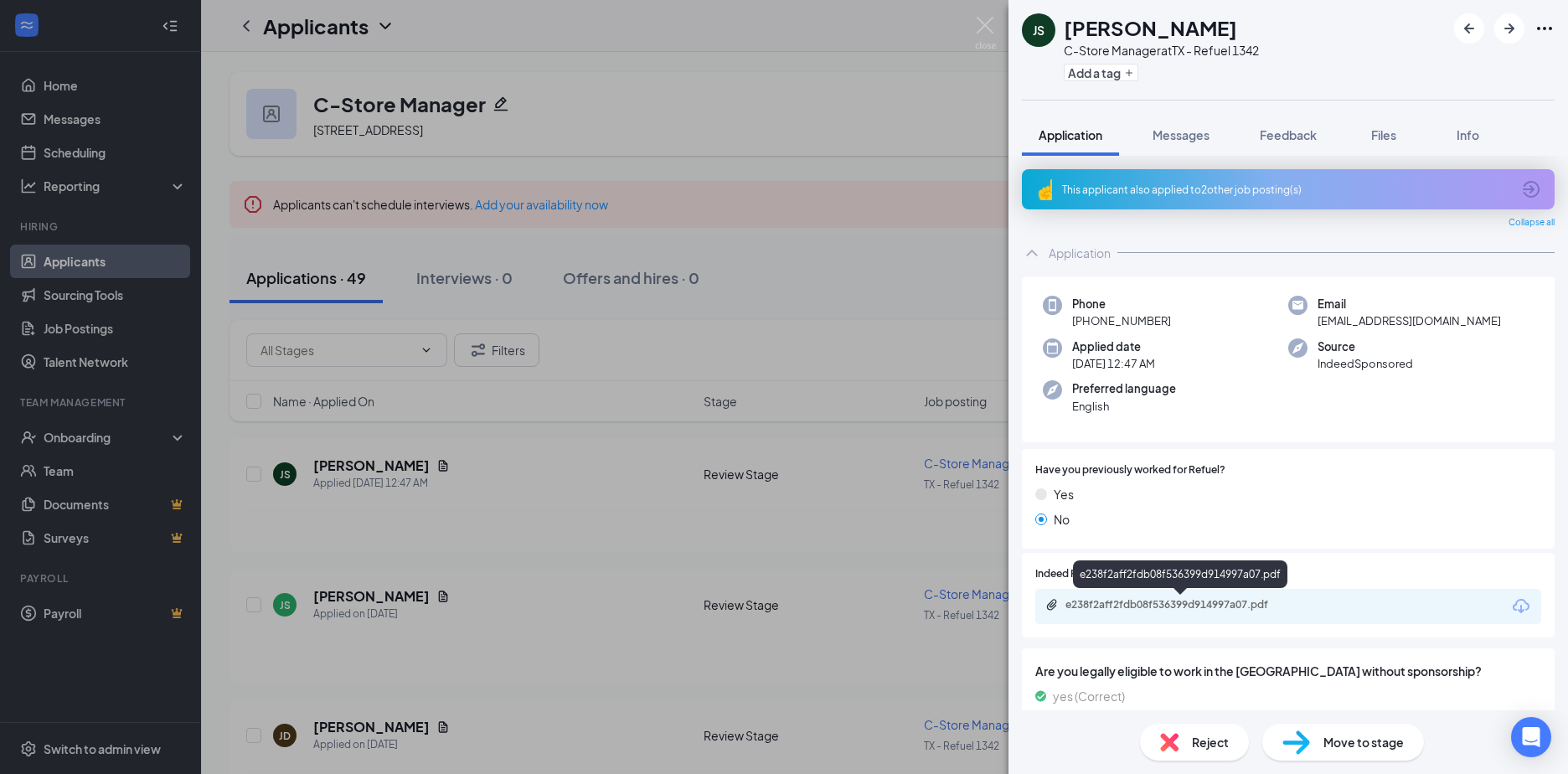
click at [1116, 602] on div "e238f2aff2fdb08f536399d914997a07.pdf" at bounding box center [1182, 604] width 235 height 14
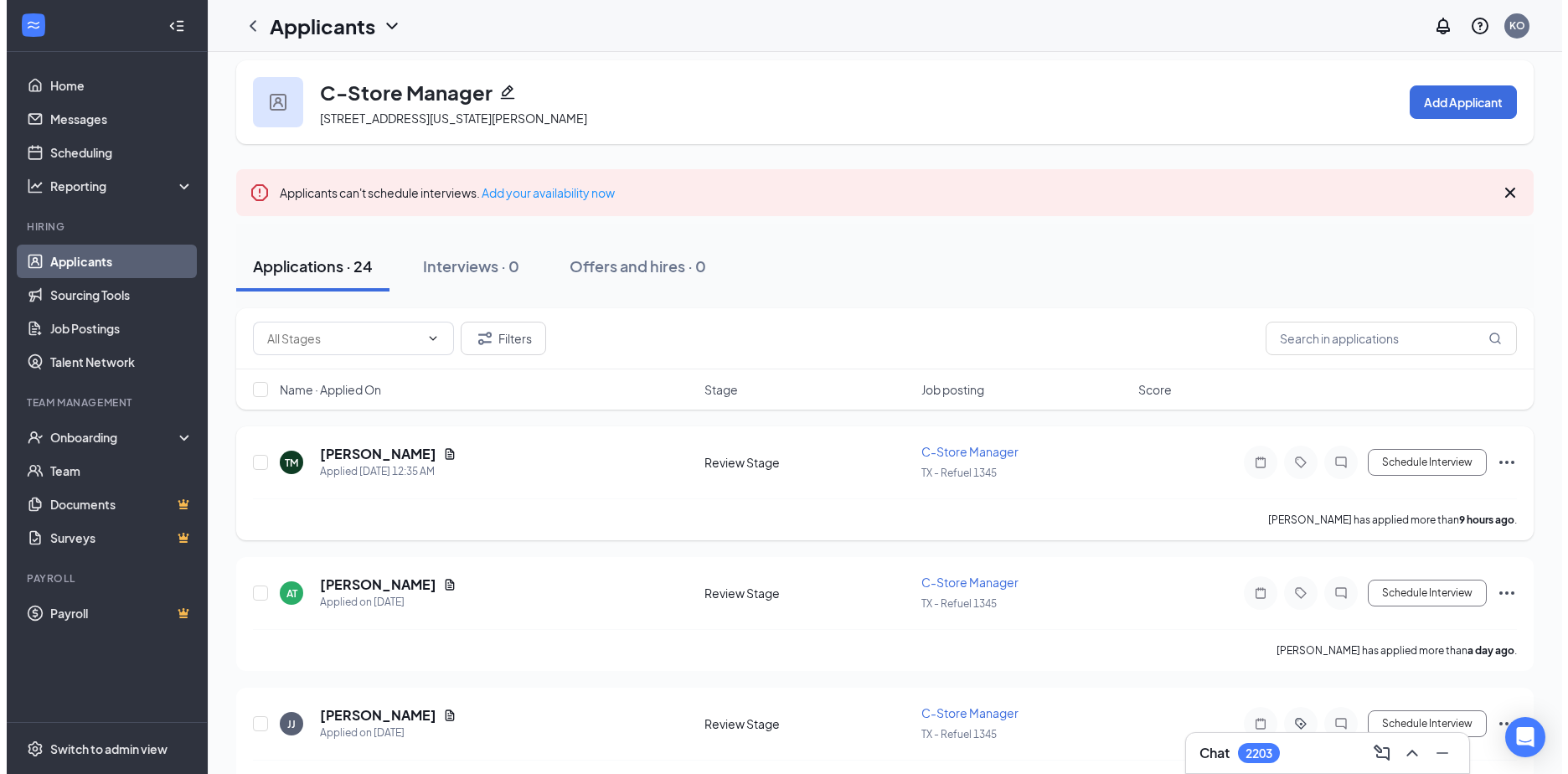
scroll to position [84, 0]
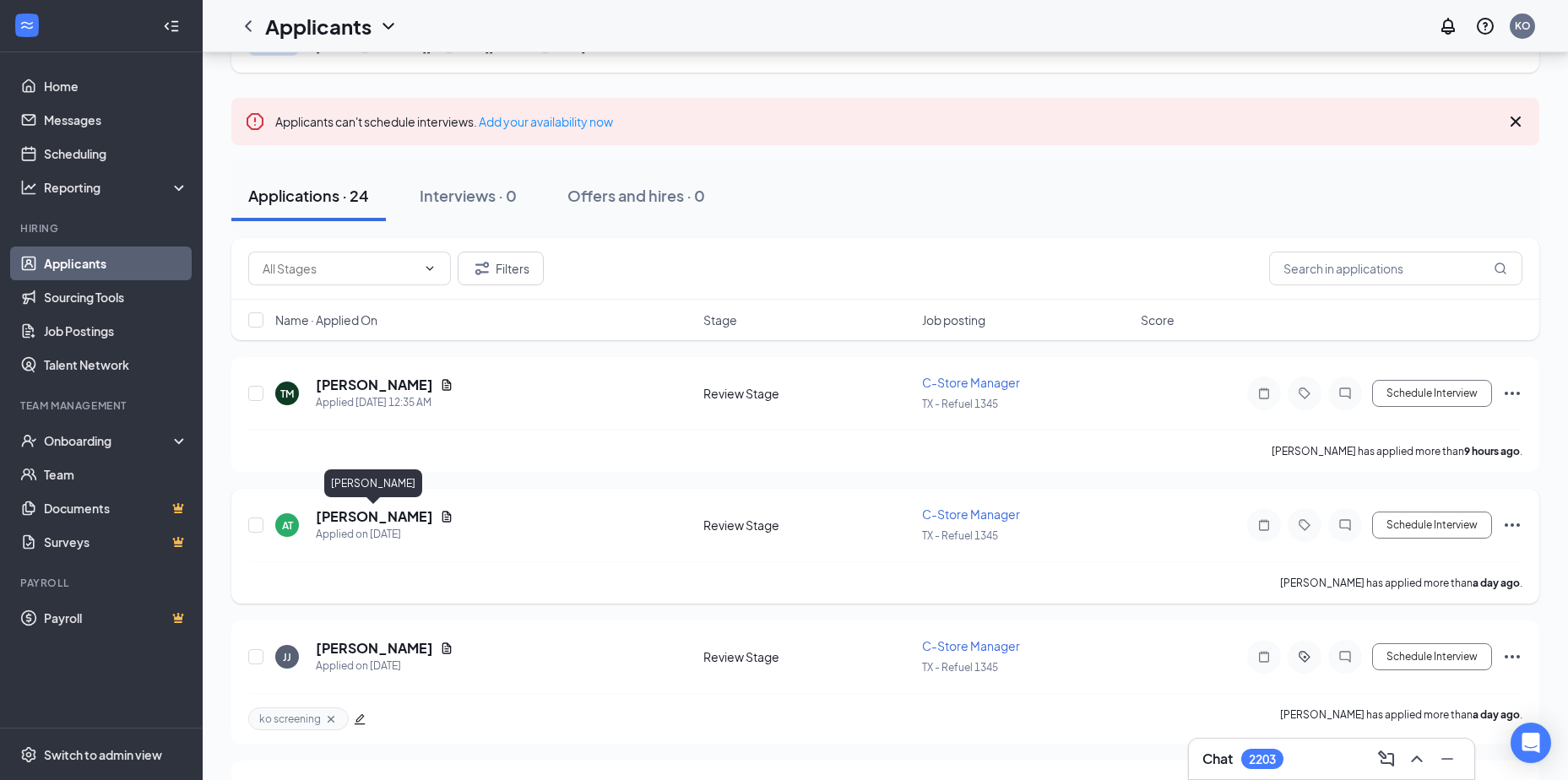
click at [354, 511] on h5 "[PERSON_NAME]" at bounding box center [375, 517] width 118 height 18
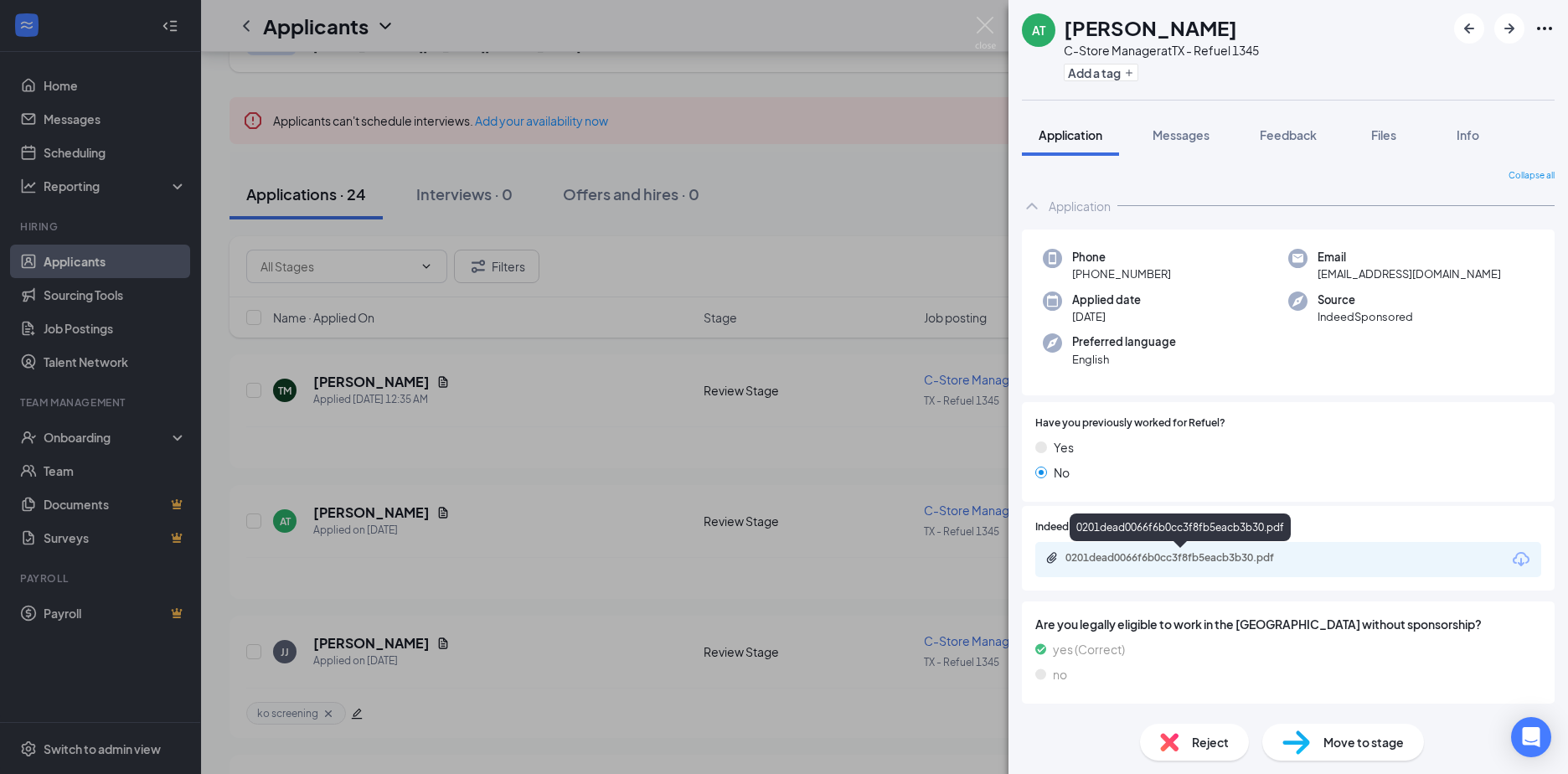
click at [1132, 559] on div "0201dead0066f6b0cc3f8fb5eacb3b30.pdf" at bounding box center [1182, 558] width 235 height 14
click at [349, 379] on div "AT Ashlee Tjernagel C-Store Manager at TX - Refuel 1345 Add a tag Application M…" at bounding box center [784, 387] width 1568 height 774
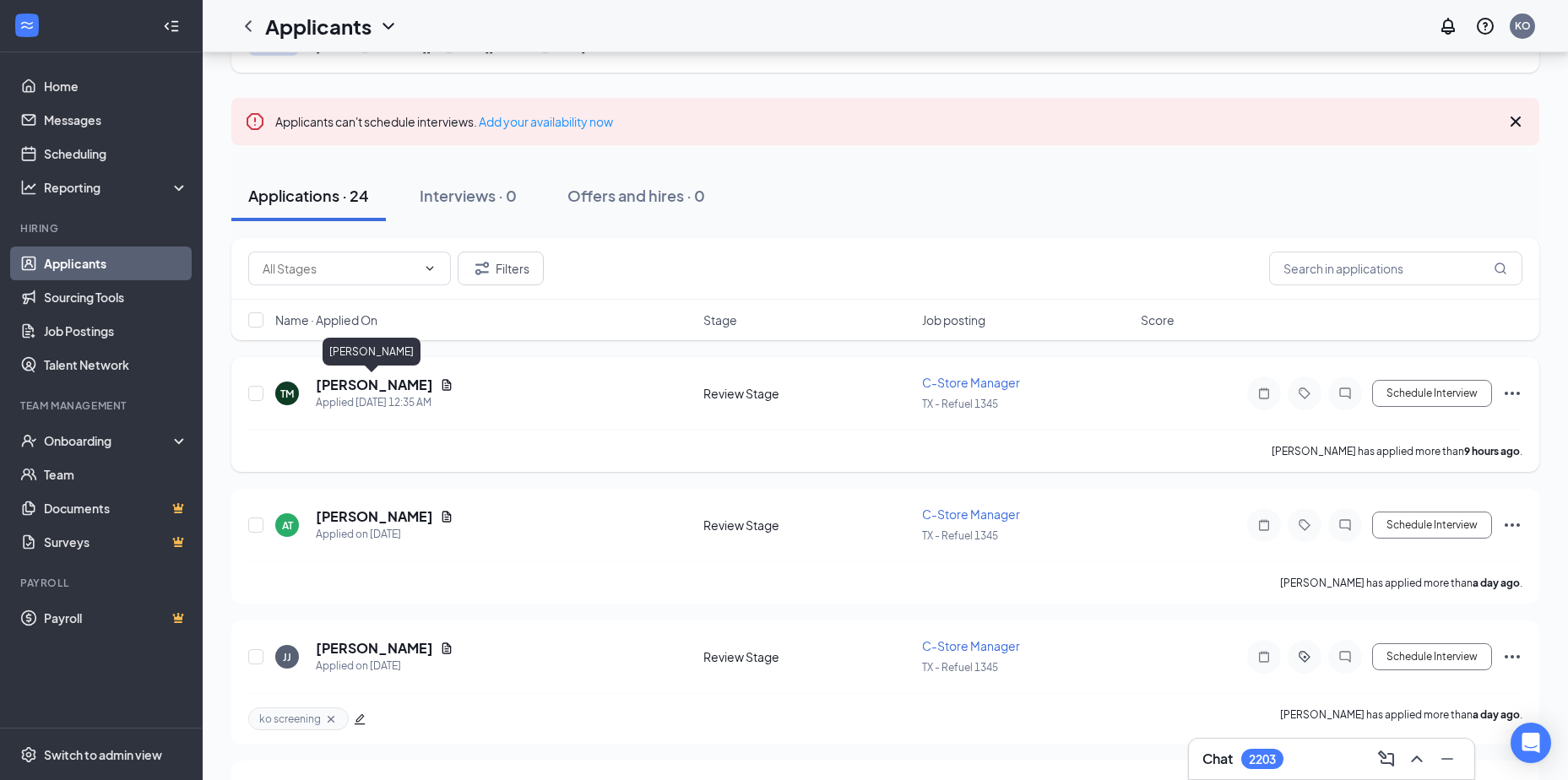
click at [370, 381] on h5 "Timmy Morales" at bounding box center [375, 384] width 118 height 18
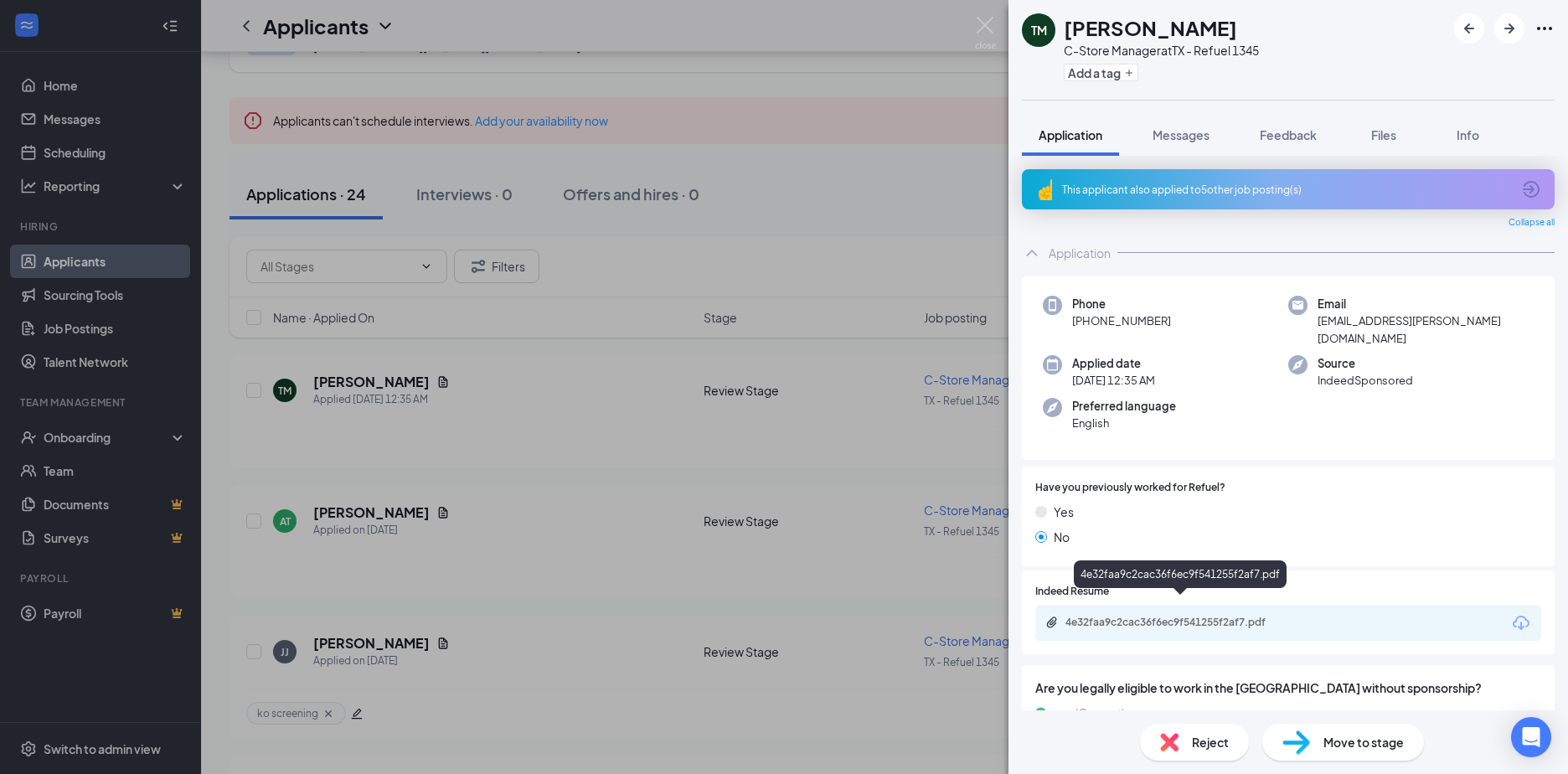
click at [1130, 616] on div "4e32faa9c2cac36f6ec9f541255f2af7.pdf" at bounding box center [1182, 622] width 235 height 14
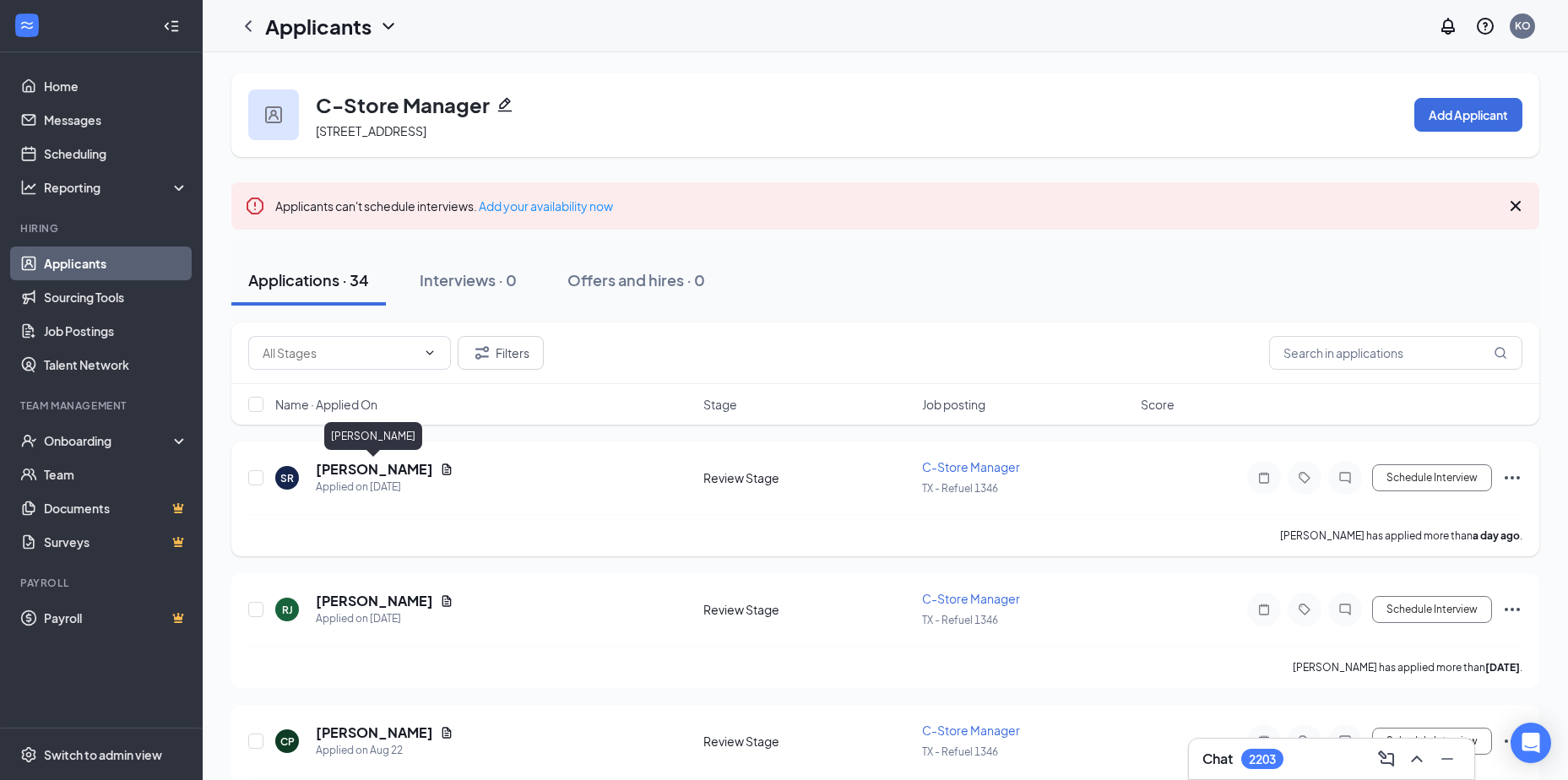
click at [367, 465] on h5 "[PERSON_NAME]" at bounding box center [375, 469] width 118 height 18
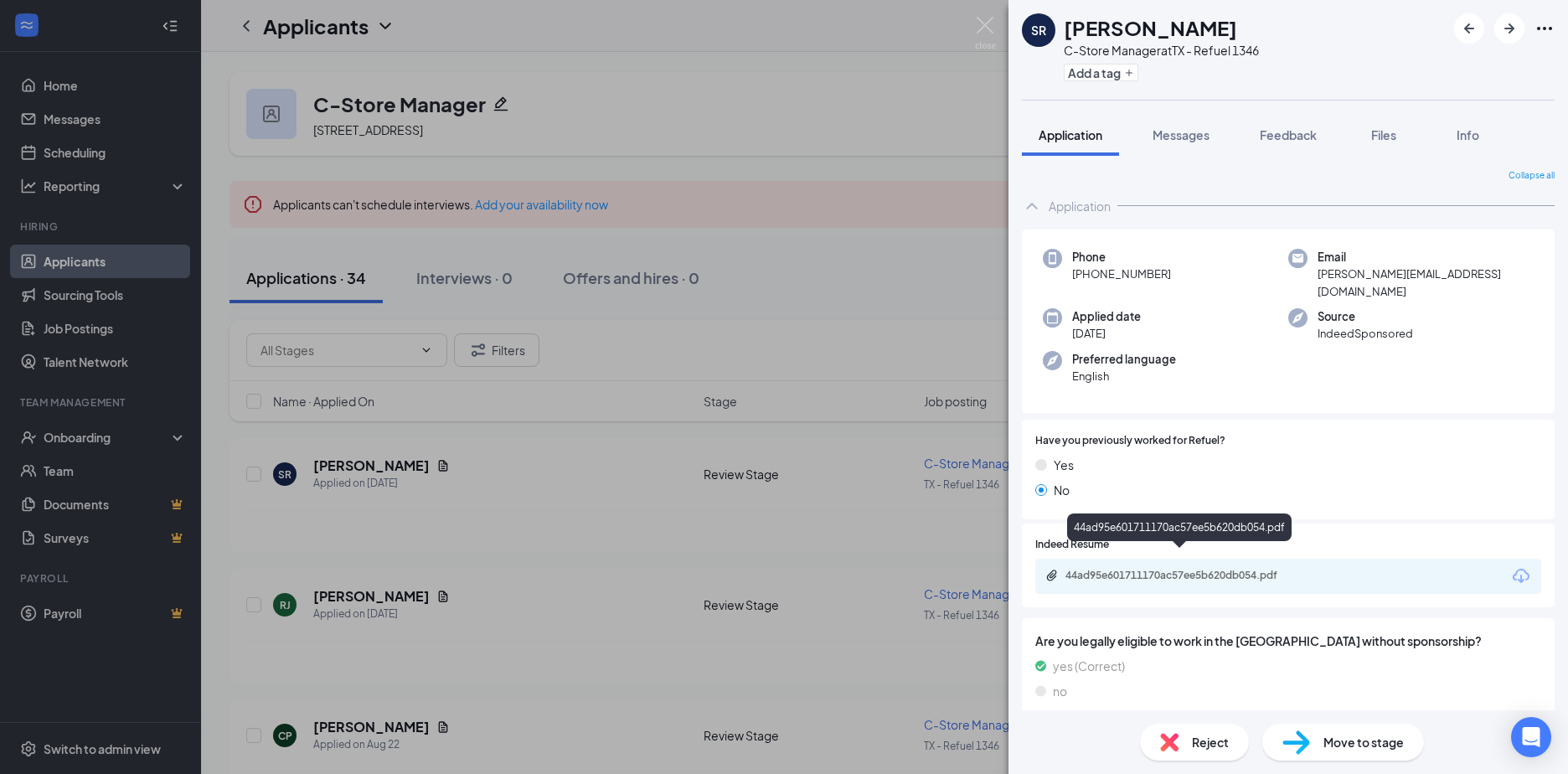
click at [1112, 569] on div "44ad95e601711170ac57ee5b620db054.pdf" at bounding box center [1182, 575] width 235 height 14
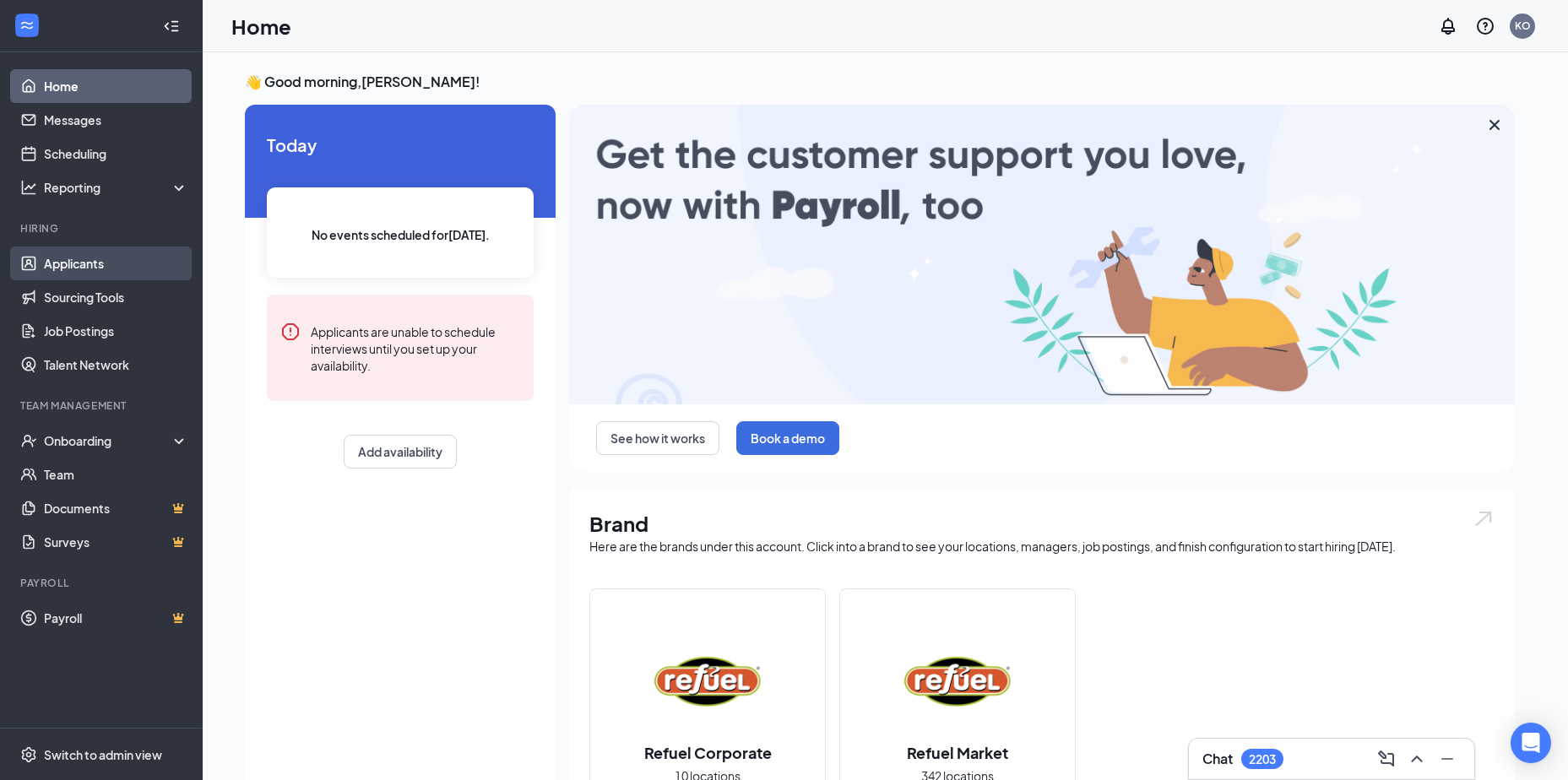
click at [80, 260] on link "Applicants" at bounding box center [116, 263] width 144 height 34
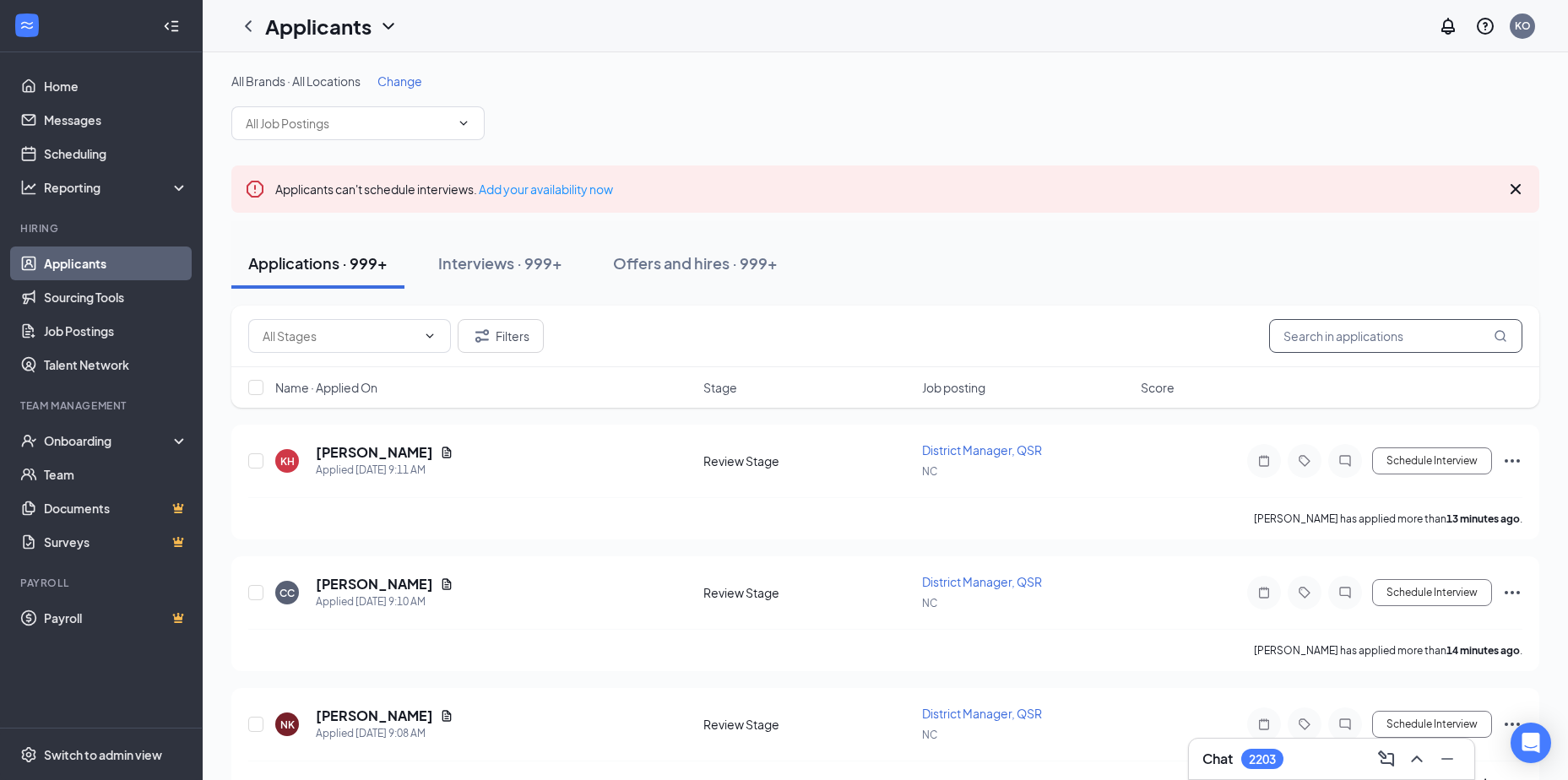
click at [1305, 334] on input "text" at bounding box center [1395, 336] width 253 height 34
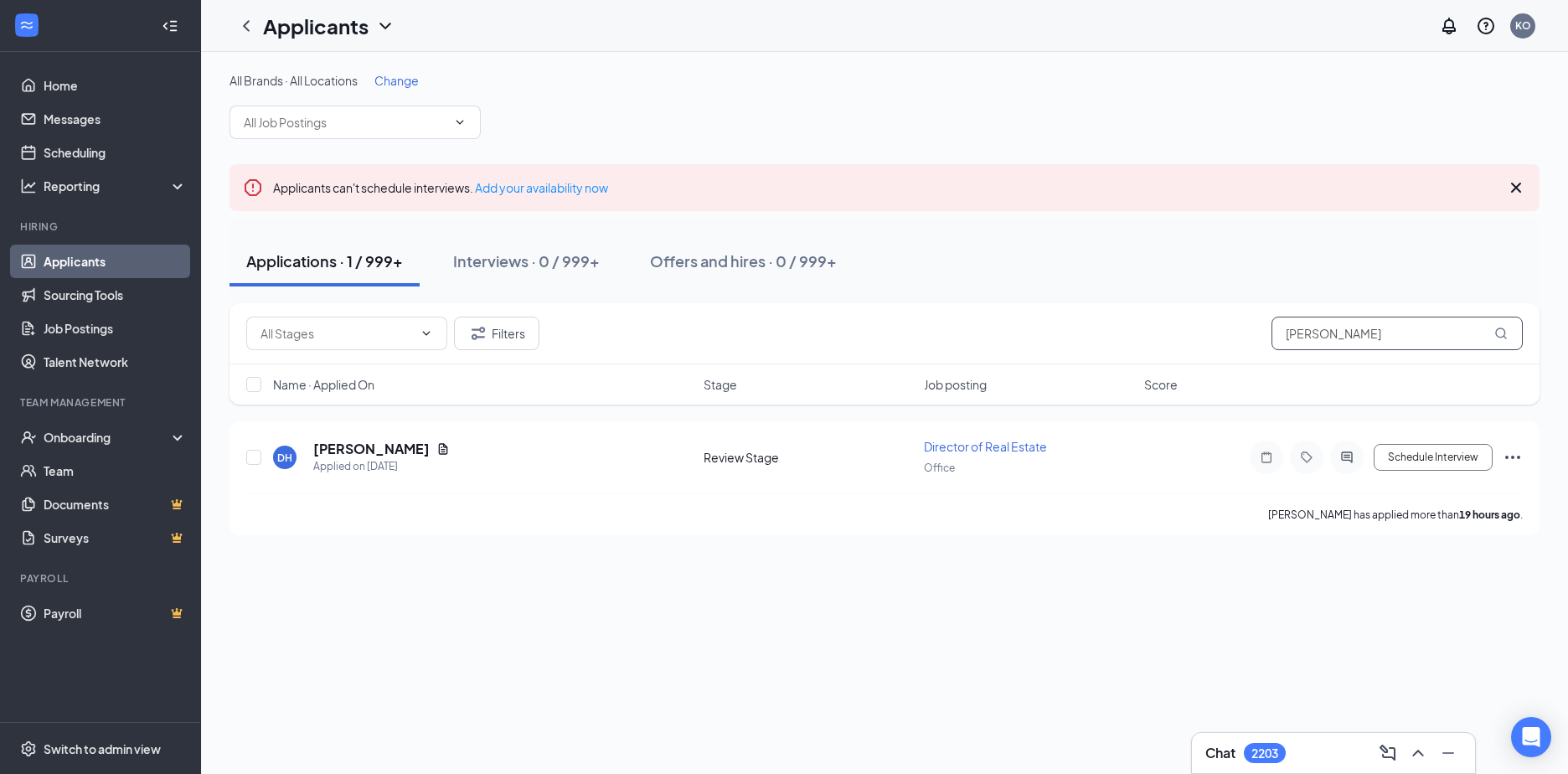
type input "david harris"
click at [350, 445] on h5 "[PERSON_NAME]" at bounding box center [371, 449] width 117 height 18
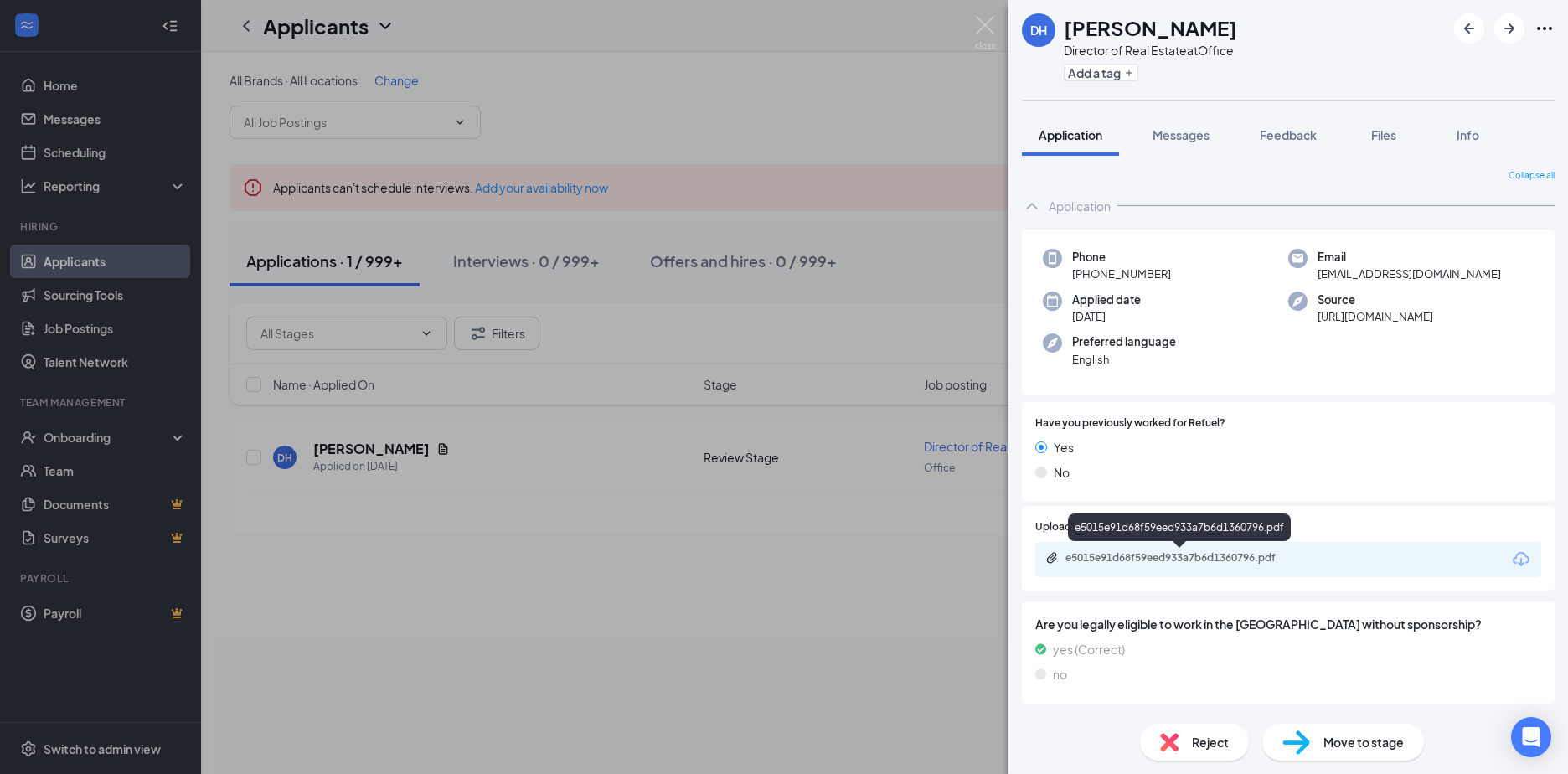
click at [1141, 551] on div "e5015e91d68f59eed933a7b6d1360796.pdf" at bounding box center [1182, 558] width 235 height 14
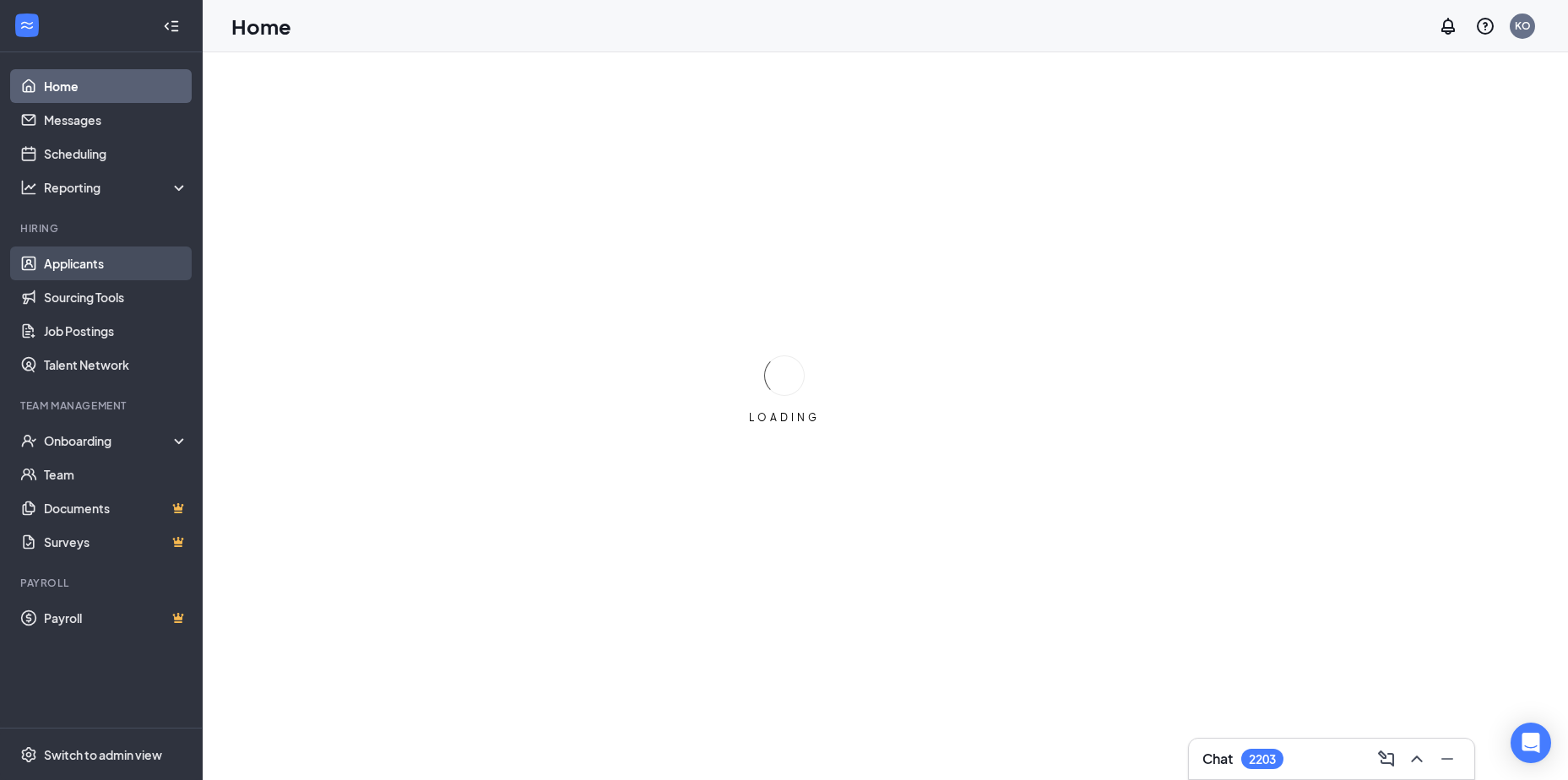
click at [85, 251] on link "Applicants" at bounding box center [116, 263] width 144 height 34
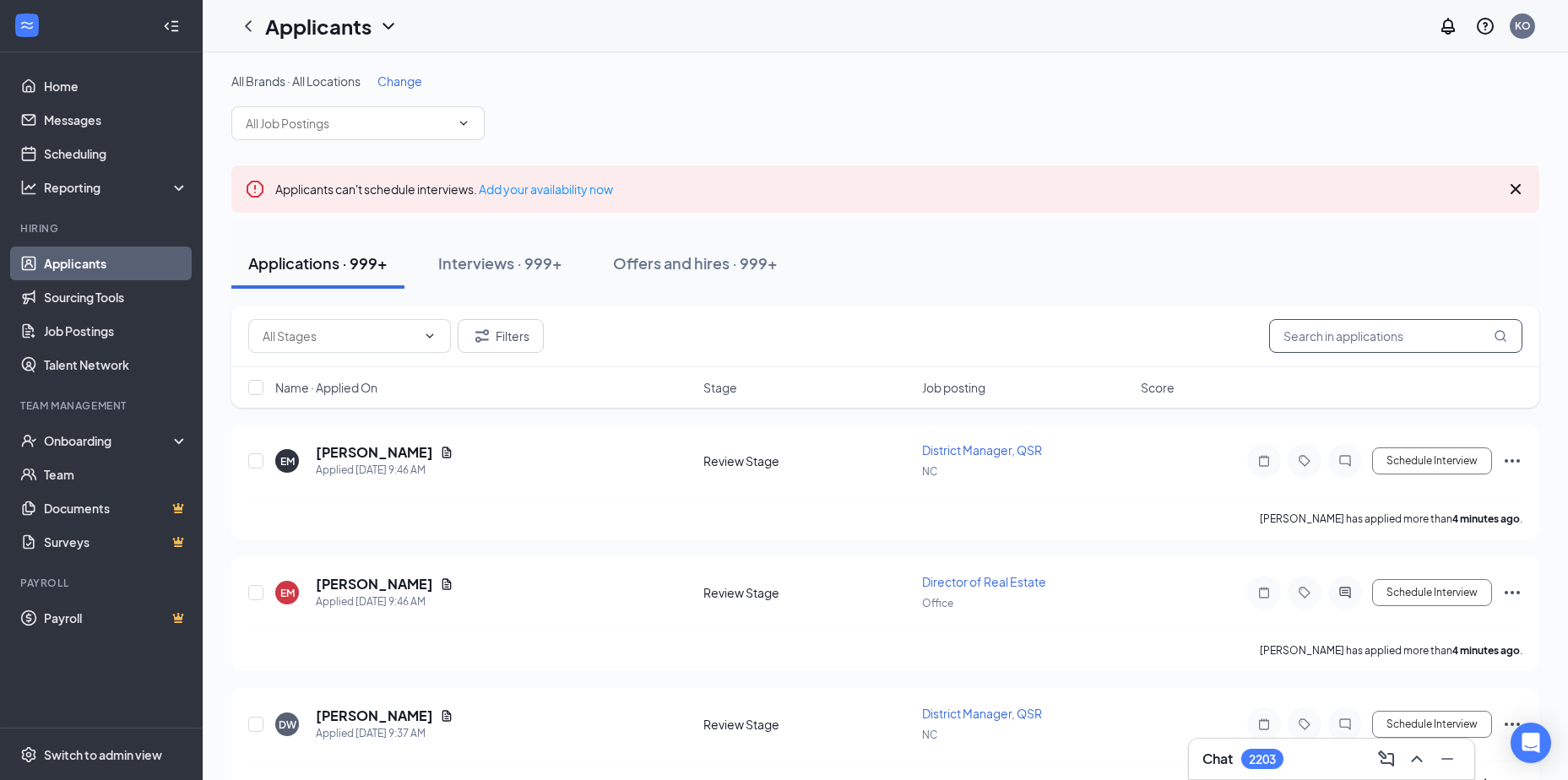
click at [1308, 331] on input "text" at bounding box center [1395, 336] width 253 height 34
type input "ru"
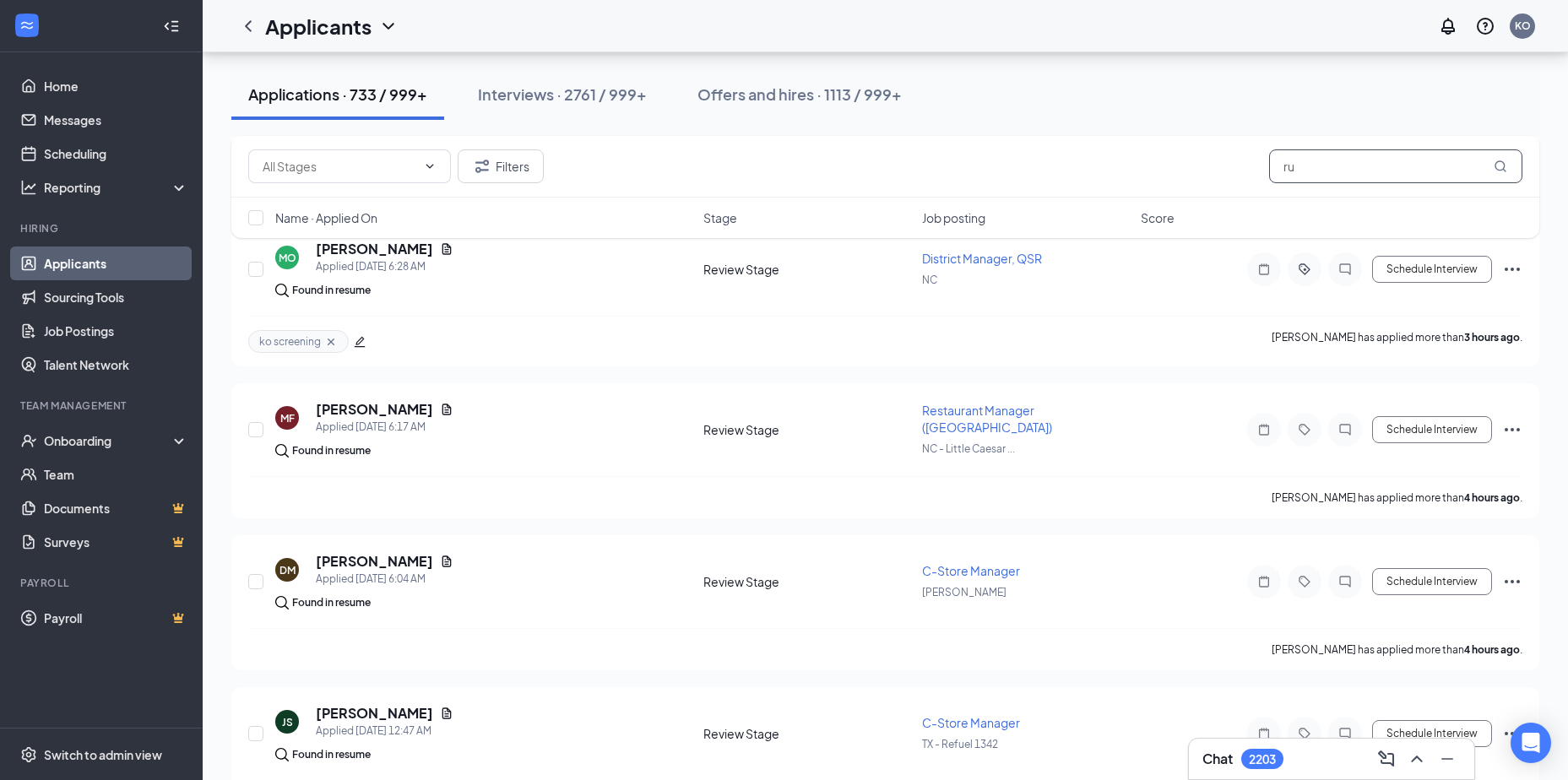
scroll to position [425, 0]
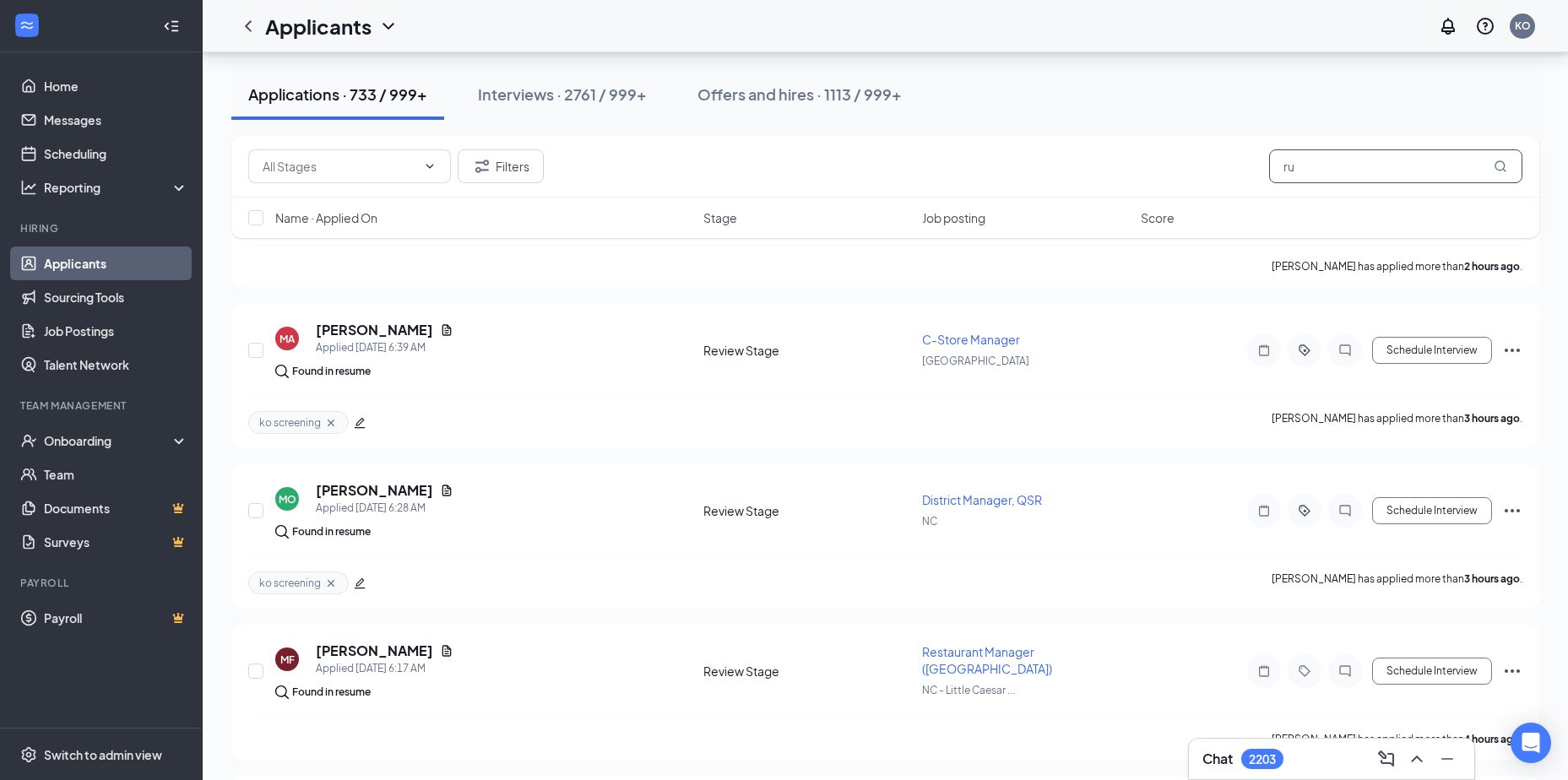
drag, startPoint x: 1313, startPoint y: 169, endPoint x: 1200, endPoint y: 169, distance: 113.0
click at [1202, 169] on div "Filters ru" at bounding box center [885, 166] width 1274 height 34
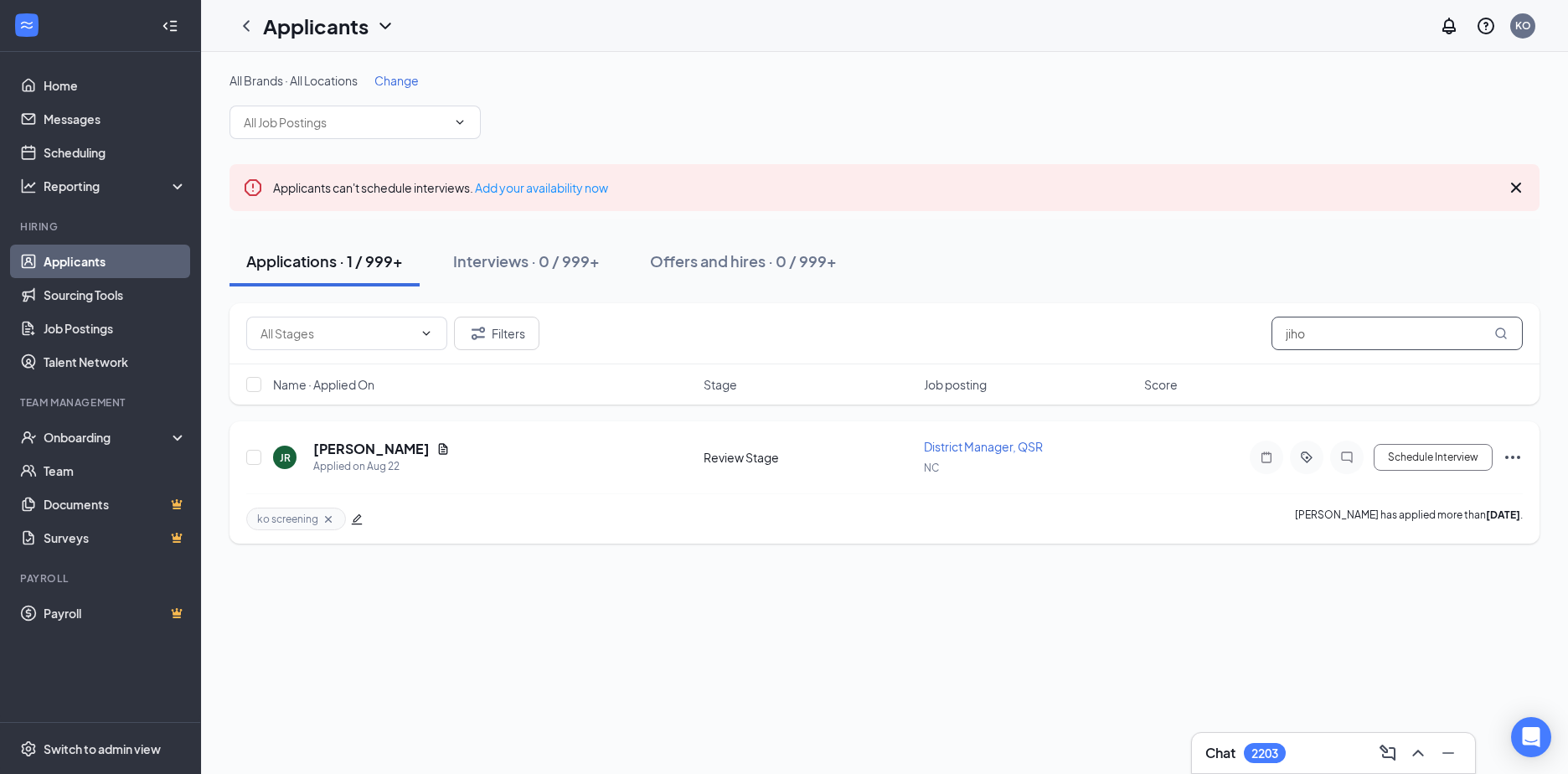
type input "jiho"
click at [326, 520] on icon "Cross" at bounding box center [328, 519] width 14 height 14
click at [1316, 333] on input "jiho" at bounding box center [1396, 333] width 251 height 34
drag, startPoint x: 1316, startPoint y: 333, endPoint x: 1197, endPoint y: 328, distance: 119.1
click at [1199, 330] on div "Filters jiho" at bounding box center [884, 333] width 1277 height 34
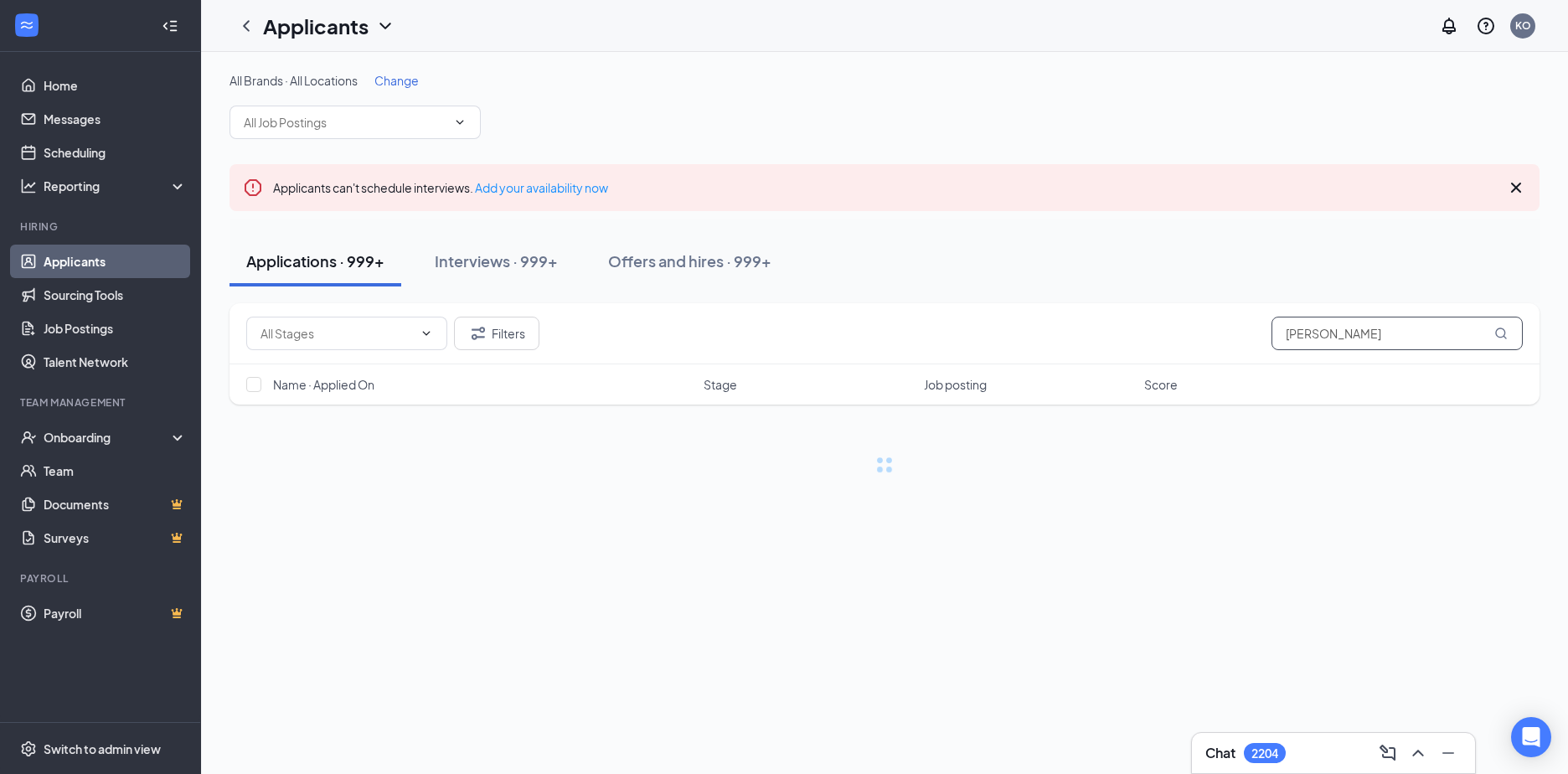
type input "[PERSON_NAME]"
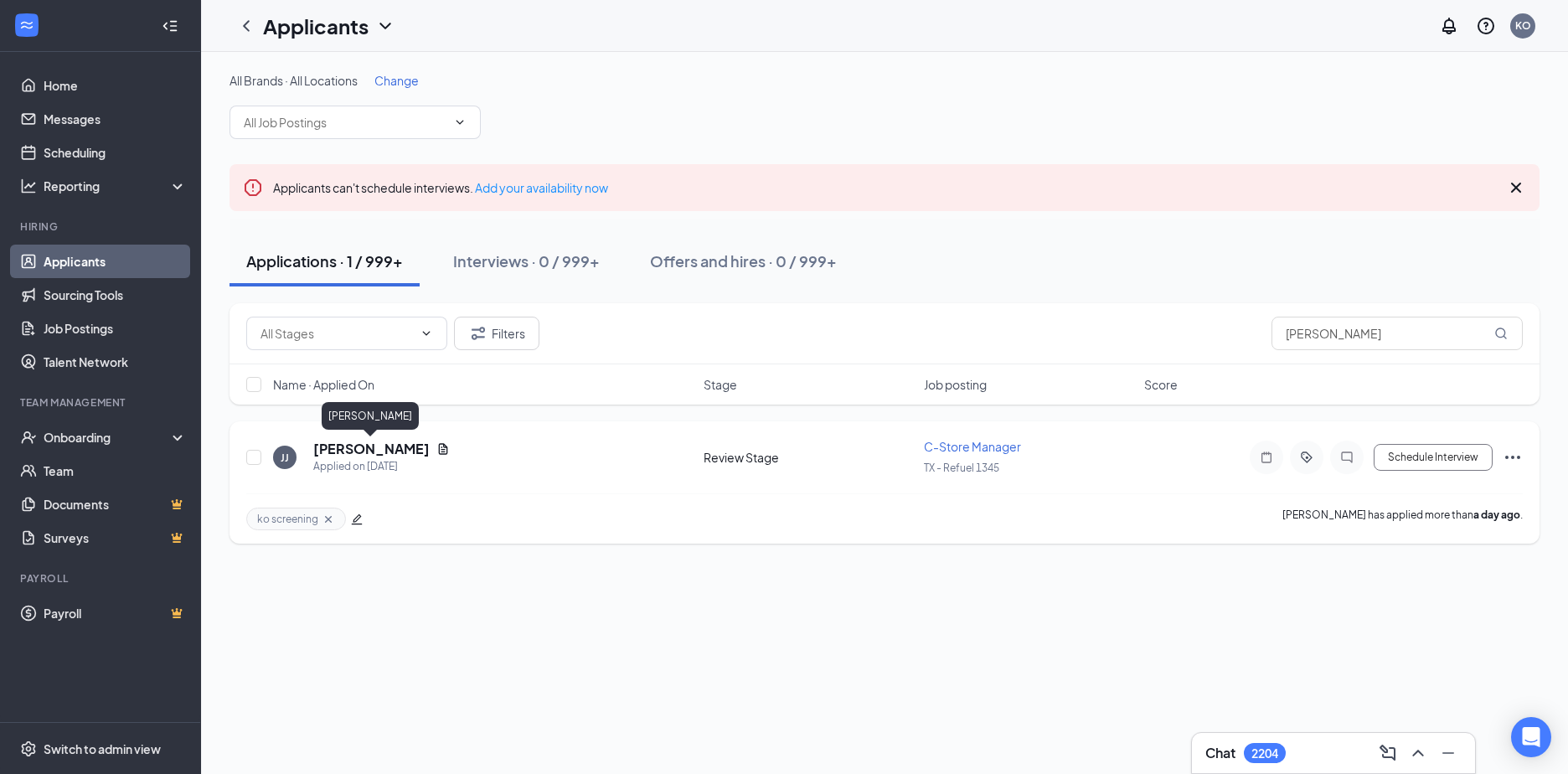
click at [347, 451] on h5 "[PERSON_NAME]" at bounding box center [371, 449] width 117 height 18
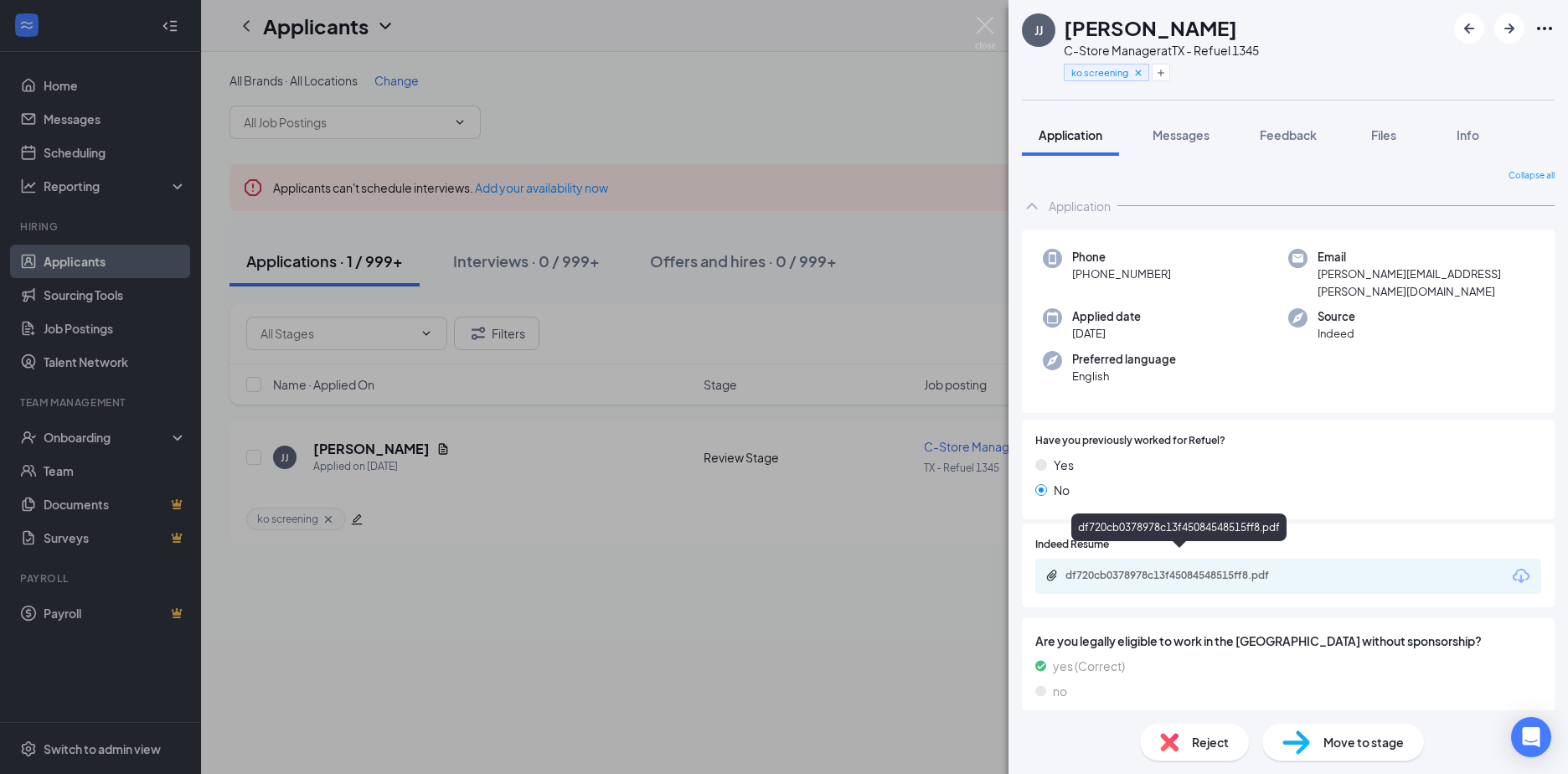
click at [1156, 569] on div "df720cb0378978c13f45084548515ff8.pdf" at bounding box center [1182, 575] width 235 height 14
drag, startPoint x: 867, startPoint y: 153, endPoint x: 1192, endPoint y: 192, distance: 327.3
click at [867, 153] on div "[PERSON_NAME] [PERSON_NAME] C-Store Manager at [GEOGRAPHIC_DATA] - Refuel 1345 …" at bounding box center [784, 387] width 1568 height 774
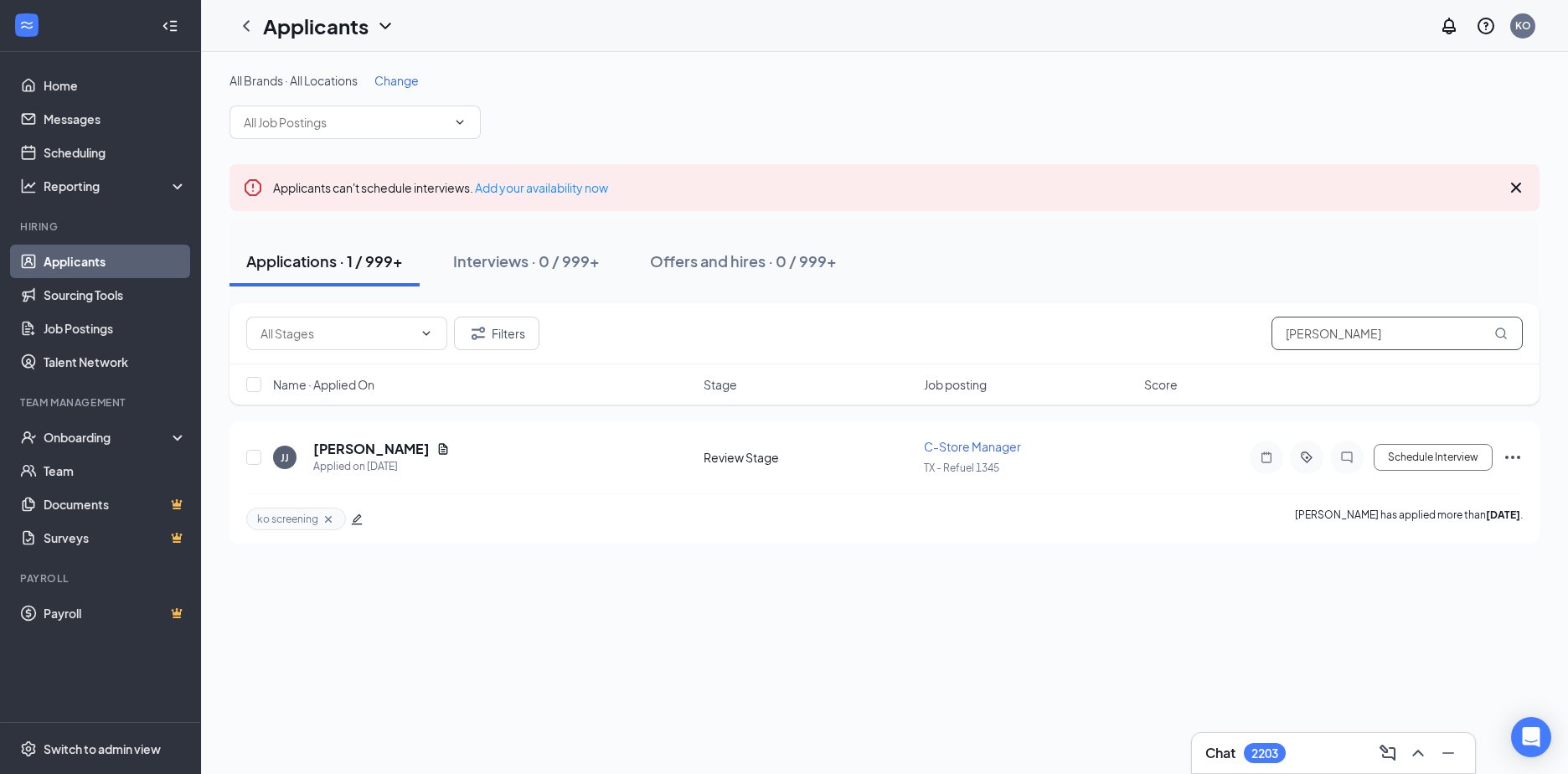
drag, startPoint x: 1380, startPoint y: 334, endPoint x: 1099, endPoint y: 306, distance: 282.4
click at [1103, 319] on div "Filters [PERSON_NAME]" at bounding box center [884, 333] width 1277 height 34
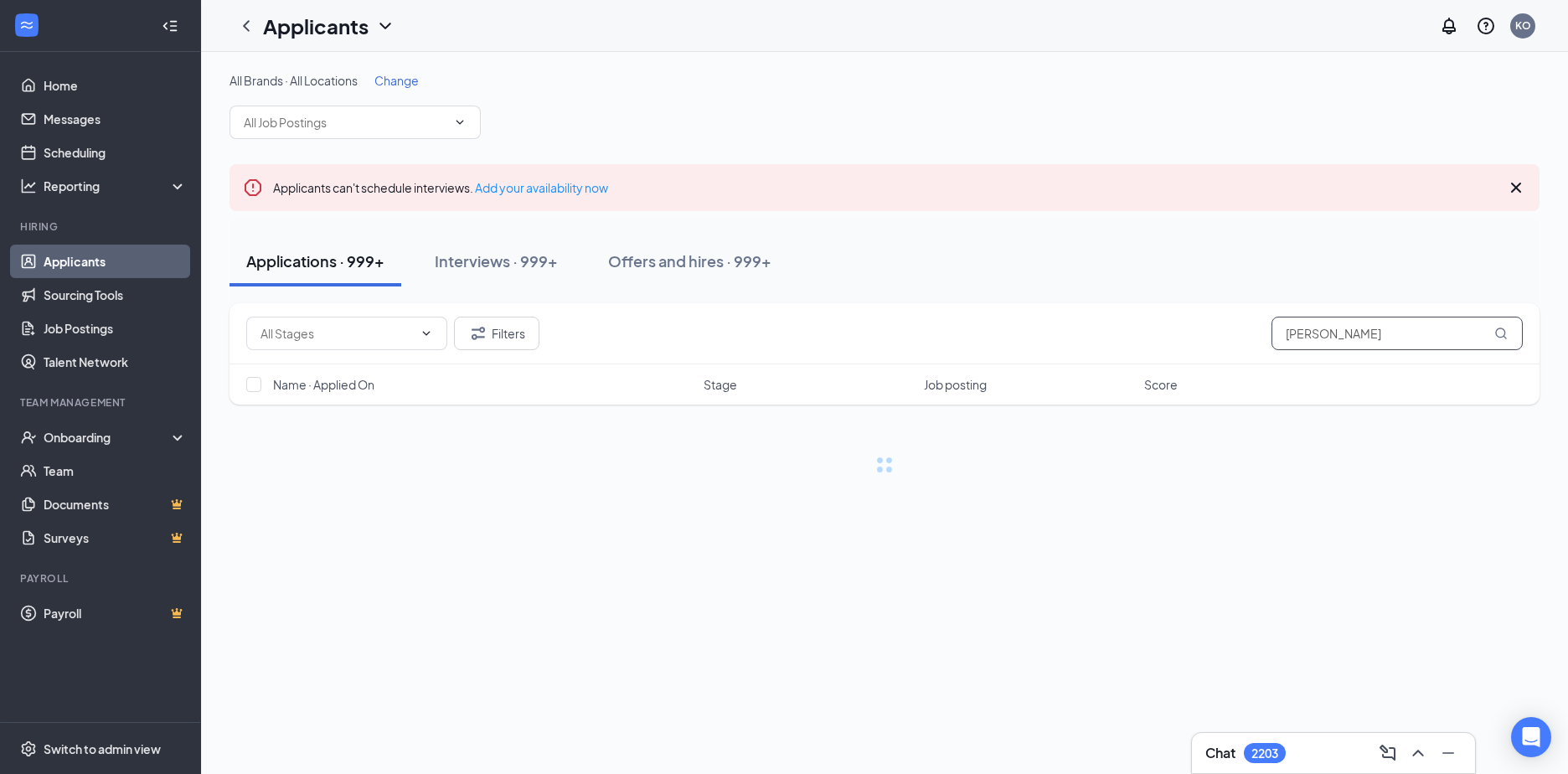
type input "[PERSON_NAME]"
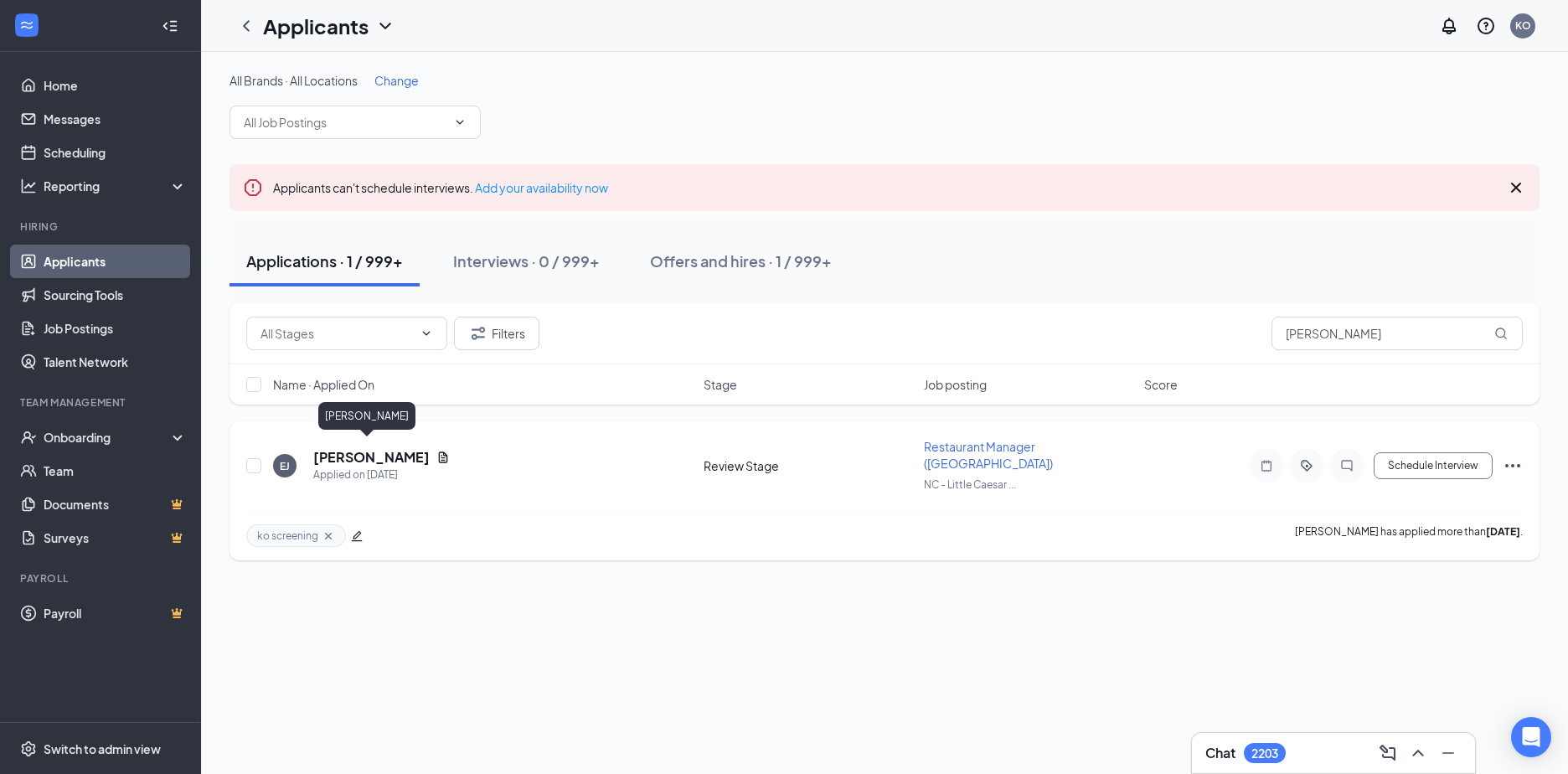
click at [344, 452] on h5 "[PERSON_NAME]" at bounding box center [371, 457] width 117 height 18
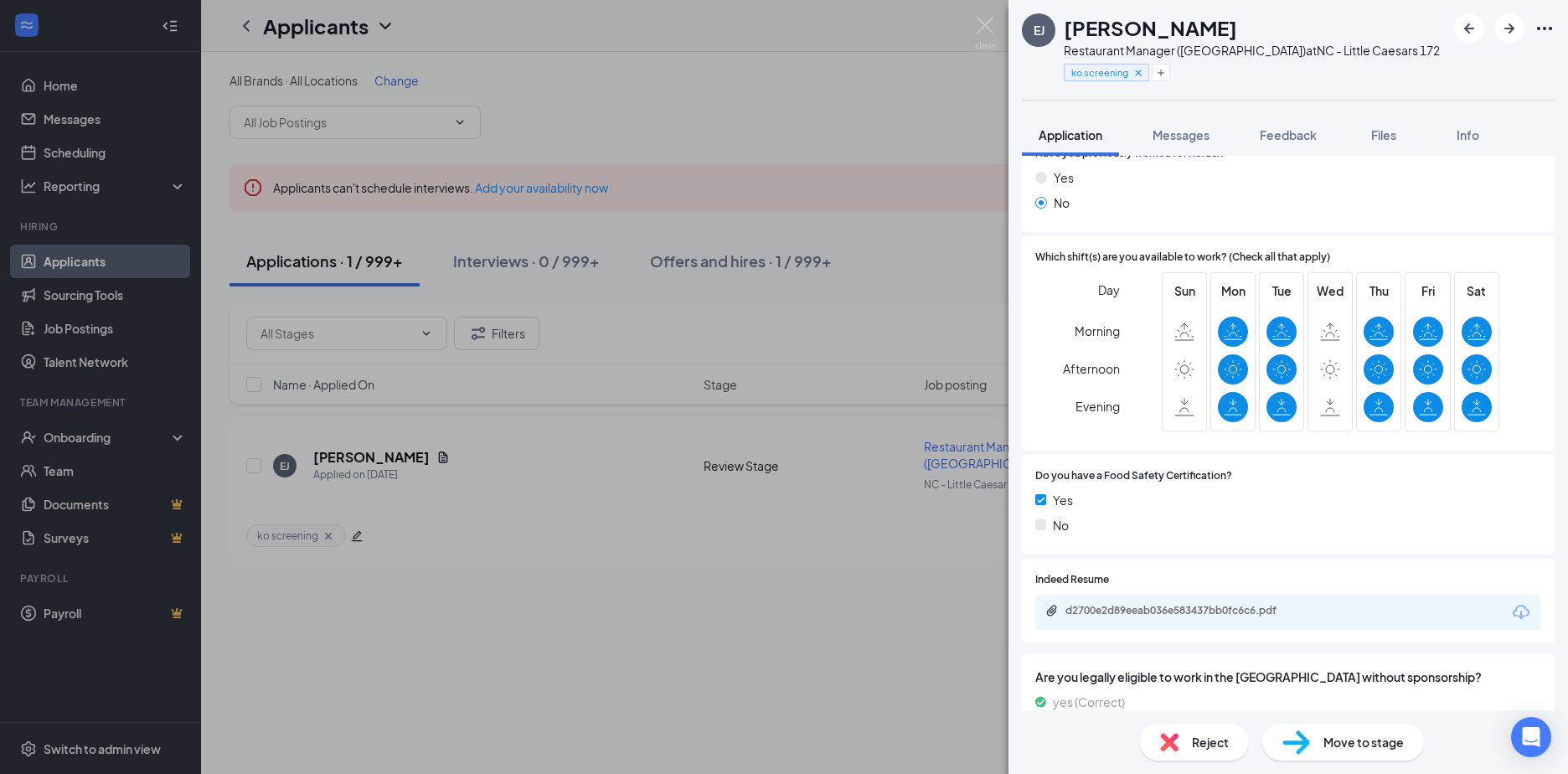
scroll to position [335, 0]
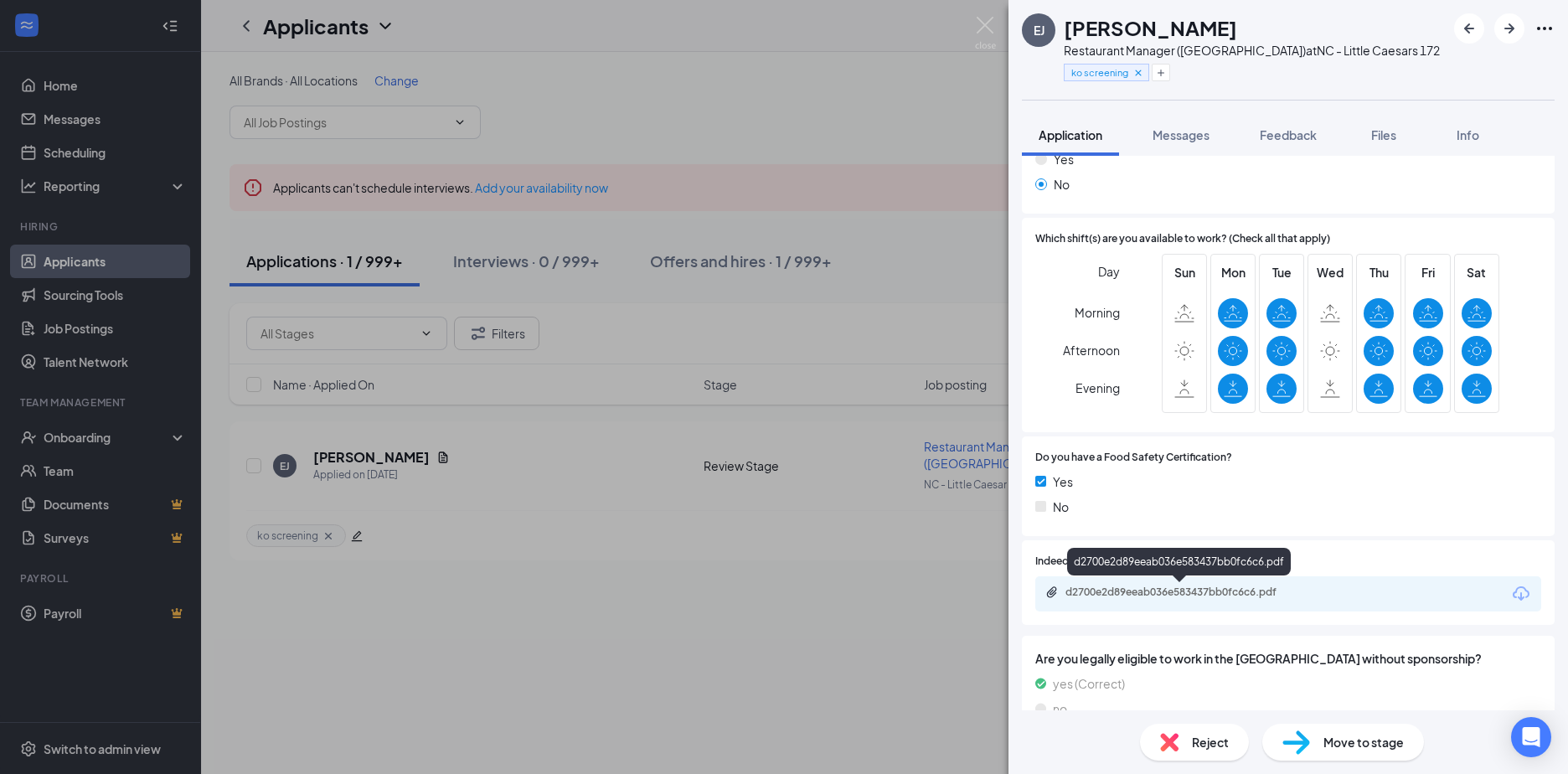
click at [1115, 591] on div "d2700e2d89eeab036e583437bb0fc6c6.pdf" at bounding box center [1182, 592] width 235 height 14
click at [843, 97] on div "[PERSON_NAME] Restaurant Manager (Little Caesars) at [GEOGRAPHIC_DATA] - Little…" at bounding box center [784, 387] width 1568 height 774
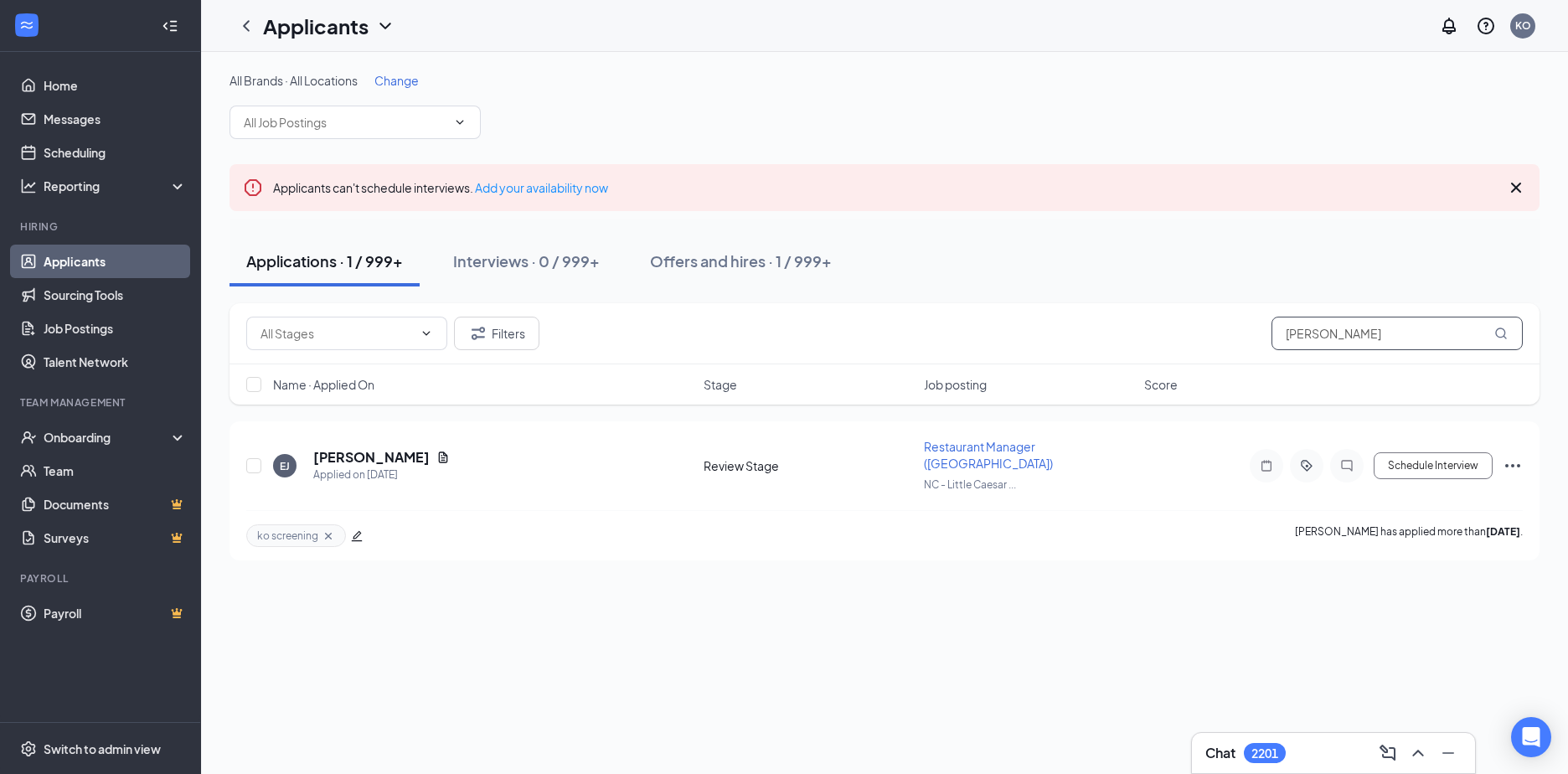
drag, startPoint x: 1350, startPoint y: 330, endPoint x: 1207, endPoint y: 331, distance: 143.0
click at [1207, 331] on div "Filters [PERSON_NAME]" at bounding box center [884, 333] width 1277 height 34
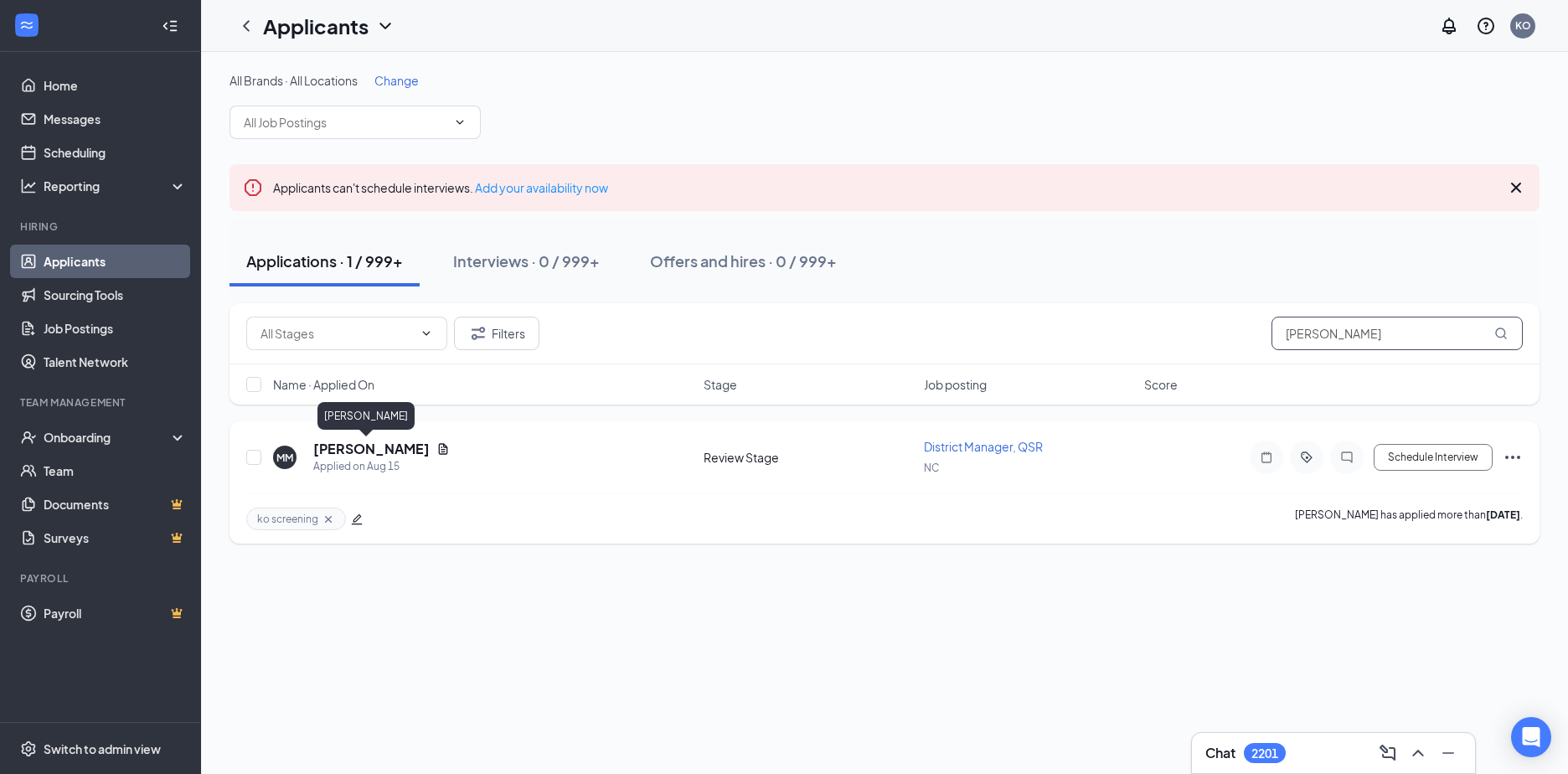
type input "[PERSON_NAME]"
click at [356, 445] on h5 "[PERSON_NAME]" at bounding box center [371, 449] width 117 height 18
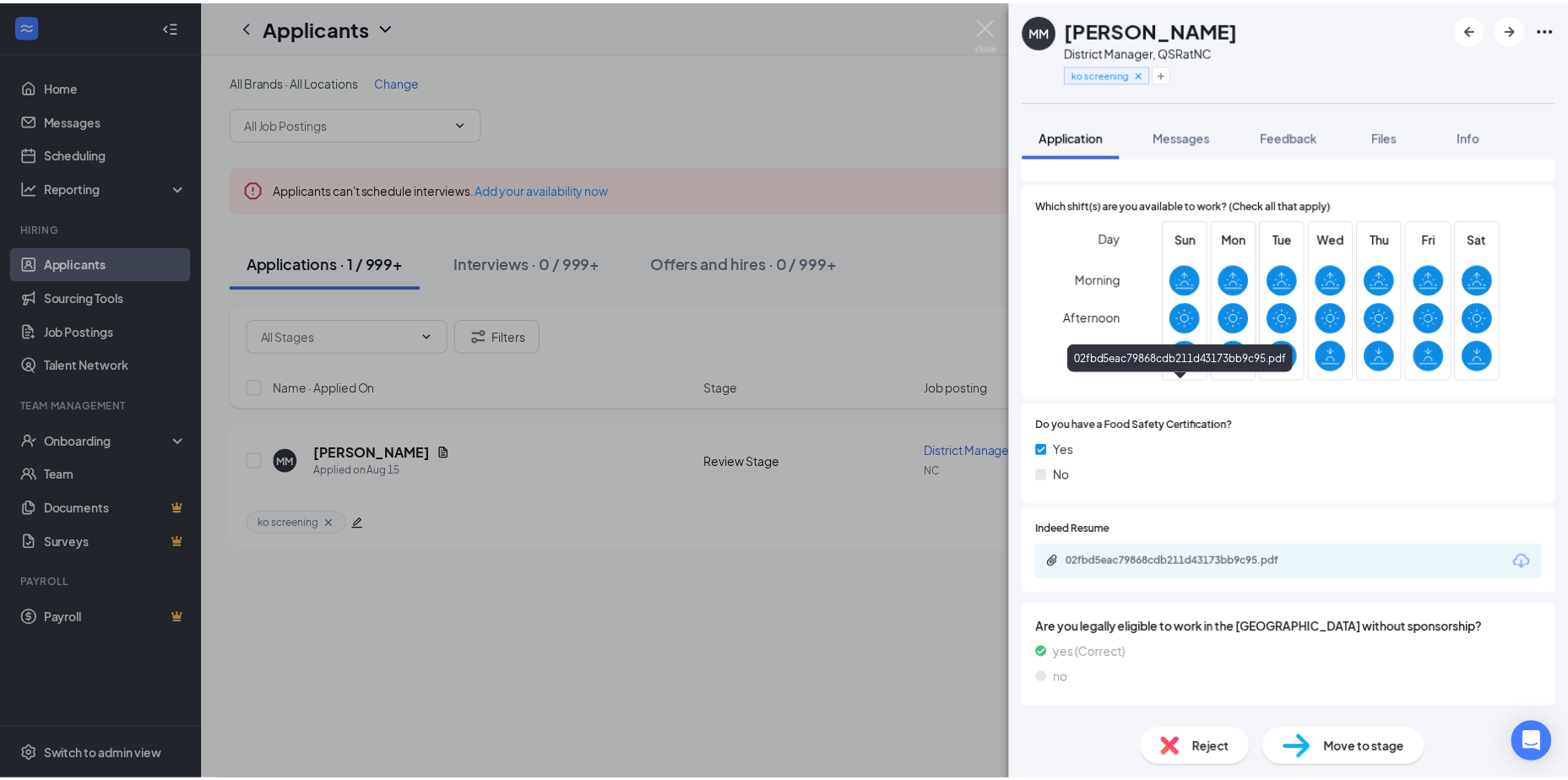
scroll to position [507, 0]
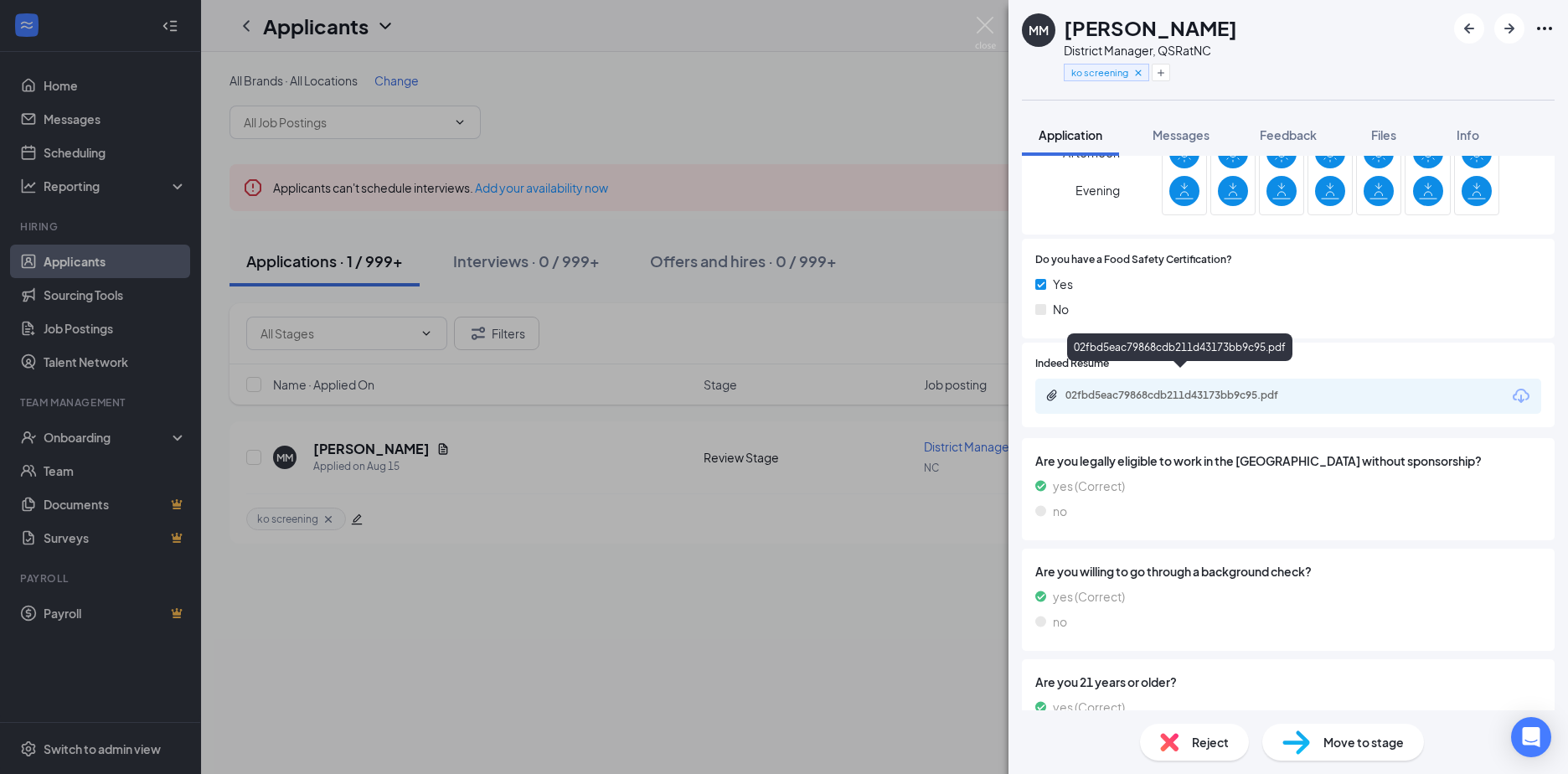
click at [1112, 389] on div "02fbd5eac79868cdb211d43173bb9c95.pdf" at bounding box center [1182, 395] width 235 height 14
click at [767, 78] on div "MM [PERSON_NAME] District Manager, QSR at [GEOGRAPHIC_DATA] ko screening Applic…" at bounding box center [784, 387] width 1568 height 774
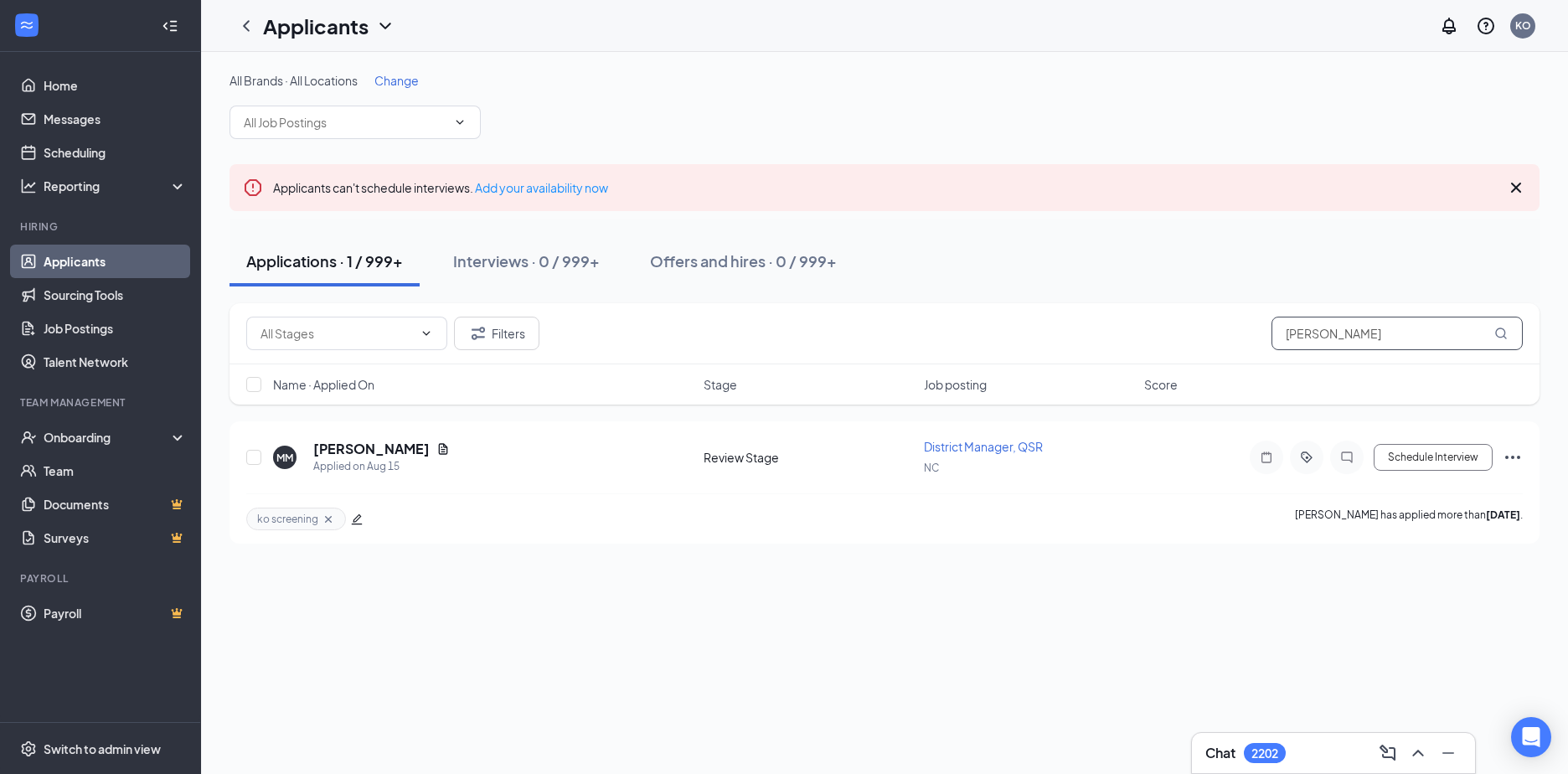
drag, startPoint x: 1363, startPoint y: 336, endPoint x: 1175, endPoint y: 336, distance: 188.0
click at [1175, 336] on div "Filters [PERSON_NAME]" at bounding box center [884, 333] width 1277 height 34
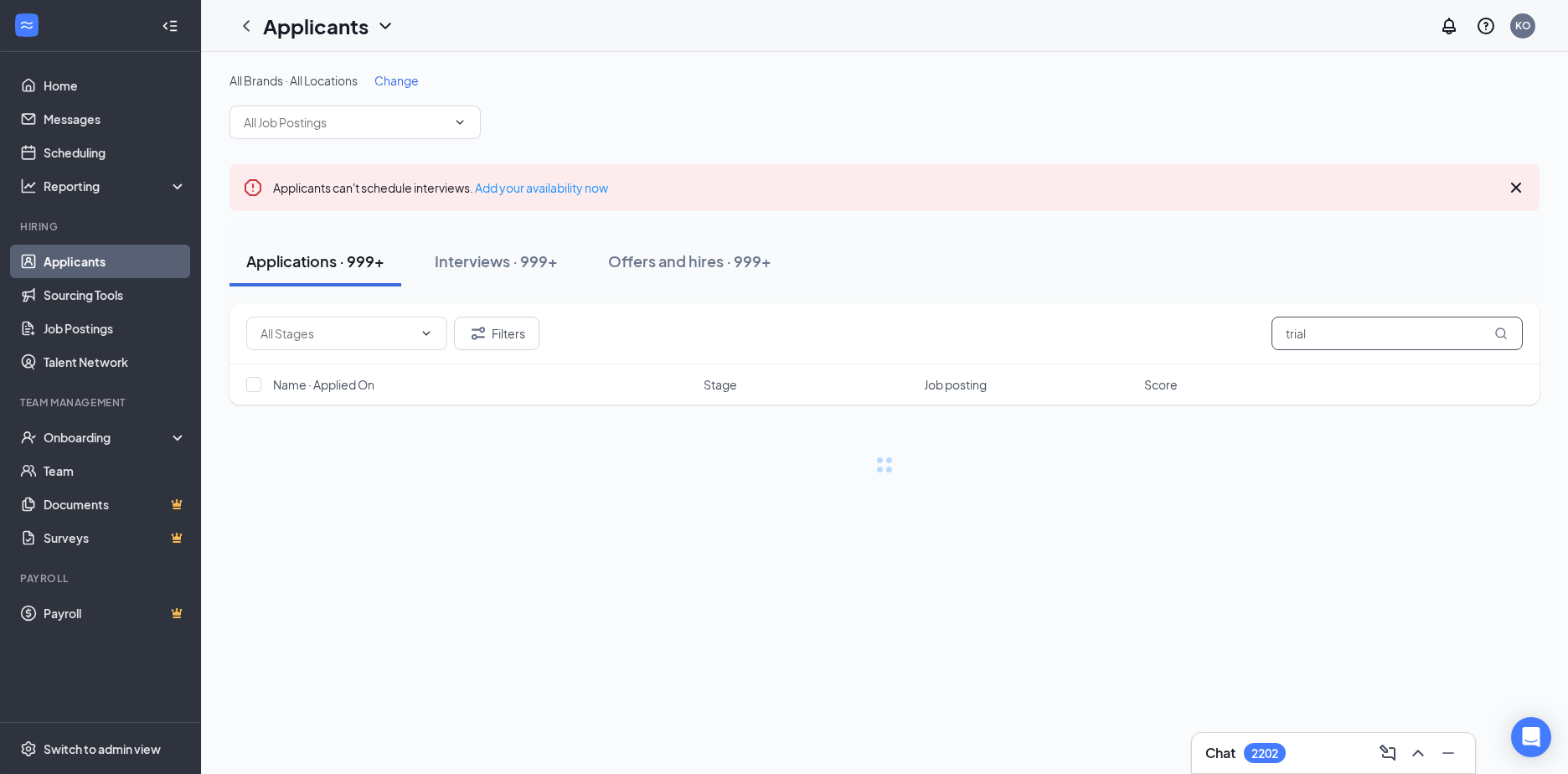
type input "trial"
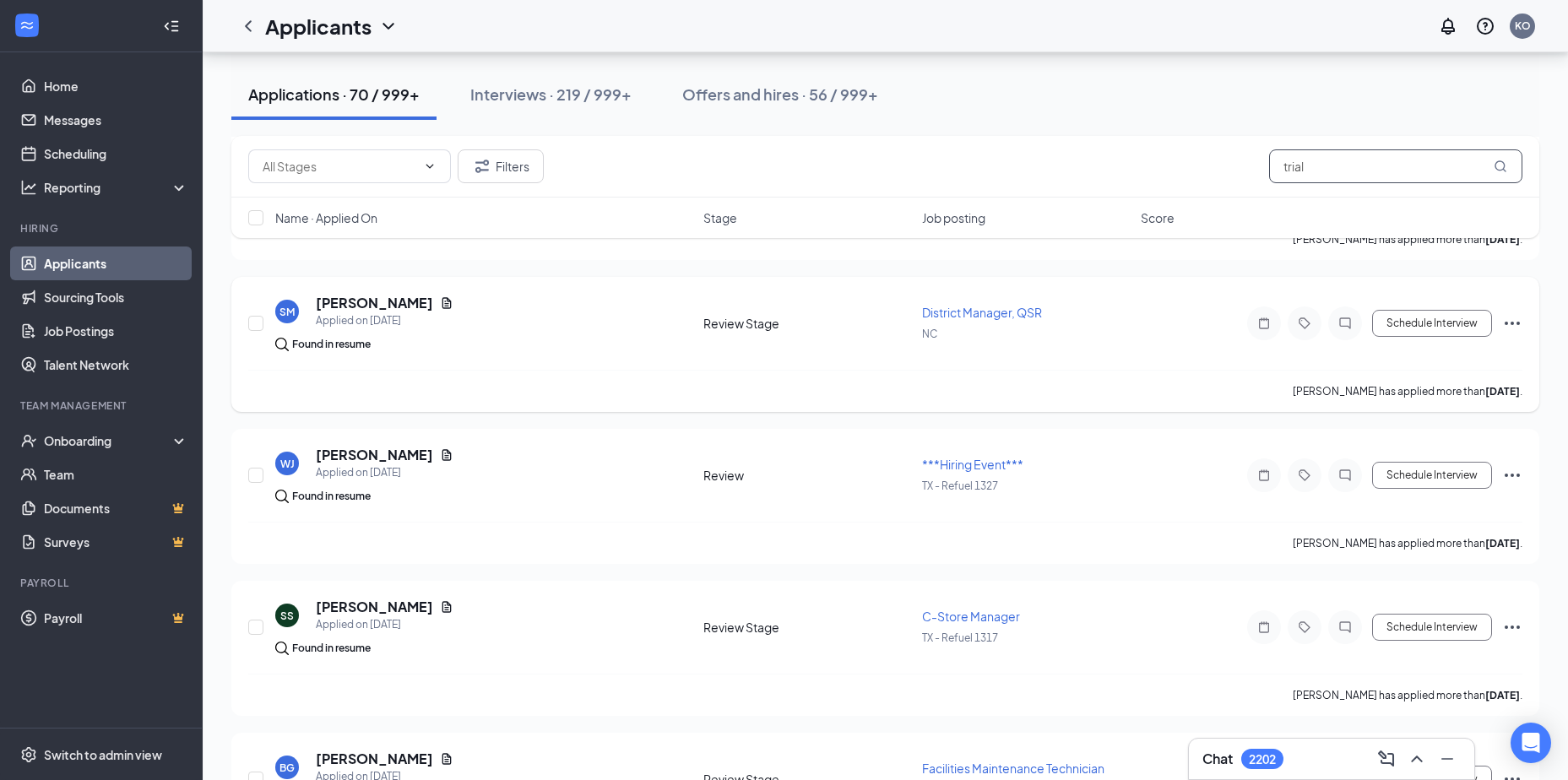
scroll to position [1260, 0]
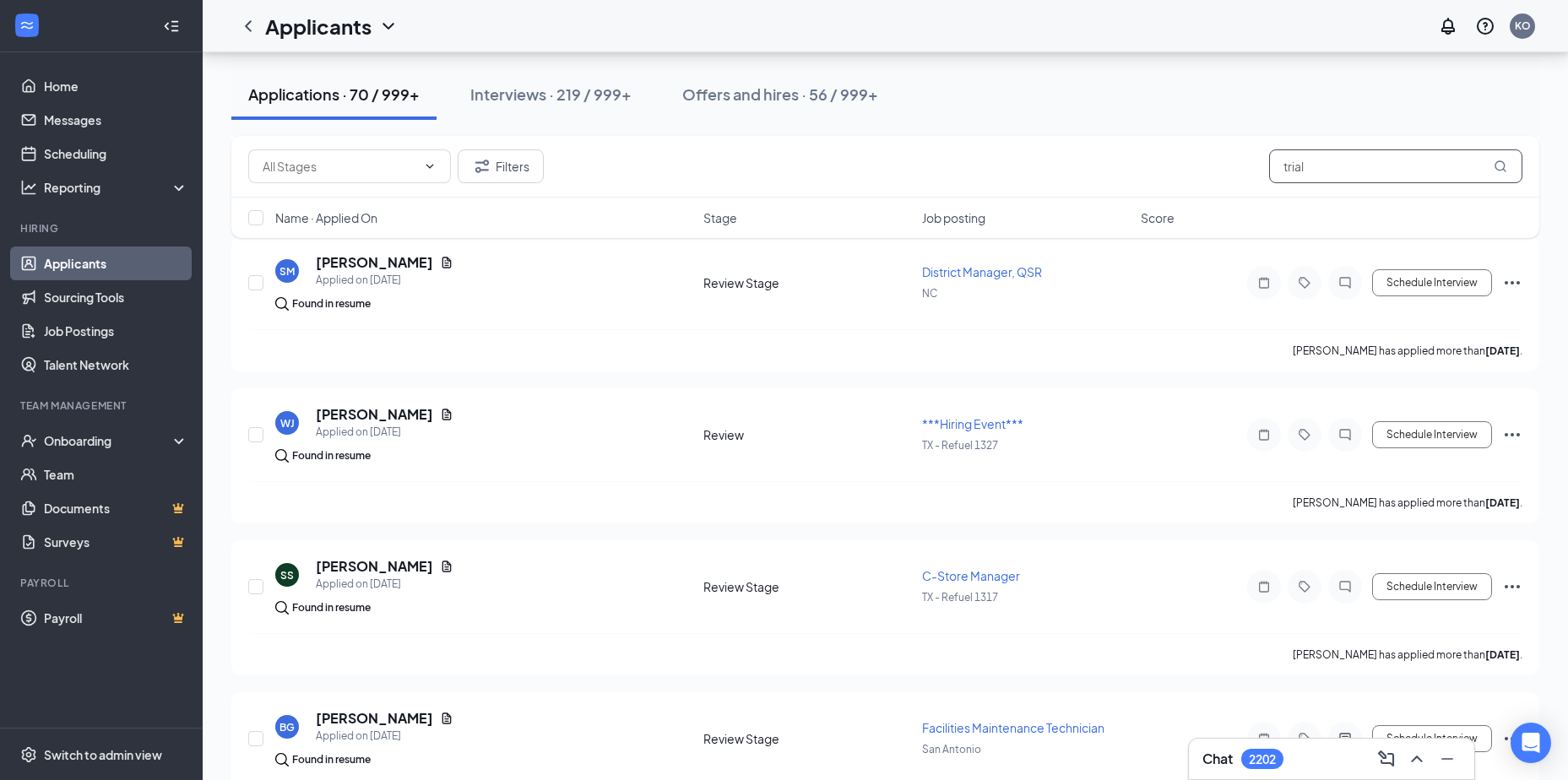
drag, startPoint x: 1347, startPoint y: 167, endPoint x: 1160, endPoint y: 170, distance: 187.0
click at [1163, 175] on div "Filters trial" at bounding box center [885, 166] width 1274 height 34
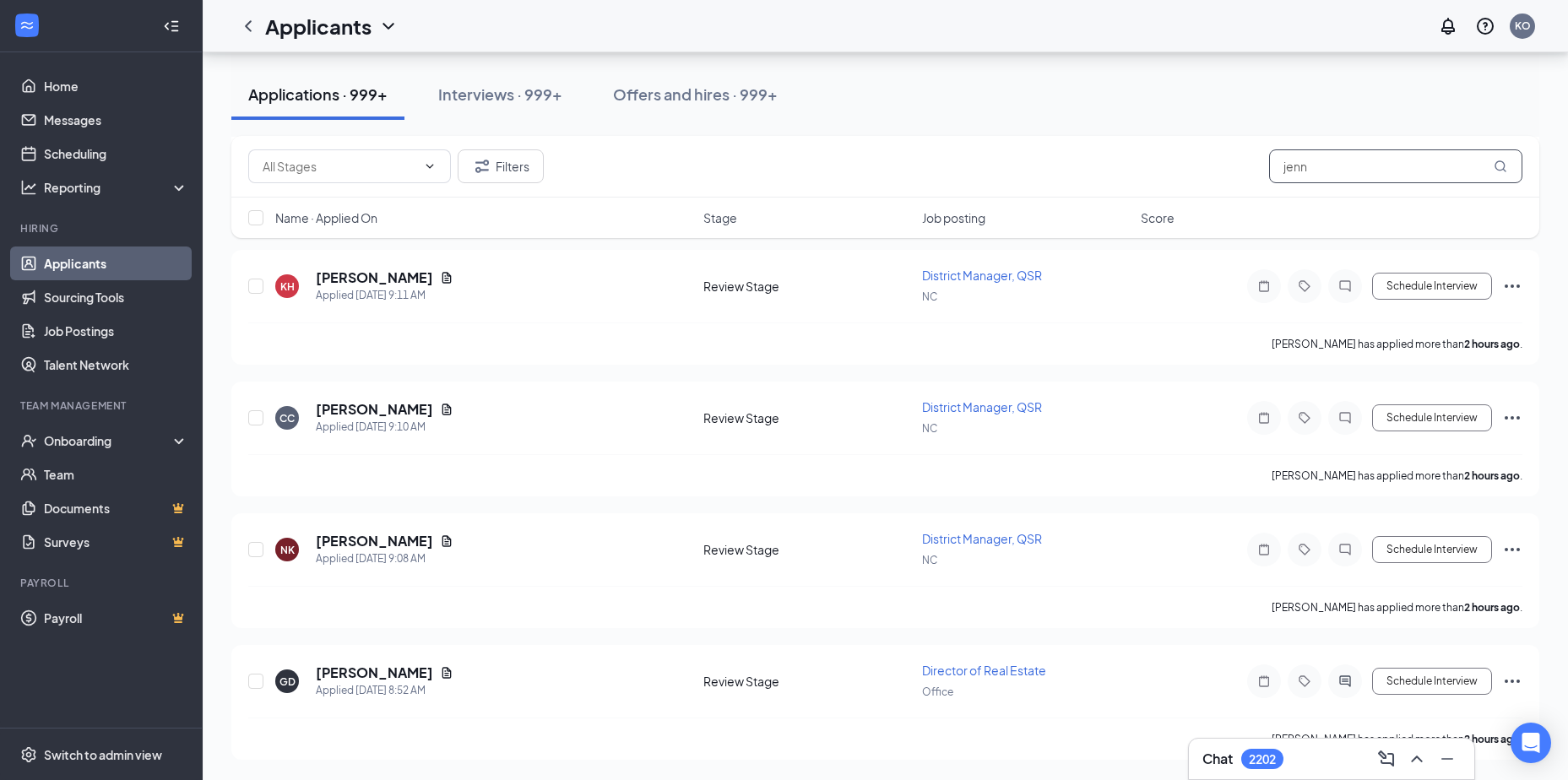
scroll to position [965, 0]
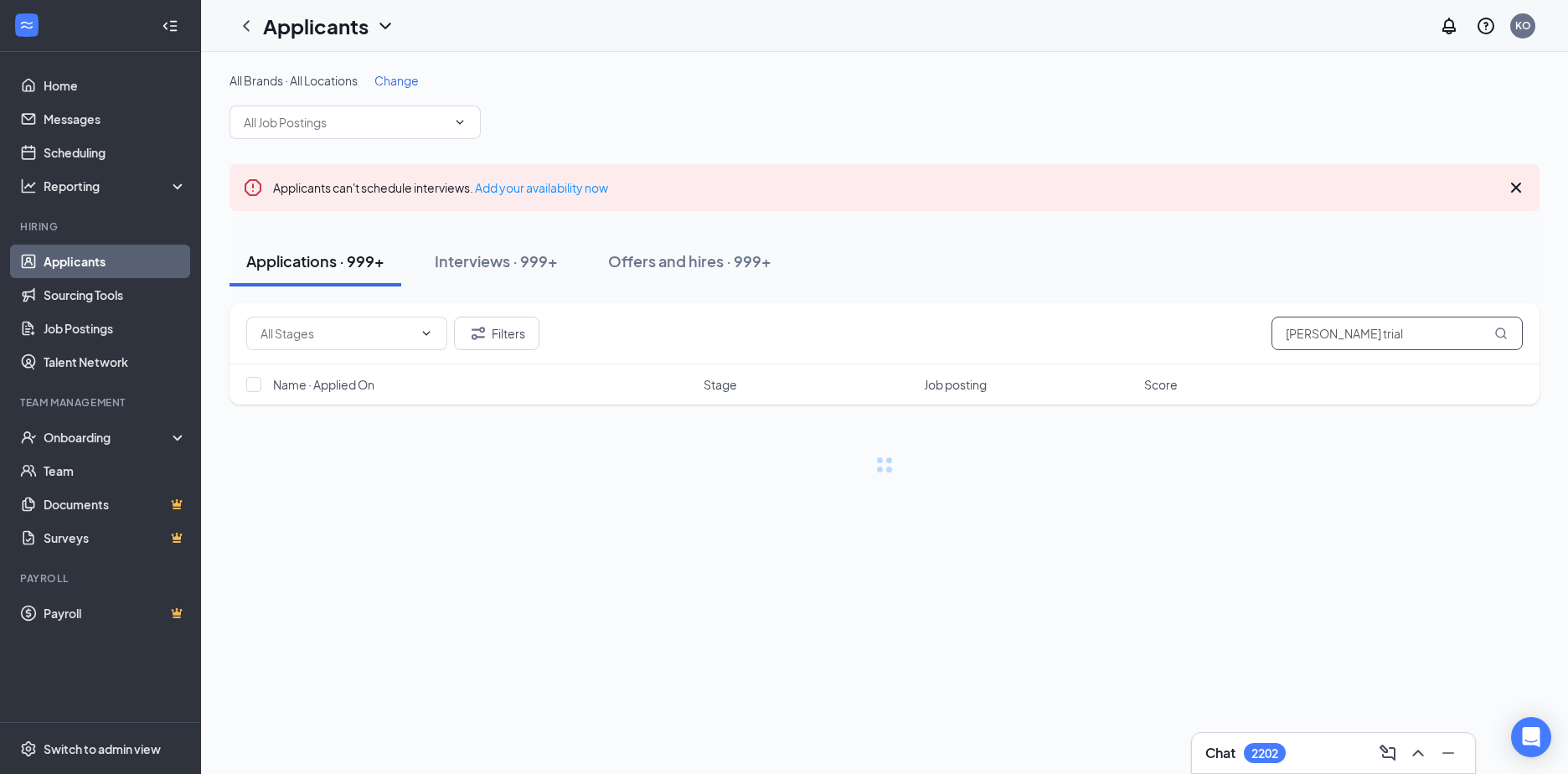
type input "[PERSON_NAME] trial"
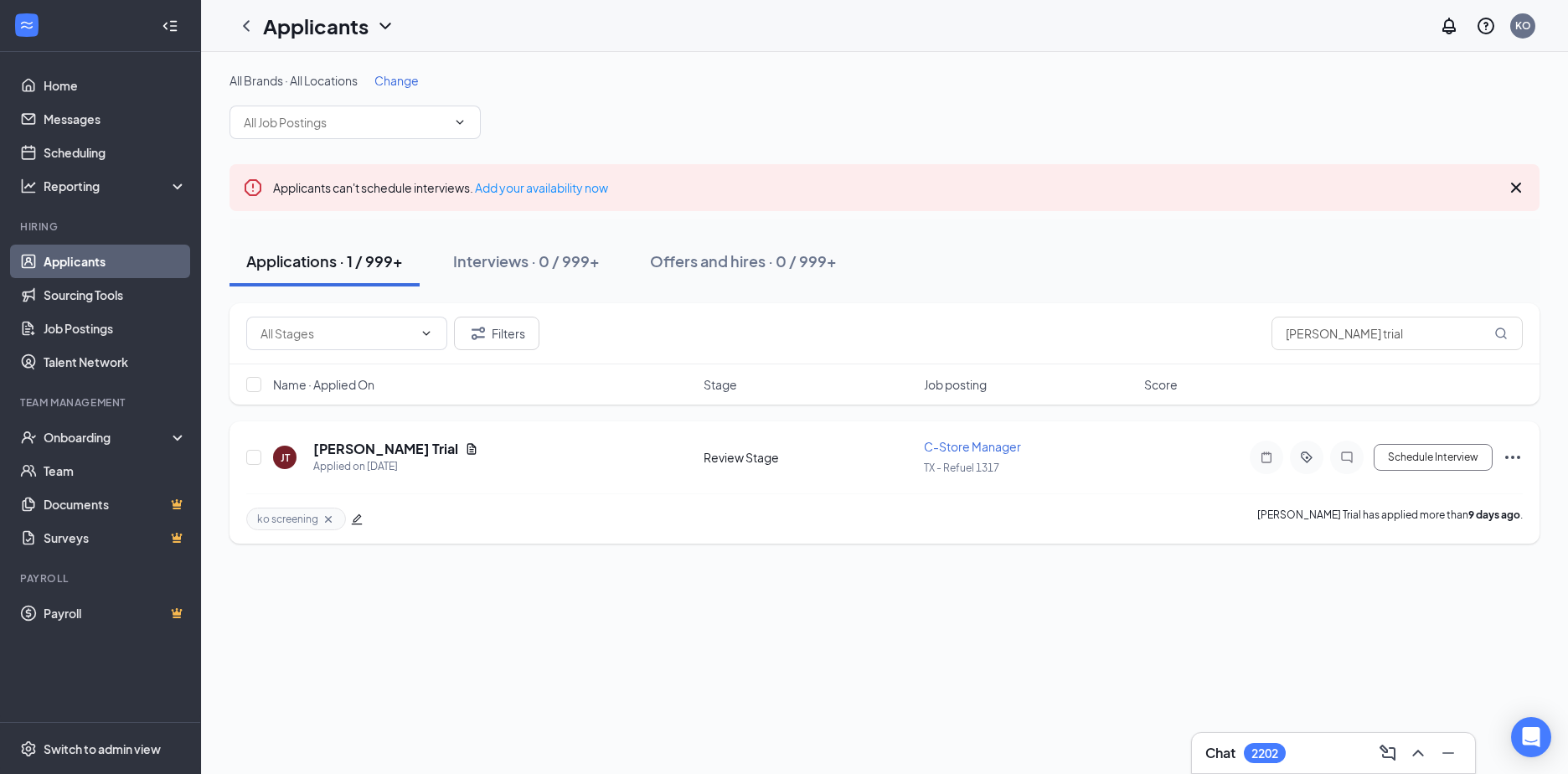
click at [329, 516] on icon "Cross" at bounding box center [328, 519] width 14 height 14
drag, startPoint x: 1375, startPoint y: 332, endPoint x: 1171, endPoint y: 326, distance: 204.1
click at [1171, 326] on div "Filters [PERSON_NAME] trial" at bounding box center [884, 333] width 1277 height 34
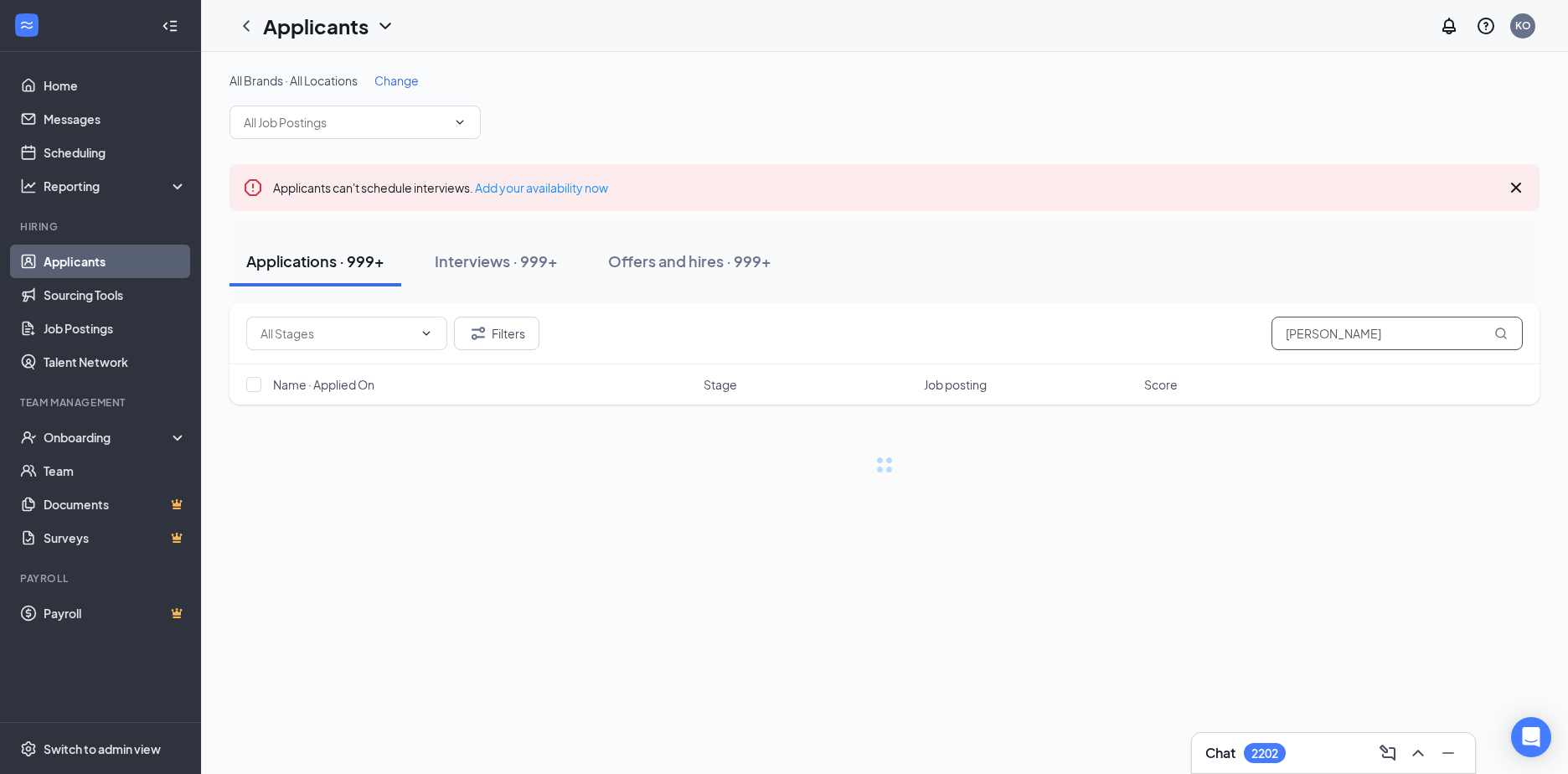
type input "[PERSON_NAME]"
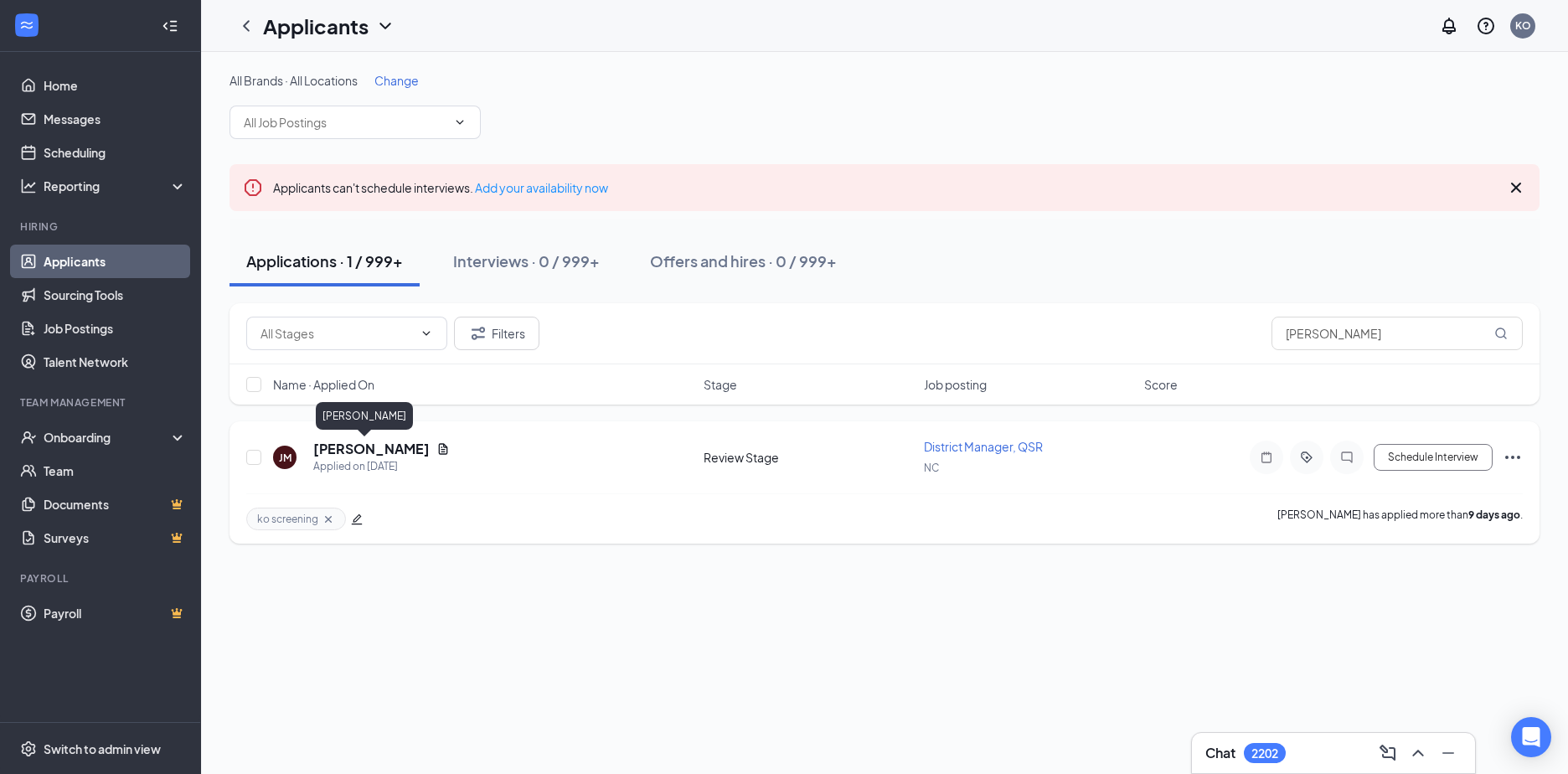
click at [349, 447] on h5 "[PERSON_NAME]" at bounding box center [371, 449] width 117 height 18
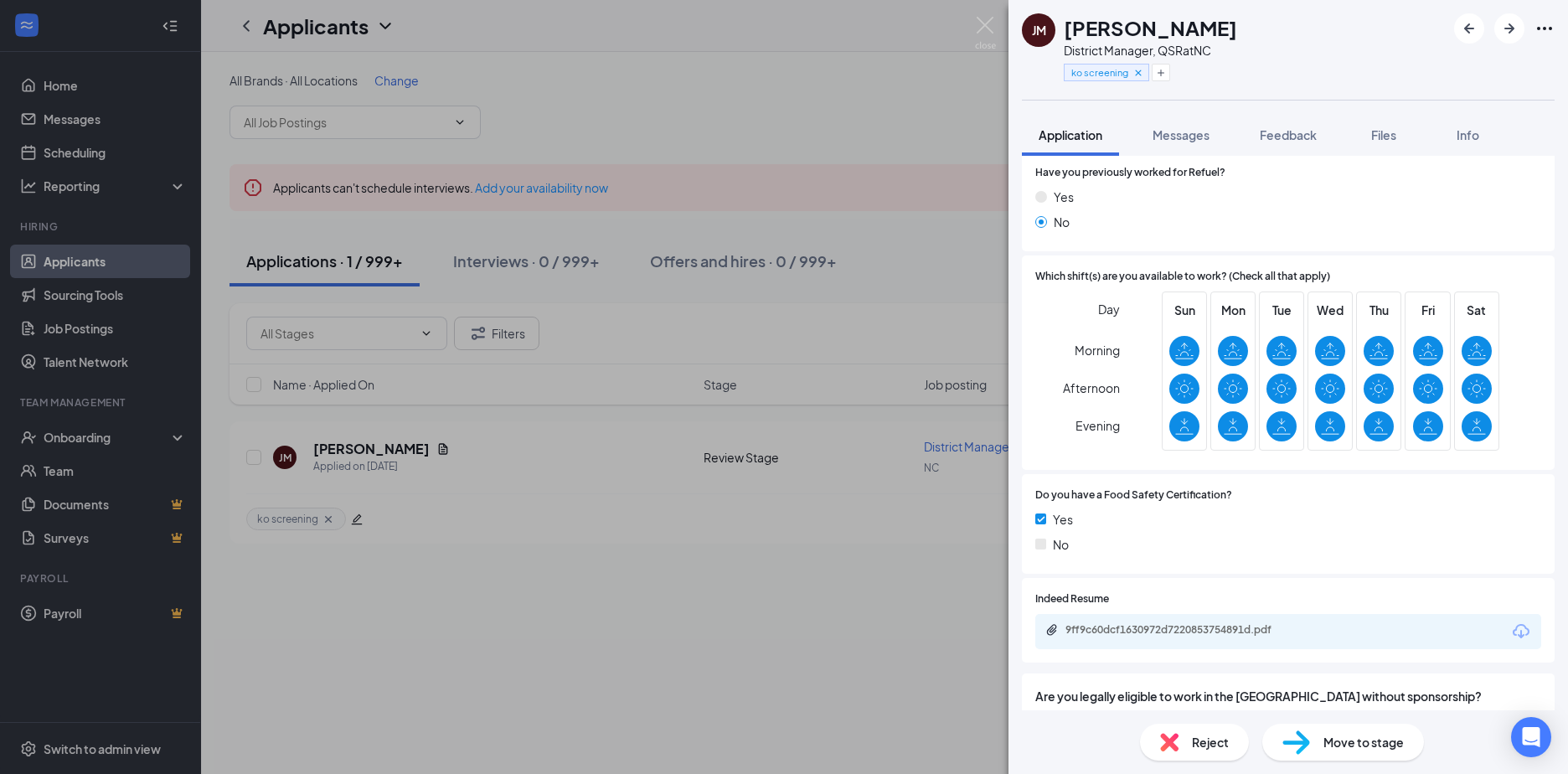
scroll to position [251, 0]
click at [1106, 631] on div "9ff9c60dcf1630972d7220853754891d.pdf" at bounding box center [1182, 629] width 235 height 14
